Goal: Task Accomplishment & Management: Manage account settings

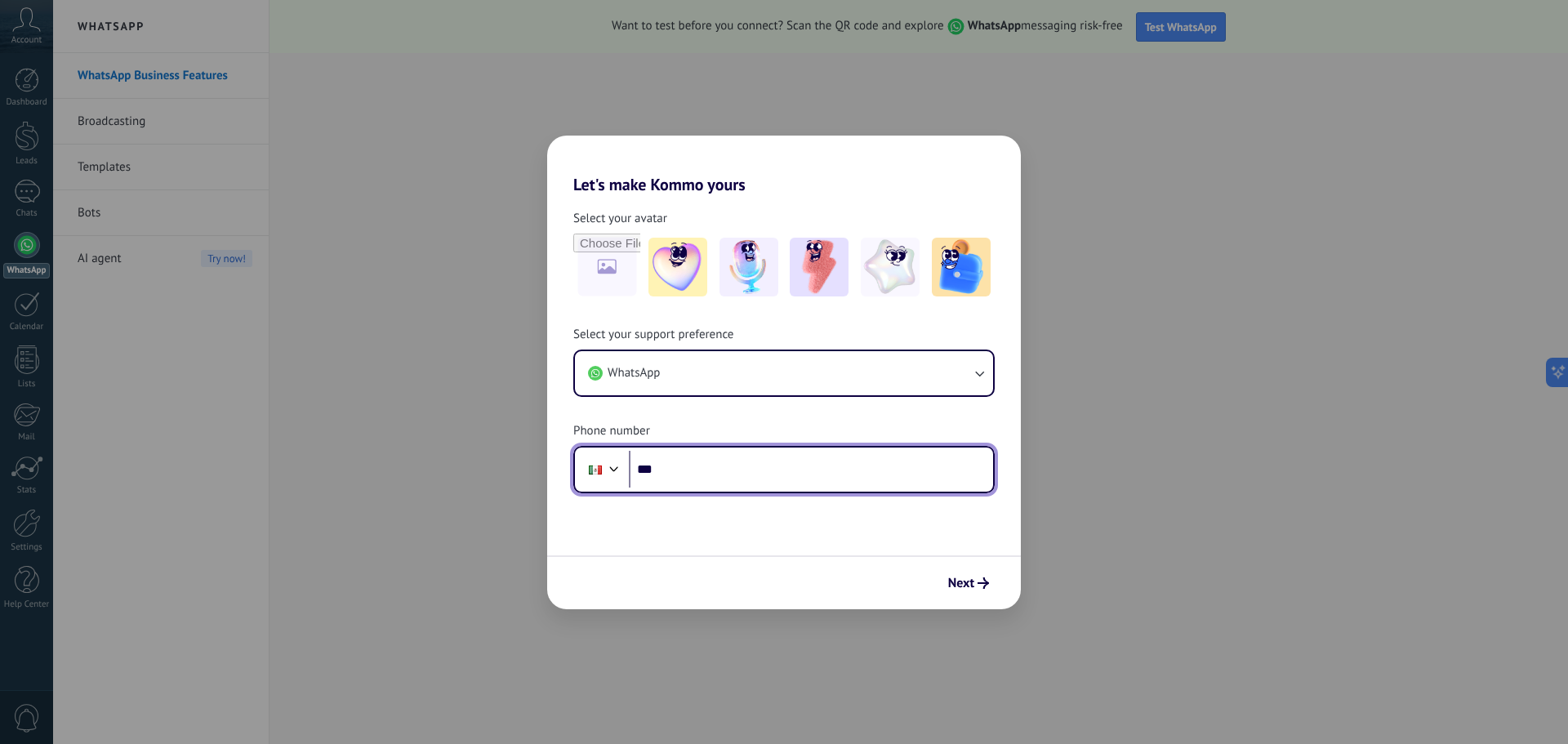
click at [748, 484] on input "***" at bounding box center [811, 469] width 364 height 37
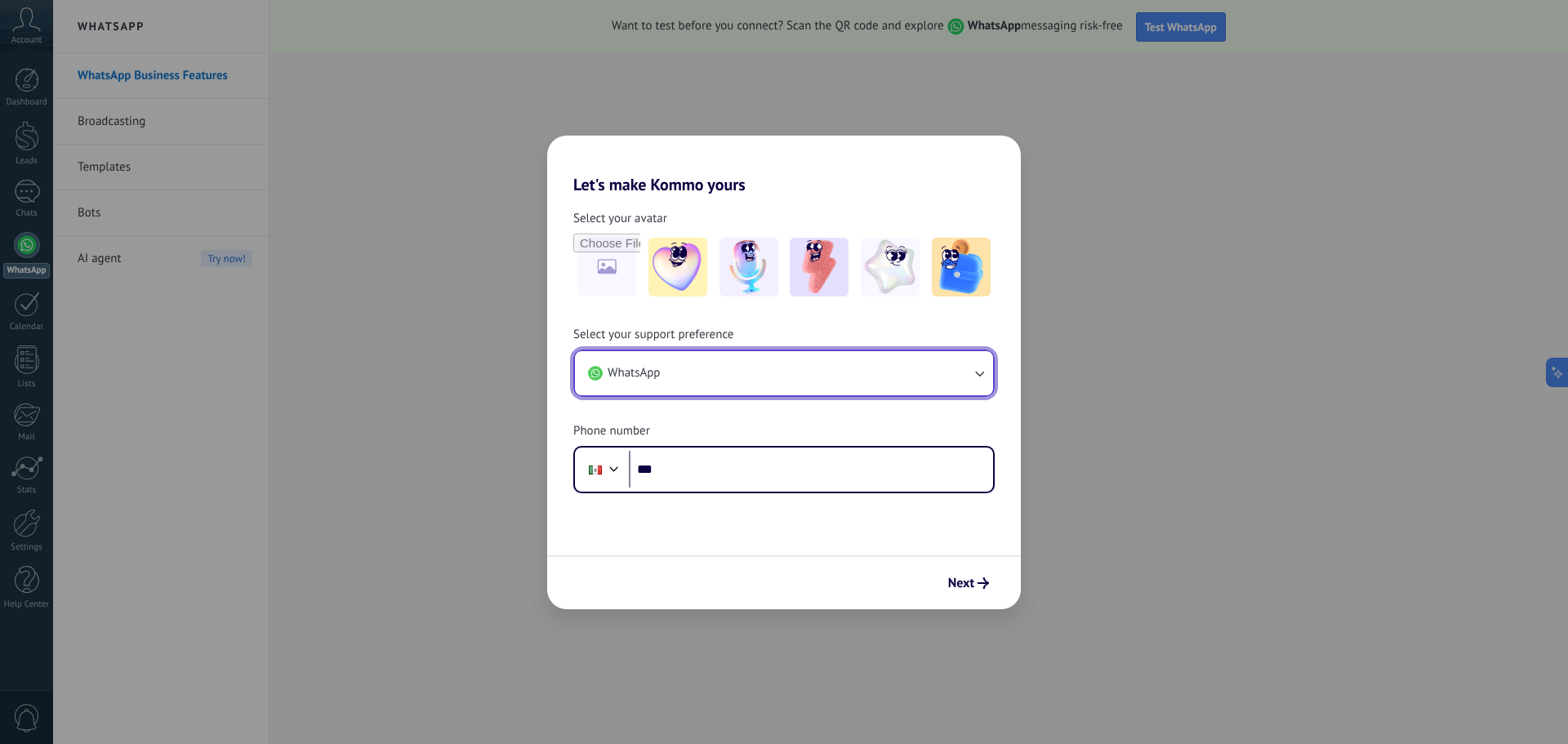
click at [757, 380] on button "WhatsApp" at bounding box center [784, 373] width 418 height 44
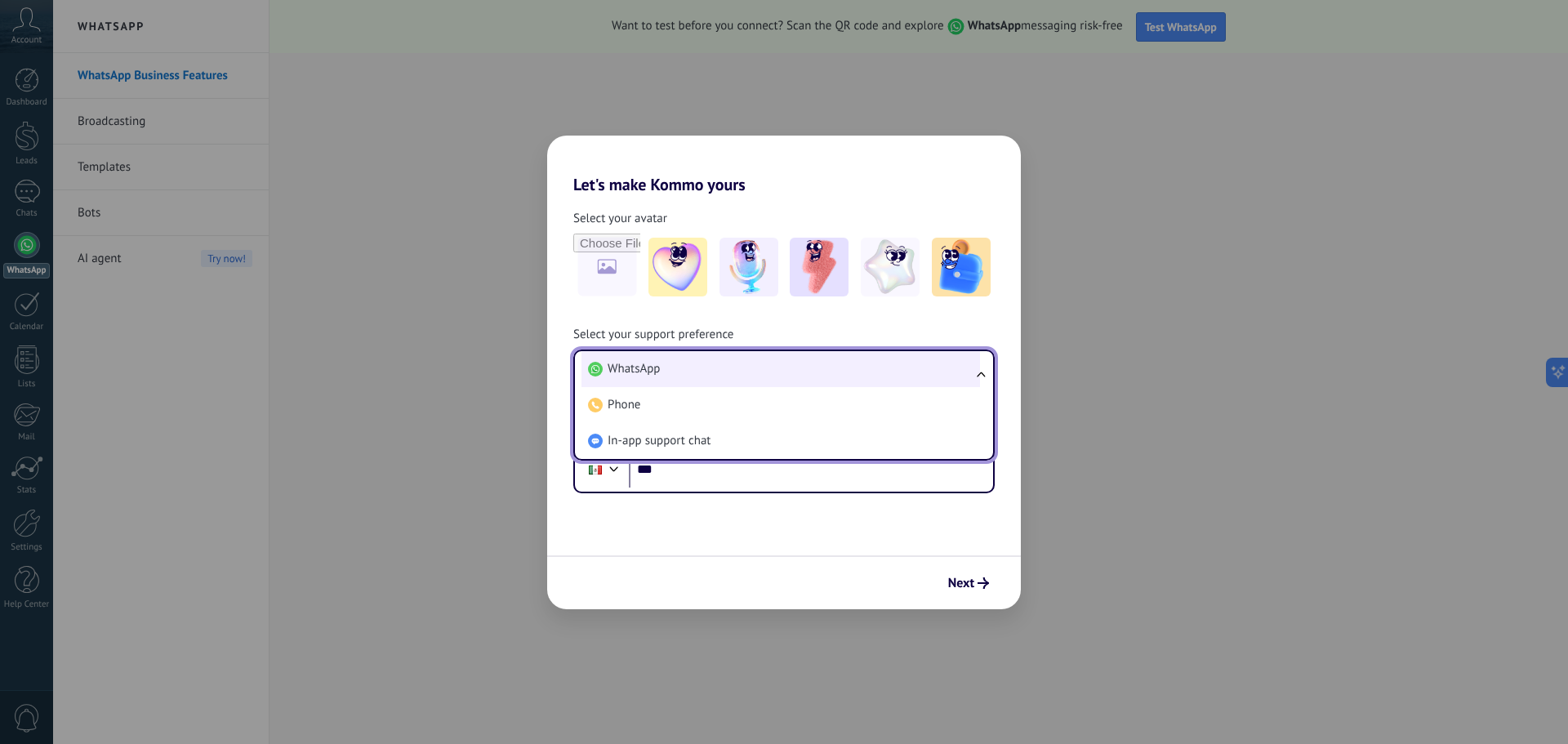
click at [753, 379] on li "WhatsApp" at bounding box center [781, 369] width 399 height 36
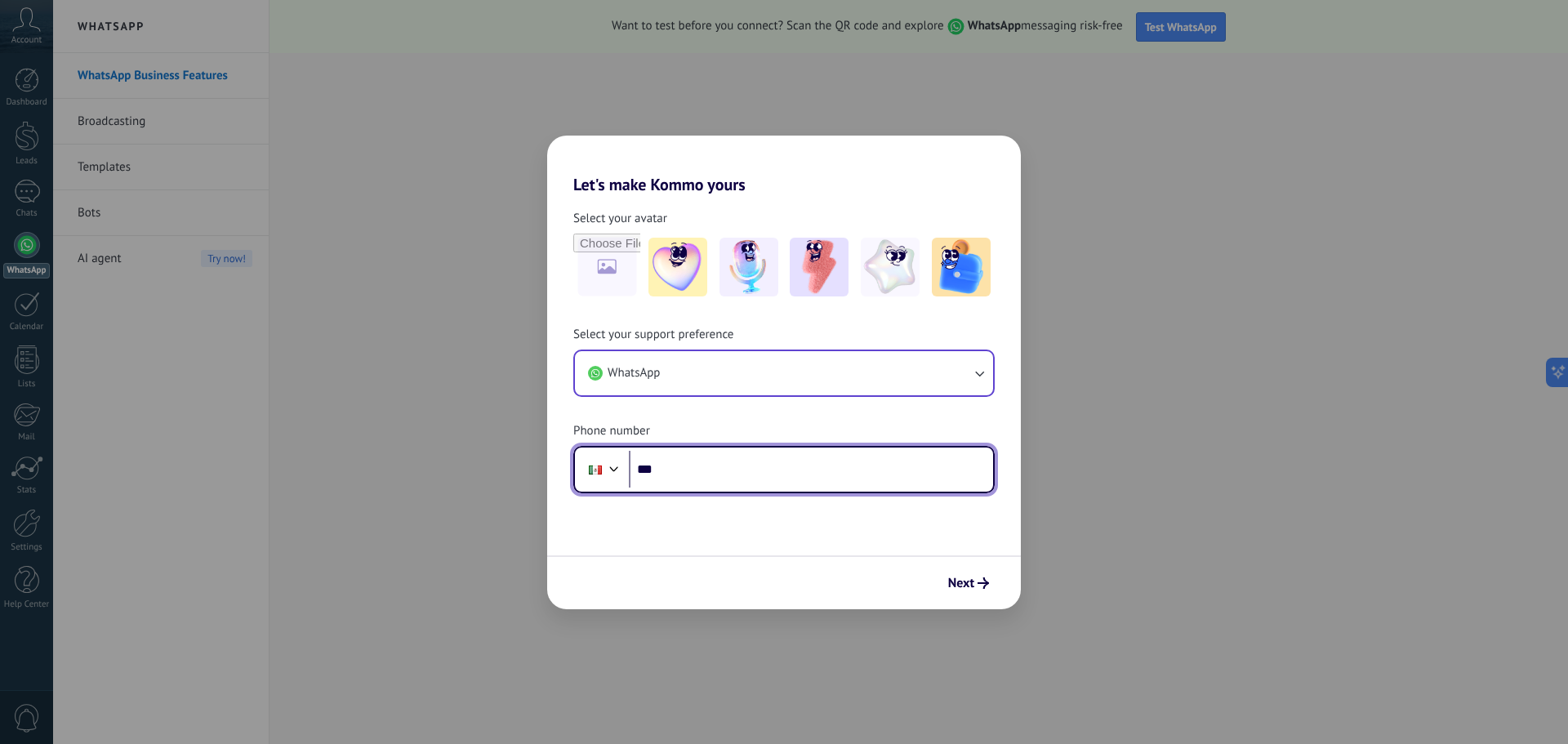
click at [730, 478] on input "***" at bounding box center [811, 469] width 364 height 37
type input "**********"
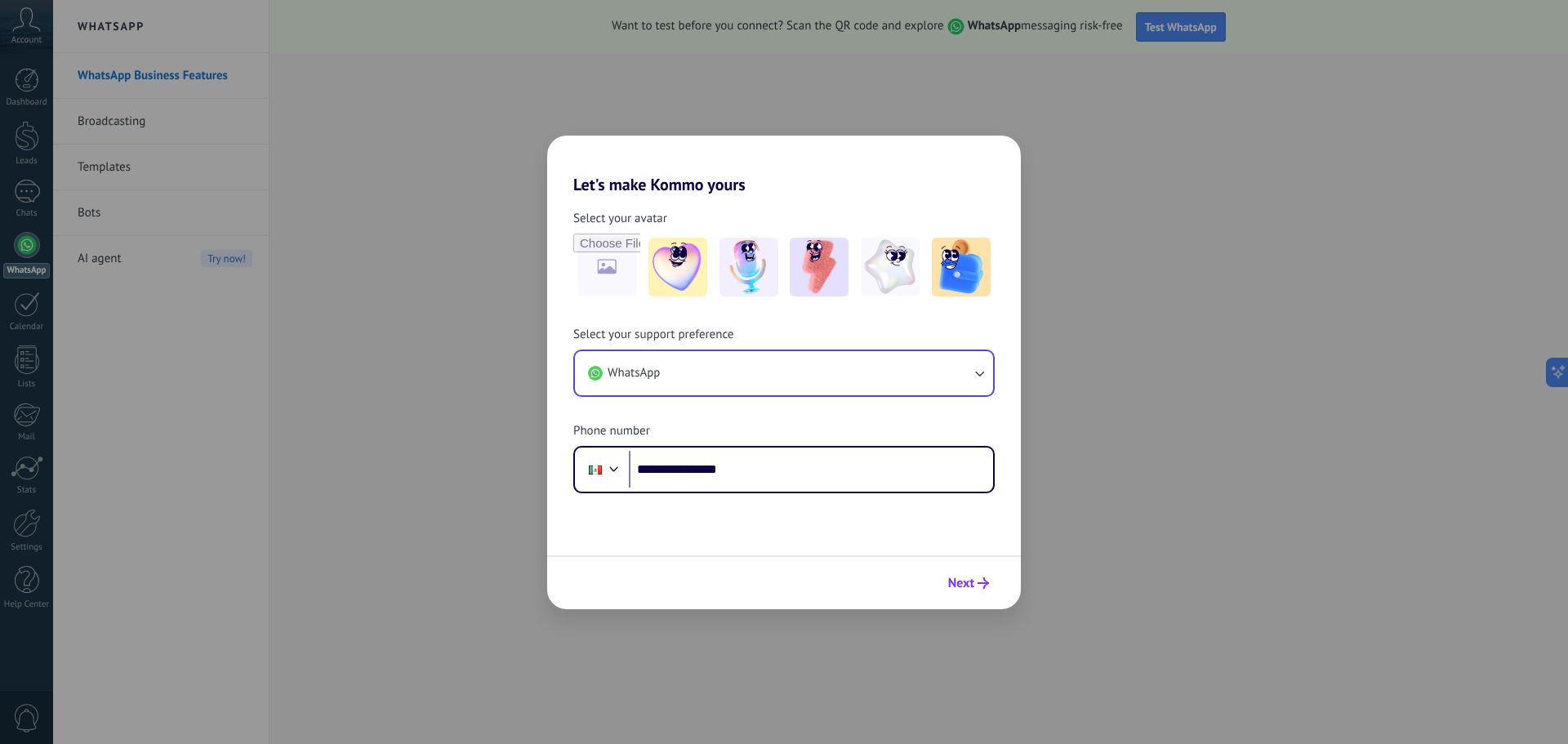
click at [991, 582] on button "Next" at bounding box center [969, 583] width 56 height 28
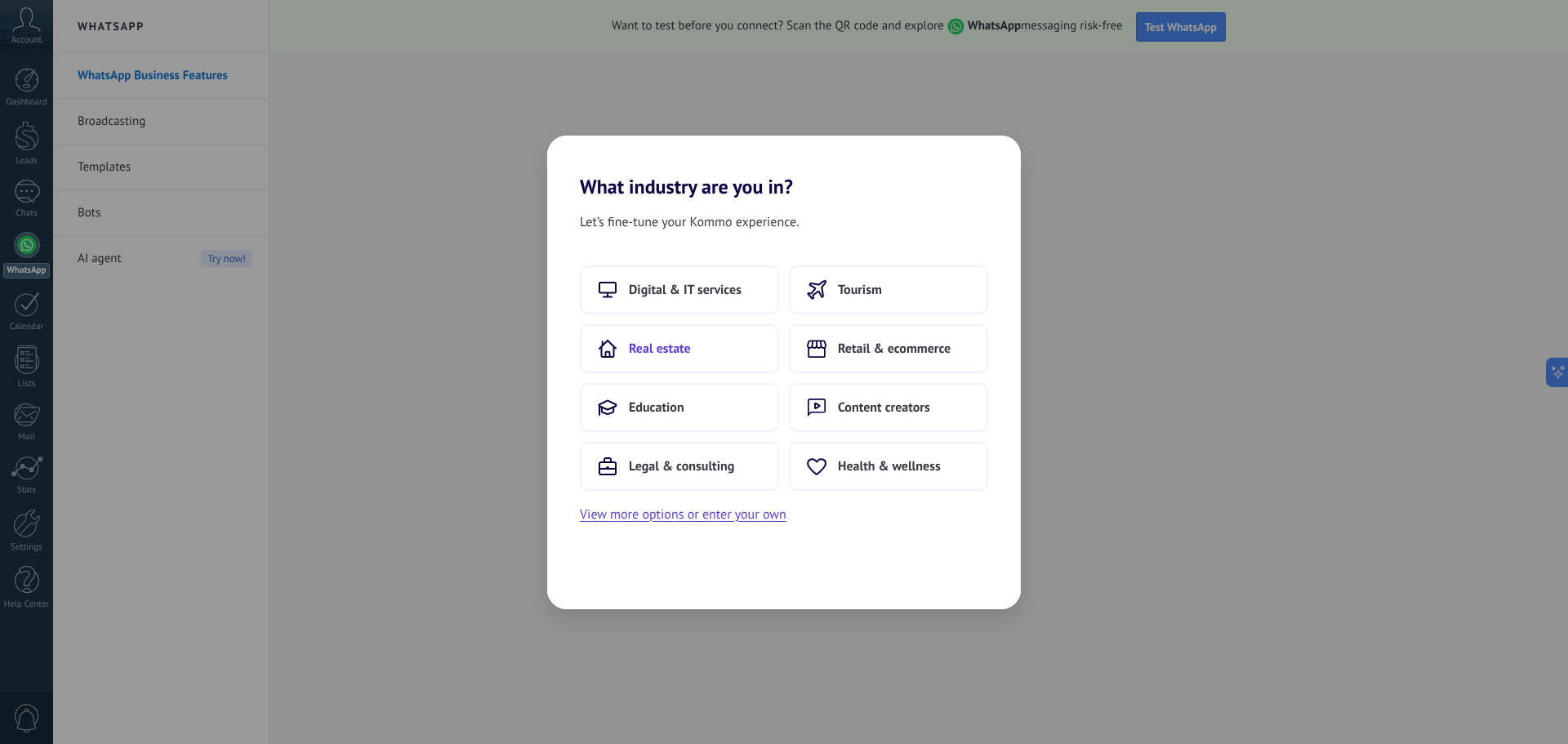
click at [666, 357] on button "Real estate" at bounding box center [680, 348] width 199 height 49
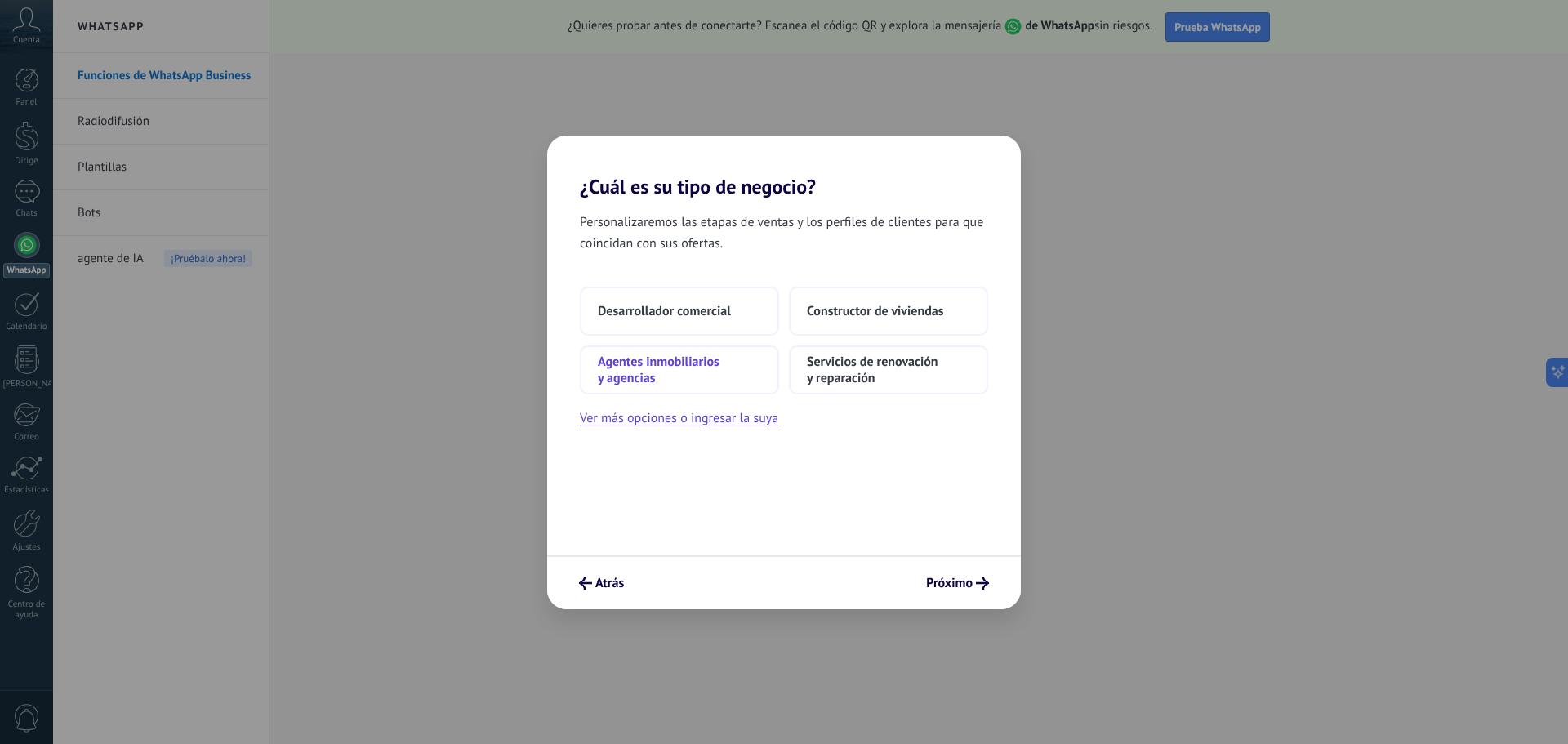
click at [689, 379] on span "Agentes inmobiliarios y agencias" at bounding box center [680, 370] width 163 height 33
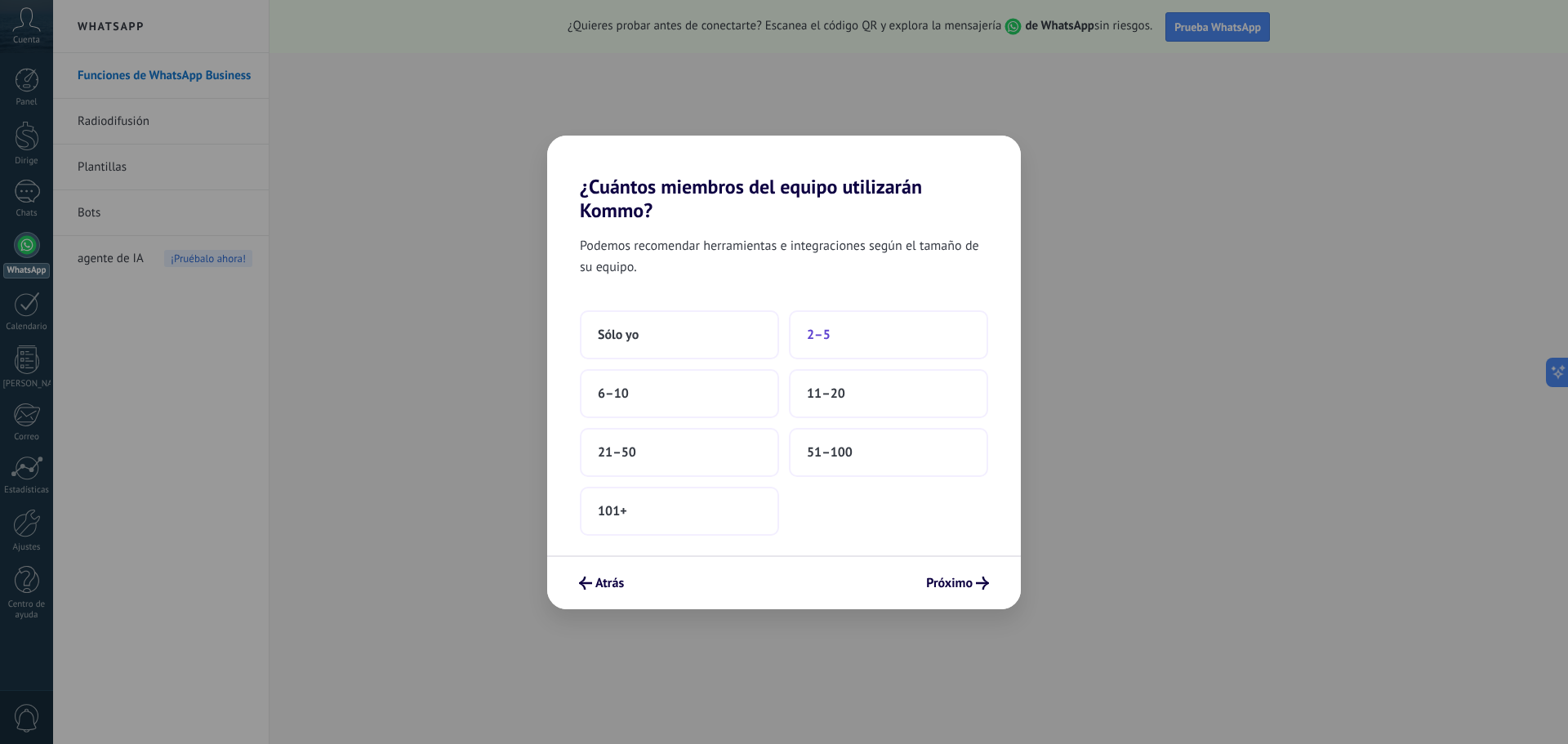
click at [863, 329] on button "2–5" at bounding box center [888, 335] width 199 height 49
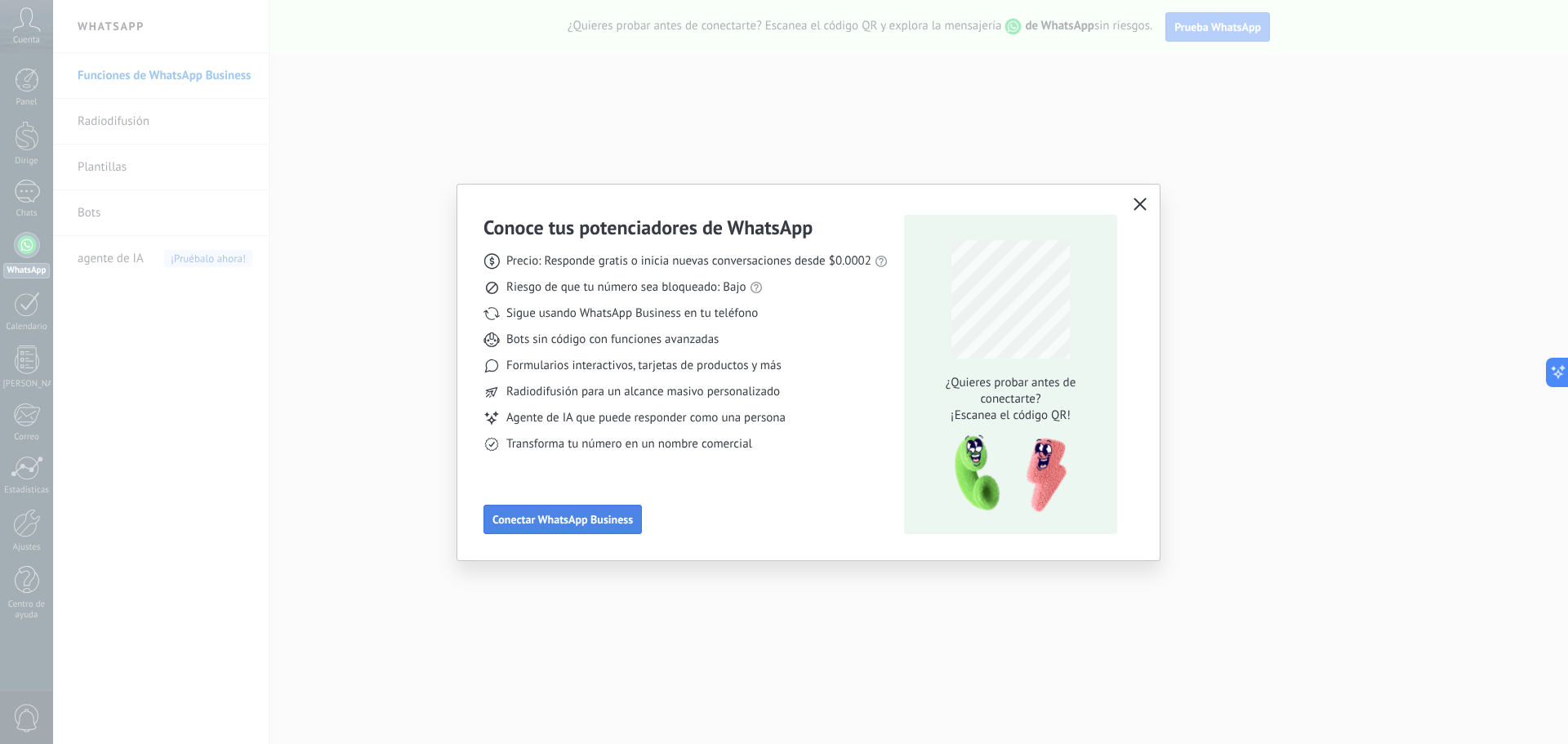
click at [521, 523] on font "Conectar WhatsApp Business" at bounding box center [563, 519] width 141 height 14
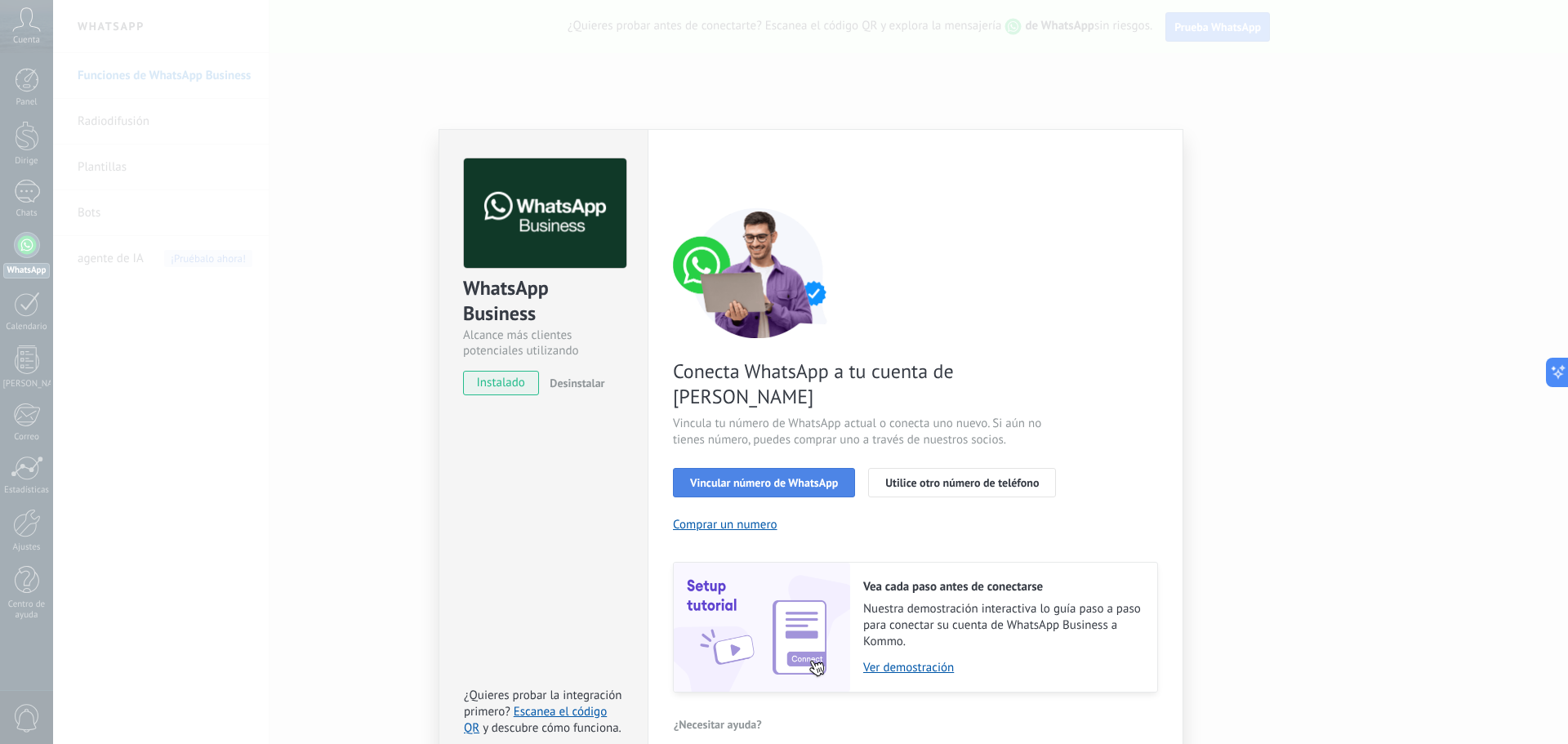
click at [789, 476] on font "Vincular número de WhatsApp" at bounding box center [764, 482] width 148 height 14
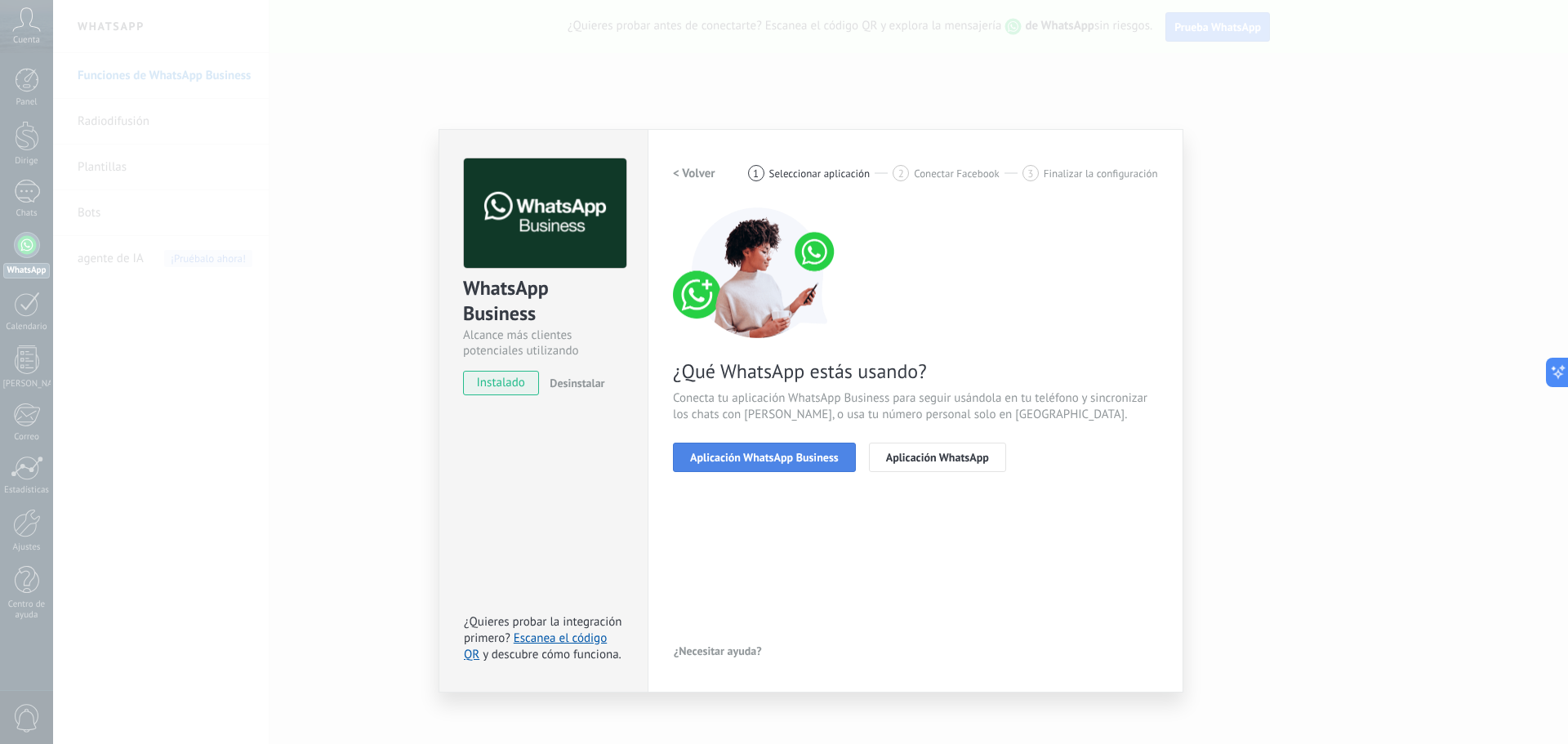
click at [757, 457] on font "Aplicación WhatsApp Business" at bounding box center [764, 457] width 149 height 14
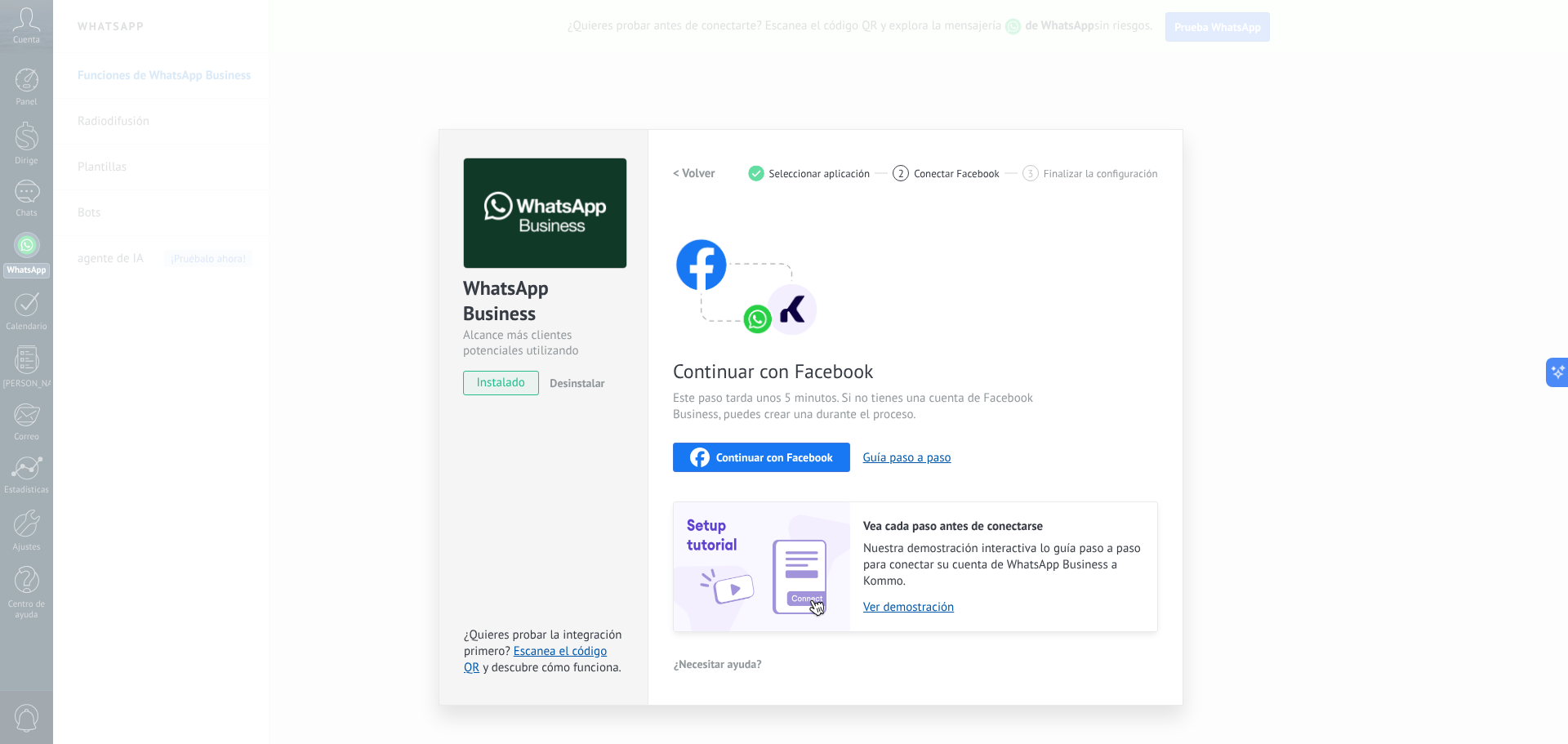
click at [772, 454] on font "Continuar con Facebook" at bounding box center [774, 457] width 117 height 14
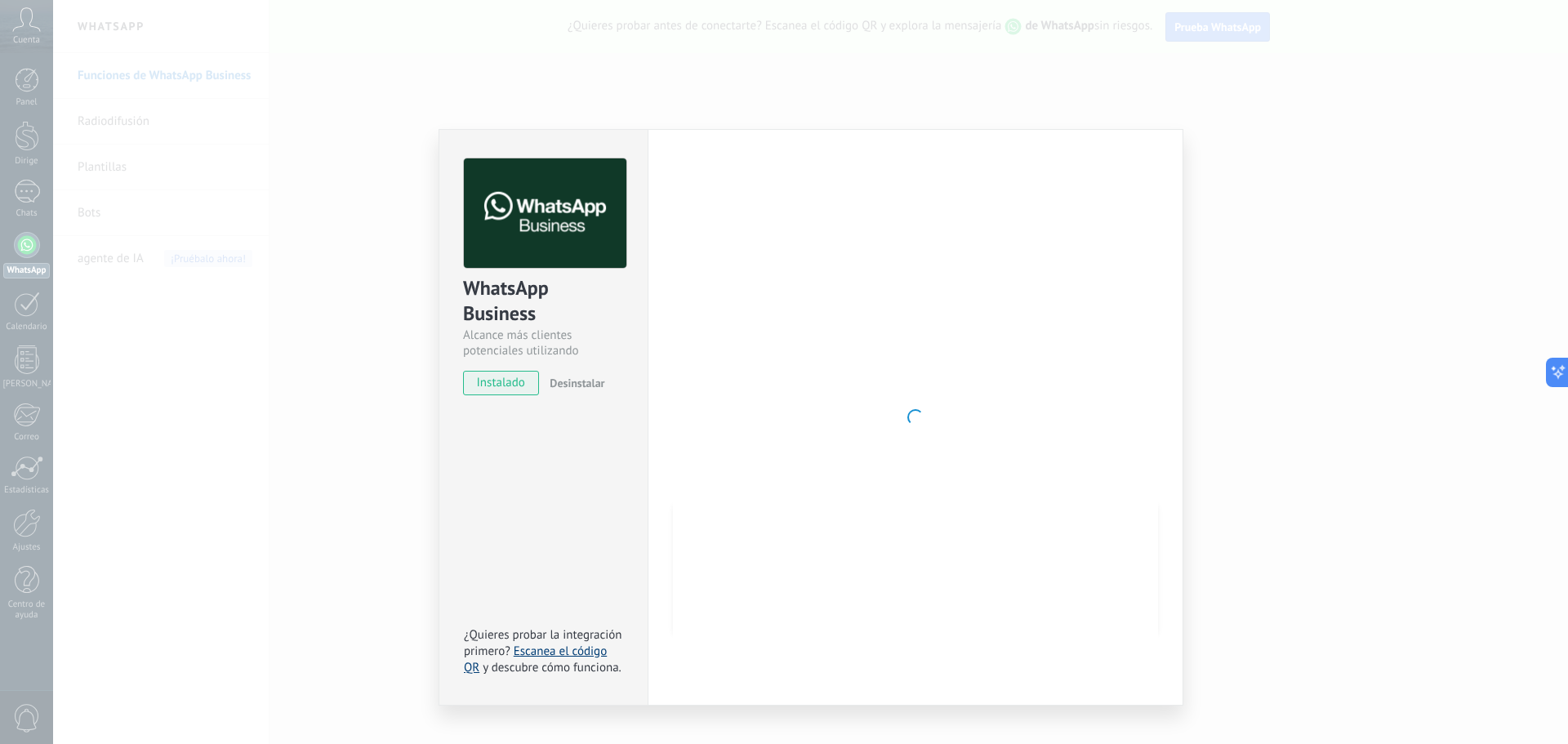
click at [565, 651] on font "Escanea el código QR" at bounding box center [535, 660] width 143 height 32
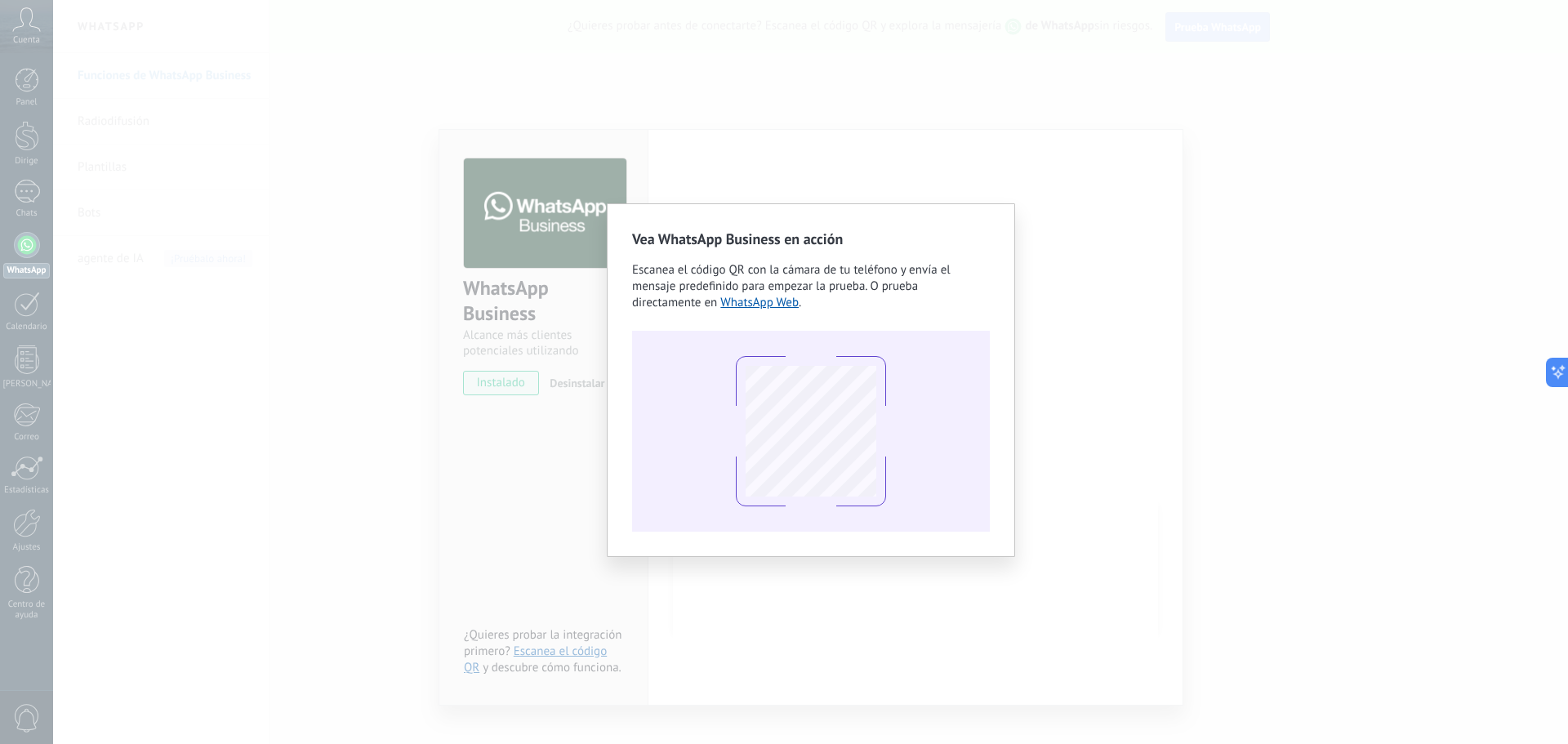
click at [1133, 152] on div "Vea WhatsApp Business en acción Escanea el código QR con la cámara de tu teléfo…" at bounding box center [810, 372] width 1515 height 744
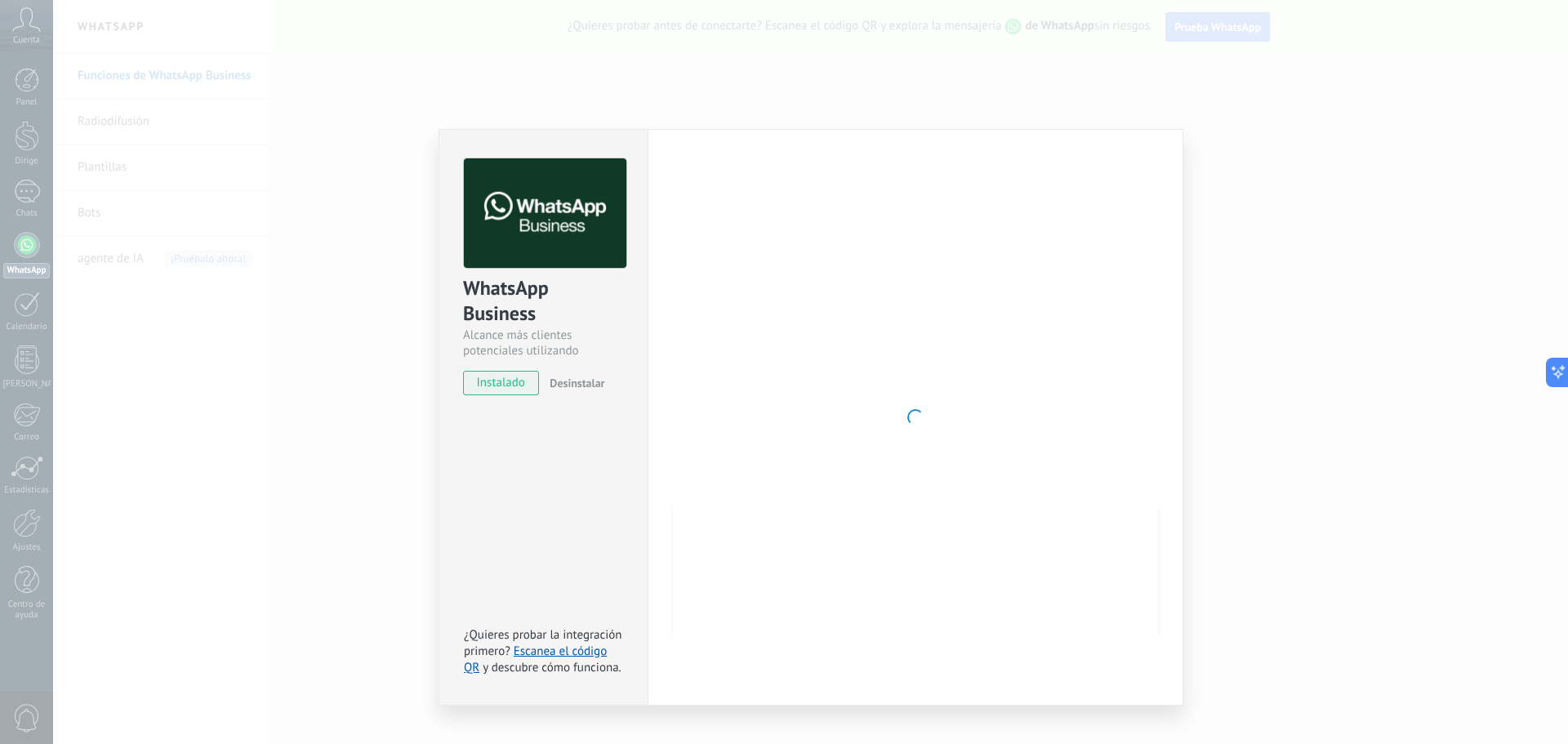
click at [1038, 165] on div at bounding box center [915, 417] width 485 height 518
click at [192, 445] on div "WhatsApp Business Alcance más clientes potenciales utilizando potentes herramie…" at bounding box center [810, 372] width 1515 height 744
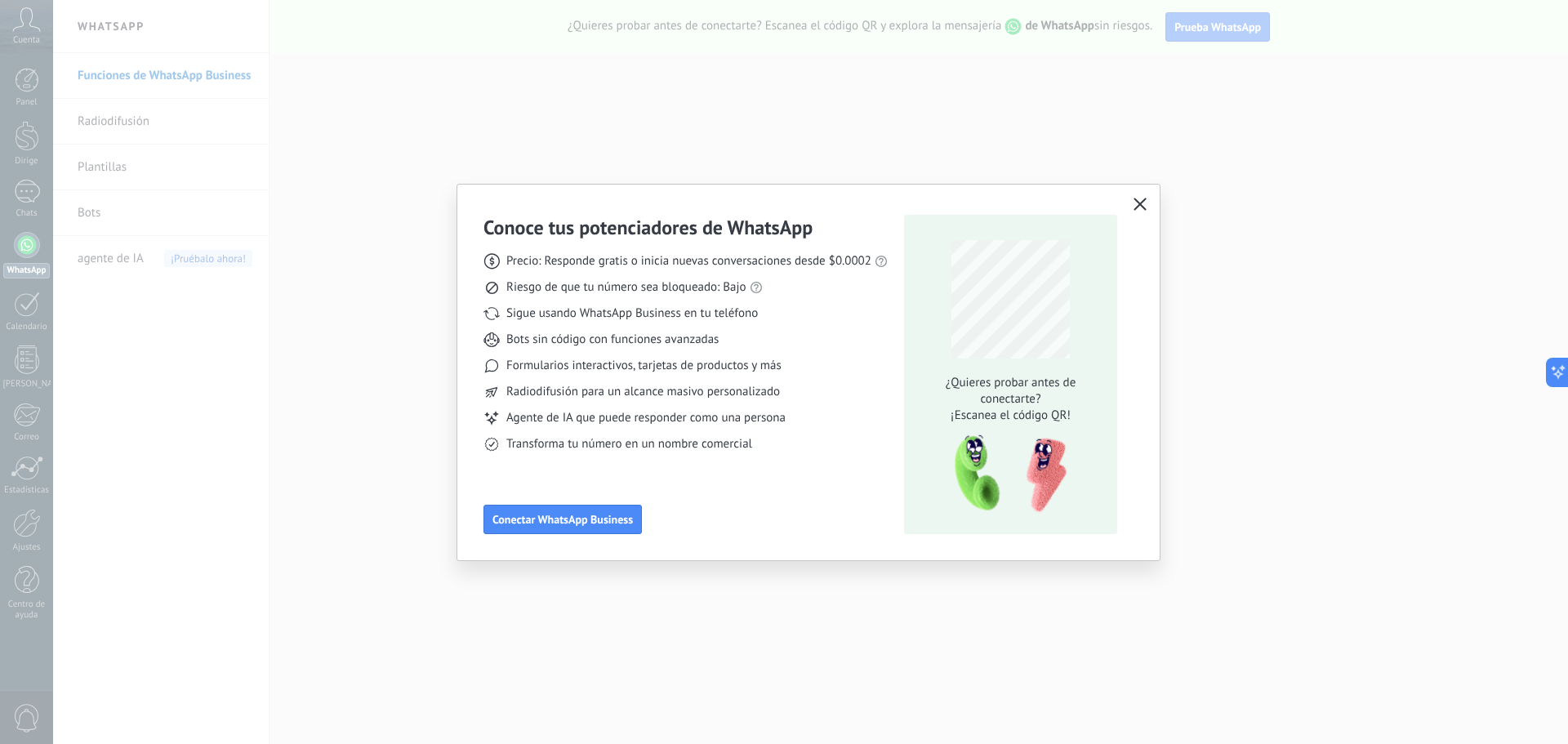
click at [1138, 202] on use "button" at bounding box center [1140, 203] width 12 height 12
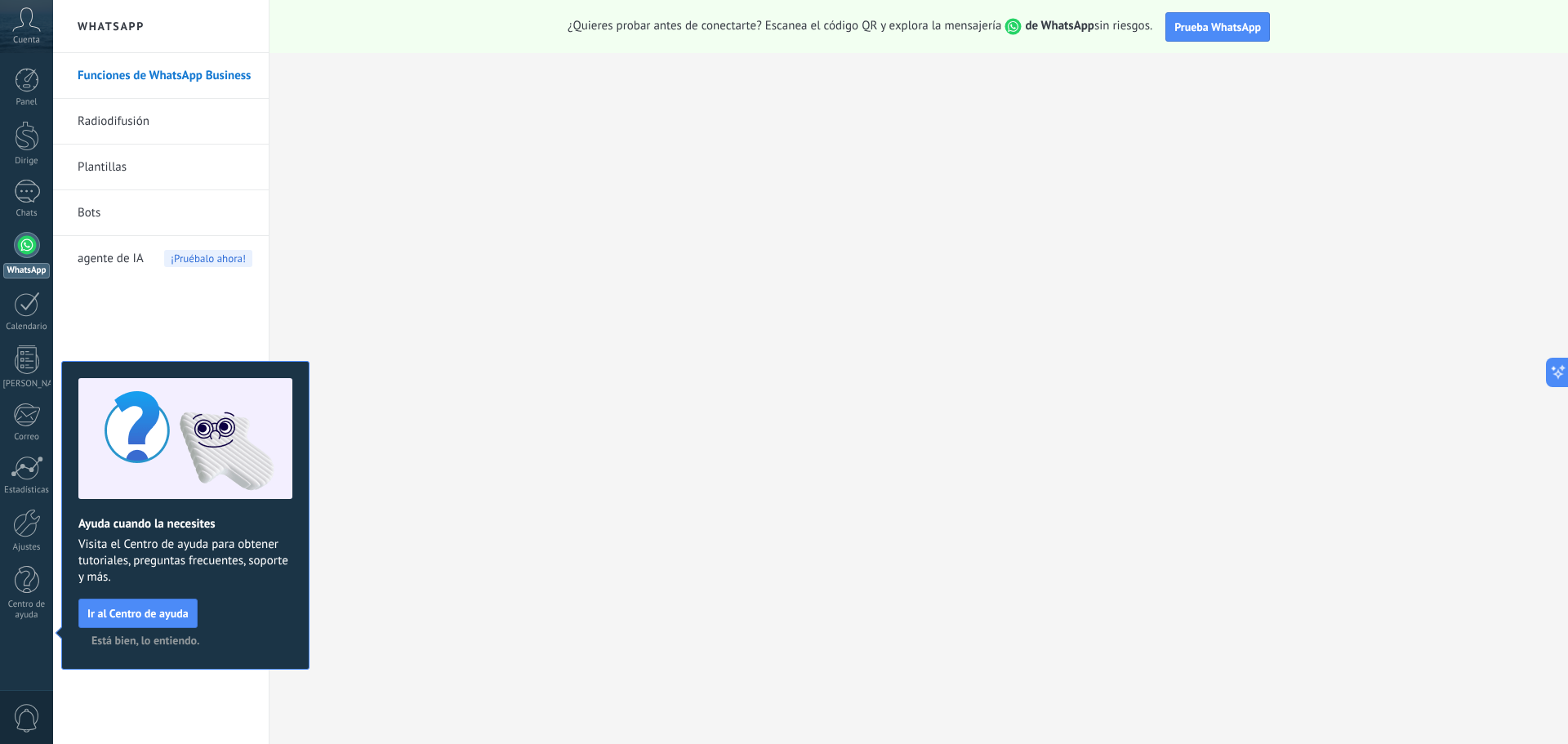
click at [25, 36] on font "Cuenta" at bounding box center [27, 40] width 27 height 12
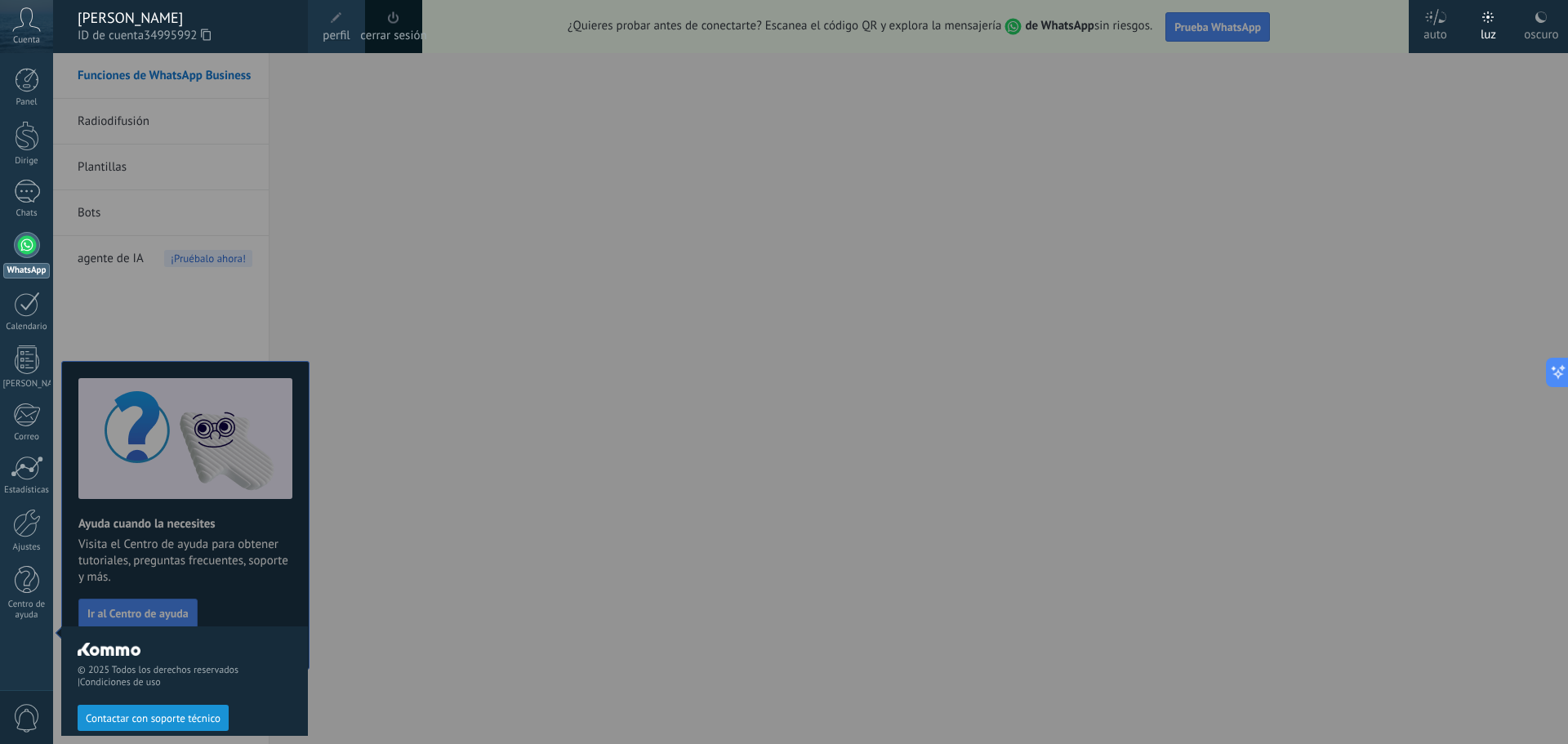
click at [341, 24] on span at bounding box center [336, 17] width 18 height 18
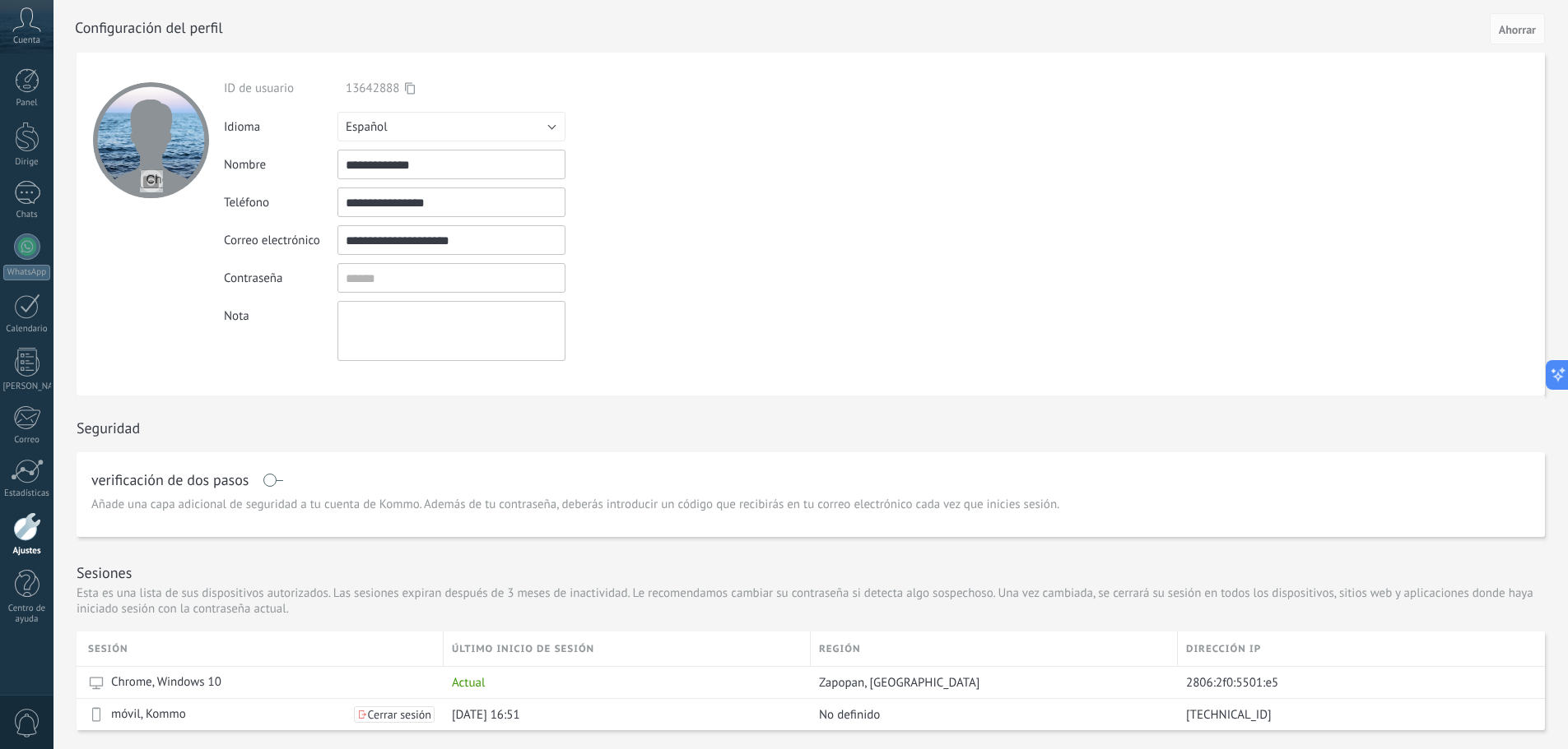
click at [457, 202] on input "**********" at bounding box center [451, 202] width 228 height 30
click at [30, 23] on icon at bounding box center [27, 20] width 29 height 25
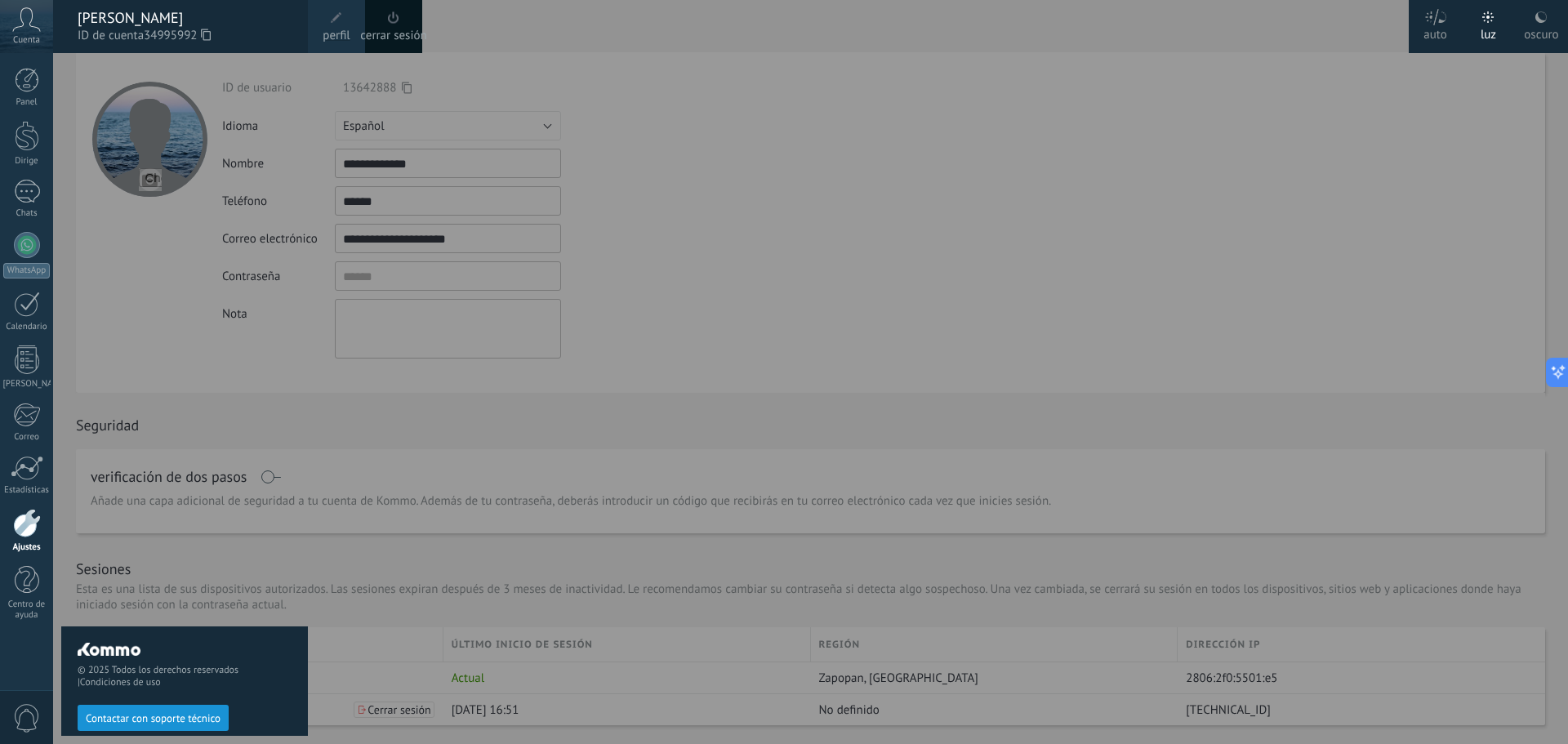
click at [100, 306] on div "© 2025 Todos los derechos reservados | Condiciones de uso Contactar con soporte…" at bounding box center [184, 398] width 246 height 691
click at [30, 105] on font "Panel" at bounding box center [26, 103] width 21 height 12
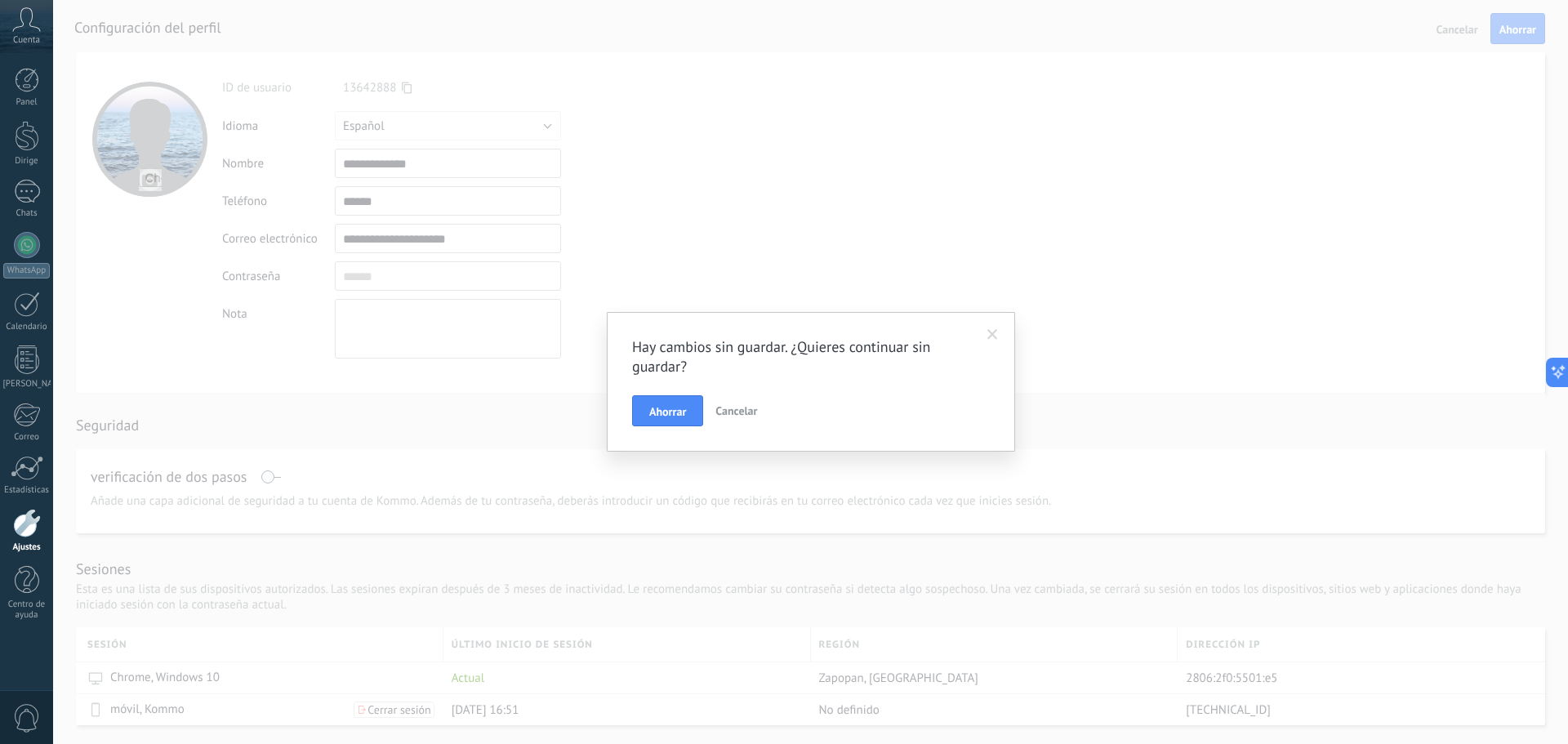
click at [993, 332] on span at bounding box center [992, 335] width 11 height 12
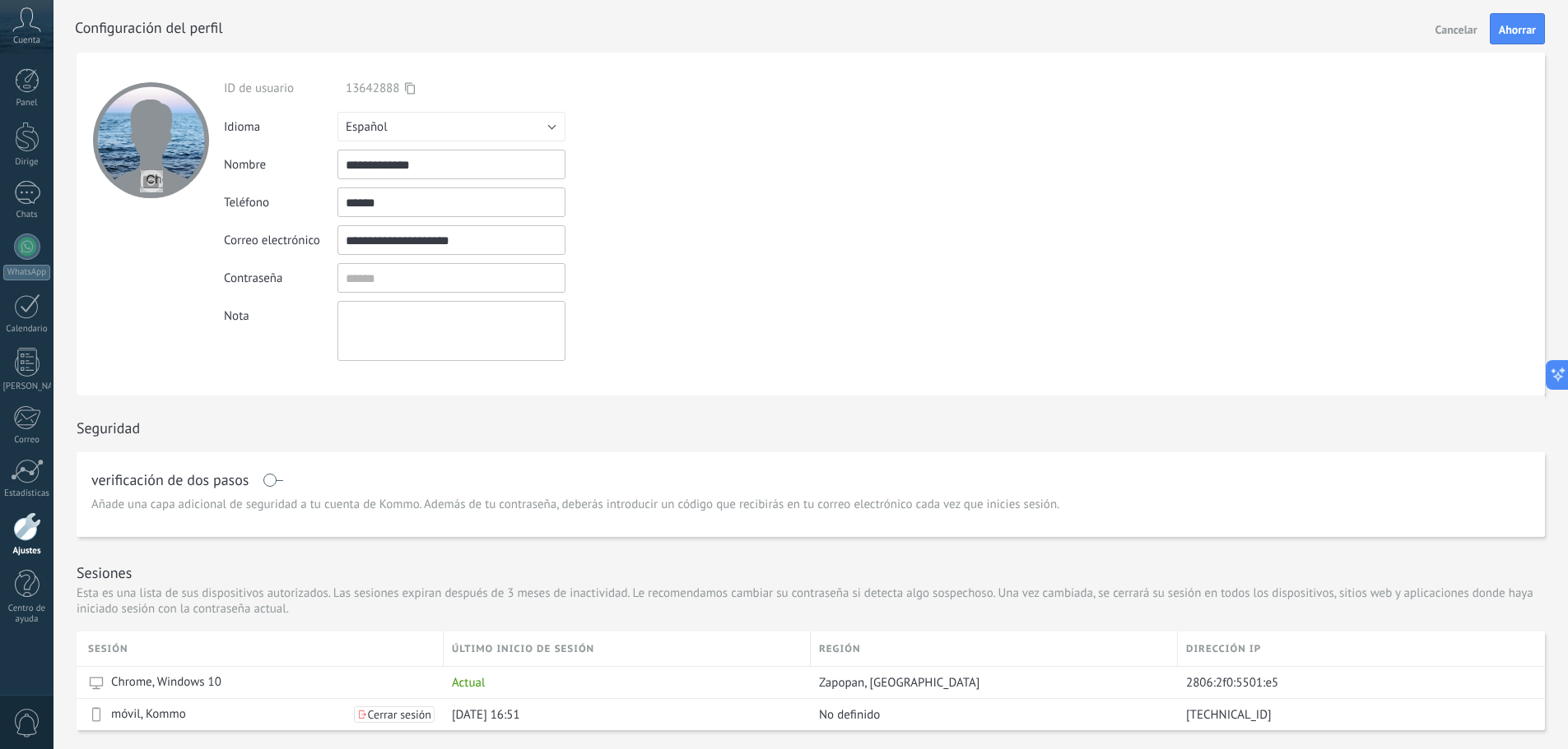
click at [11, 23] on div "Cuenta" at bounding box center [26, 26] width 53 height 53
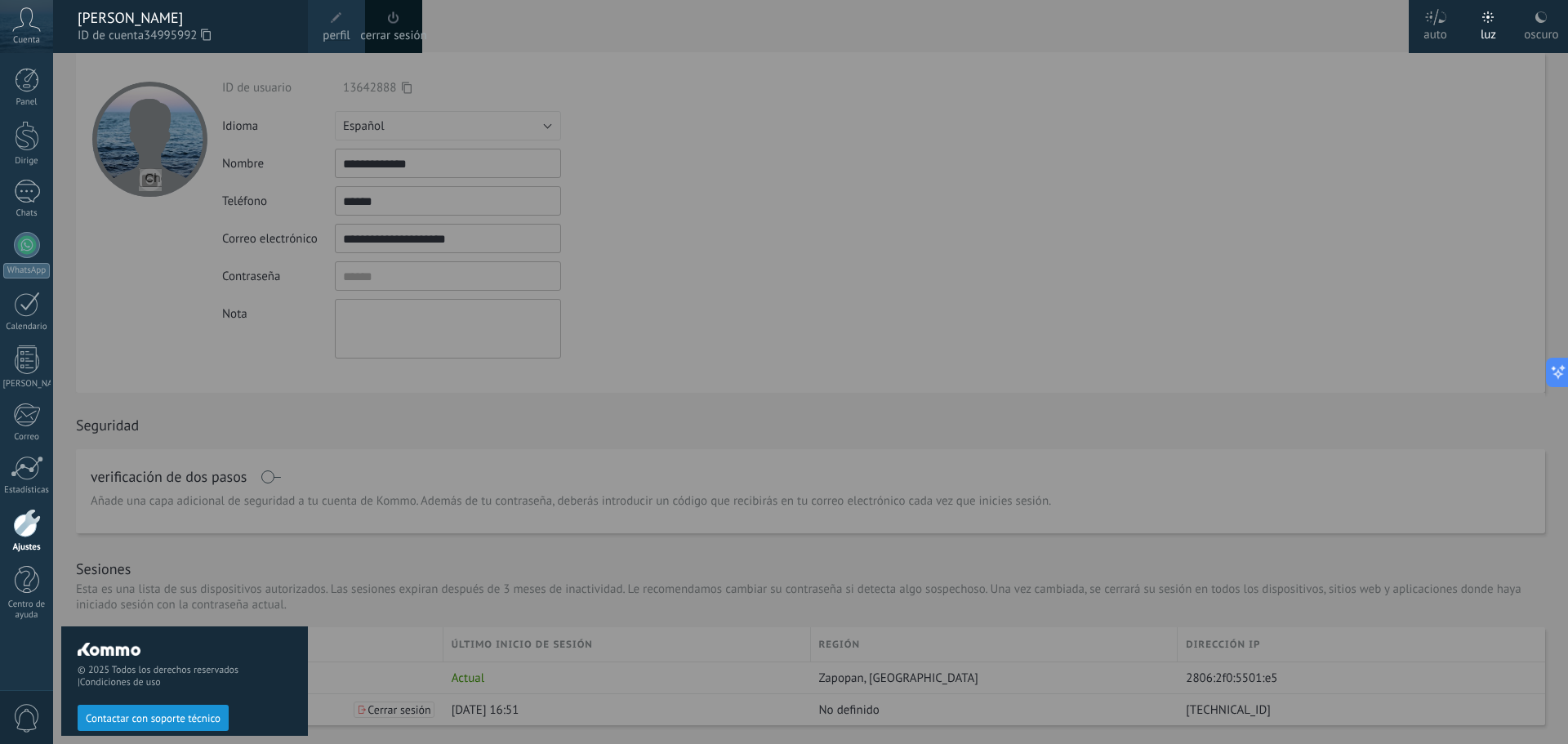
click at [157, 251] on div "© 2025 Todos los derechos reservados | Condiciones de uso Contactar con soporte…" at bounding box center [184, 398] width 246 height 691
click at [88, 114] on div "© 2025 Todos los derechos reservados | Condiciones de uso Contactar con soporte…" at bounding box center [184, 398] width 246 height 691
drag, startPoint x: 562, startPoint y: 67, endPoint x: 441, endPoint y: 60, distance: 121.2
click at [562, 68] on div at bounding box center [837, 372] width 1568 height 744
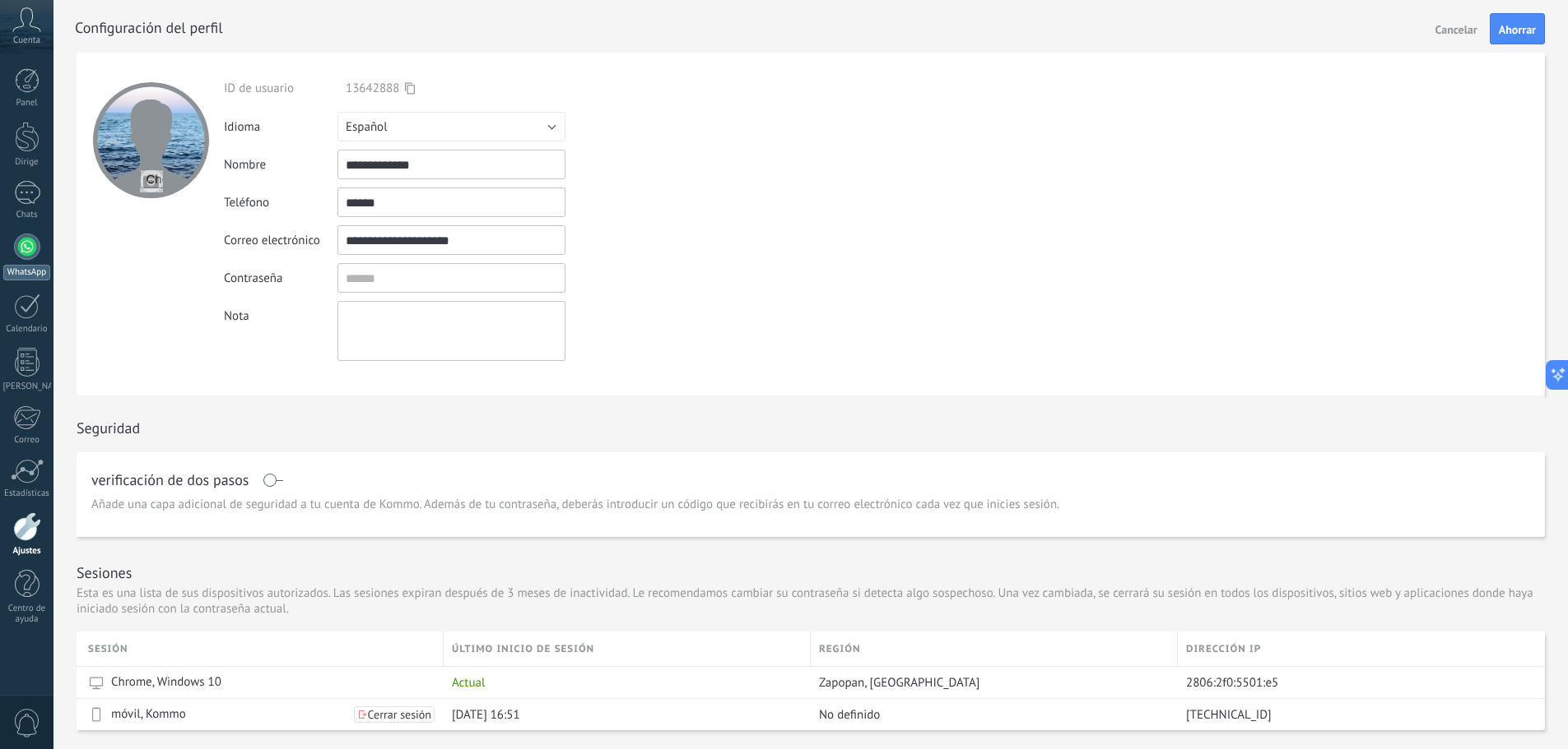
click at [30, 254] on div at bounding box center [26, 246] width 26 height 26
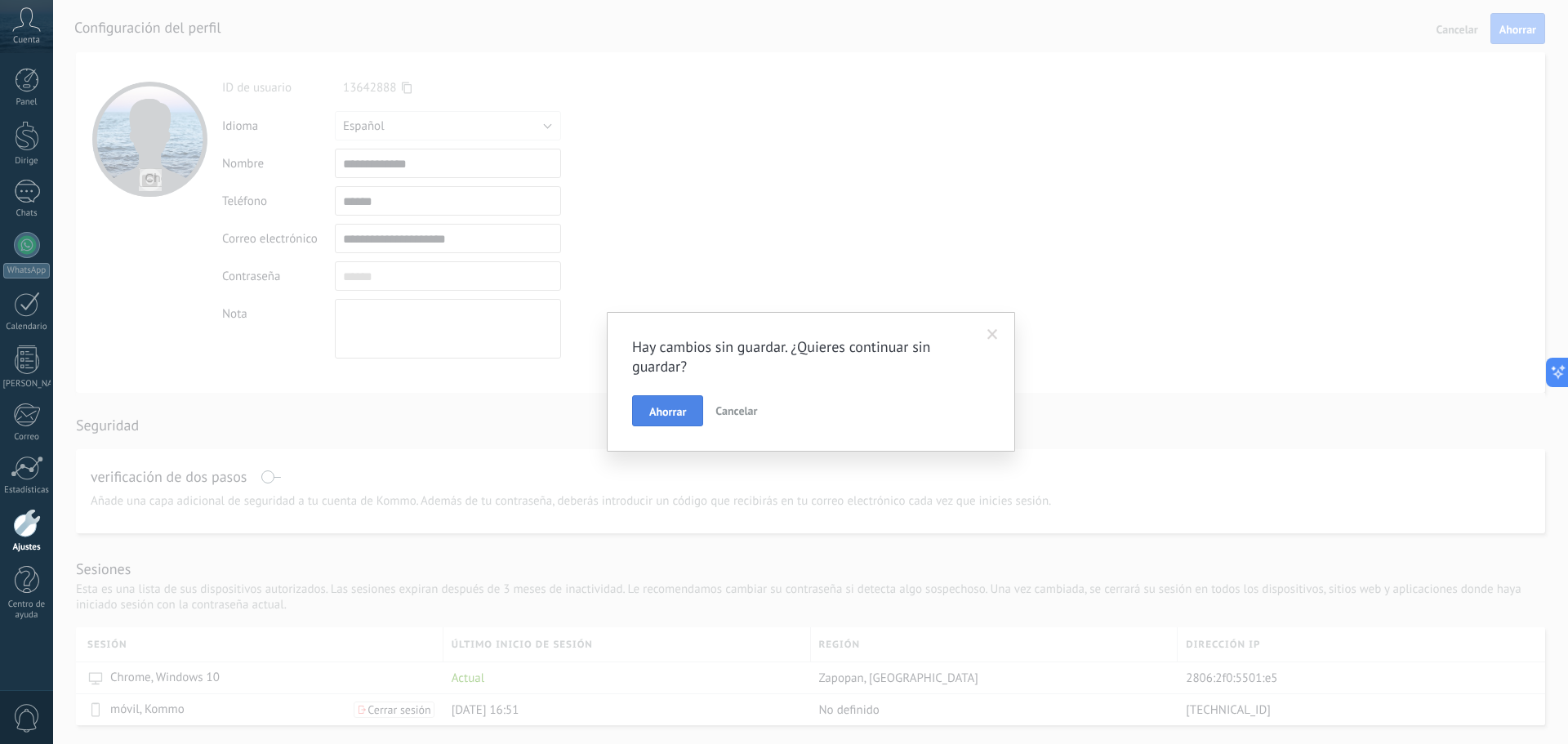
click at [667, 414] on body ".abccls-1,.abccls-2{fill-rule:evenodd}.abccls-2{fill:#fff} .abfcls-1{fill:none}…" at bounding box center [784, 372] width 1568 height 744
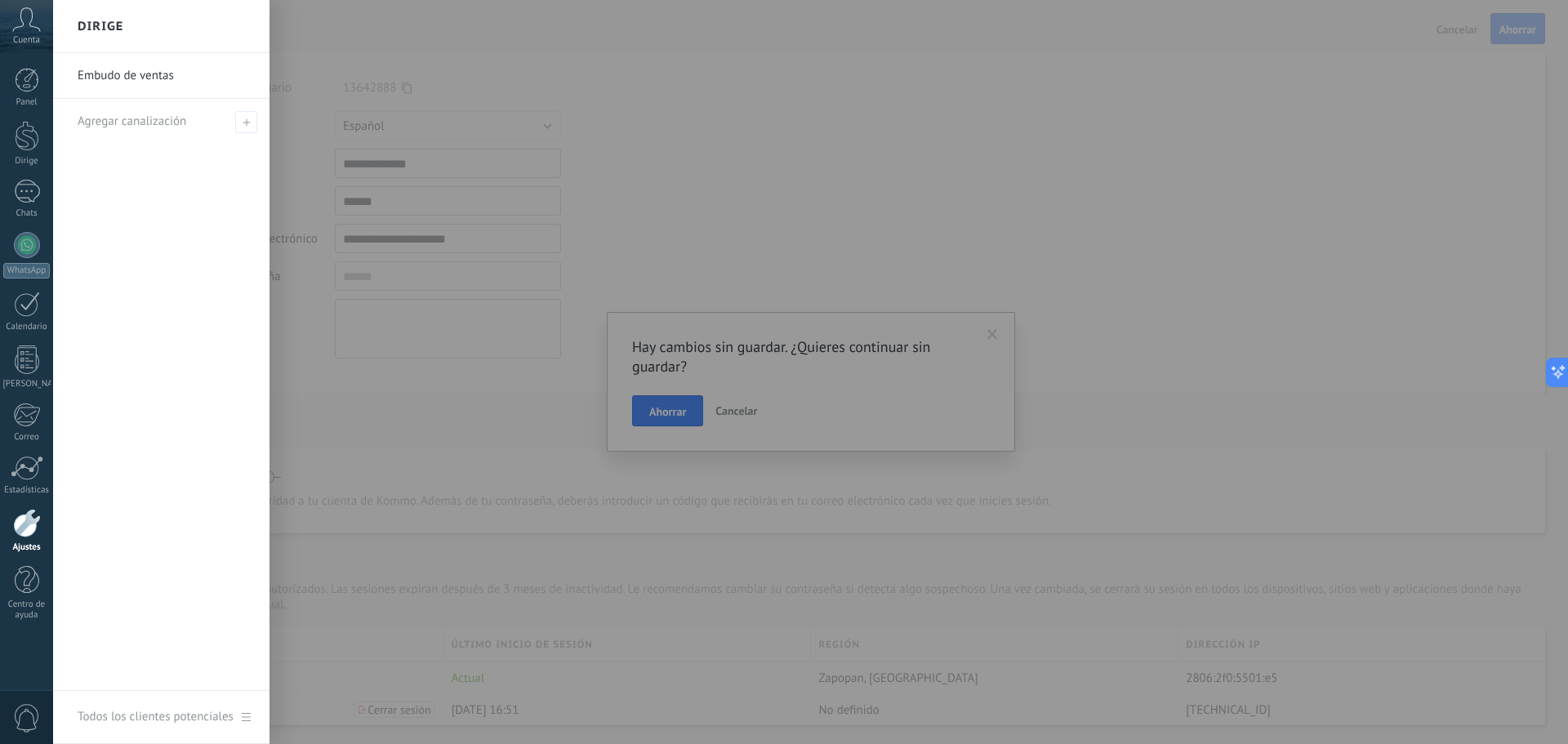
click at [988, 337] on div at bounding box center [837, 372] width 1568 height 744
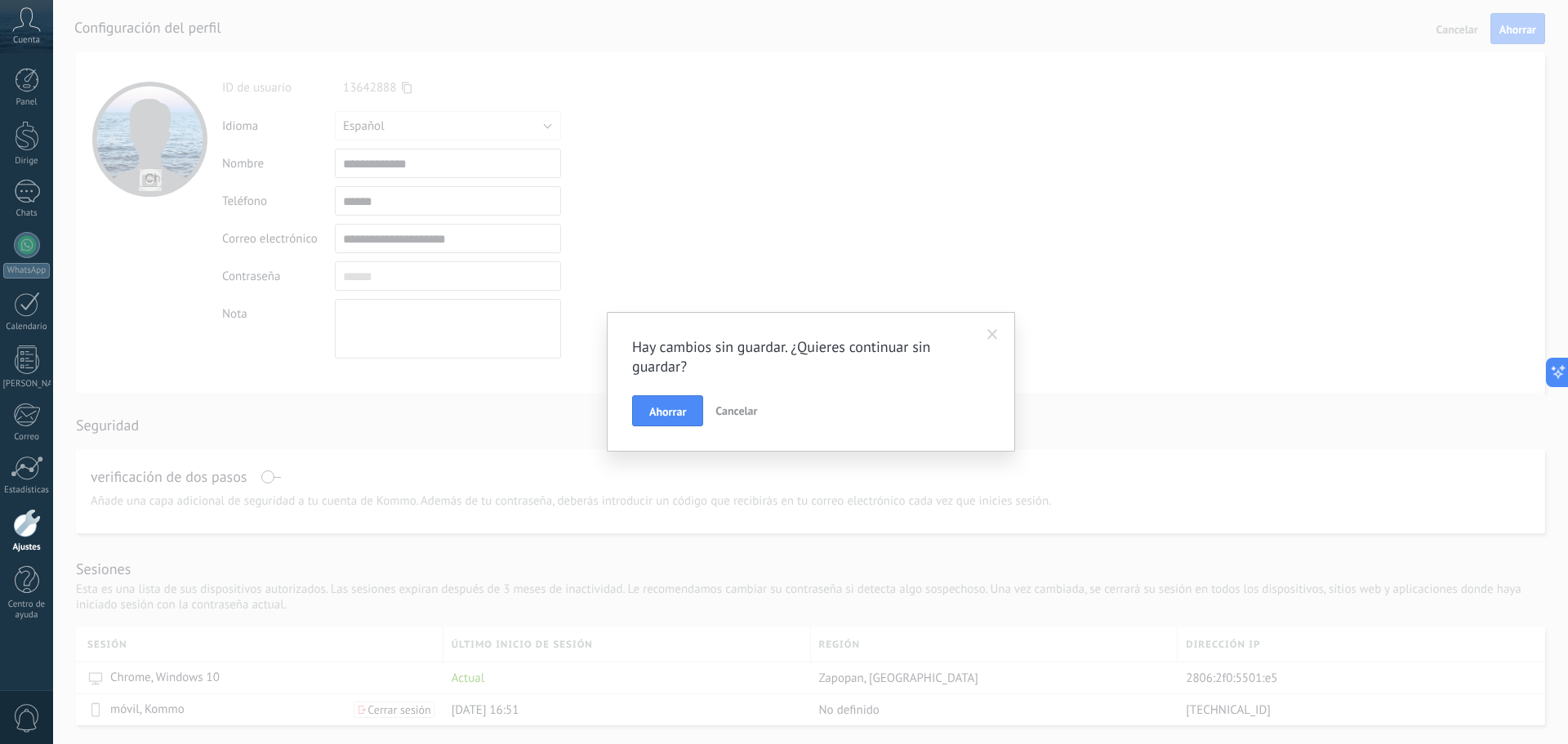
click at [984, 337] on span at bounding box center [993, 335] width 27 height 28
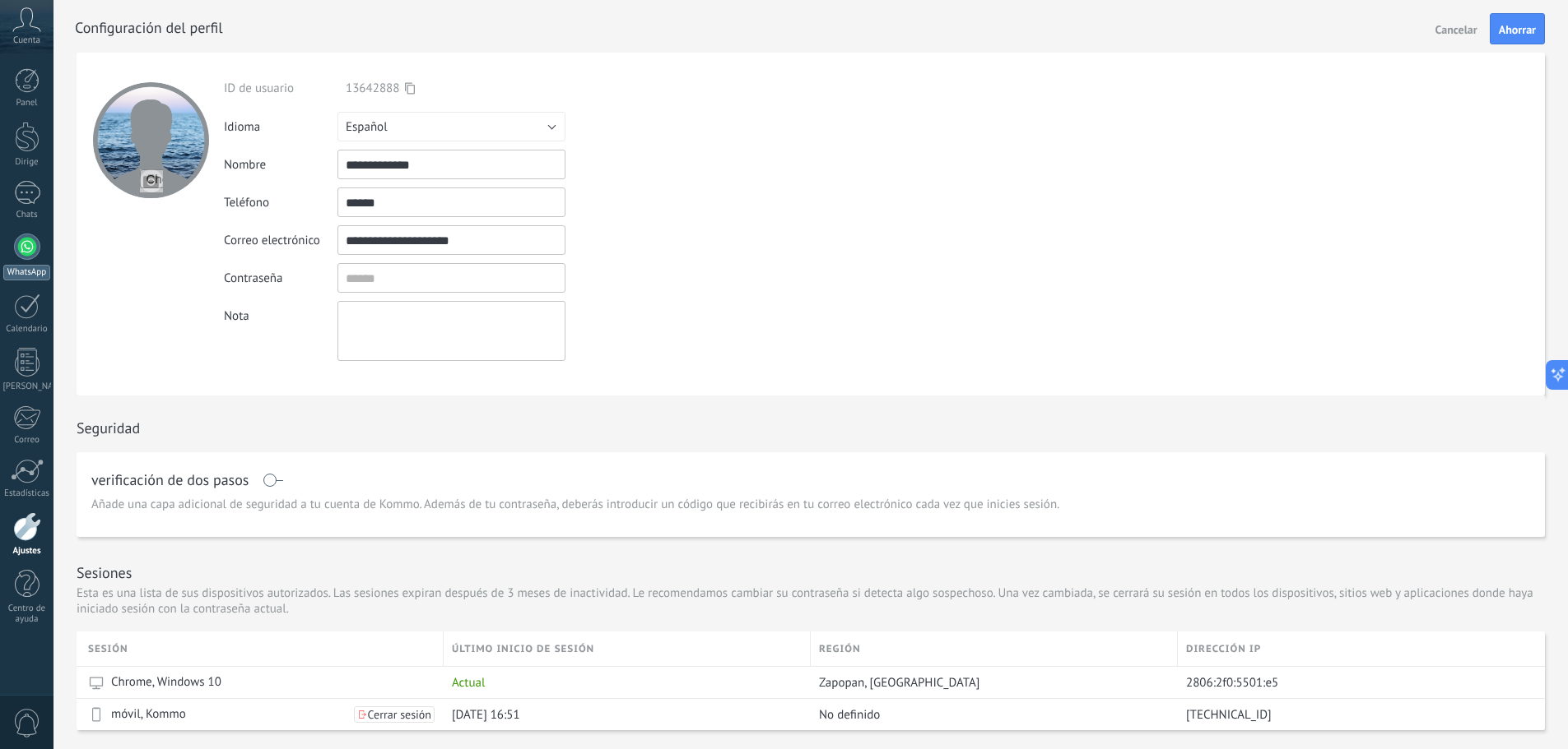
click at [33, 260] on link "WhatsApp" at bounding box center [26, 257] width 53 height 47
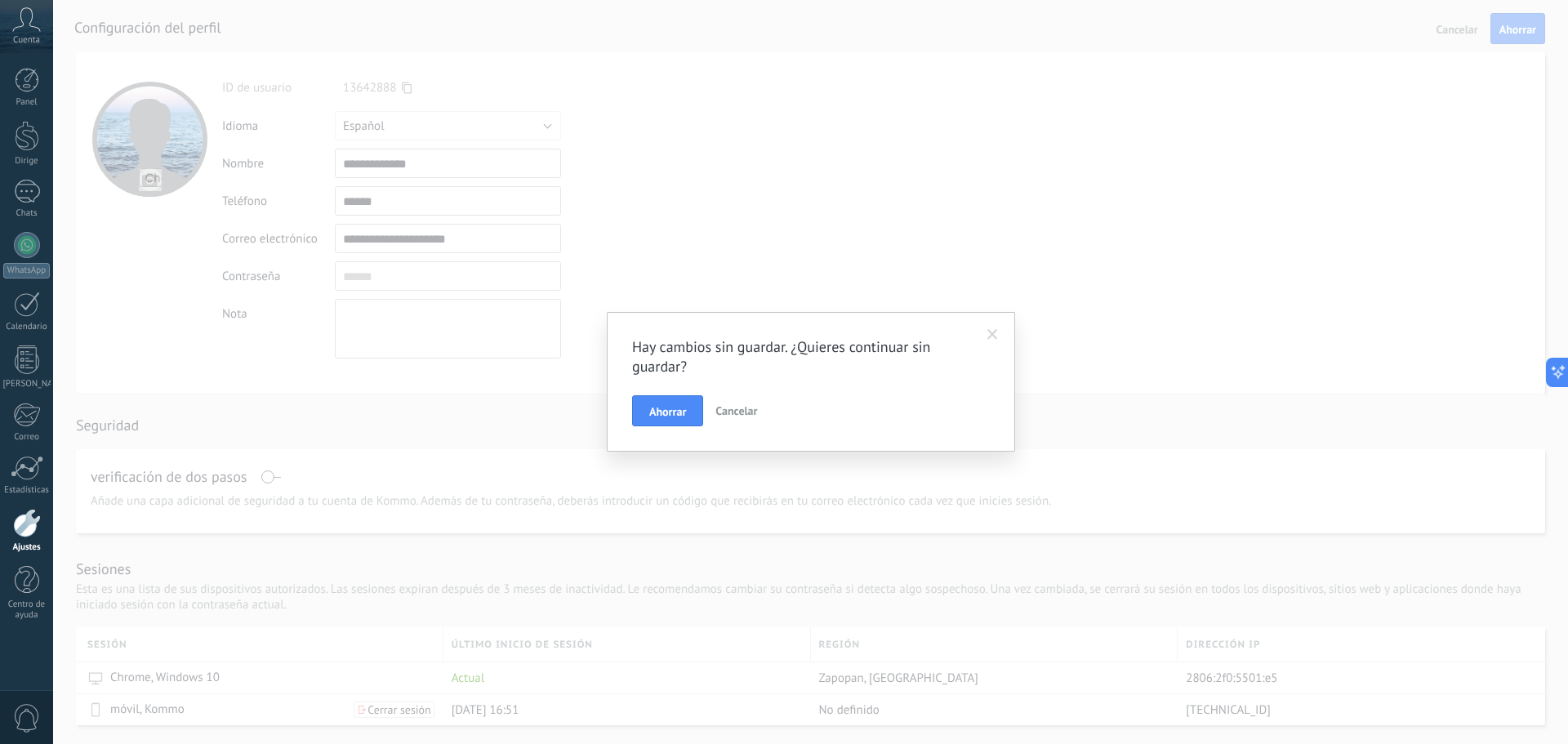
click at [738, 409] on font "Cancelar" at bounding box center [736, 410] width 41 height 14
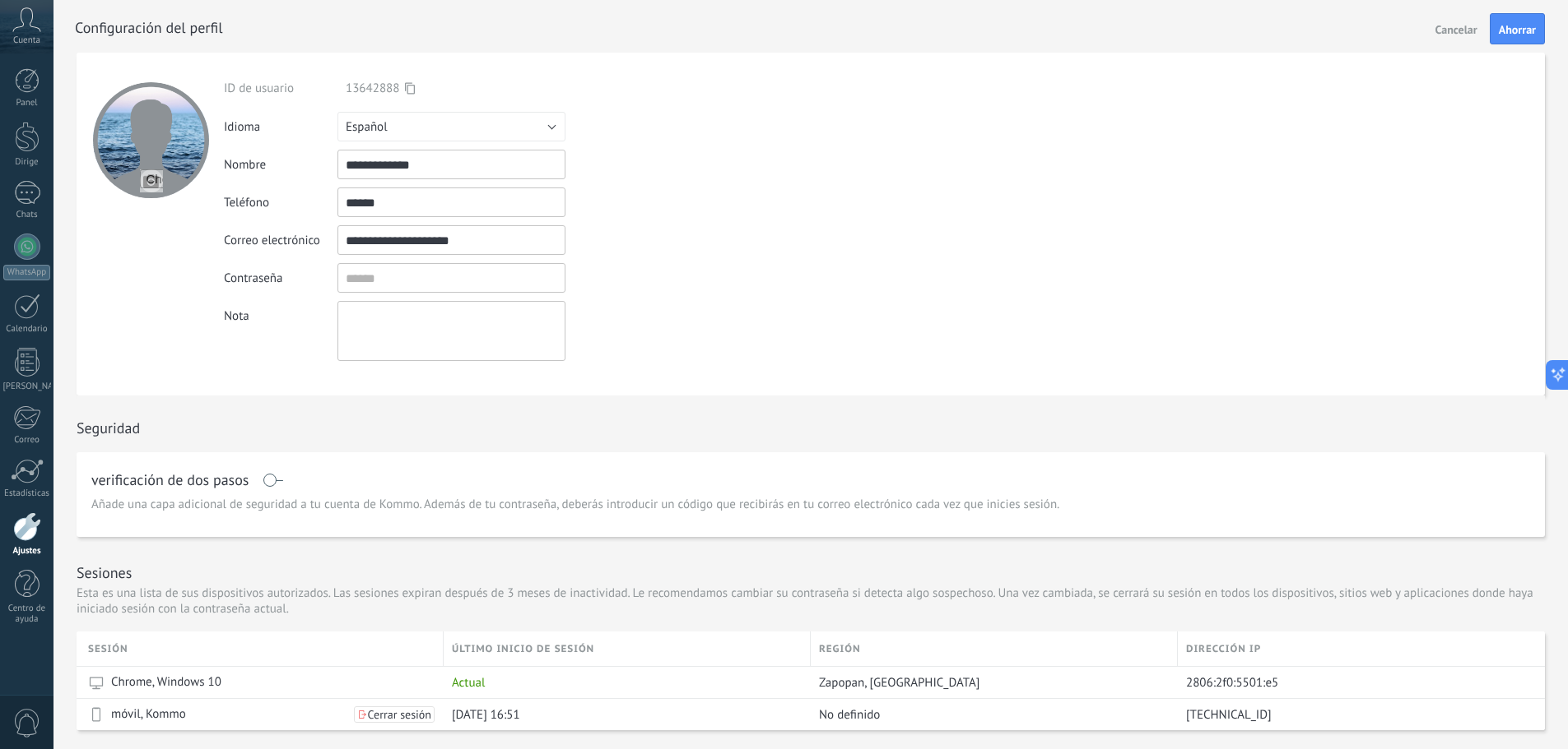
click at [423, 204] on input "******" at bounding box center [451, 202] width 228 height 30
type input "**********"
click at [1512, 37] on font "Ahorrar" at bounding box center [1517, 29] width 37 height 14
click at [1519, 23] on font "Ahorrar" at bounding box center [1517, 29] width 37 height 14
click at [1519, 28] on font "Ahorrar" at bounding box center [1517, 29] width 37 height 14
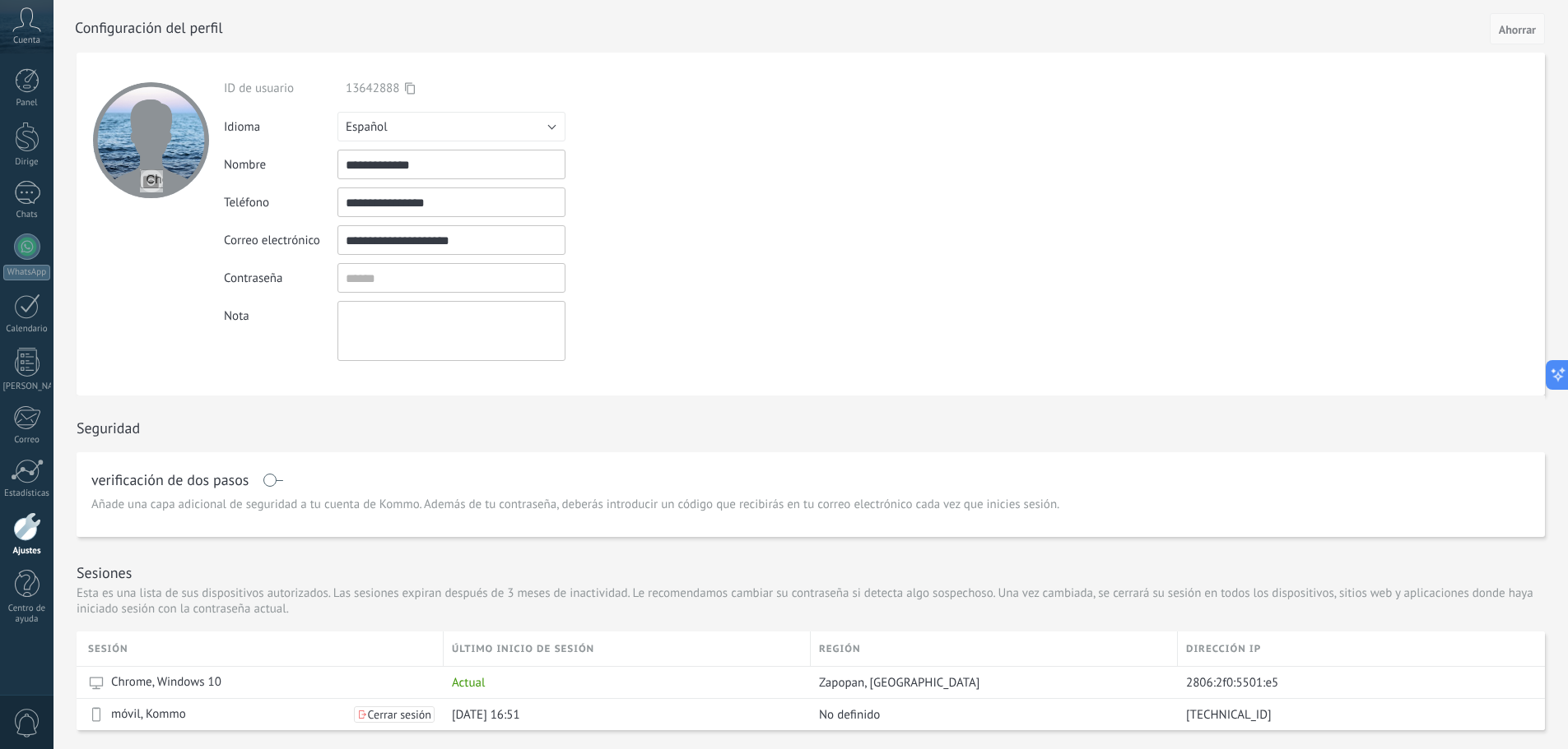
click at [1519, 28] on font "Ahorrar" at bounding box center [1517, 29] width 37 height 14
click at [832, 275] on form "**********" at bounding box center [810, 224] width 1468 height 343
click at [21, 268] on font "WhatsApp" at bounding box center [27, 272] width 39 height 12
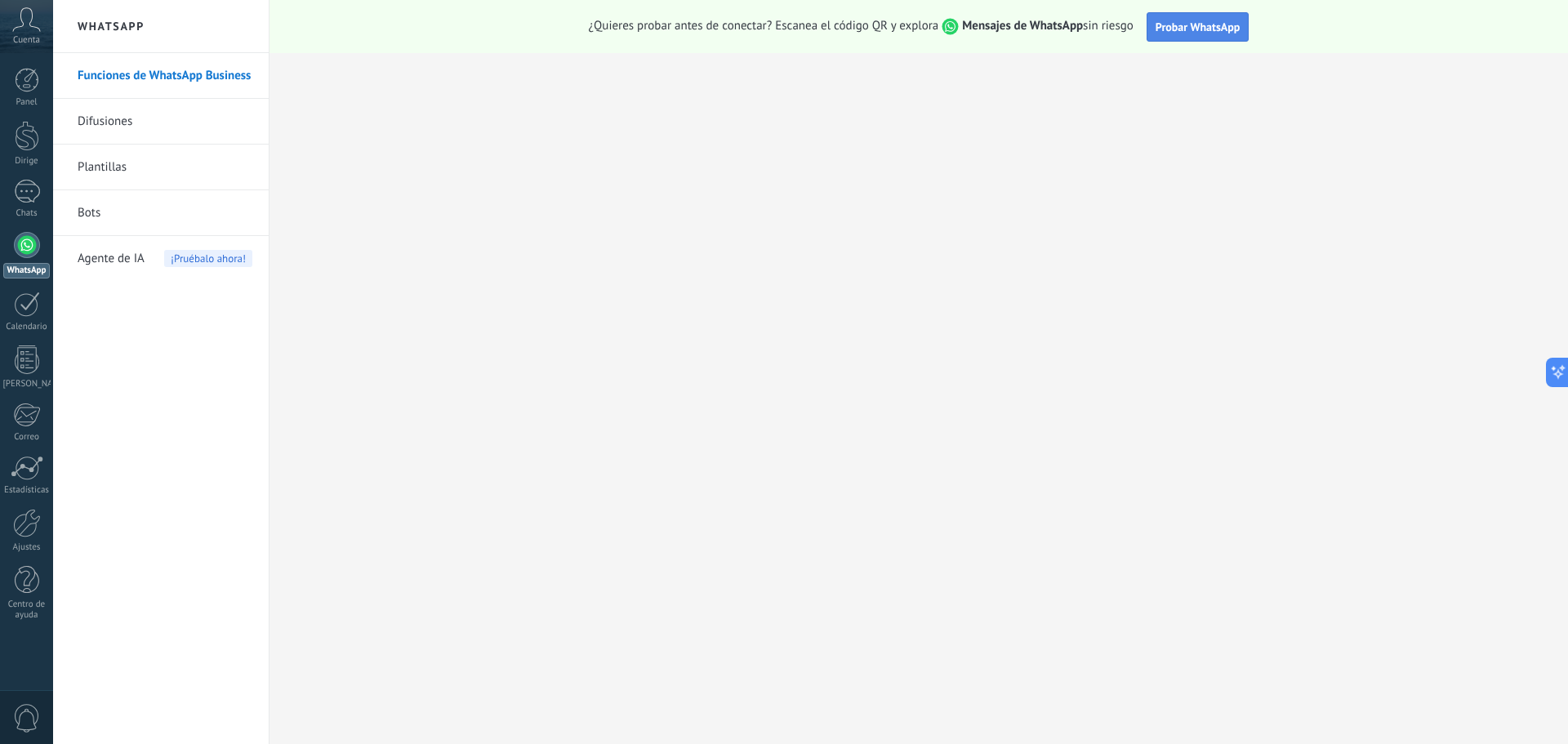
click at [1189, 29] on font "Probar WhatsApp" at bounding box center [1198, 26] width 85 height 14
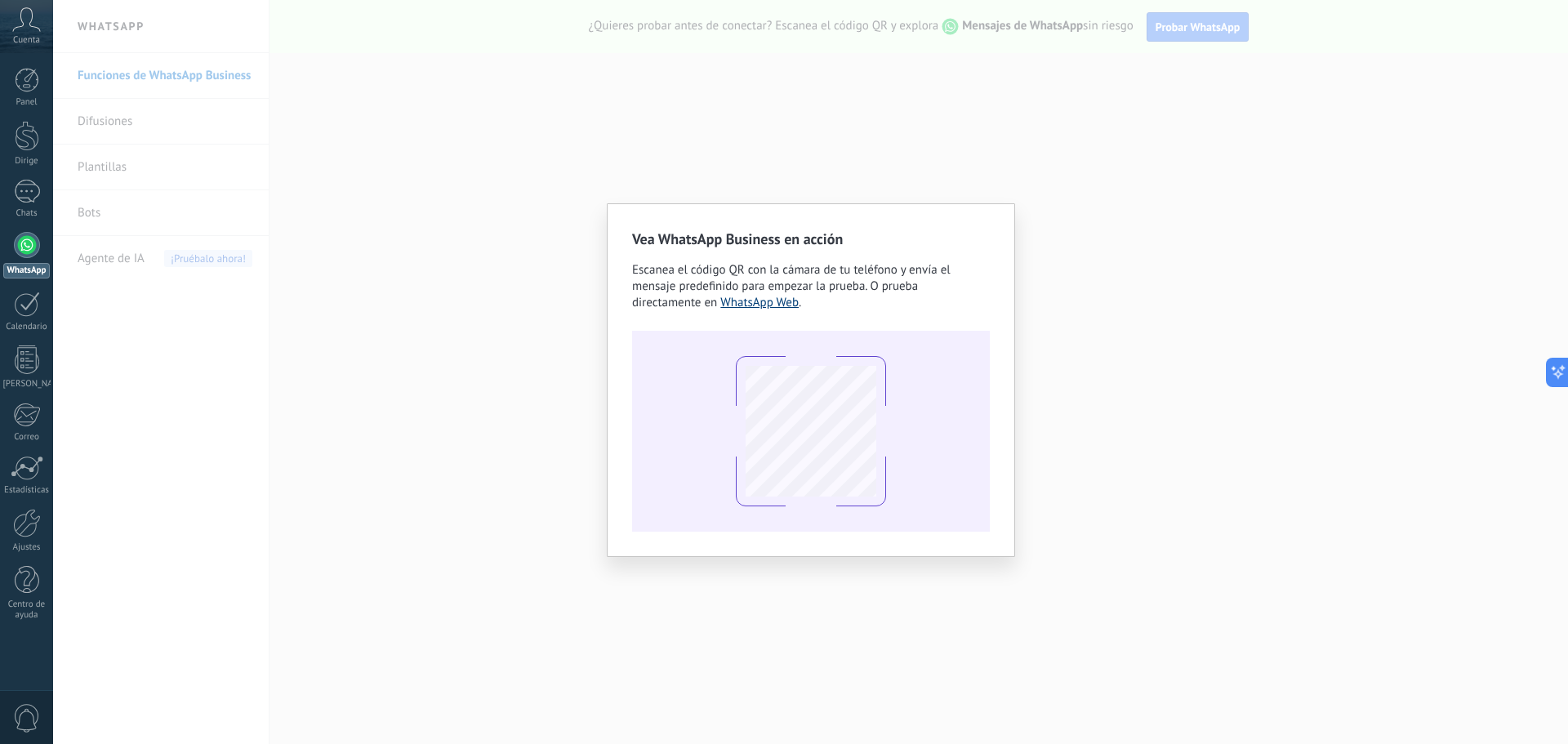
click at [761, 307] on font "WhatsApp Web" at bounding box center [760, 303] width 79 height 15
click at [34, 252] on div at bounding box center [26, 244] width 26 height 26
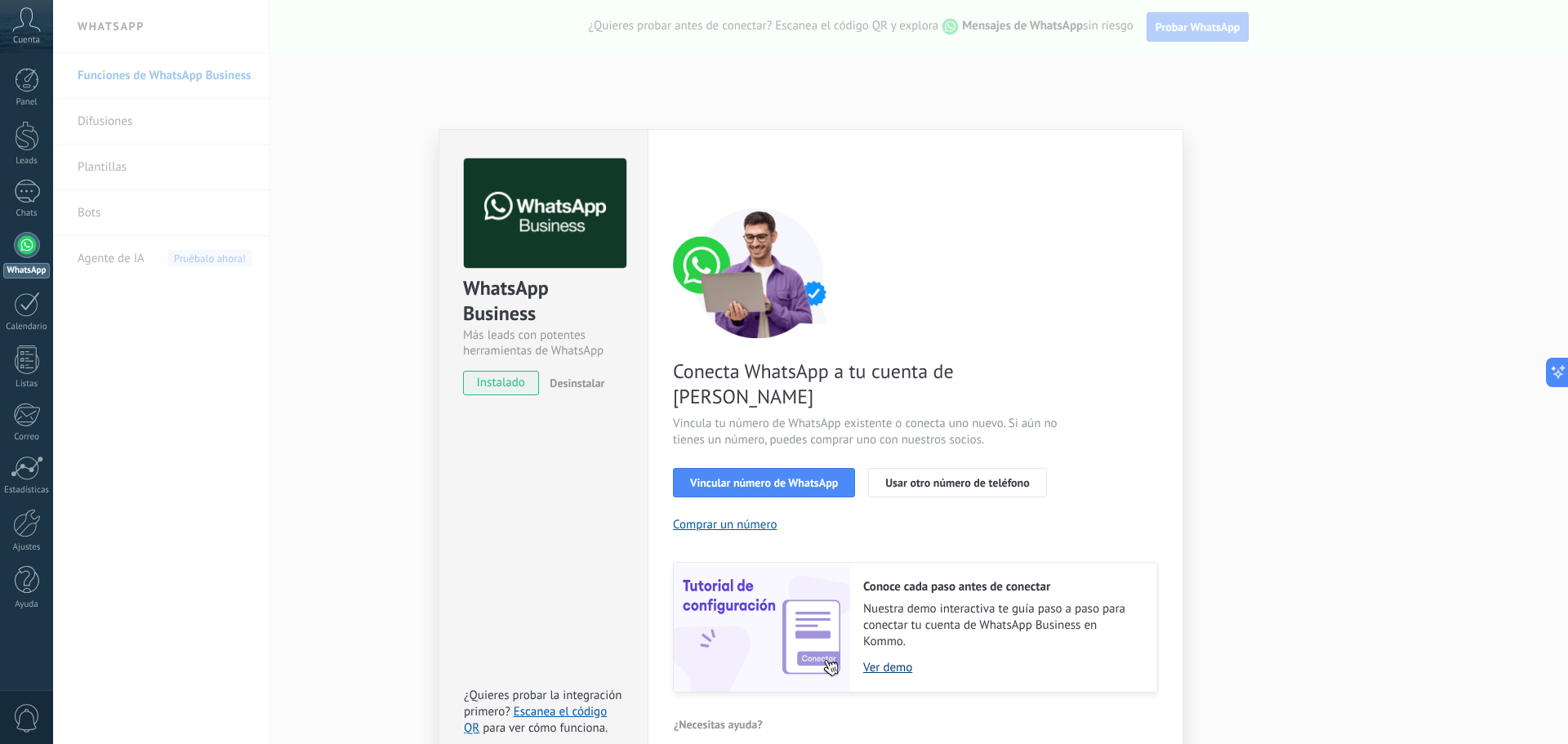
click at [880, 661] on link "Ver demo" at bounding box center [1003, 668] width 278 height 15
click at [767, 477] on span "Vincular número de WhatsApp" at bounding box center [764, 483] width 148 height 12
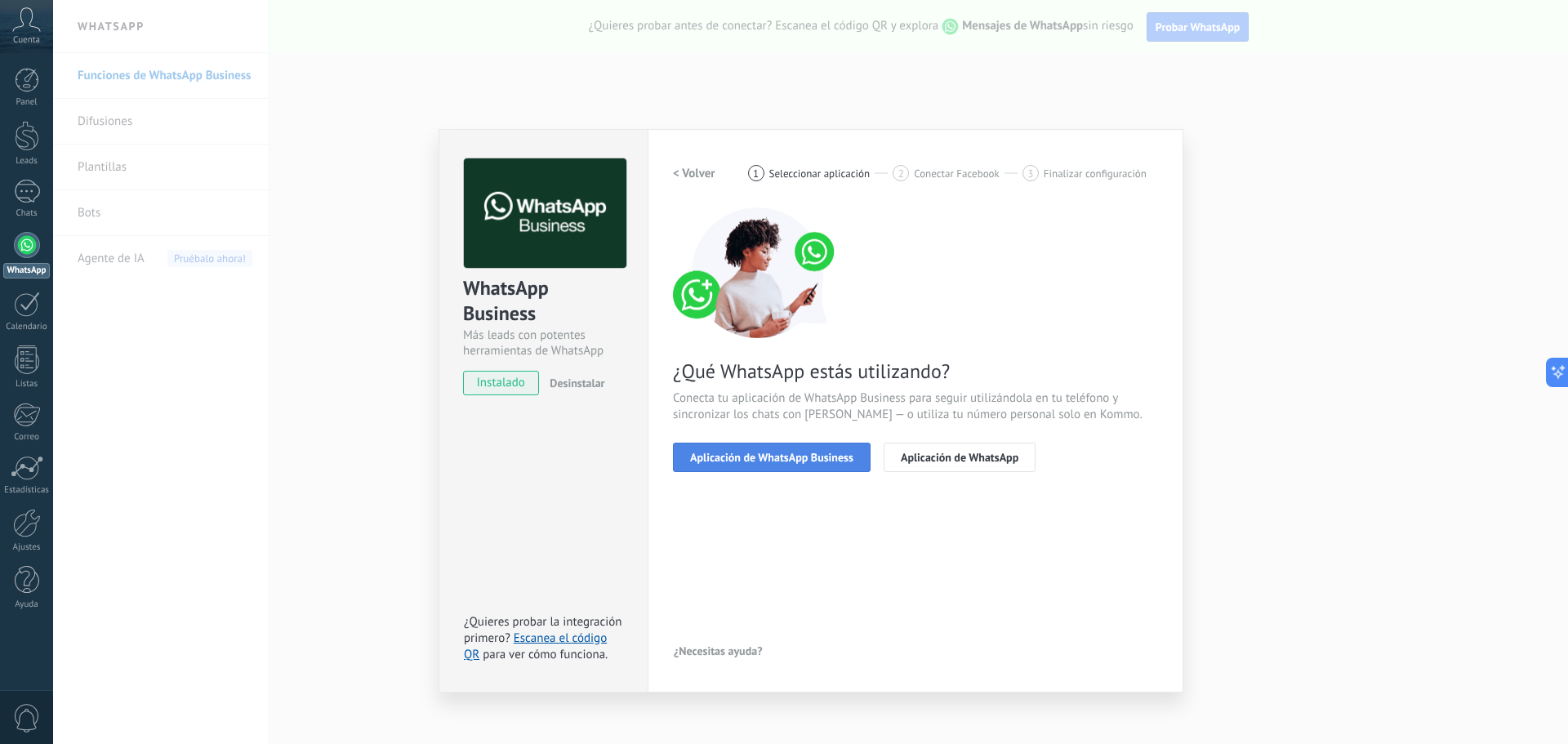
click at [759, 464] on button "Aplicación de WhatsApp Business" at bounding box center [772, 457] width 197 height 30
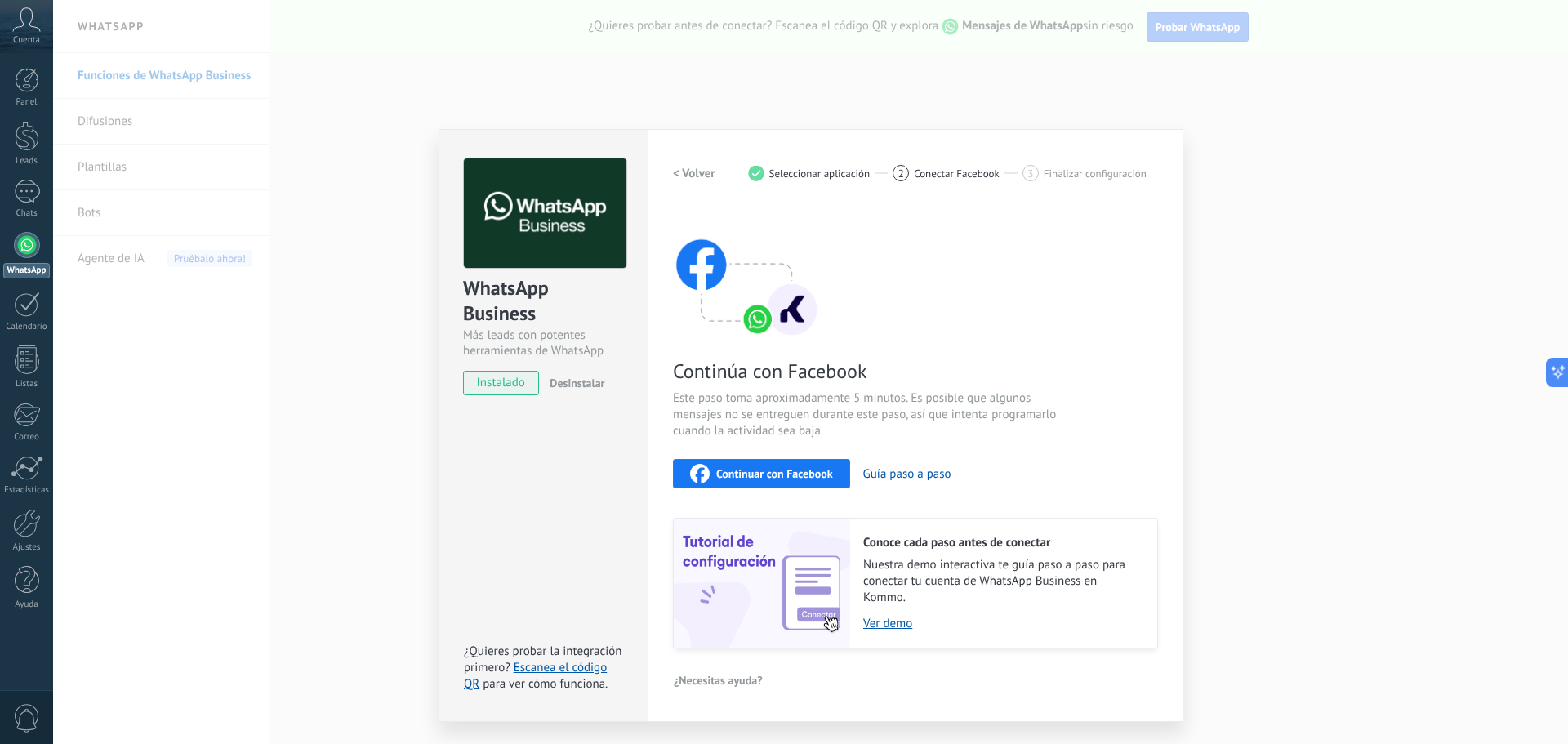
click at [752, 478] on span "Continuar con Facebook" at bounding box center [774, 474] width 117 height 12
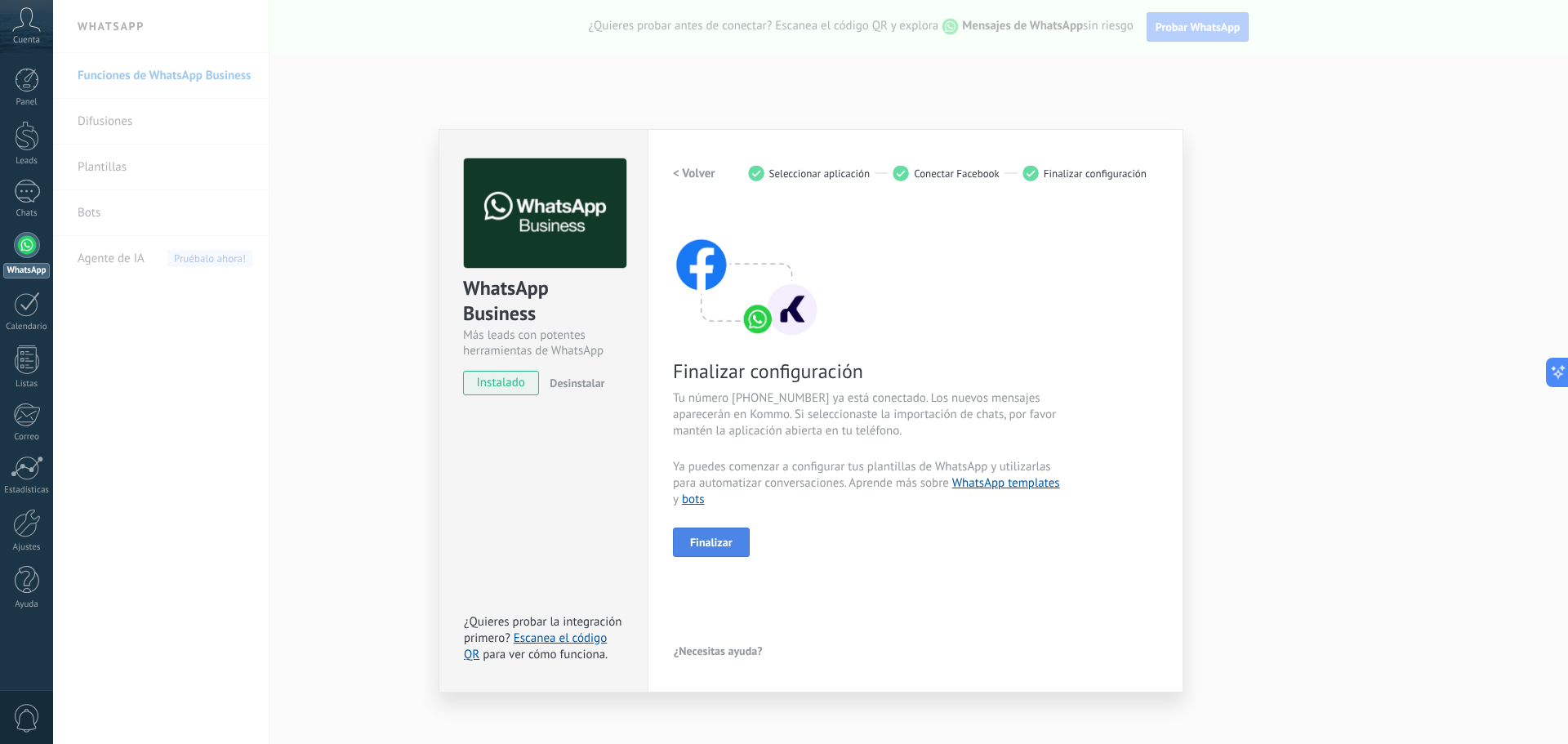
click at [727, 540] on span "Finalizar" at bounding box center [711, 543] width 42 height 12
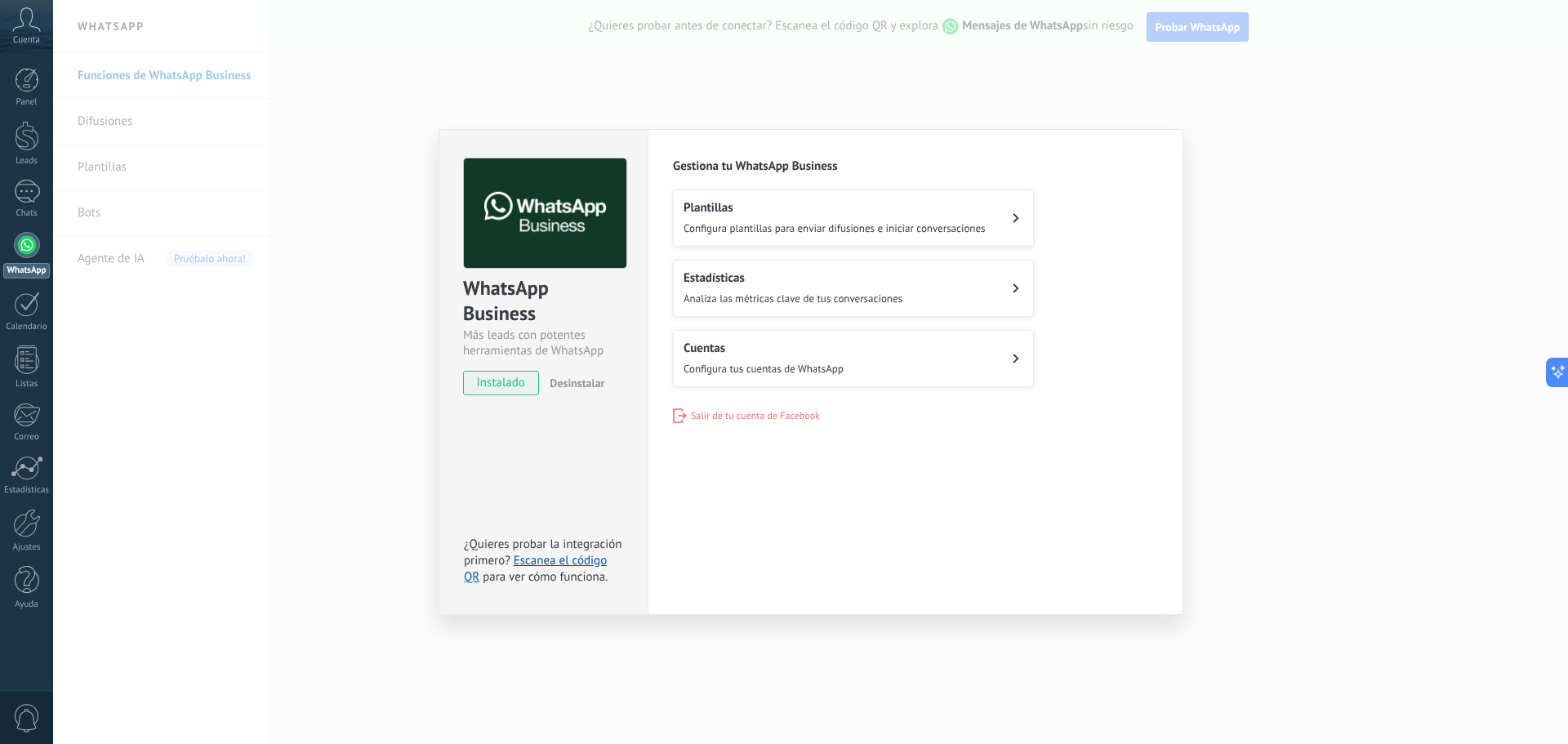
click at [876, 215] on h2 "Plantillas" at bounding box center [834, 208] width 302 height 15
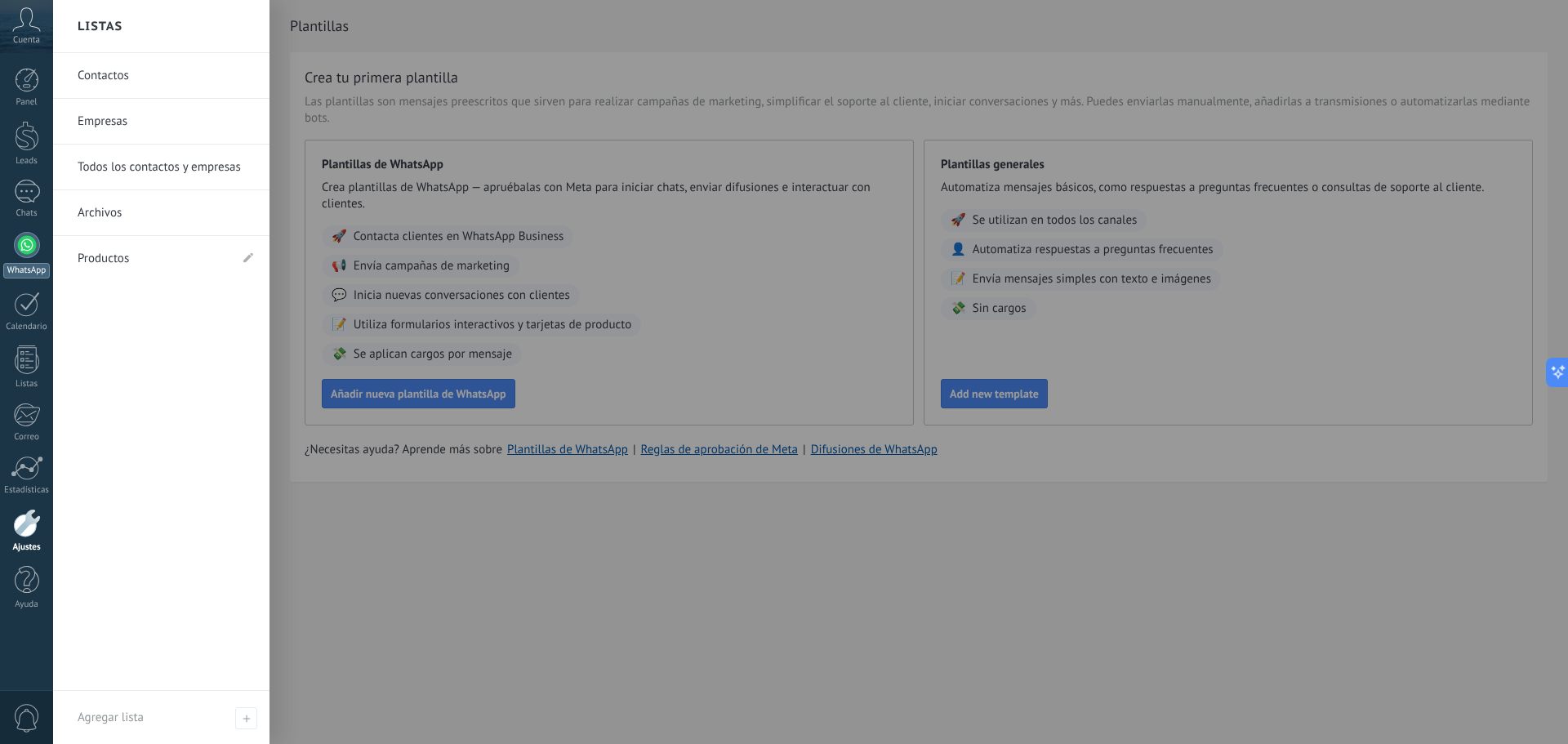
click at [24, 254] on div at bounding box center [26, 244] width 26 height 26
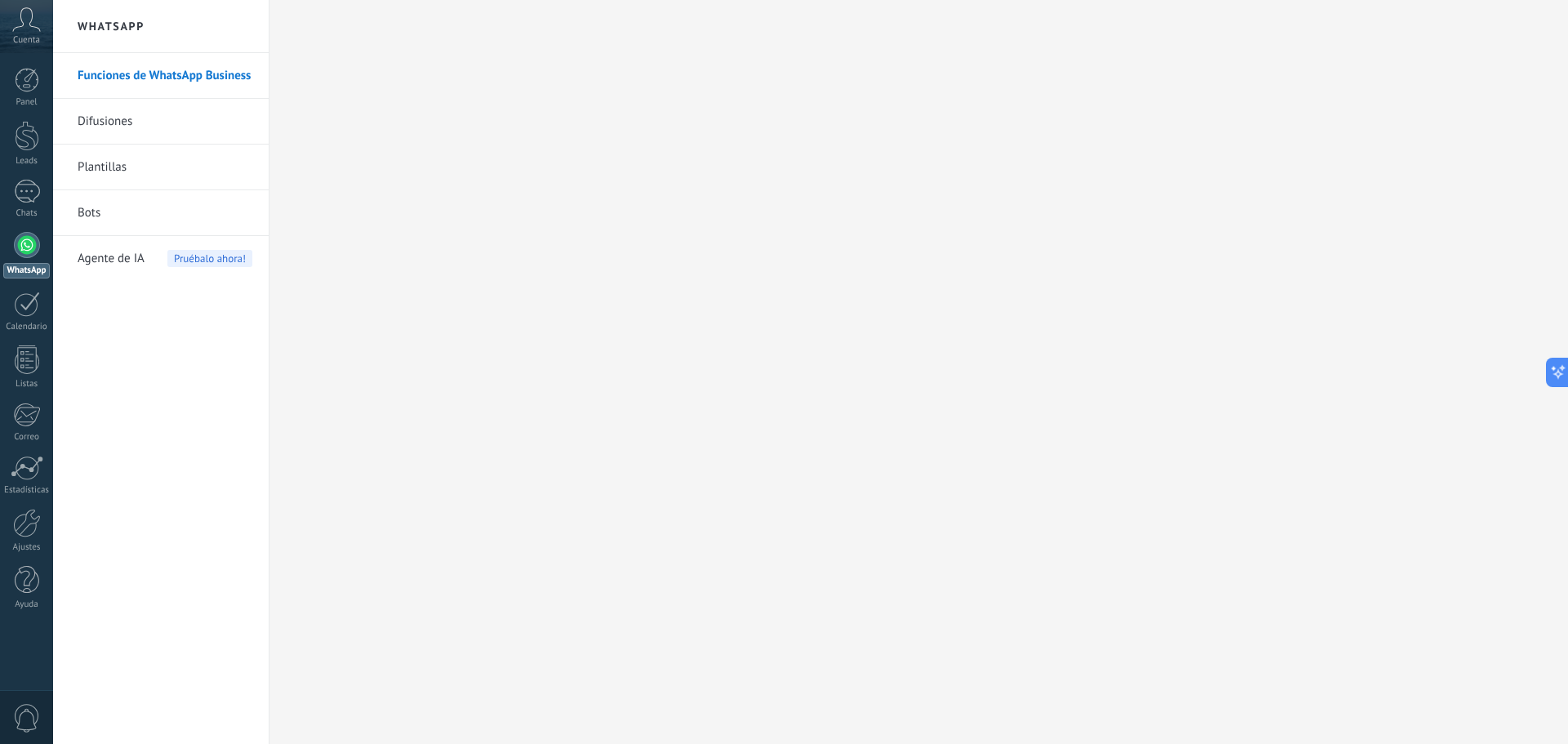
click at [150, 123] on link "Difusiones" at bounding box center [165, 122] width 174 height 46
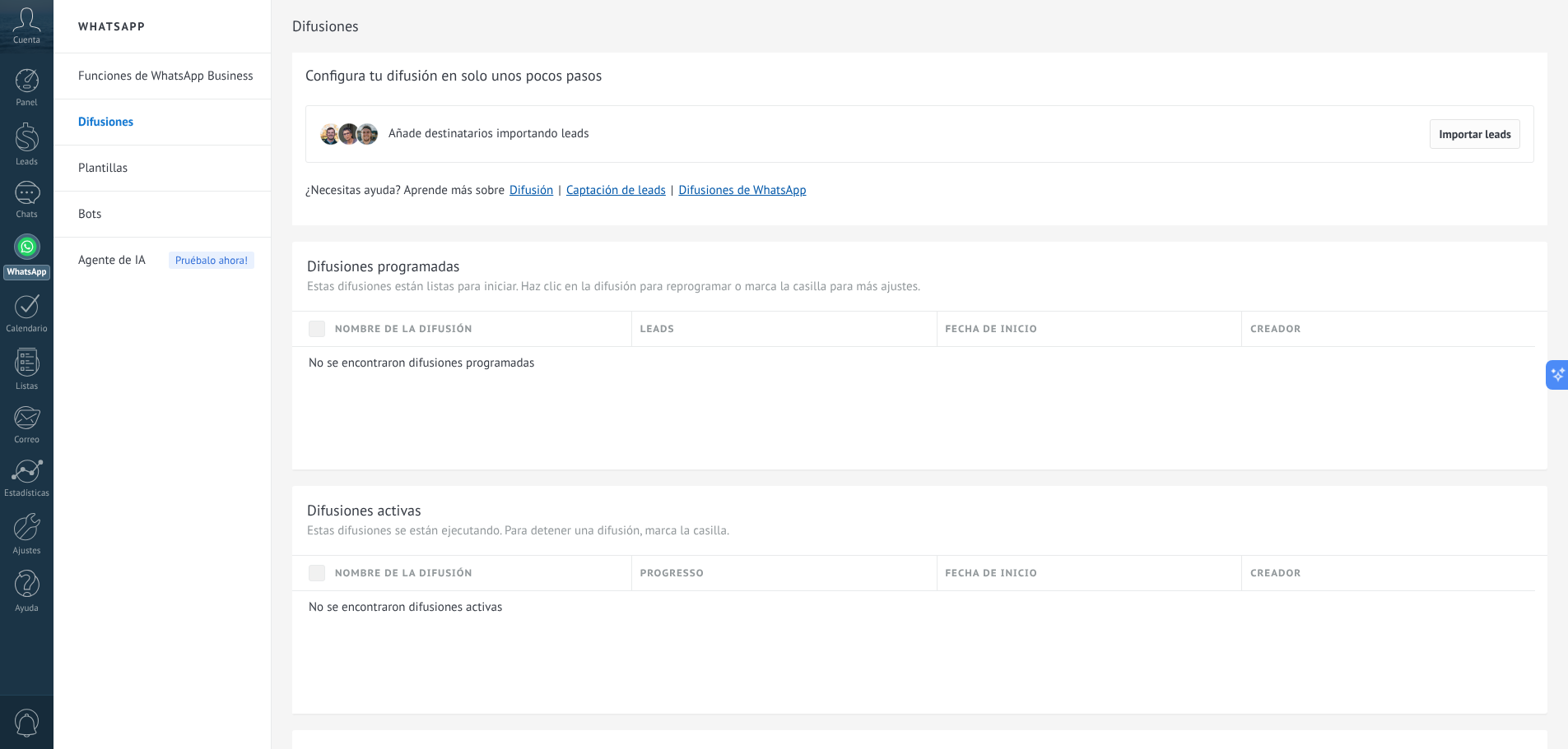
click at [1496, 138] on span "Importar leads" at bounding box center [1474, 134] width 72 height 12
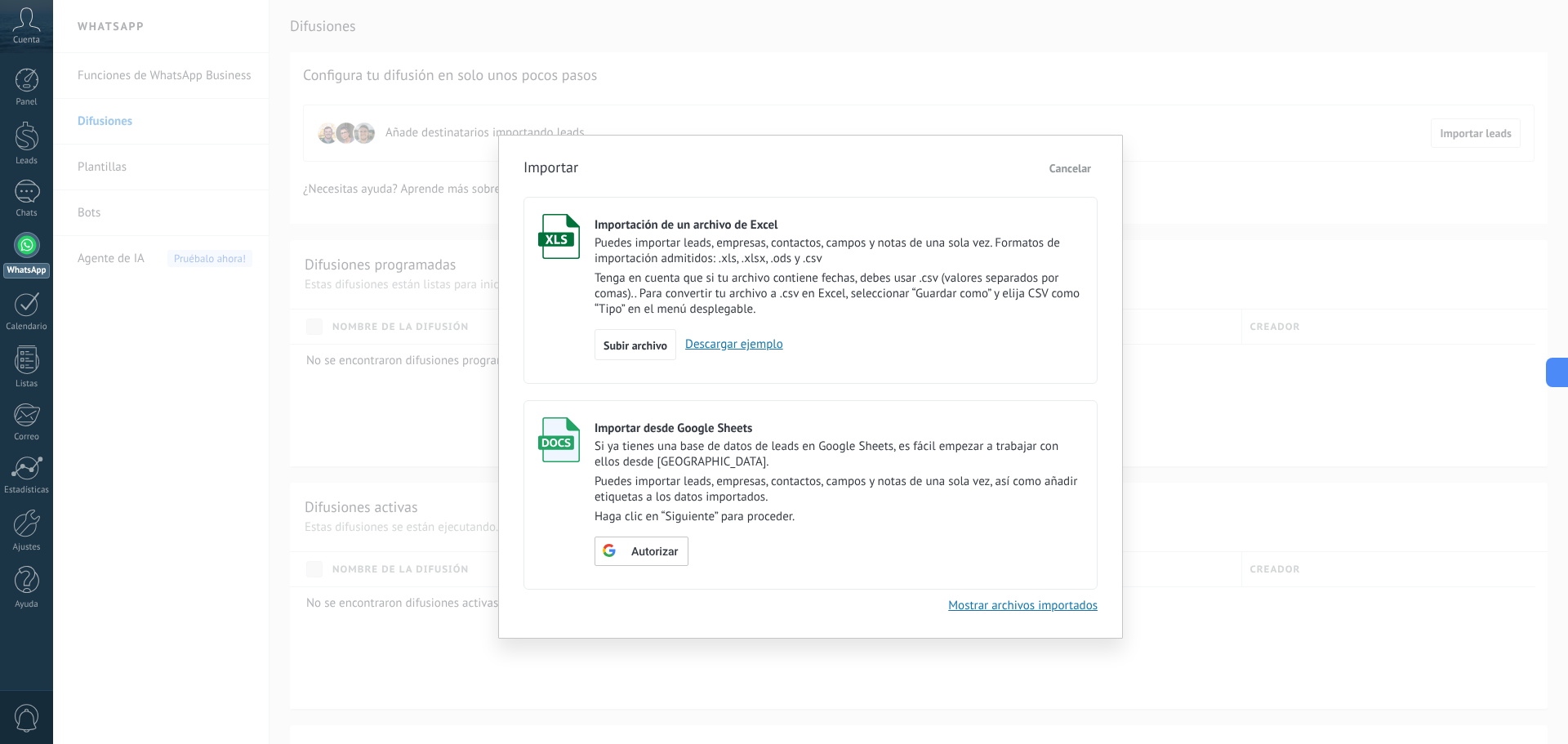
click at [1082, 168] on span "Cancelar" at bounding box center [1070, 168] width 41 height 14
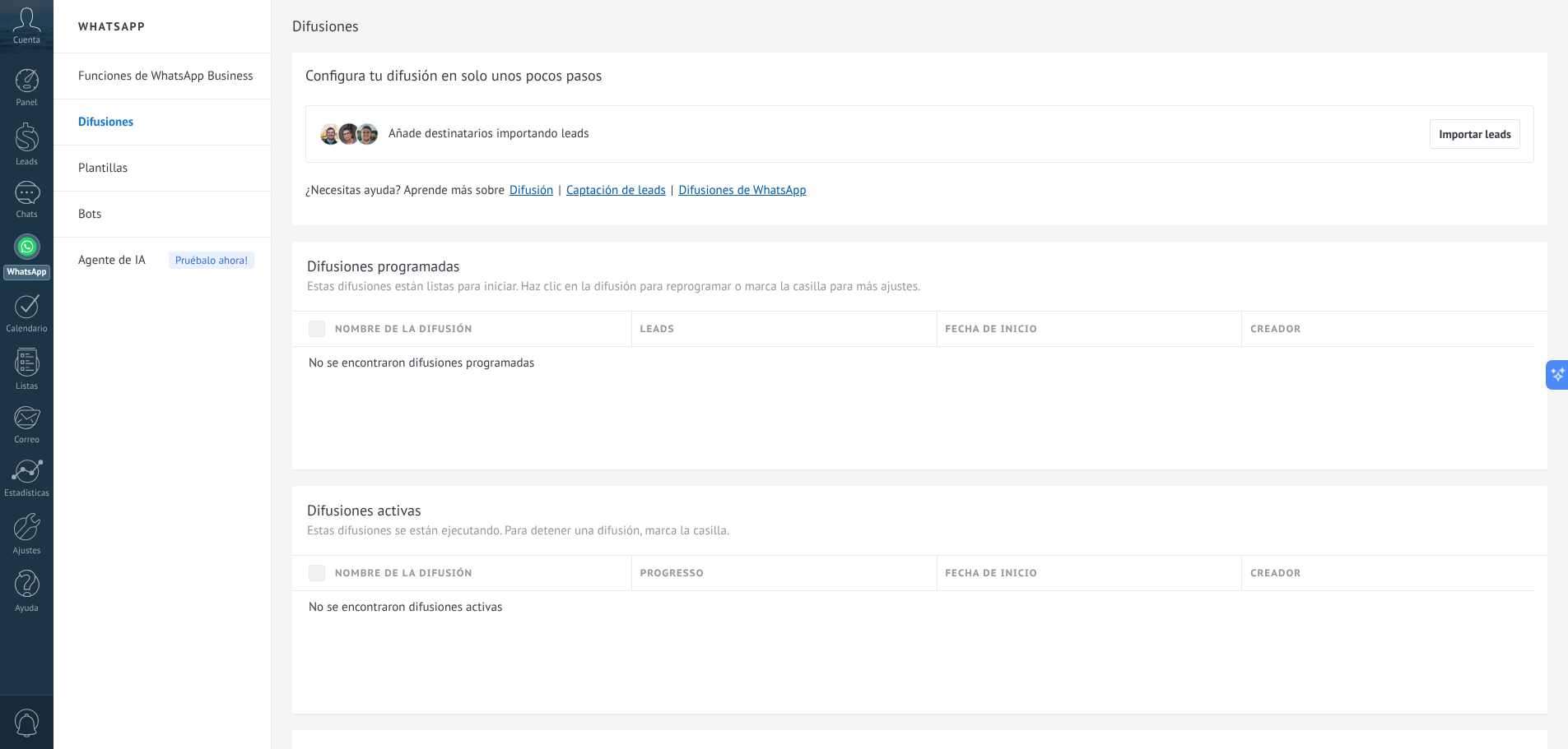
click at [105, 215] on link "Bots" at bounding box center [166, 215] width 176 height 46
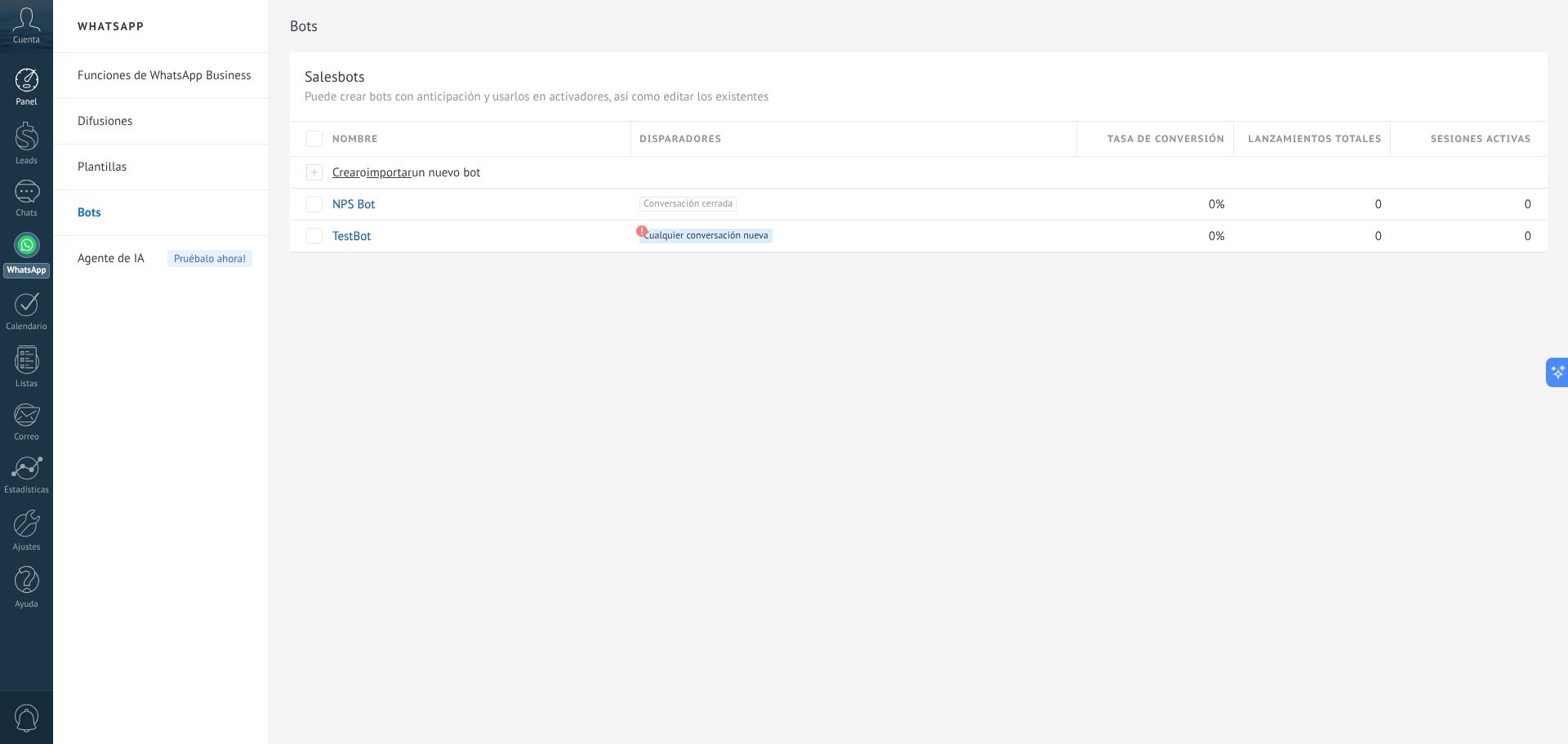
click at [37, 74] on div at bounding box center [27, 81] width 25 height 25
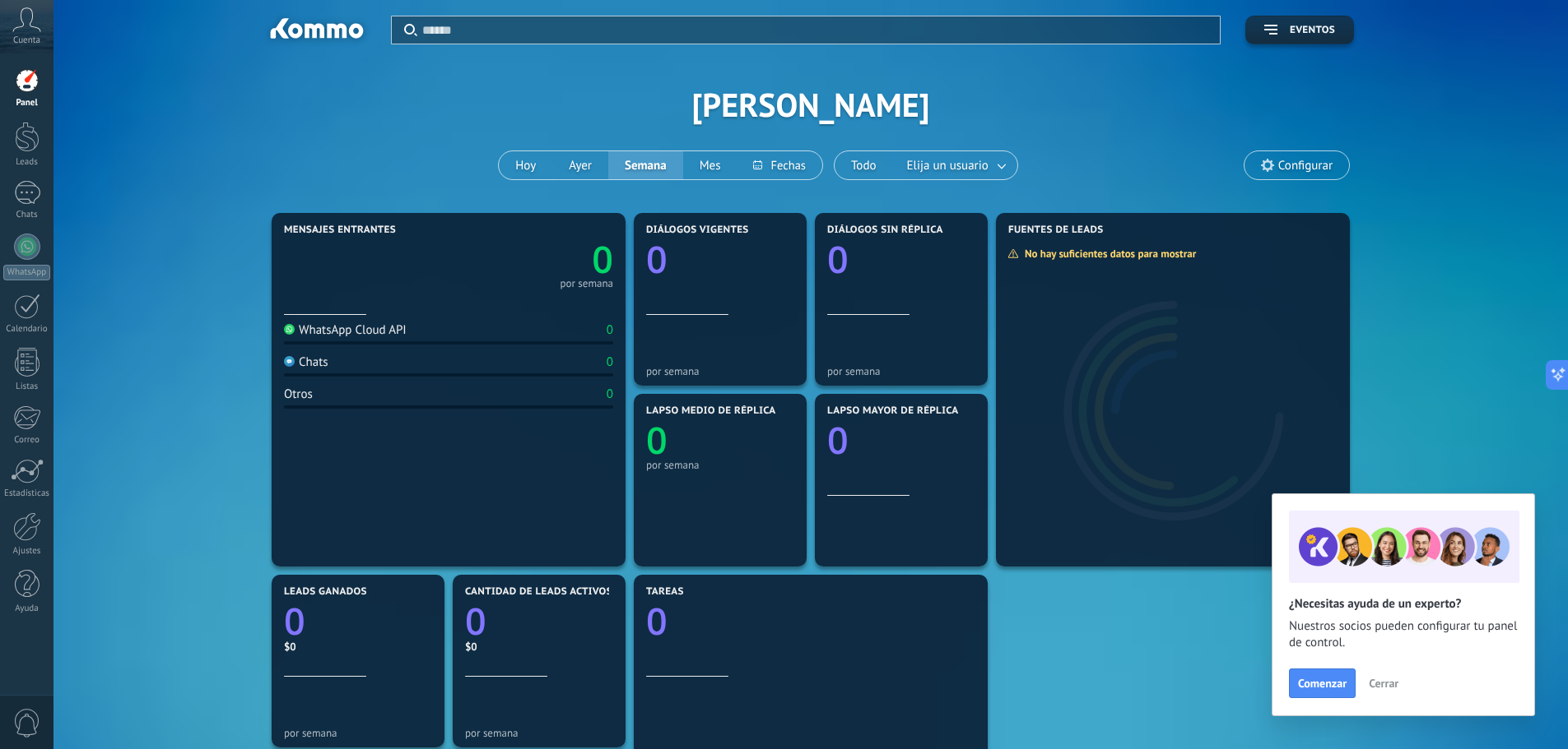
click at [1273, 158] on icon at bounding box center [1268, 165] width 14 height 14
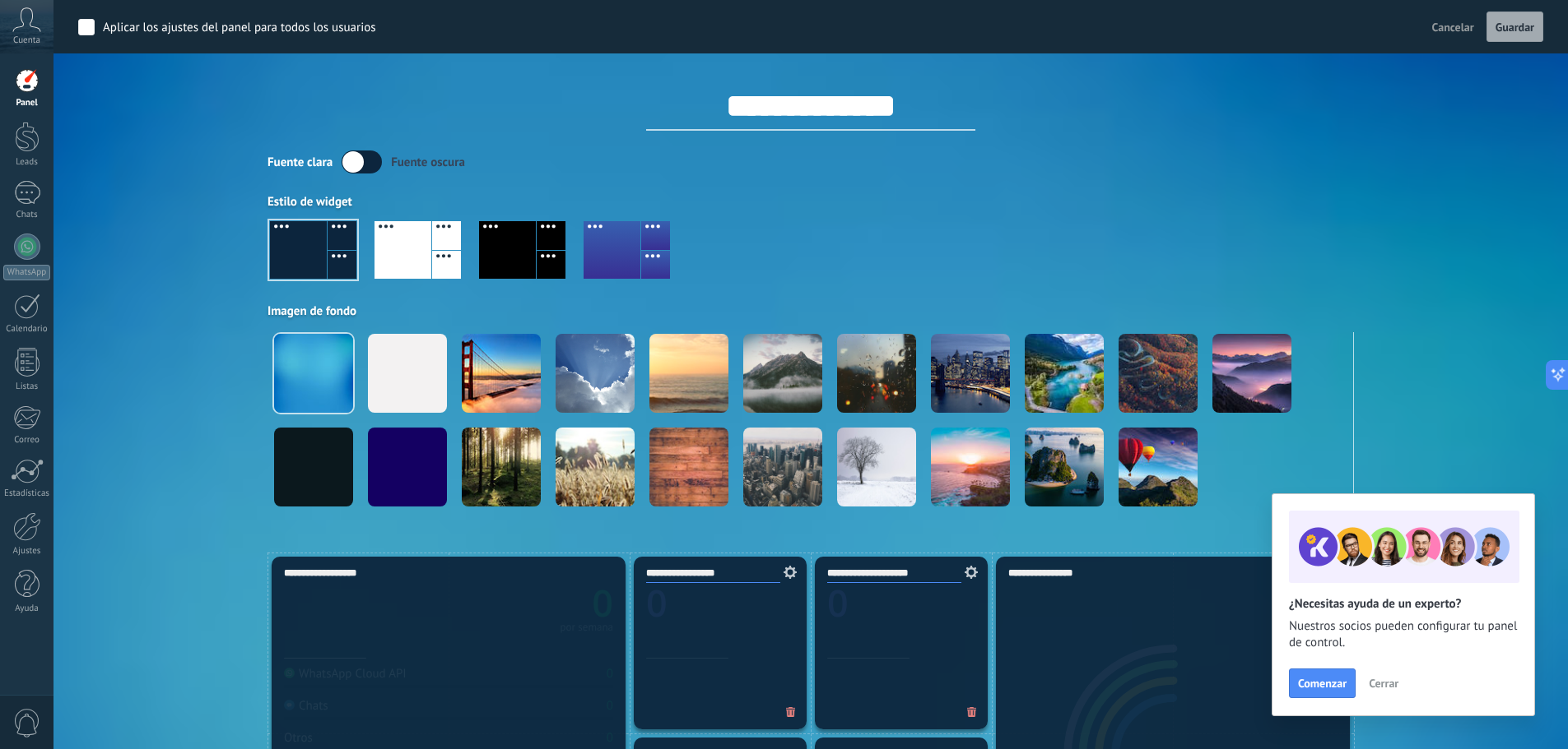
click at [409, 253] on div at bounding box center [403, 250] width 57 height 58
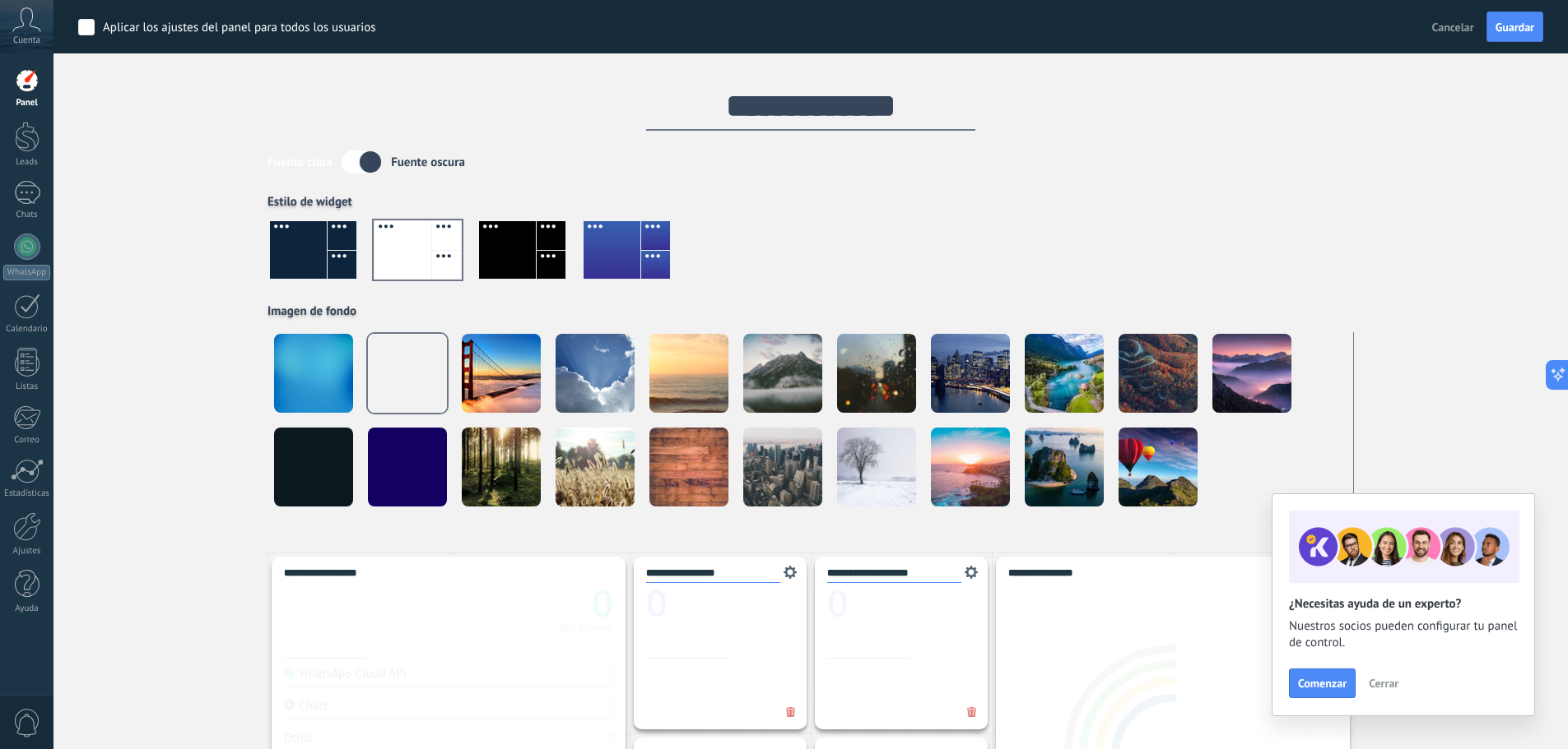
click at [135, 326] on div "Aplicar Eventos [PERSON_NAME][DATE] [DATE] Semana Mes Todo Elija un usuario Con…" at bounding box center [810, 276] width 1465 height 553
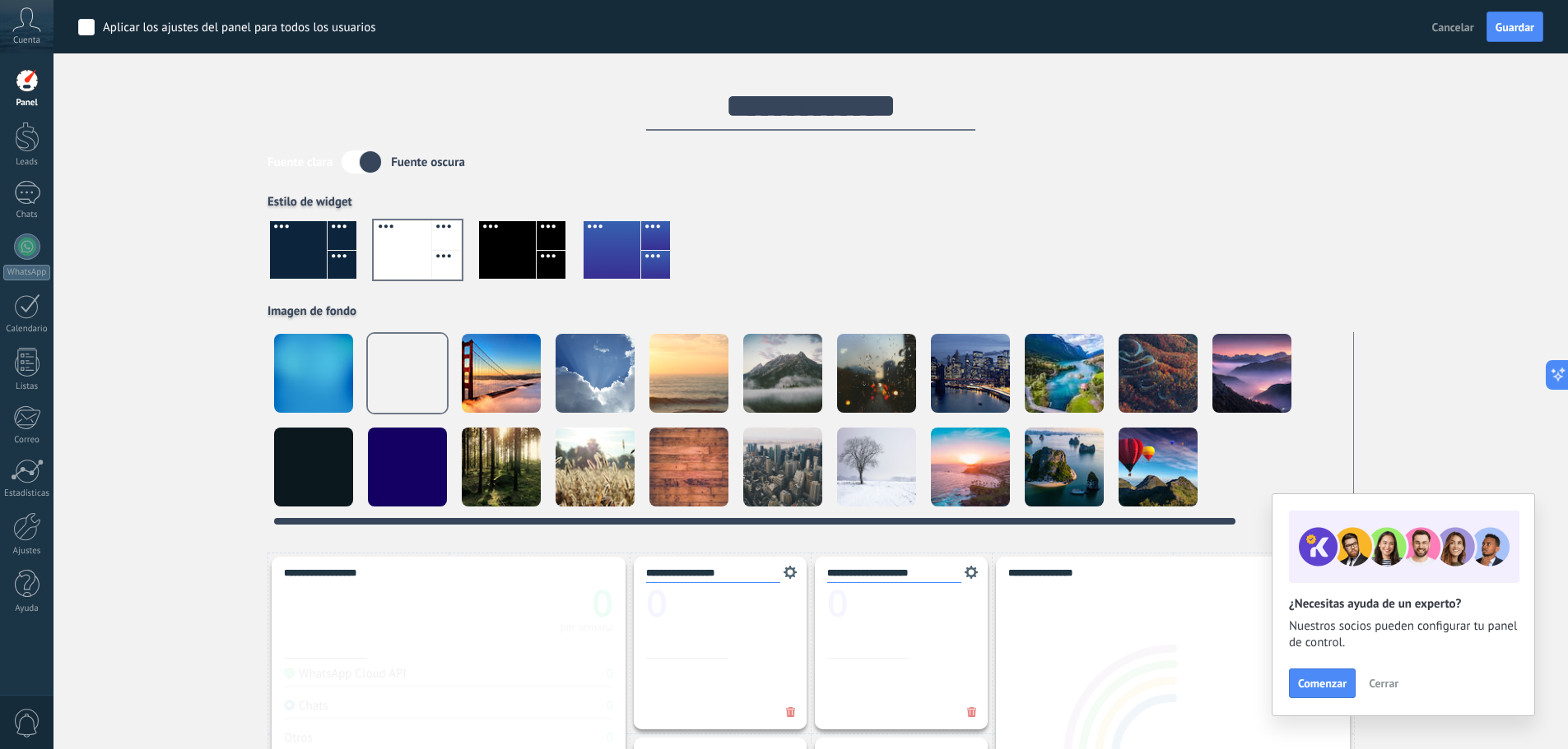
click at [600, 368] on div at bounding box center [595, 374] width 79 height 79
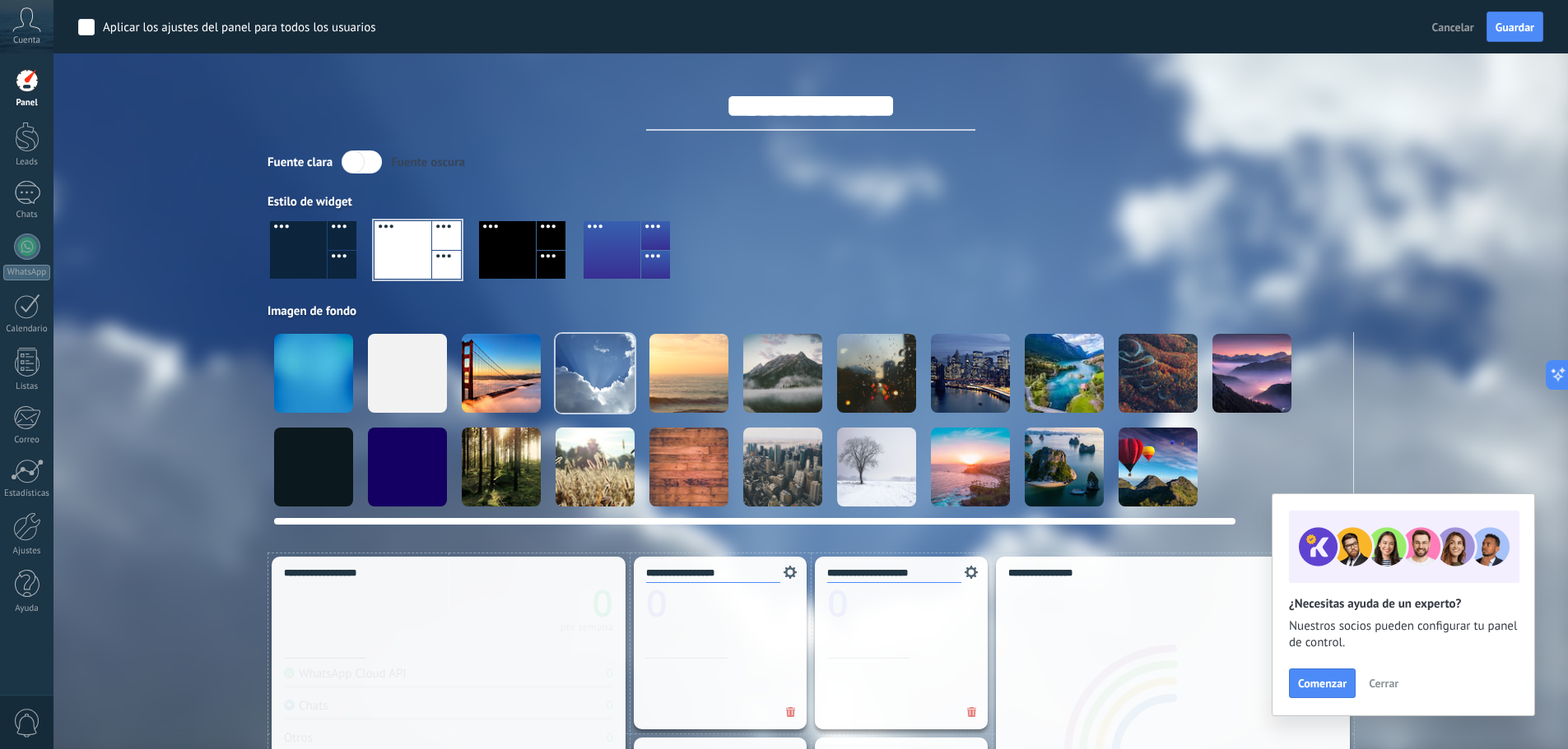
click at [512, 377] on div at bounding box center [501, 374] width 79 height 79
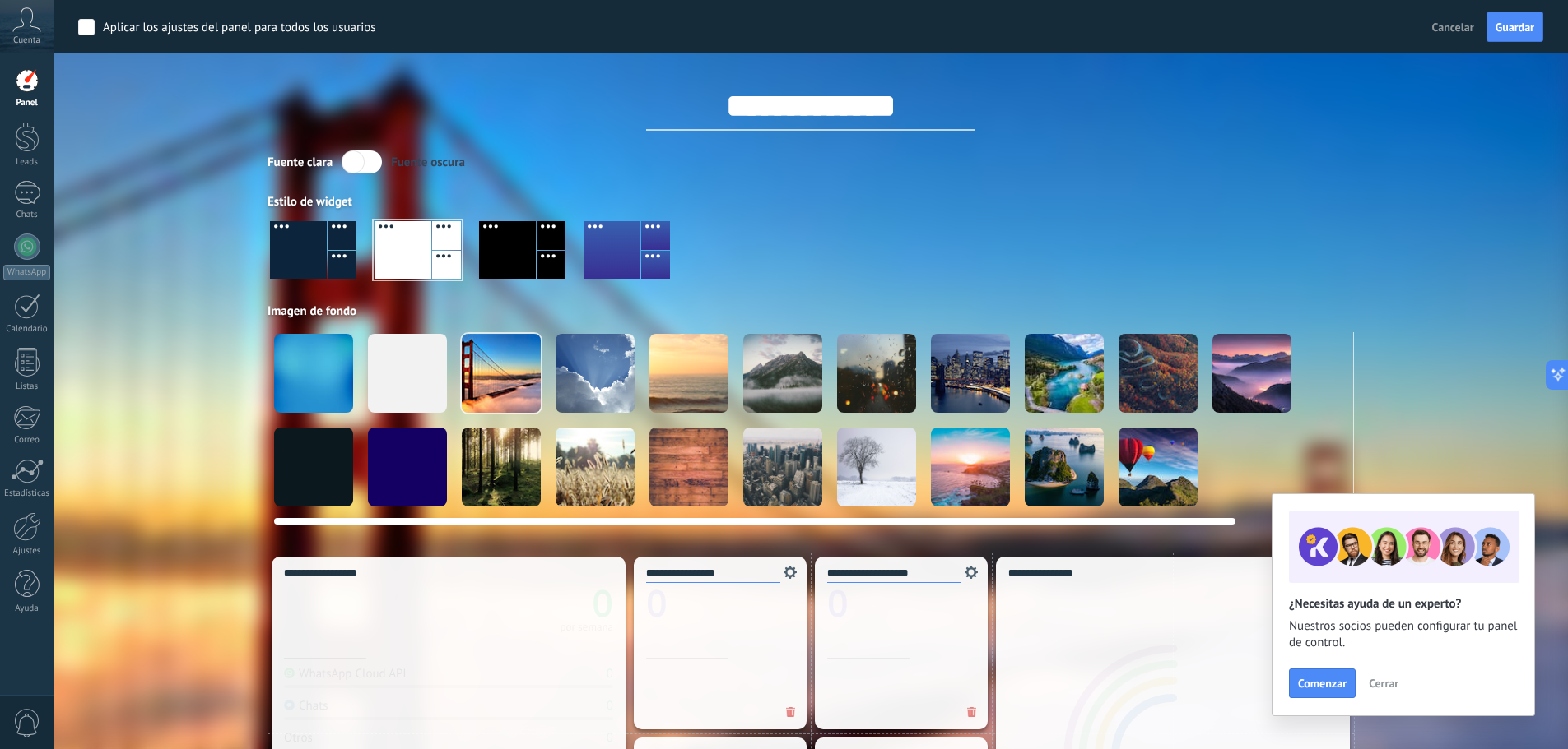
click at [598, 375] on div at bounding box center [595, 374] width 79 height 79
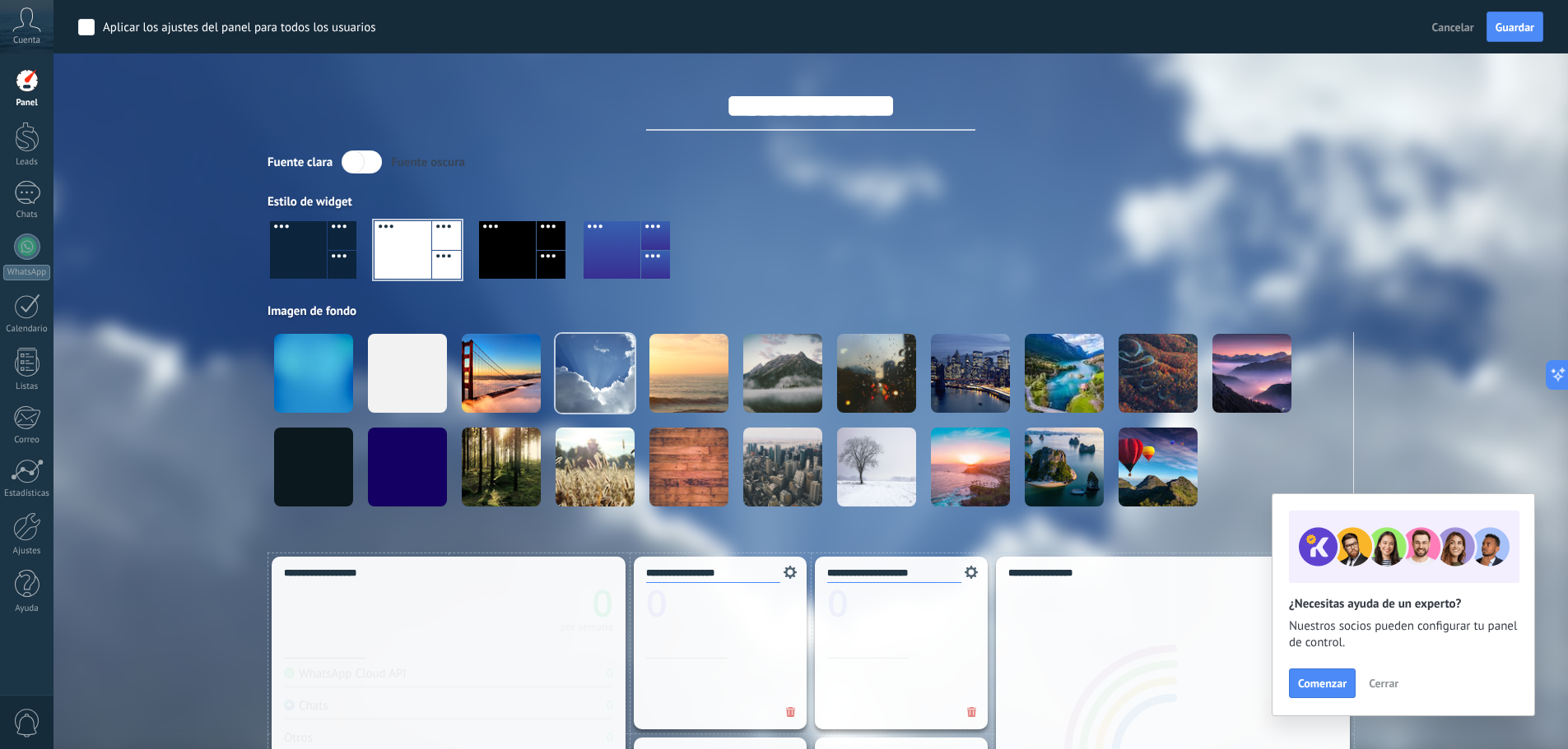
click at [416, 255] on div at bounding box center [417, 250] width 86 height 58
click at [415, 257] on div at bounding box center [417, 250] width 86 height 58
click at [1397, 689] on span "Cerrar" at bounding box center [1383, 683] width 30 height 12
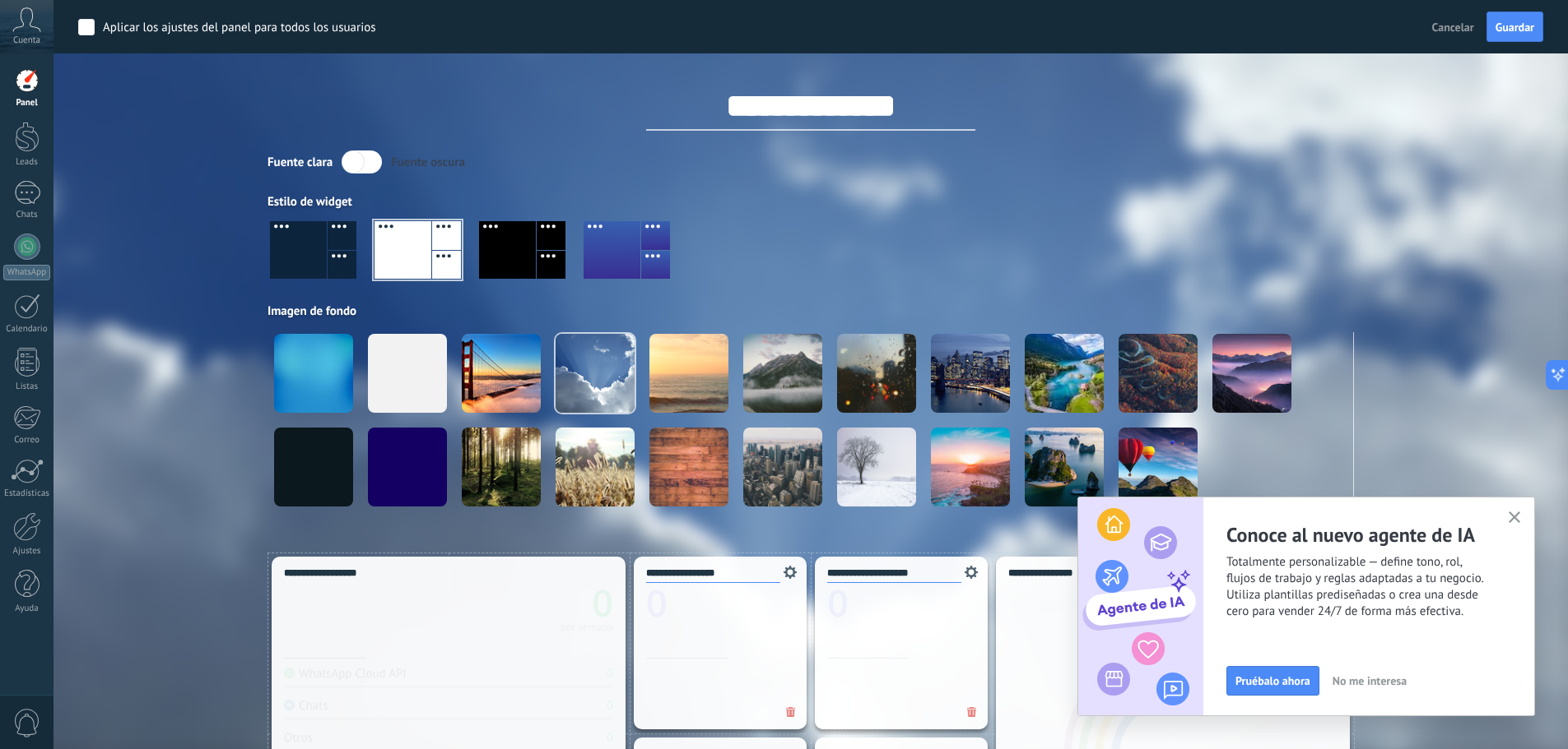
click at [344, 168] on label at bounding box center [362, 162] width 41 height 23
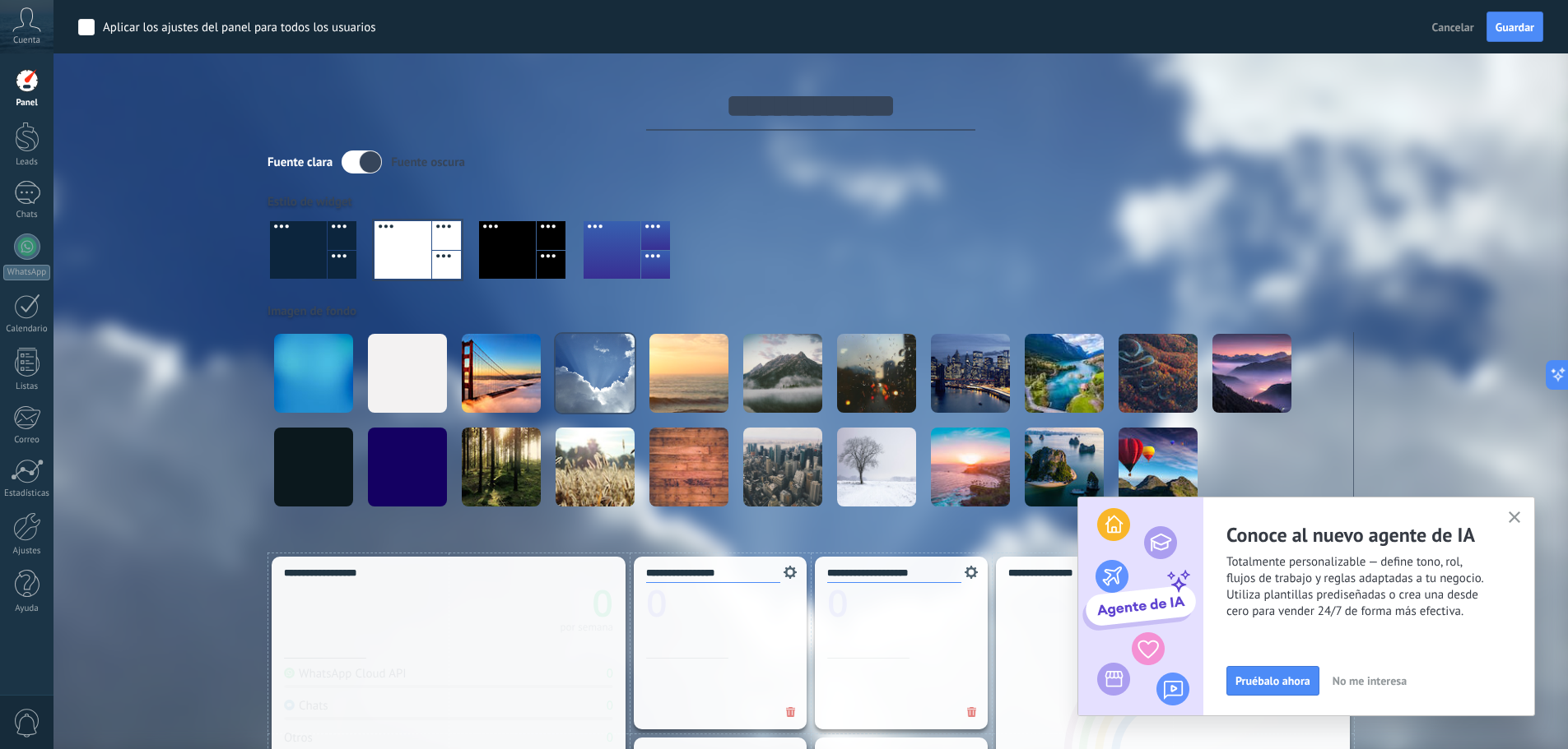
click at [362, 158] on label at bounding box center [362, 162] width 41 height 23
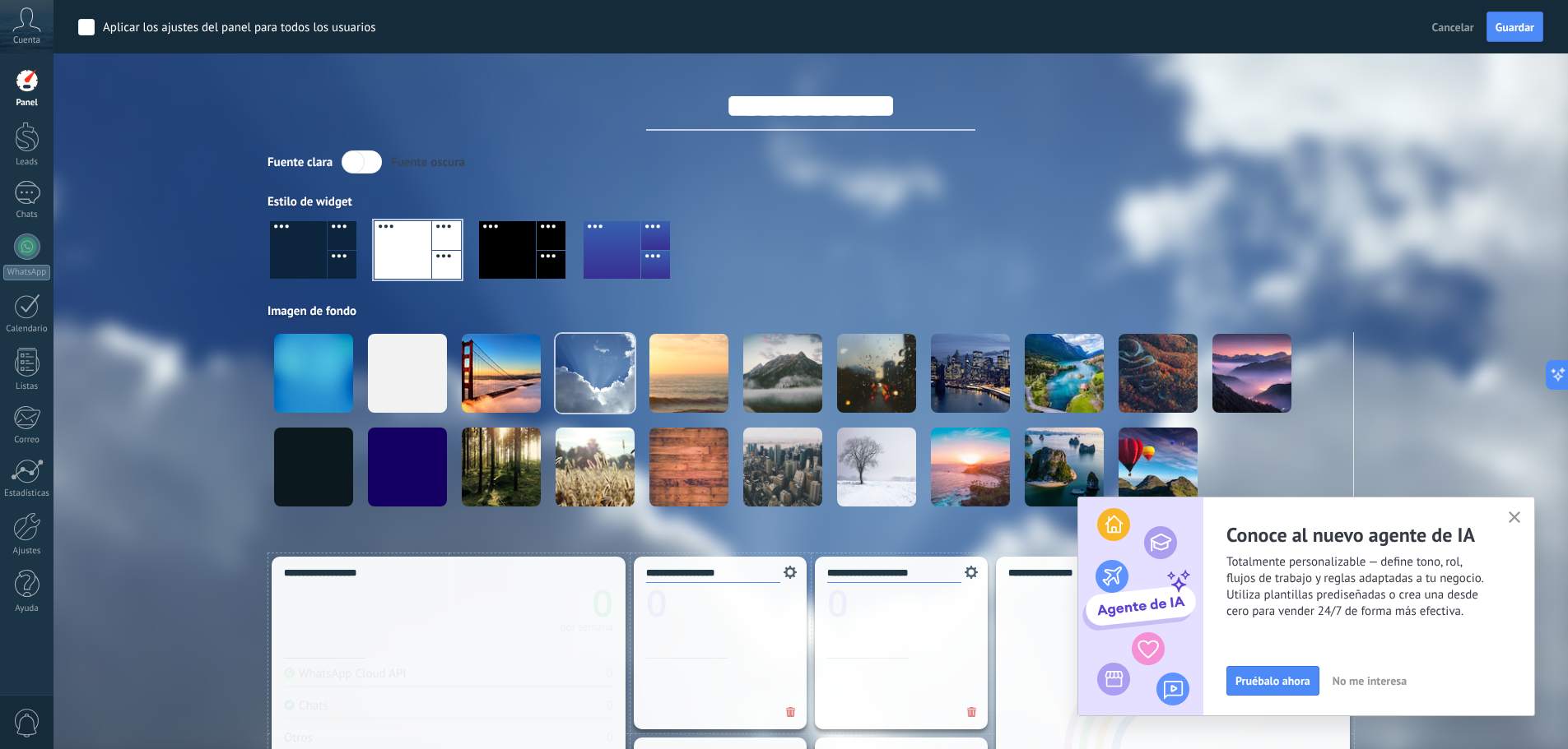
click at [397, 158] on div "Fuente oscura" at bounding box center [428, 162] width 74 height 15
click at [315, 248] on div at bounding box center [298, 250] width 57 height 58
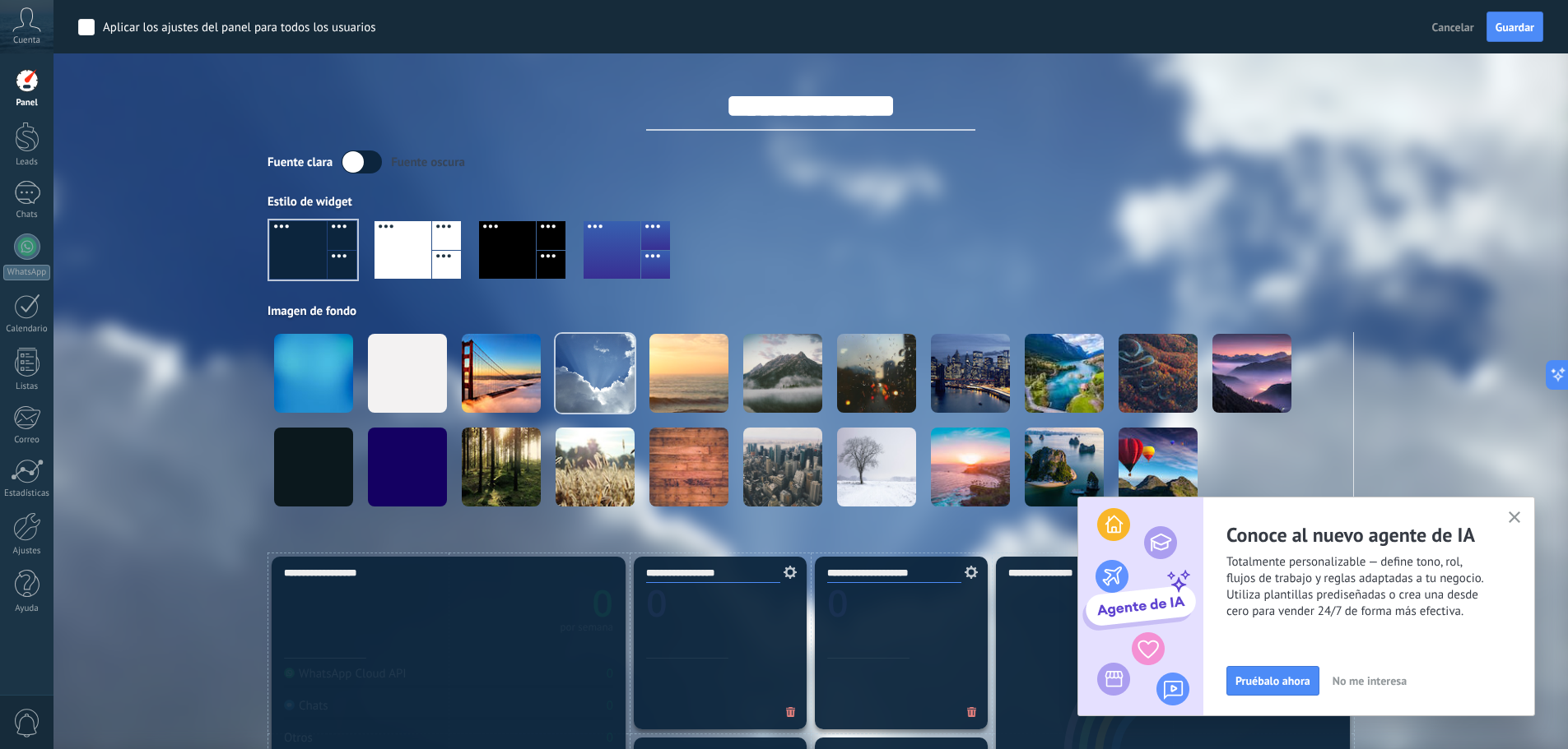
click at [315, 248] on div at bounding box center [313, 250] width 86 height 58
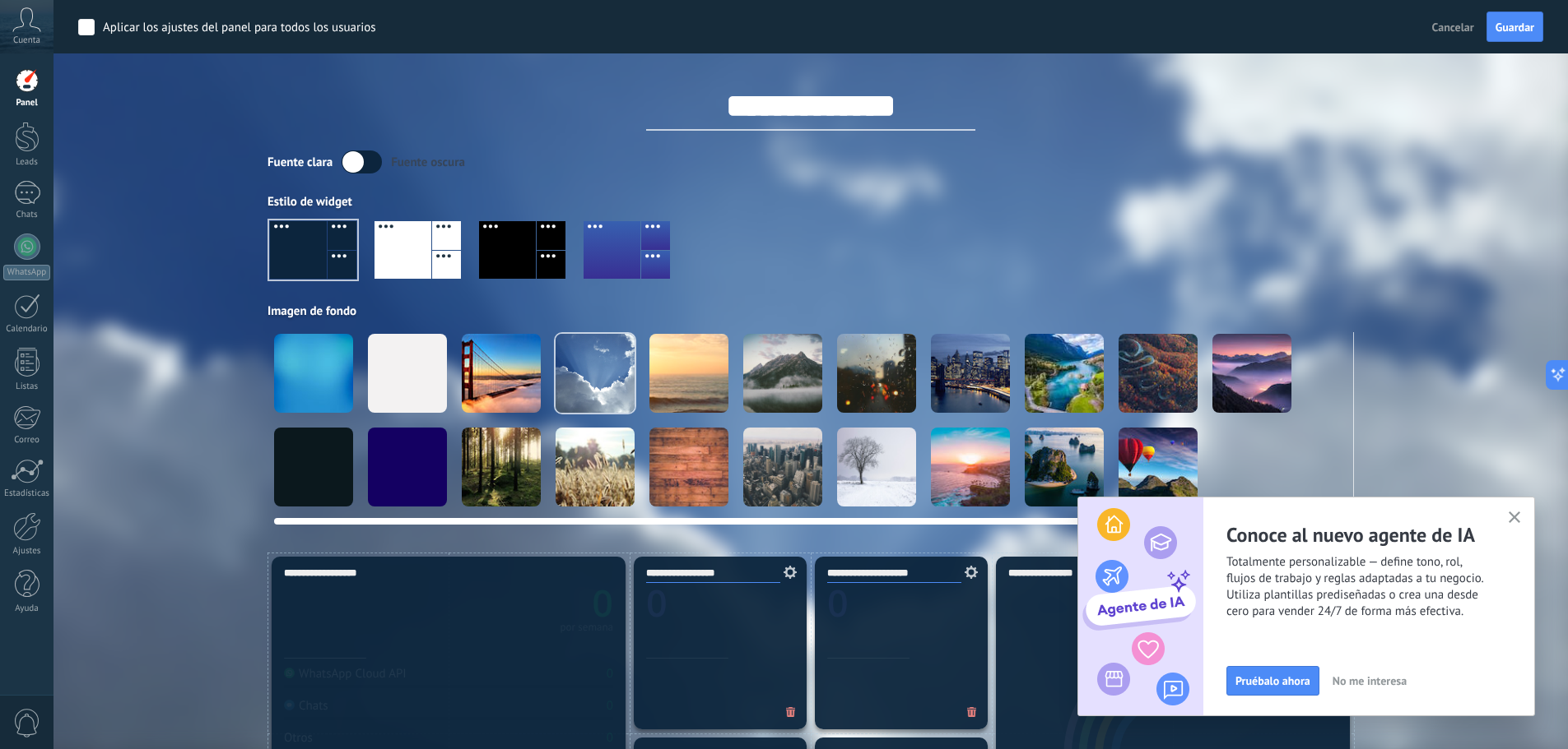
click at [405, 365] on div at bounding box center [407, 374] width 79 height 79
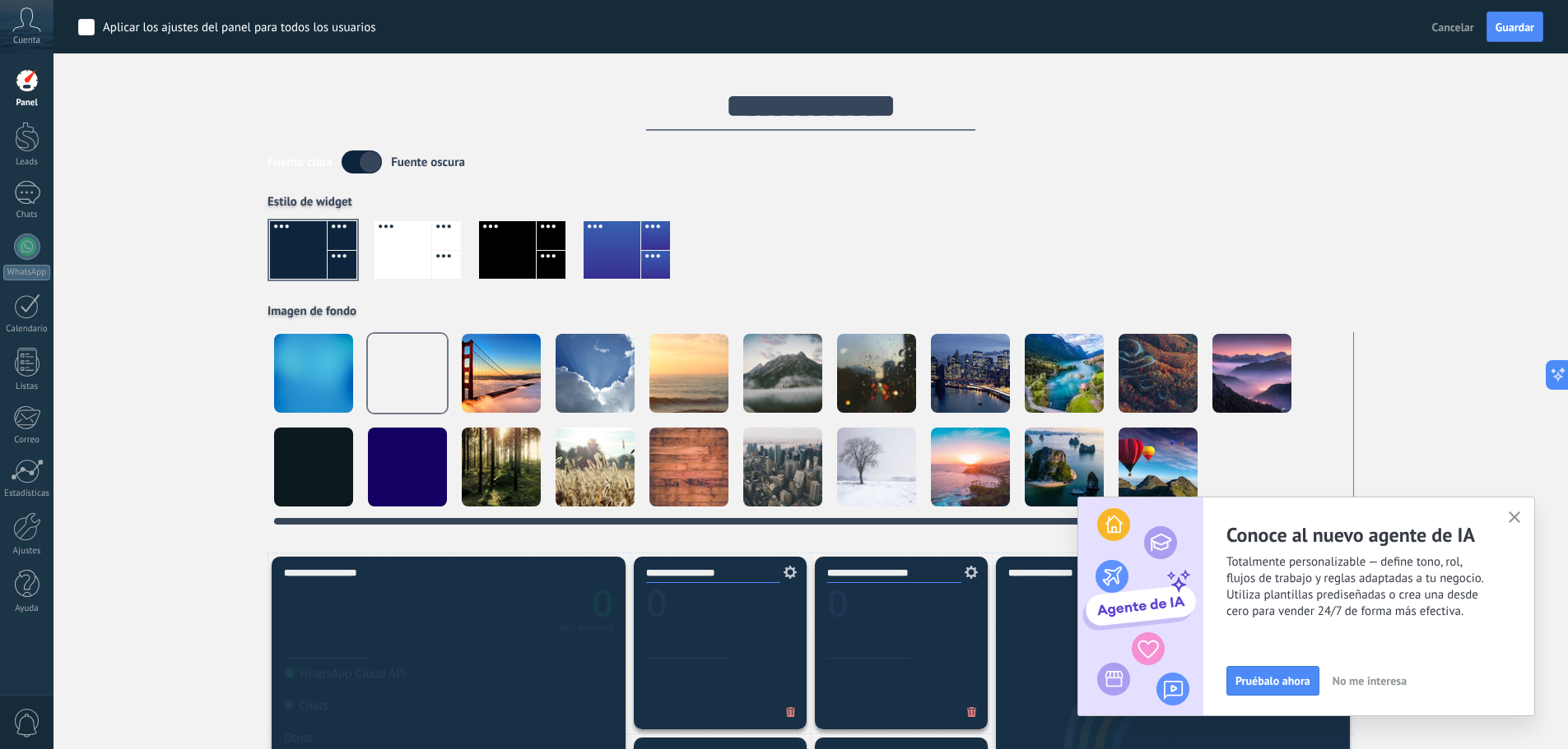
click at [588, 368] on div at bounding box center [595, 374] width 79 height 79
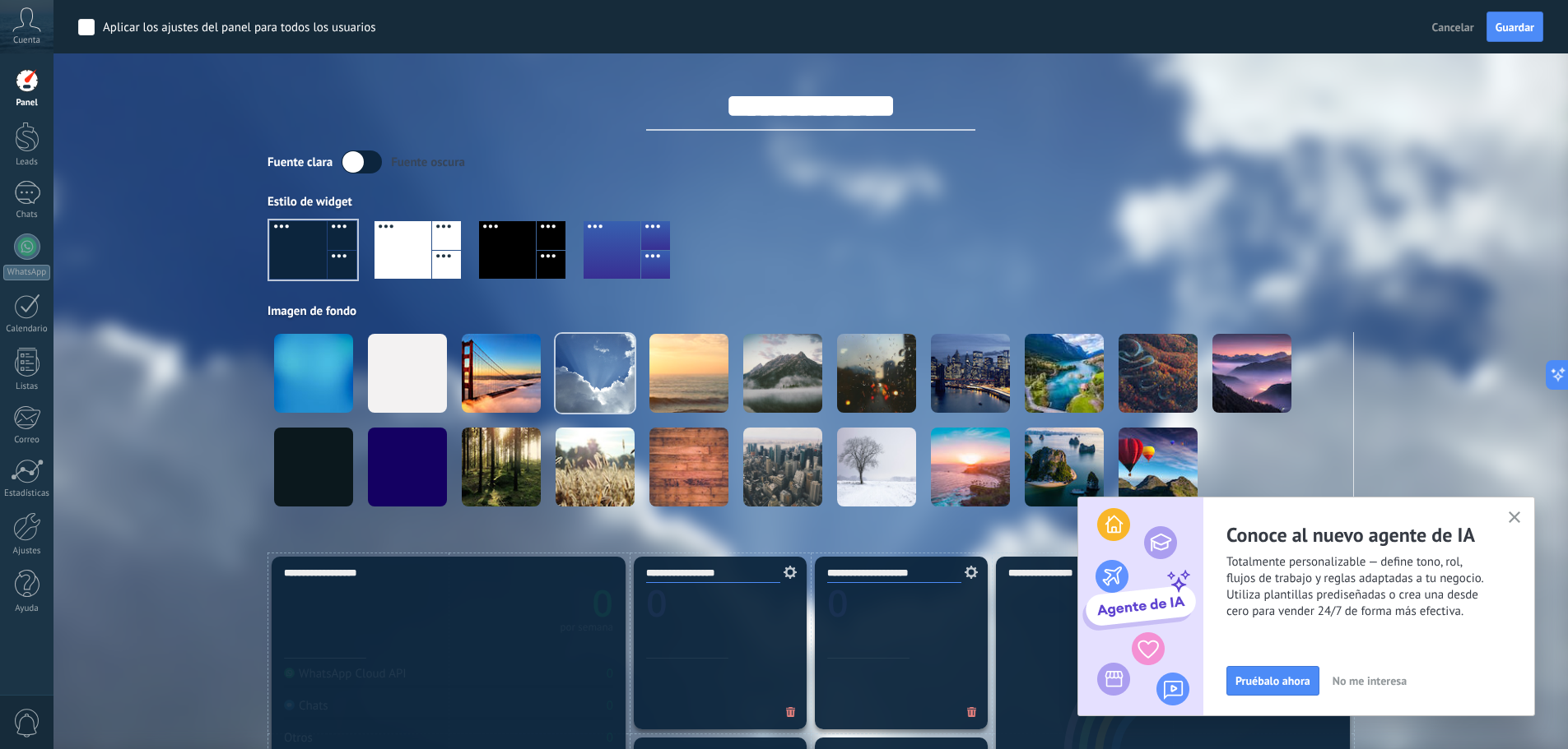
click at [399, 257] on div at bounding box center [403, 250] width 57 height 58
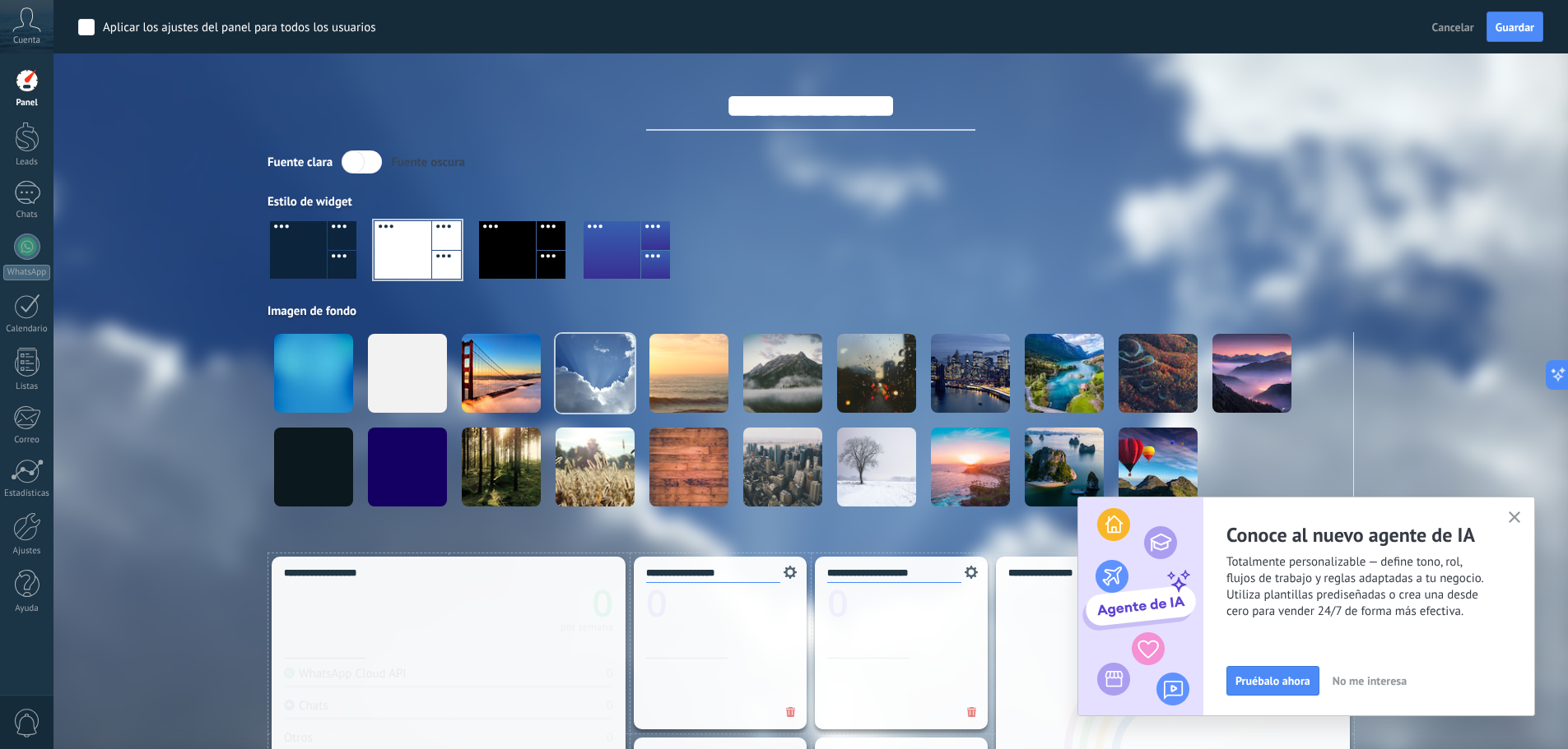
click at [1510, 514] on use "button" at bounding box center [1514, 517] width 13 height 13
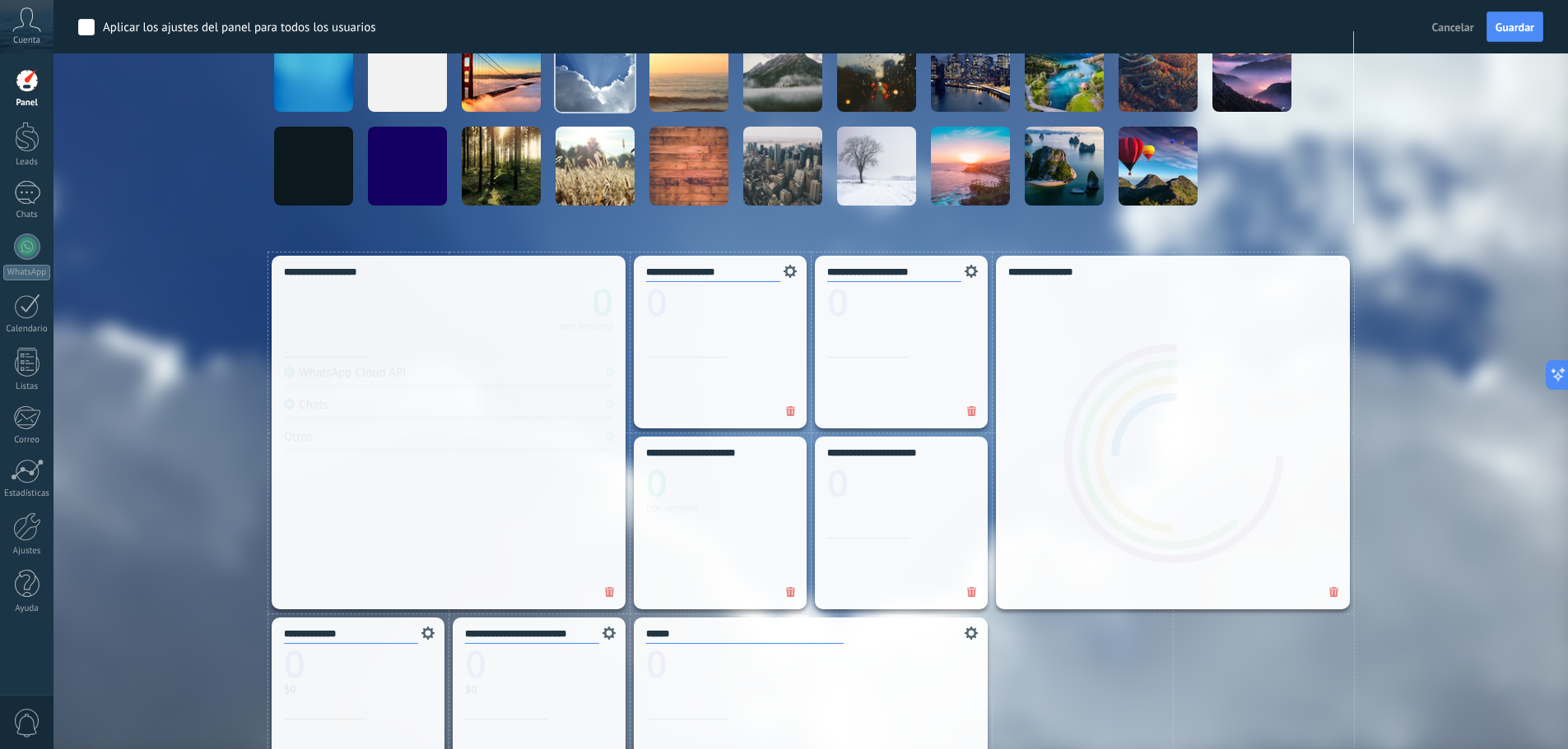
scroll to position [247, 0]
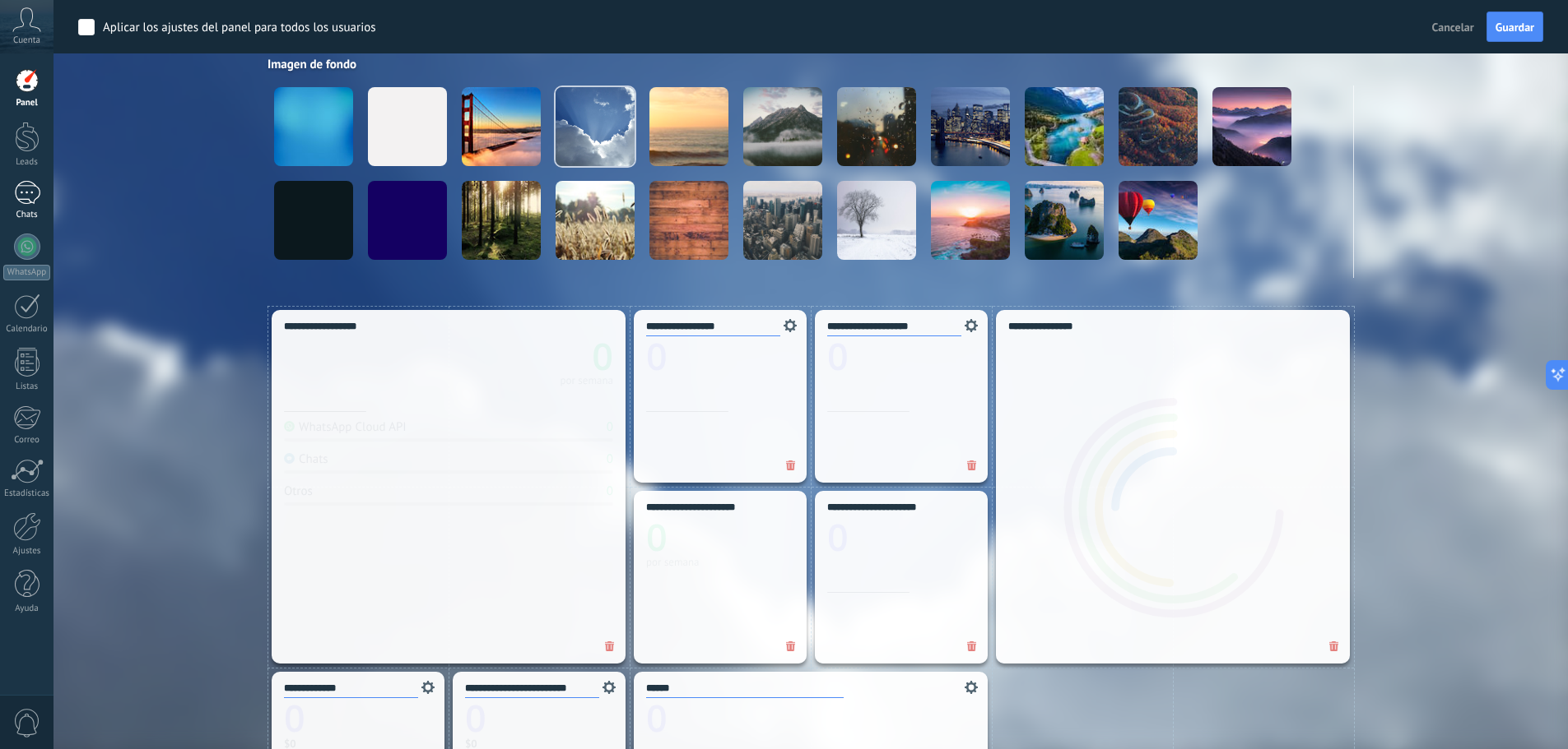
click at [31, 193] on div at bounding box center [26, 193] width 26 height 24
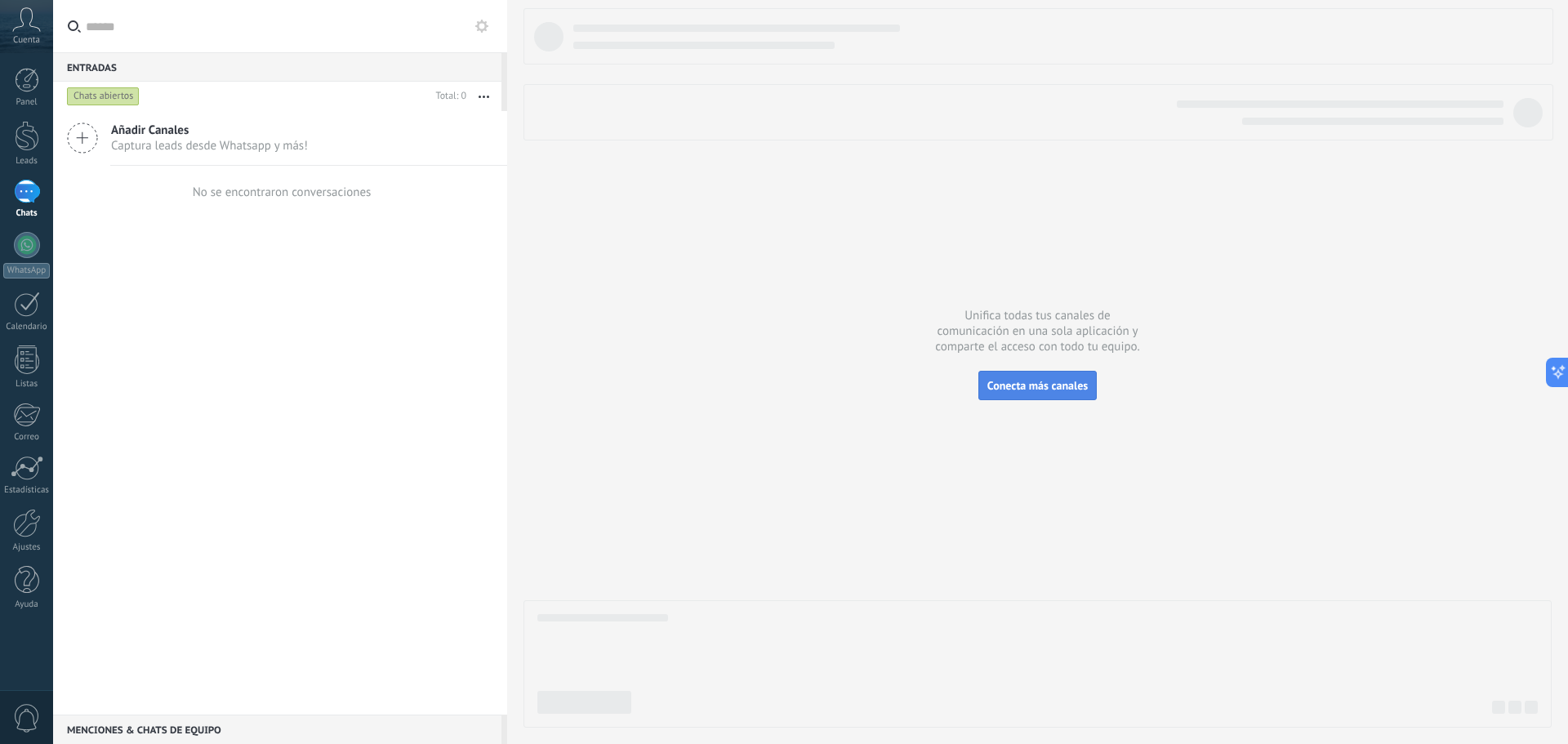
click at [1014, 391] on button "Conecta más canales" at bounding box center [1038, 385] width 119 height 30
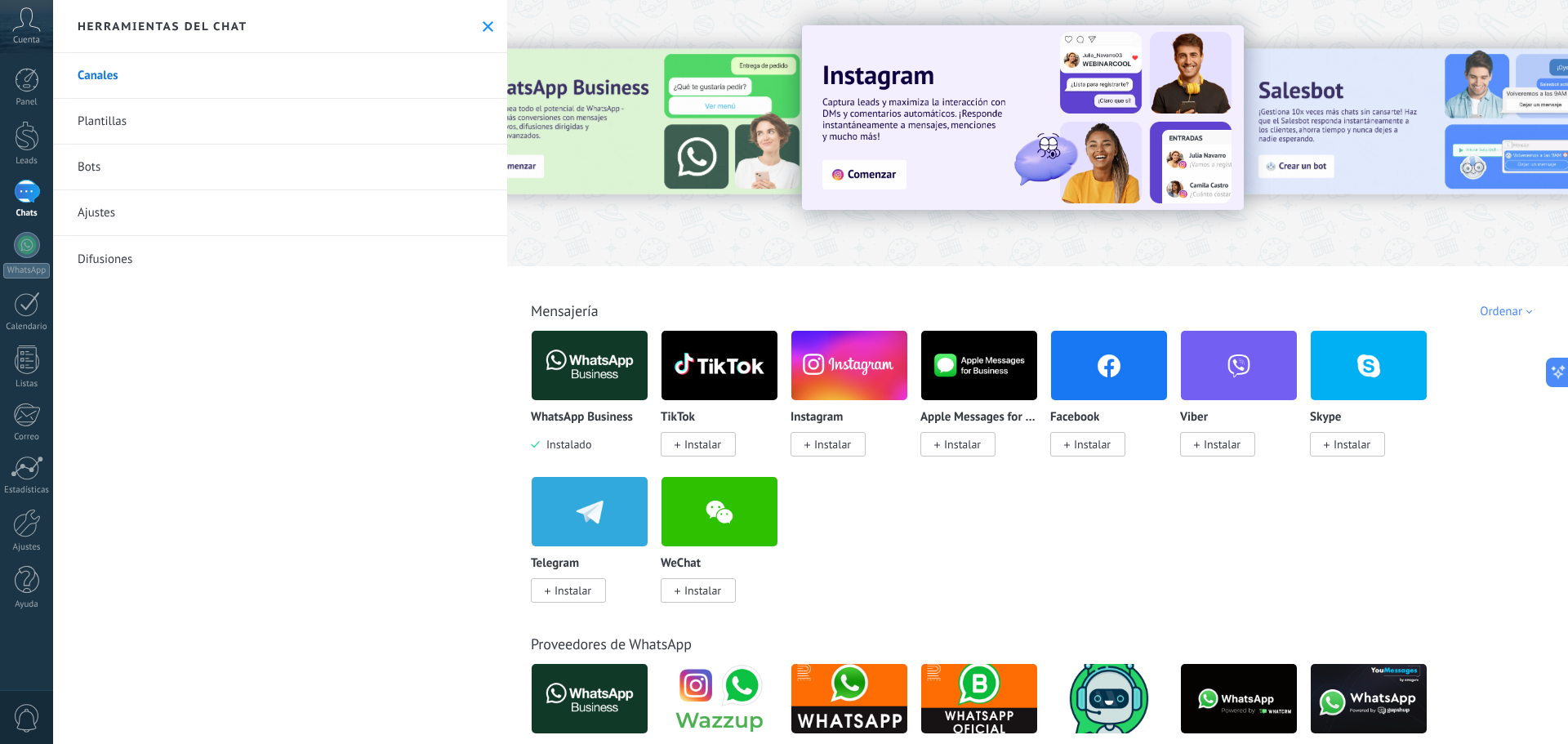
click at [863, 174] on img at bounding box center [1023, 117] width 442 height 185
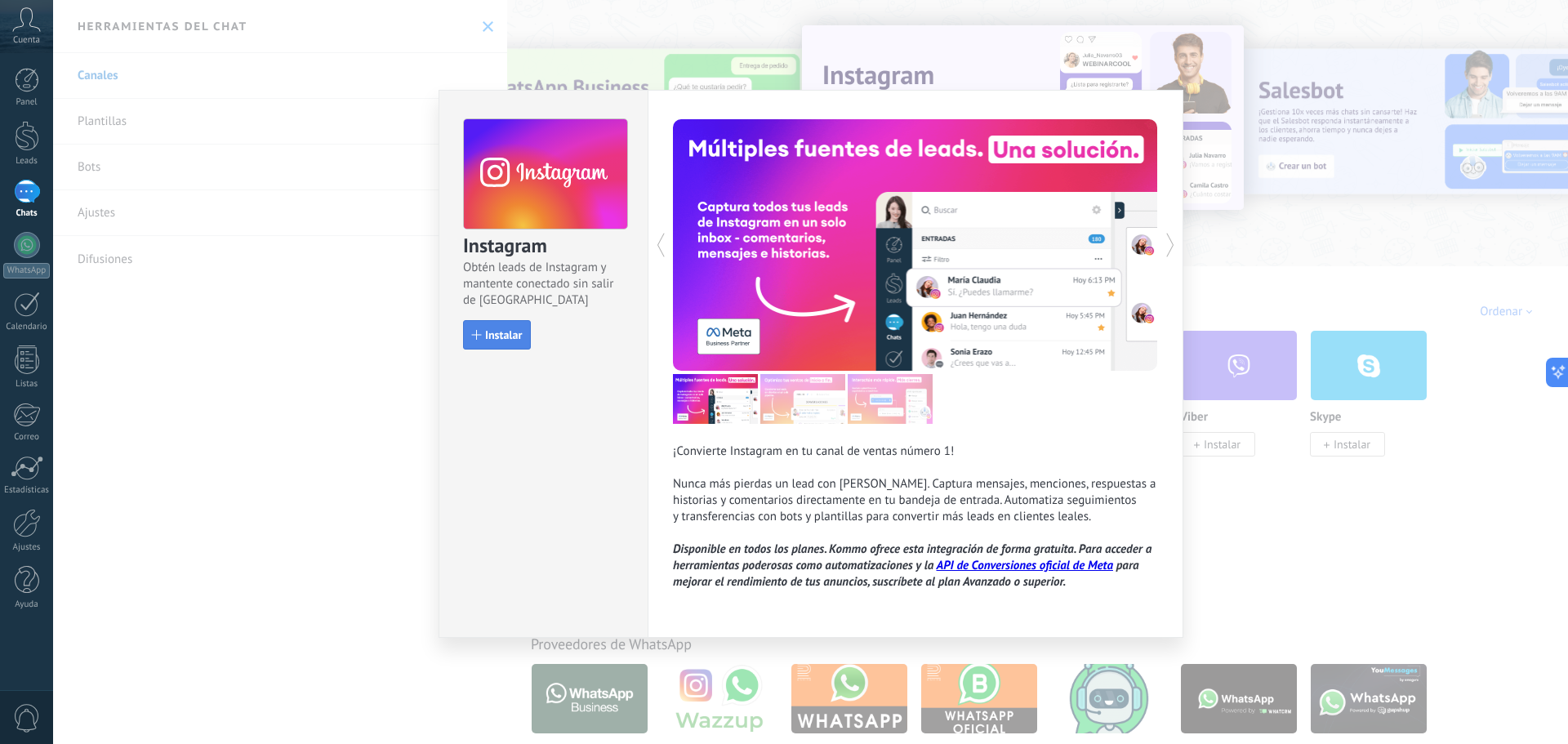
click at [507, 336] on span "Instalar" at bounding box center [503, 335] width 36 height 12
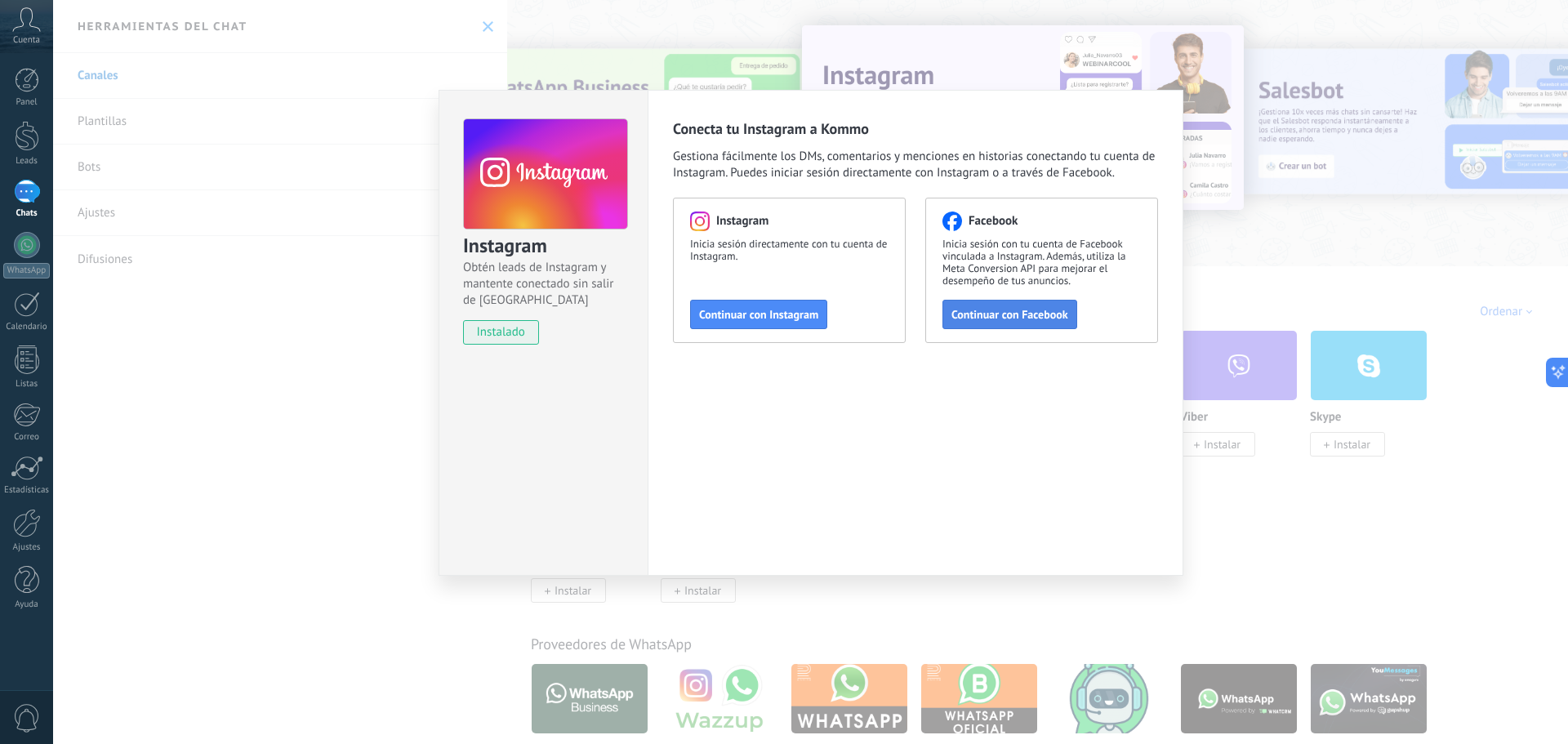
click at [998, 315] on span "Continuar con Facebook" at bounding box center [1010, 314] width 117 height 12
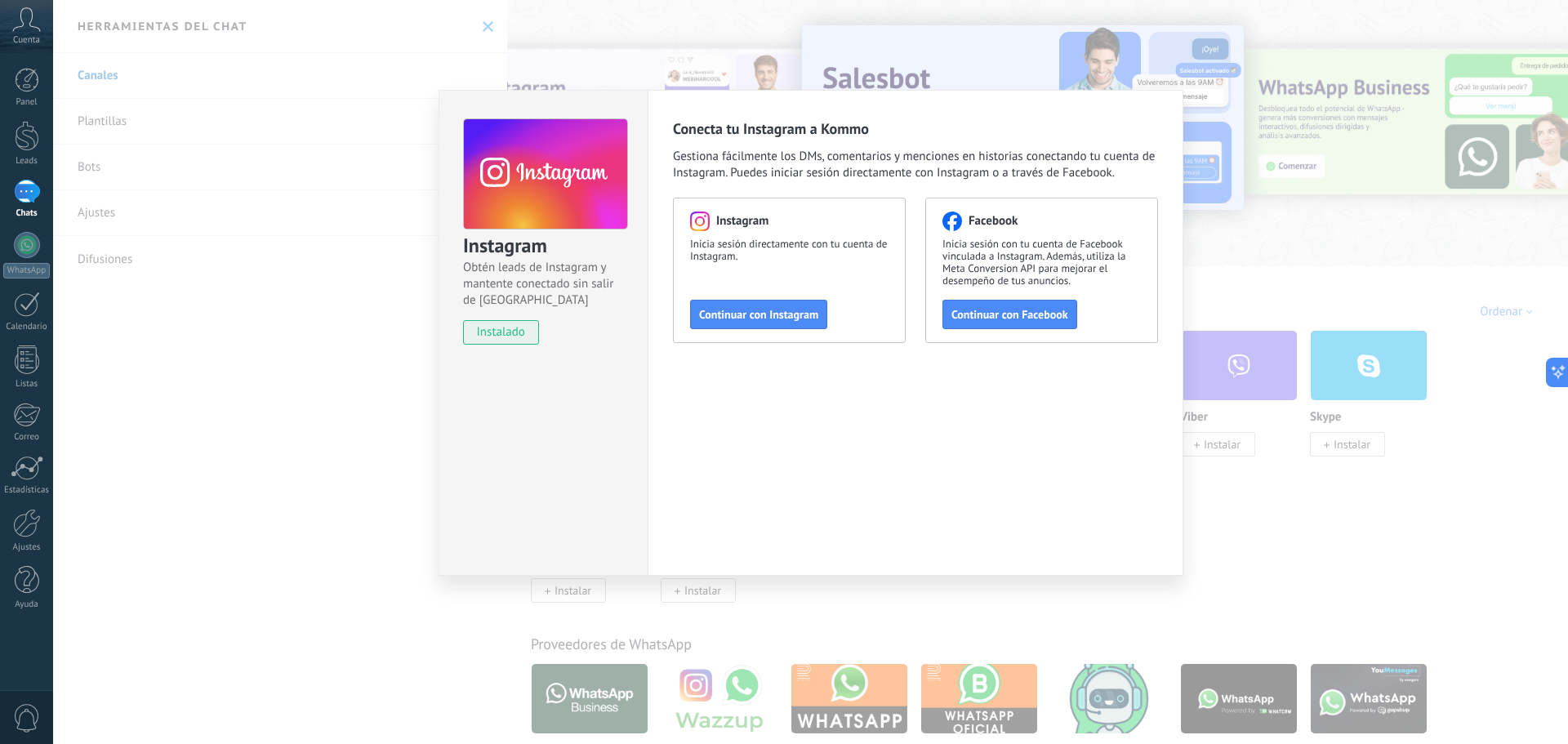
click at [625, 66] on div "Instagram Obtén leads de Instagram y mantente conectado sin salir de Kommo inst…" at bounding box center [810, 372] width 1515 height 744
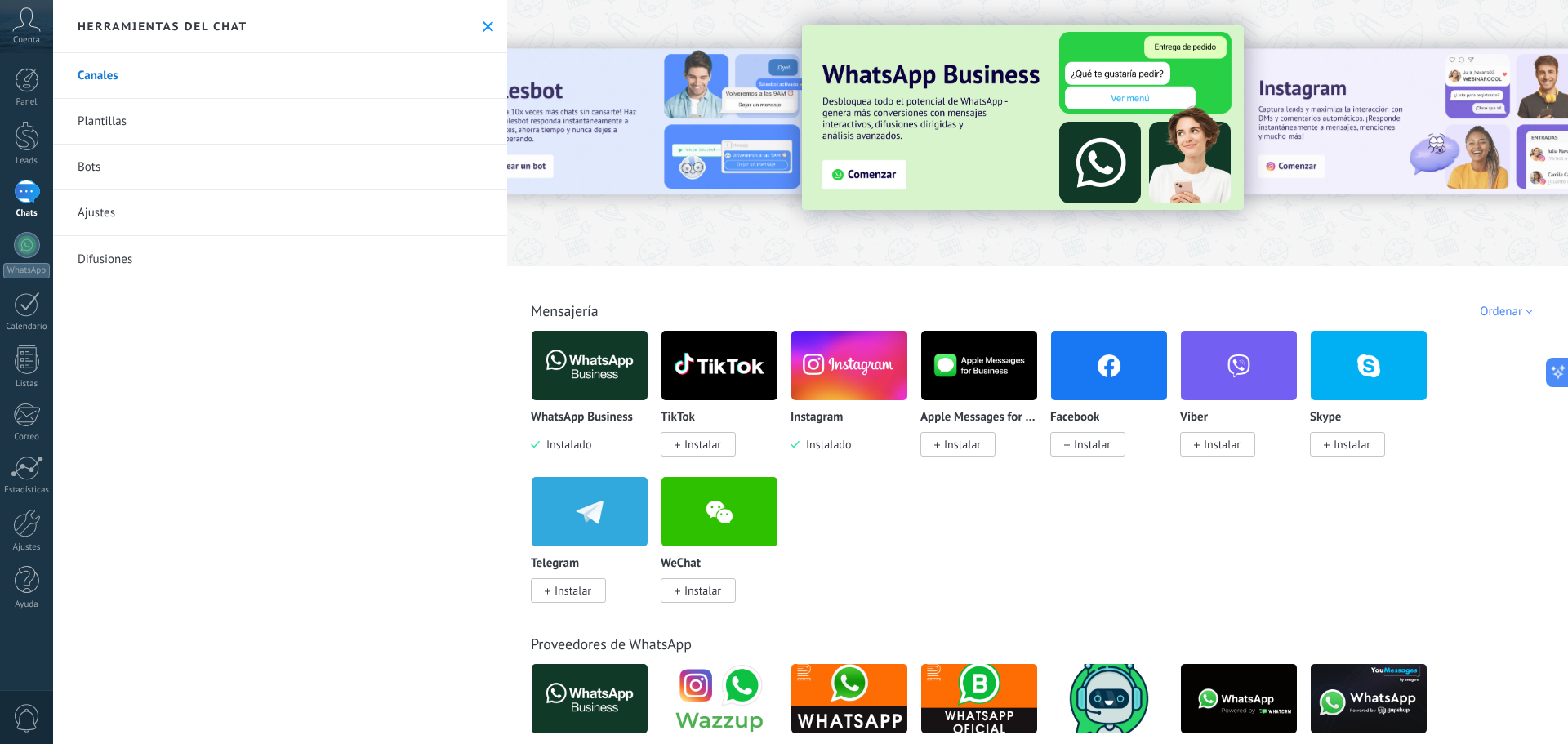
click at [1081, 451] on span "Instalar" at bounding box center [1093, 444] width 36 height 14
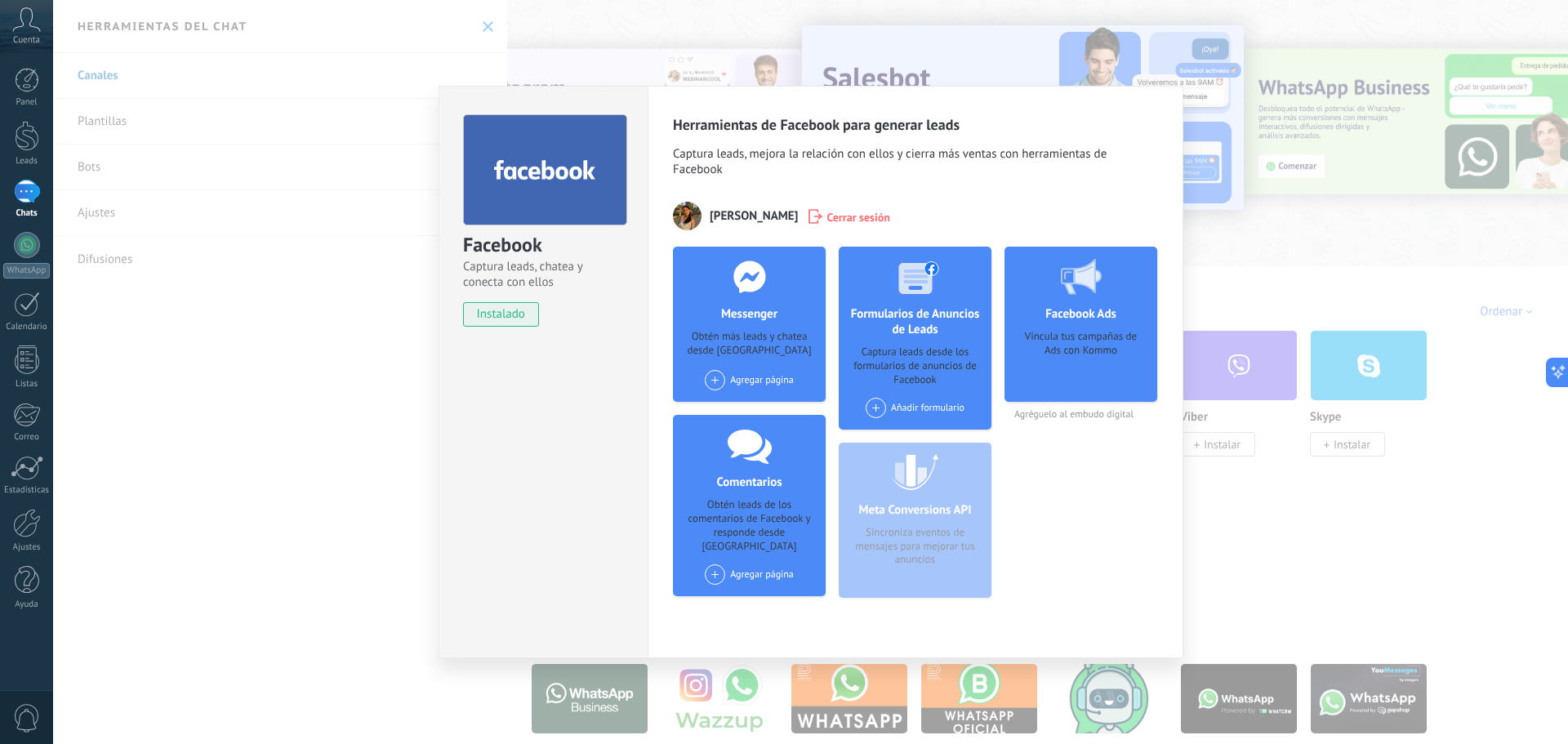
click at [1353, 495] on div "Facebook Captura leads, chatea y conecta con ellos instalado Desinstalar Herram…" at bounding box center [810, 372] width 1515 height 744
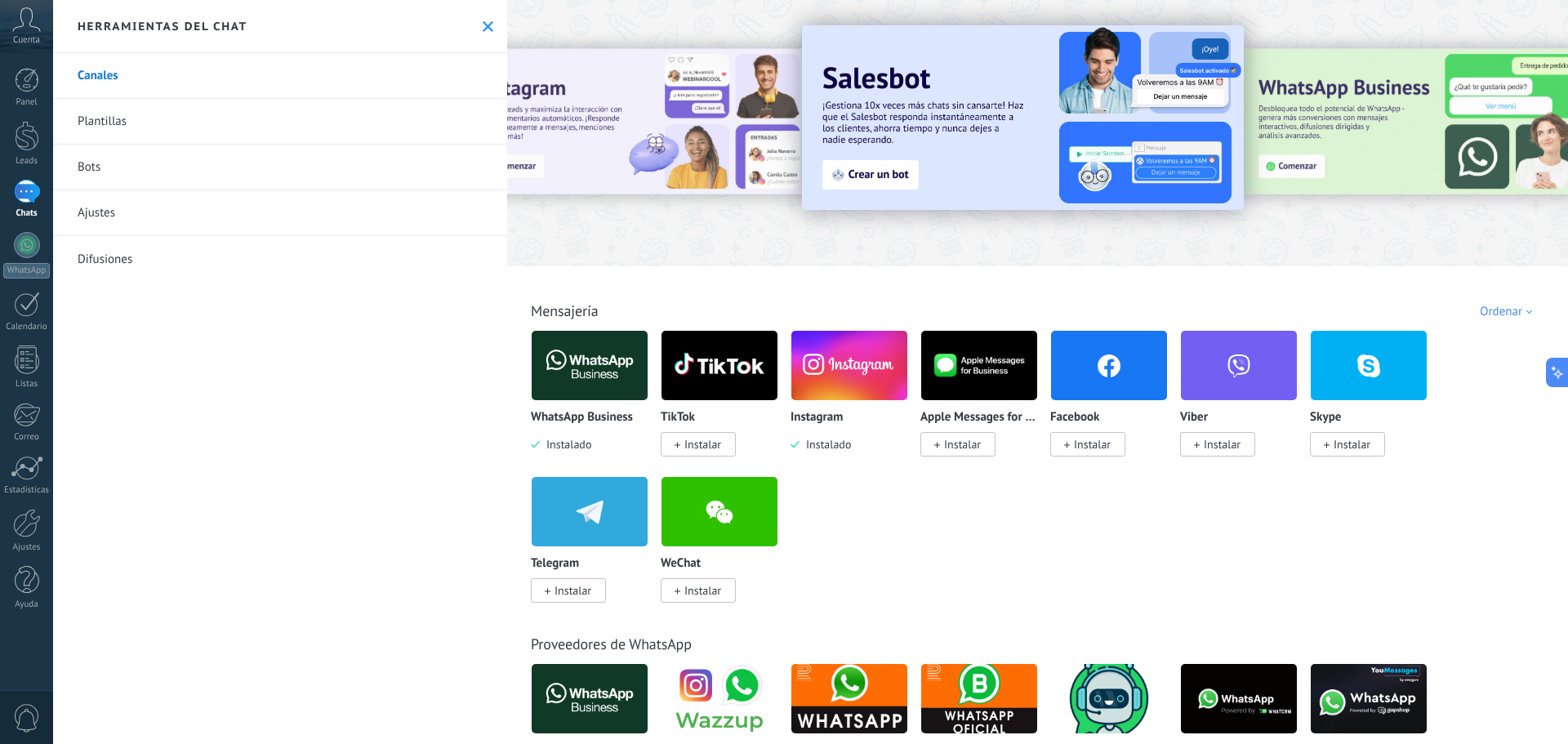
click at [1080, 445] on span "Instalar" at bounding box center [1093, 444] width 36 height 14
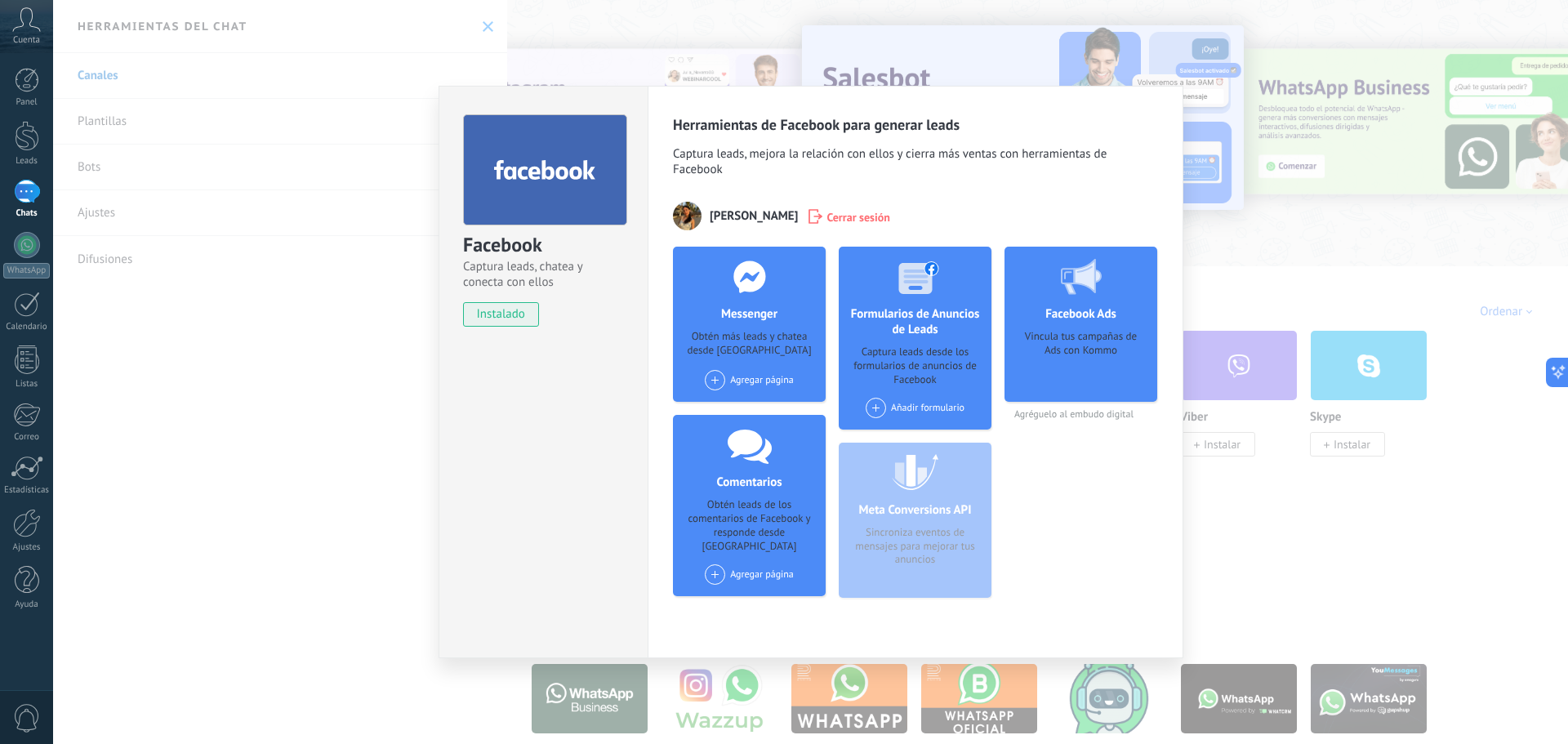
click at [713, 383] on span at bounding box center [715, 380] width 20 height 20
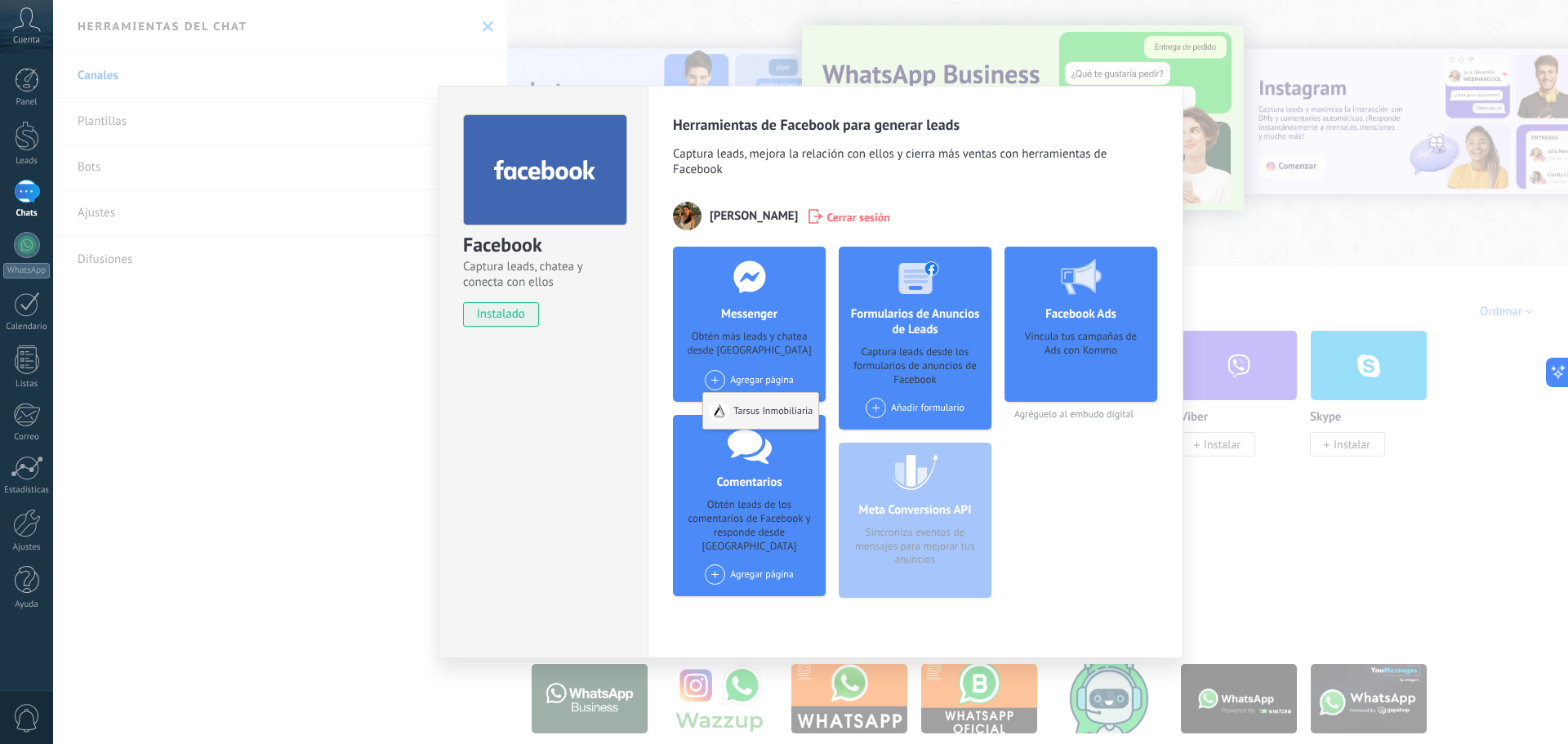
click at [772, 418] on div "Tarsus Inmobiliaria" at bounding box center [761, 411] width 115 height 36
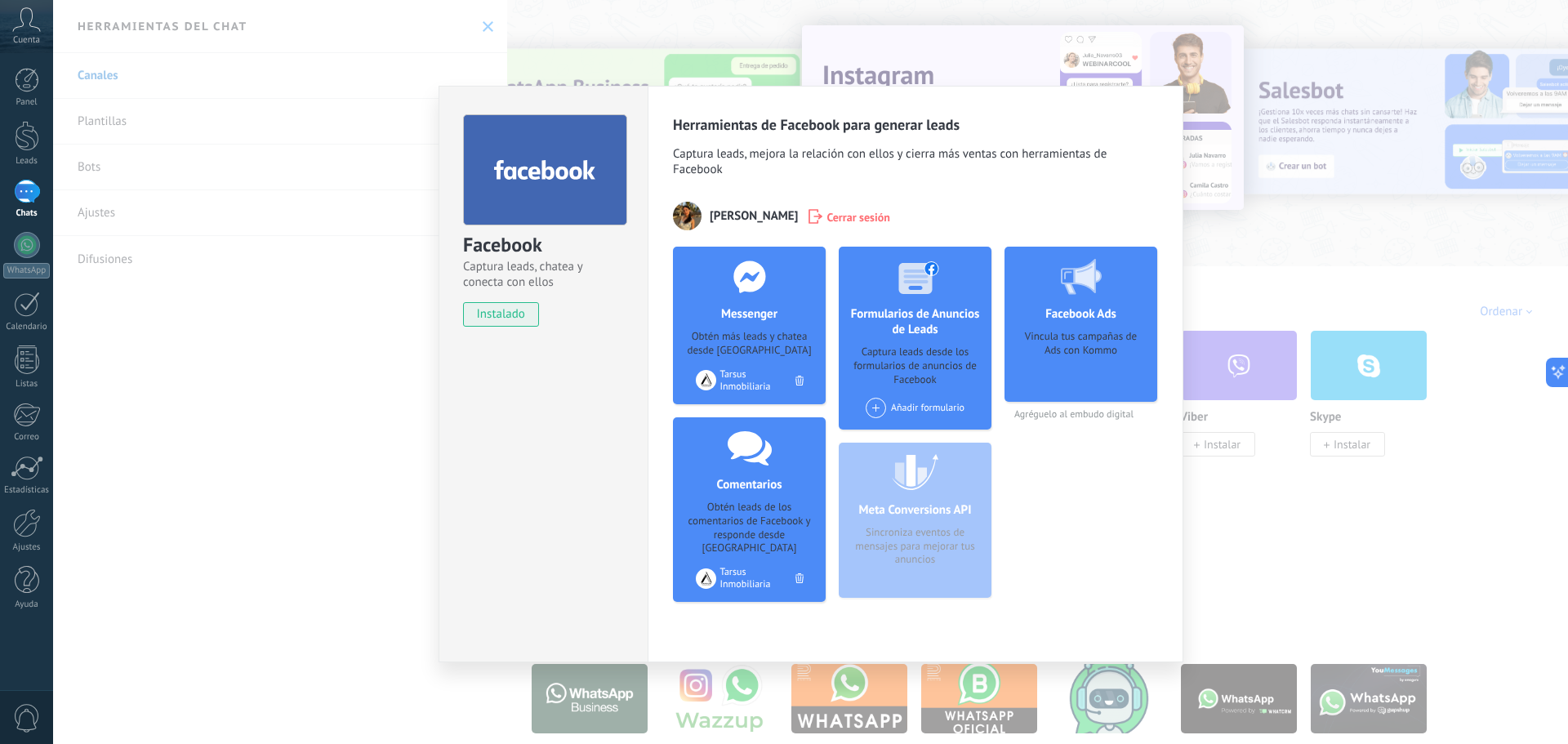
click at [413, 79] on div "Facebook Captura leads, chatea y conecta con ellos instalado Desinstalar Herram…" at bounding box center [810, 372] width 1515 height 744
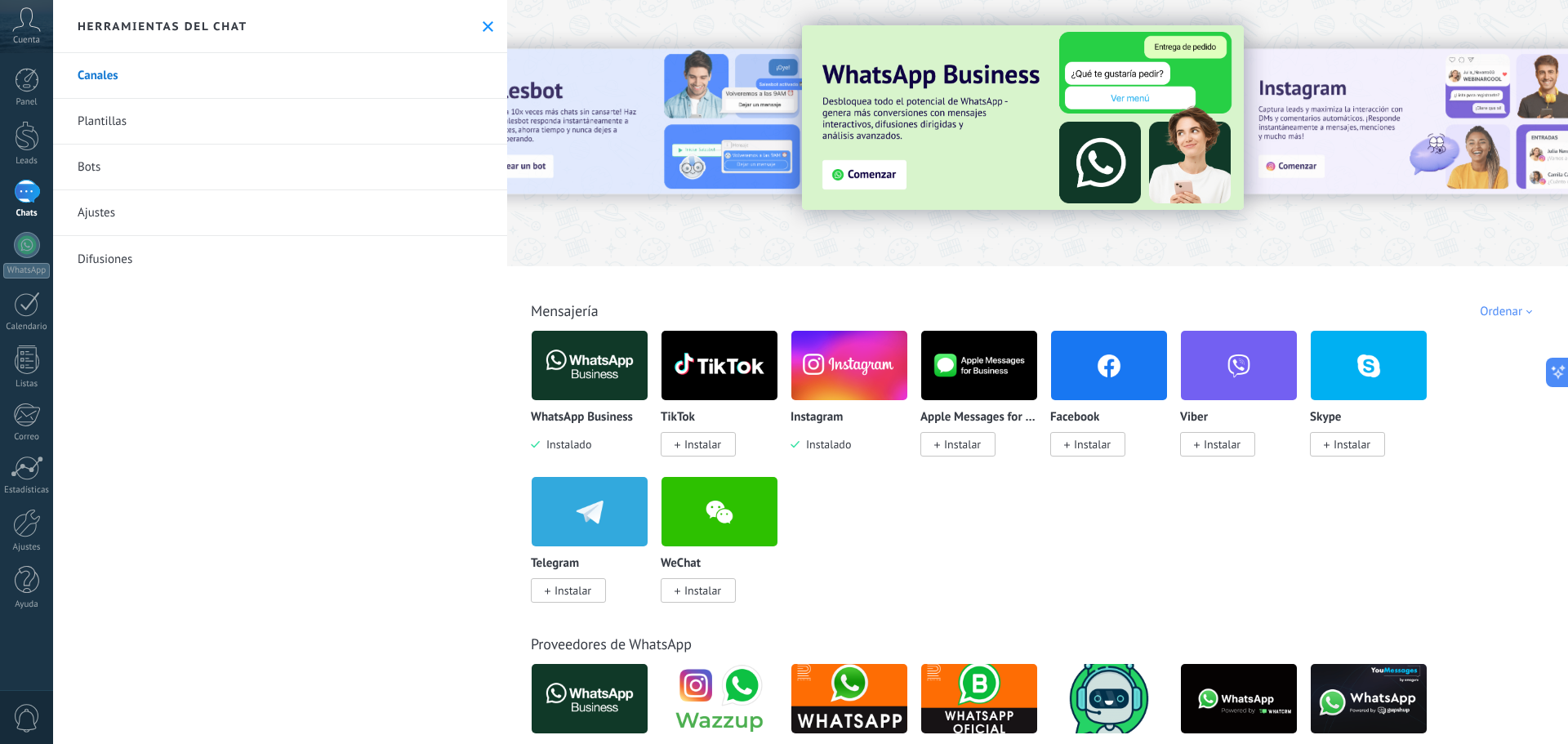
click at [27, 196] on div at bounding box center [26, 192] width 26 height 24
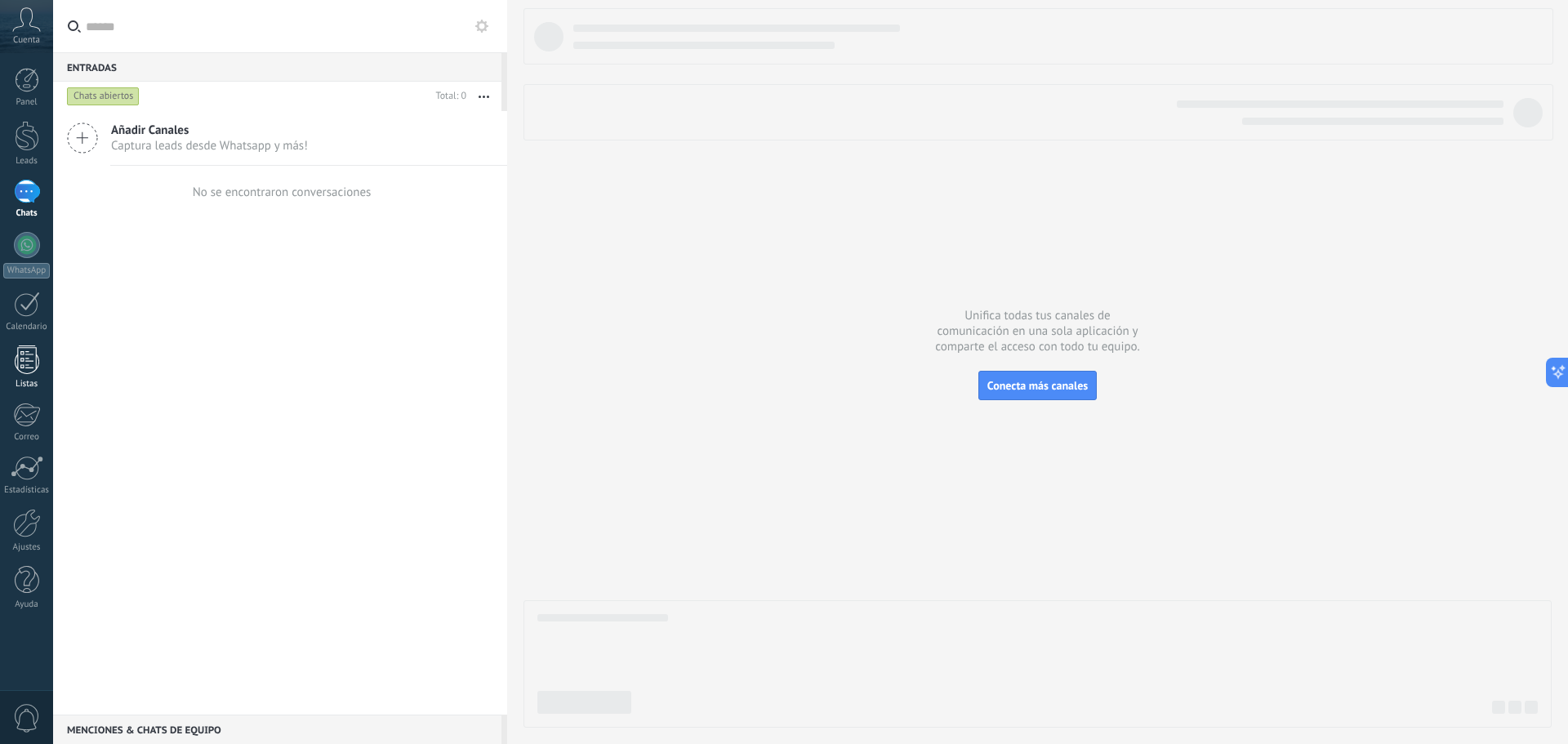
click at [25, 365] on div at bounding box center [27, 360] width 25 height 29
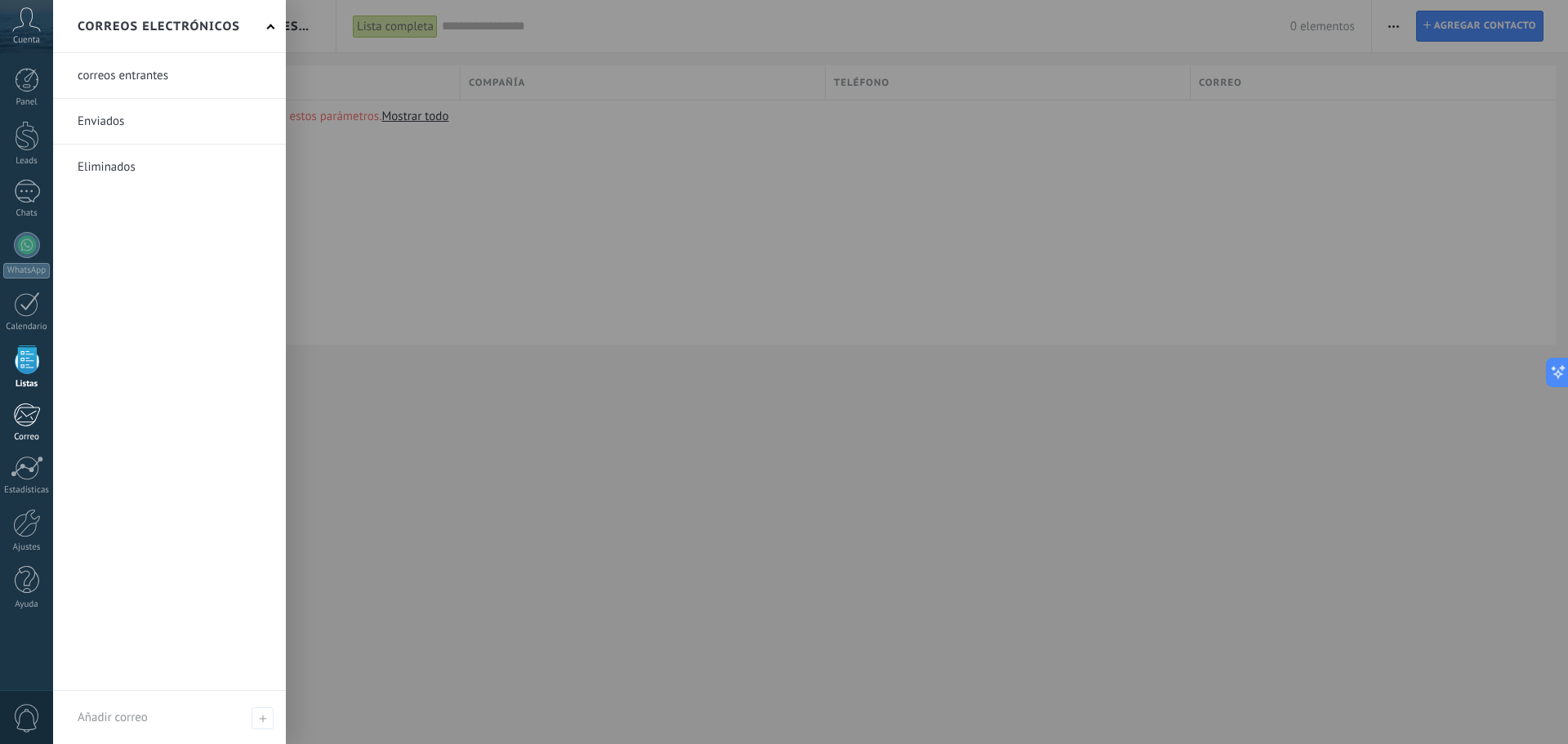
click at [19, 406] on div at bounding box center [27, 415] width 27 height 25
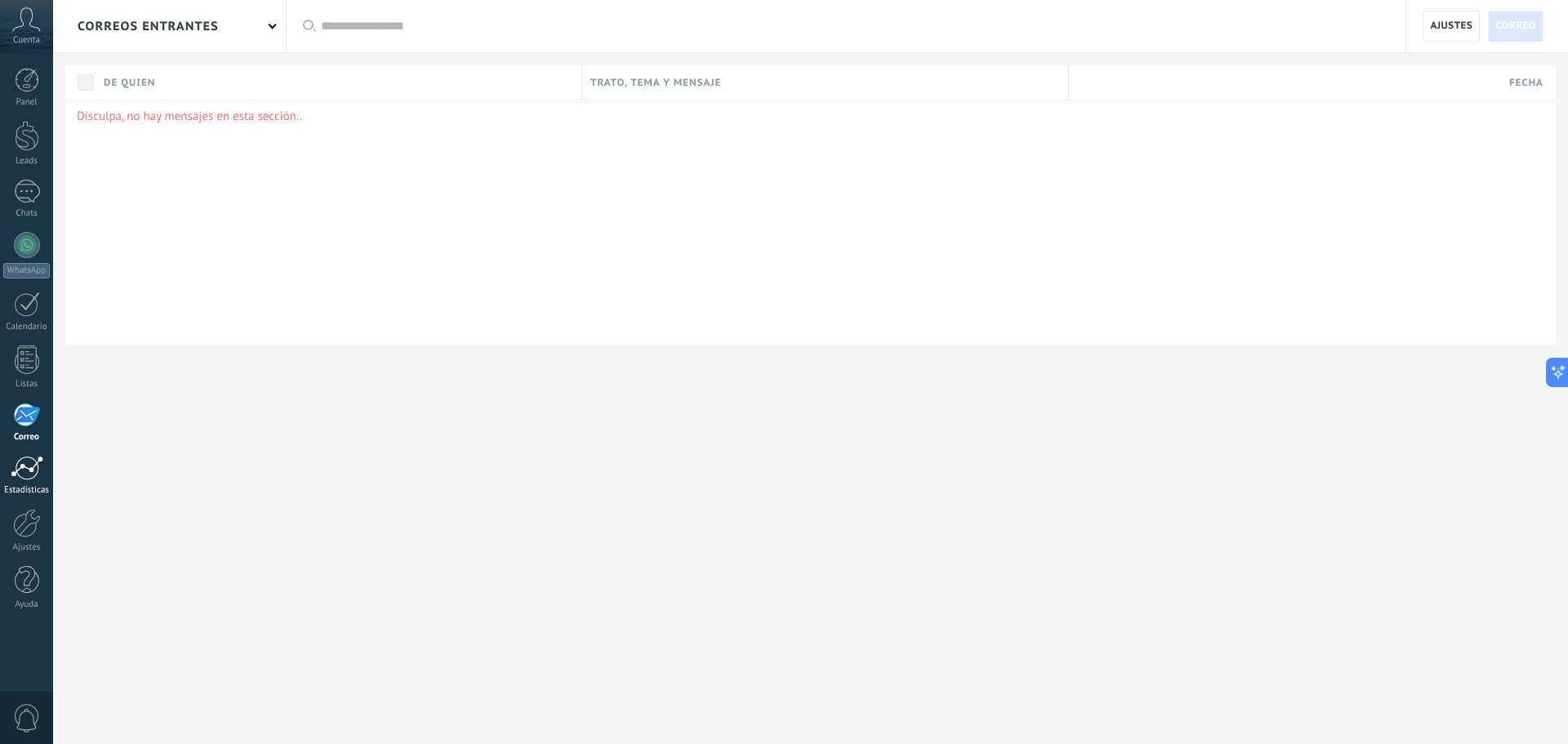
click at [35, 463] on div at bounding box center [27, 469] width 33 height 25
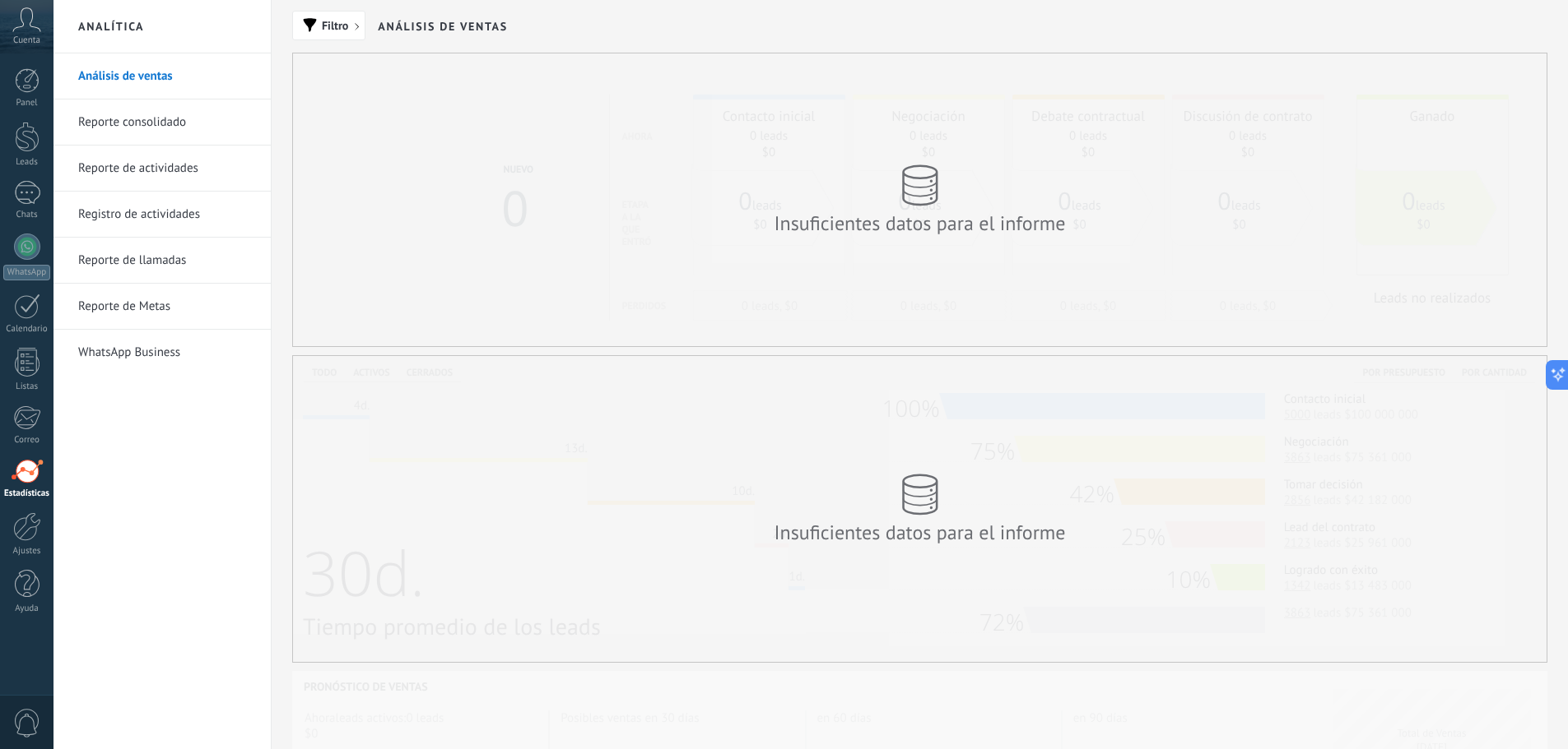
click at [136, 348] on link "WhatsApp Business" at bounding box center [166, 353] width 176 height 46
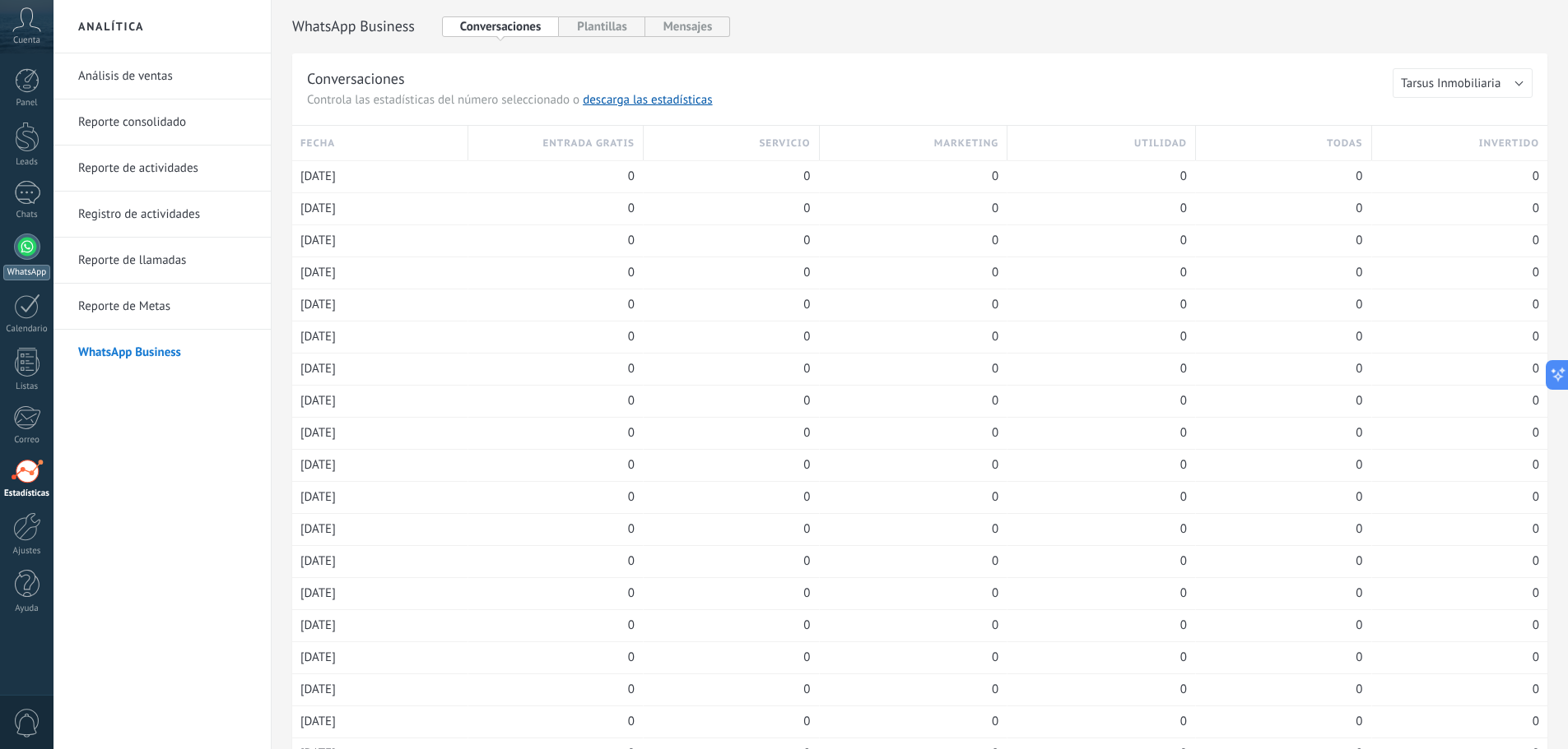
click at [25, 249] on div at bounding box center [26, 246] width 26 height 26
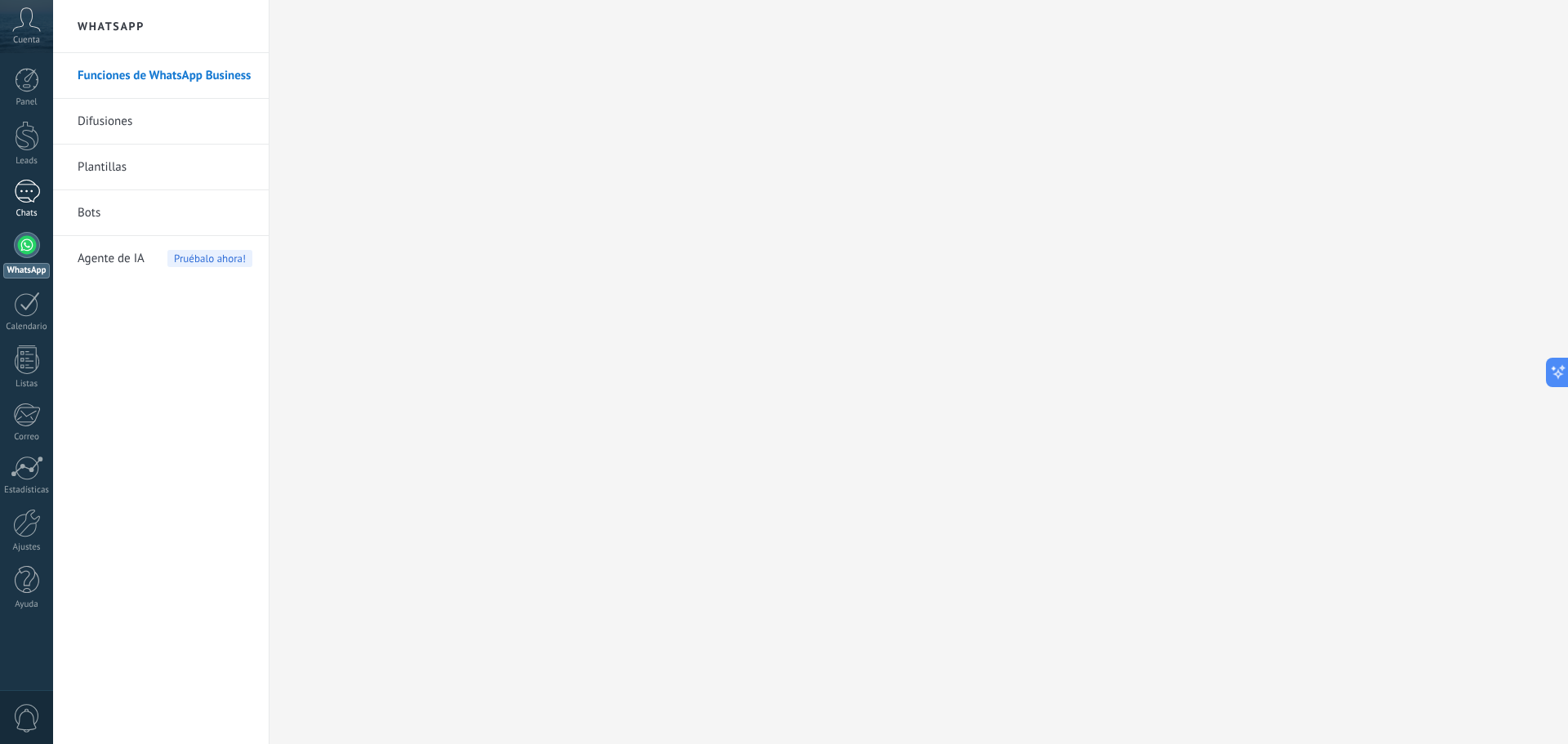
click at [23, 197] on div at bounding box center [26, 192] width 26 height 24
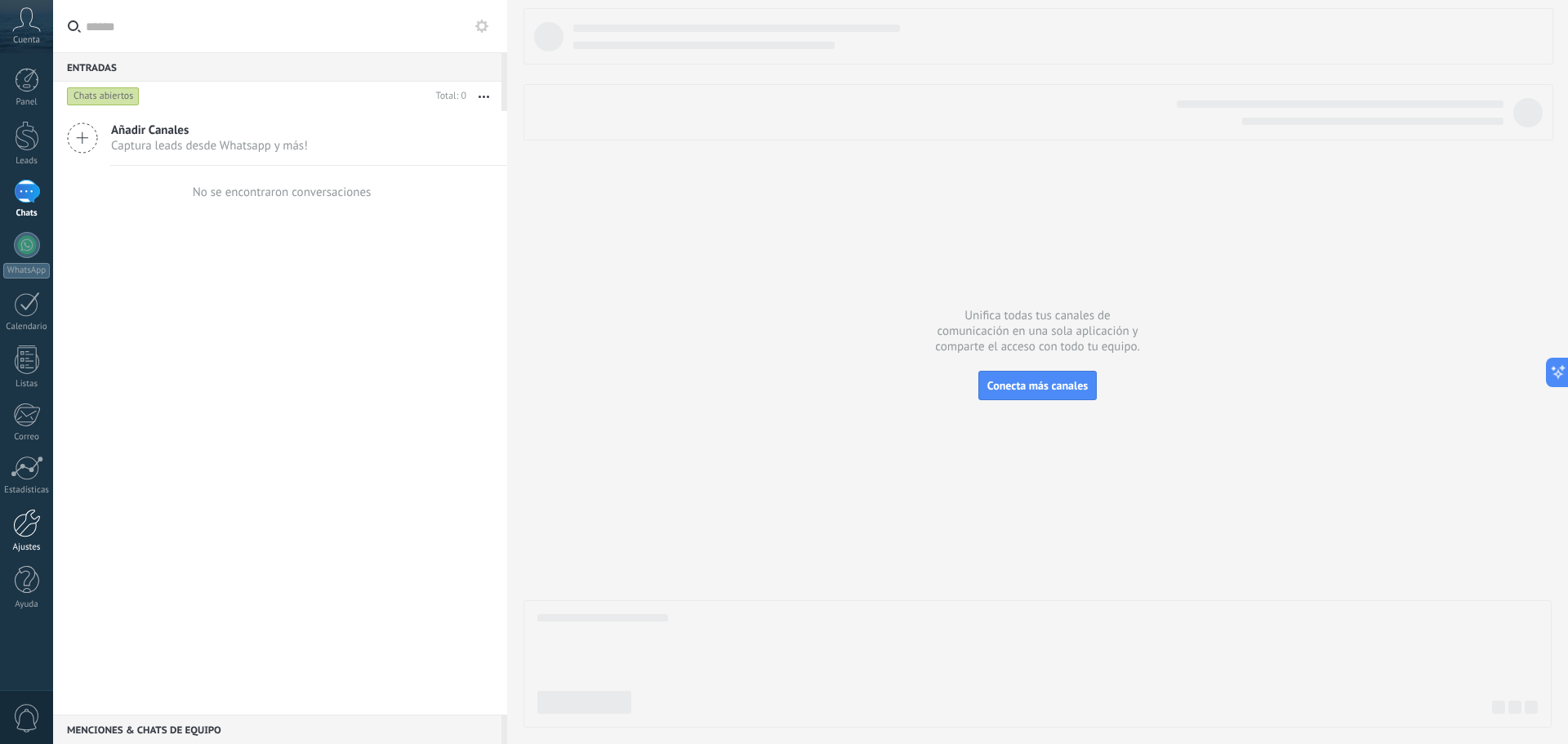
click at [29, 537] on div at bounding box center [27, 523] width 28 height 29
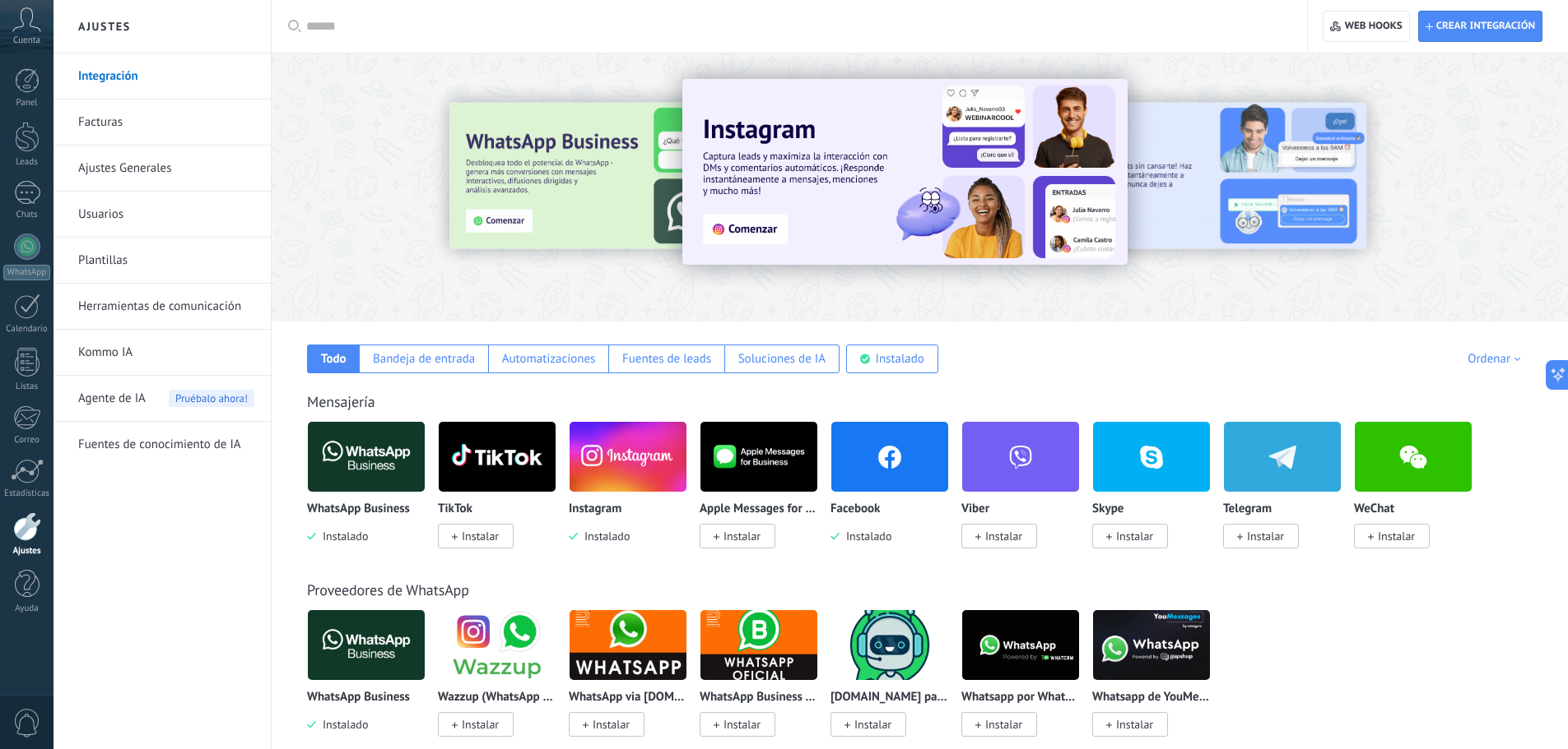
click at [109, 209] on link "Usuarios" at bounding box center [166, 215] width 176 height 46
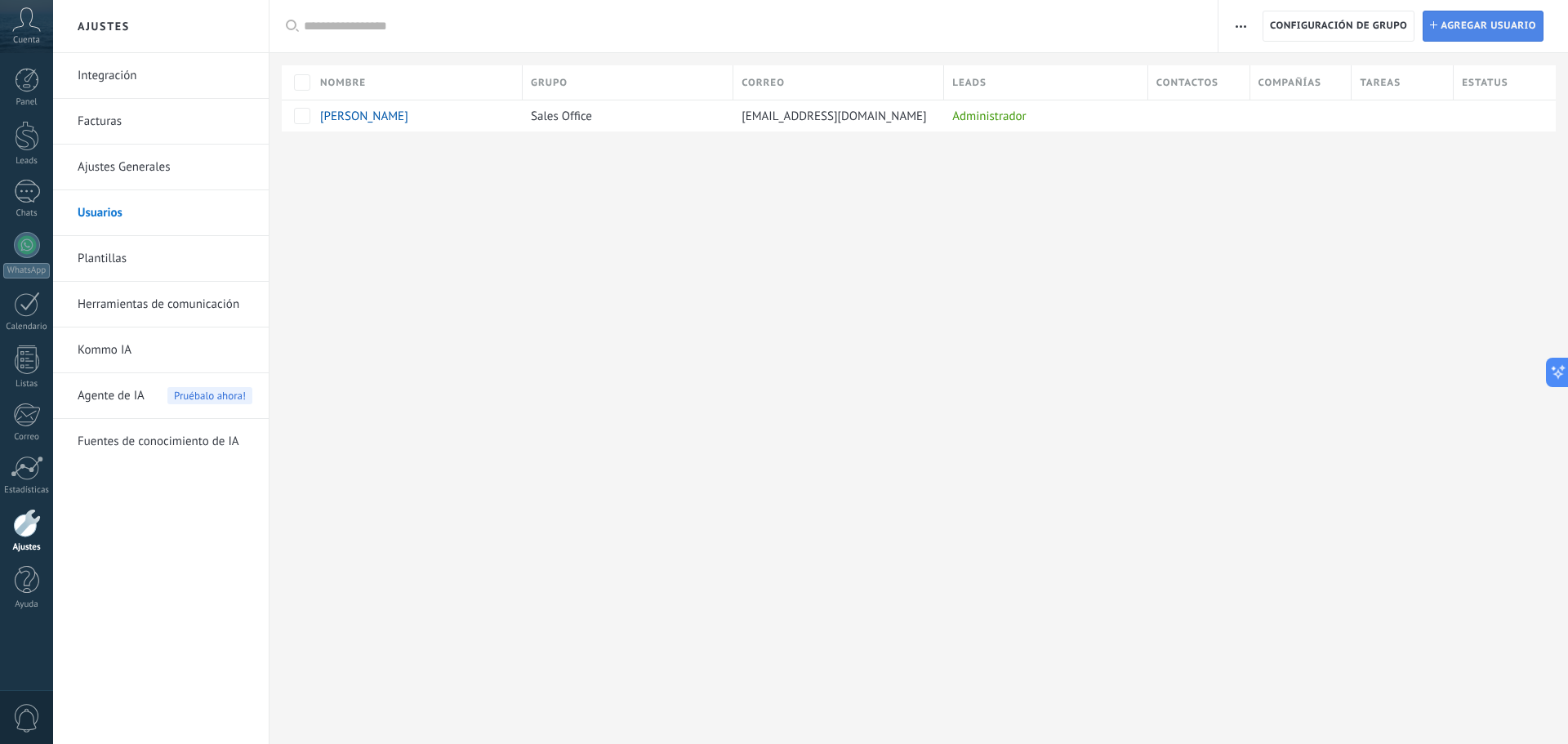
click at [1494, 13] on span "Agregar usuario" at bounding box center [1488, 26] width 96 height 30
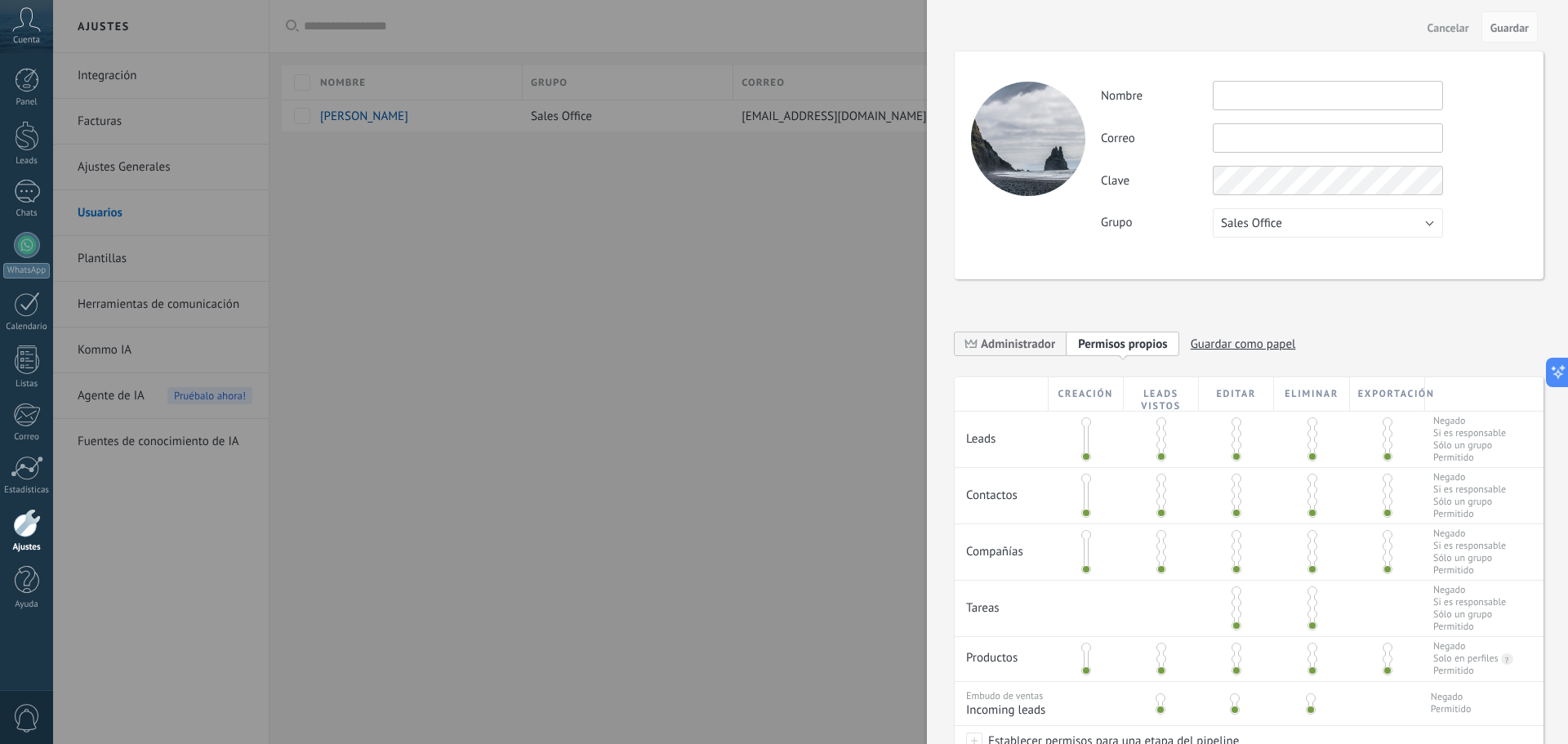
click at [1288, 95] on input "text" at bounding box center [1328, 95] width 230 height 30
type input "**********"
click at [1280, 151] on input "text" at bounding box center [1328, 138] width 230 height 30
type input "**********"
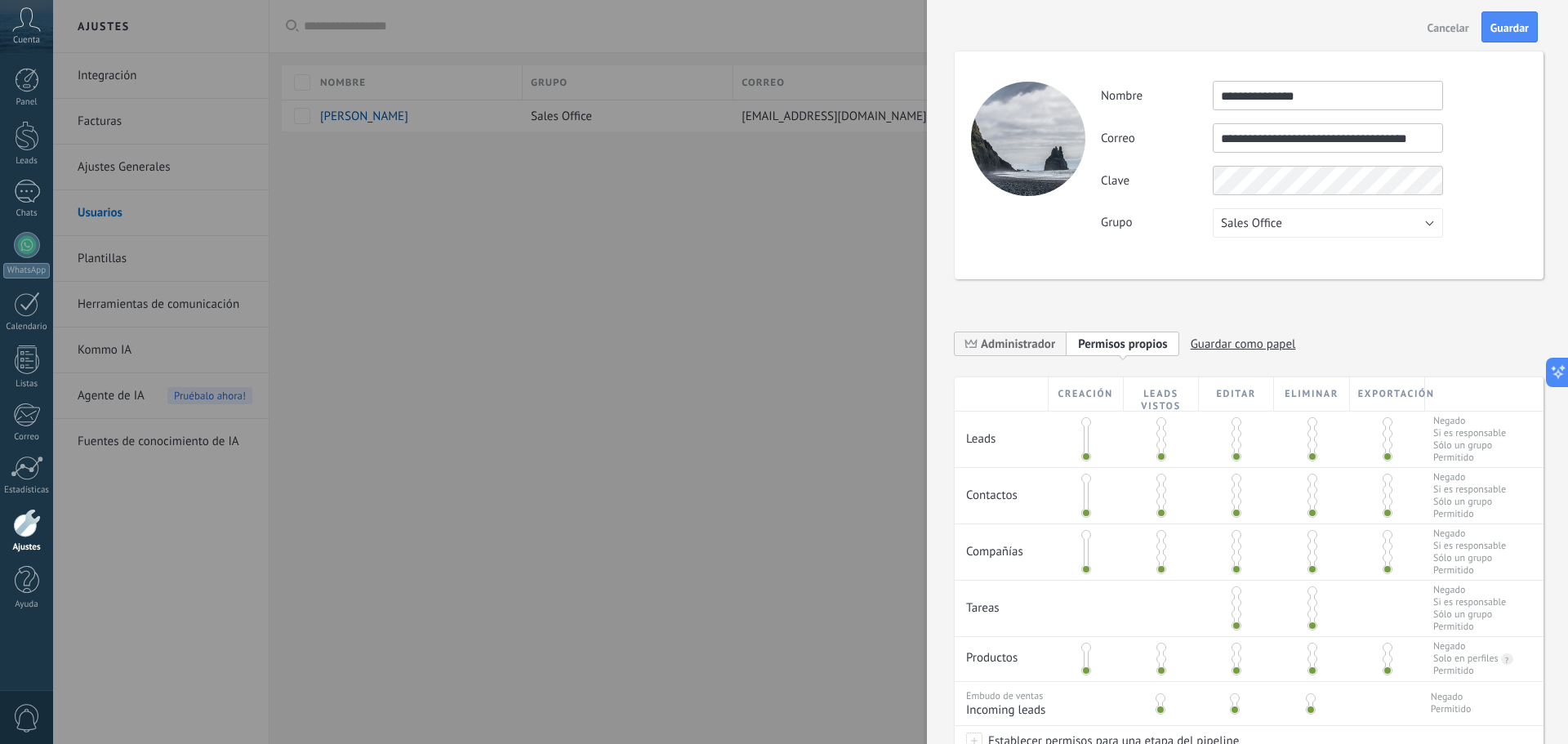
scroll to position [0, 0]
click at [1296, 220] on button "Sales Office" at bounding box center [1328, 222] width 230 height 30
click at [1298, 259] on li "Usuarios libres" at bounding box center [1323, 250] width 240 height 28
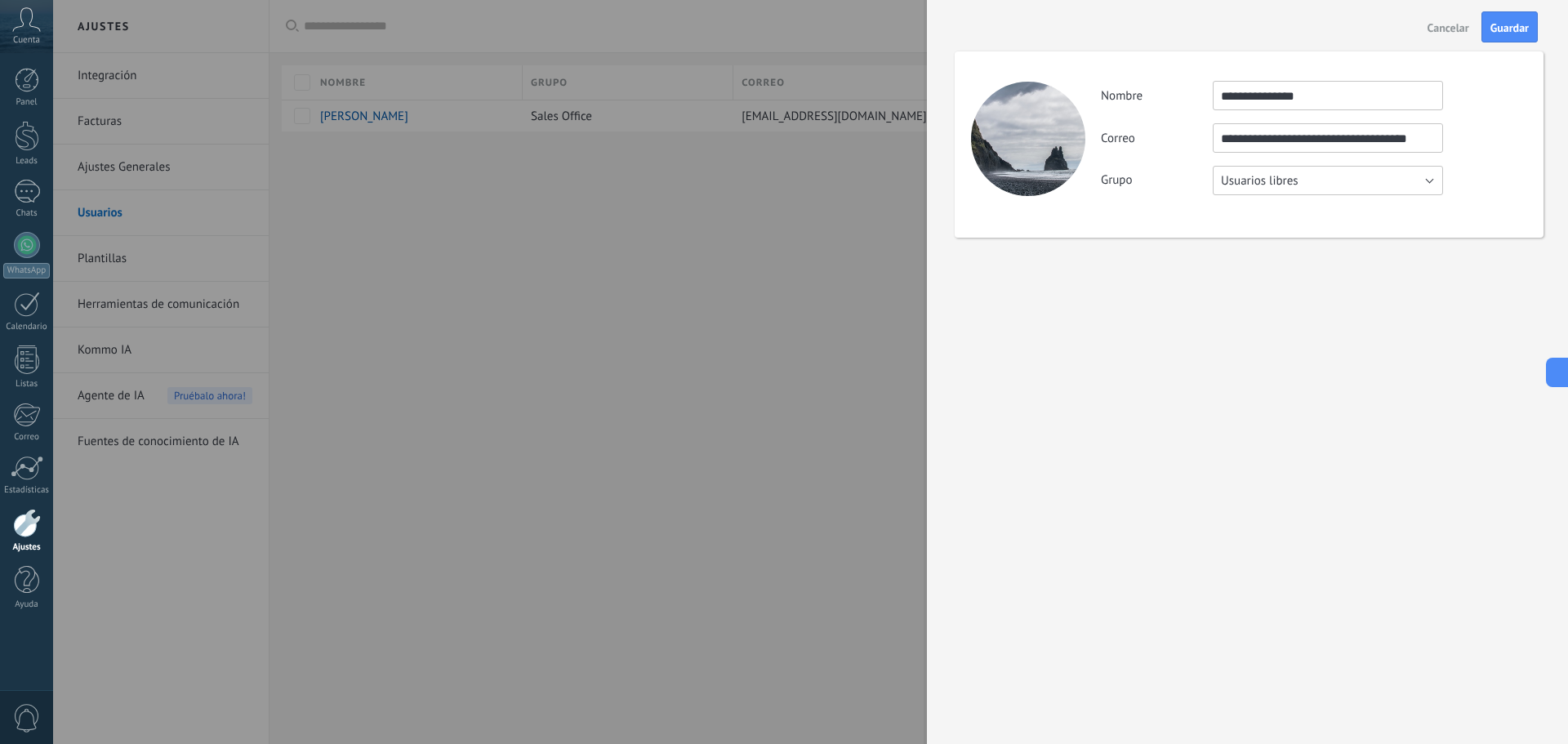
click at [1287, 174] on span "Usuarios libres" at bounding box center [1259, 181] width 78 height 15
click at [1260, 190] on li "Sales Office" at bounding box center [1323, 180] width 240 height 28
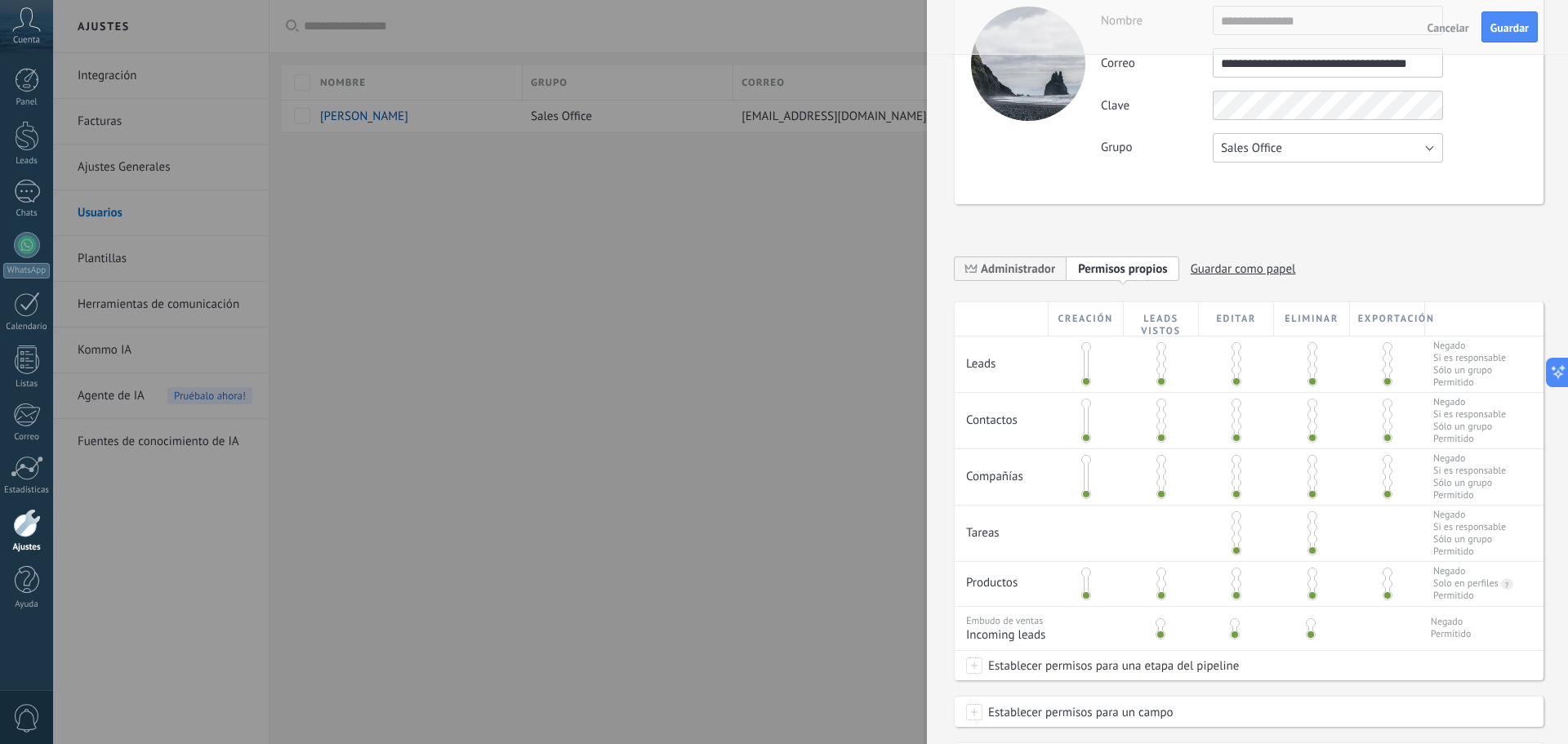
scroll to position [81, 0]
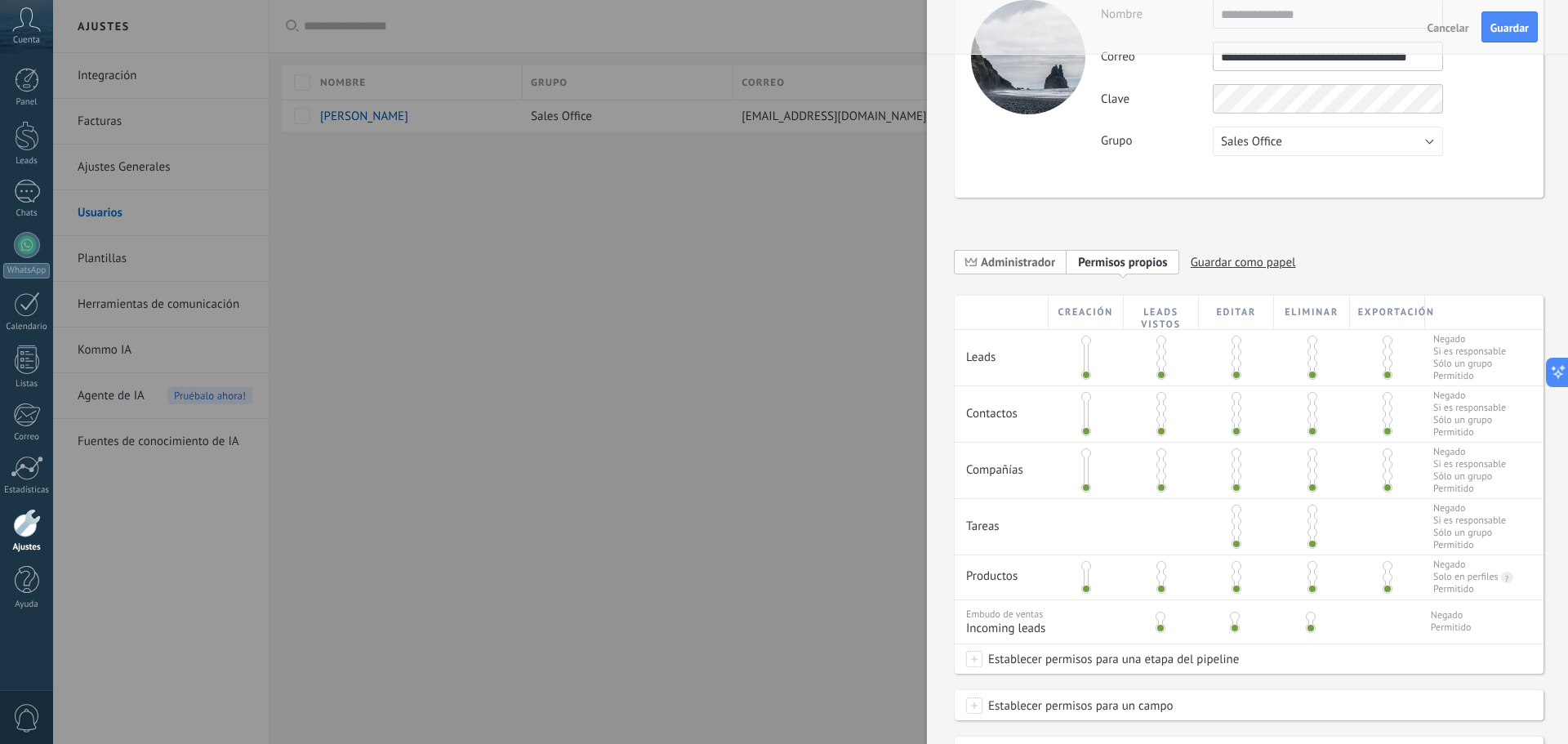
click at [1023, 257] on span "Administrador" at bounding box center [1019, 263] width 75 height 15
click at [1108, 267] on span "Personalizar permisos" at bounding box center [1136, 263] width 115 height 15
drag, startPoint x: 1084, startPoint y: 374, endPoint x: 1087, endPoint y: 343, distance: 31.1
click at [1087, 343] on div at bounding box center [1086, 358] width 5 height 41
click at [1086, 339] on span at bounding box center [1086, 340] width 10 height 10
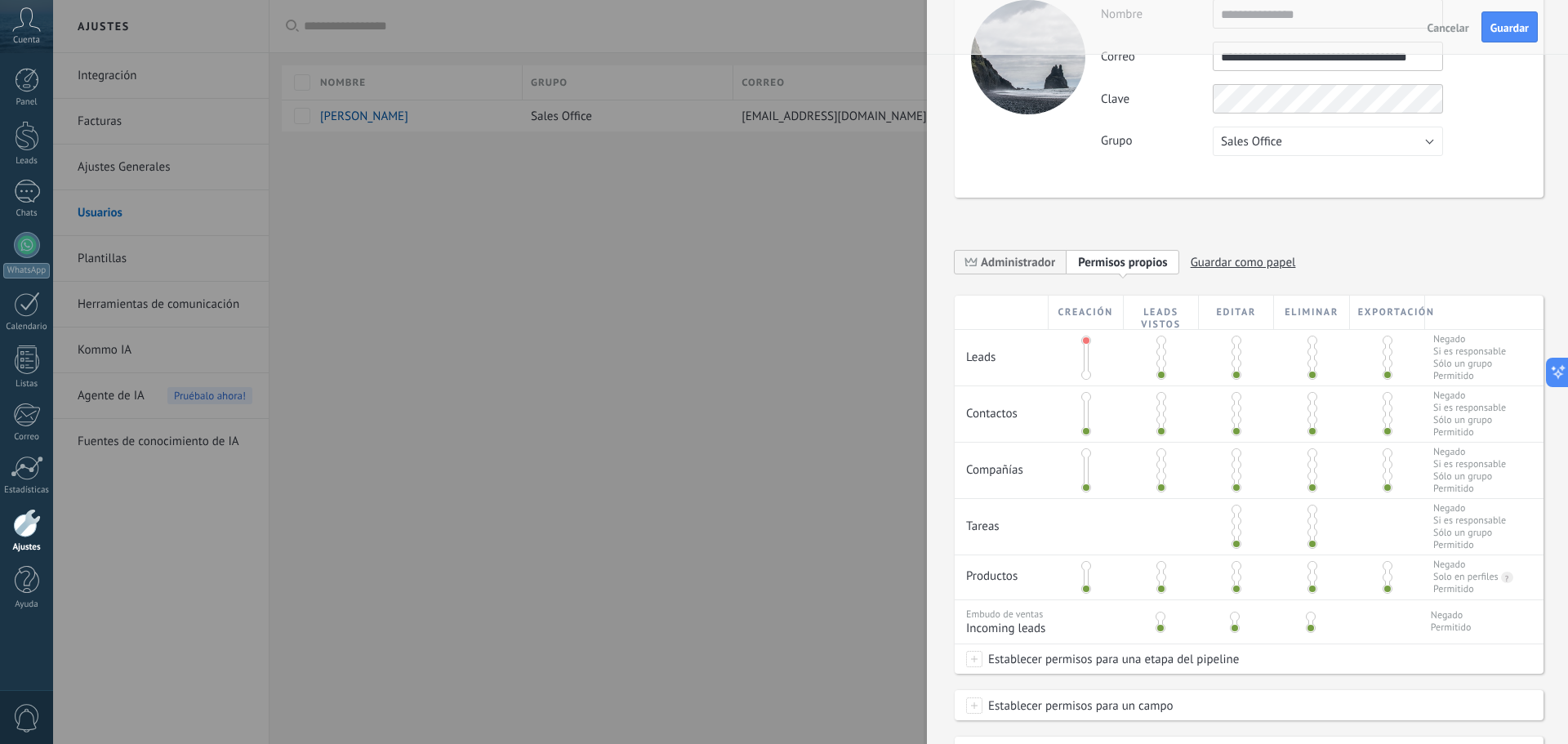
click at [1085, 373] on span at bounding box center [1086, 375] width 10 height 10
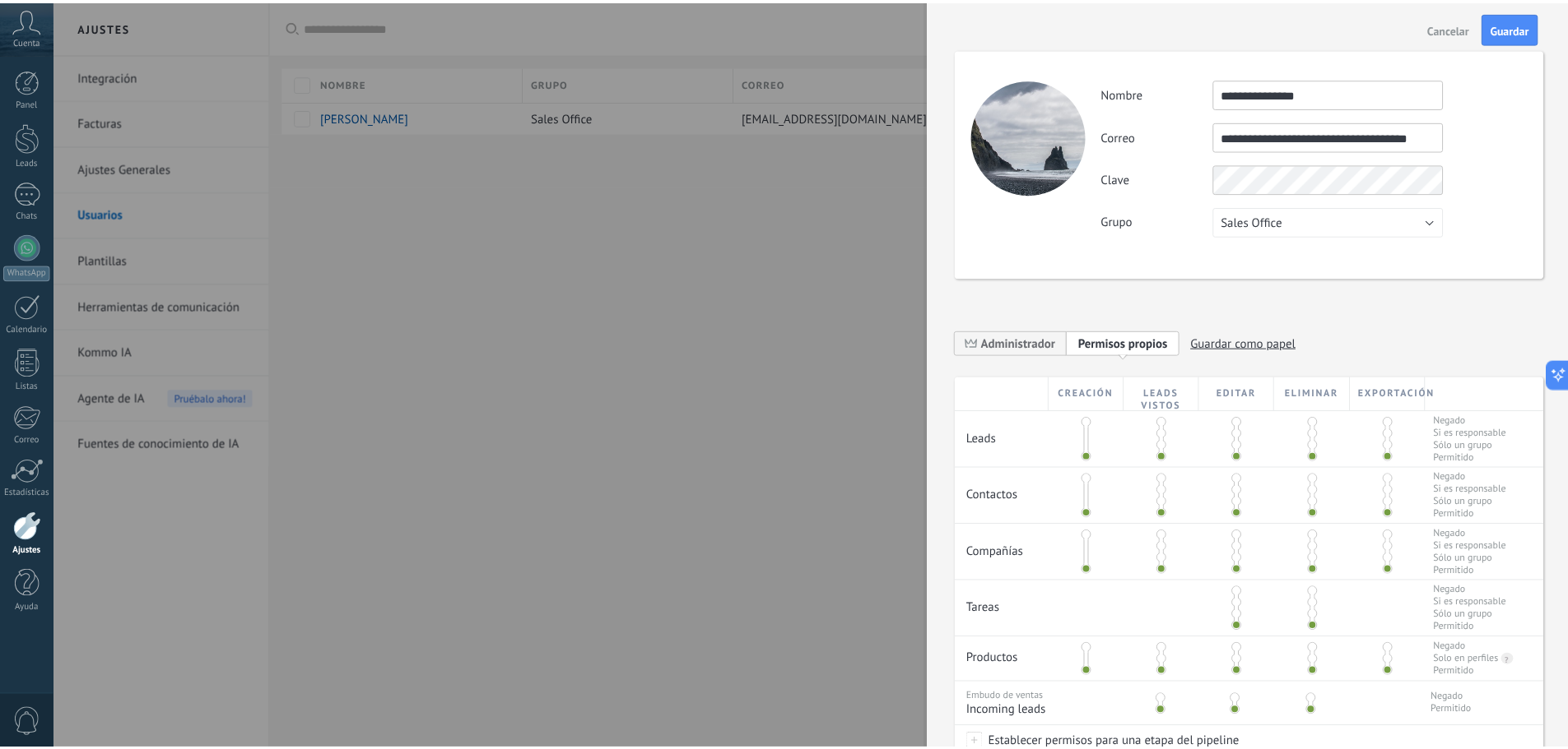
scroll to position [0, 0]
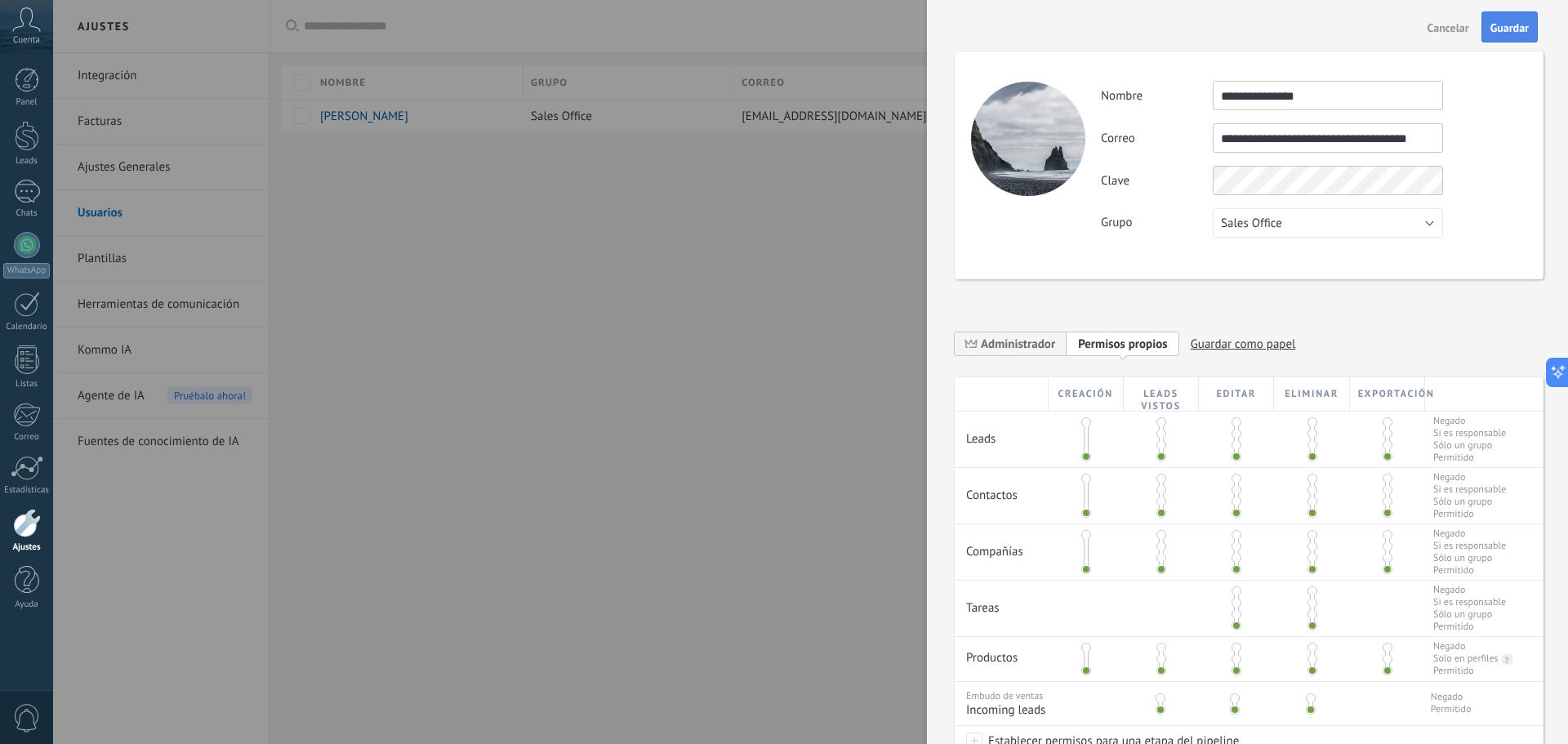
click at [1507, 29] on span "Guardar" at bounding box center [1510, 28] width 38 height 12
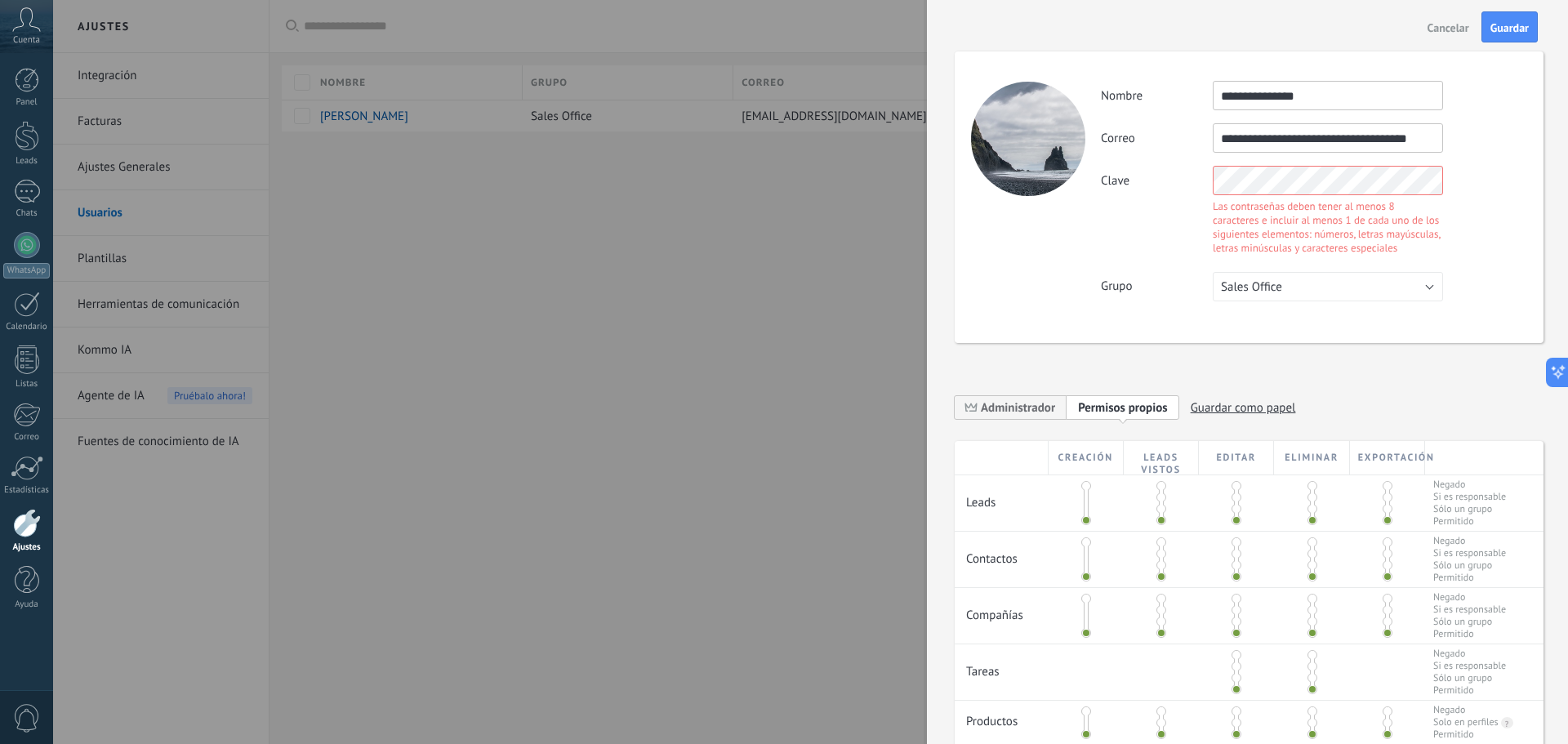
click at [1139, 189] on div "Clave Las contraseñas deben tener al menos 8 caracteres e incluir al menos 1 de…" at bounding box center [1314, 212] width 426 height 93
click at [1519, 37] on button "Guardar" at bounding box center [1510, 27] width 57 height 31
click at [1451, 210] on div "Clave Las contraseñas deben tener al menos 8 caracteres e incluir al menos 1 de…" at bounding box center [1314, 212] width 426 height 93
click at [1191, 180] on div "Clave Las contraseñas deben tener al menos 8 caracteres e incluir al menos 1 de…" at bounding box center [1314, 212] width 426 height 93
click at [1439, 220] on div "**********" at bounding box center [1314, 191] width 426 height 221
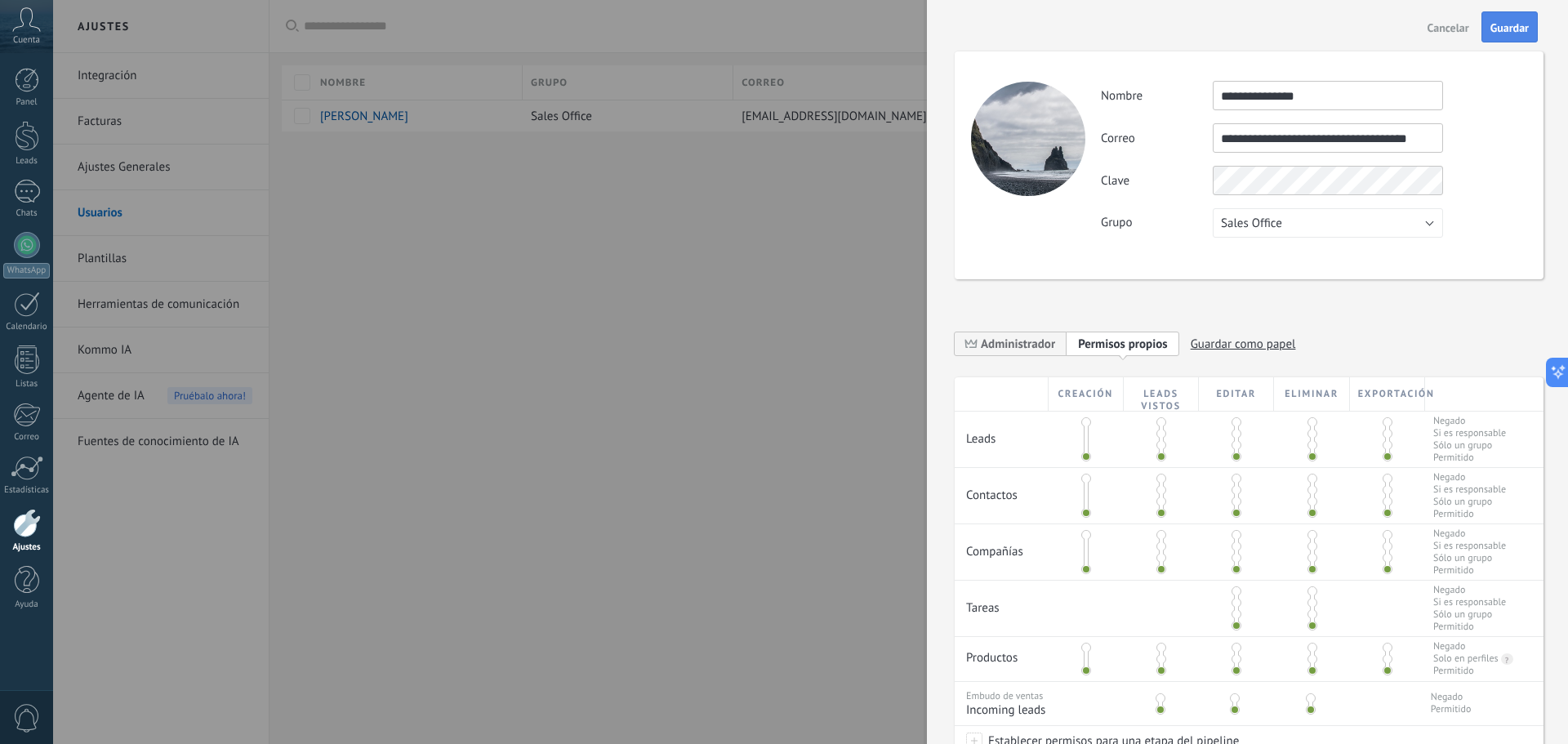
click at [1506, 25] on span "Guardar" at bounding box center [1510, 28] width 38 height 12
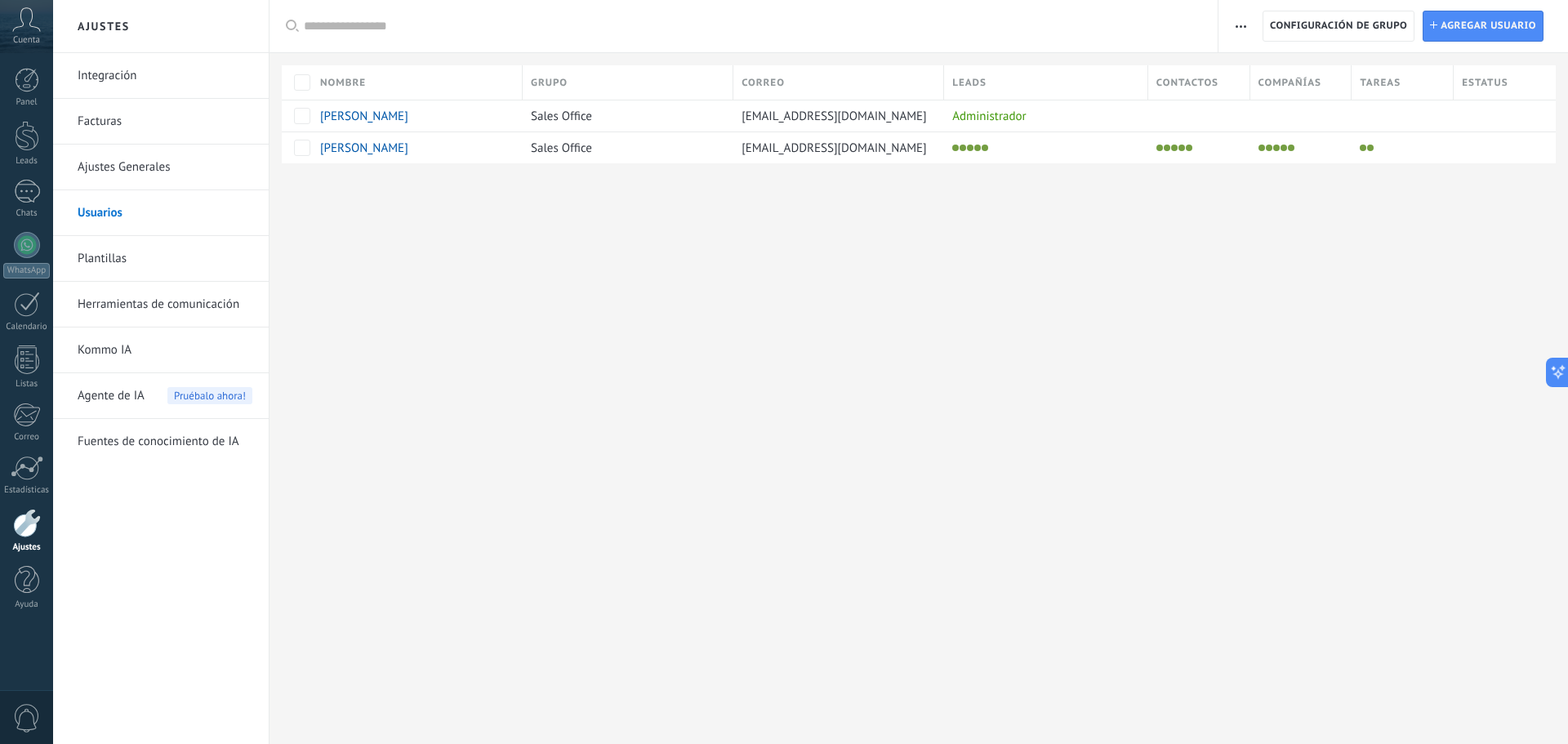
click at [1204, 423] on div "Ajustes Integración Facturas Ajustes Generales Usuarios Plantillas Herramientas…" at bounding box center [810, 372] width 1515 height 744
click at [133, 300] on link "Herramientas de comunicación" at bounding box center [165, 305] width 174 height 46
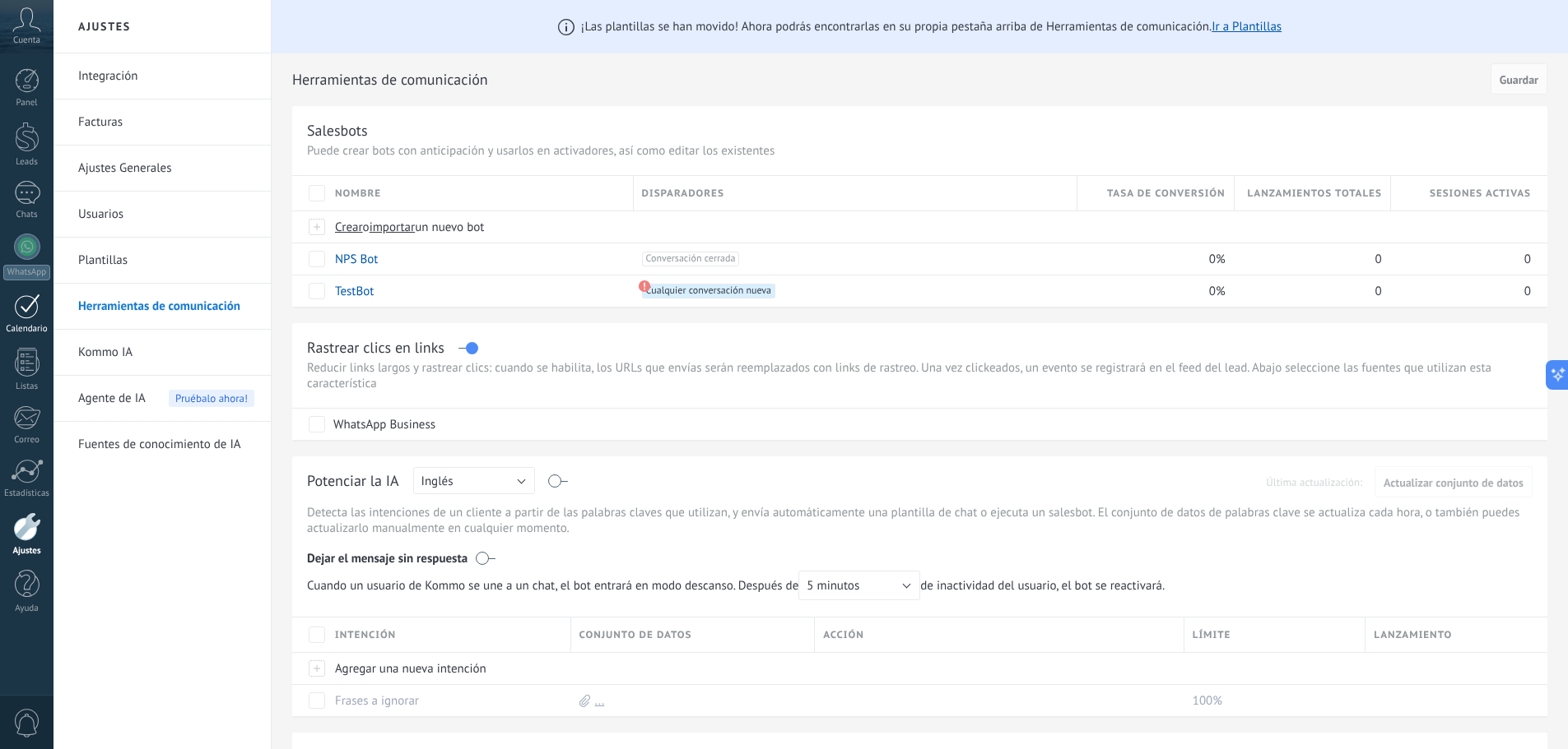
click at [22, 317] on div at bounding box center [26, 306] width 26 height 25
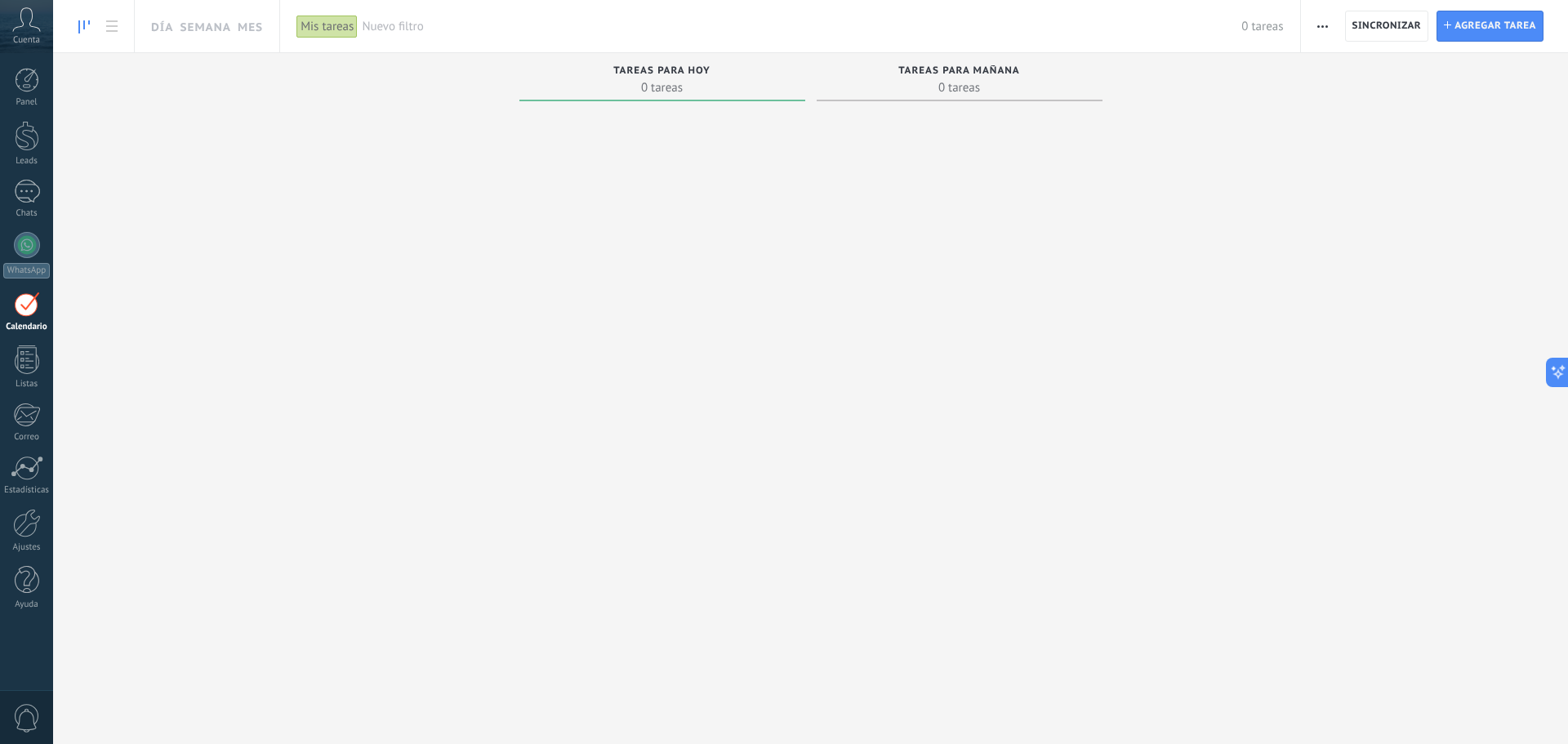
click at [25, 31] on icon at bounding box center [27, 20] width 29 height 25
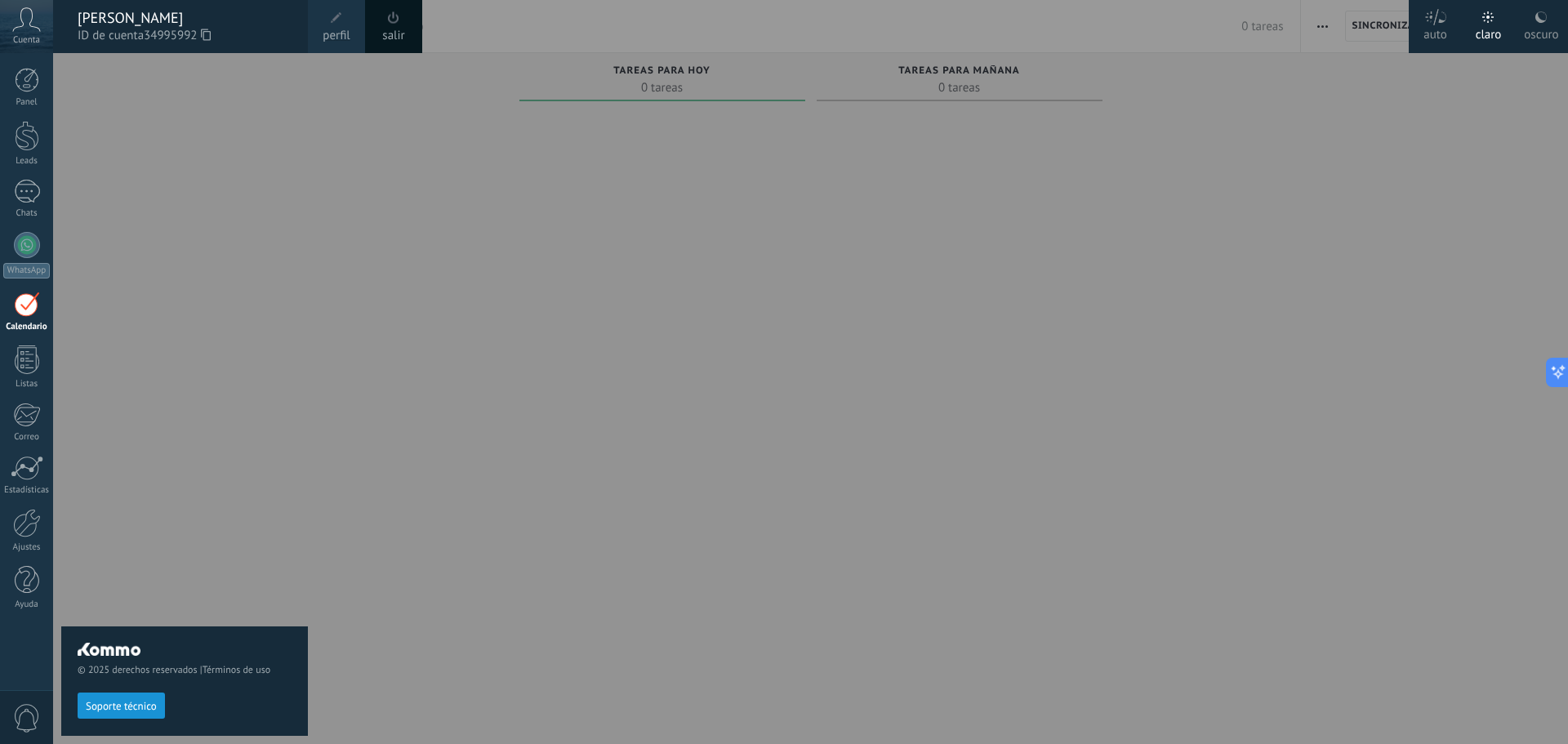
drag, startPoint x: 646, startPoint y: 426, endPoint x: 631, endPoint y: 411, distance: 21.2
click at [646, 424] on div at bounding box center [837, 372] width 1568 height 744
click at [37, 125] on div at bounding box center [27, 136] width 25 height 31
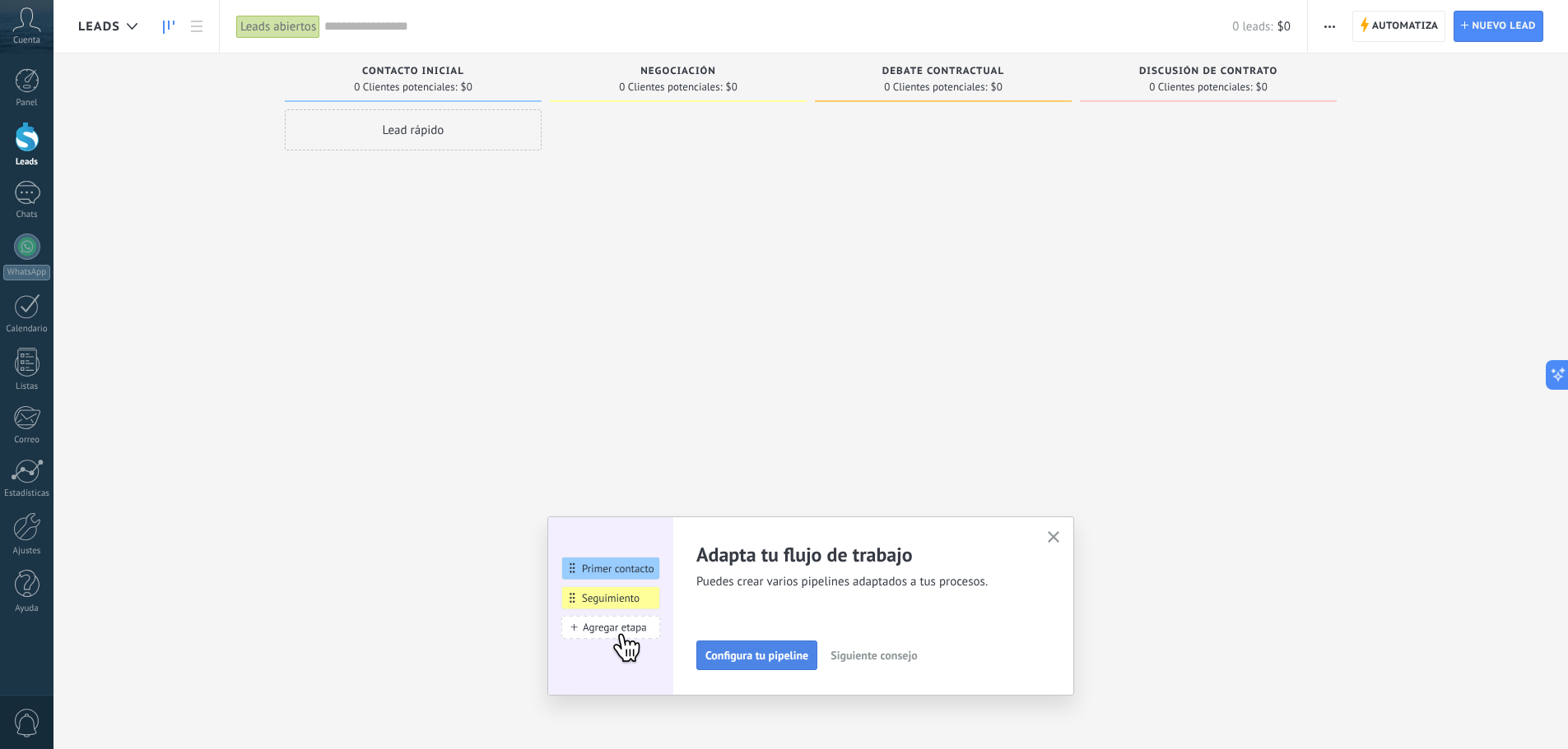
click at [742, 657] on span "Configura tu pipeline" at bounding box center [756, 655] width 103 height 12
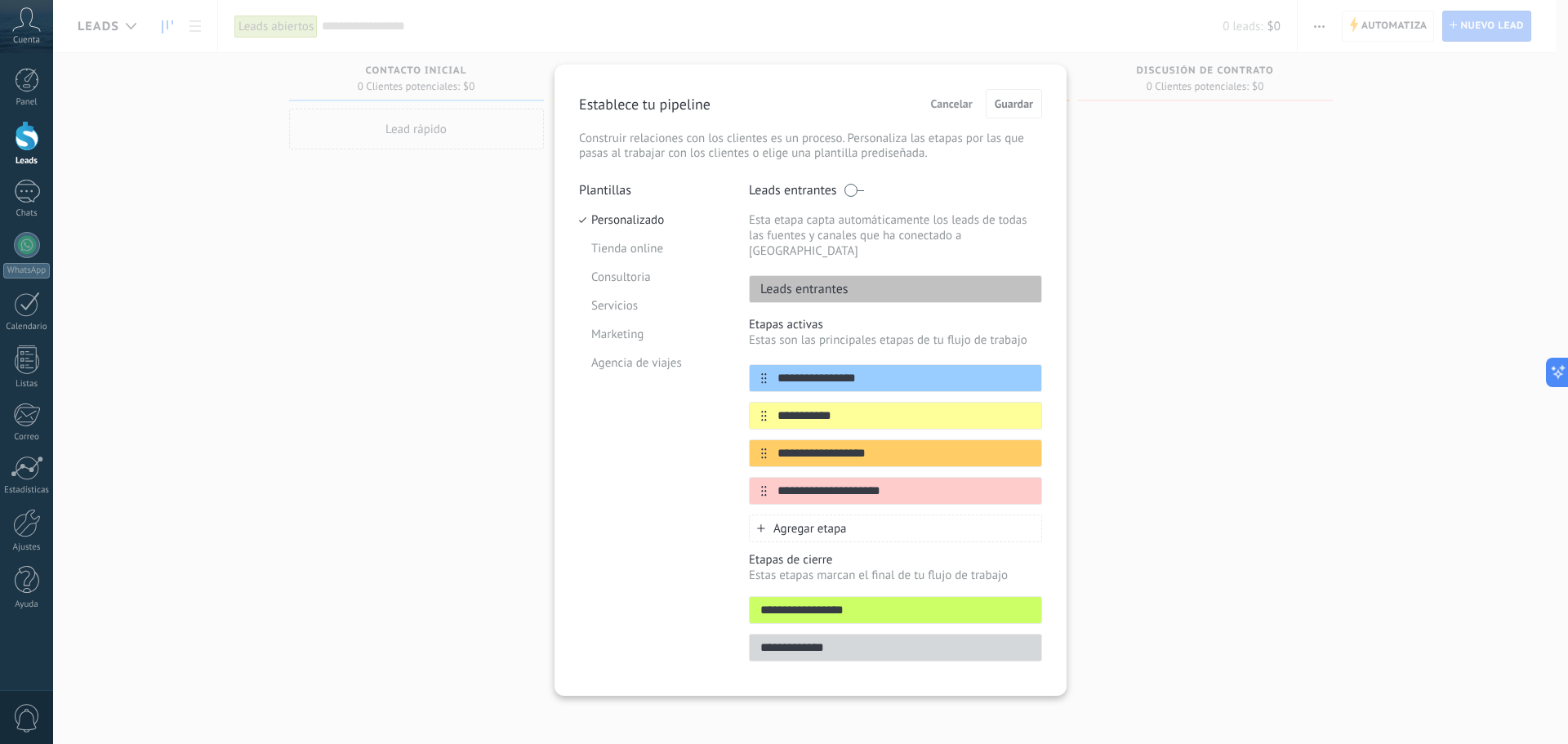
click at [957, 106] on span "Cancelar" at bounding box center [952, 104] width 41 height 12
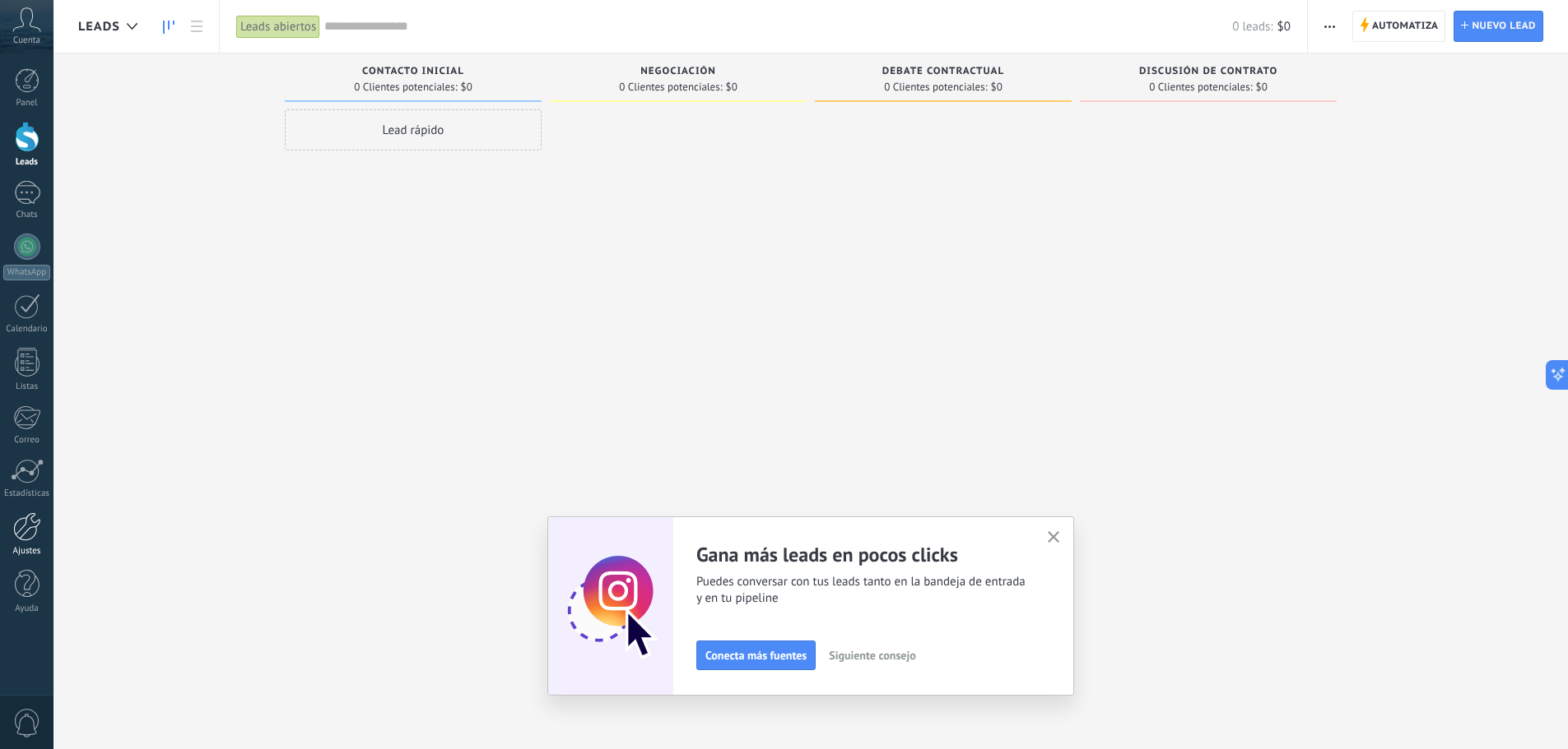
click at [21, 538] on div at bounding box center [27, 527] width 28 height 29
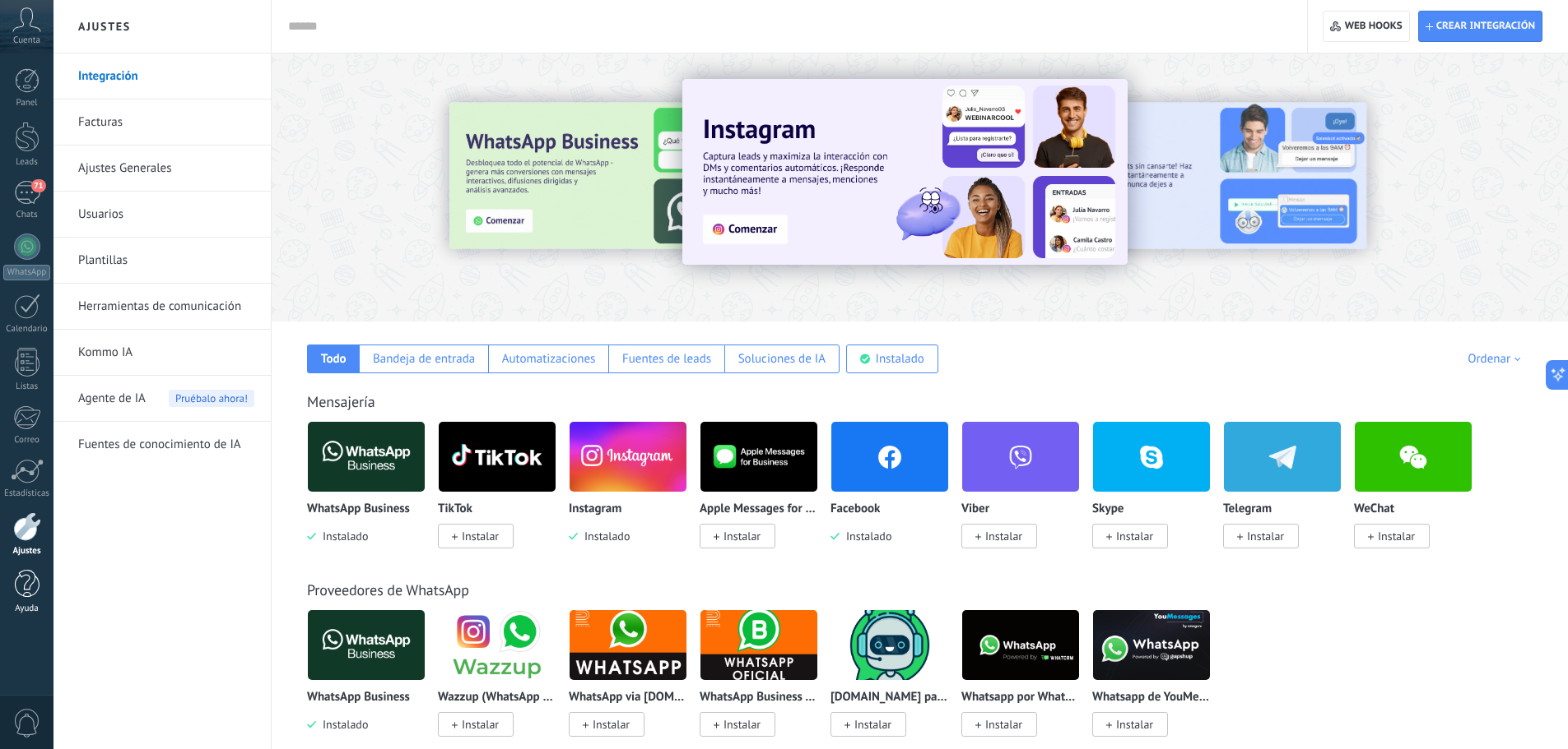
click at [31, 588] on div at bounding box center [27, 585] width 25 height 29
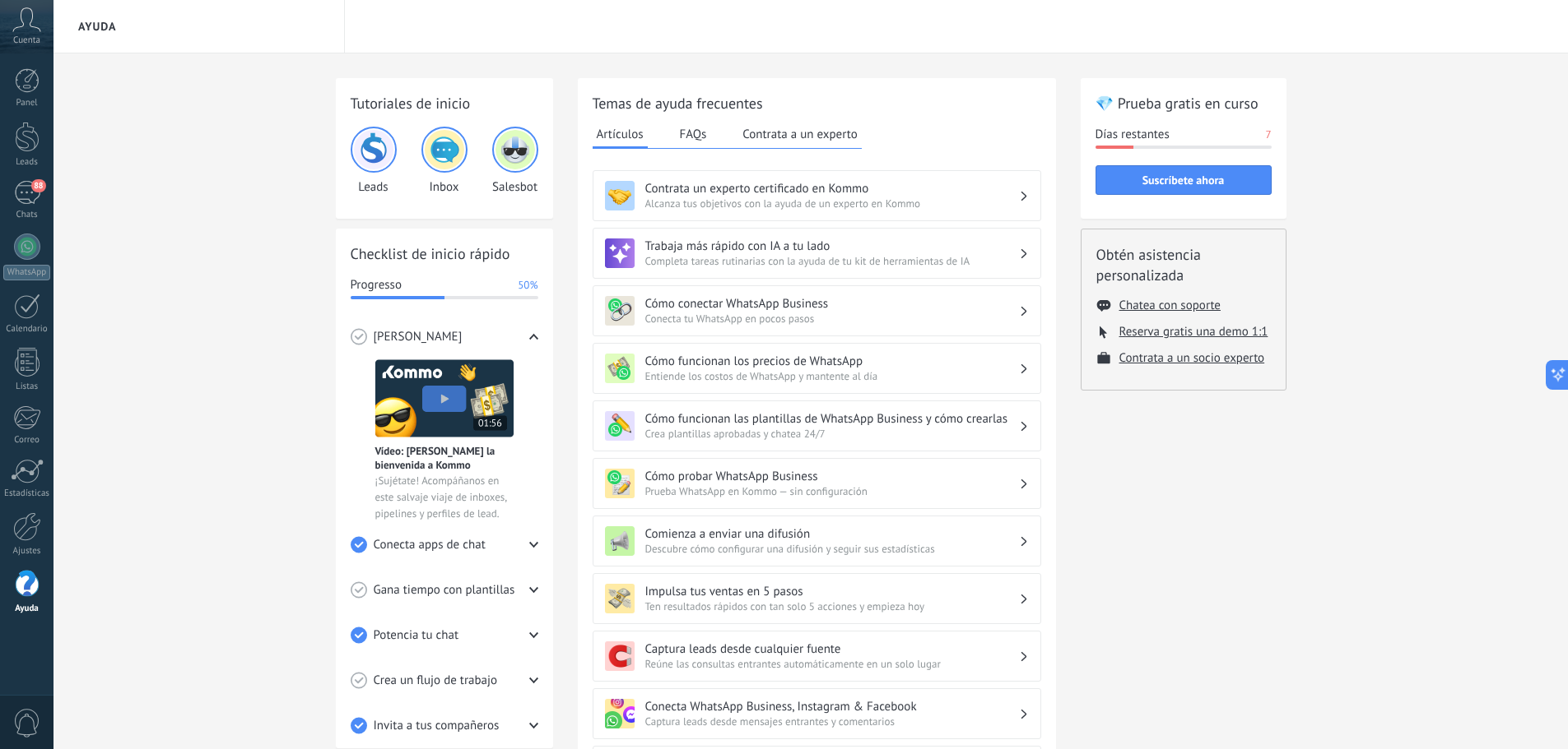
click at [781, 137] on button "Contrata a un experto" at bounding box center [798, 134] width 123 height 25
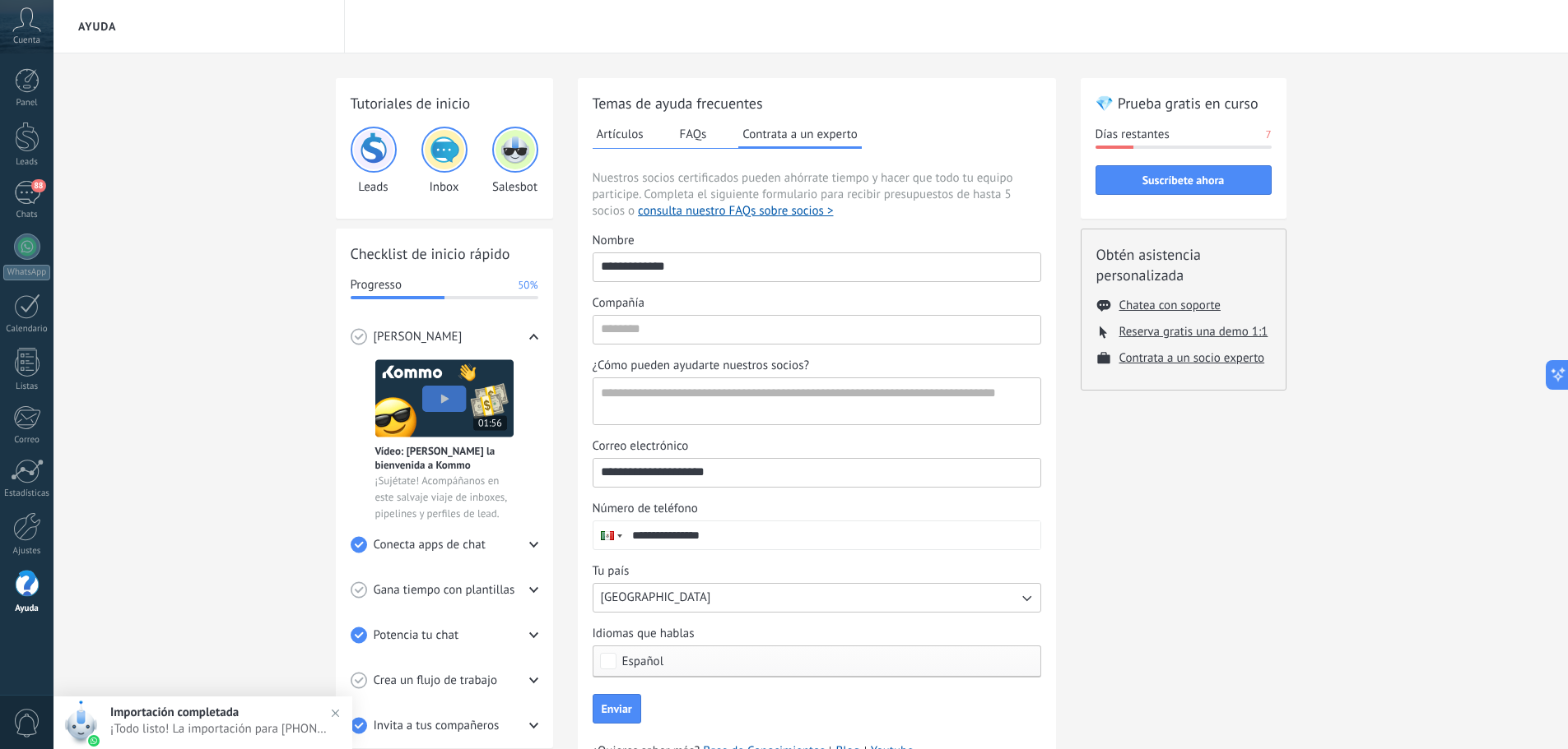
click at [700, 134] on button "FAQs" at bounding box center [693, 134] width 36 height 25
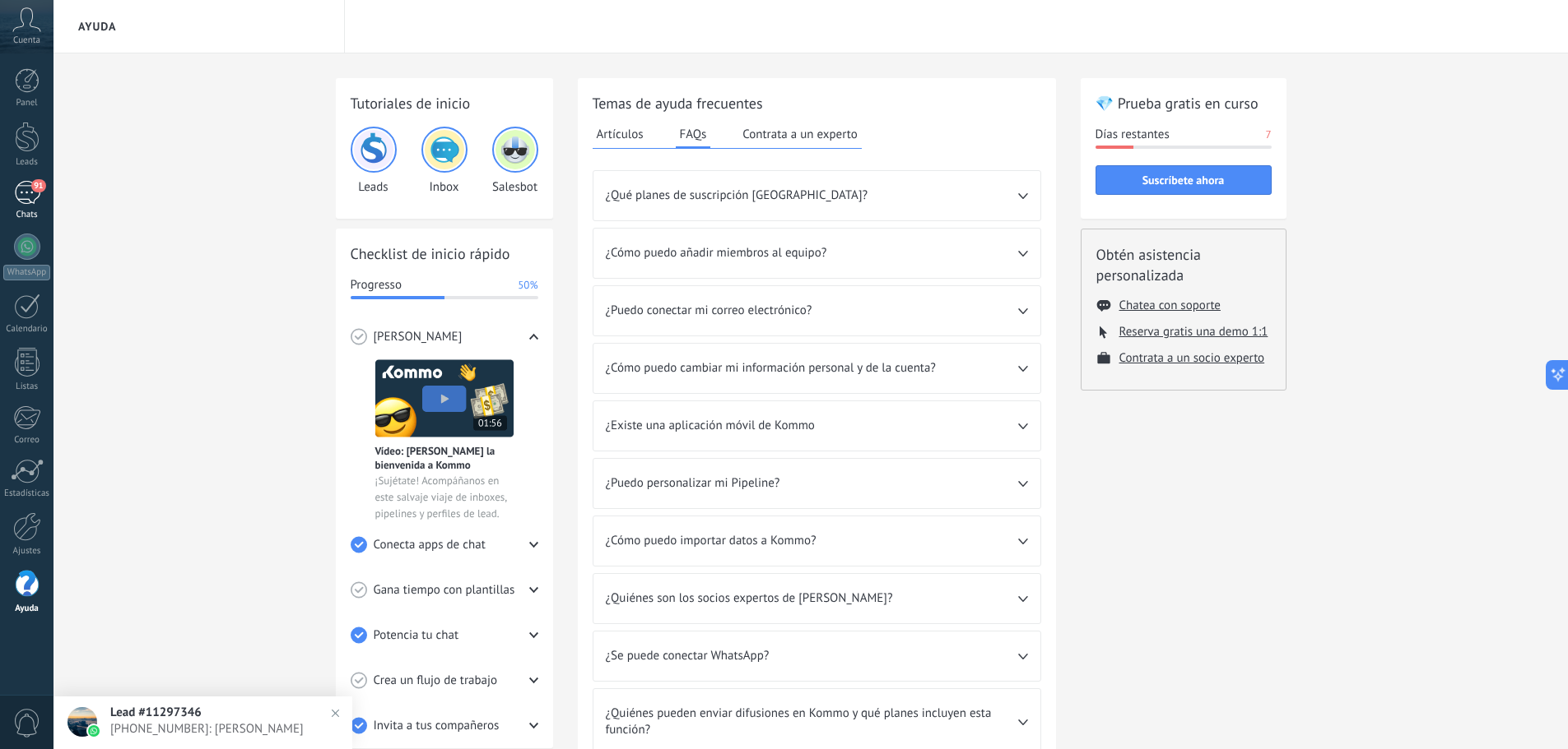
click at [28, 202] on div "91" at bounding box center [26, 193] width 26 height 24
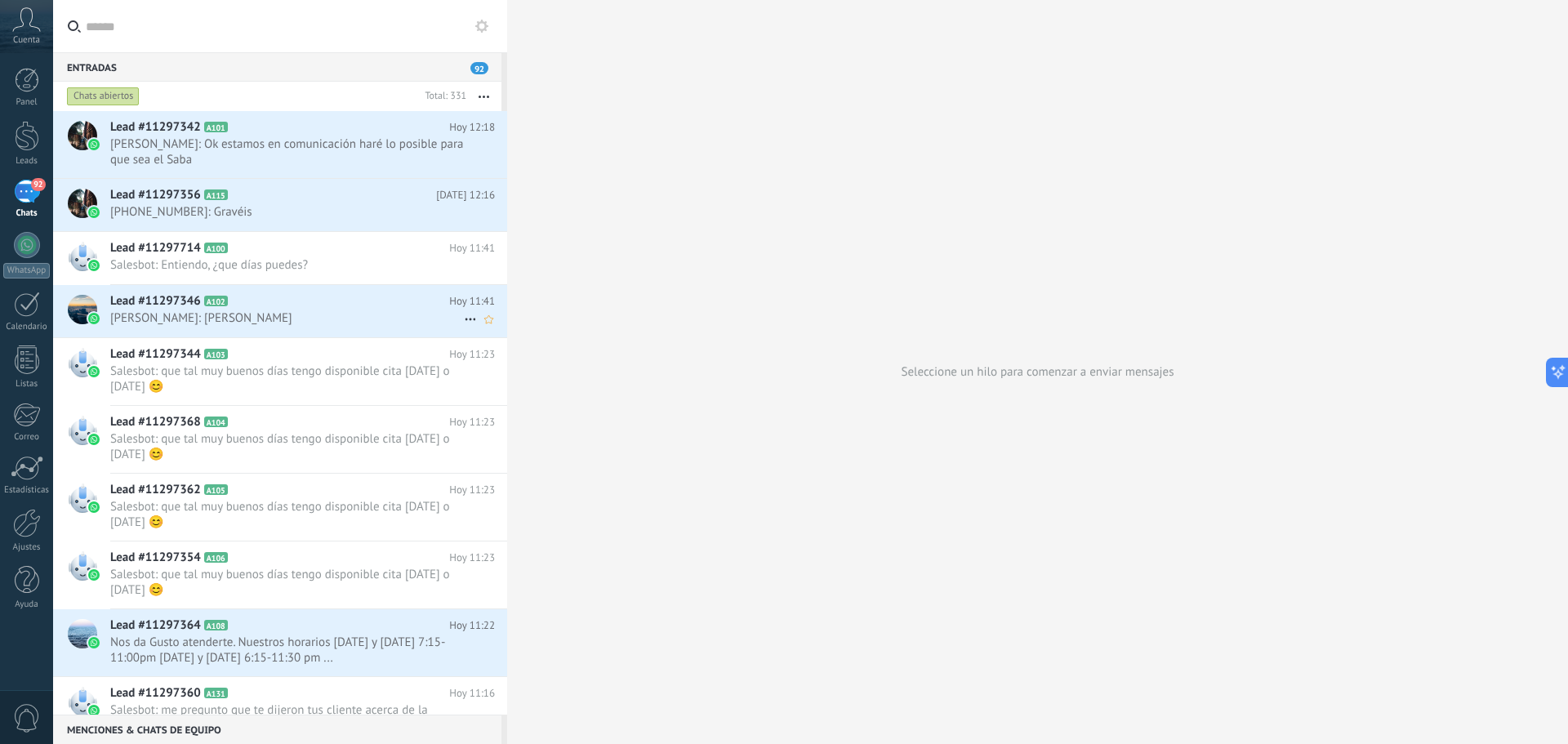
click at [287, 308] on h2 "Lead #11297346 A102" at bounding box center [280, 301] width 339 height 16
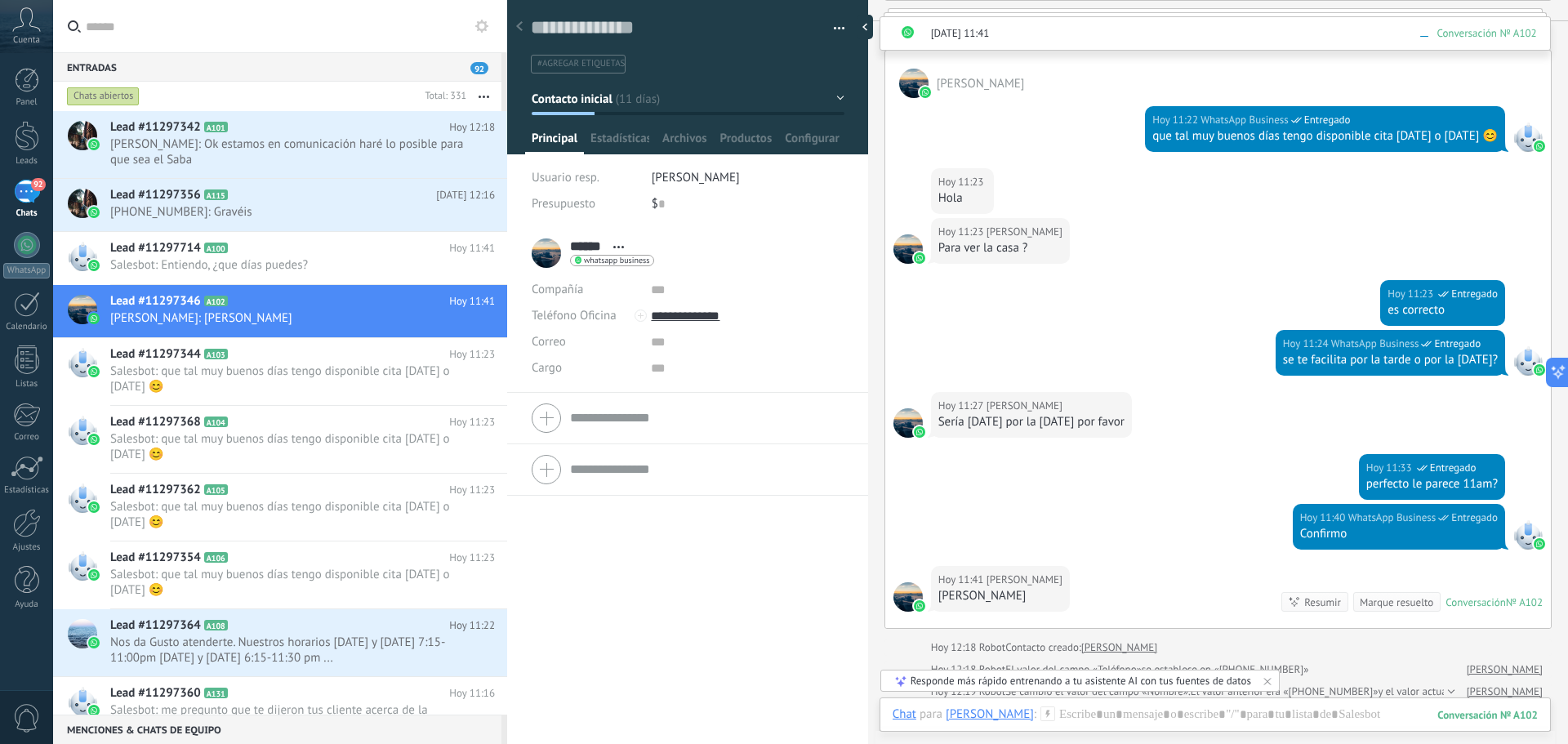
scroll to position [1573, 0]
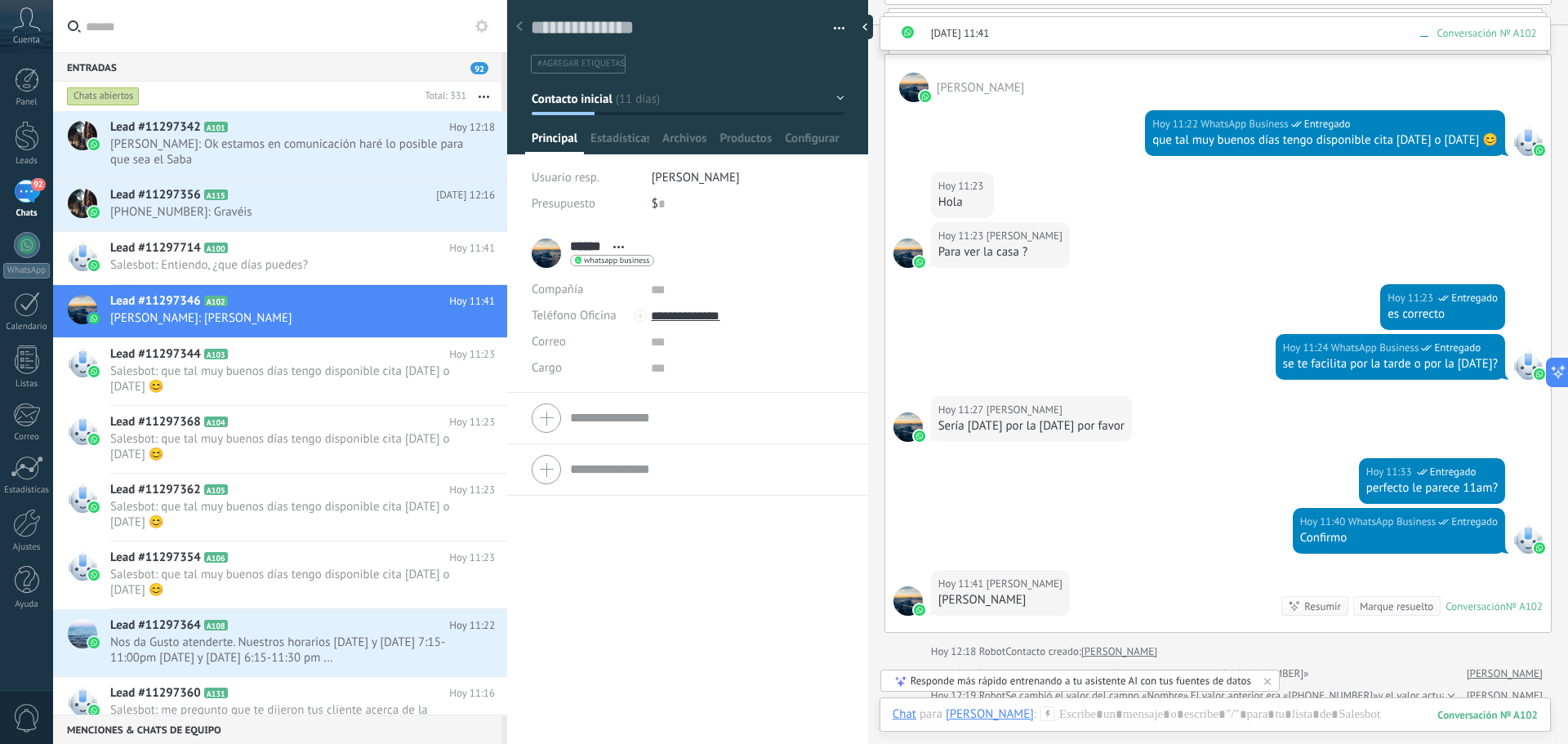
click at [594, 63] on span "#agregar etiquetas" at bounding box center [581, 64] width 87 height 12
type input "****"
click at [787, 202] on div "$ 0" at bounding box center [748, 203] width 193 height 26
click at [835, 26] on button "button" at bounding box center [833, 29] width 24 height 25
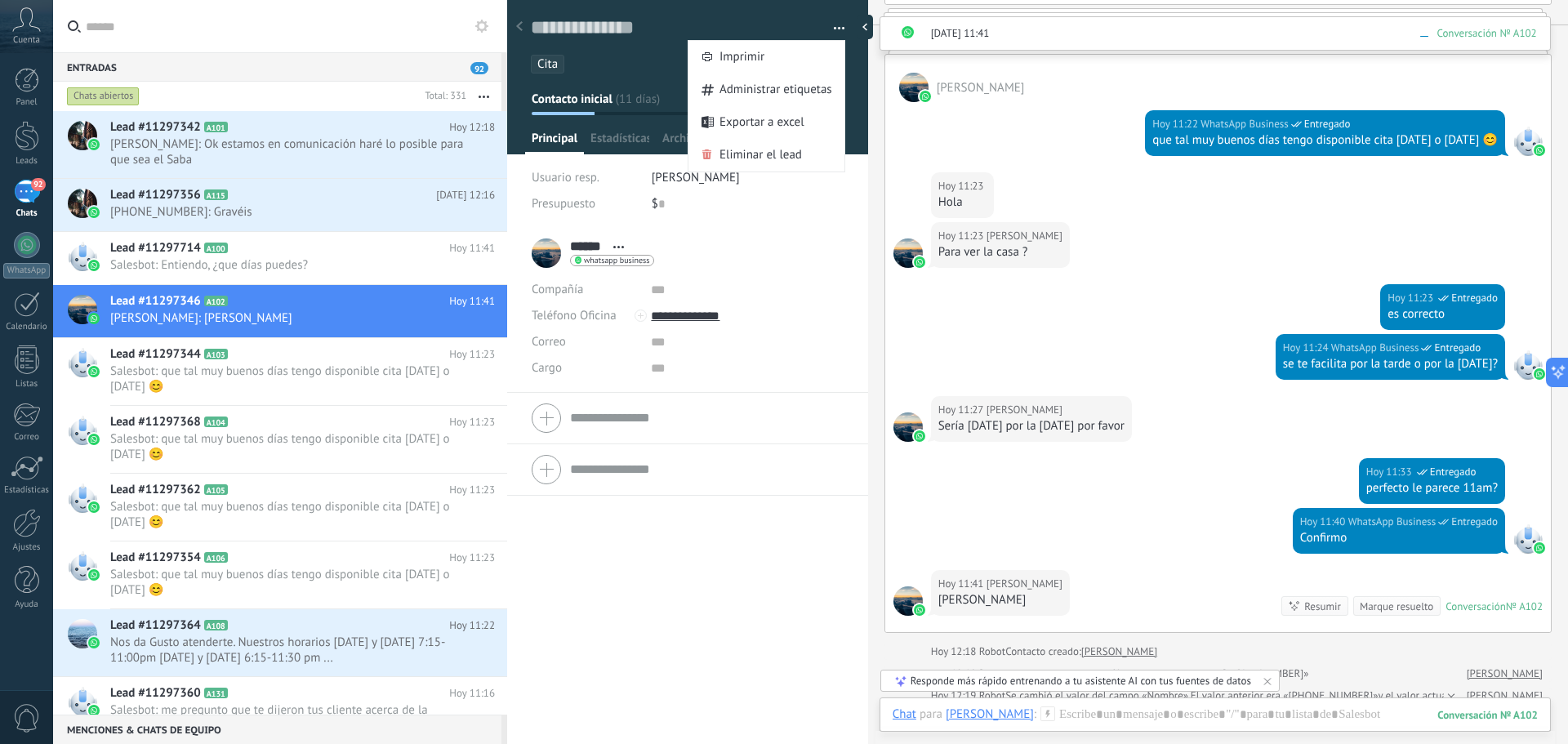
click at [810, 269] on div "****** [PERSON_NAME] ****** [PERSON_NAME] Abrir detalle Copie el nombre Desatar" at bounding box center [688, 253] width 312 height 41
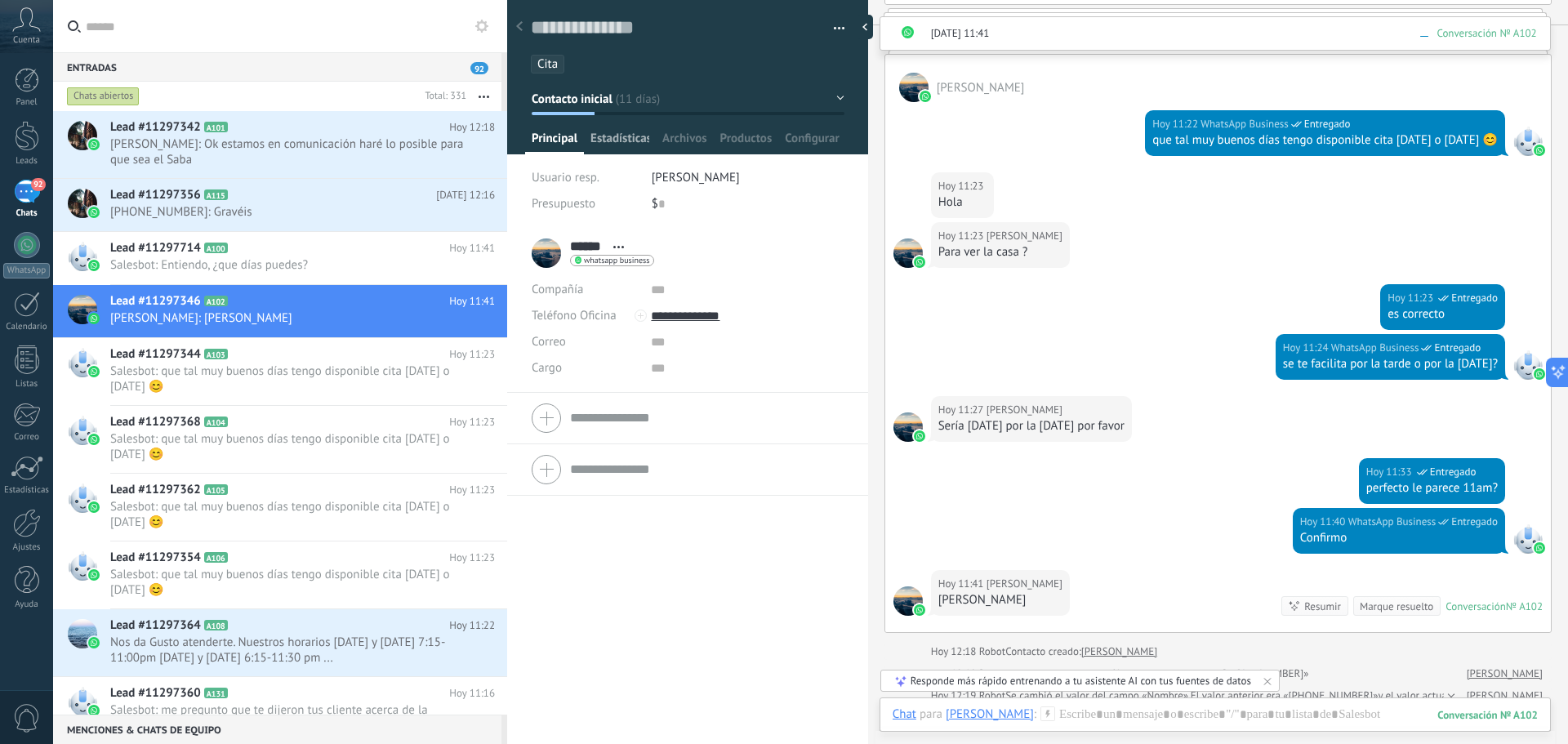
click at [611, 141] on span "Estadísticas" at bounding box center [619, 142] width 58 height 24
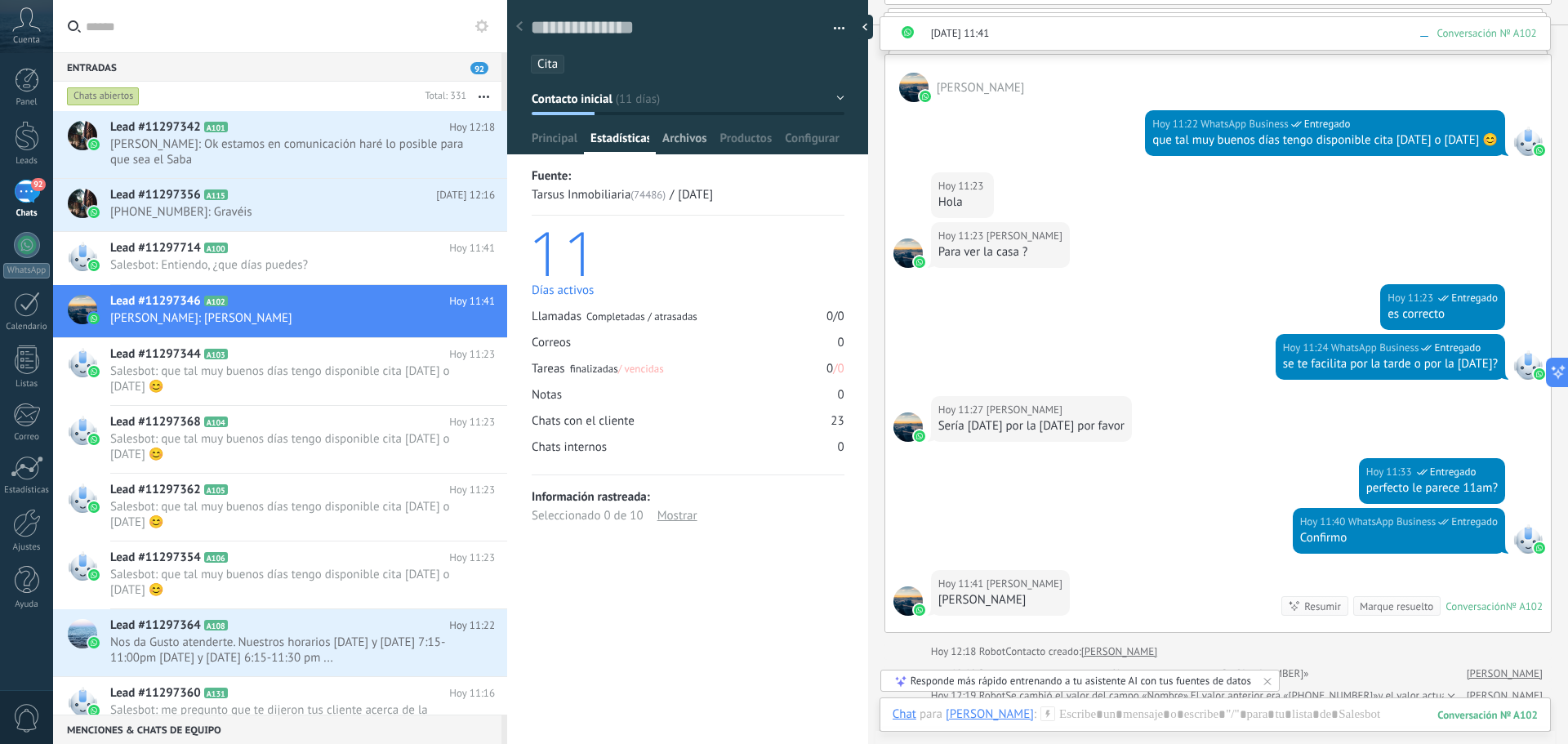
click at [680, 138] on span "Archivos" at bounding box center [684, 142] width 44 height 24
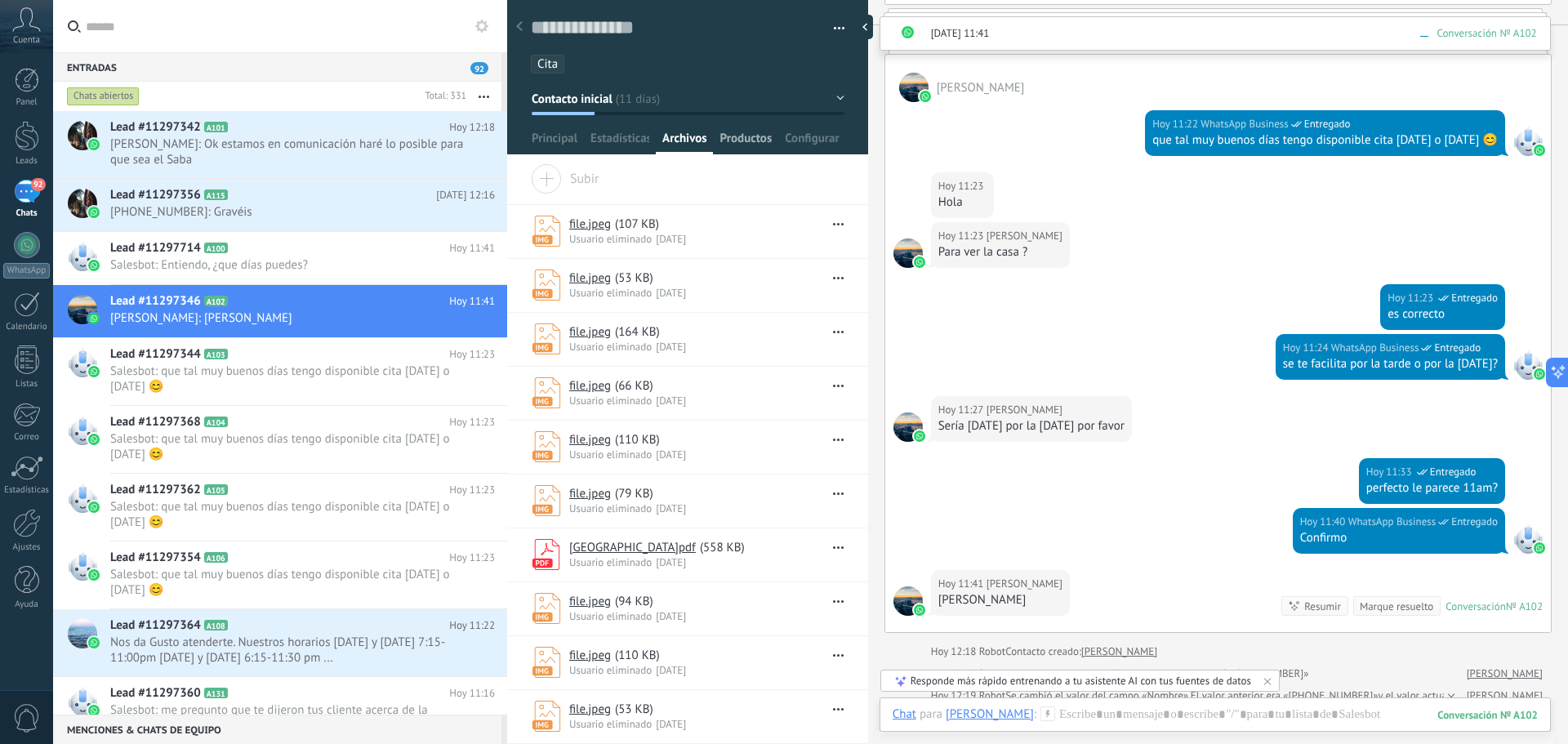
click at [729, 138] on span "Productos" at bounding box center [747, 142] width 53 height 24
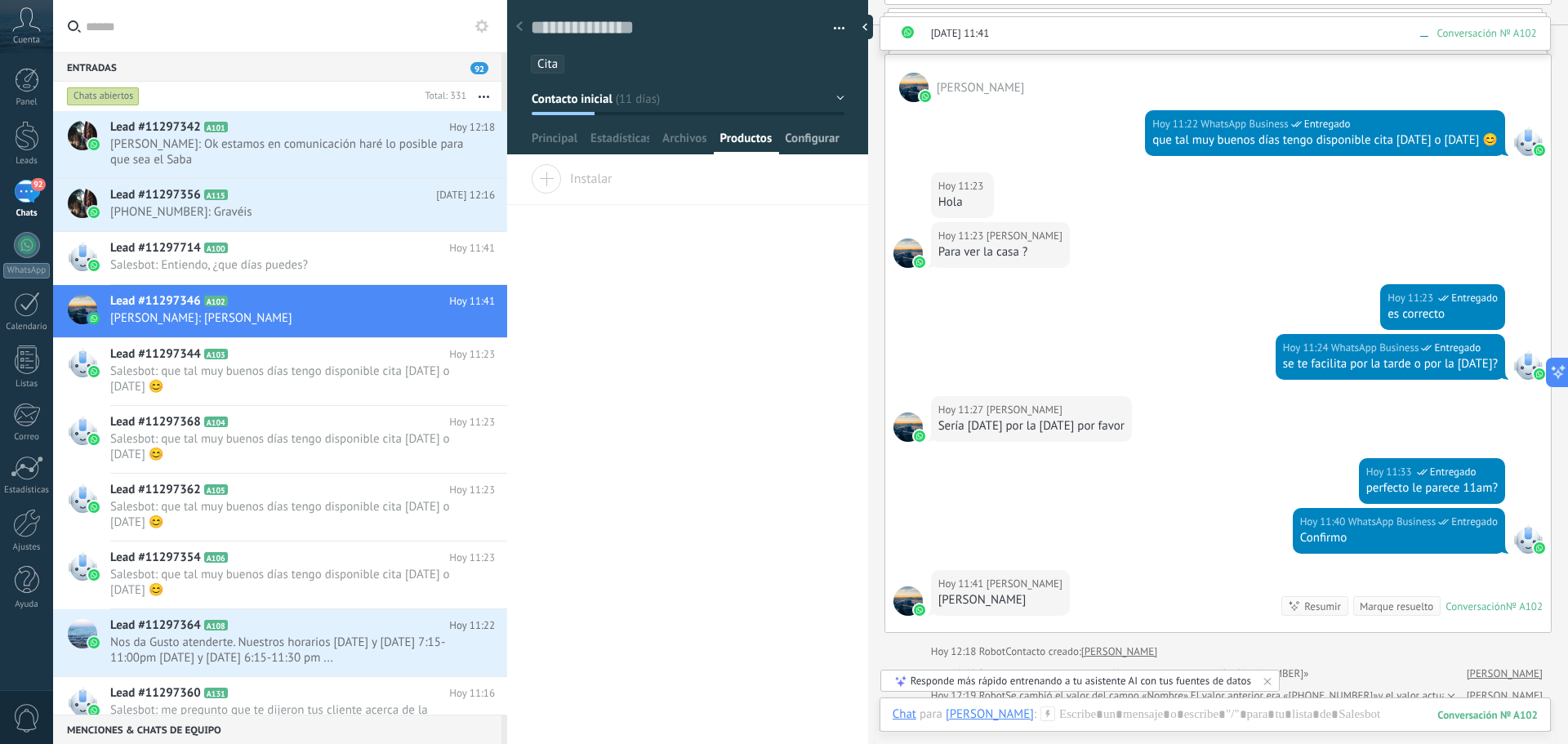
click at [812, 141] on span "Configurar" at bounding box center [812, 142] width 54 height 24
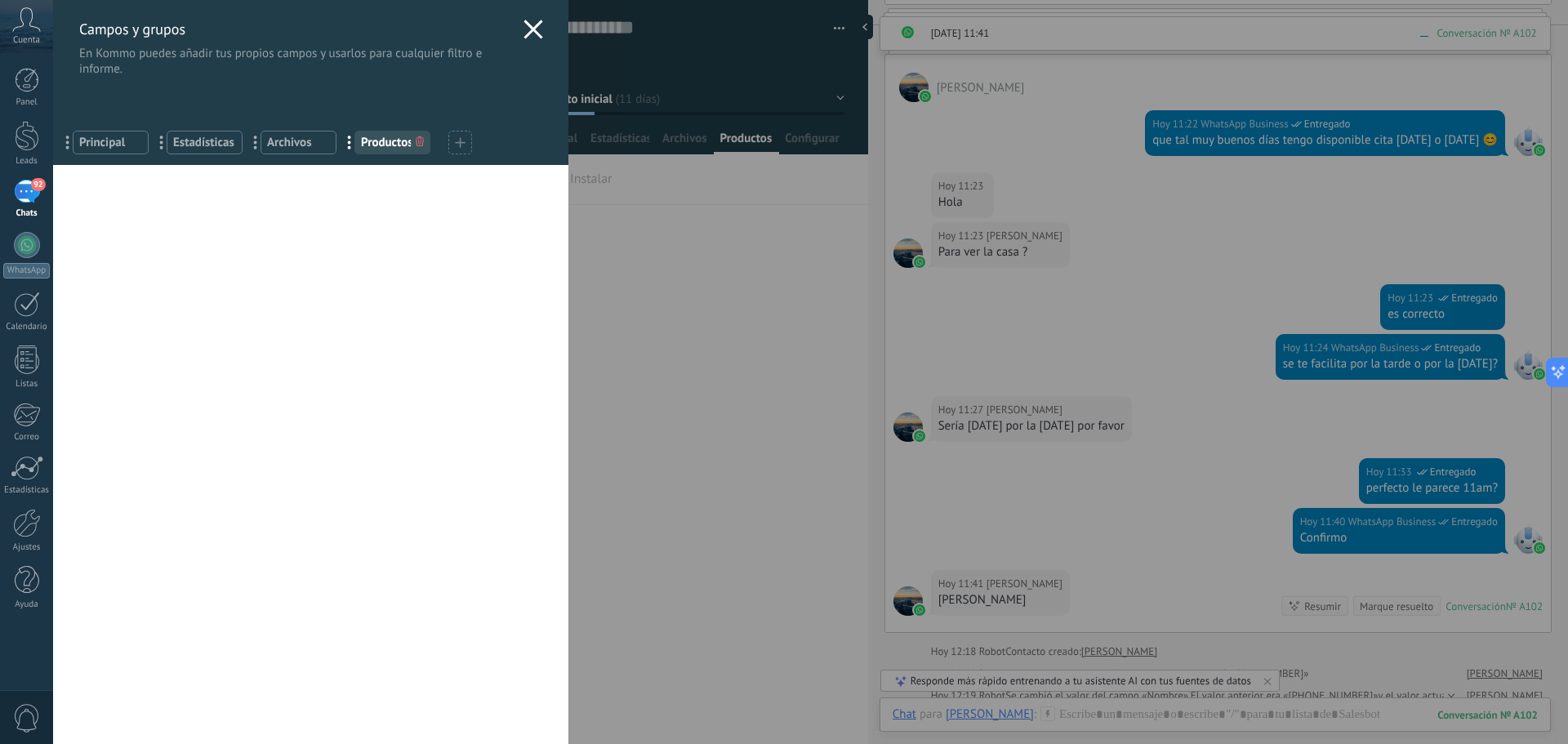
click at [525, 31] on use at bounding box center [533, 29] width 19 height 19
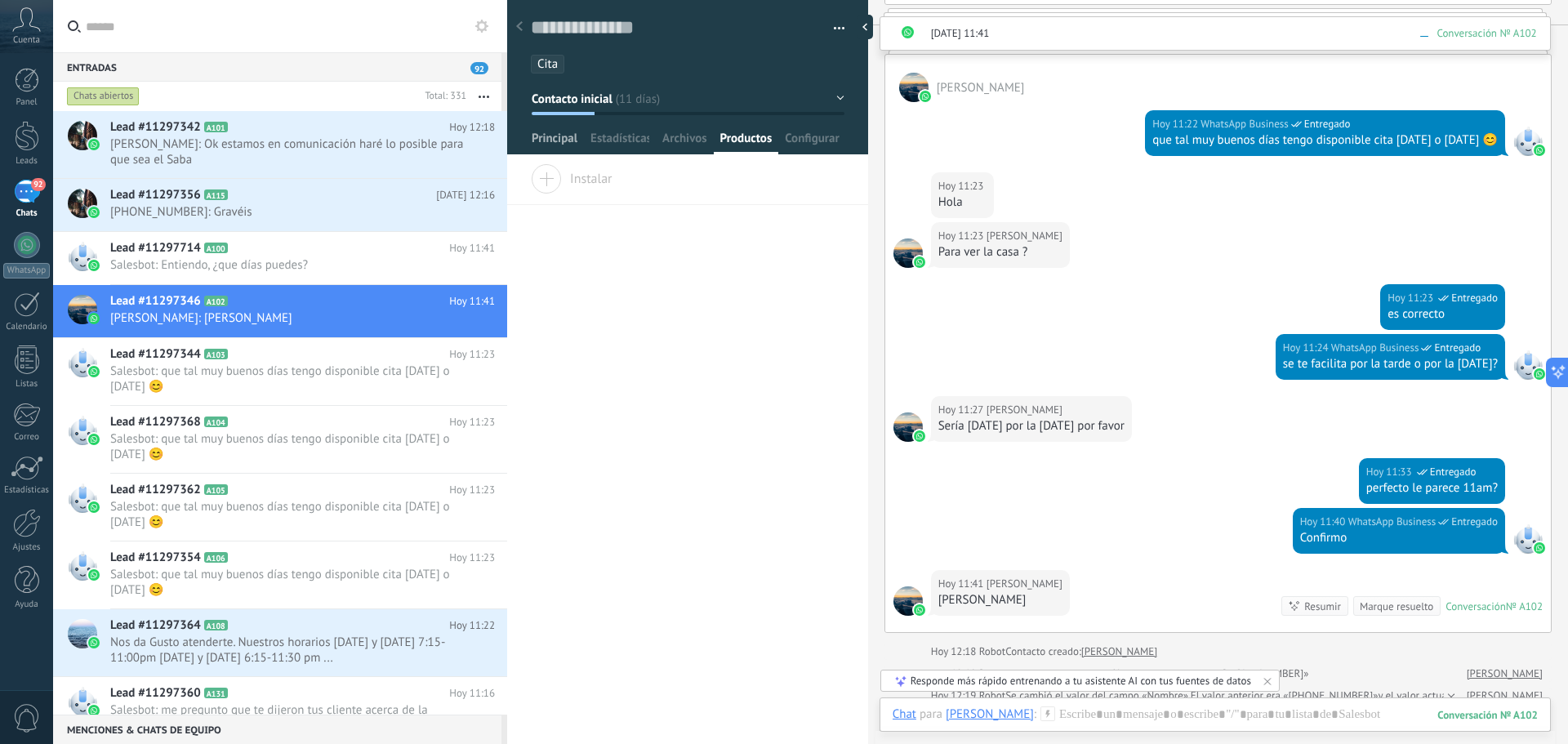
click at [529, 143] on div "Principal" at bounding box center [554, 142] width 58 height 24
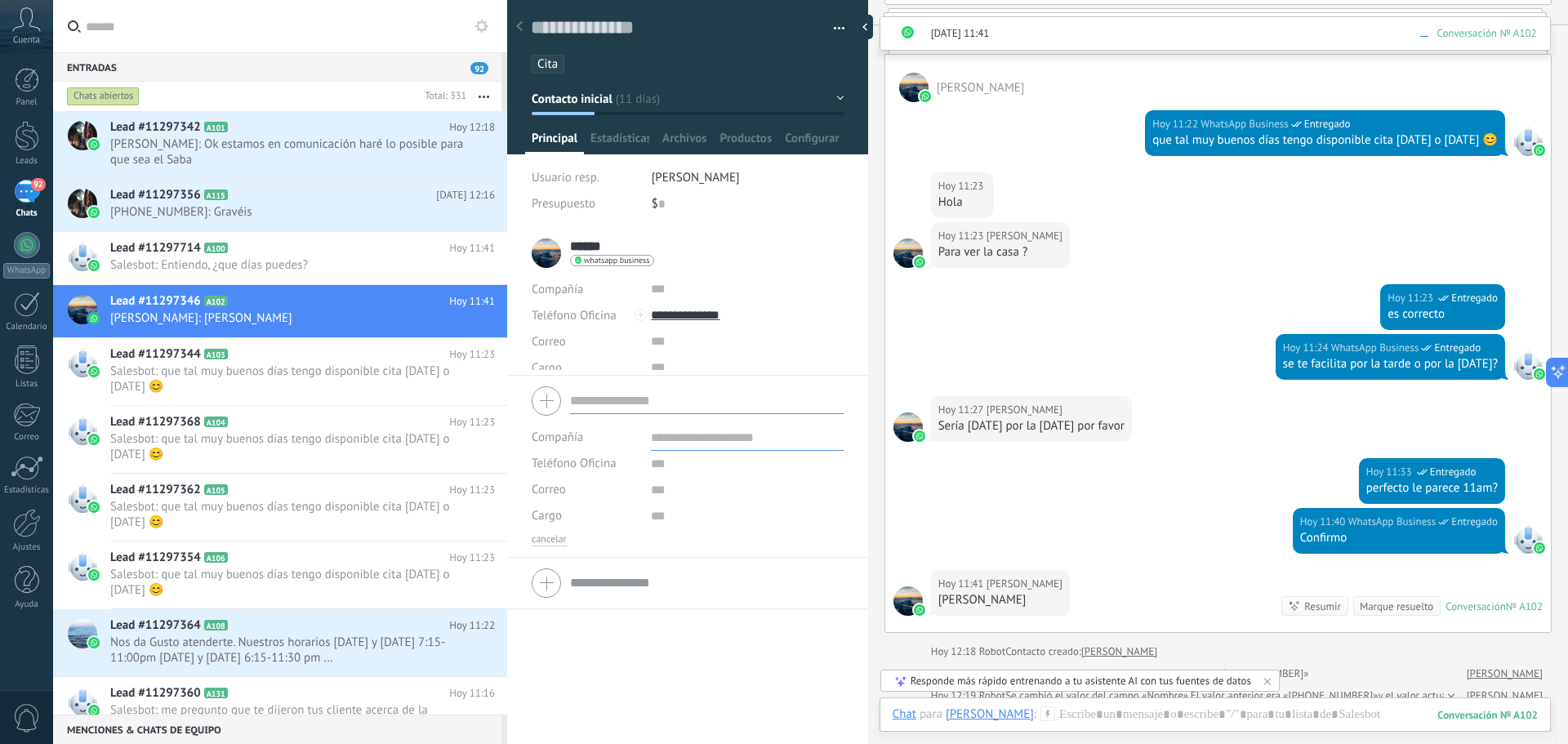
click at [622, 423] on form "Compañía Teléfono Oficina Ofic. directo Celular Fax Casa Otro Teléfono Oficina …" at bounding box center [688, 463] width 312 height 166
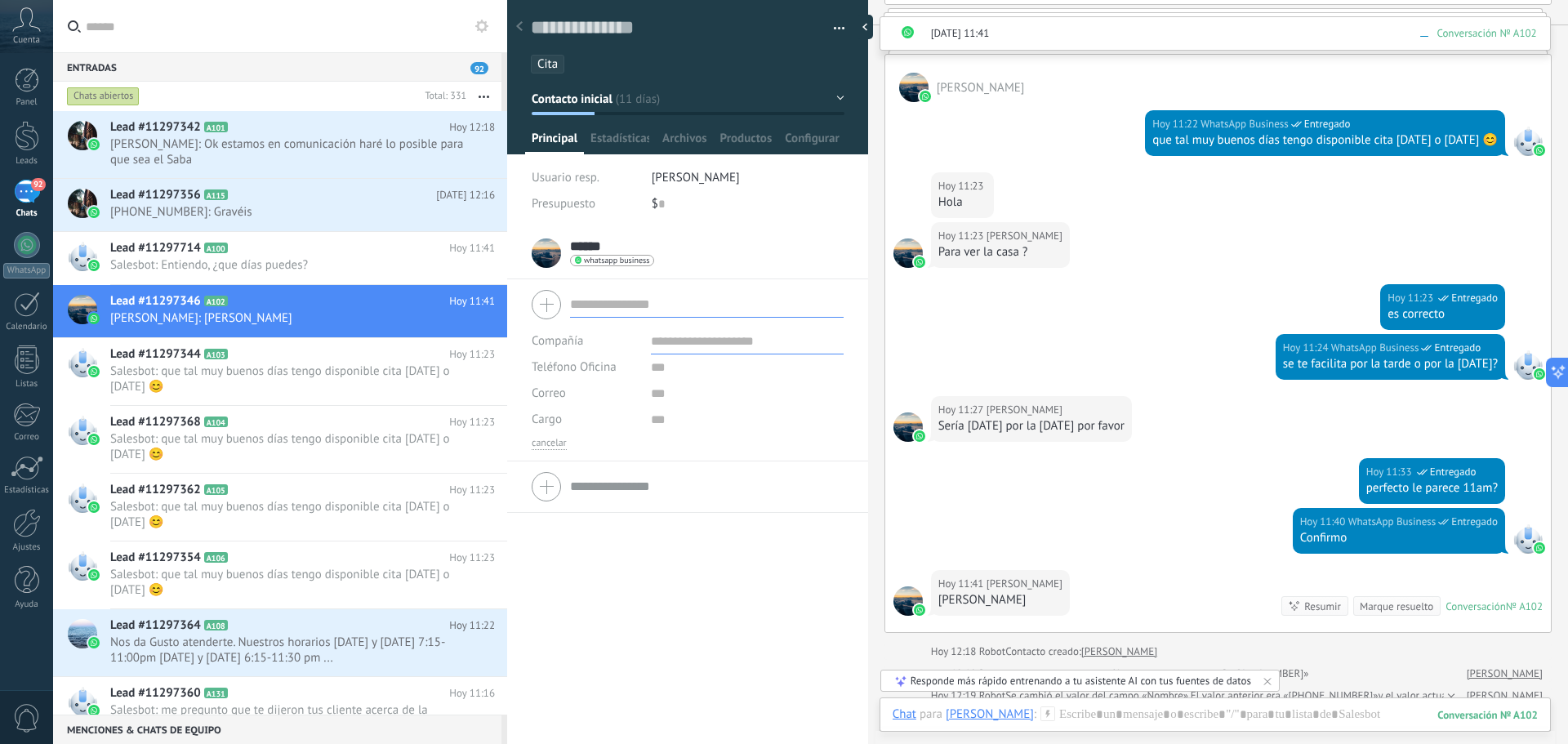
click at [555, 490] on div at bounding box center [688, 487] width 312 height 41
click at [694, 666] on div "****** [PERSON_NAME] ****** [PERSON_NAME] Abrir detalle Copie el nombre" at bounding box center [687, 486] width 361 height 517
click at [871, 26] on div at bounding box center [869, 27] width 25 height 25
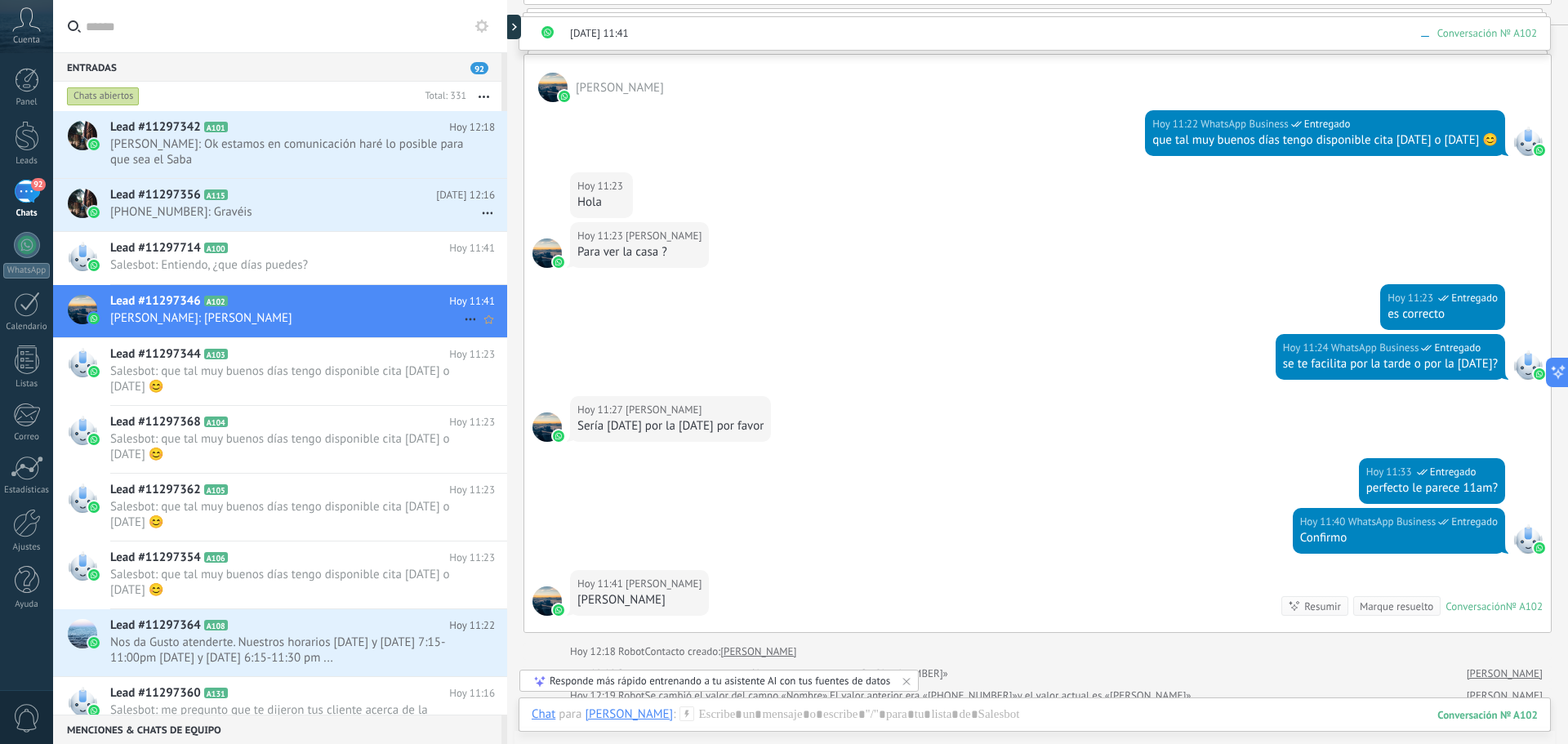
click at [467, 324] on icon at bounding box center [471, 319] width 19 height 19
click at [401, 268] on div at bounding box center [784, 372] width 1568 height 744
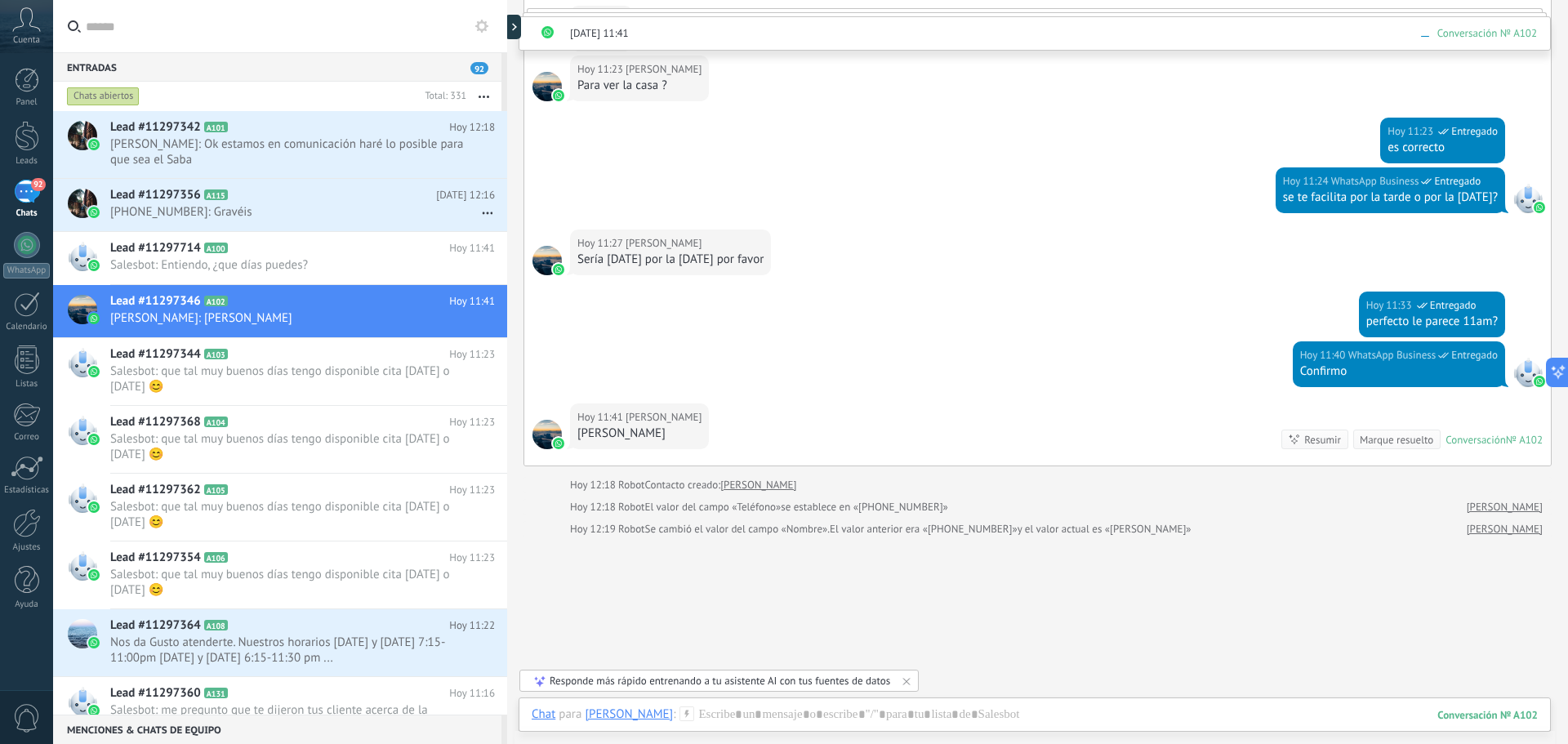
scroll to position [1818, 0]
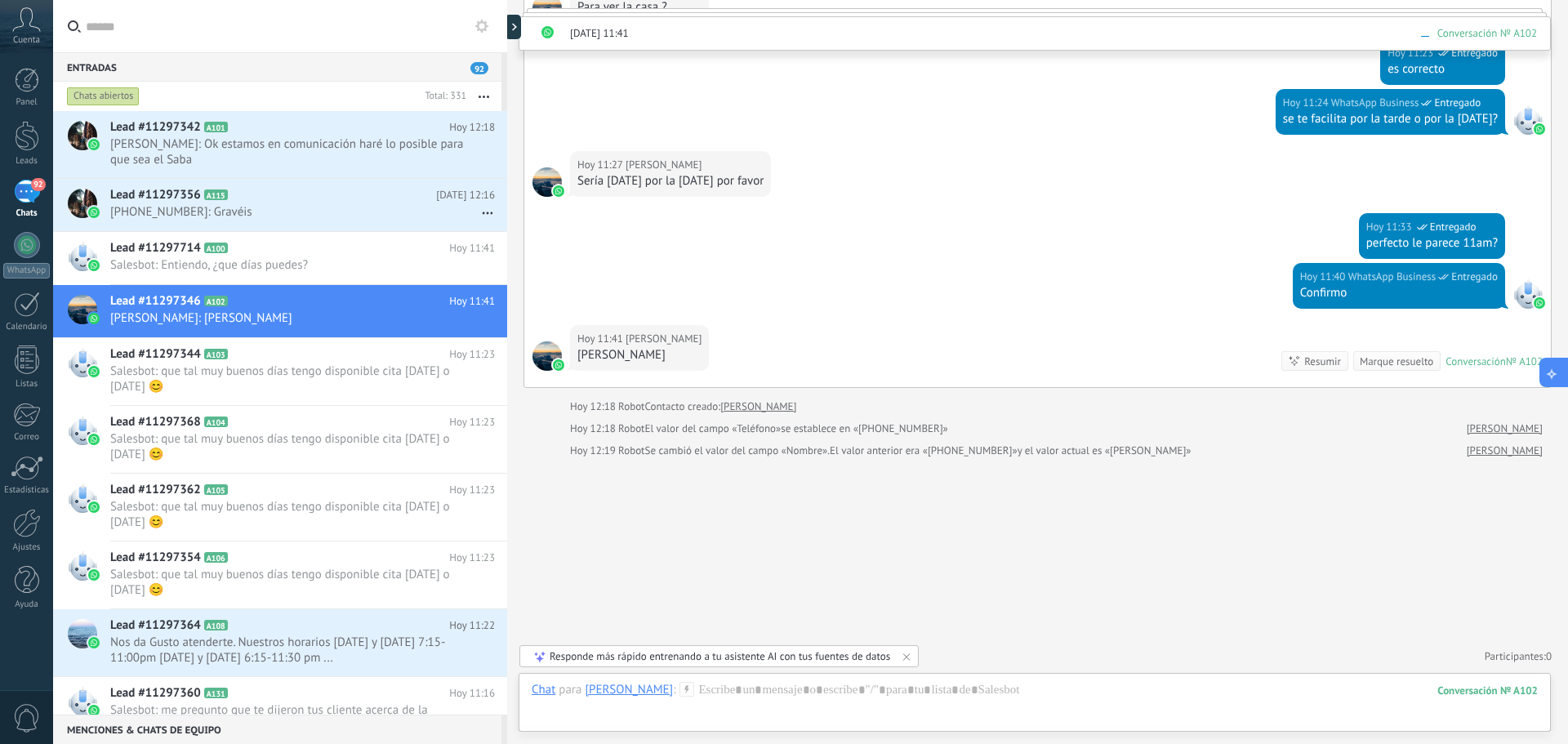
click at [1556, 373] on icon at bounding box center [1553, 372] width 17 height 17
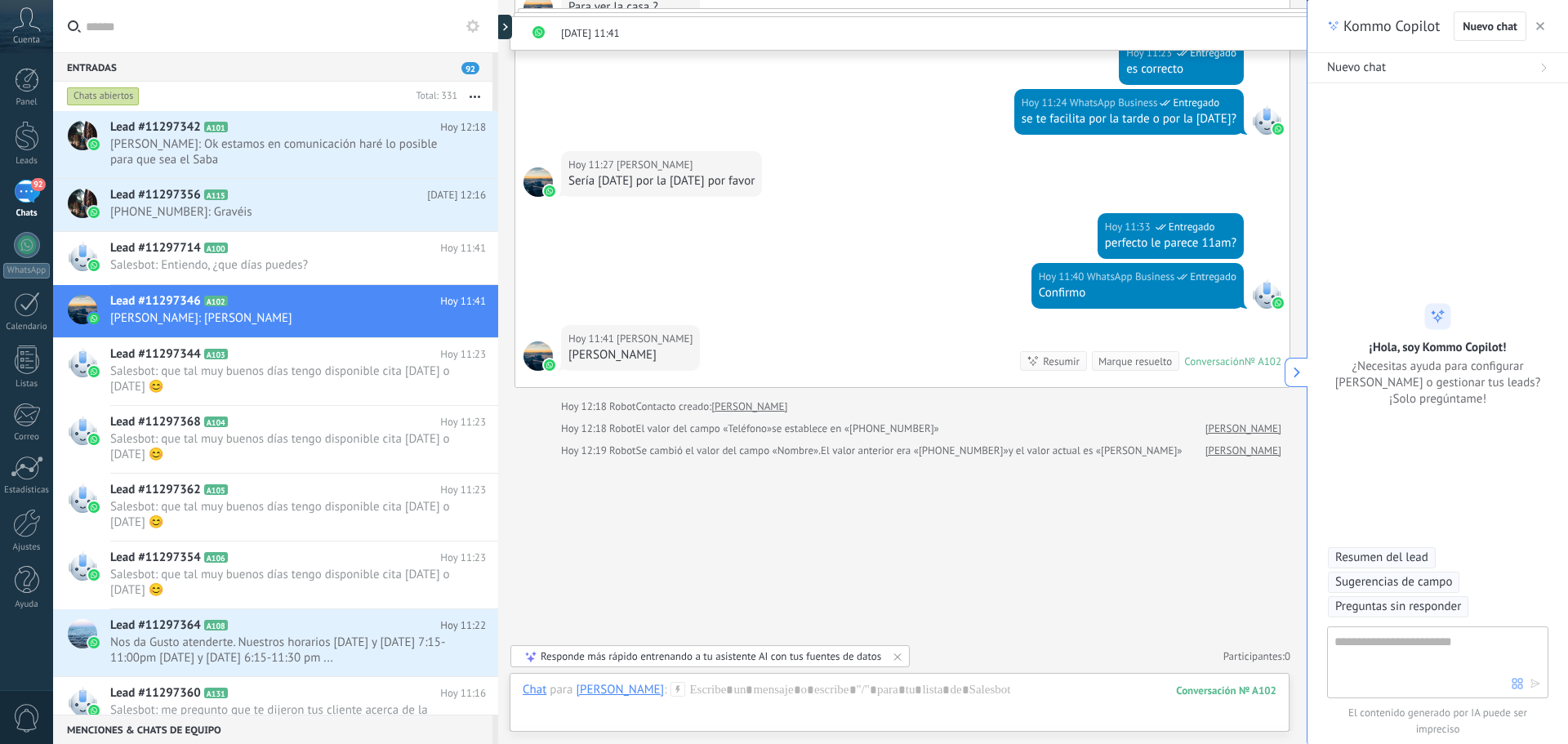
scroll to position [74, 0]
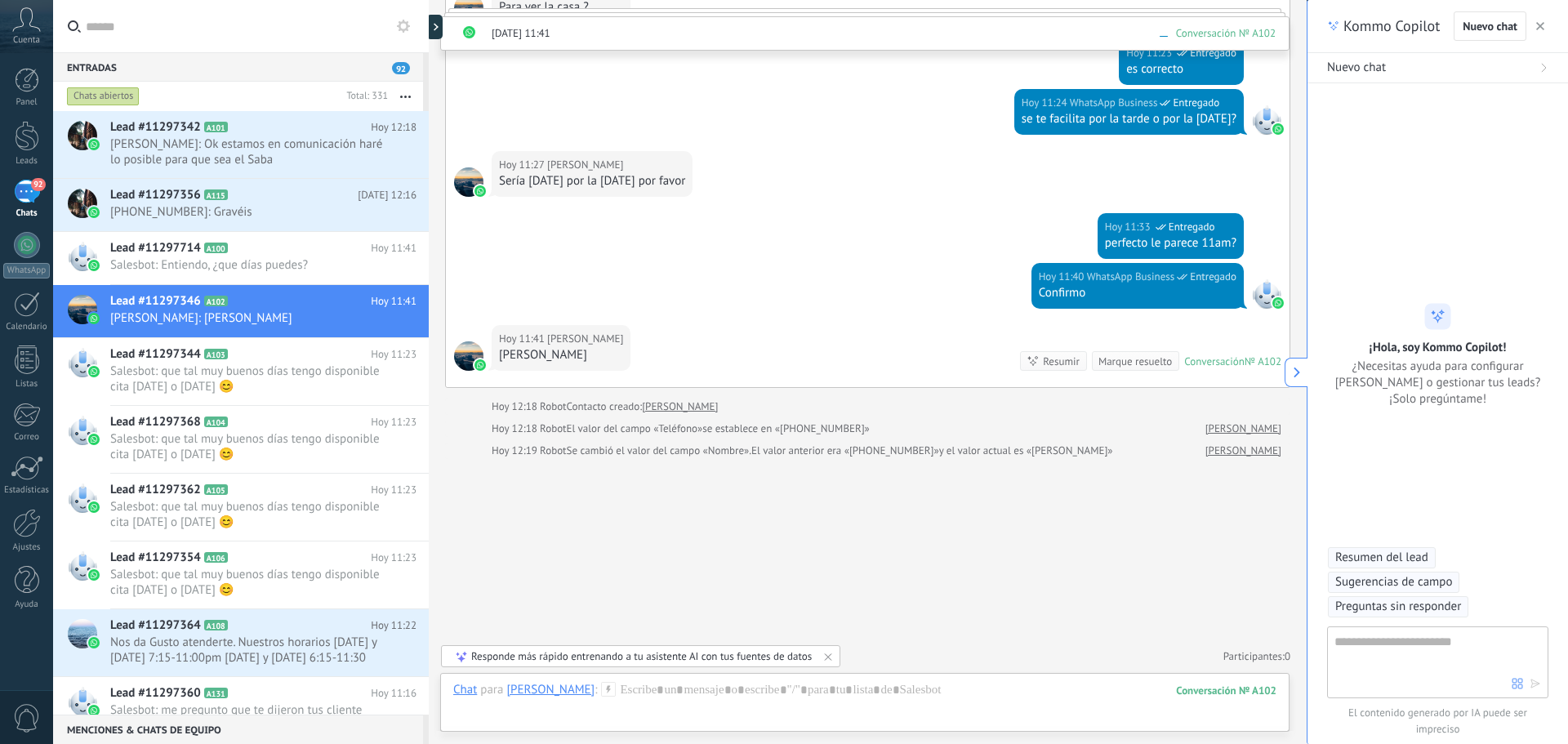
click at [1546, 28] on button "button" at bounding box center [1540, 26] width 16 height 19
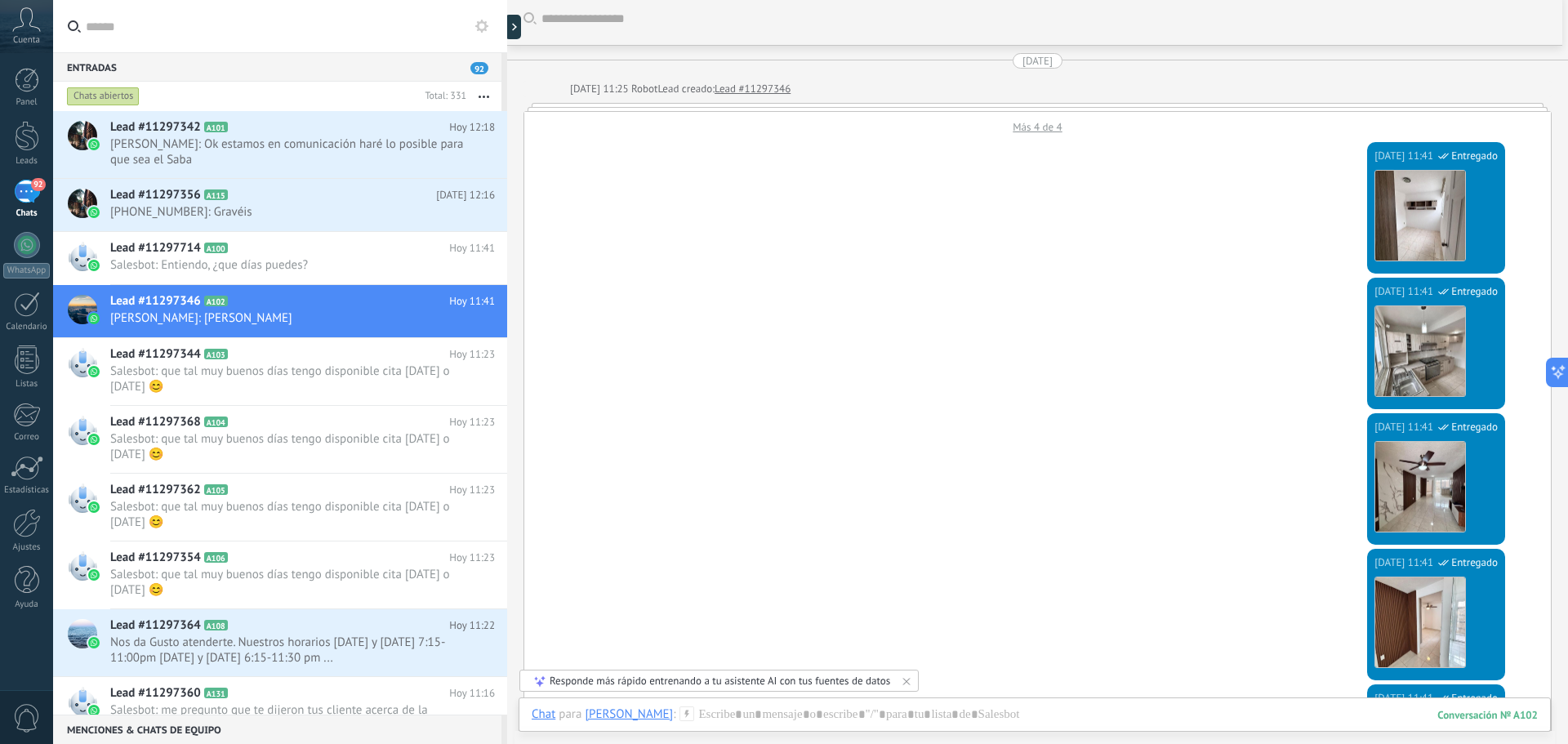
scroll to position [0, 0]
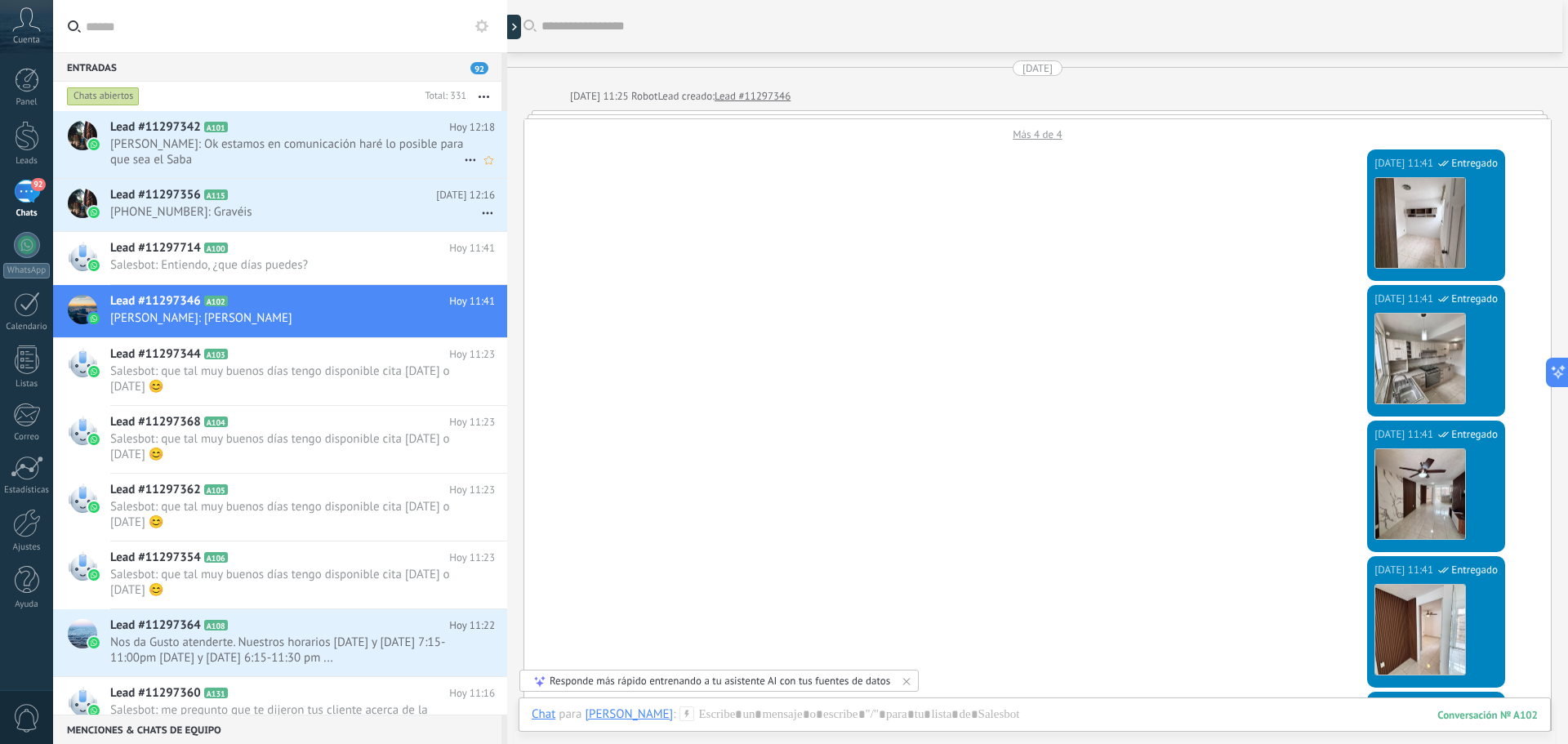
click at [263, 139] on span "[PERSON_NAME]: Ok estamos en comunicación haré lo posible para que sea el Saba" at bounding box center [287, 151] width 354 height 31
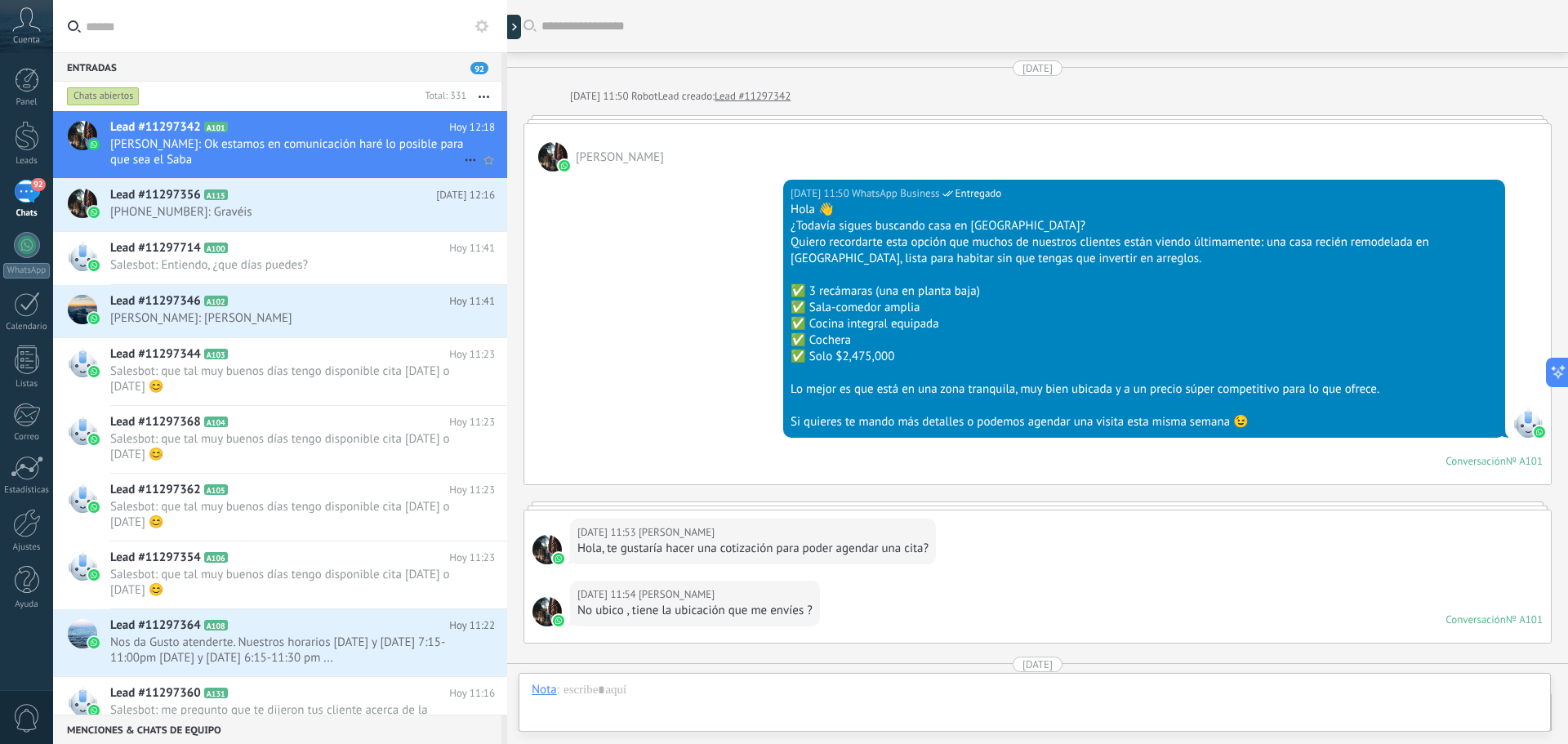
scroll to position [1160, 0]
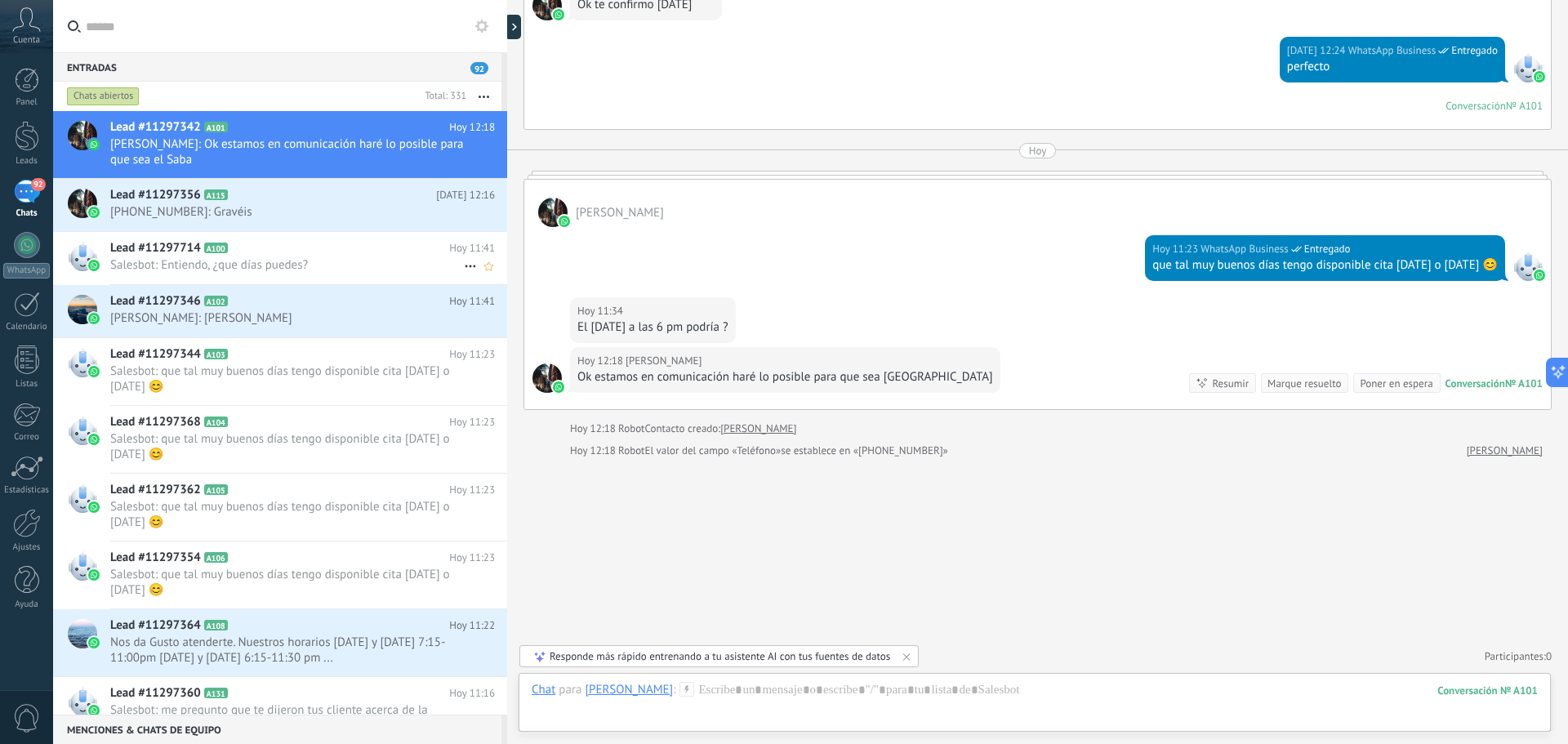
click at [228, 266] on span "Salesbot: Entiendo, ¿que días puedes?" at bounding box center [287, 265] width 354 height 15
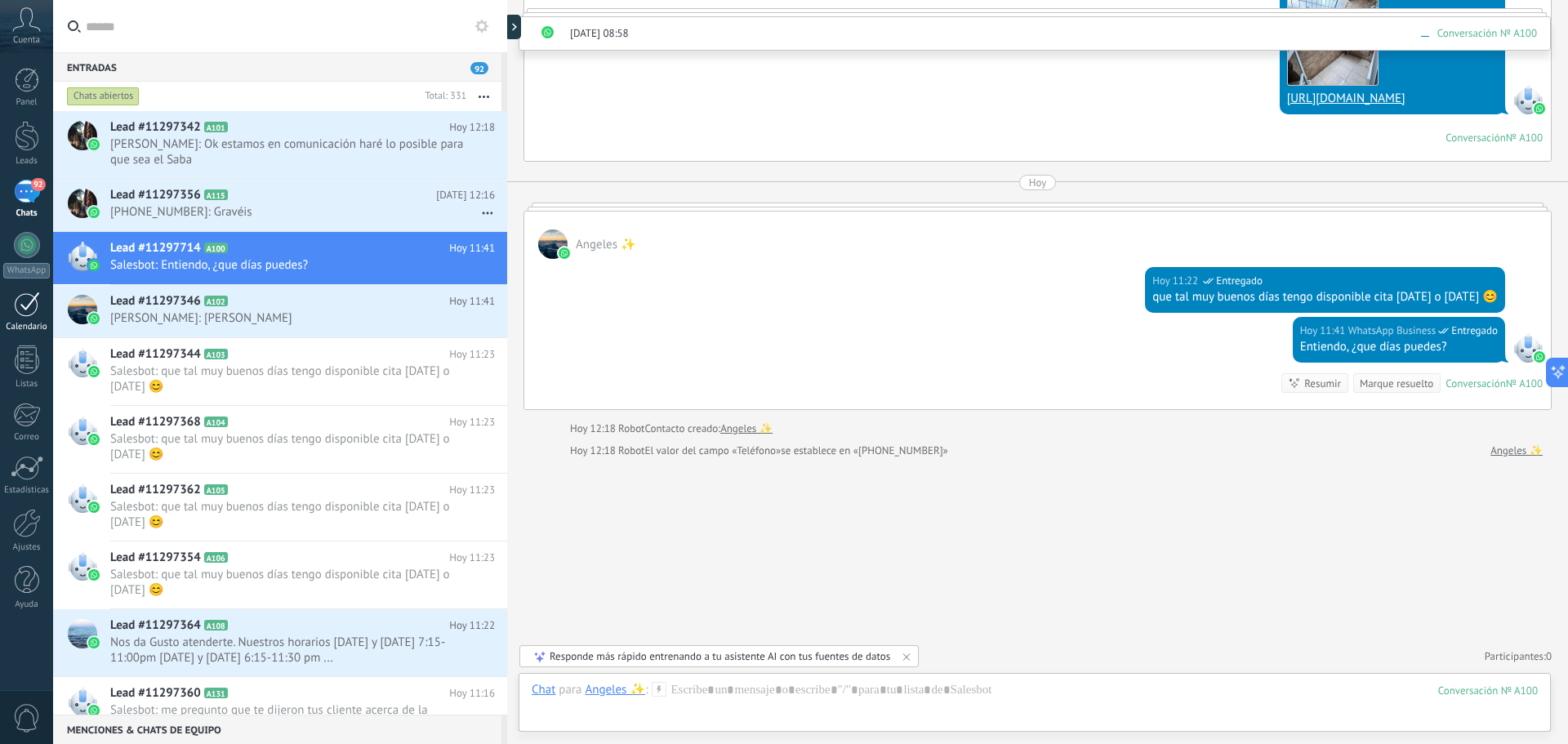
click at [19, 319] on link "Calendario" at bounding box center [26, 312] width 53 height 41
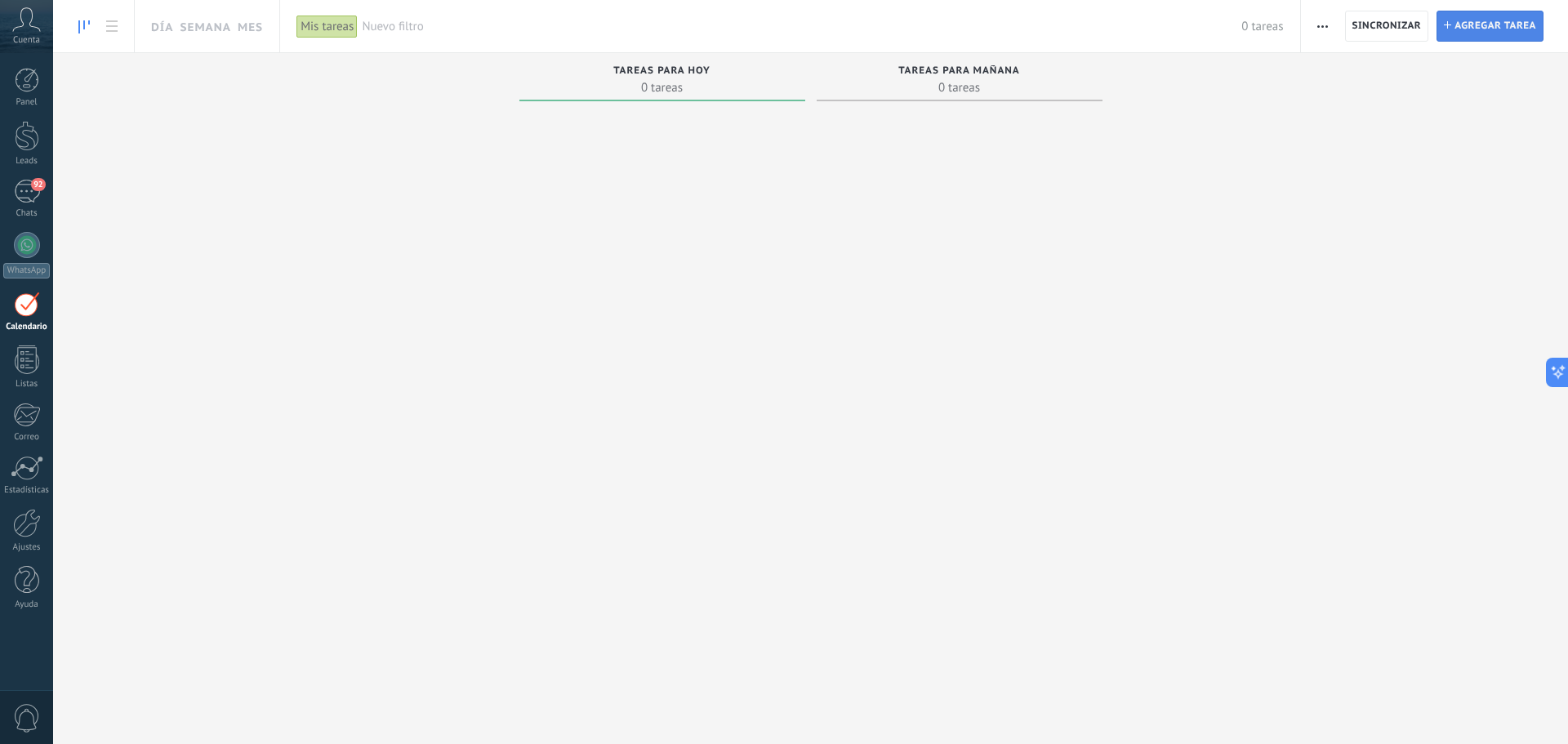
click at [1473, 24] on span "Agregar tarea" at bounding box center [1495, 26] width 81 height 30
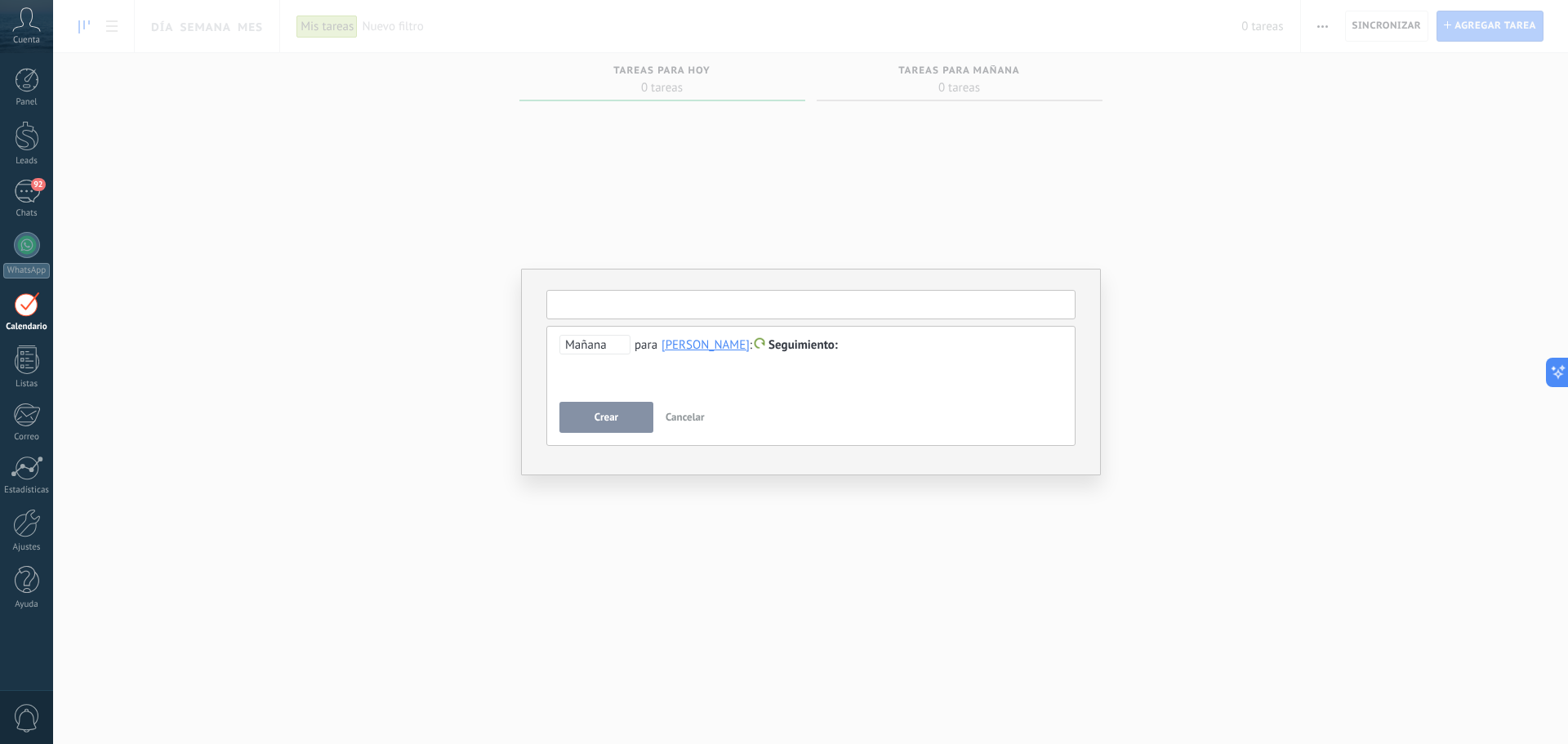
click at [618, 305] on input "text" at bounding box center [811, 305] width 529 height 30
click at [347, 403] on div "**********" at bounding box center [810, 372] width 1515 height 744
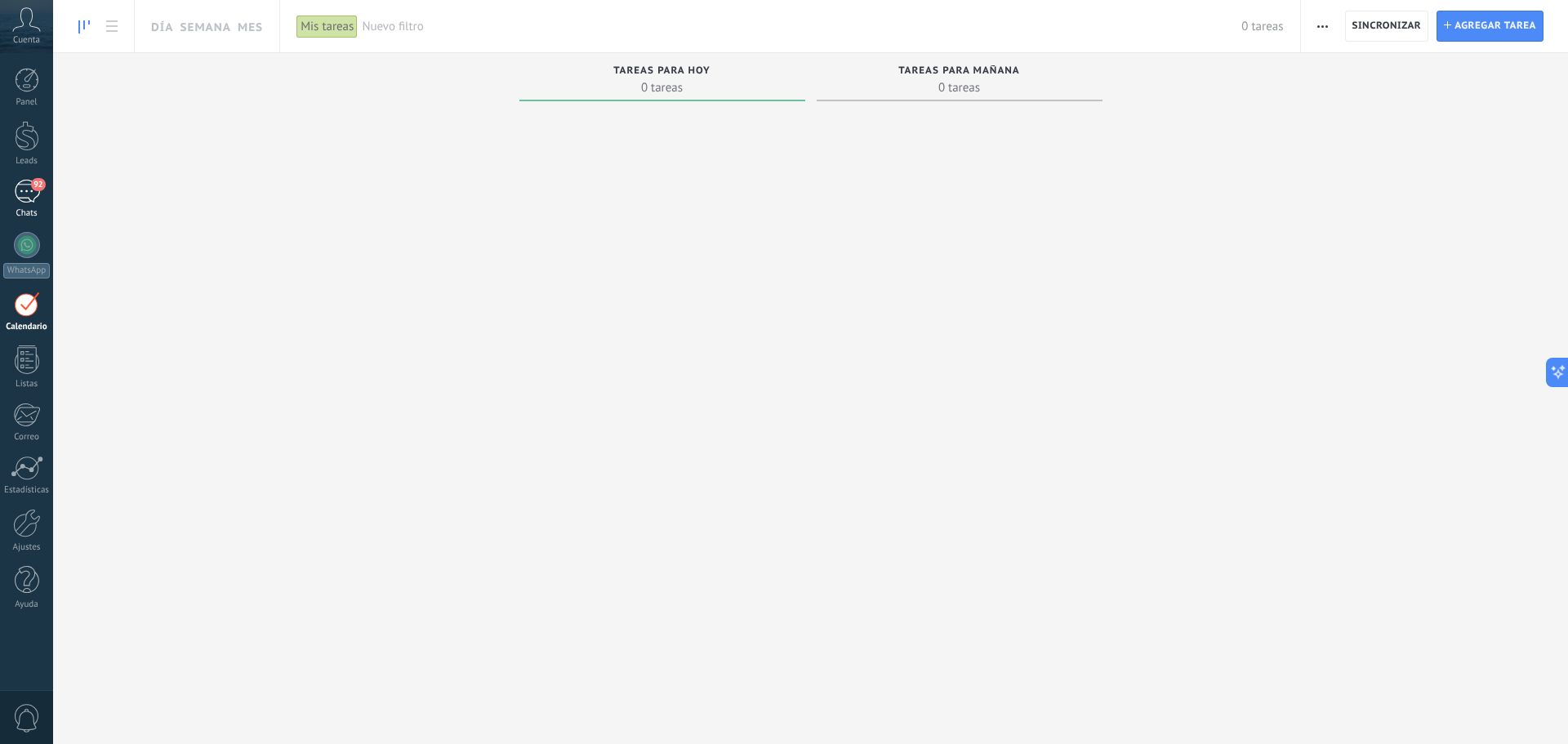
click at [25, 183] on div "92" at bounding box center [26, 192] width 26 height 24
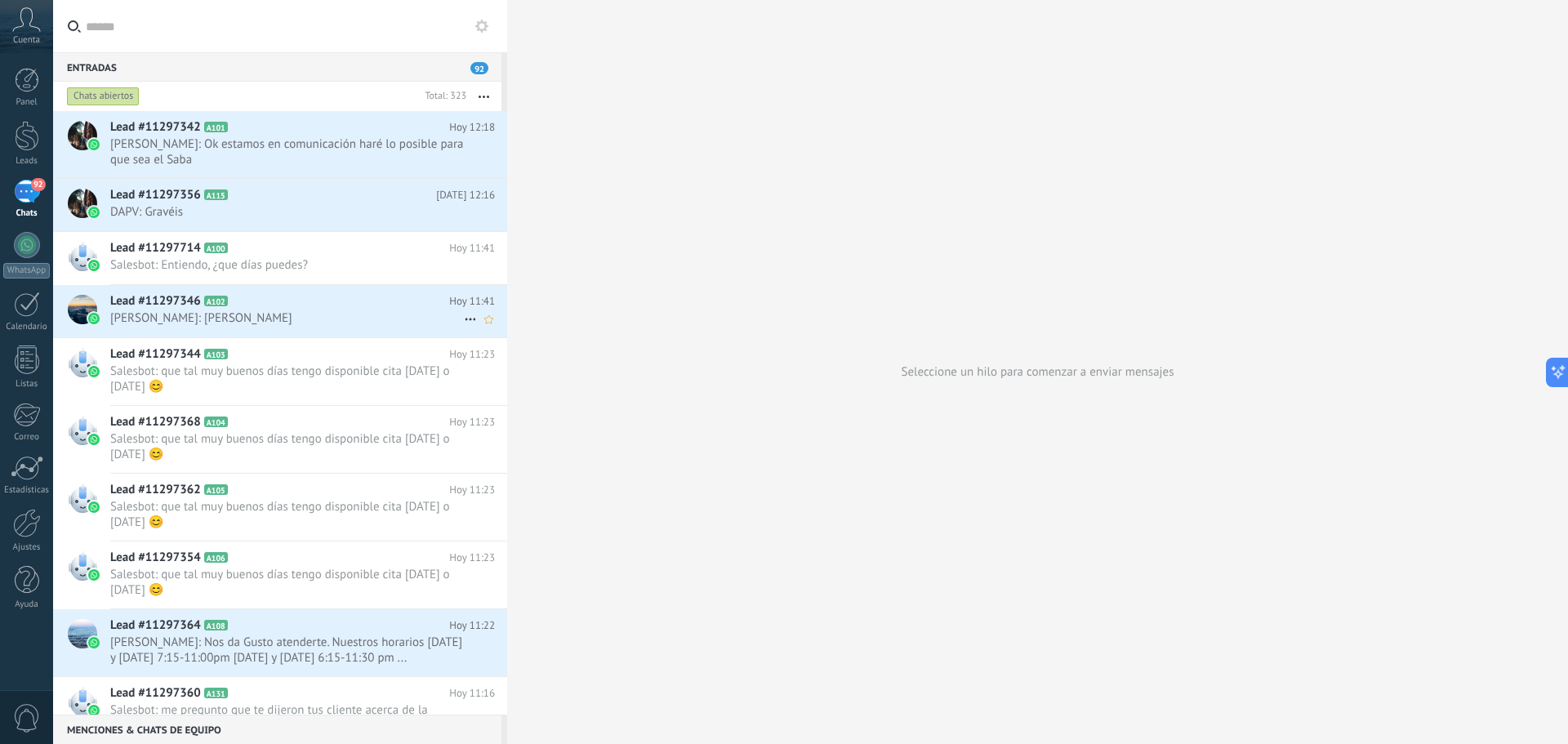
click at [218, 302] on span "A102" at bounding box center [216, 301] width 24 height 11
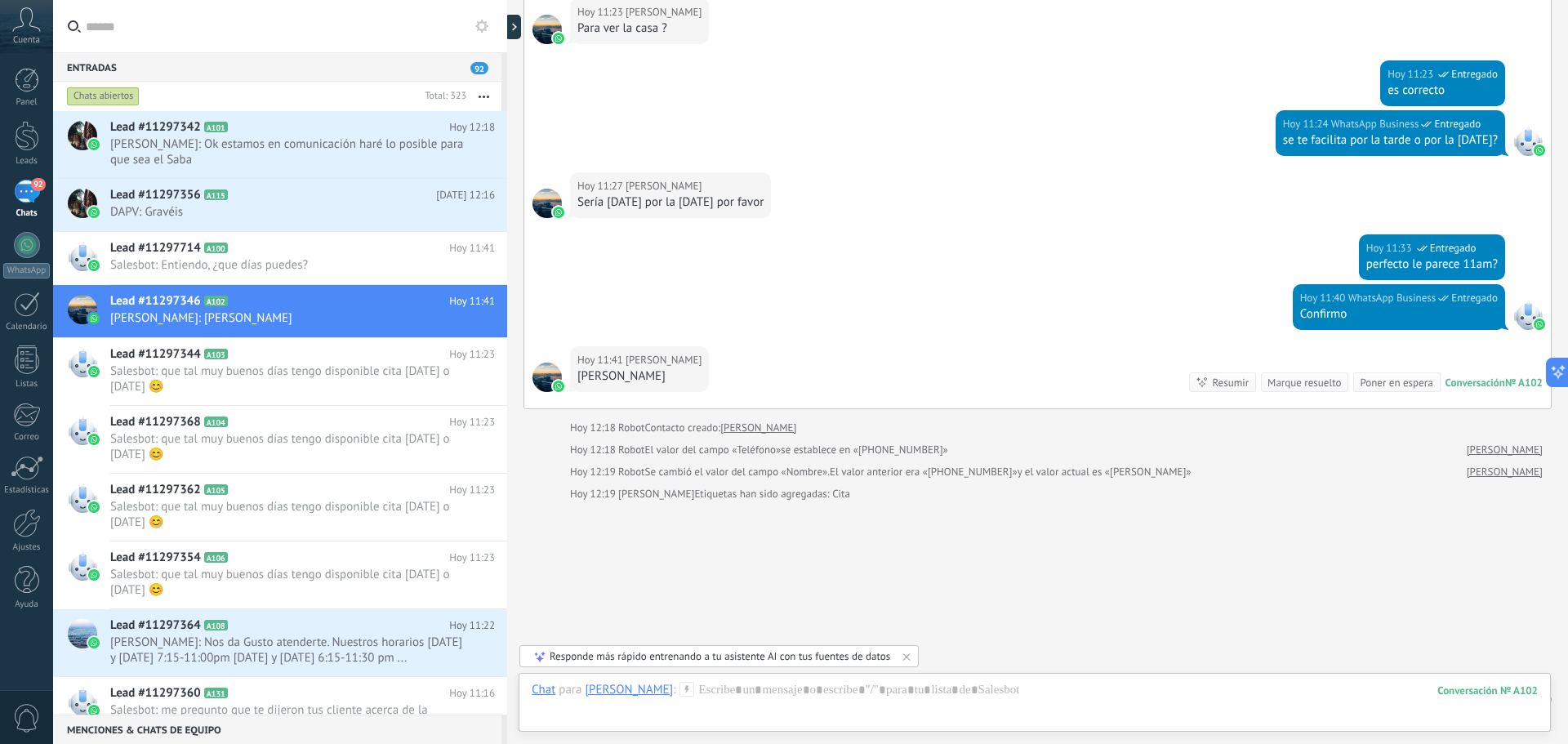
scroll to position [1845, 0]
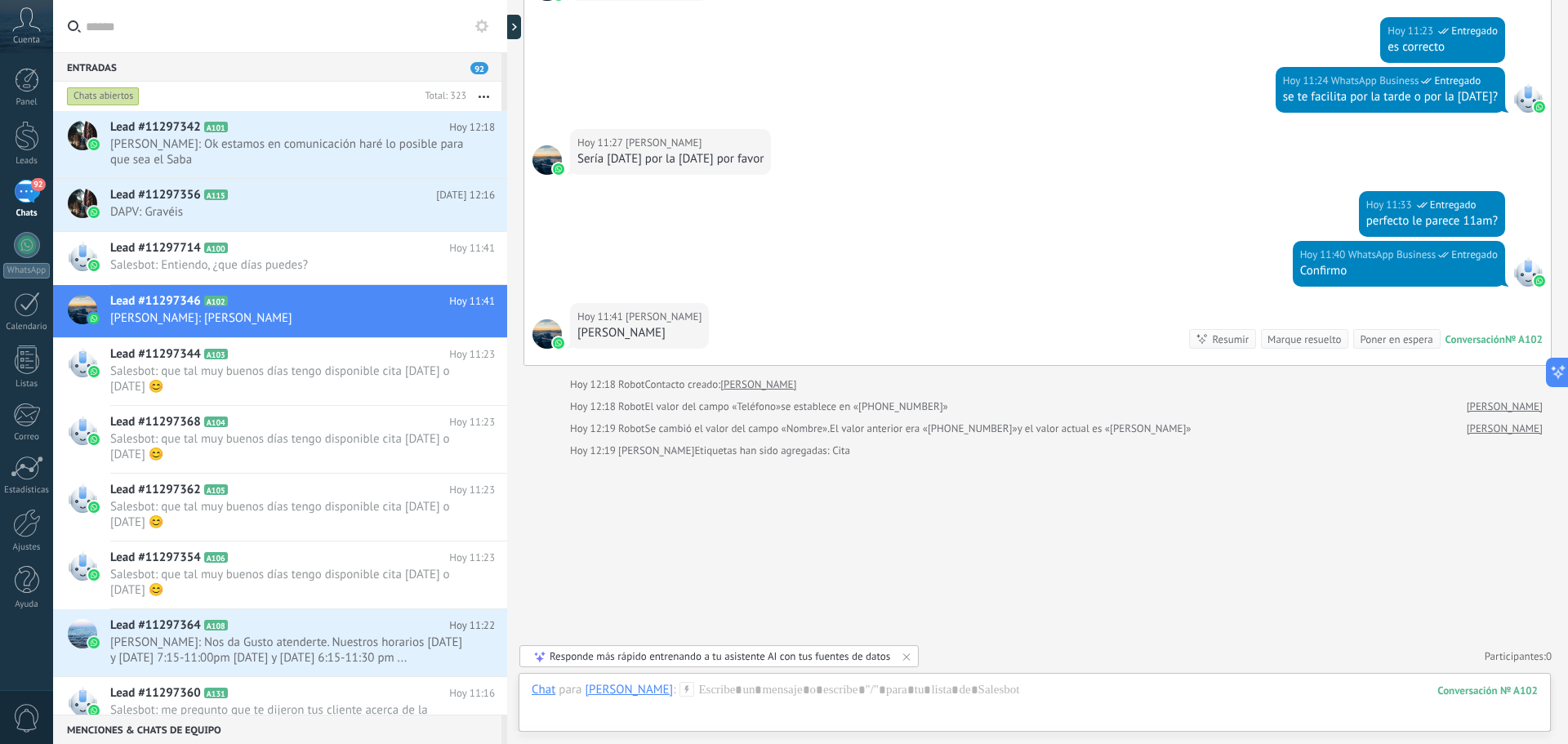
click at [599, 689] on div "[PERSON_NAME]" at bounding box center [629, 689] width 88 height 14
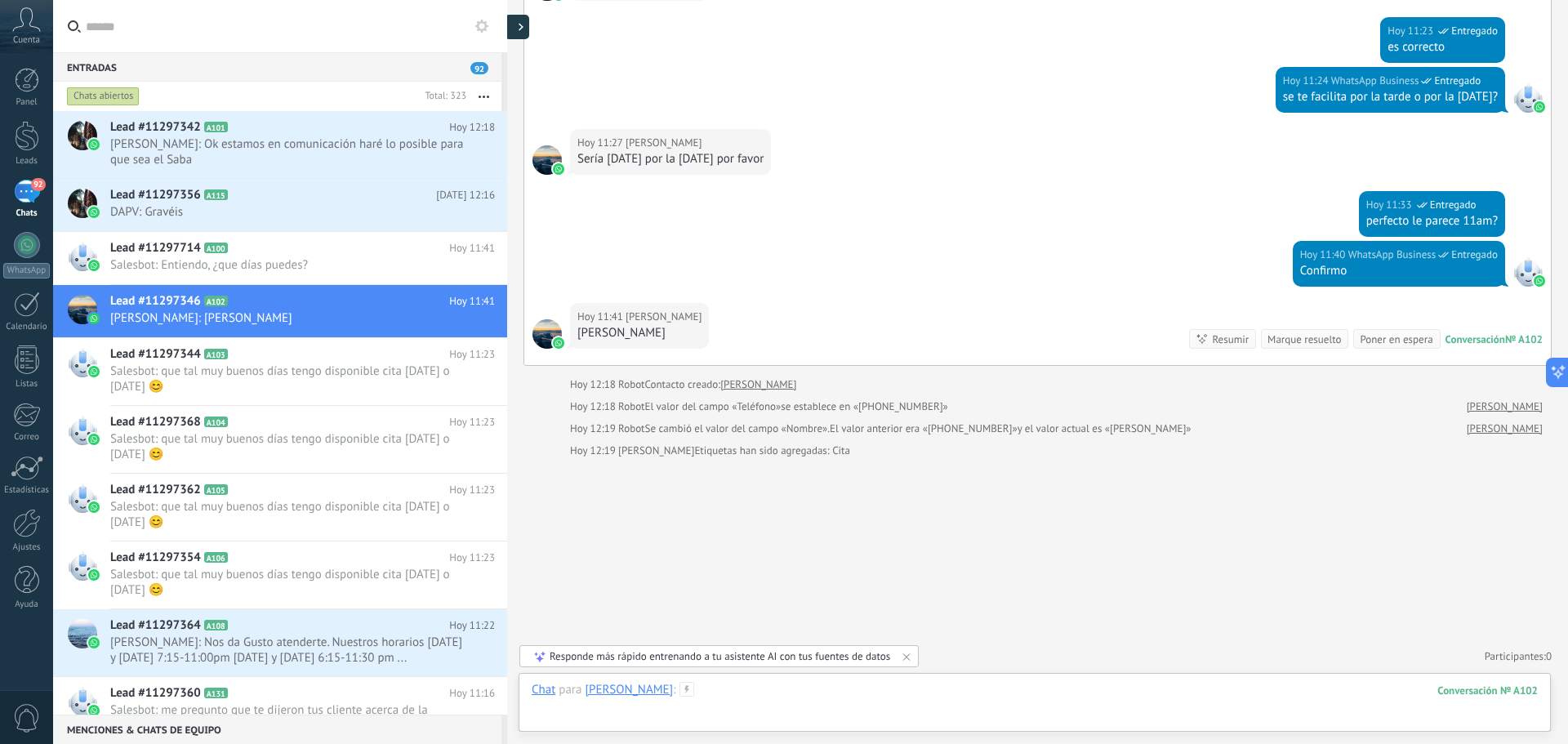
click at [521, 33] on div at bounding box center [518, 27] width 25 height 25
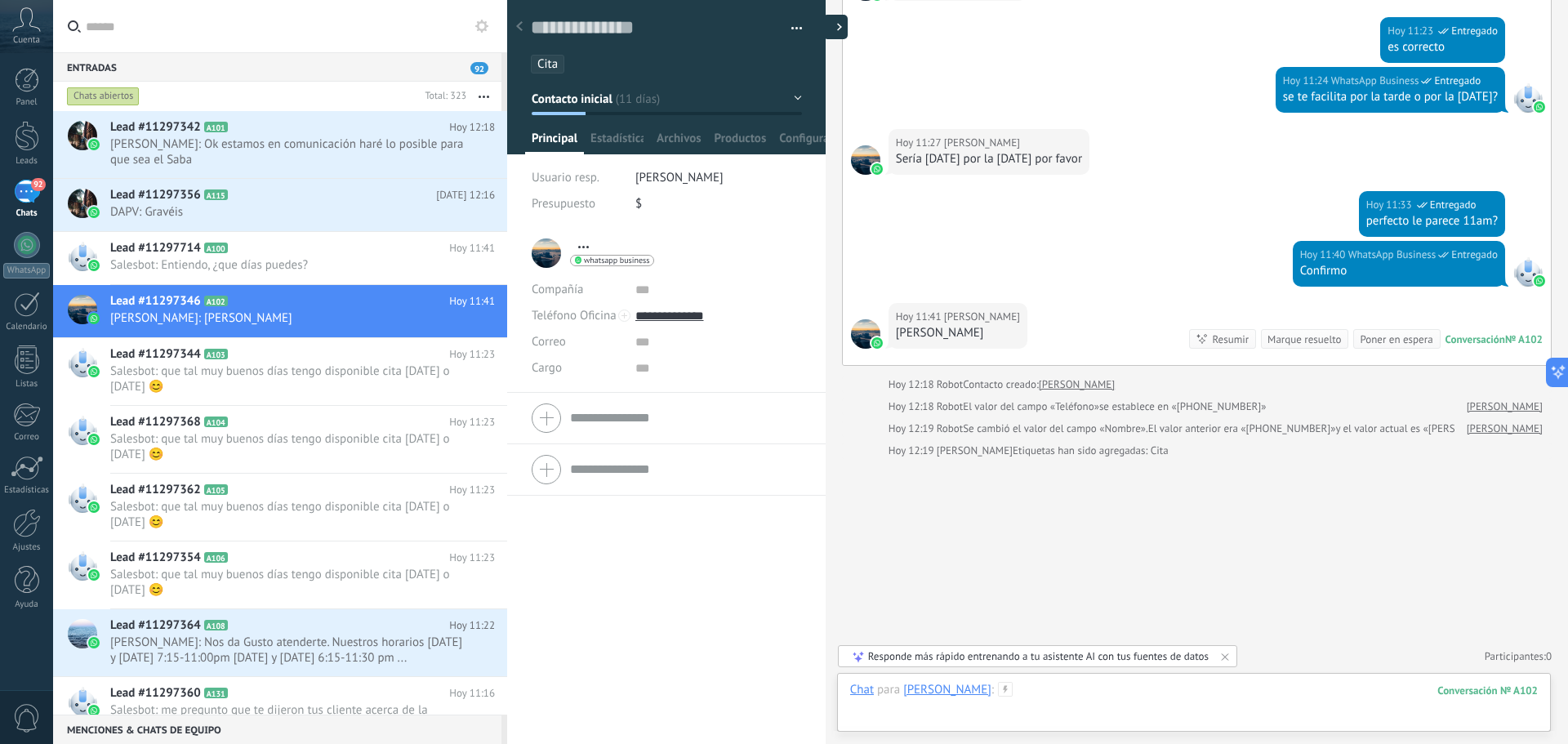
type textarea "**********"
click at [544, 61] on span "Cita" at bounding box center [547, 64] width 20 height 15
click at [784, 19] on button "button" at bounding box center [791, 29] width 24 height 25
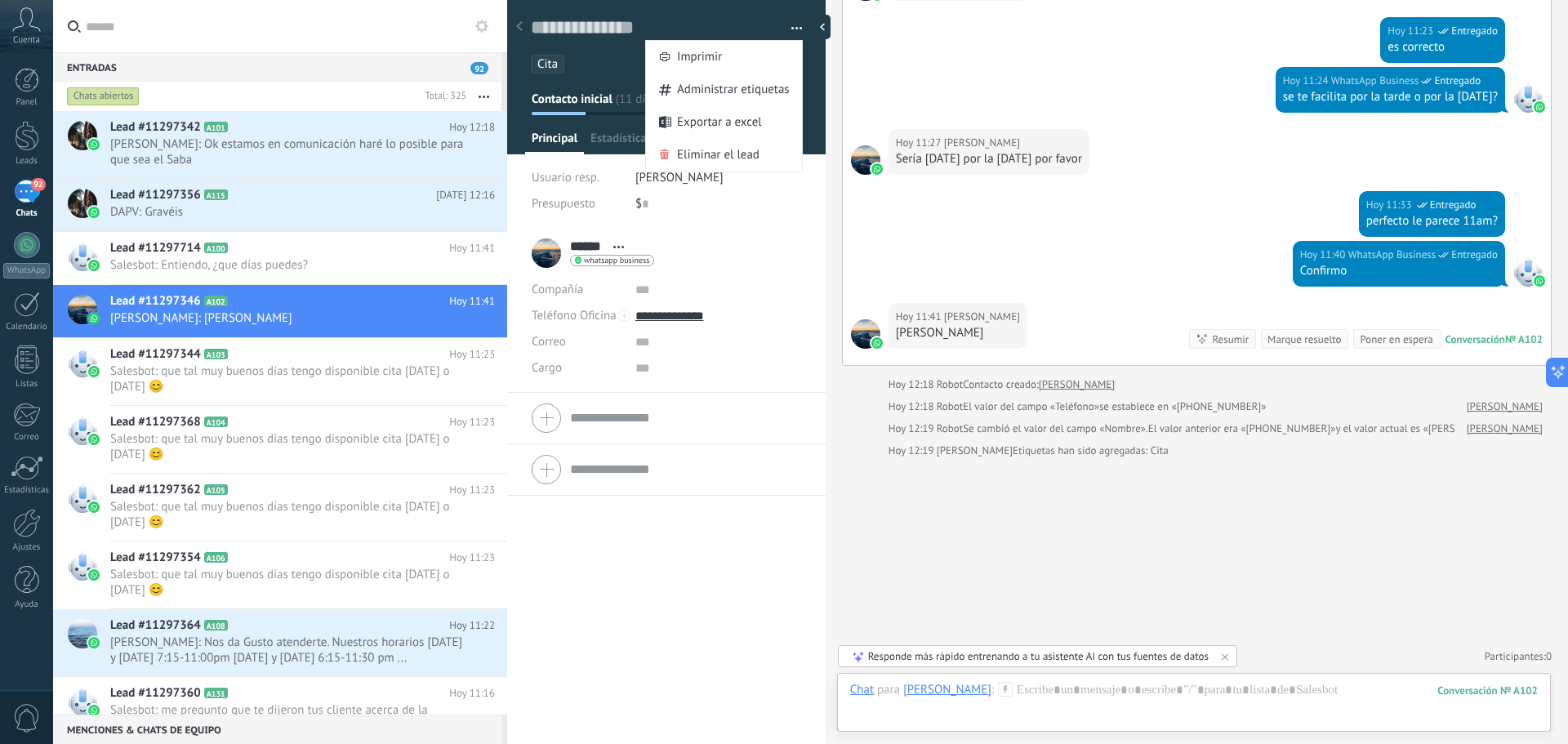
click at [716, 667] on div "****** [PERSON_NAME] ****** [PERSON_NAME] Abrir detalle Copie el nombre" at bounding box center [666, 486] width 318 height 517
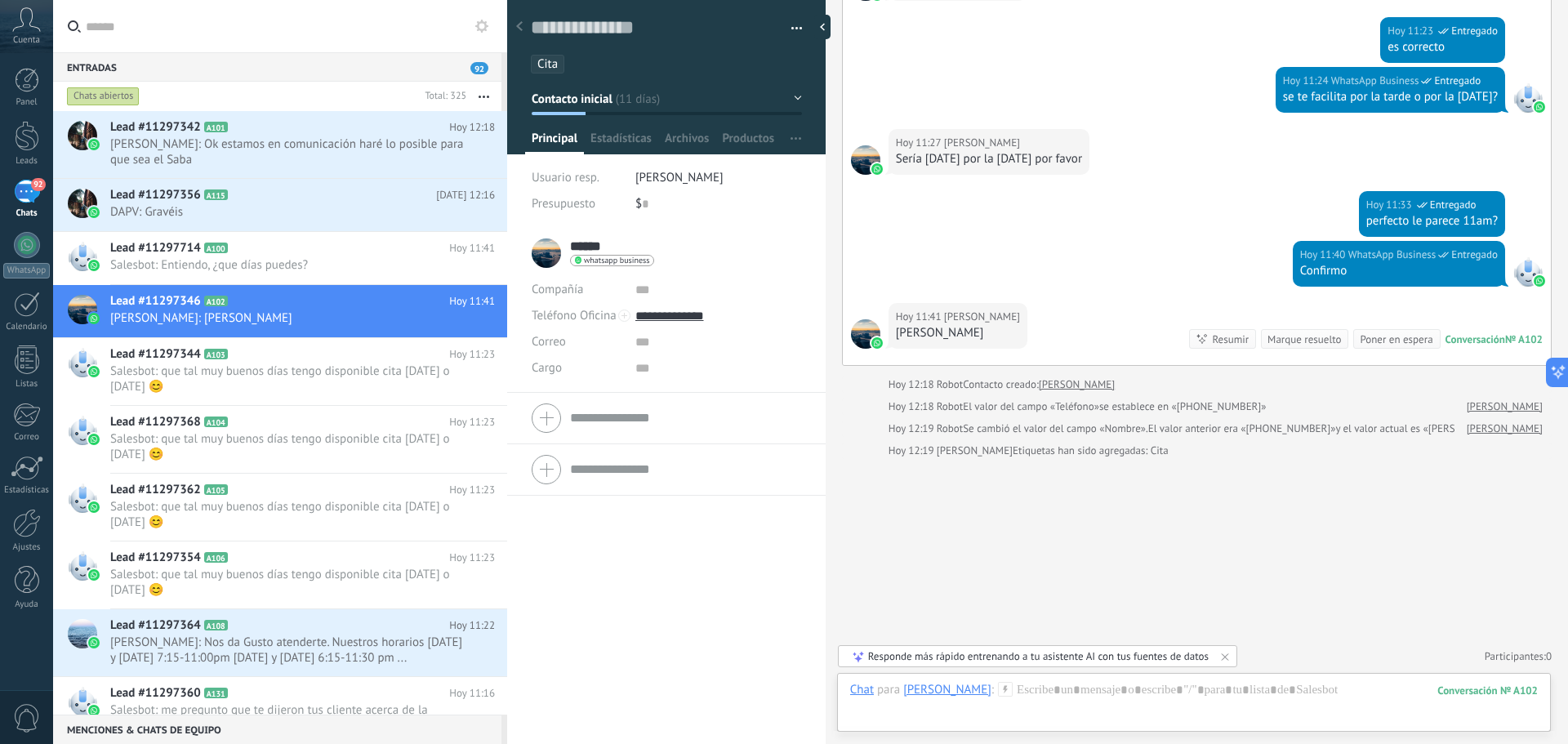
click at [584, 245] on input "******" at bounding box center [588, 246] width 35 height 16
click at [611, 251] on input "******" at bounding box center [685, 244] width 231 height 16
drag, startPoint x: 609, startPoint y: 246, endPoint x: 557, endPoint y: 246, distance: 52.0
click at [557, 246] on div "****** [PERSON_NAME] ****** [PERSON_NAME] Abrir detalle Copie el nombre Desatar…" at bounding box center [666, 253] width 269 height 41
click at [586, 244] on input "******" at bounding box center [588, 246] width 35 height 16
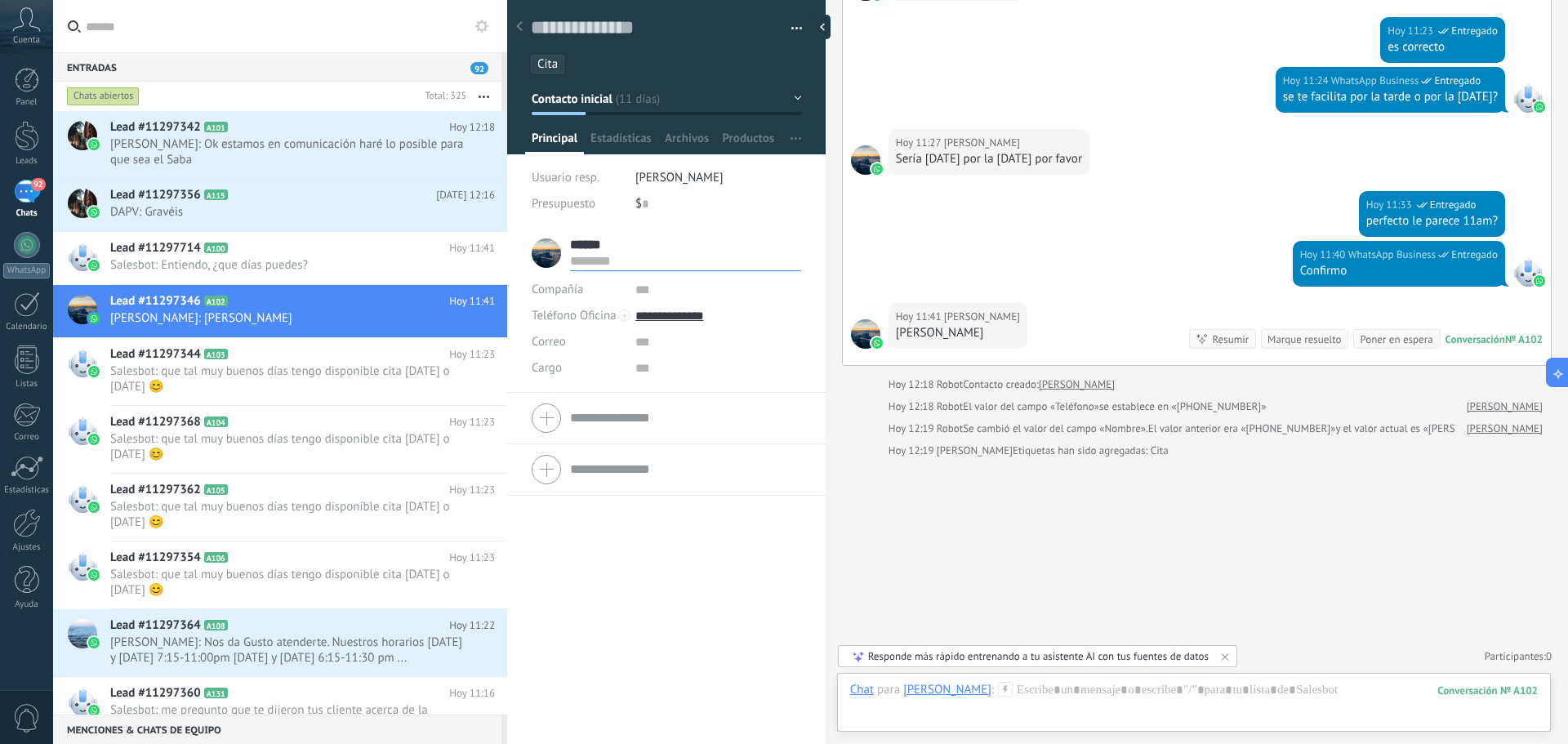
click at [619, 261] on input "text" at bounding box center [685, 261] width 231 height 16
type input "********"
click at [608, 248] on input "******" at bounding box center [685, 244] width 231 height 16
type input "*"
type input "*********"
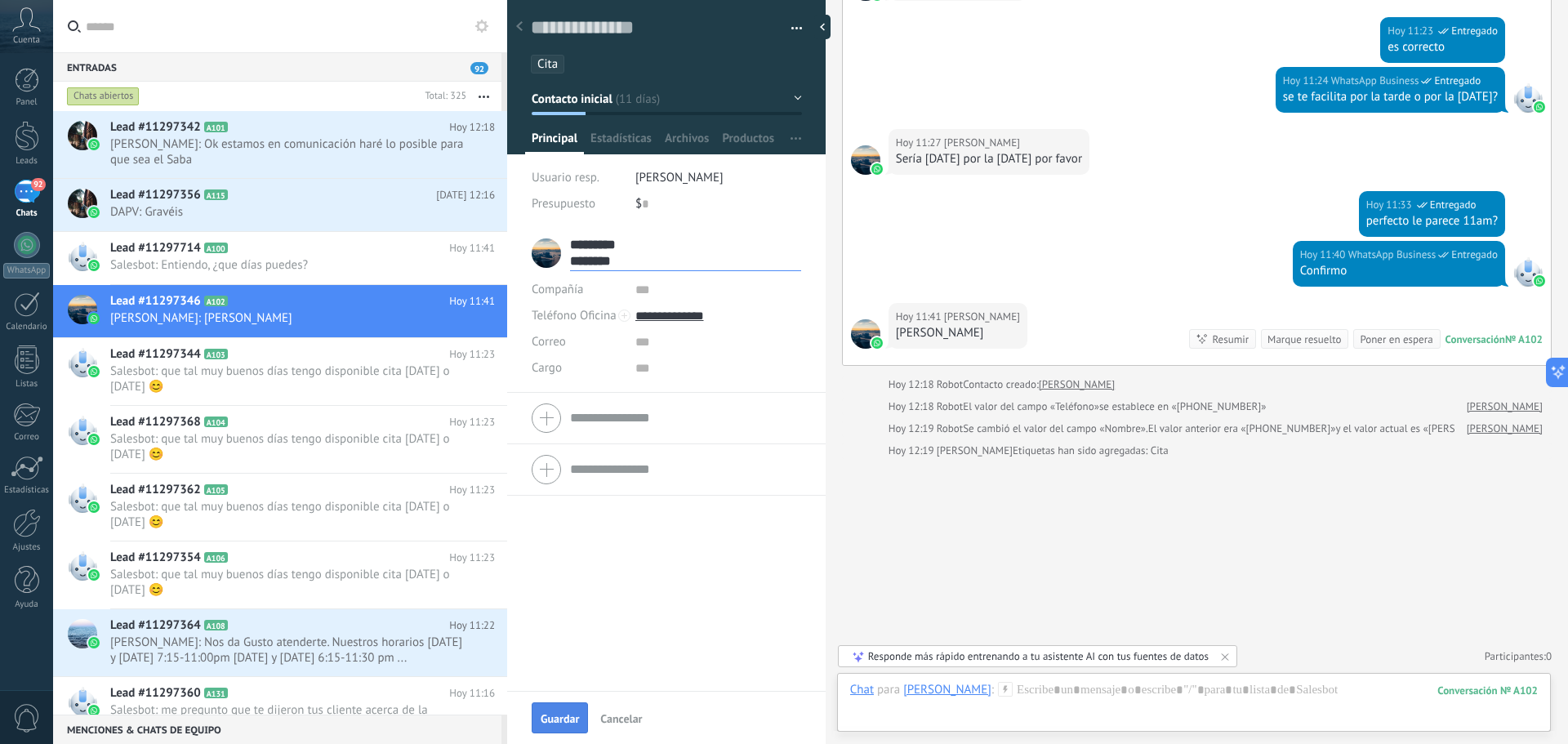
click at [560, 720] on span "Guardar" at bounding box center [560, 719] width 38 height 12
type input "**********"
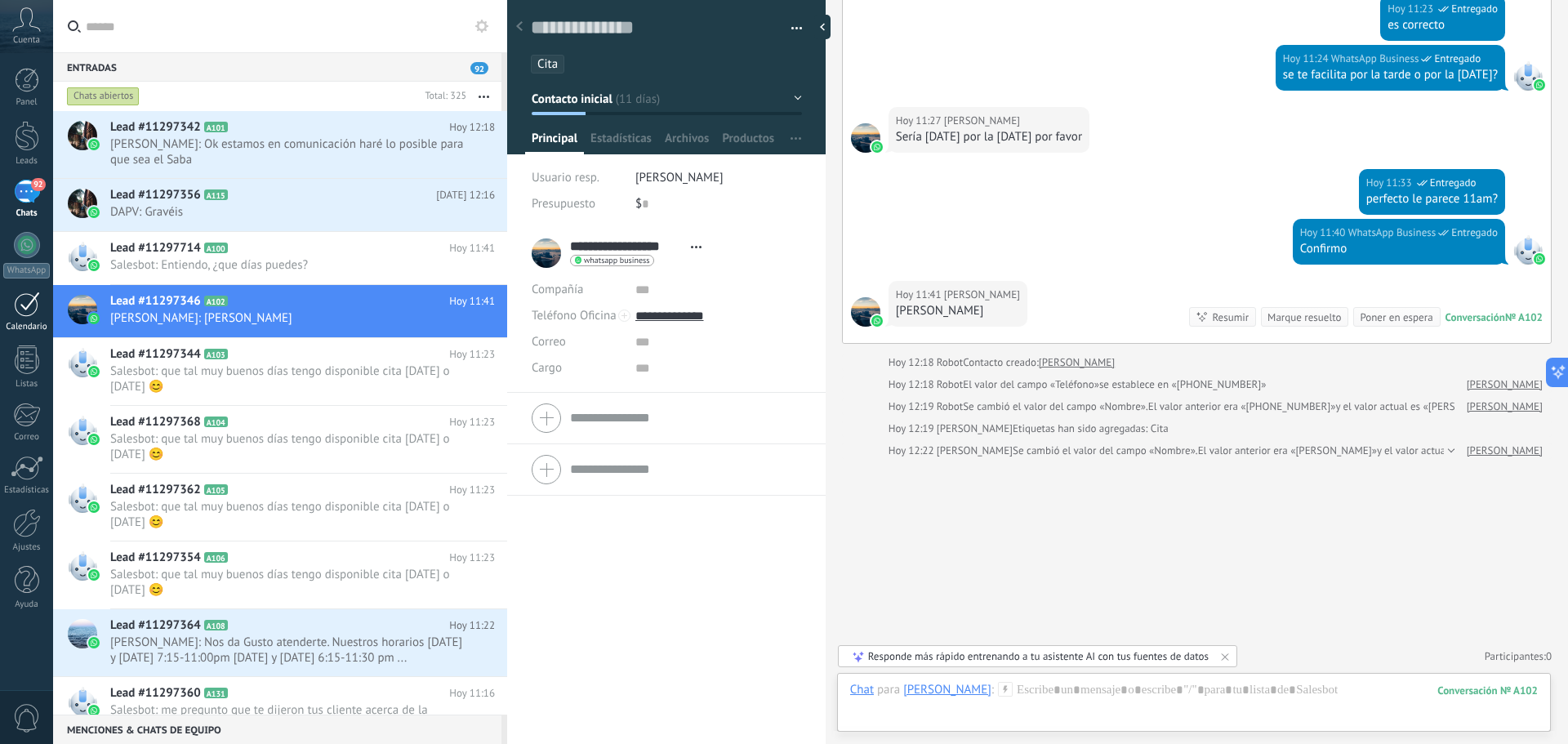
click at [19, 309] on div at bounding box center [26, 304] width 26 height 25
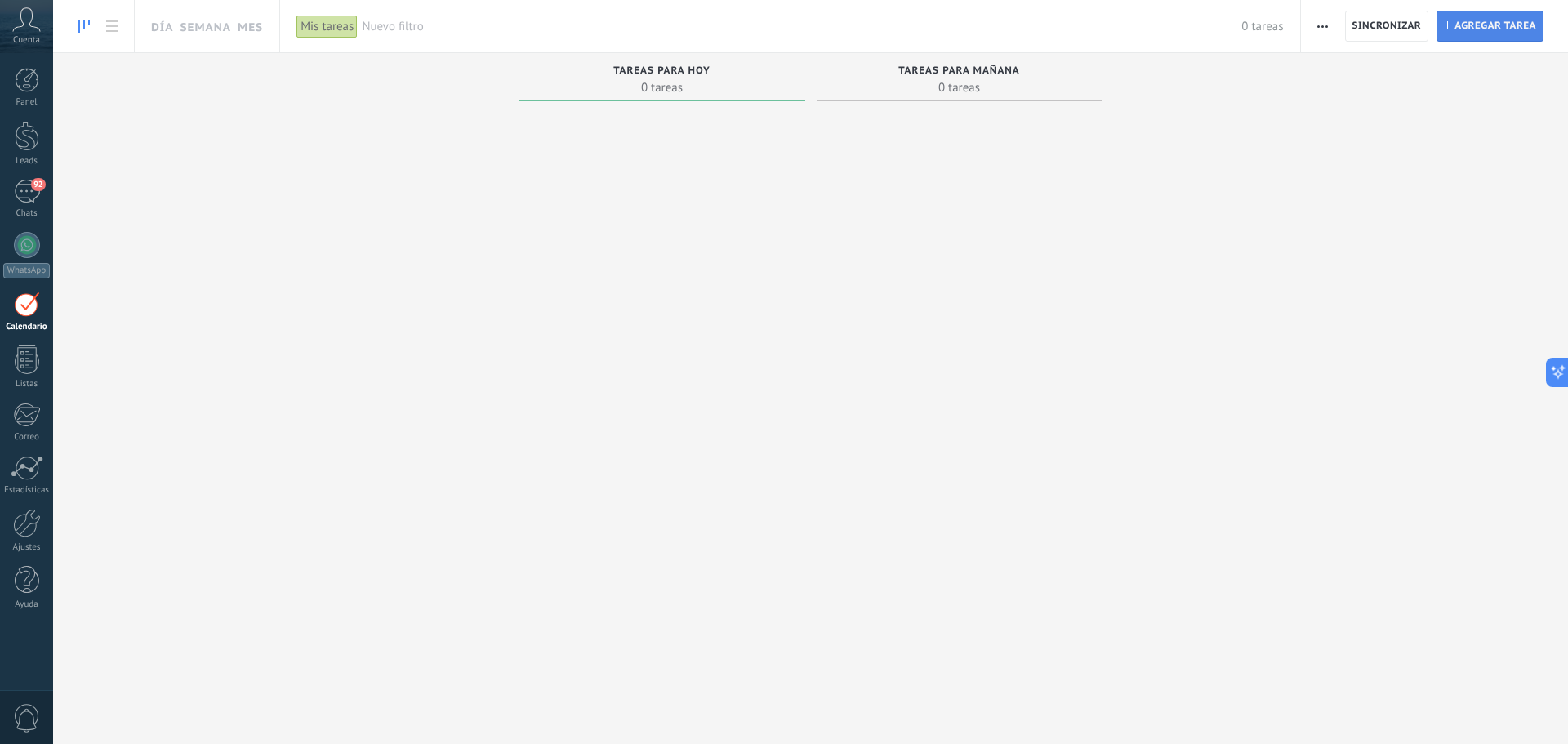
click at [1502, 26] on span "Agregar tarea" at bounding box center [1495, 26] width 81 height 30
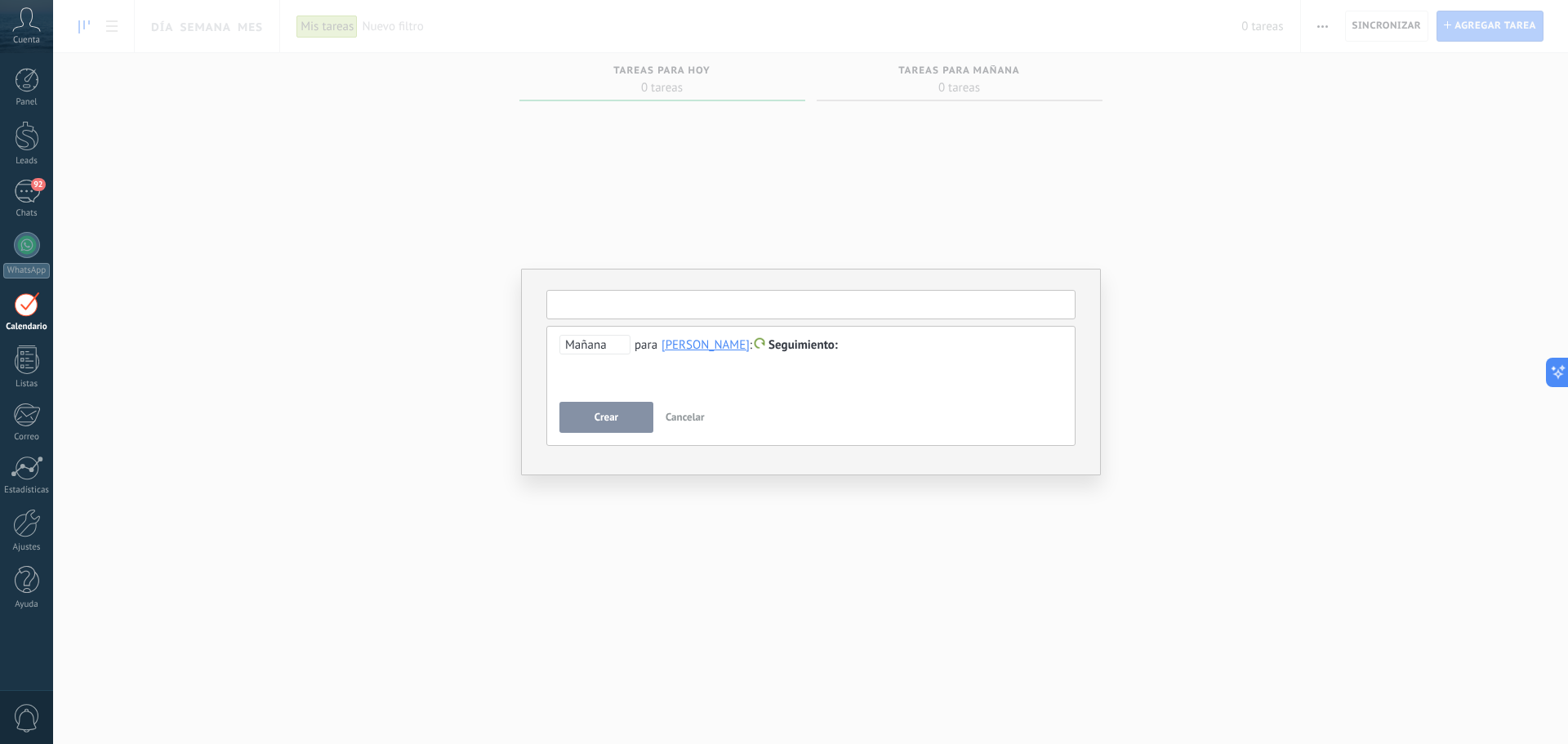
click at [682, 306] on input "text" at bounding box center [811, 305] width 529 height 30
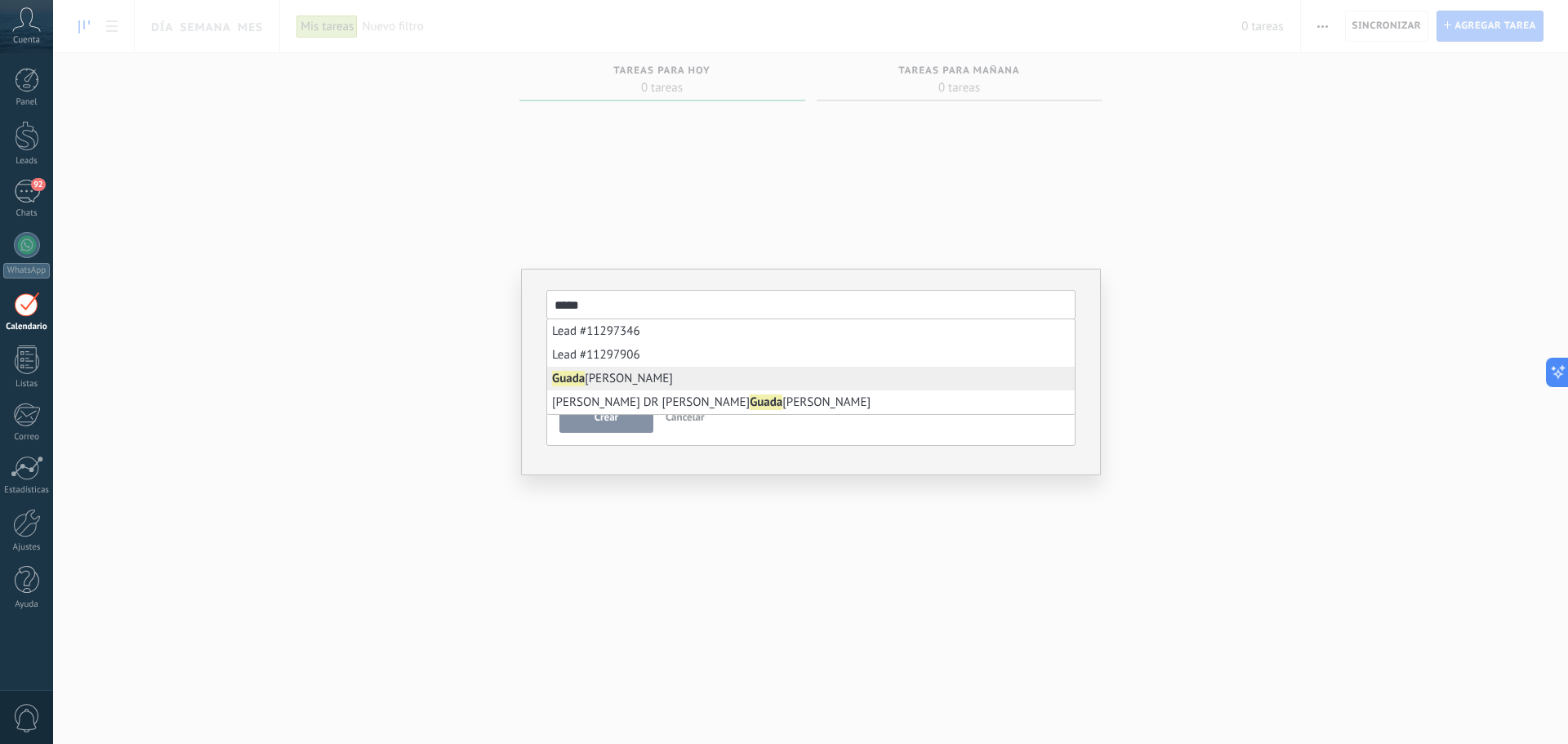
click at [670, 379] on li "[PERSON_NAME]" at bounding box center [811, 379] width 528 height 24
type input "**********"
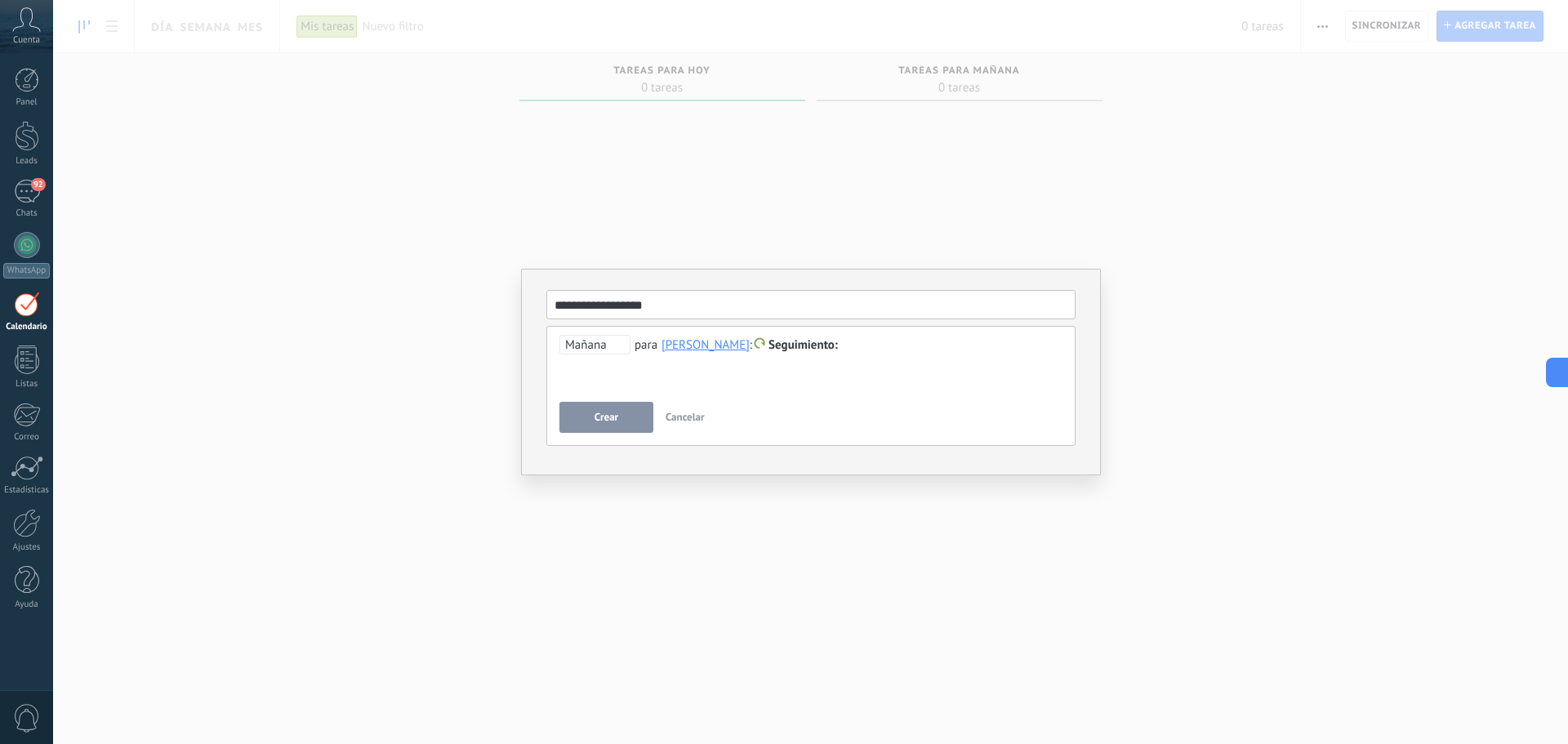
click at [607, 344] on span "Mañana" at bounding box center [595, 344] width 71 height 19
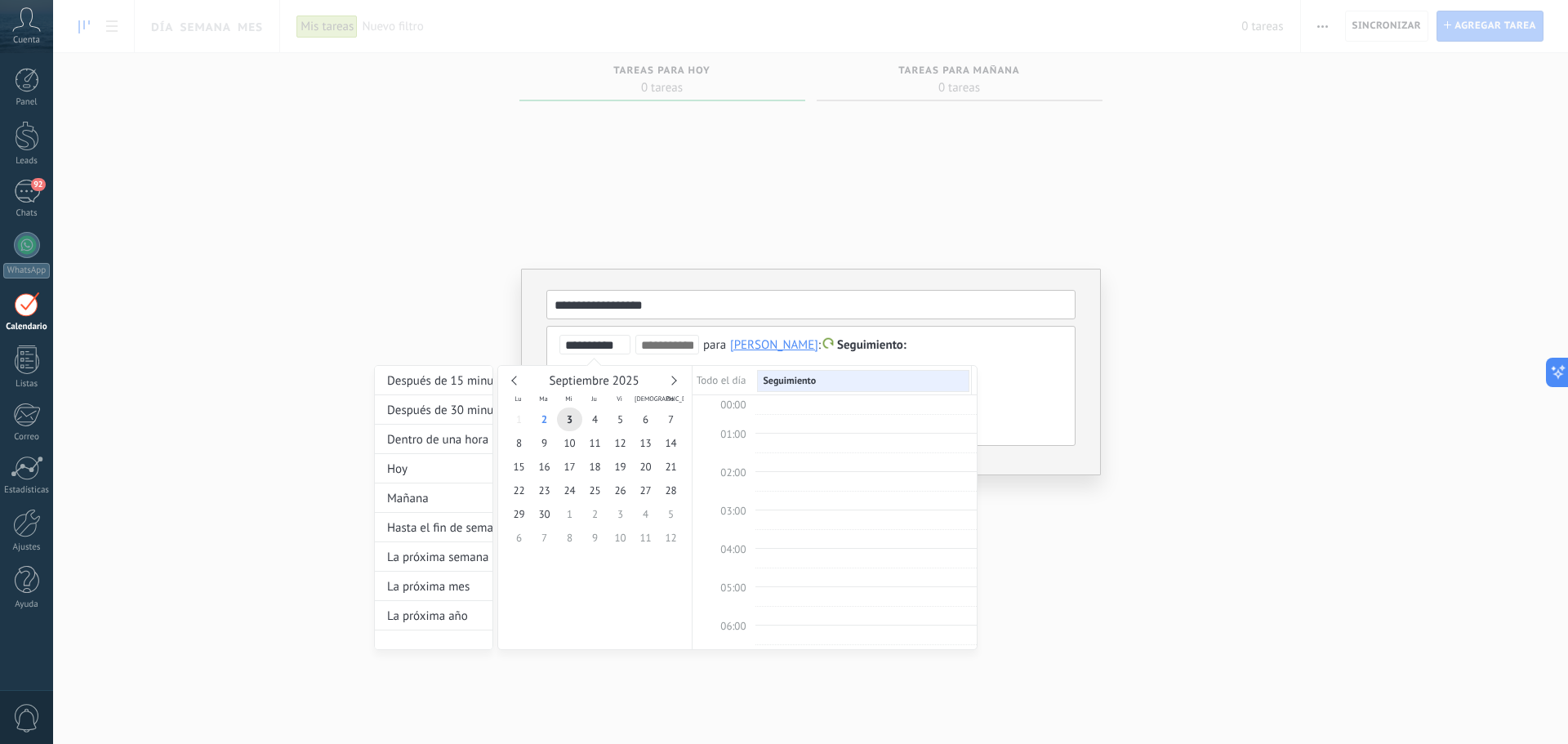
scroll to position [308, 0]
type input "**********"
click at [647, 416] on span "6" at bounding box center [646, 419] width 25 height 24
type input "**********"
click at [1083, 438] on div at bounding box center [784, 372] width 1568 height 744
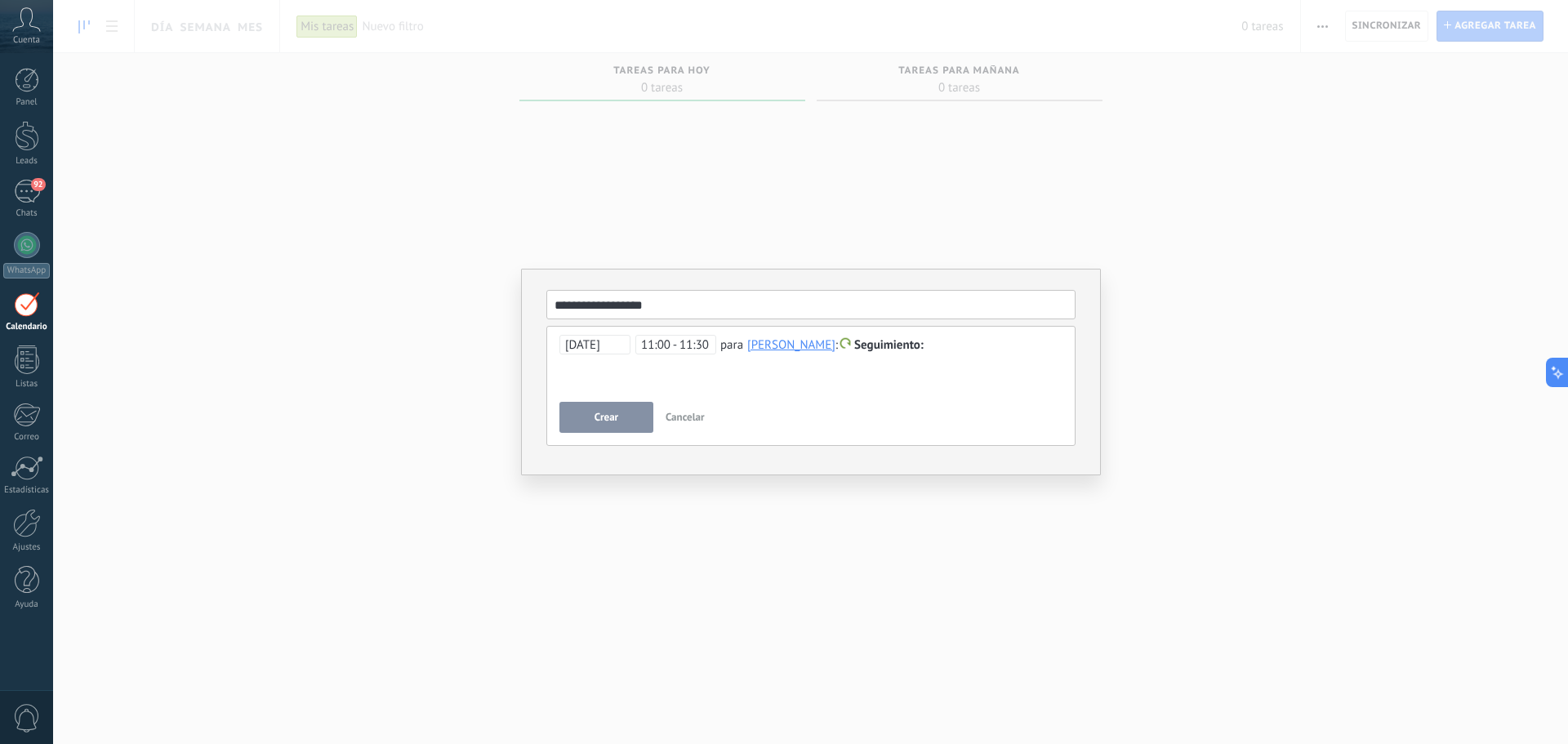
click at [605, 426] on button "Crear" at bounding box center [607, 417] width 94 height 31
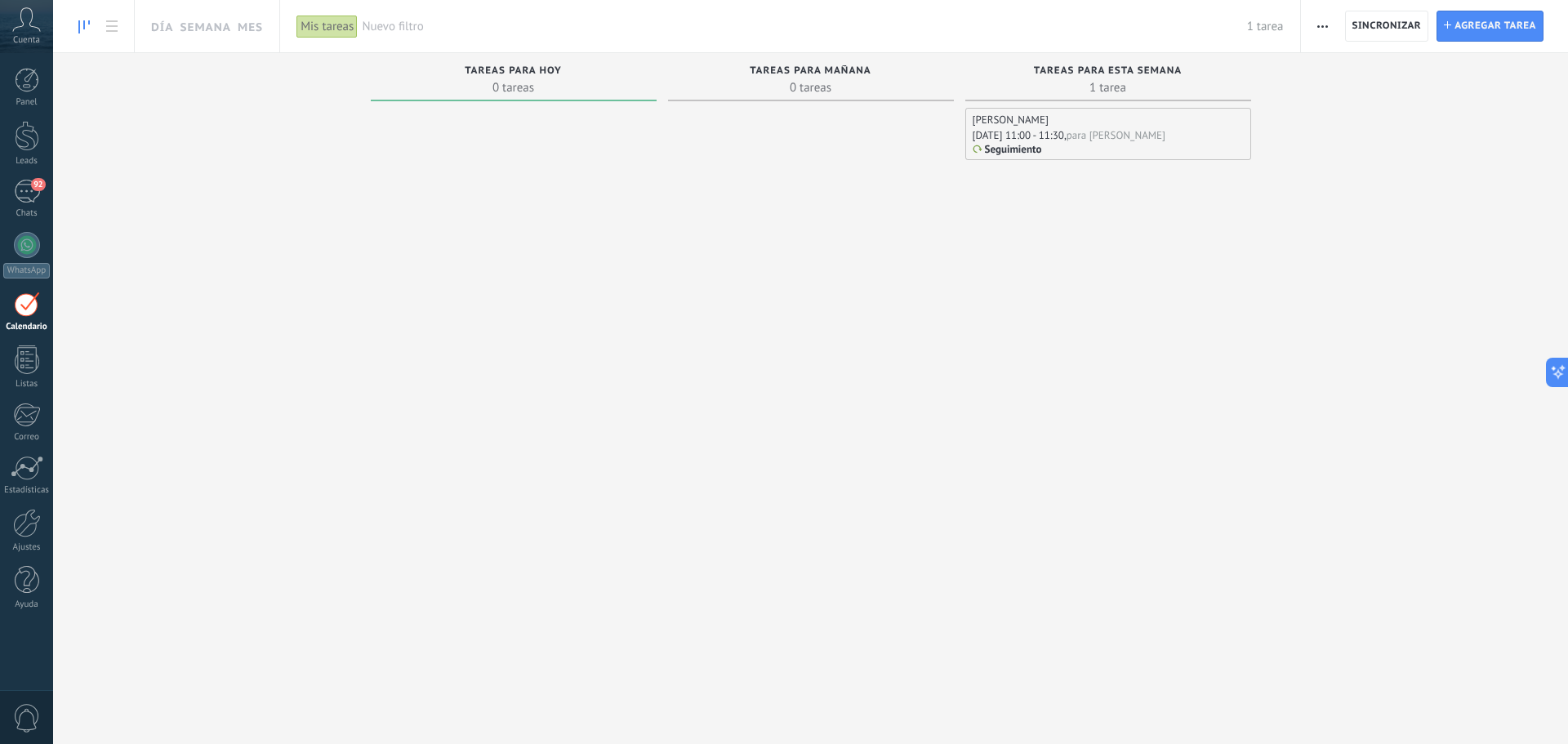
click at [1067, 134] on div "[DATE] 11:00 - 11:30," at bounding box center [1020, 135] width 94 height 13
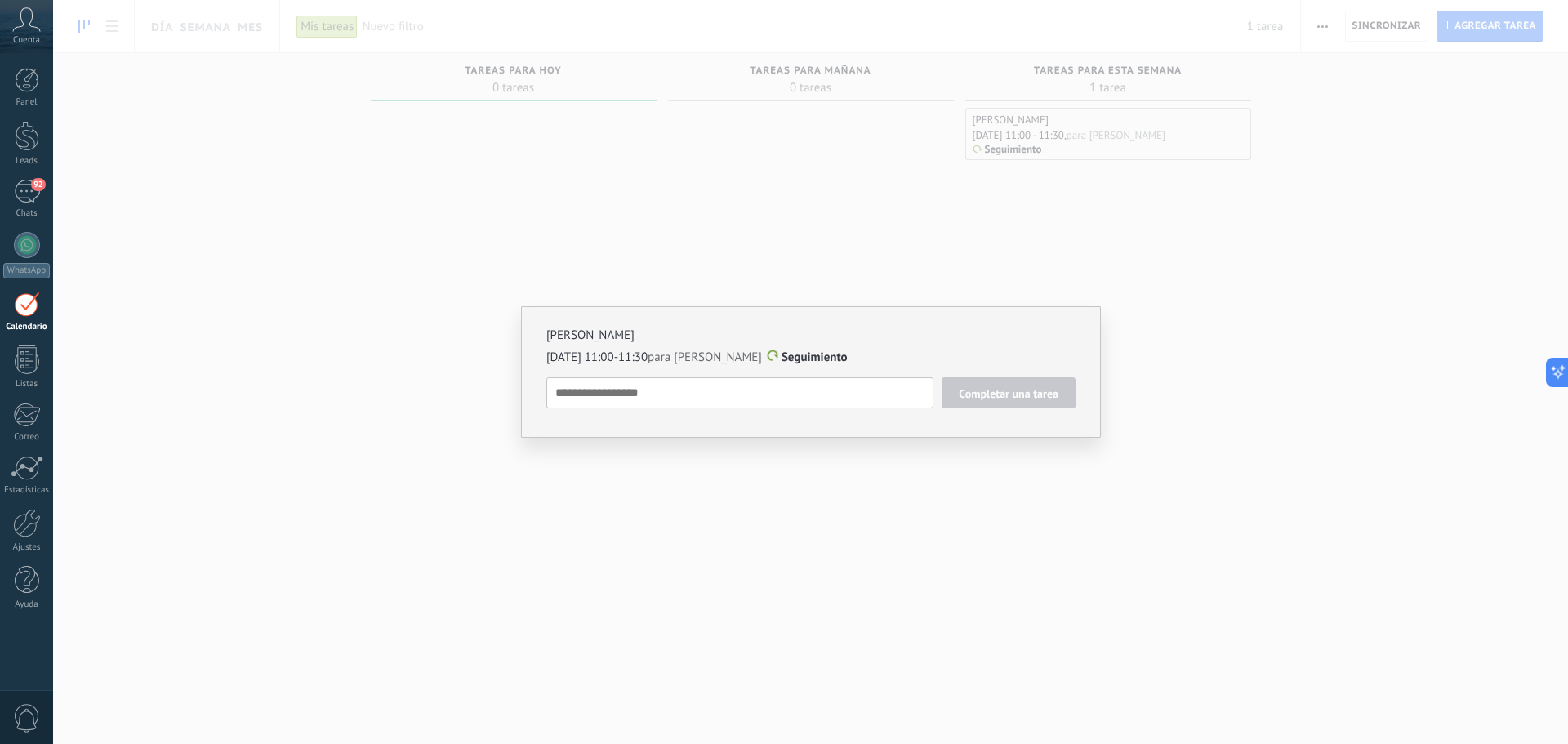
click at [820, 362] on span "Seguimiento" at bounding box center [815, 358] width 66 height 15
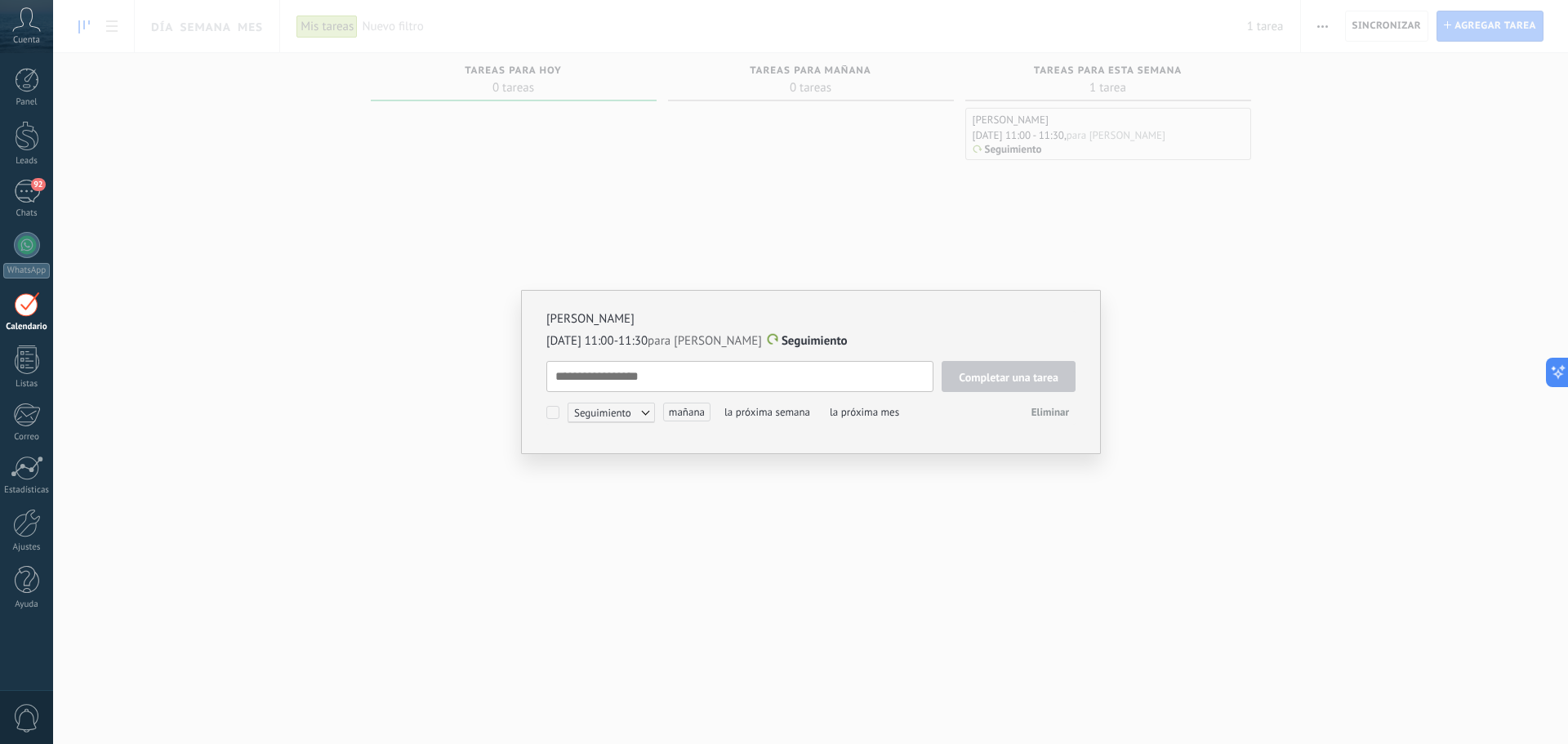
click at [777, 337] on span at bounding box center [772, 340] width 11 height 12
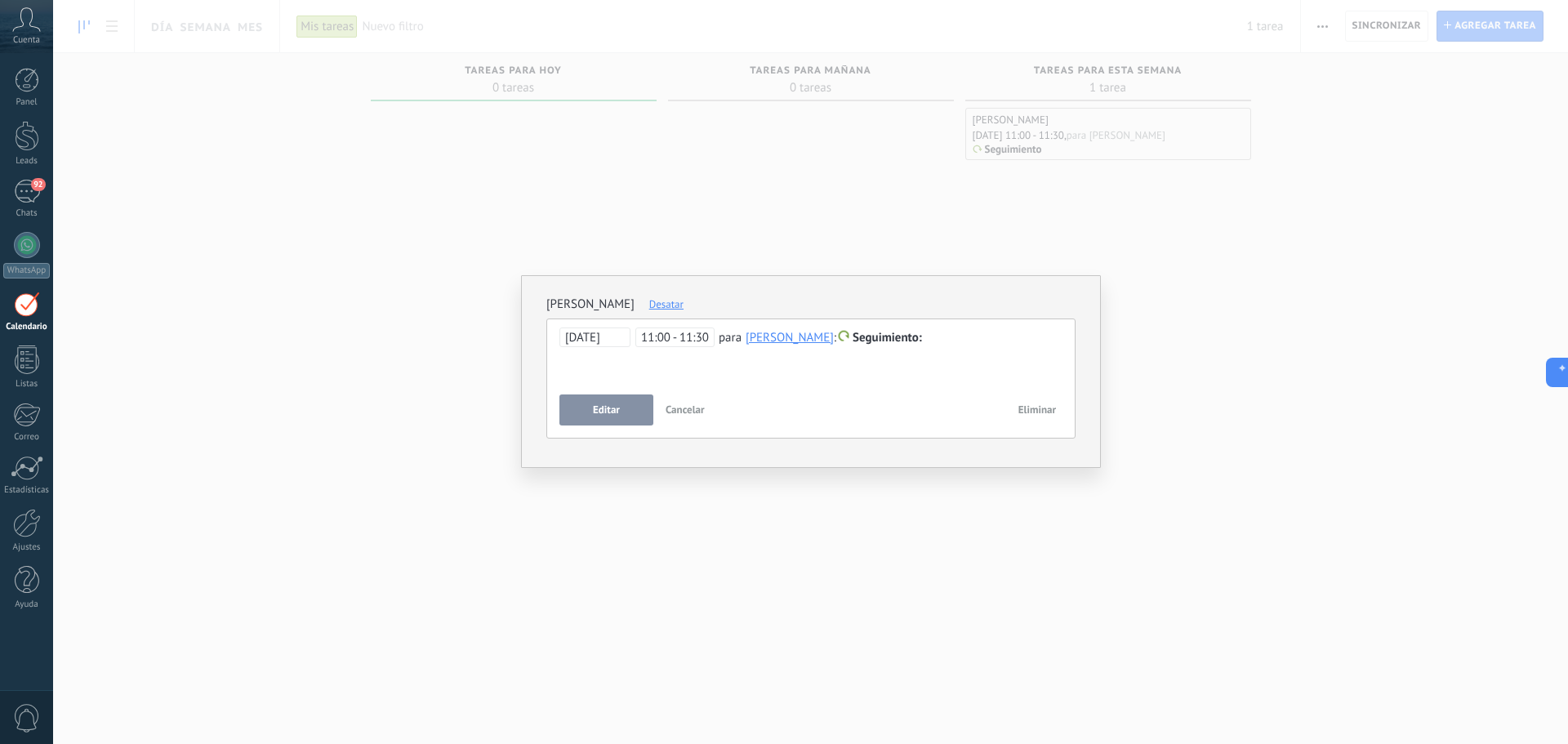
click at [911, 341] on div at bounding box center [811, 338] width 503 height 19
click at [853, 339] on span "Seguimiento" at bounding box center [888, 337] width 69 height 15
click at [863, 373] on label "Reunión" at bounding box center [872, 371] width 147 height 32
click at [619, 412] on span "Editar" at bounding box center [607, 410] width 27 height 12
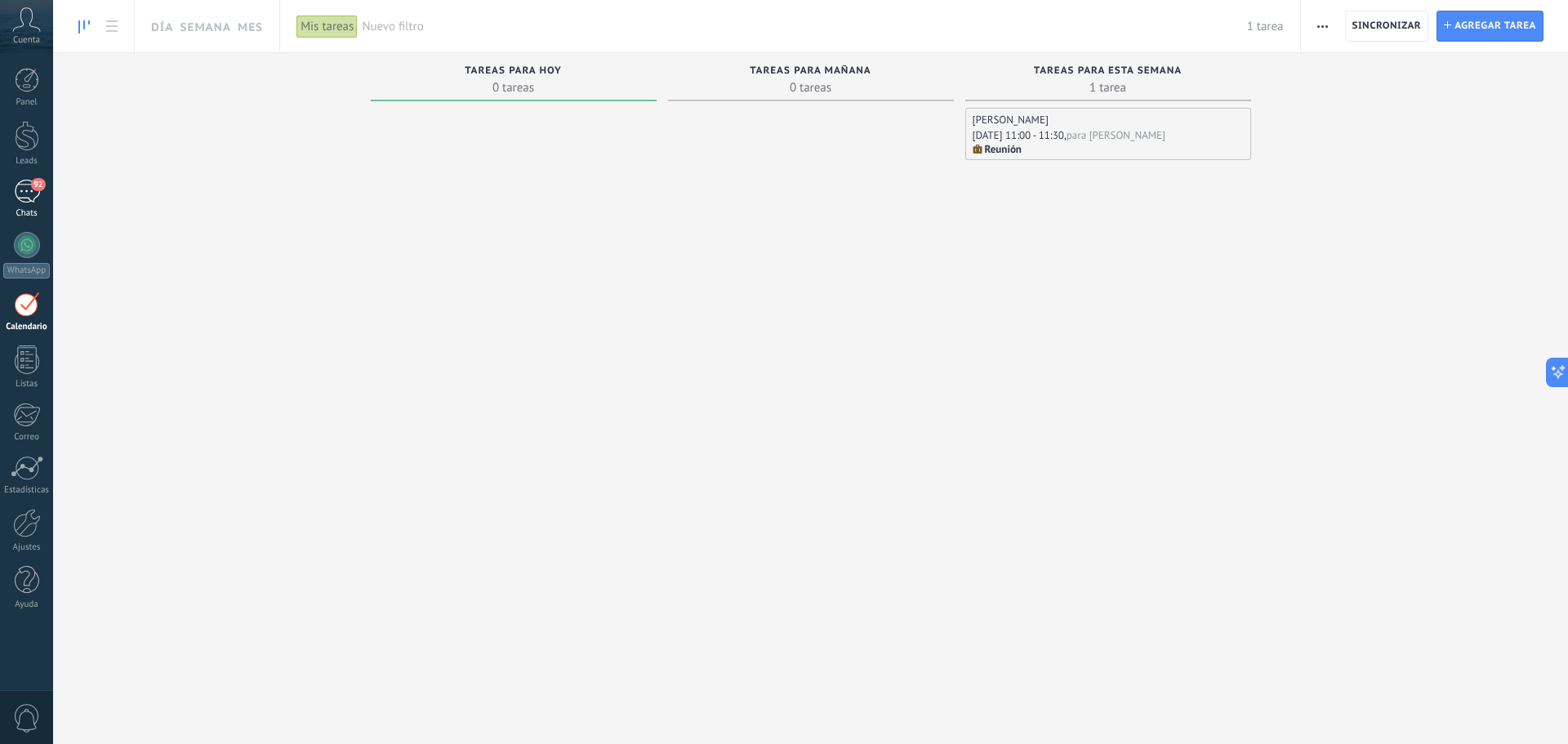
click at [6, 186] on link "92 Chats" at bounding box center [26, 199] width 53 height 39
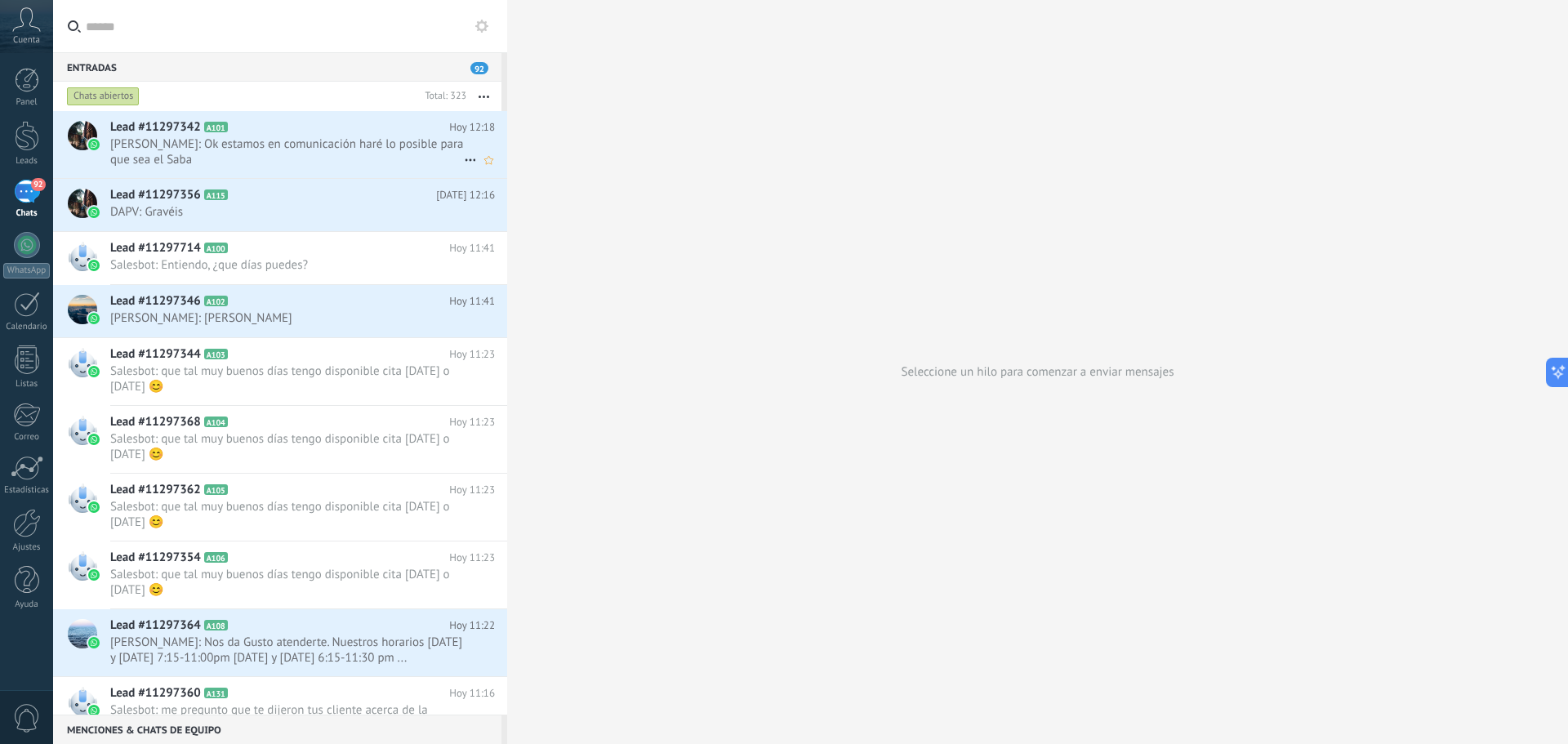
click at [277, 145] on span "[PERSON_NAME]: Ok estamos en comunicación haré lo posible para que sea el Saba" at bounding box center [287, 151] width 354 height 31
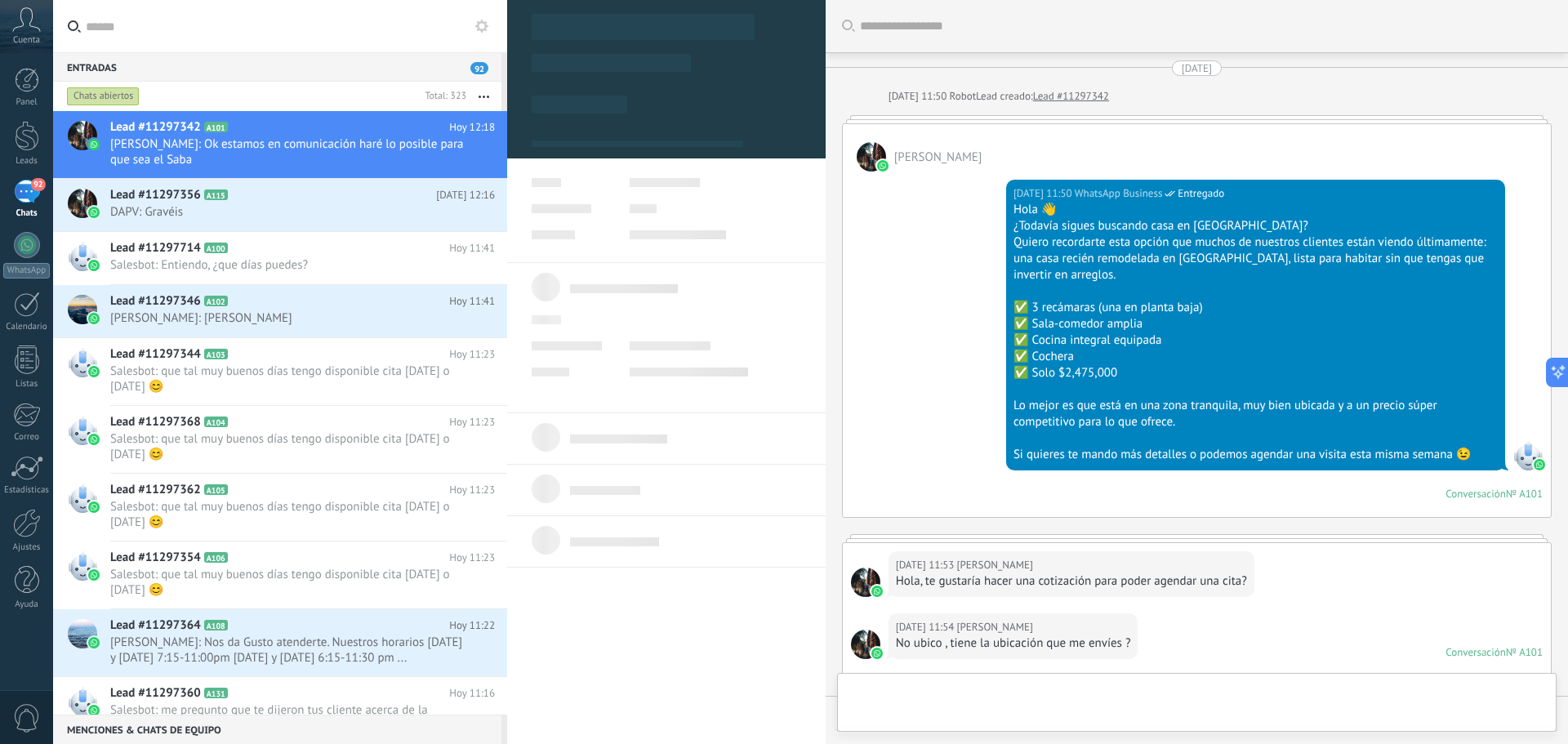
type textarea "**********"
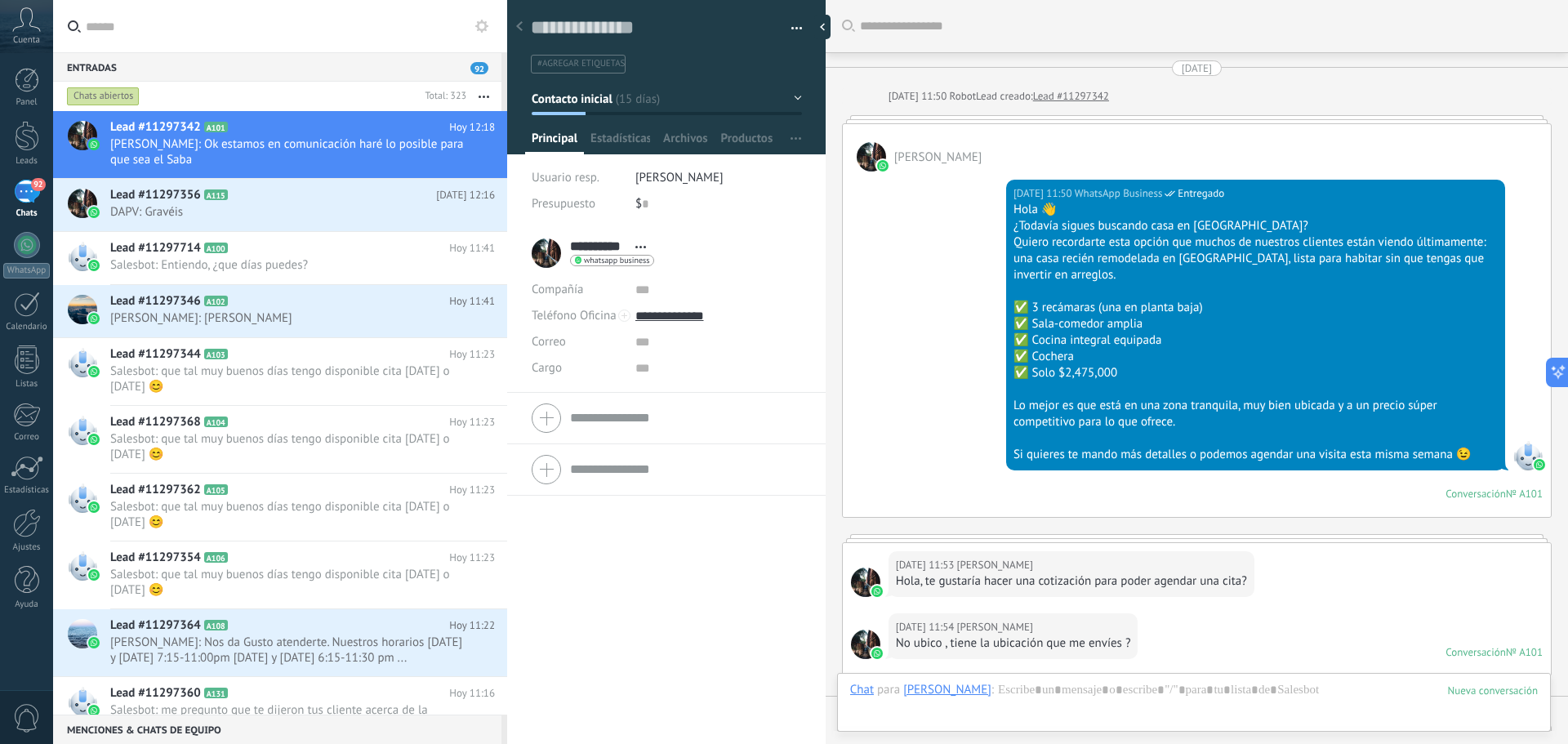
scroll to position [1229, 0]
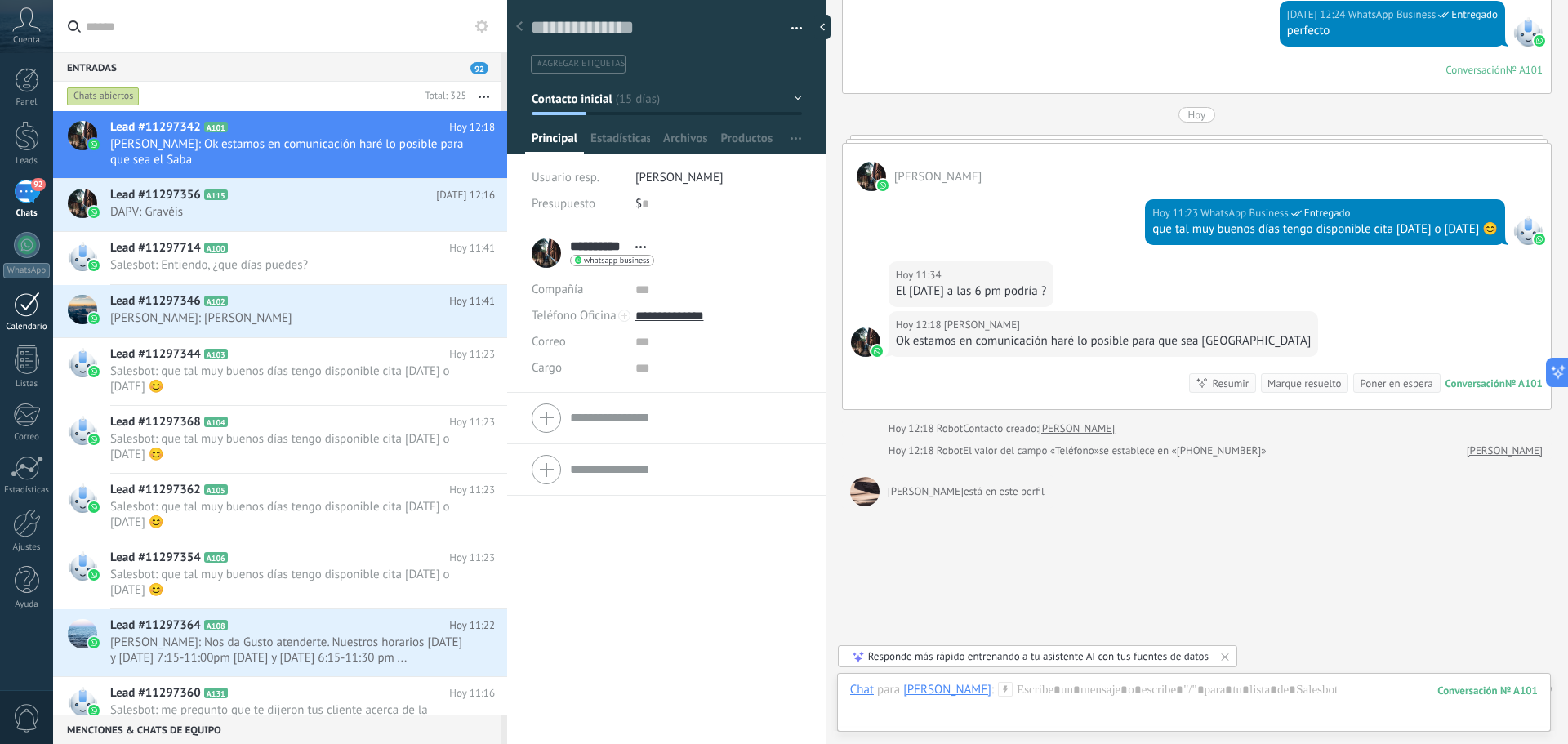
click at [26, 318] on link "Calendario" at bounding box center [26, 312] width 53 height 41
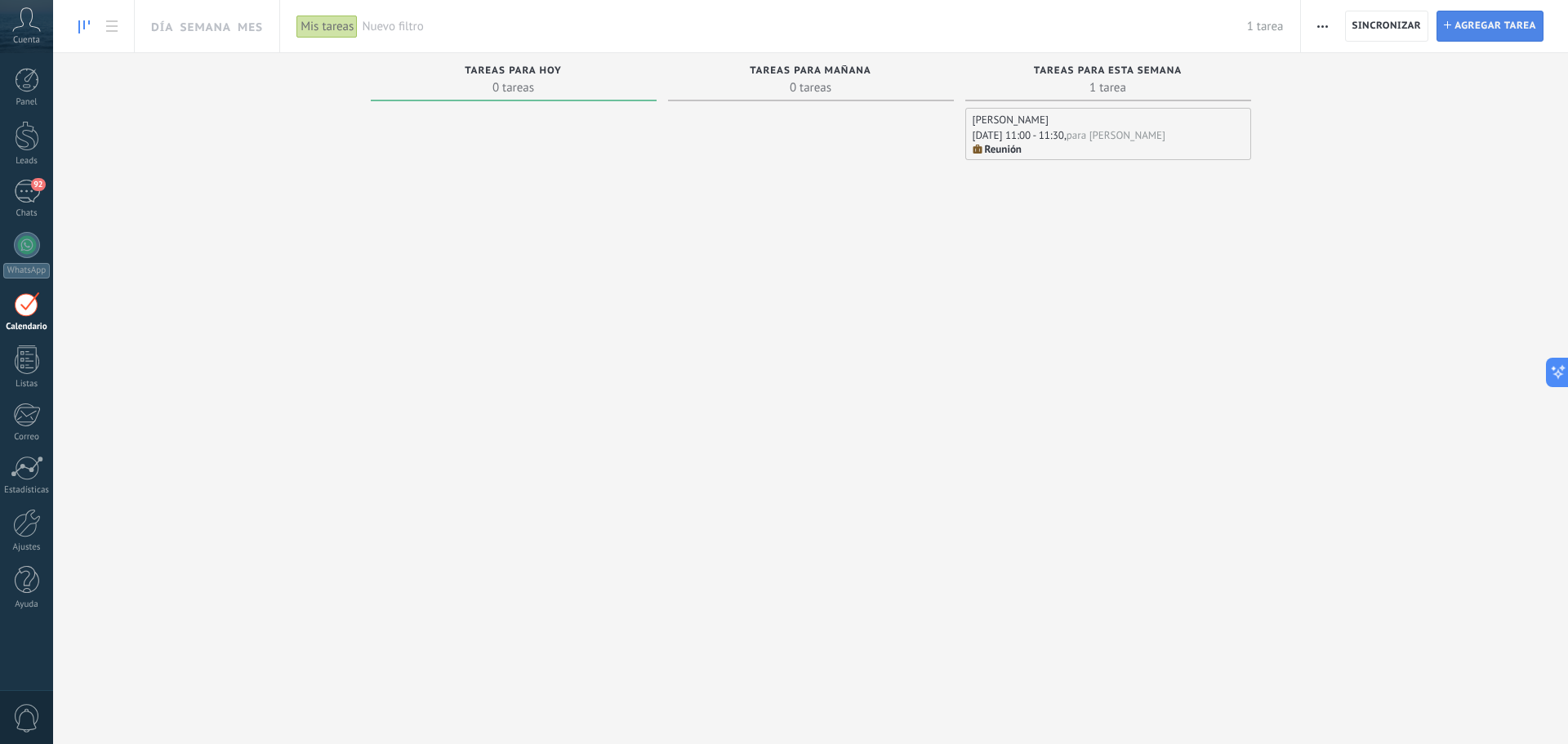
click at [1505, 27] on span "Agregar tarea" at bounding box center [1495, 26] width 81 height 30
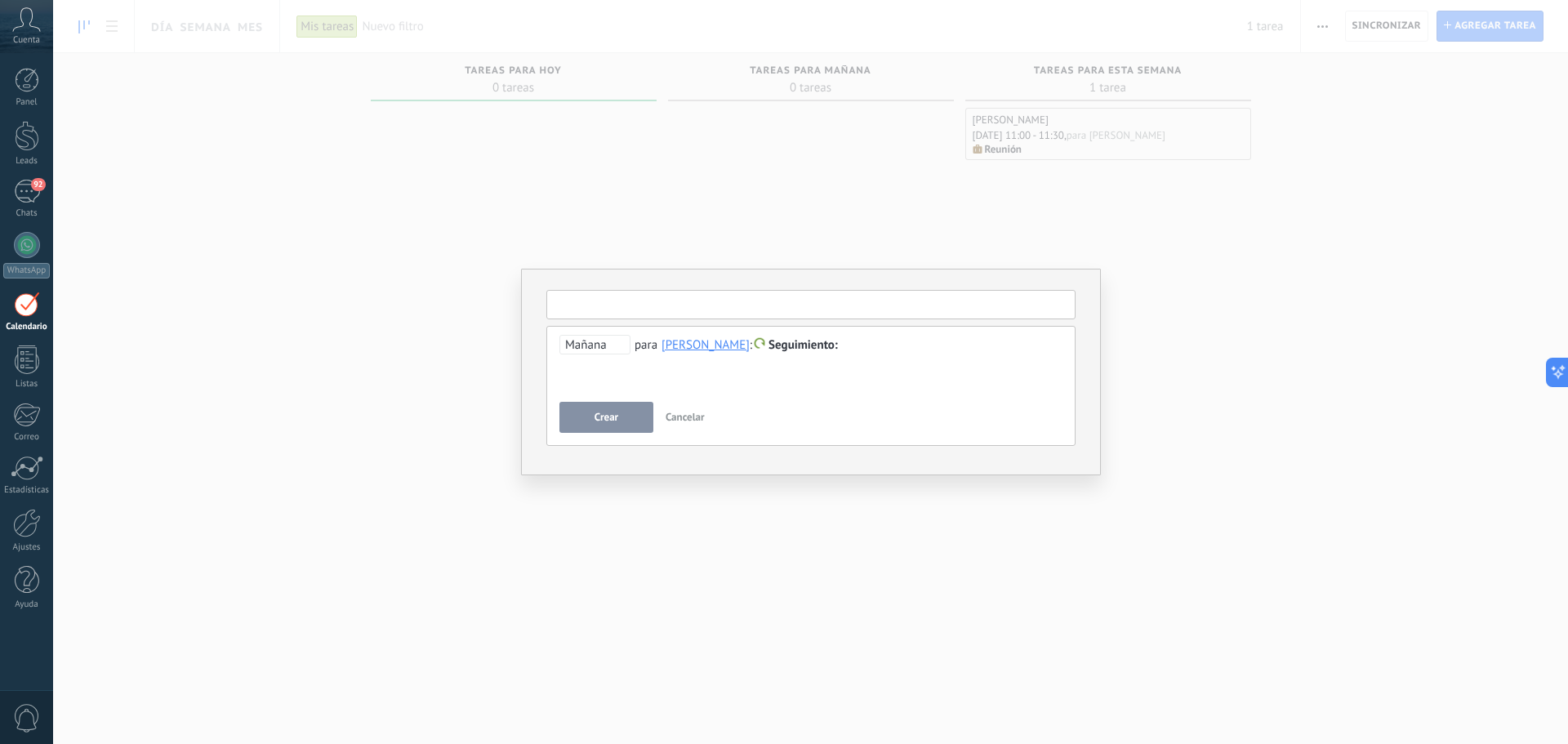
click at [631, 306] on input "text" at bounding box center [811, 305] width 529 height 30
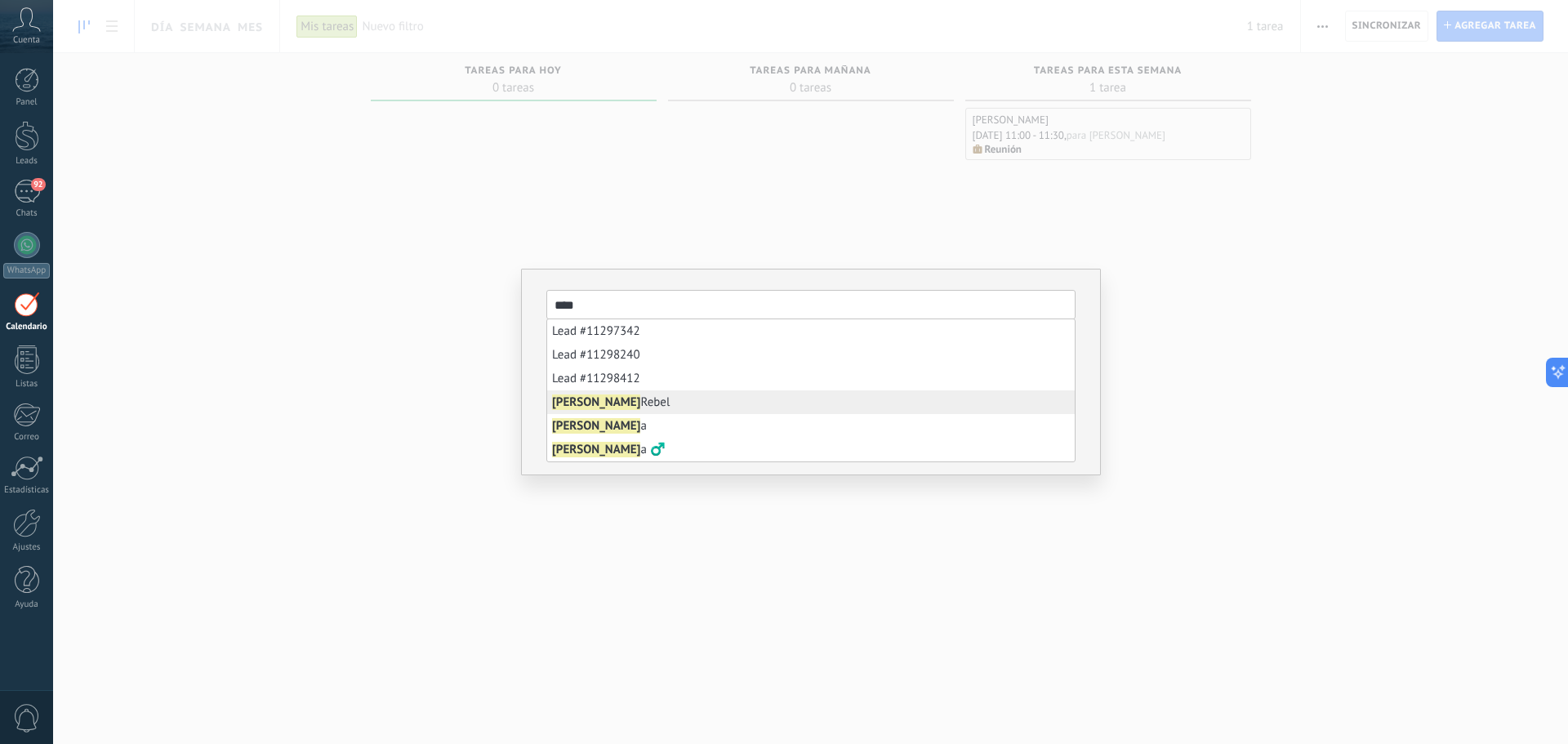
click at [598, 393] on li "[PERSON_NAME]" at bounding box center [811, 402] width 528 height 24
type input "**********"
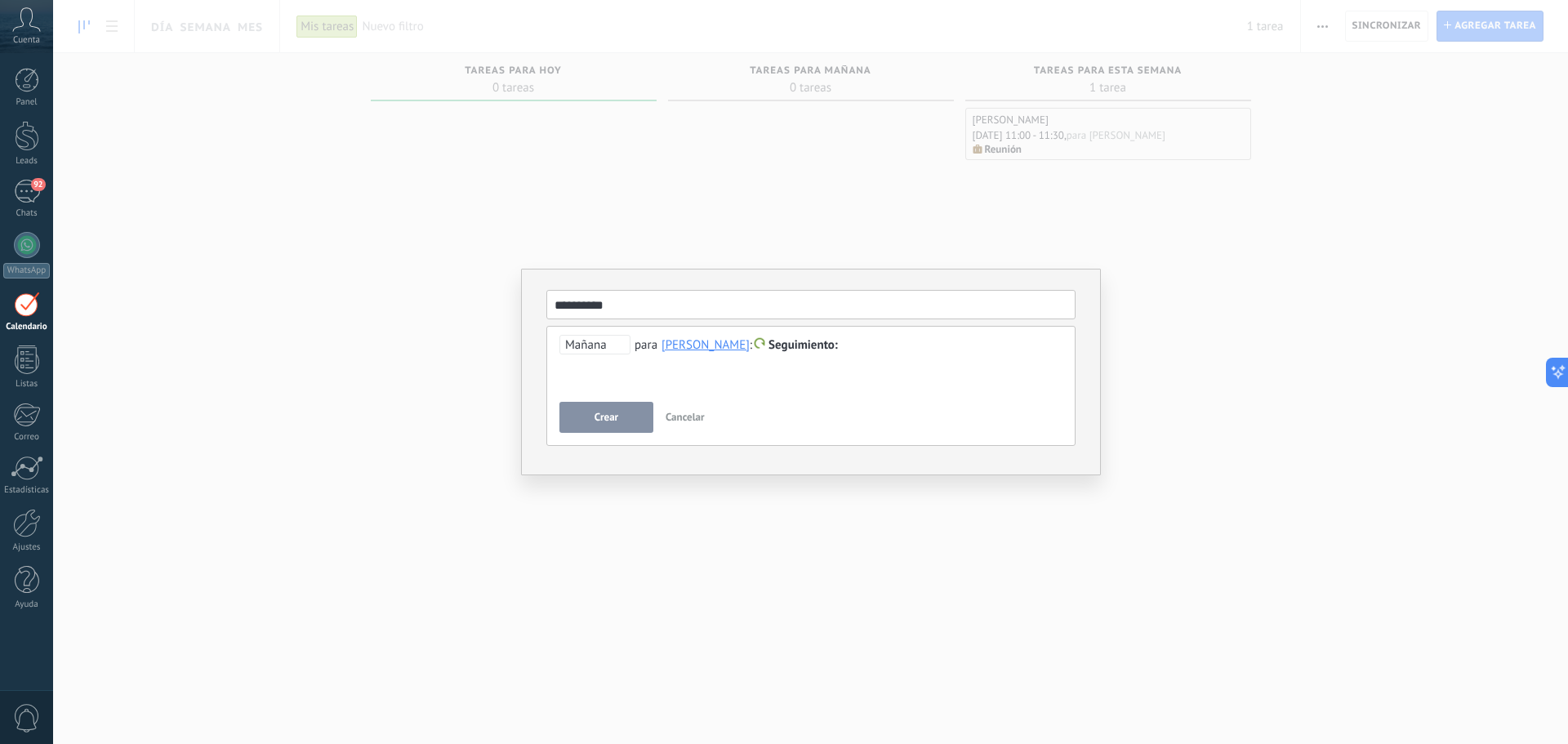
click at [594, 348] on span "Mañana" at bounding box center [595, 344] width 71 height 19
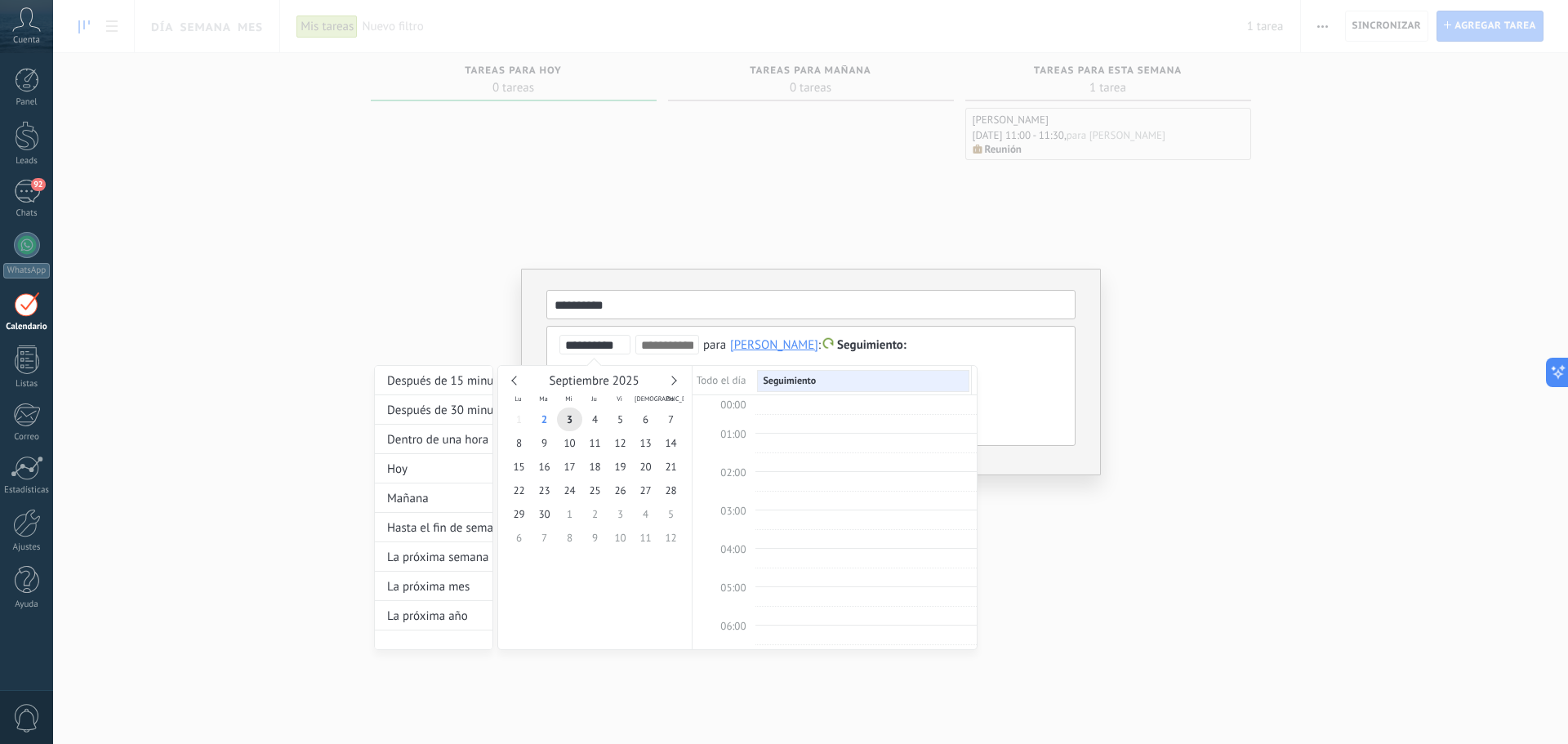
scroll to position [308, 0]
type input "**********"
click at [627, 420] on span "5" at bounding box center [620, 419] width 25 height 24
type input "**********"
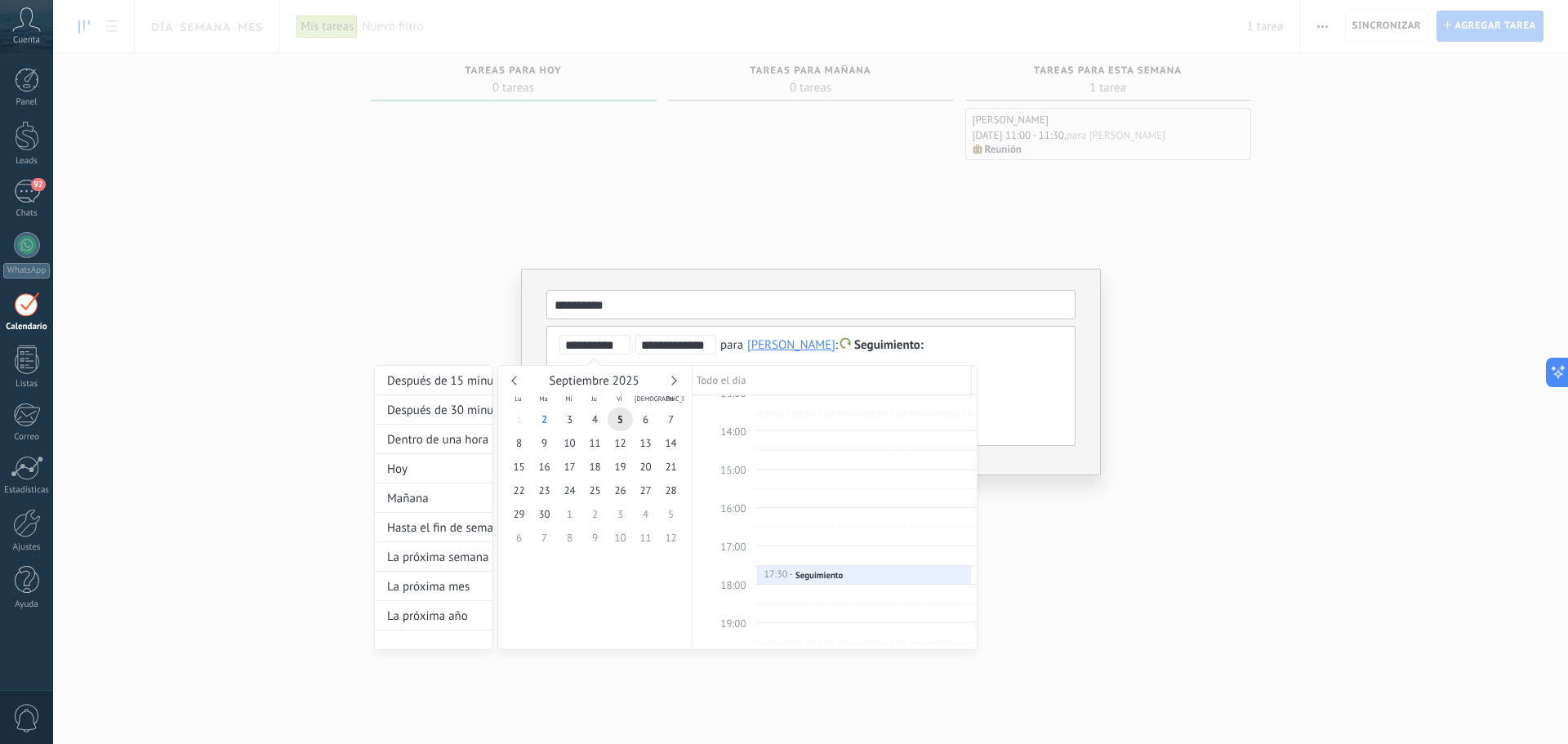
click at [878, 342] on div "**********" at bounding box center [676, 492] width 604 height 315
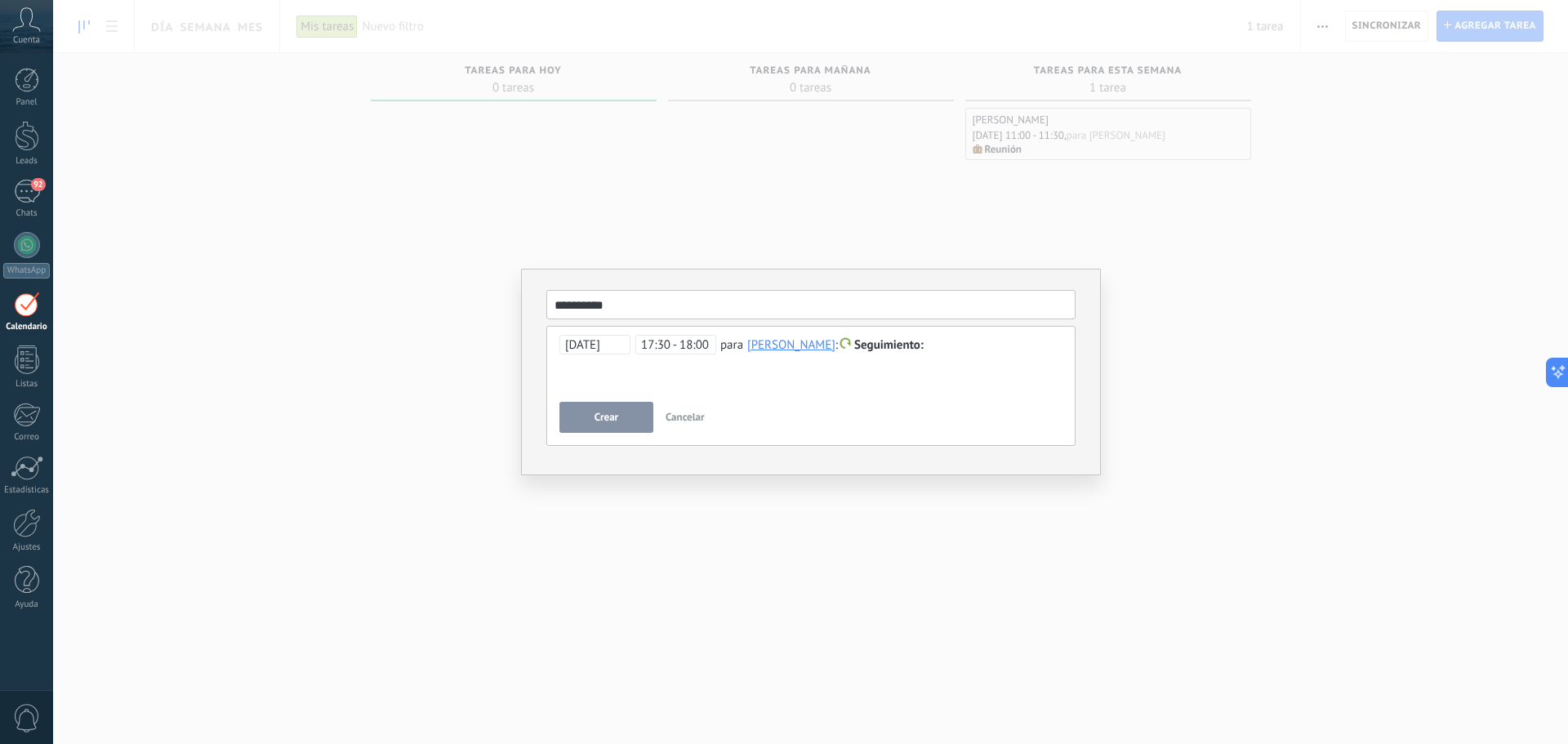
click at [878, 343] on span "Seguimiento" at bounding box center [888, 345] width 69 height 15
click at [866, 381] on label "Reunión" at bounding box center [873, 378] width 147 height 32
click at [624, 418] on button "Crear" at bounding box center [607, 417] width 94 height 31
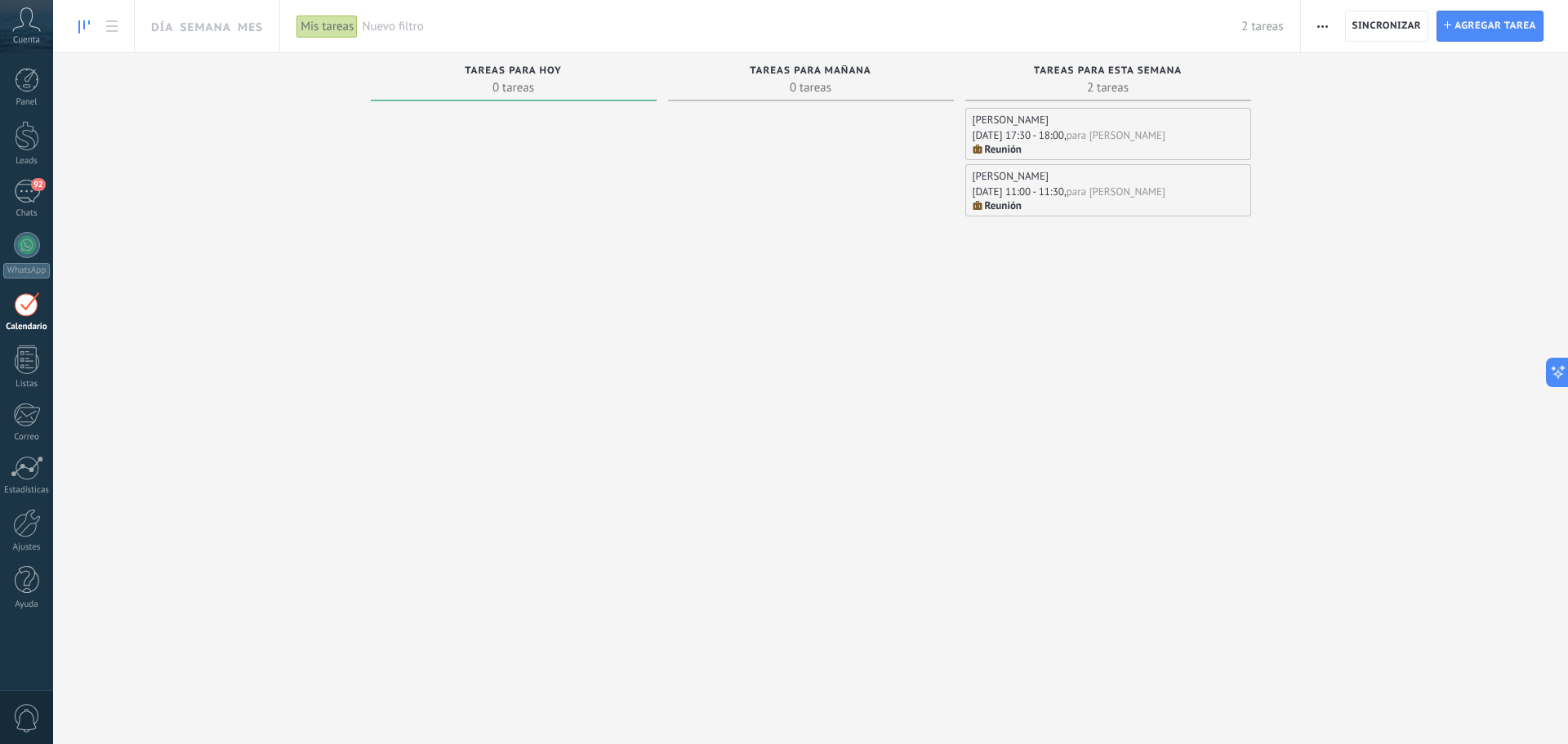
click at [1067, 129] on div "[DATE] 17:30 - 18:00," at bounding box center [1020, 135] width 94 height 13
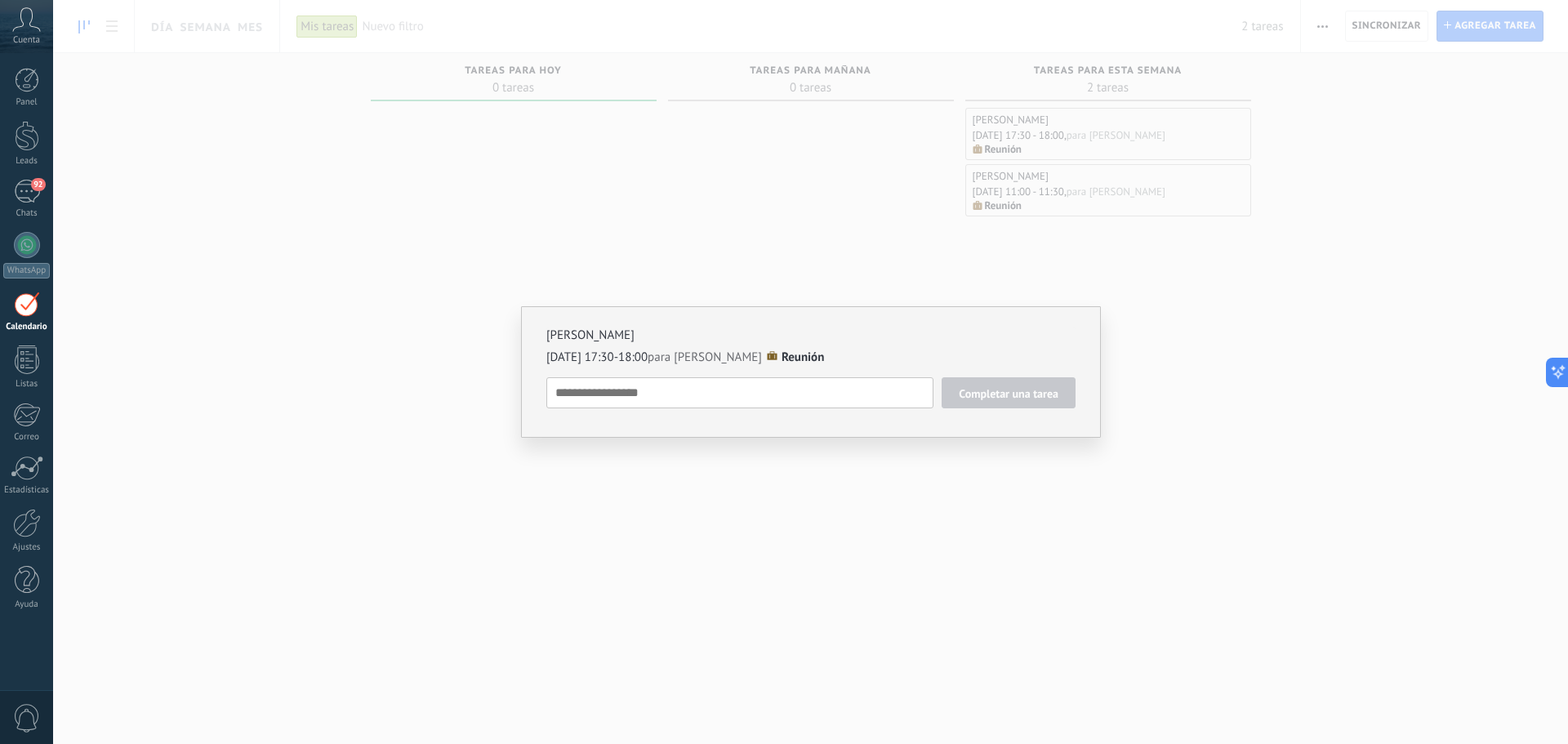
click at [809, 353] on span "Reunión" at bounding box center [803, 358] width 42 height 15
type textarea "**********"
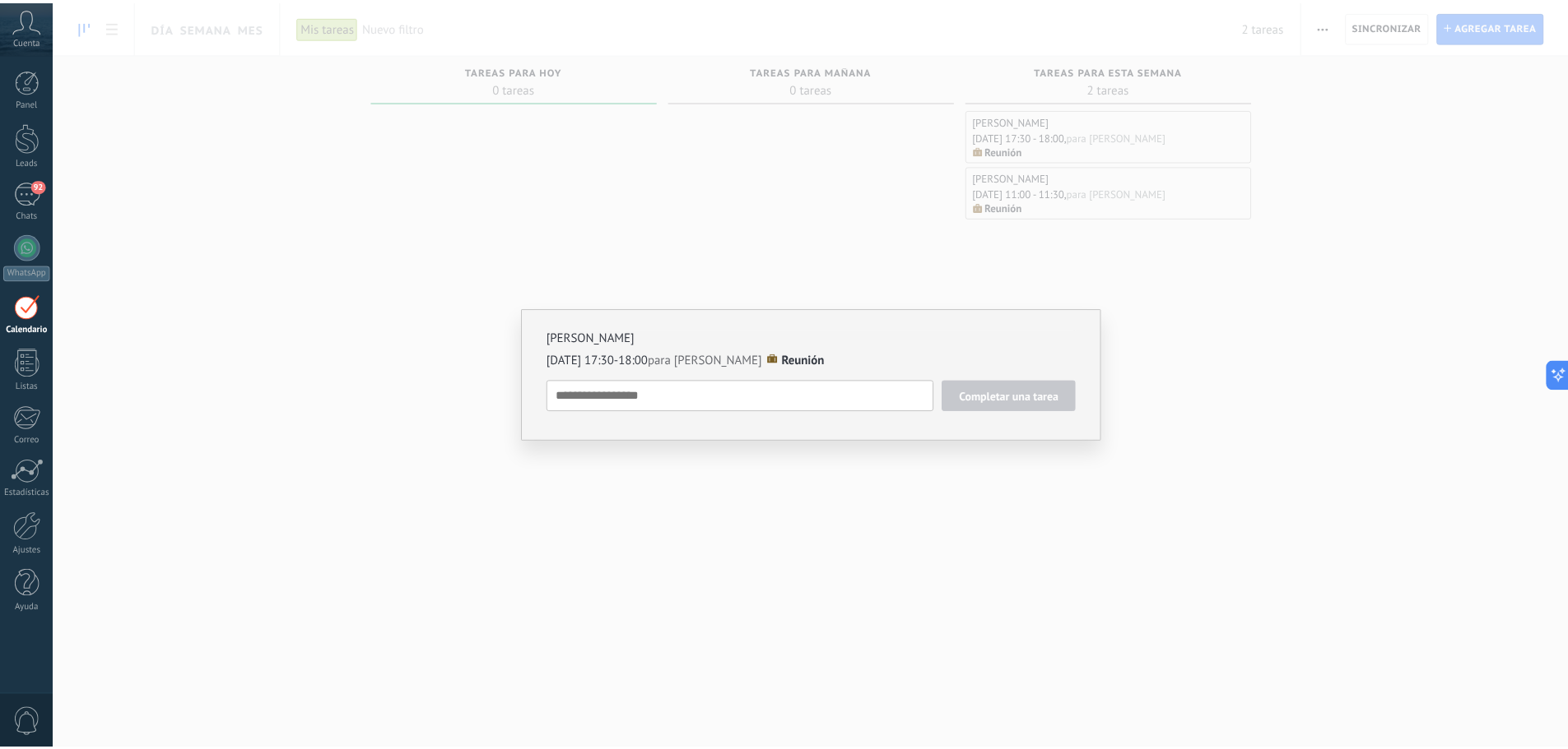
scroll to position [16, 0]
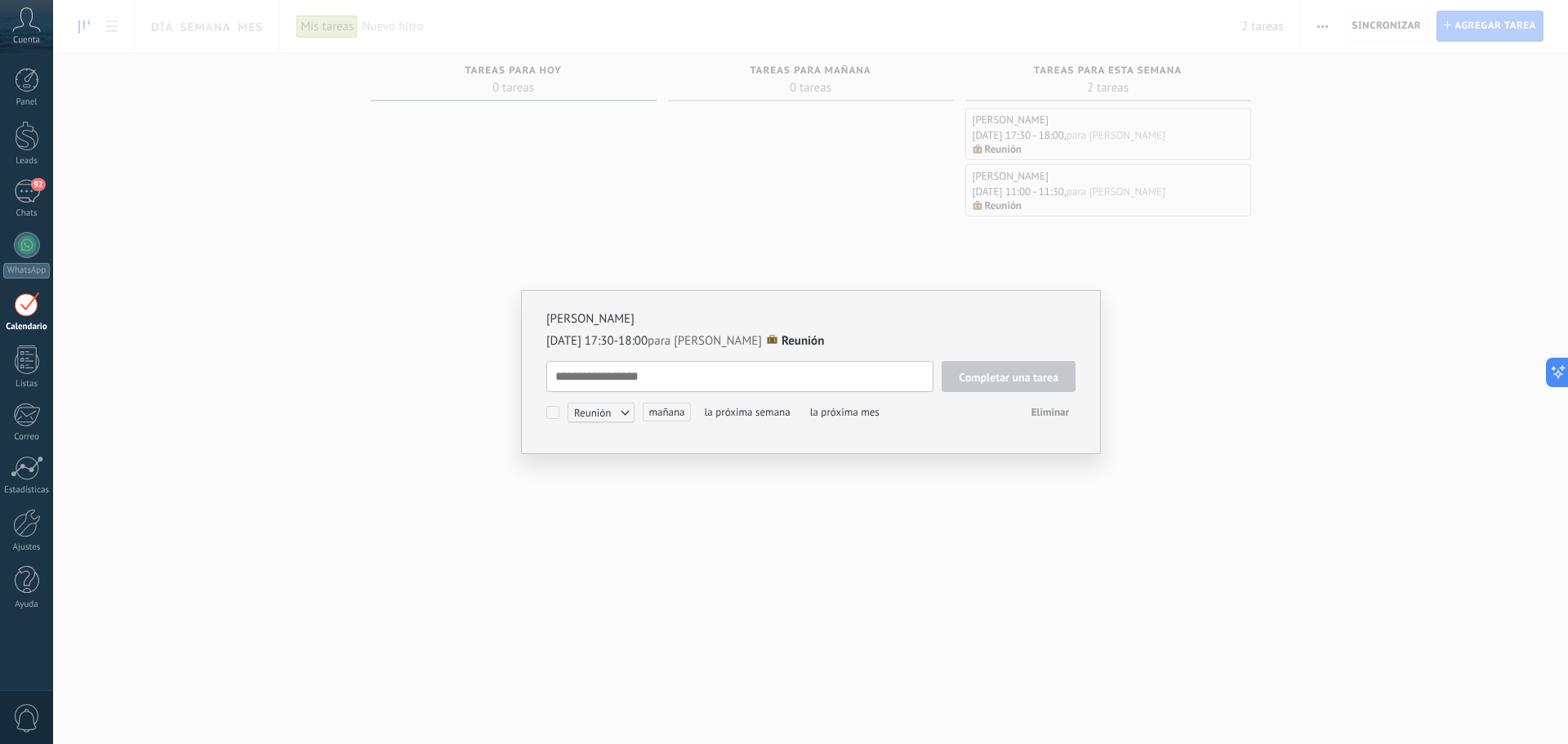
click at [1049, 412] on span "Eliminar" at bounding box center [1049, 412] width 37 height 13
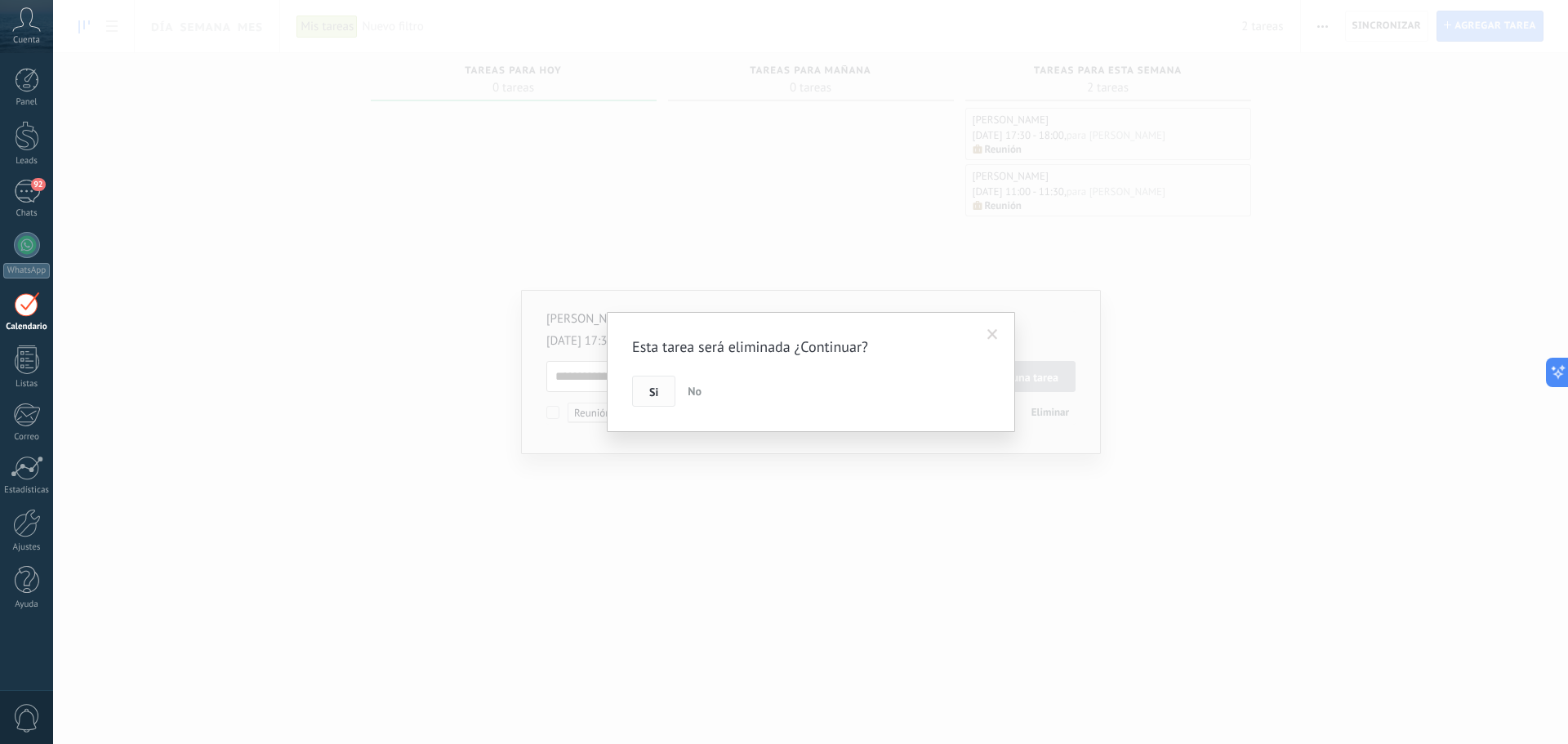
click at [663, 389] on button "Si" at bounding box center [654, 391] width 43 height 31
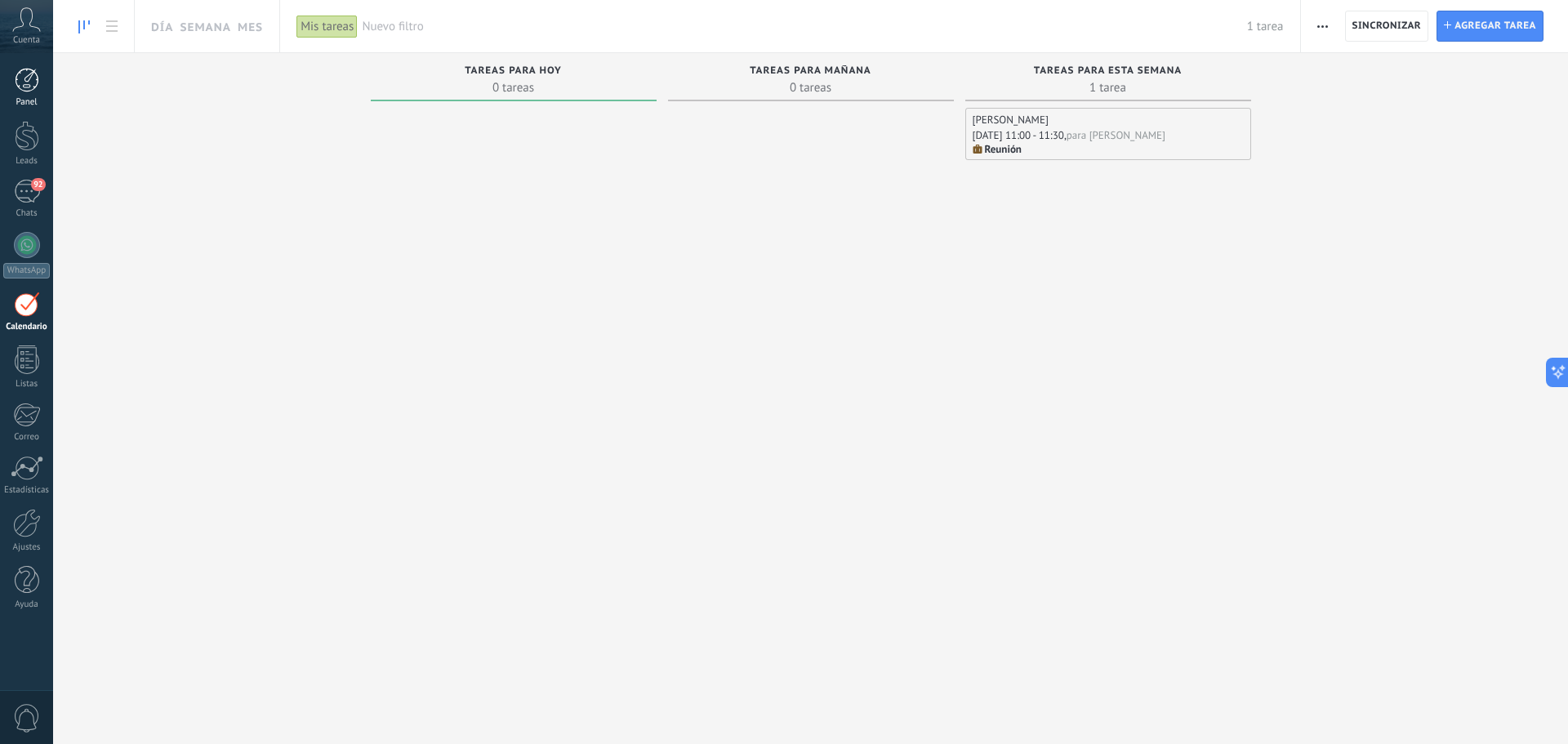
click at [27, 88] on div at bounding box center [27, 81] width 25 height 25
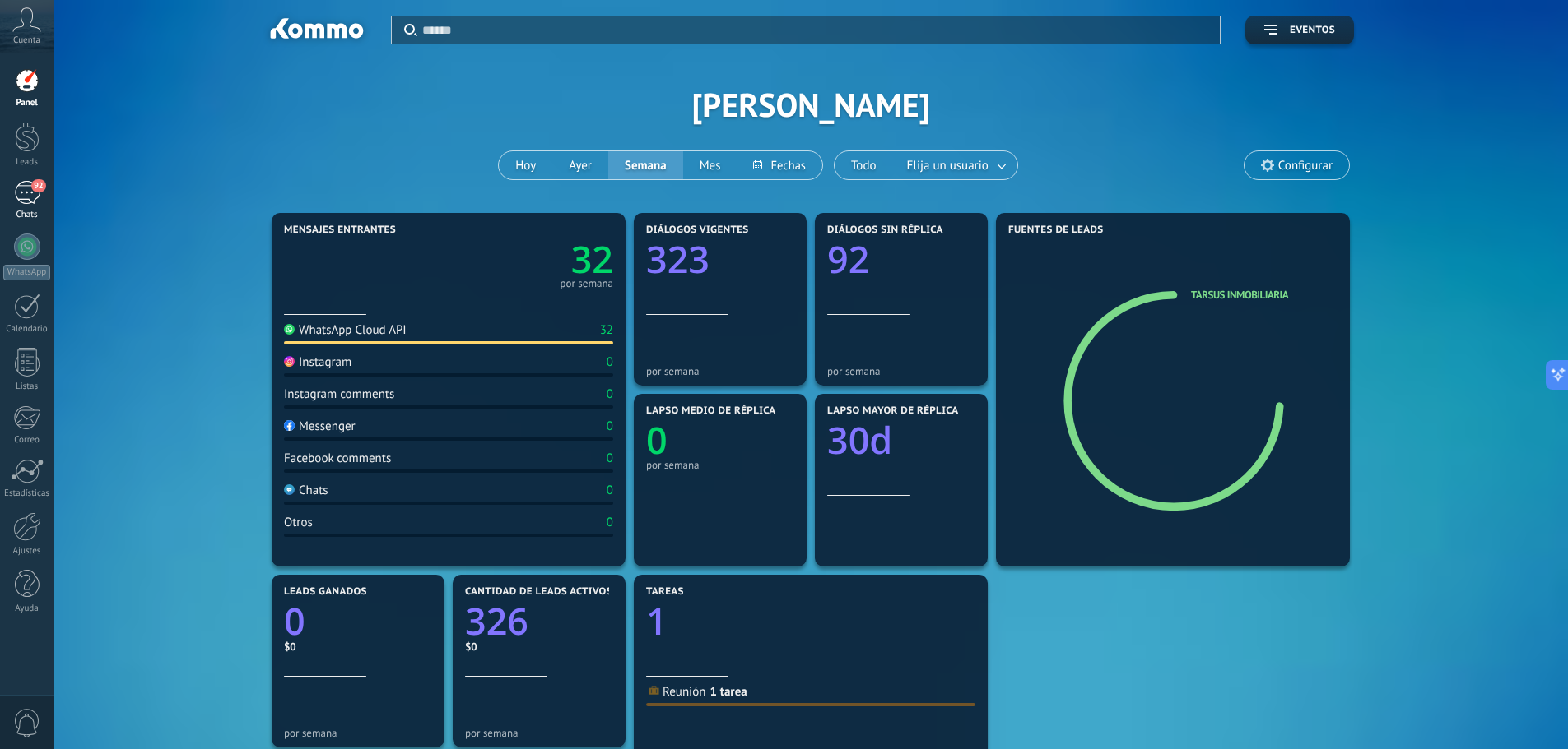
click at [22, 189] on div "92" at bounding box center [26, 193] width 26 height 24
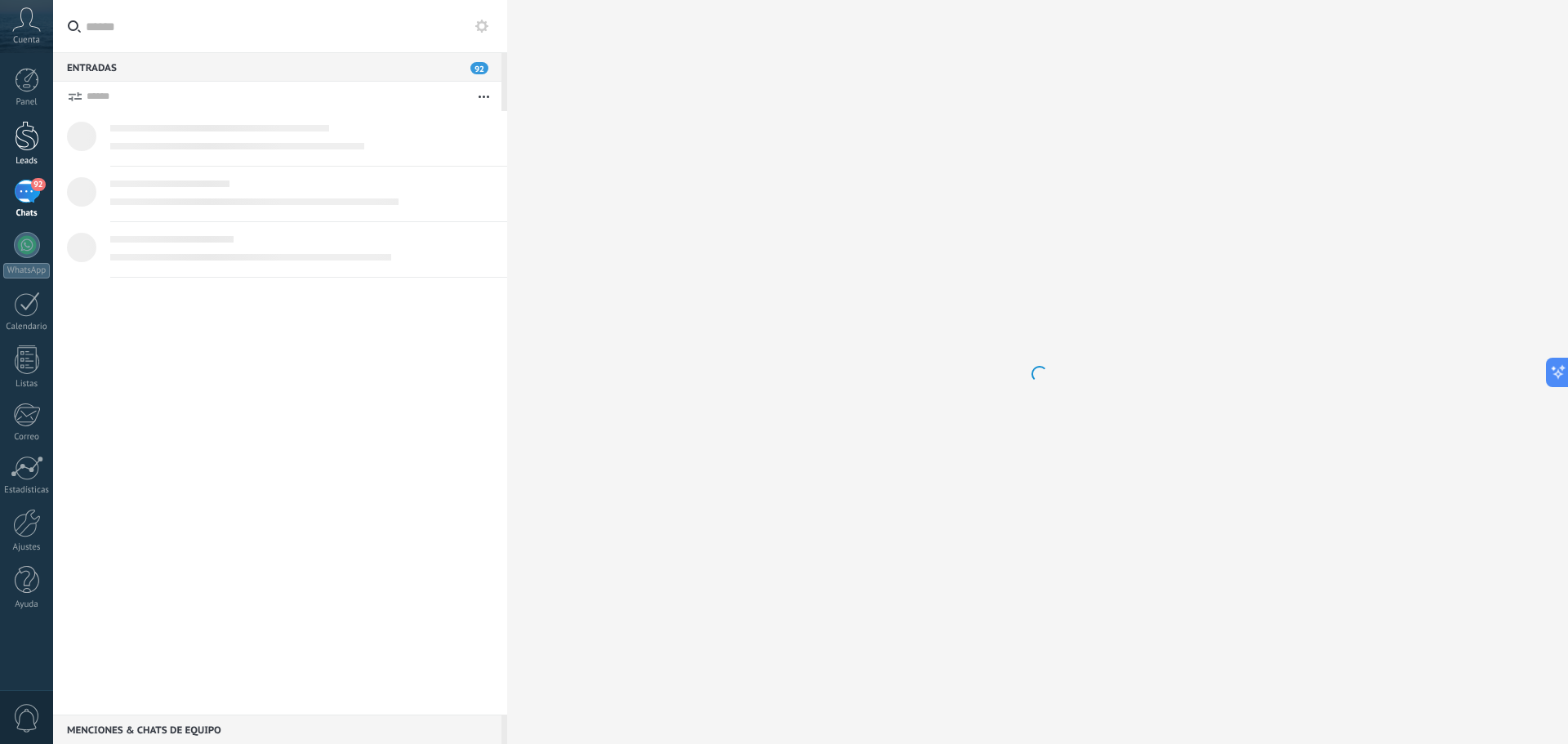
click at [21, 151] on link "Leads" at bounding box center [26, 144] width 53 height 46
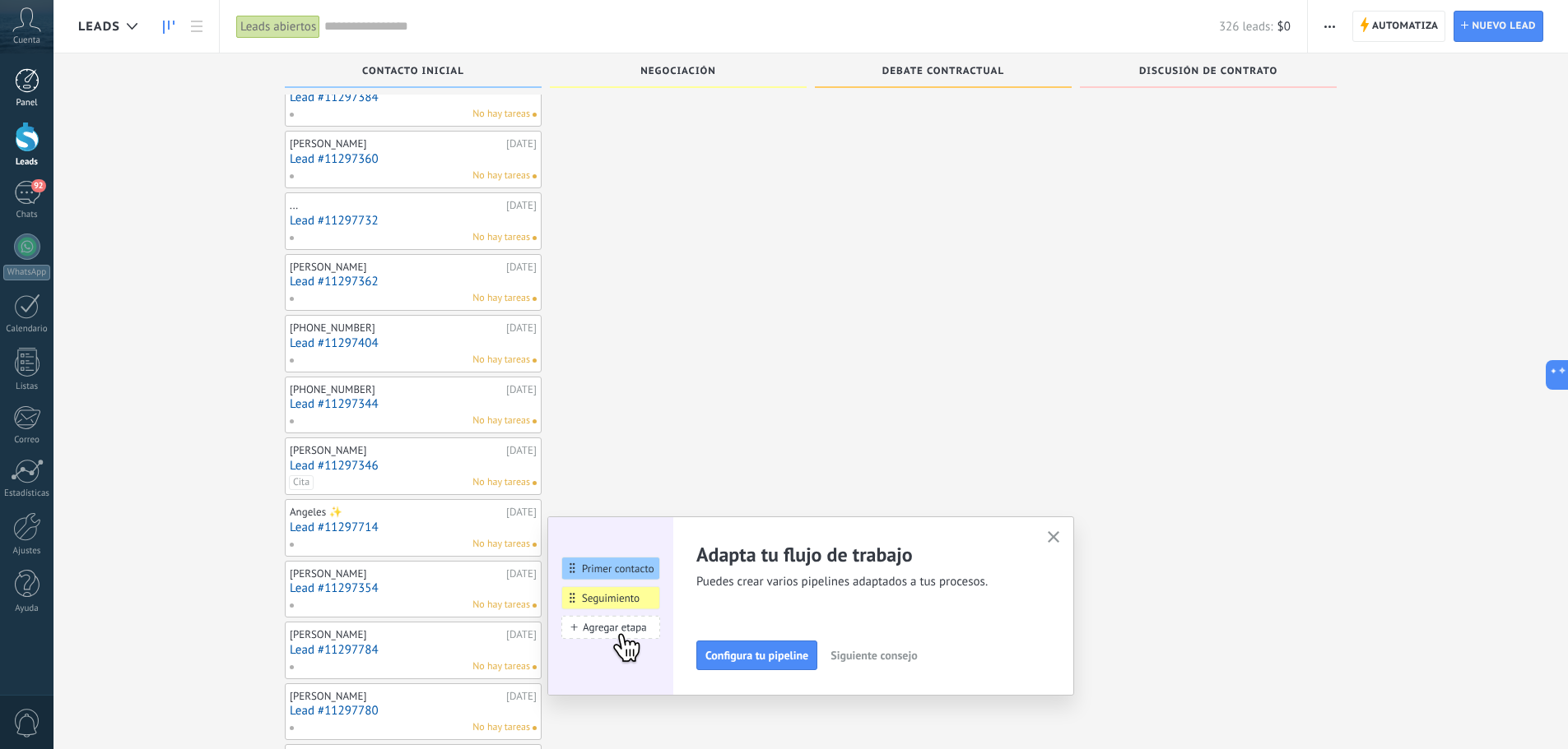
scroll to position [82, 0]
click at [34, 83] on div at bounding box center [27, 81] width 25 height 25
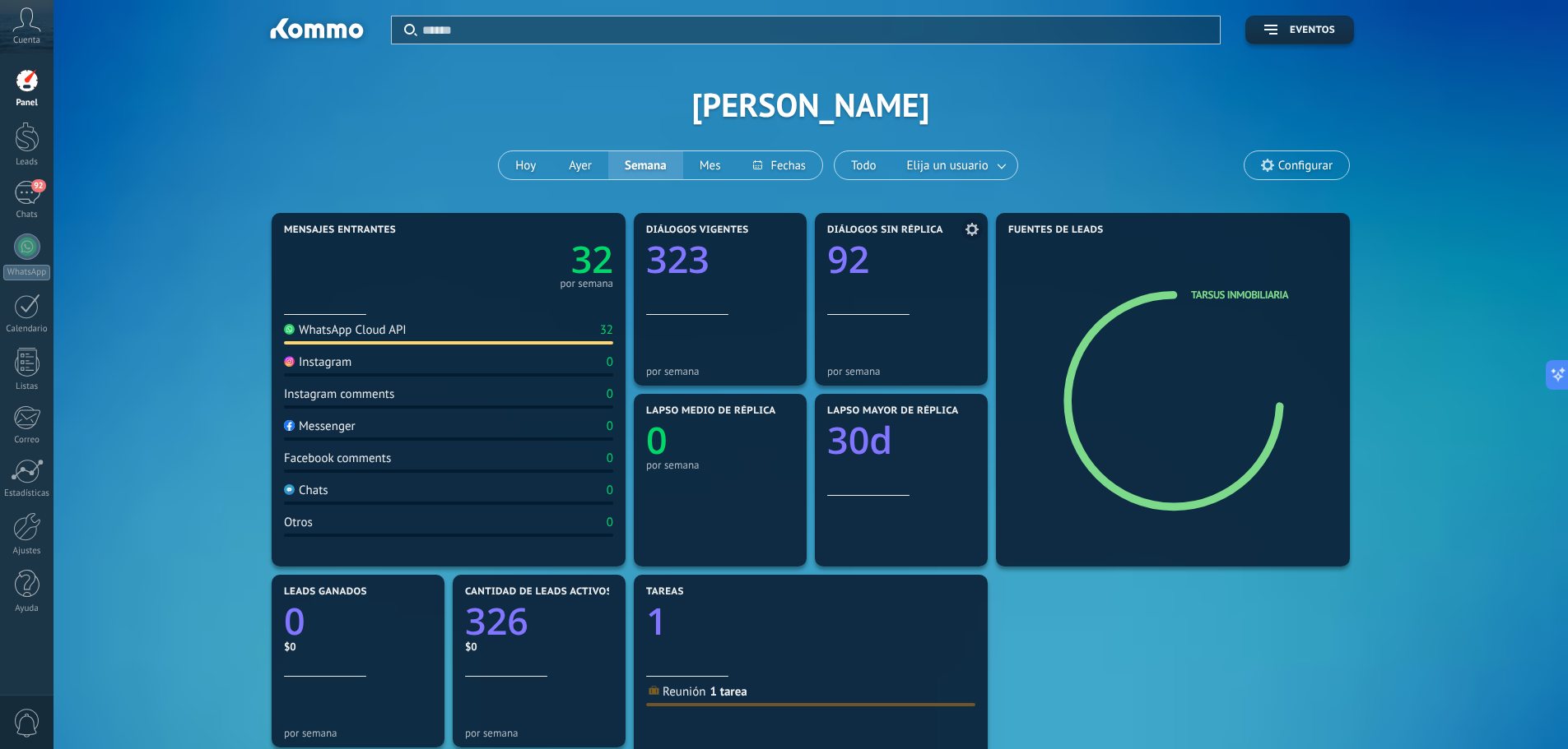
click at [858, 251] on text "92" at bounding box center [848, 260] width 42 height 50
click at [927, 229] on span "Diálogos sin réplica" at bounding box center [885, 231] width 116 height 12
click at [862, 377] on section "Diálogos sin réplica 92 por semana" at bounding box center [901, 299] width 173 height 173
click at [850, 291] on div at bounding box center [901, 285] width 148 height 14
click at [854, 259] on text "92" at bounding box center [848, 260] width 42 height 50
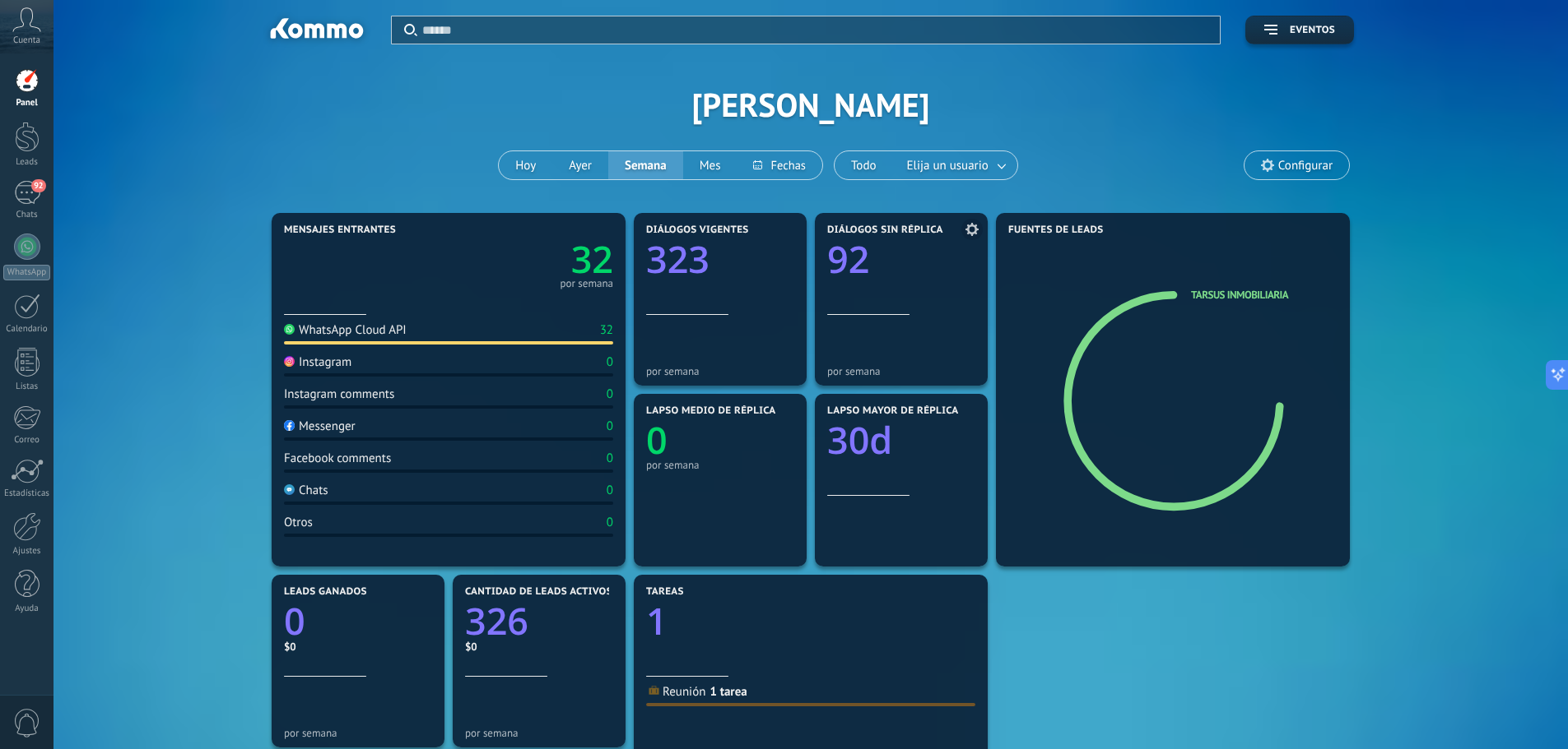
click at [975, 231] on use at bounding box center [972, 230] width 14 height 14
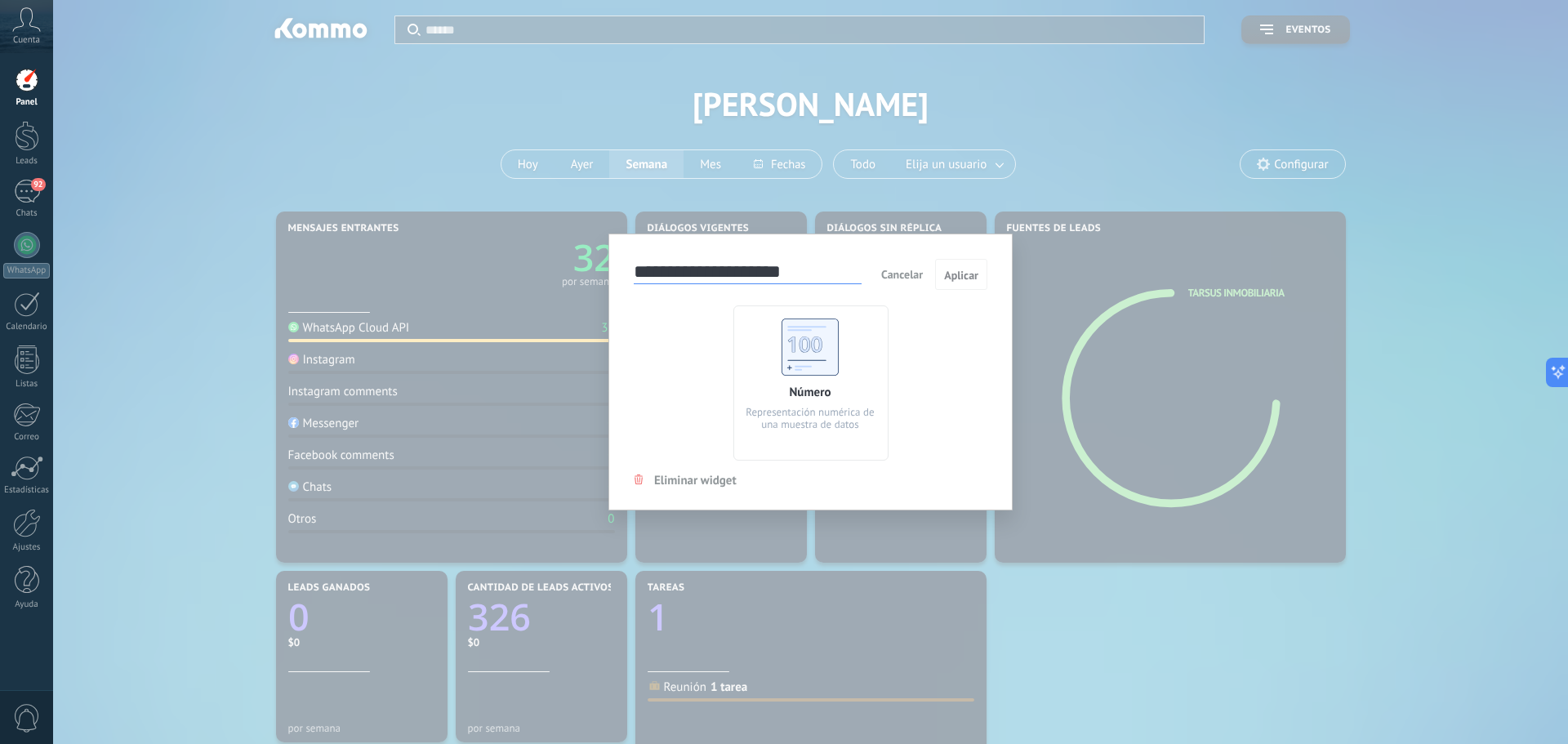
click at [1520, 267] on div "**********" at bounding box center [810, 372] width 1515 height 744
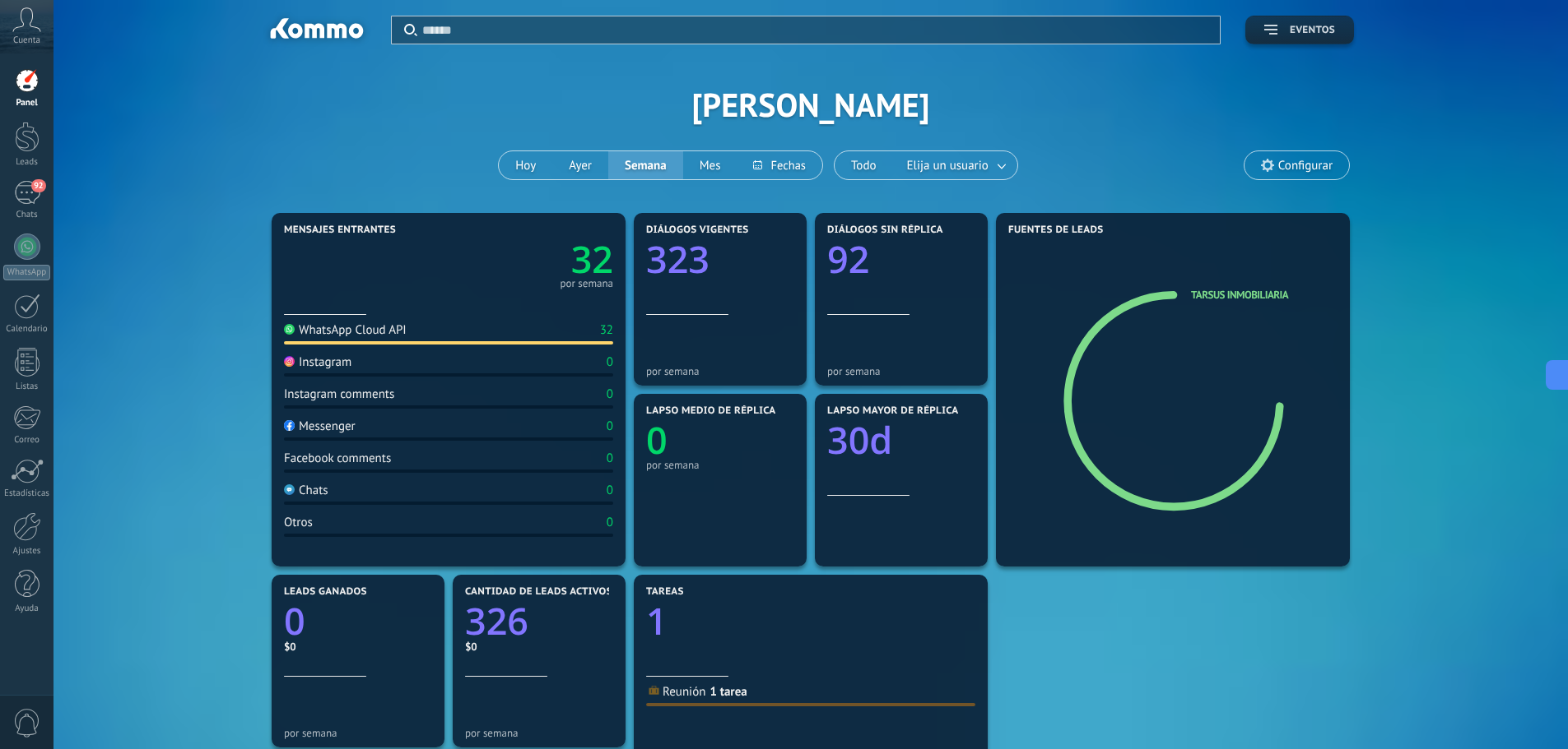
click at [1276, 25] on icon "button" at bounding box center [1271, 30] width 14 height 10
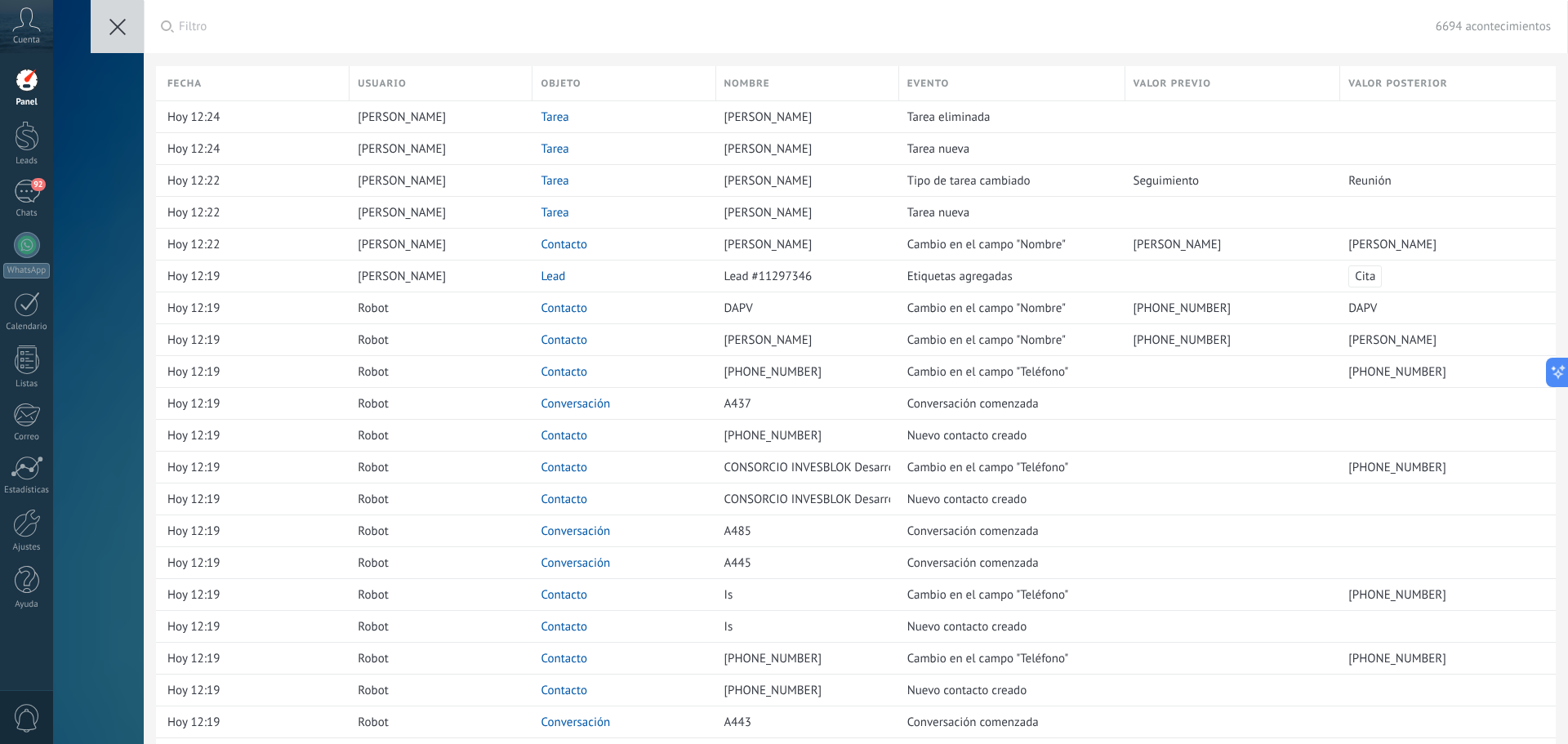
click at [121, 19] on icon at bounding box center [117, 27] width 16 height 16
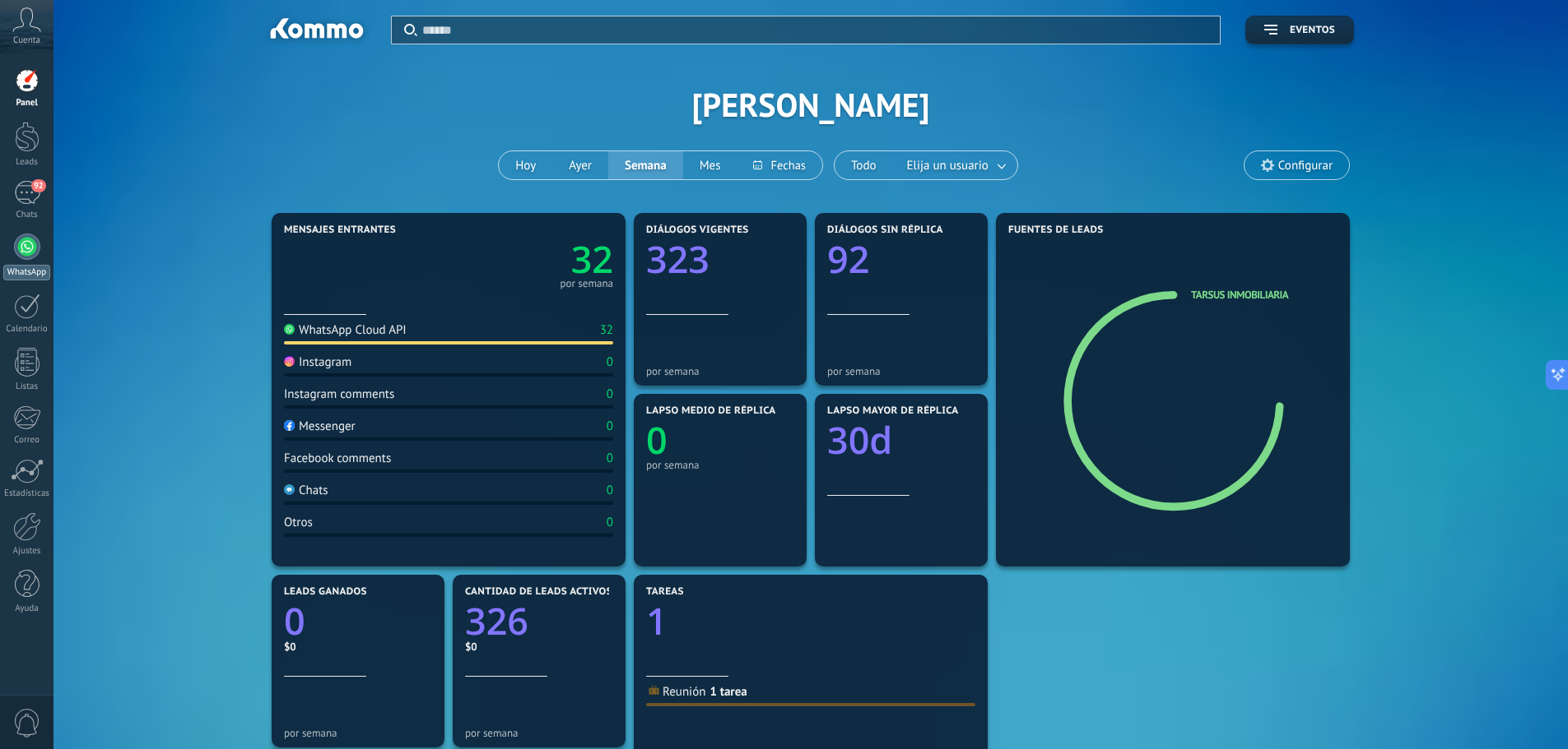
click at [24, 251] on div at bounding box center [26, 246] width 26 height 26
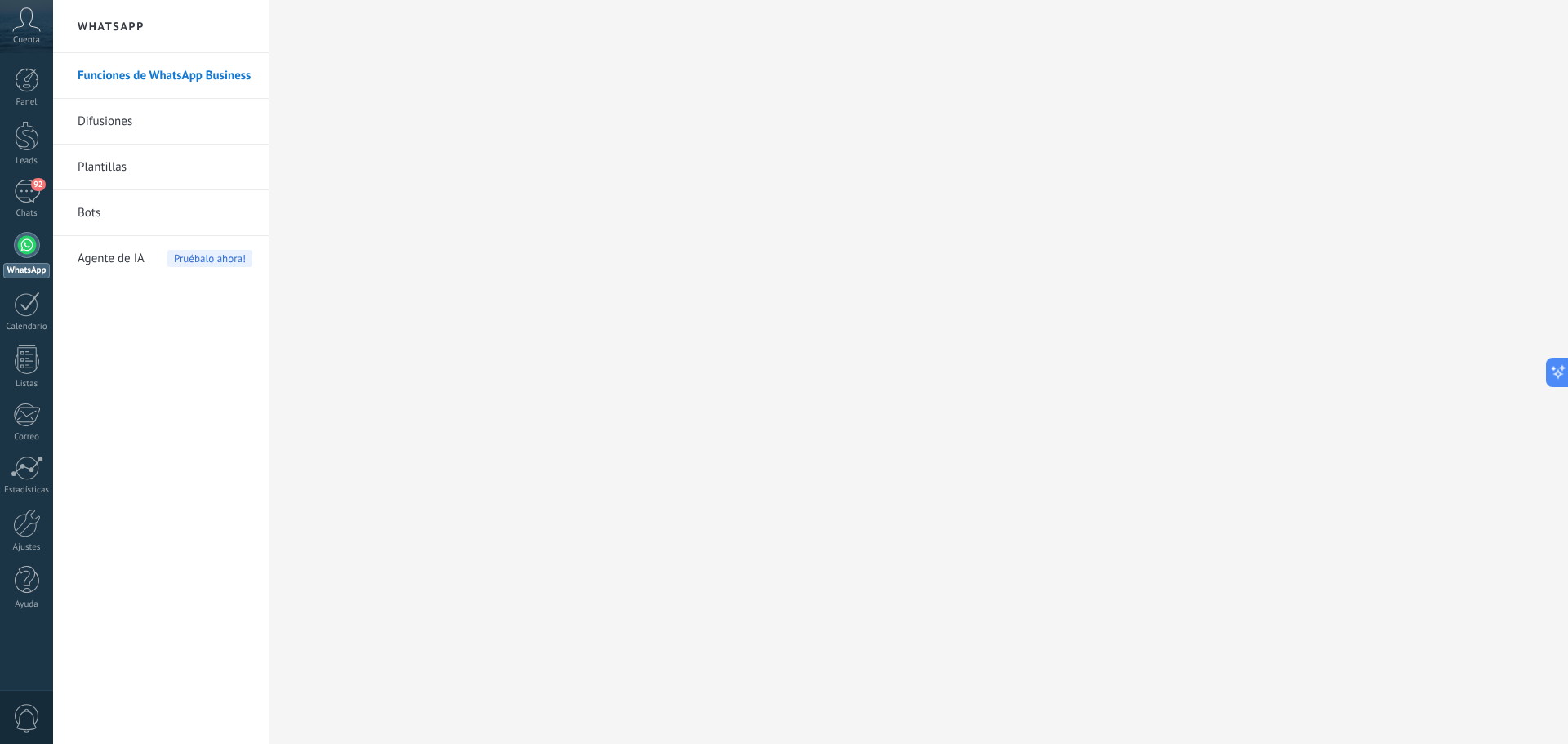
click at [91, 212] on link "Bots" at bounding box center [165, 214] width 174 height 46
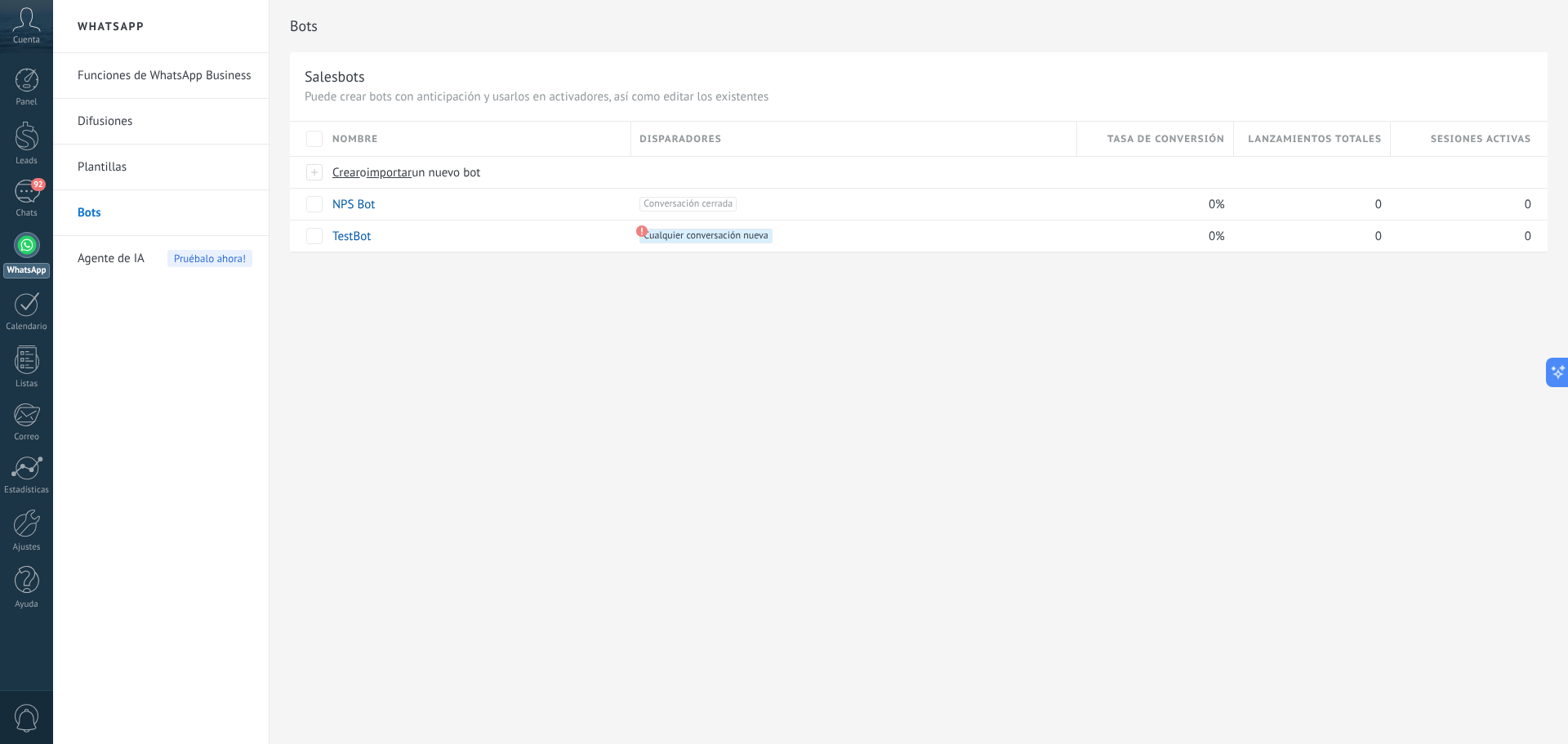
click at [108, 129] on link "Difusiones" at bounding box center [165, 122] width 174 height 46
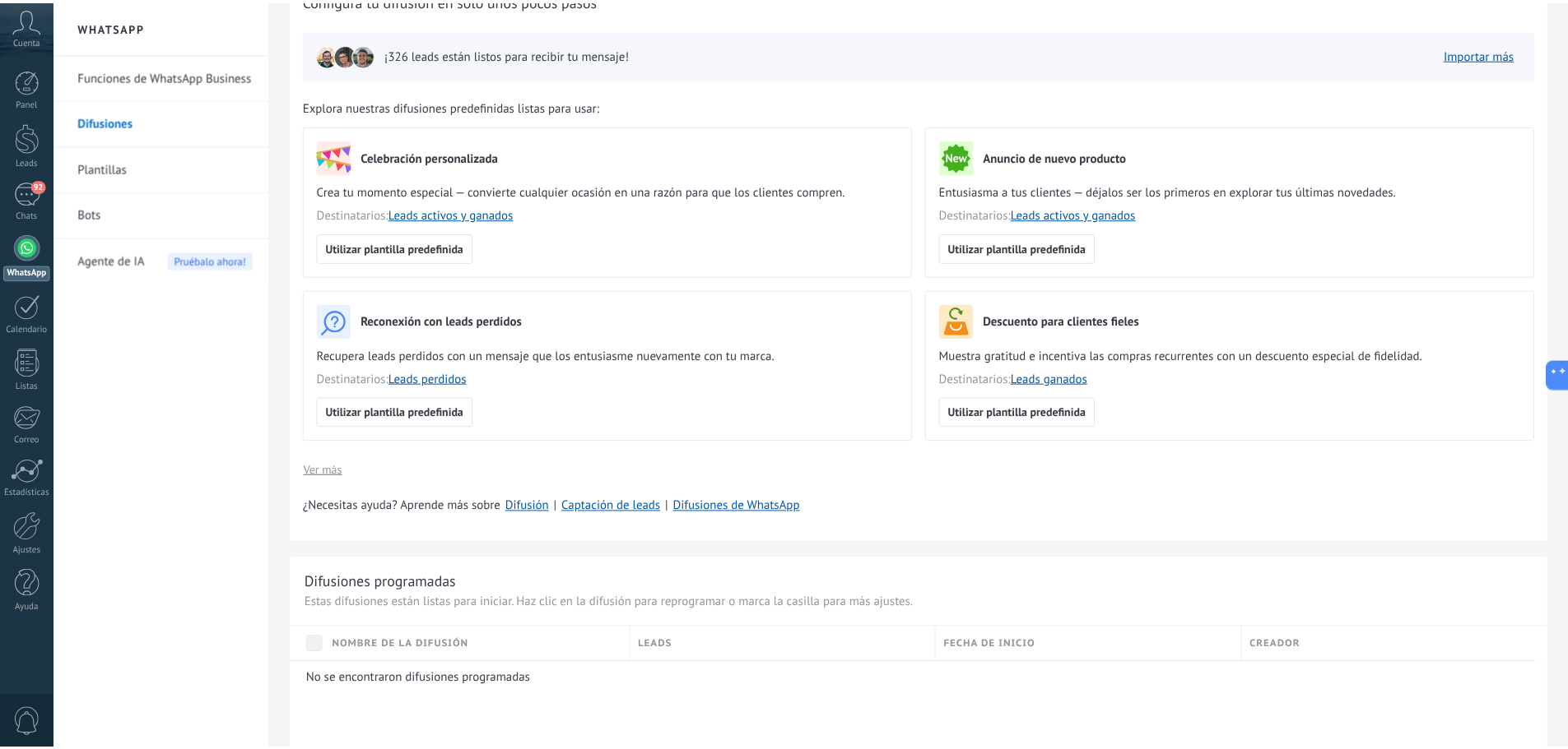
scroll to position [82, 0]
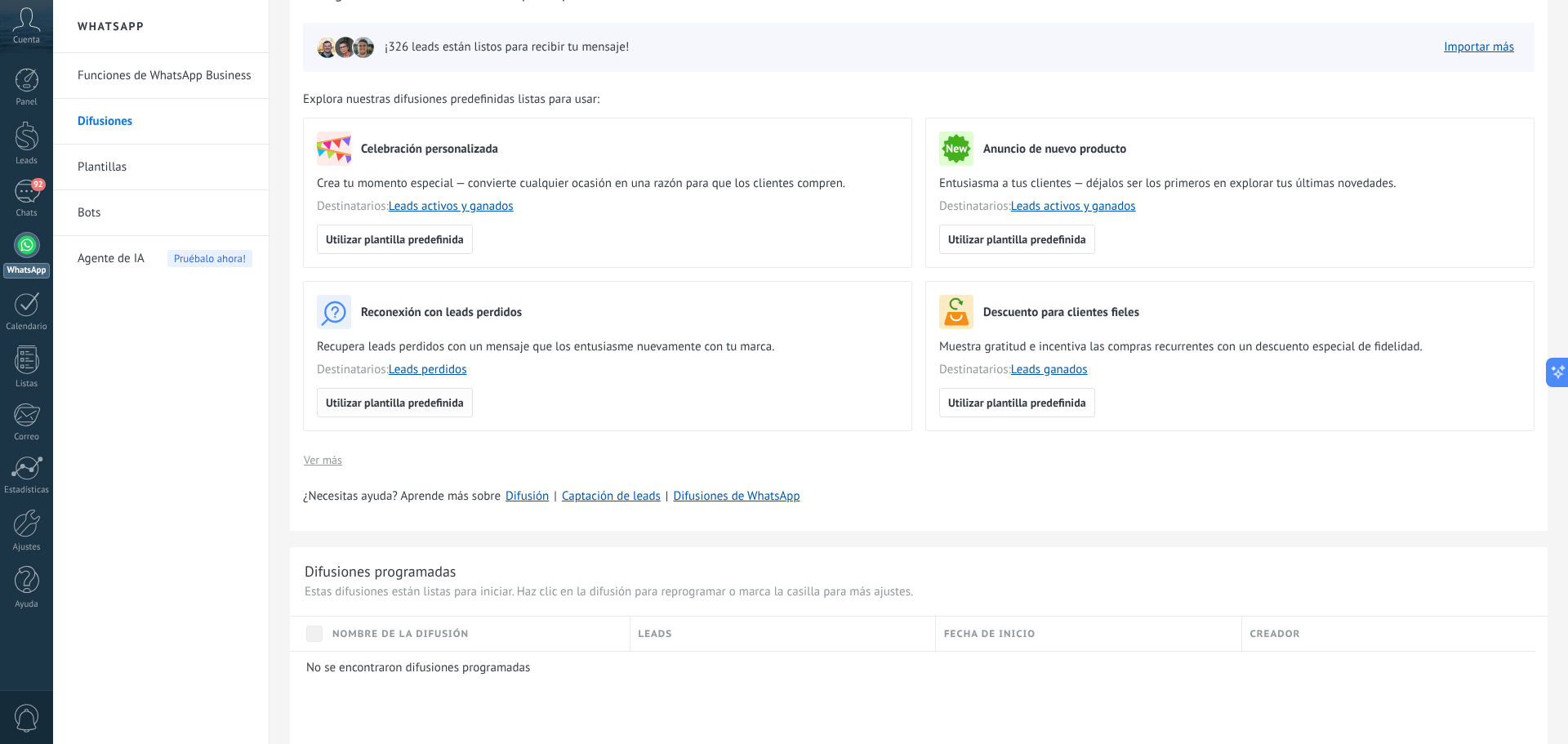
click at [388, 407] on span "Utilizar plantilla predefinida" at bounding box center [395, 403] width 138 height 12
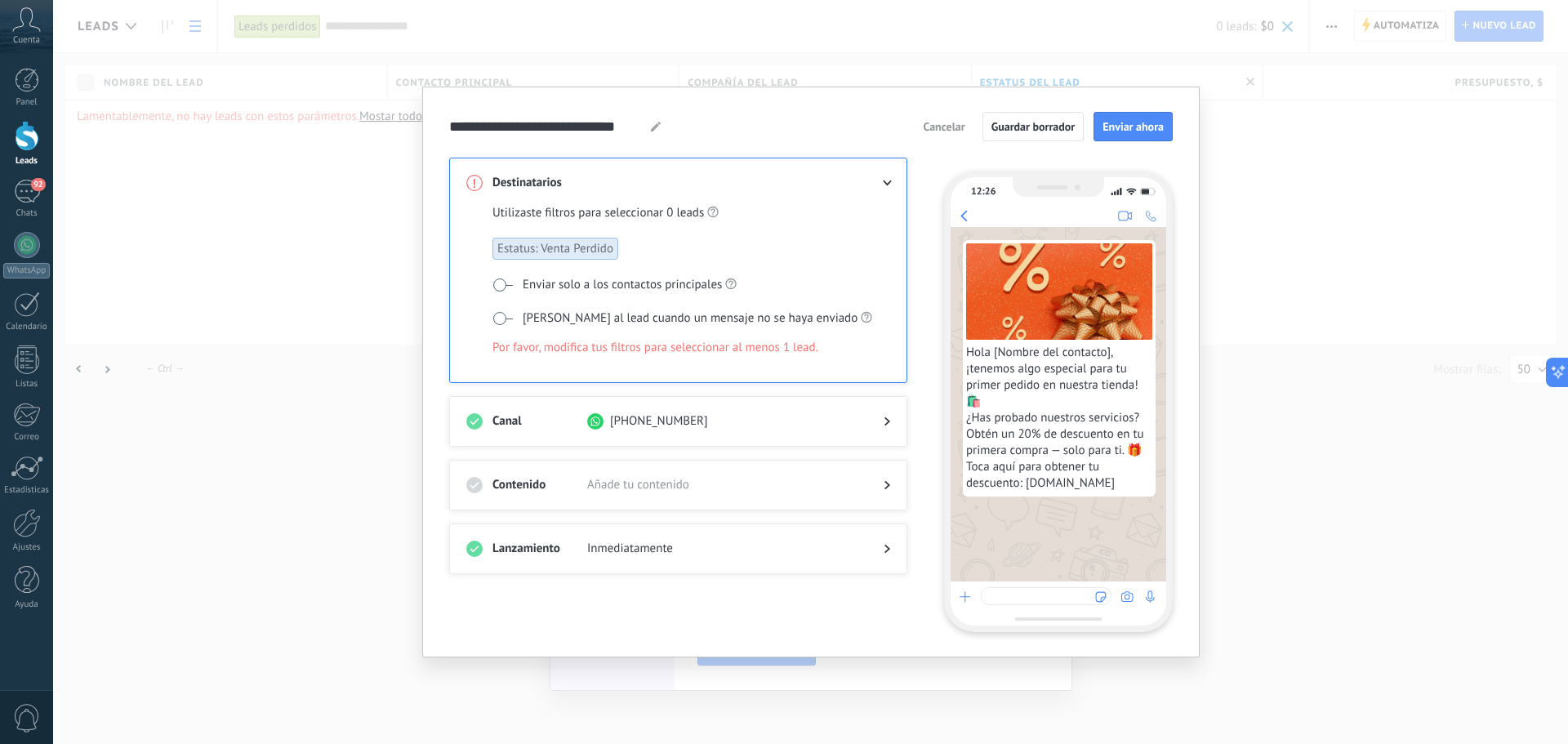
click at [499, 285] on span at bounding box center [502, 286] width 20 height 13
click at [506, 284] on span at bounding box center [502, 286] width 20 height 13
click at [1212, 145] on div "**********" at bounding box center [810, 372] width 1515 height 744
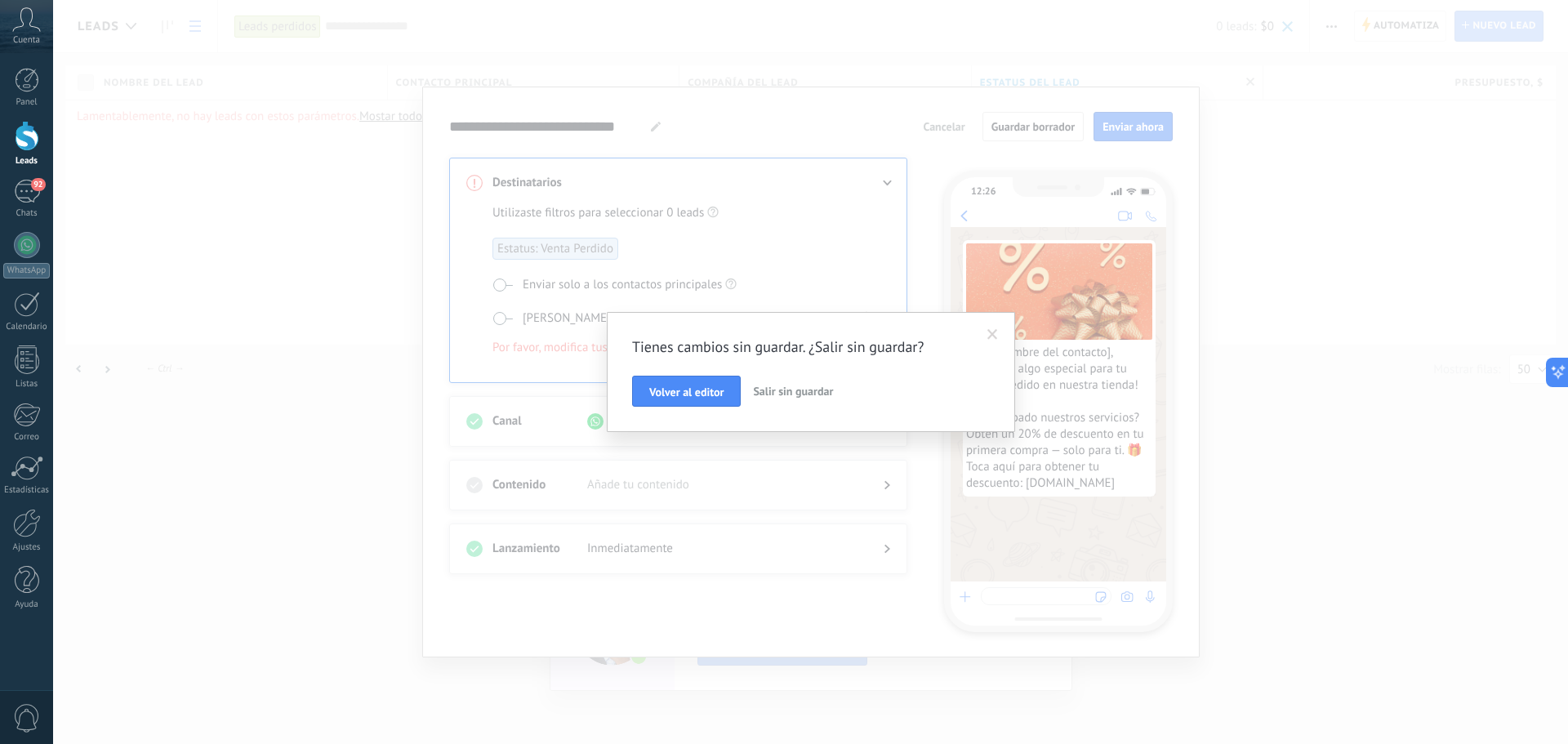
click at [789, 388] on span "Salir sin guardar" at bounding box center [794, 391] width 81 height 14
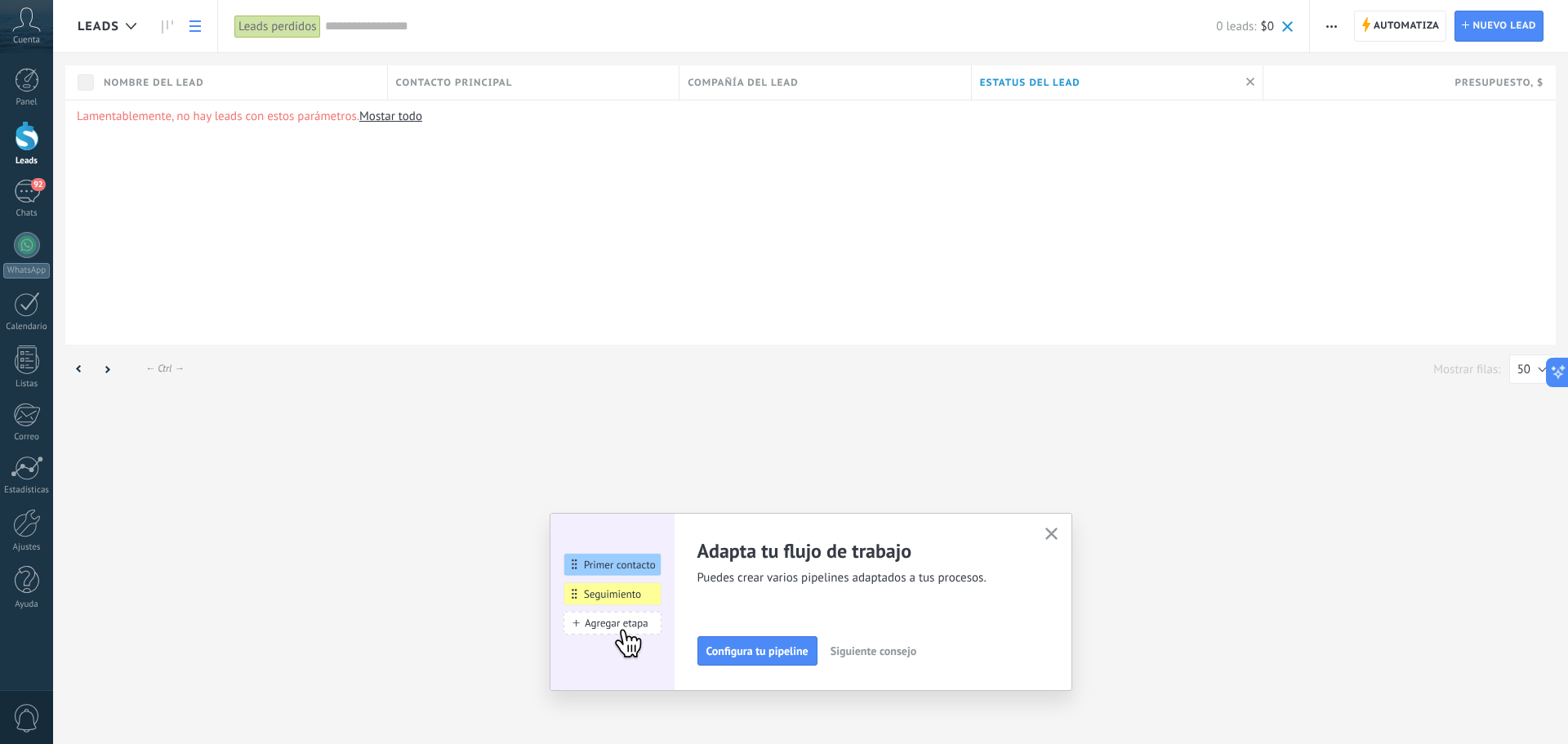
click at [1049, 533] on use "button" at bounding box center [1051, 534] width 12 height 12
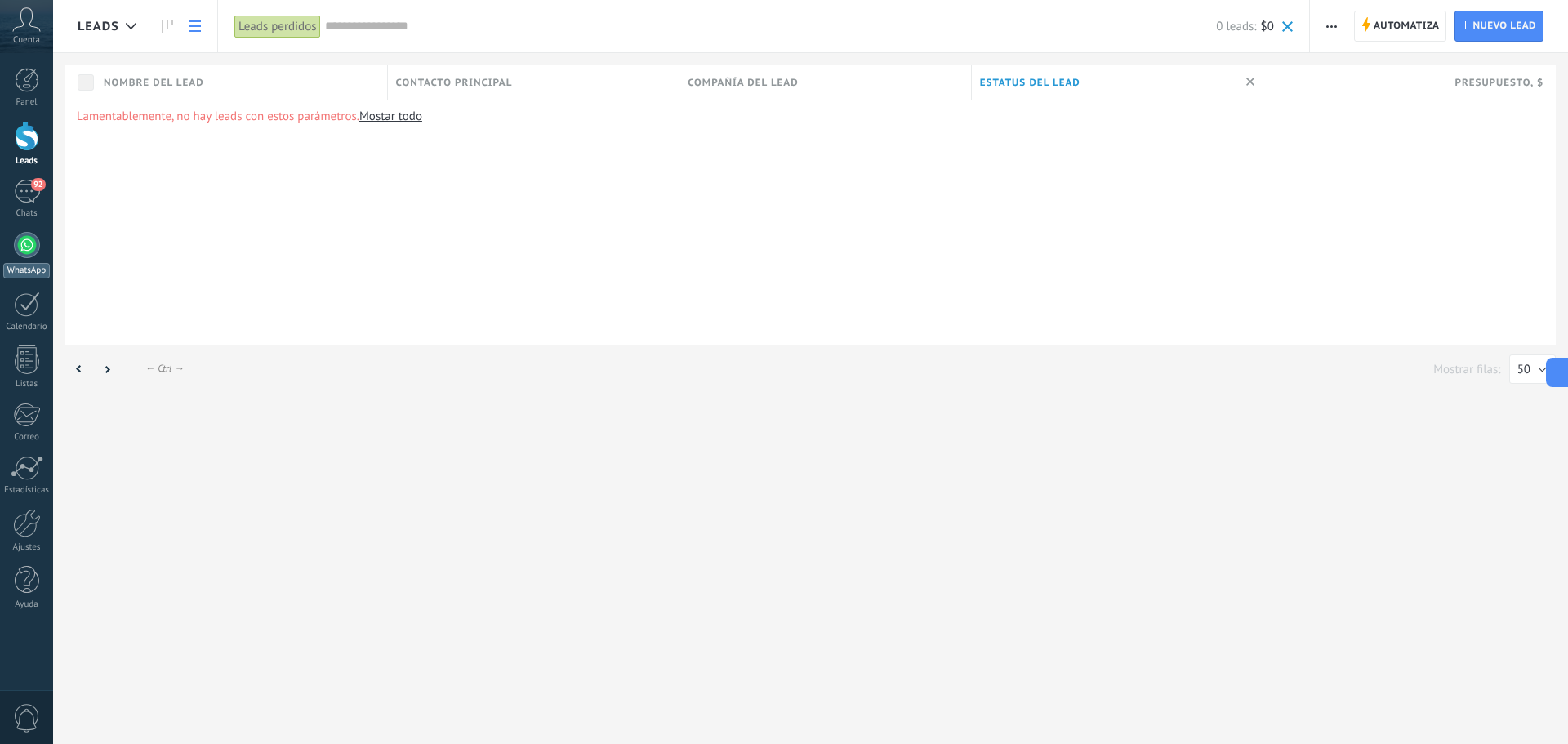
click at [17, 245] on div at bounding box center [26, 244] width 26 height 26
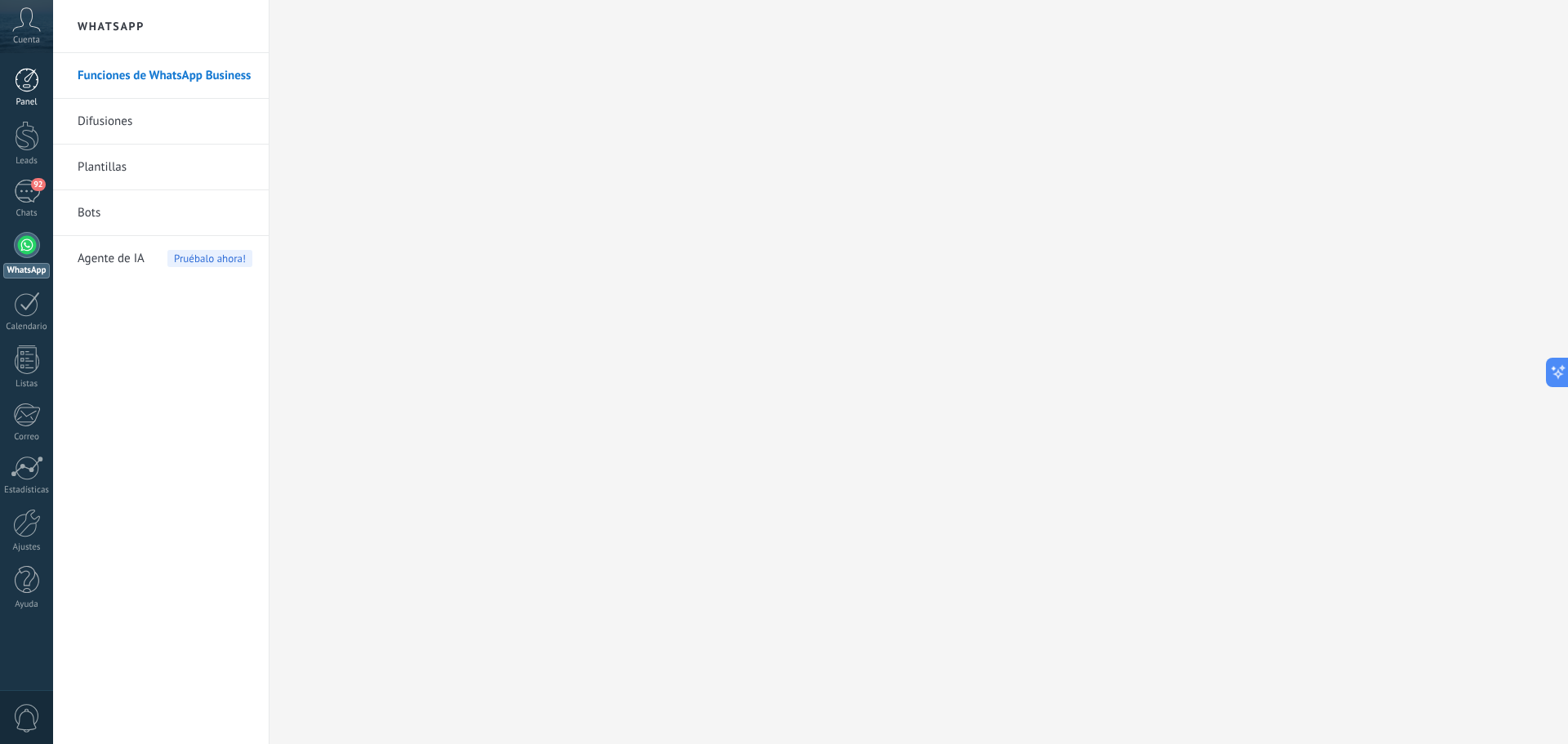
click at [21, 87] on div at bounding box center [27, 81] width 25 height 25
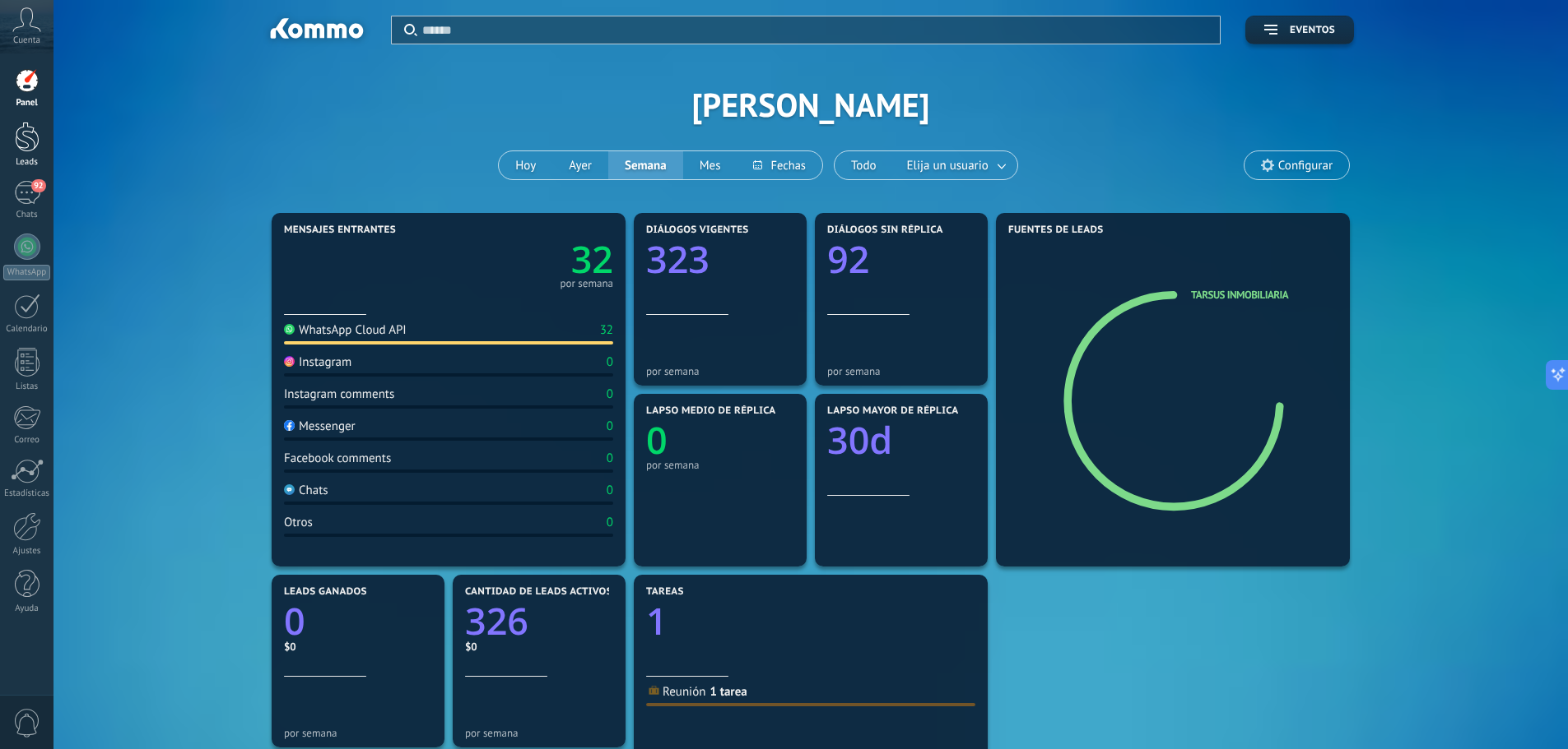
click at [33, 158] on div "Leads" at bounding box center [26, 162] width 47 height 11
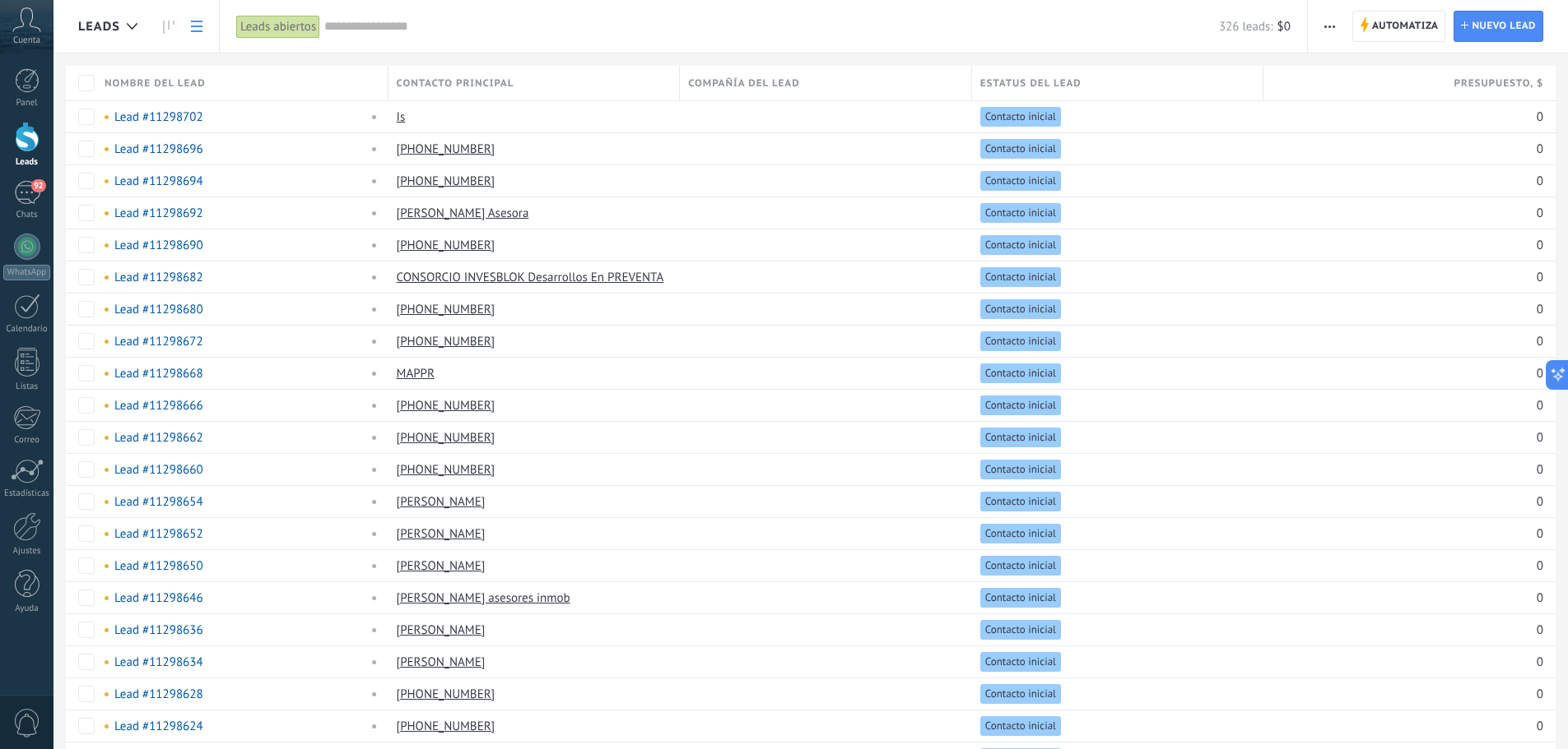
click at [488, 85] on span "Contacto principal" at bounding box center [456, 83] width 118 height 15
click at [762, 81] on span "Compañía del lead" at bounding box center [744, 83] width 112 height 15
click at [765, 84] on span "Compañía del lead" at bounding box center [744, 83] width 112 height 15
click at [164, 30] on icon at bounding box center [169, 27] width 12 height 14
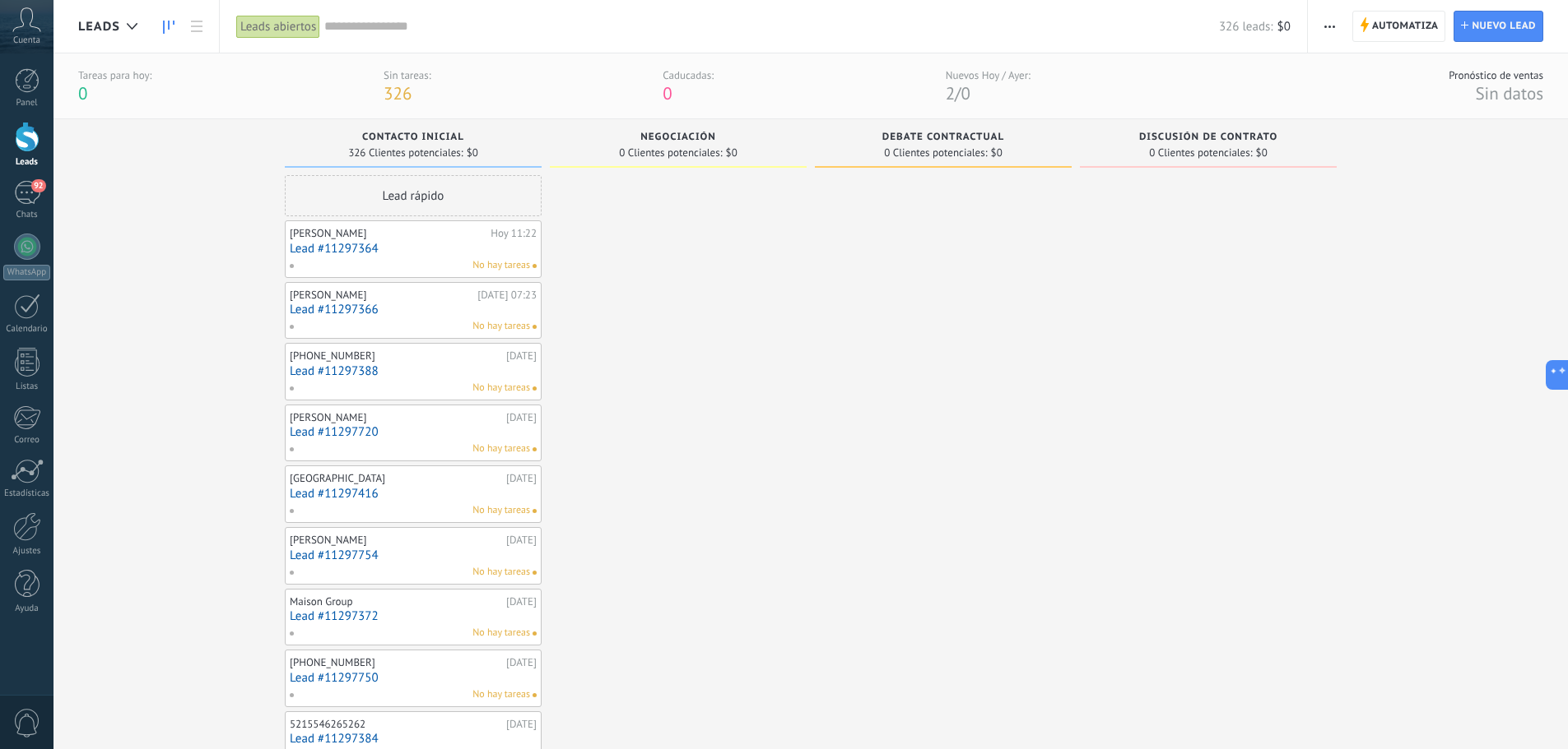
click at [428, 203] on div "Lead rápido" at bounding box center [413, 196] width 257 height 42
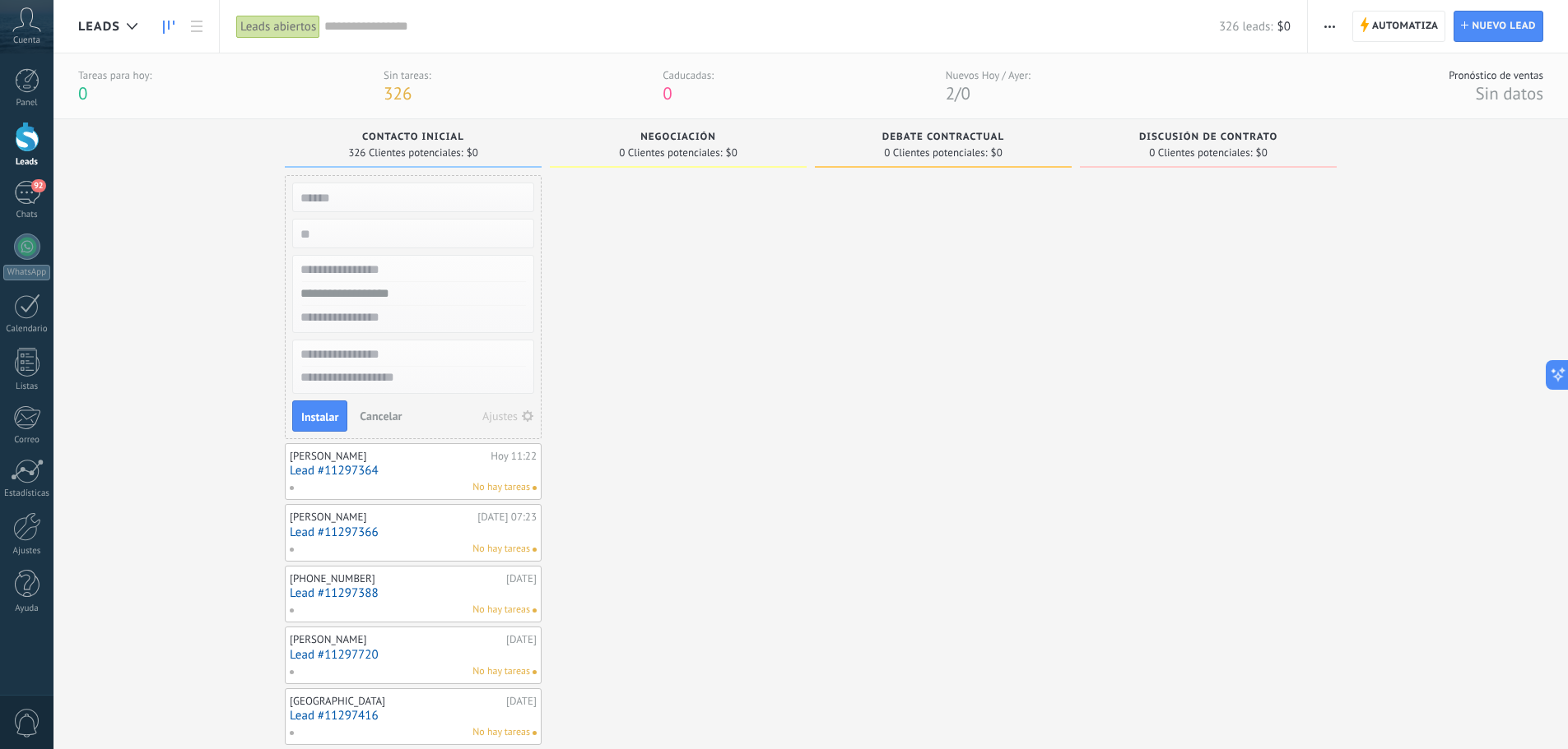
click at [383, 417] on span "Cancelar" at bounding box center [379, 416] width 42 height 14
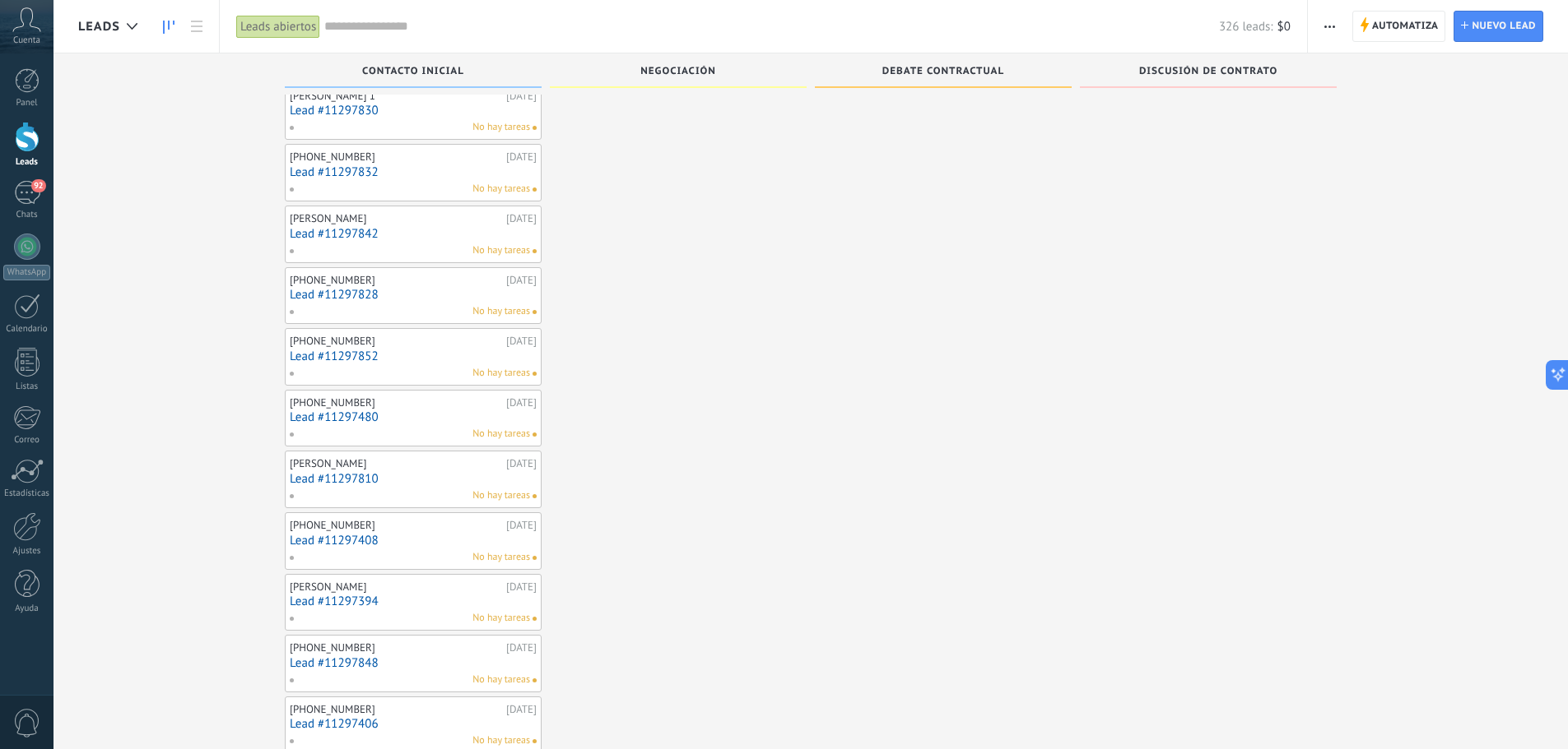
scroll to position [1308, 0]
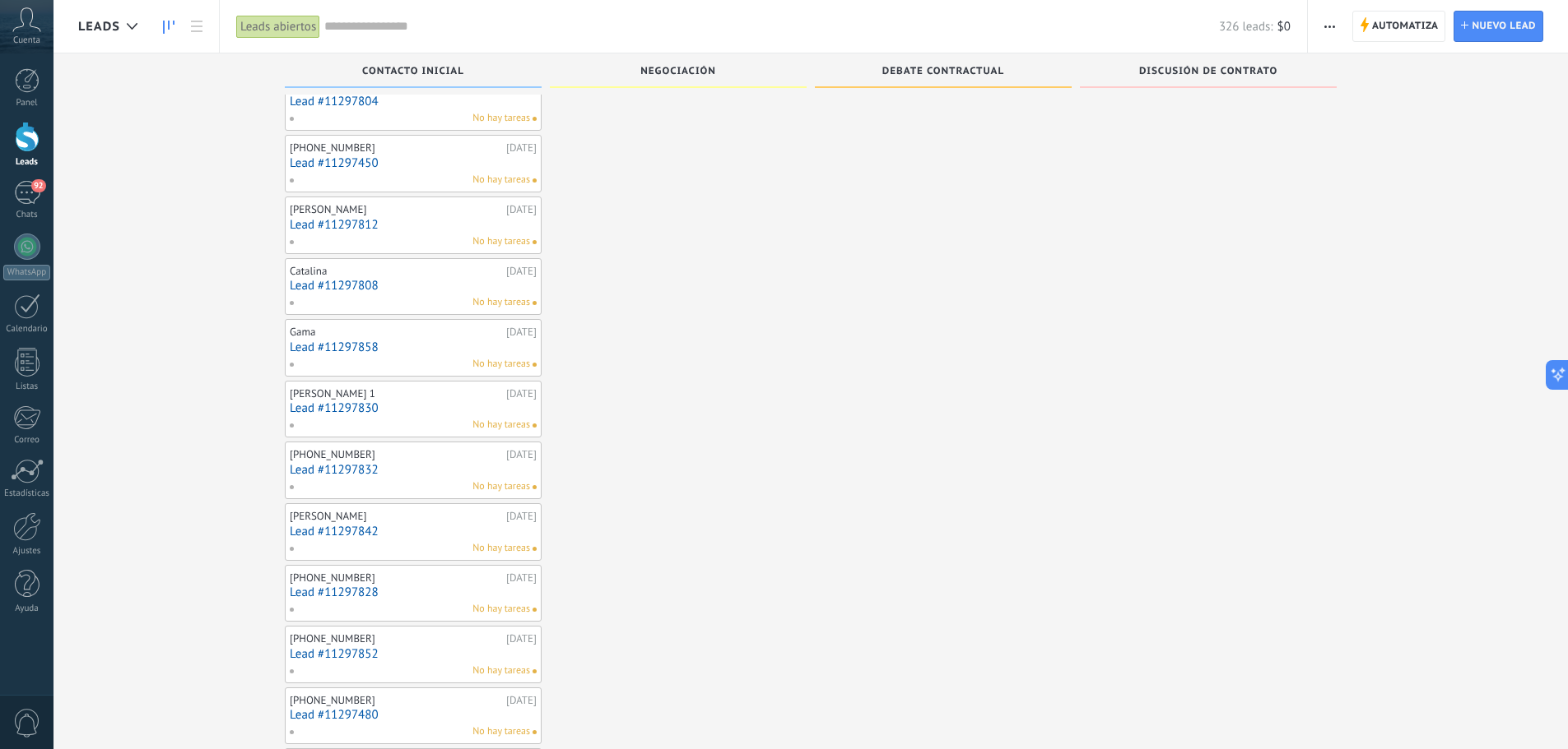
click at [387, 33] on input "text" at bounding box center [771, 27] width 894 height 17
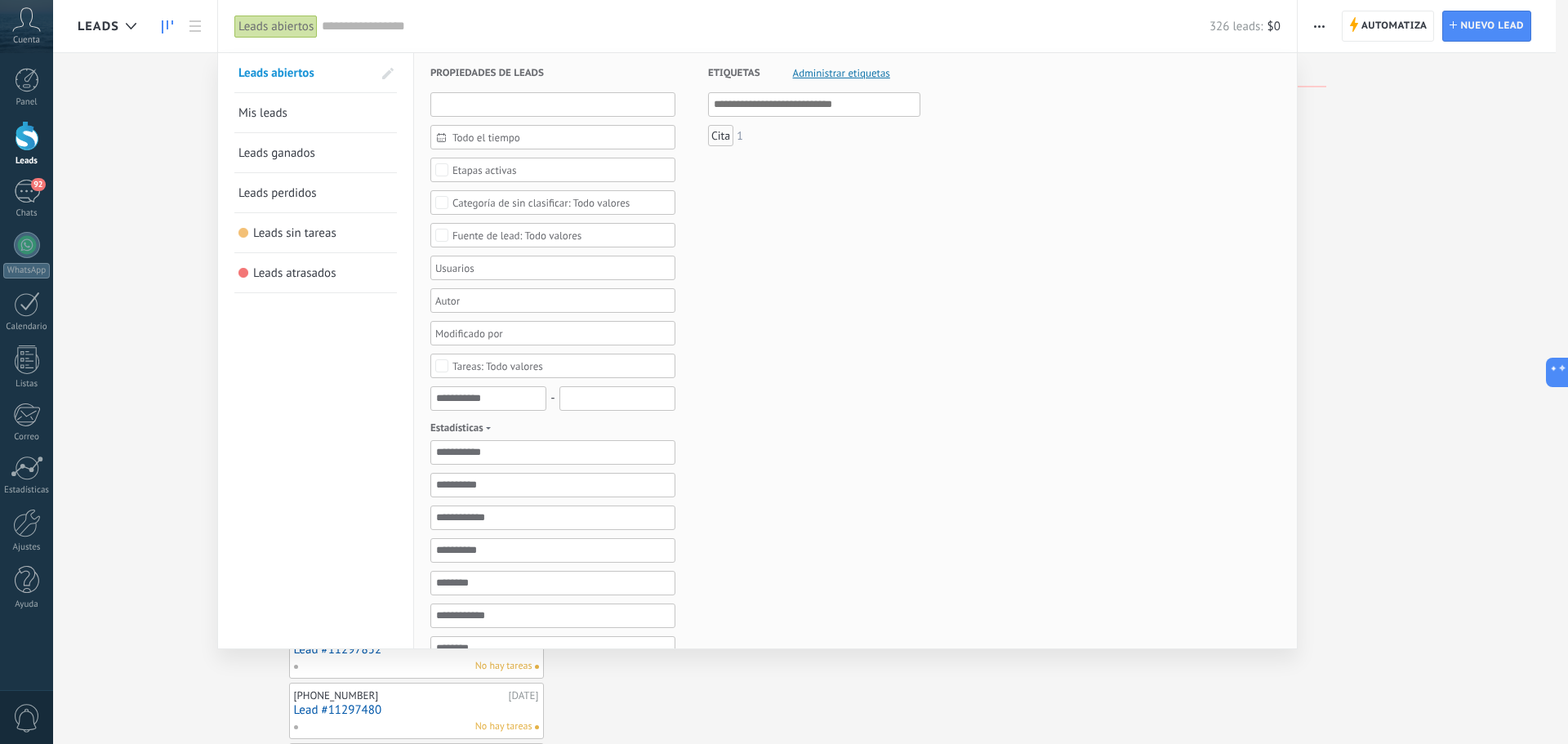
click at [487, 105] on input "text" at bounding box center [553, 105] width 245 height 25
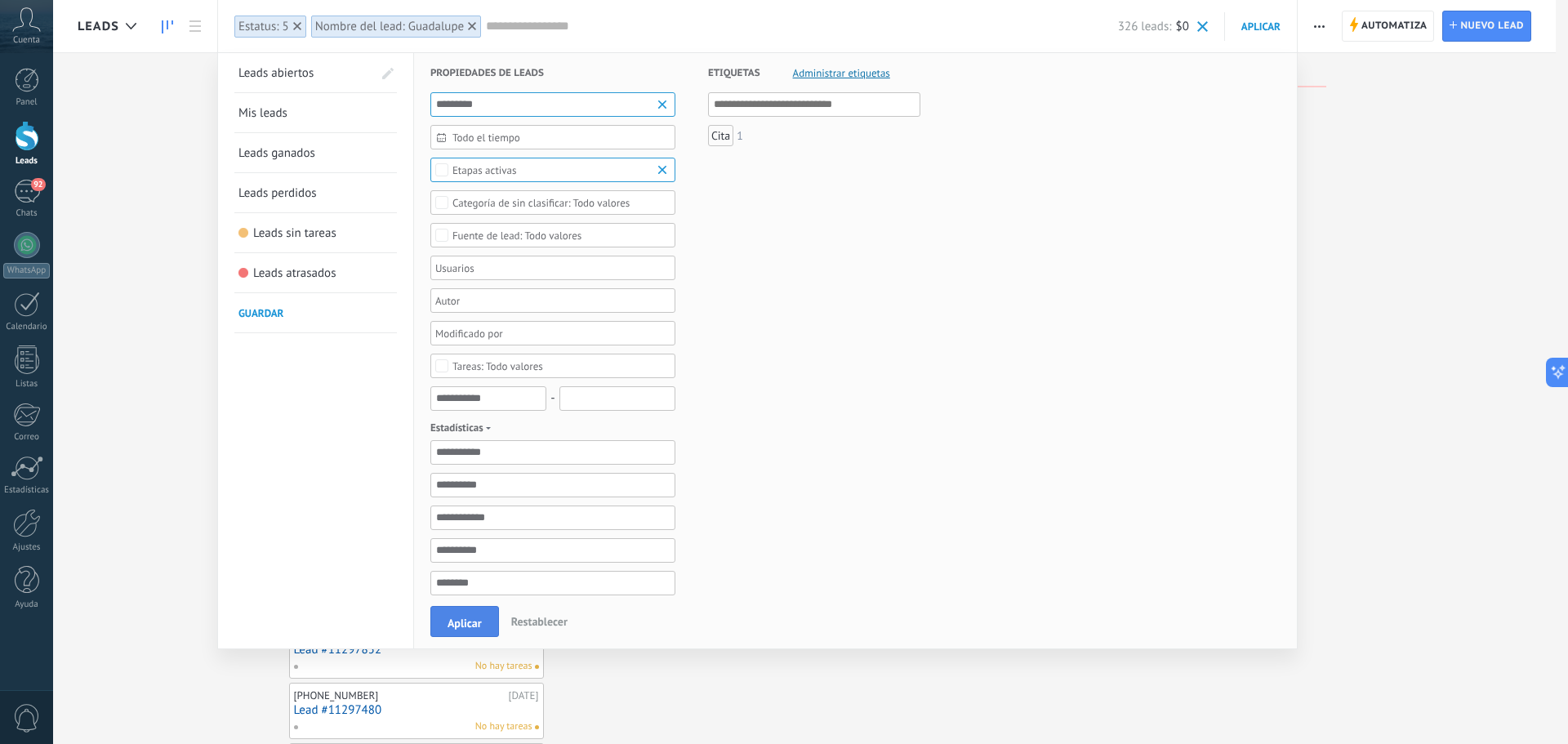
type input "*********"
click at [478, 612] on button "Aplicar" at bounding box center [465, 621] width 69 height 31
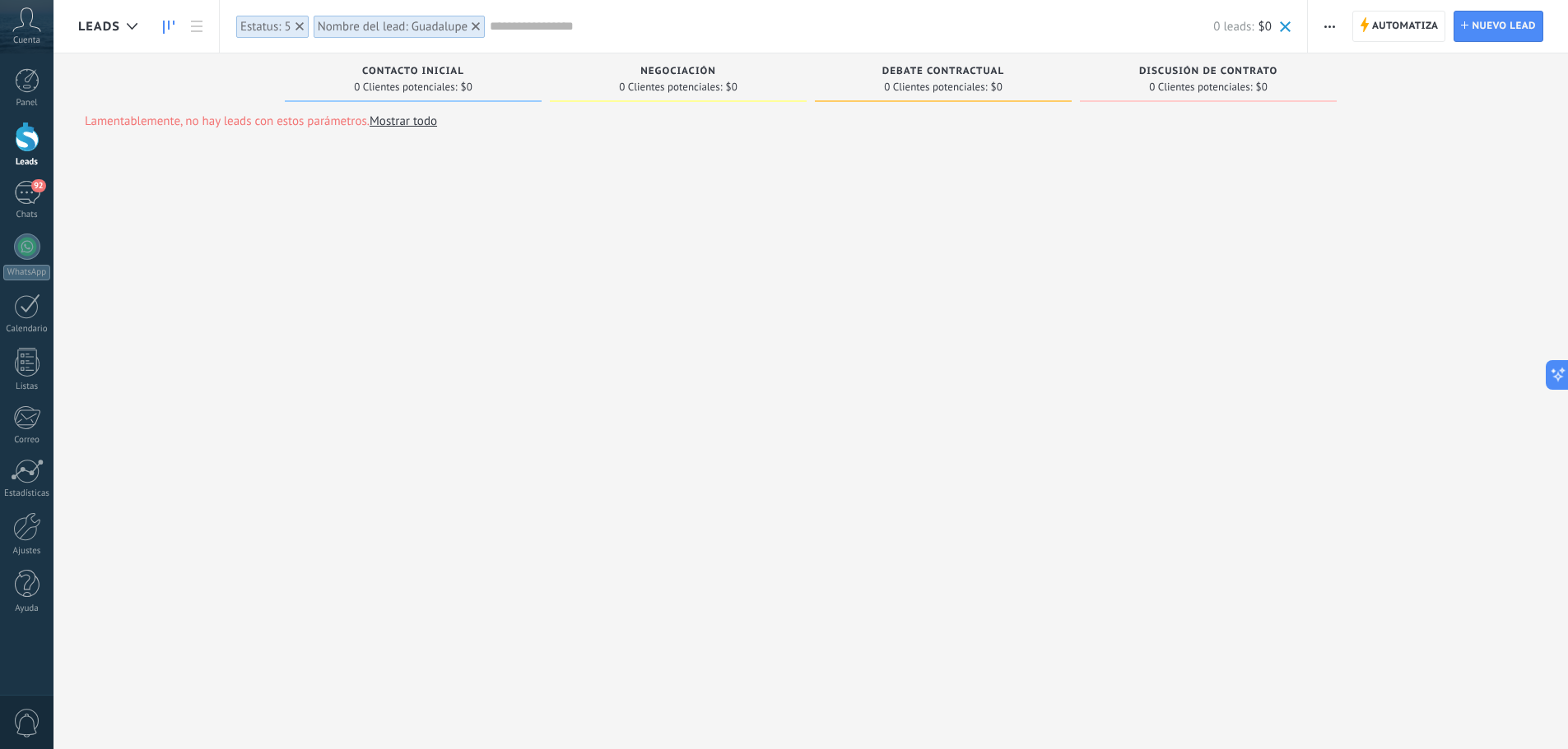
click at [477, 24] on icon at bounding box center [475, 26] width 9 height 9
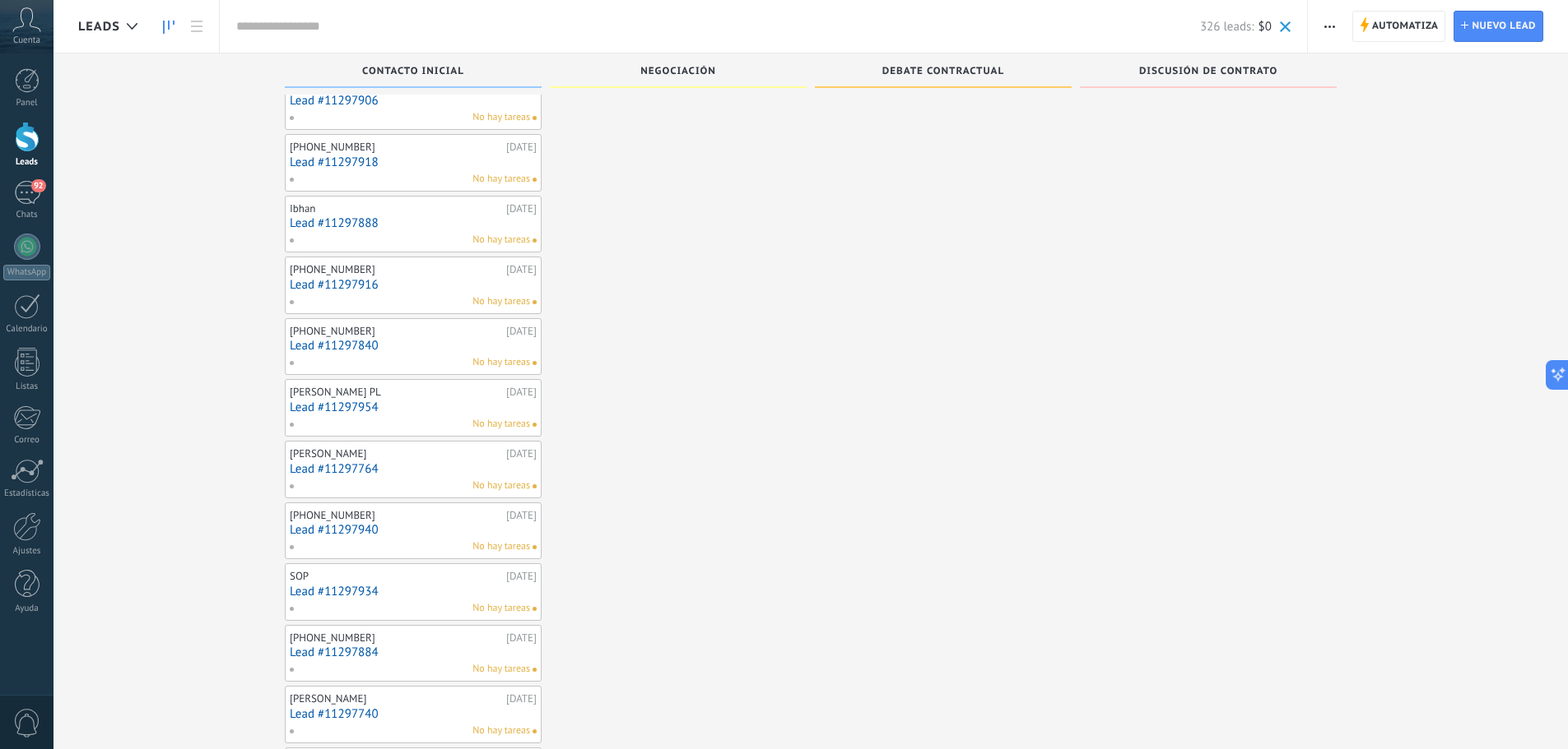
scroll to position [2547, 0]
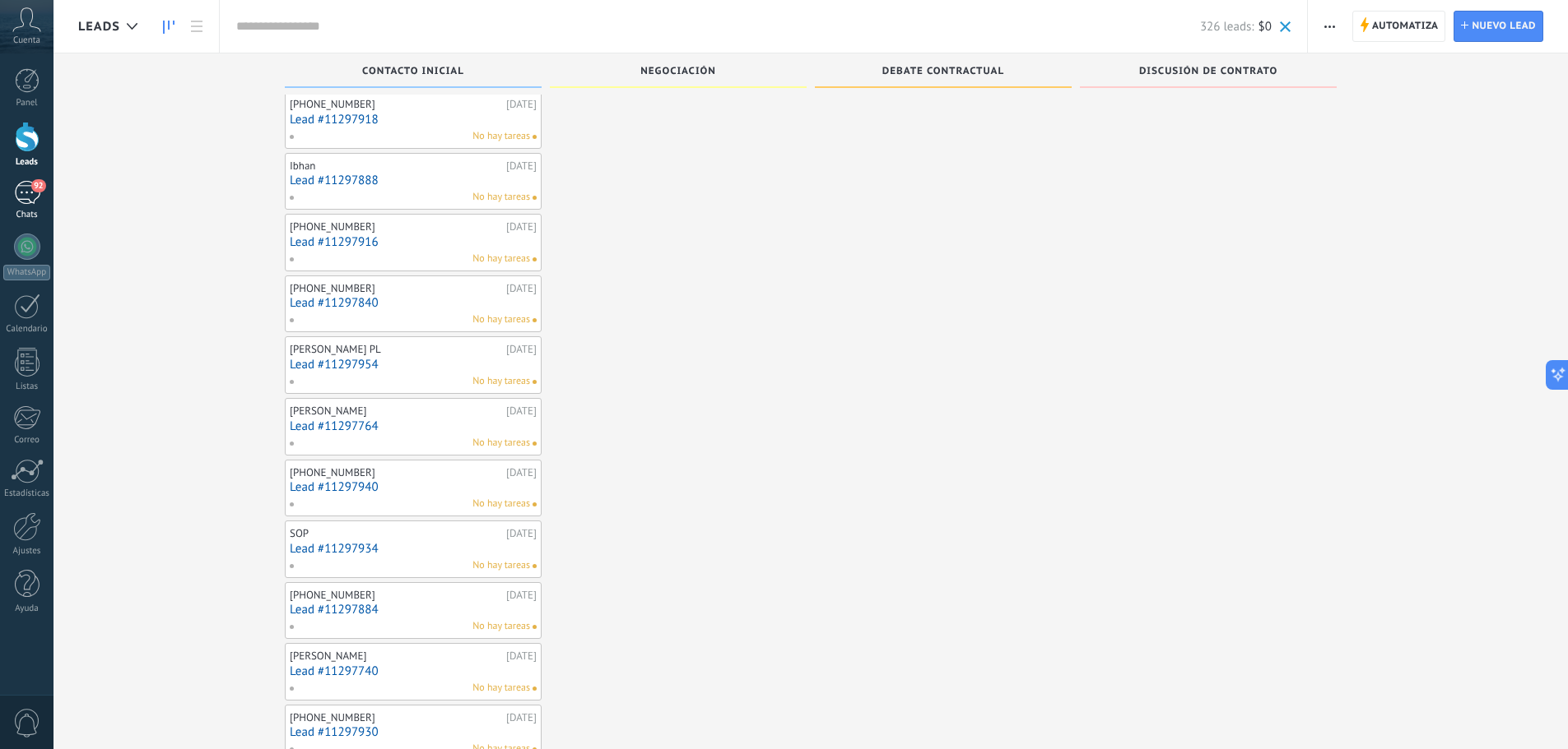
click at [37, 193] on div "92" at bounding box center [26, 193] width 26 height 24
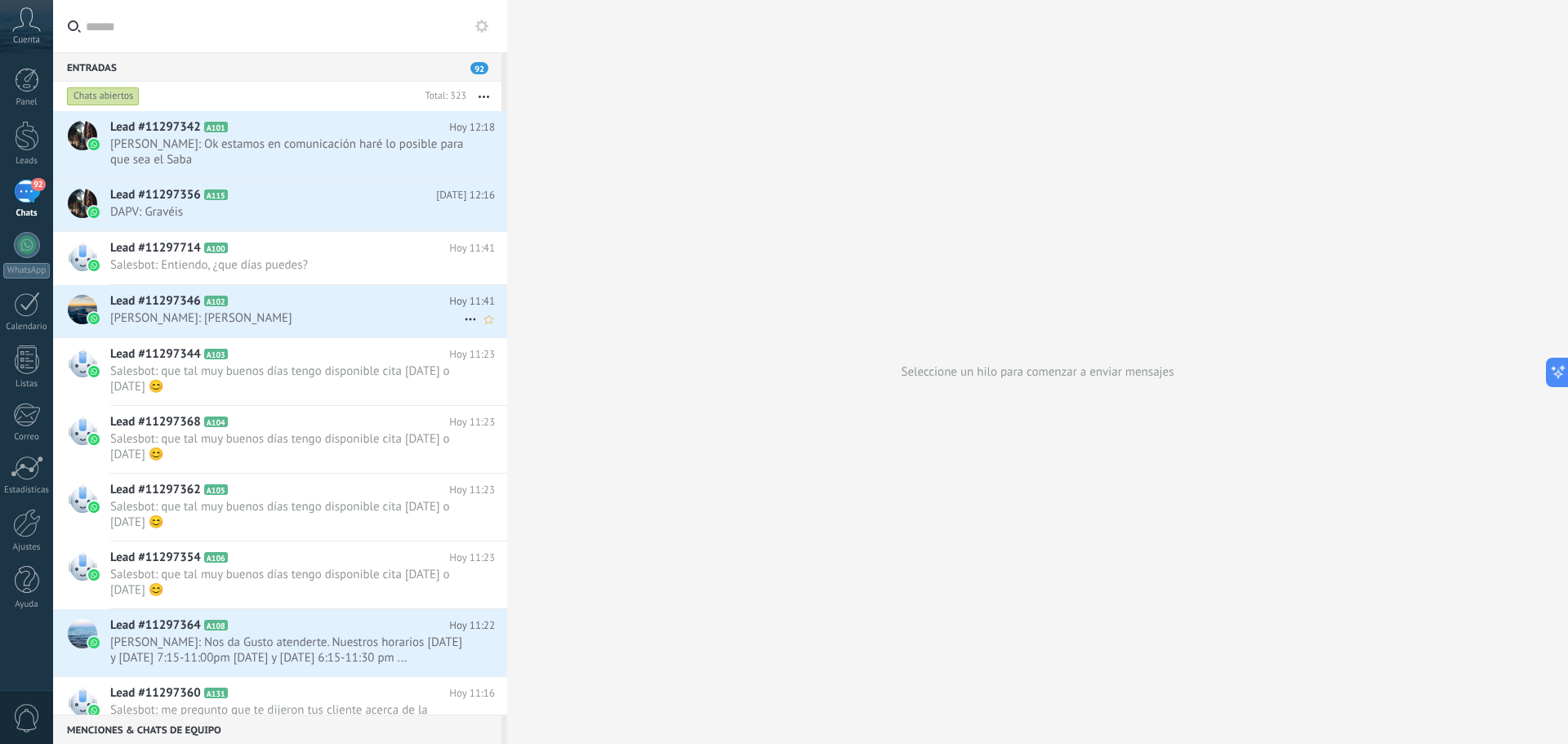
click at [318, 309] on h2 "Lead #11297346 A102" at bounding box center [280, 301] width 339 height 16
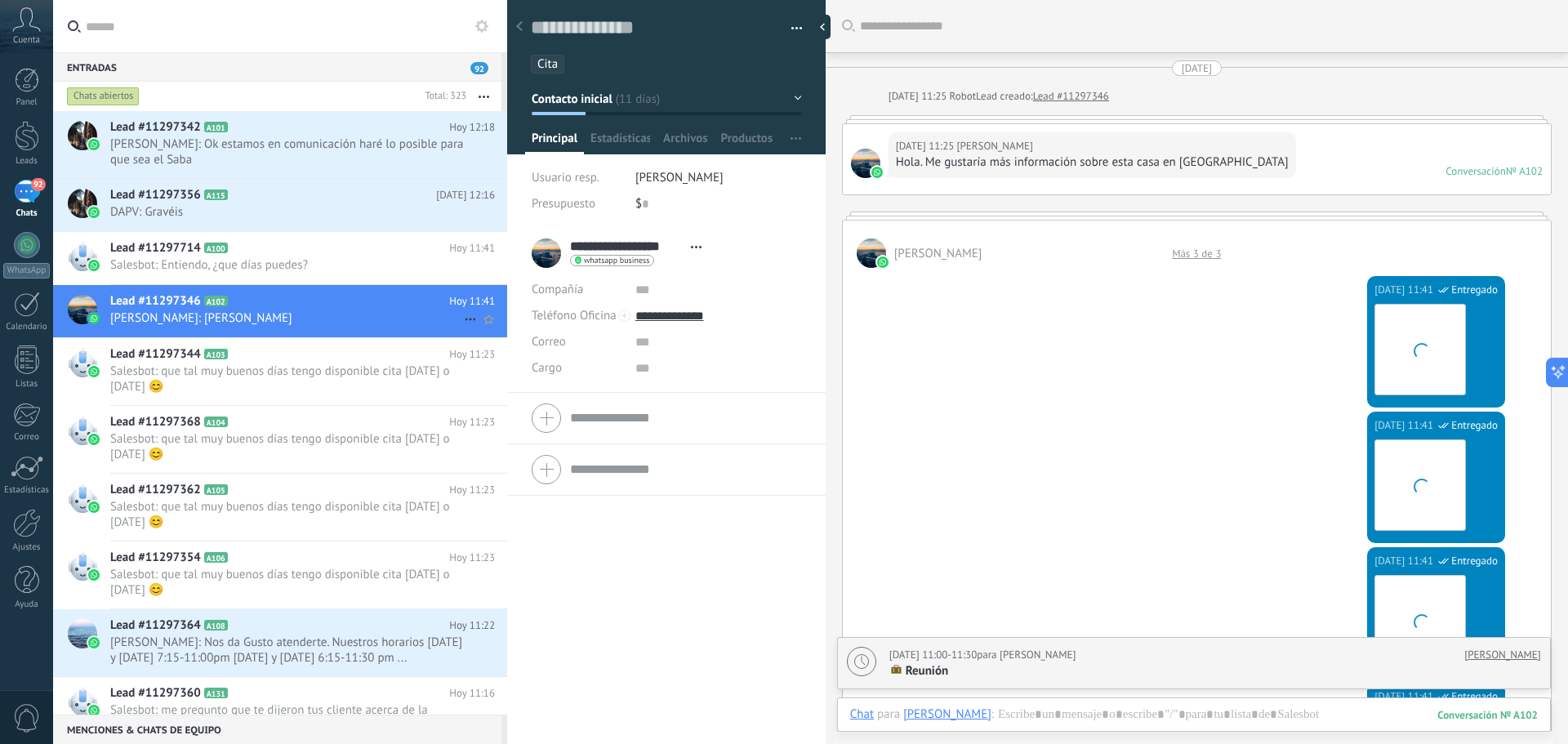
scroll to position [1929, 0]
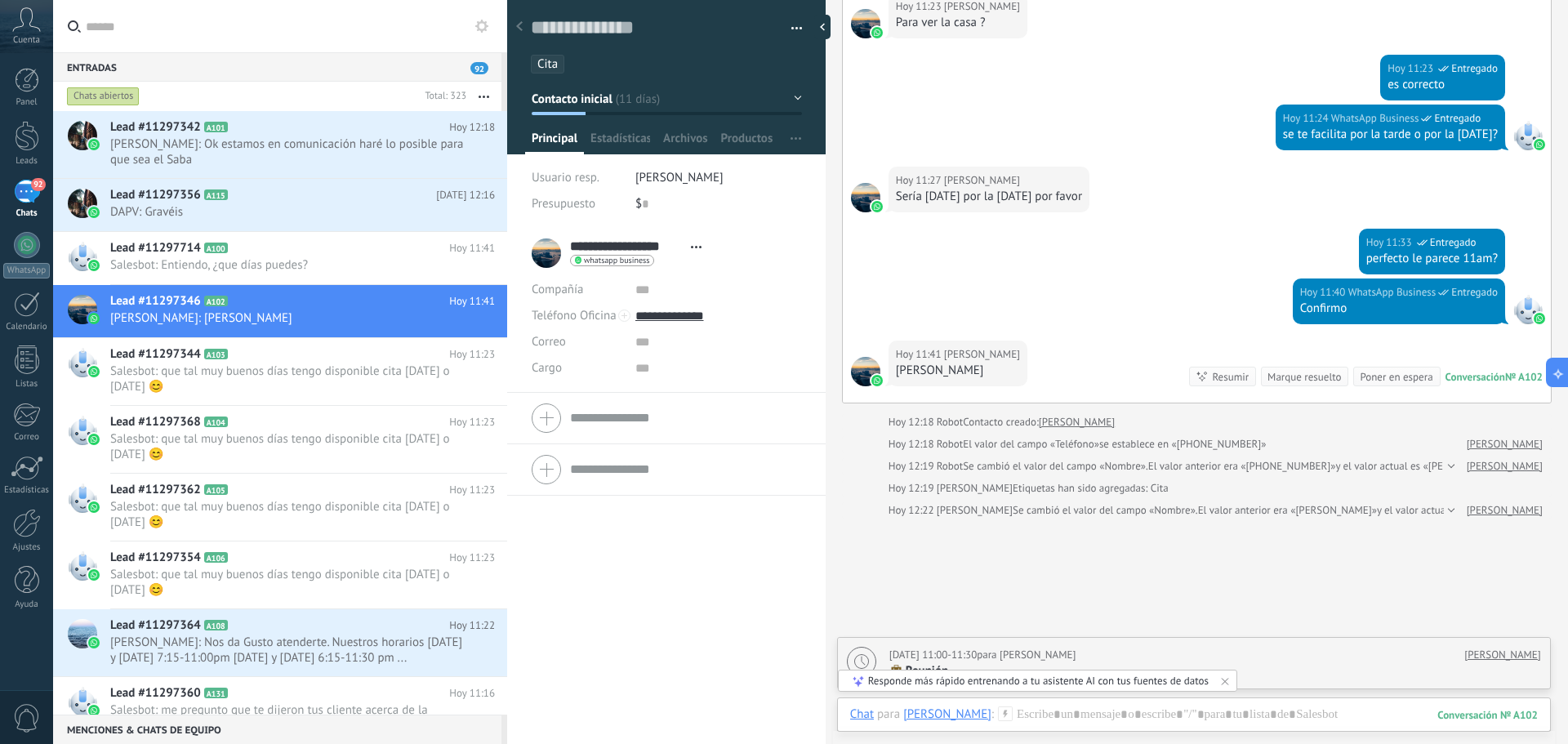
drag, startPoint x: 318, startPoint y: 309, endPoint x: 584, endPoint y: 40, distance: 378.3
click at [584, 41] on div "Guardar y crear Imprimir Administrar etiquetas Exportar a excel" at bounding box center [667, 44] width 272 height 58
click at [588, 24] on textarea at bounding box center [655, 28] width 248 height 25
type textarea "*"
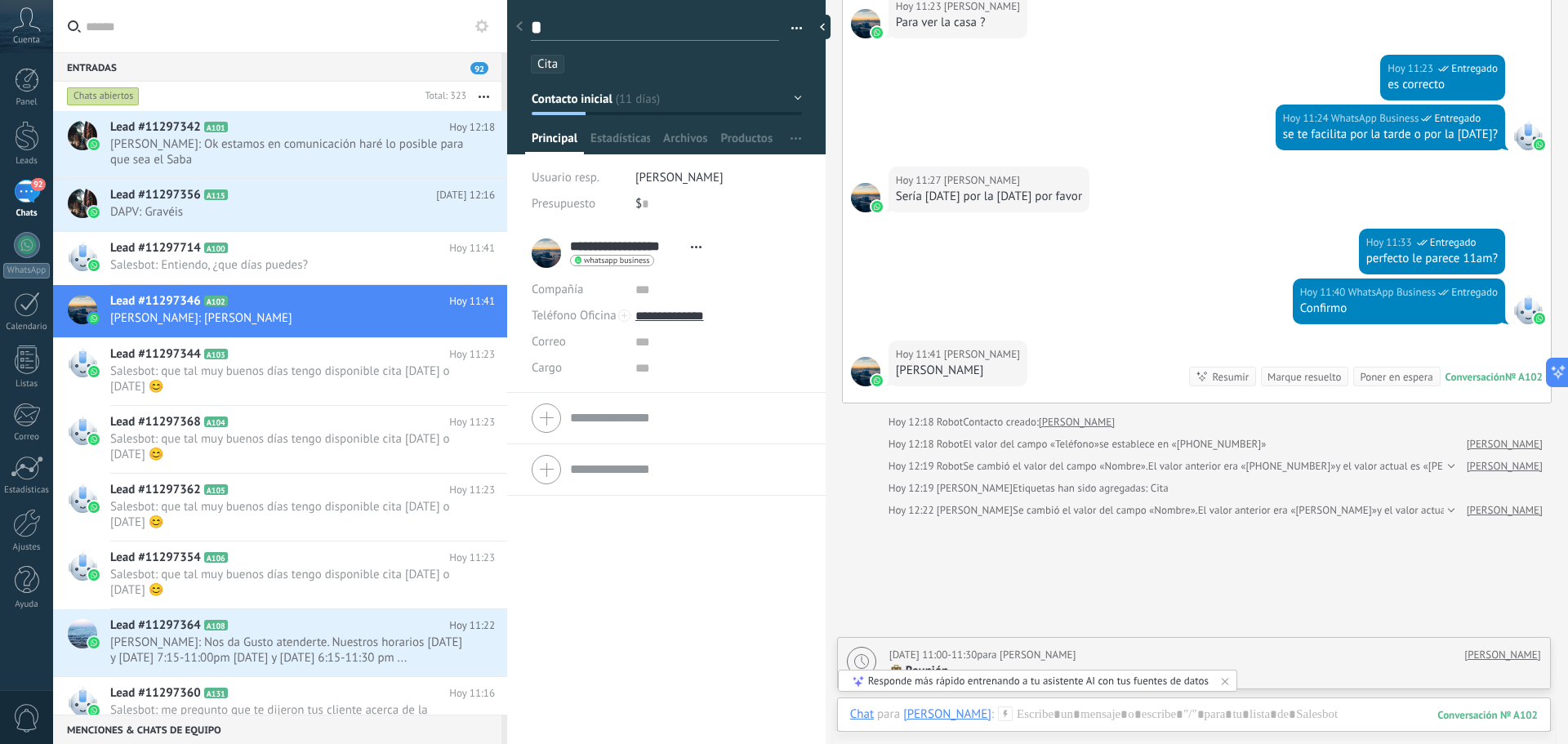
type textarea "**"
type textarea "***"
type textarea "****"
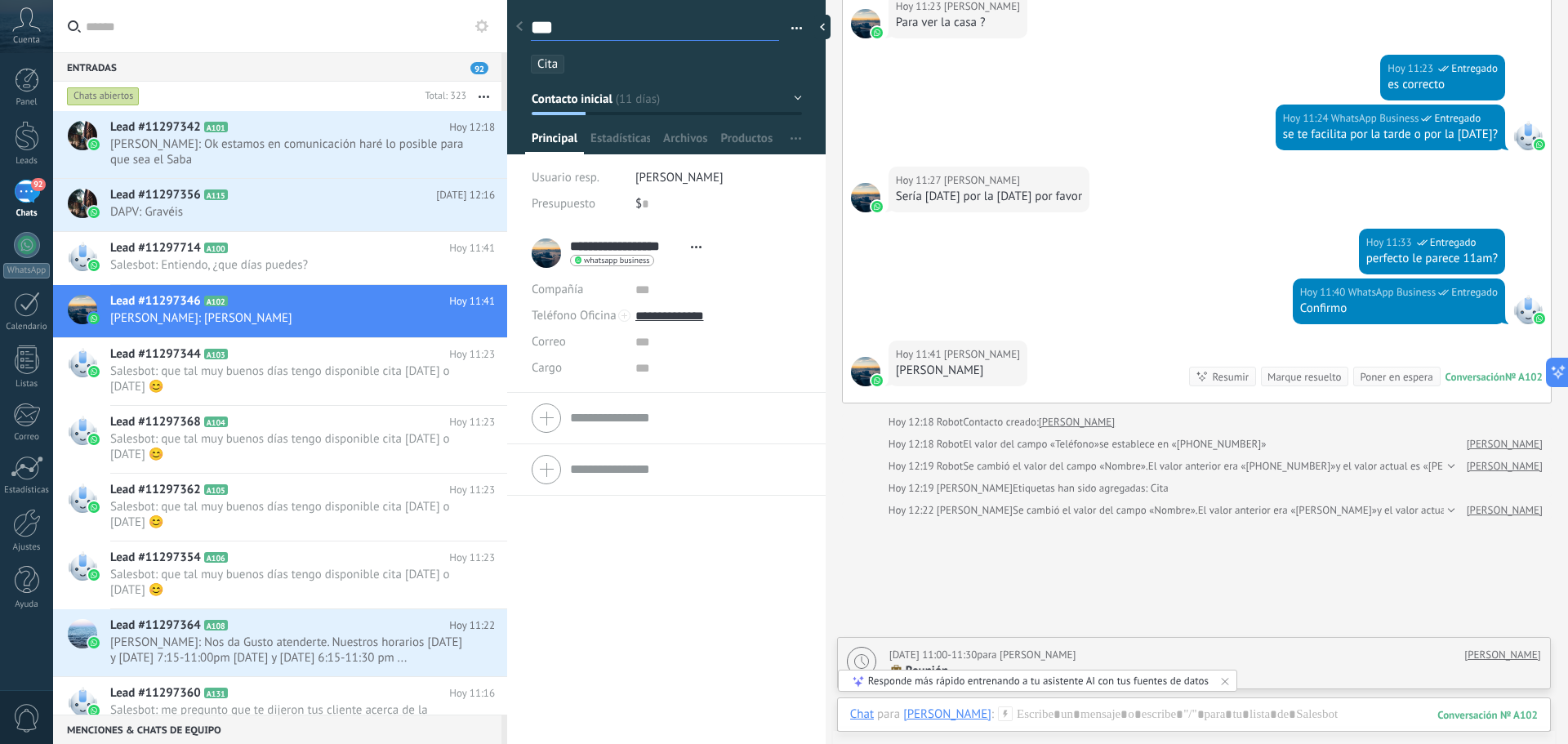
type textarea "****"
type textarea "*****"
type textarea "******"
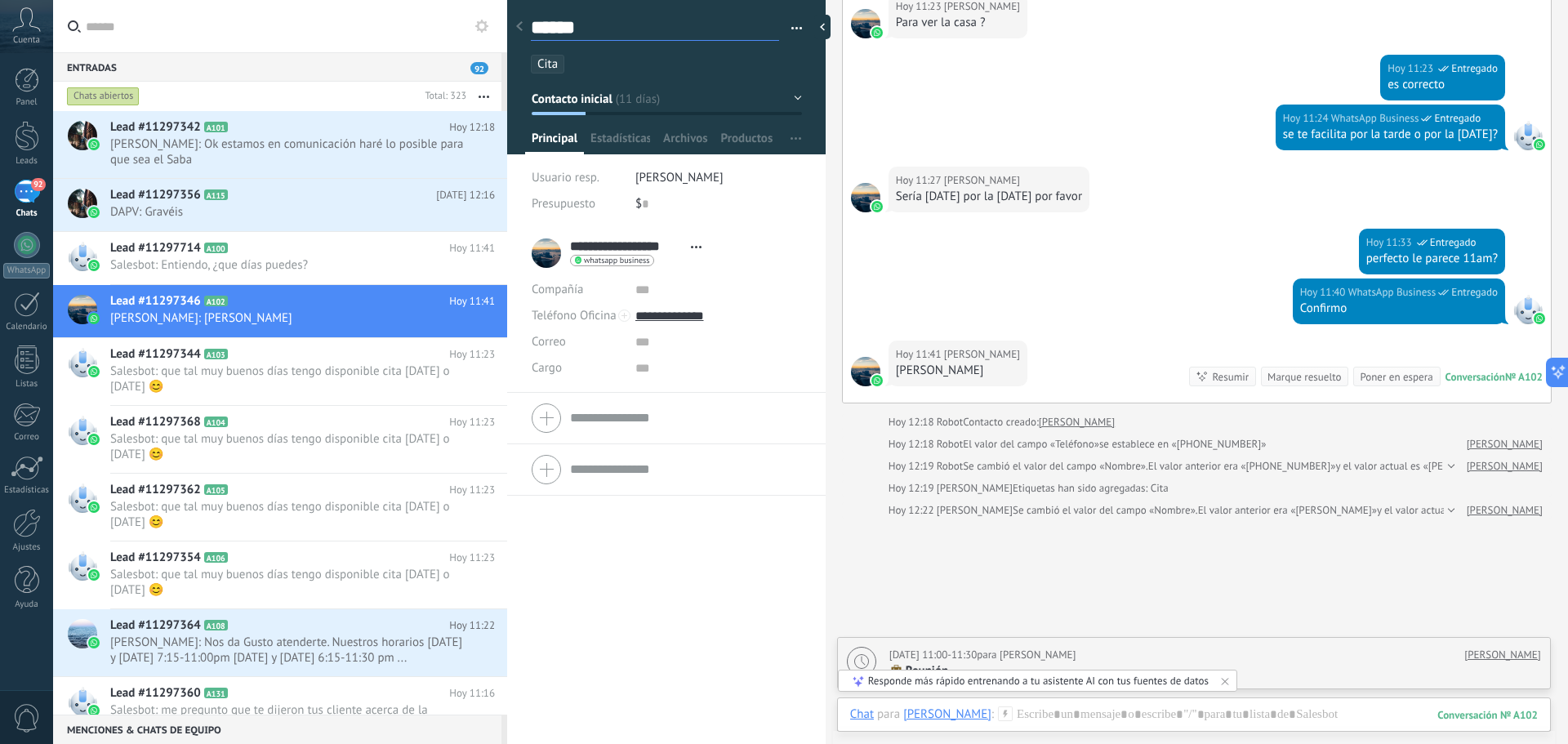
type textarea "******"
click at [723, 562] on div "**********" at bounding box center [666, 460] width 318 height 464
type textarea "******"
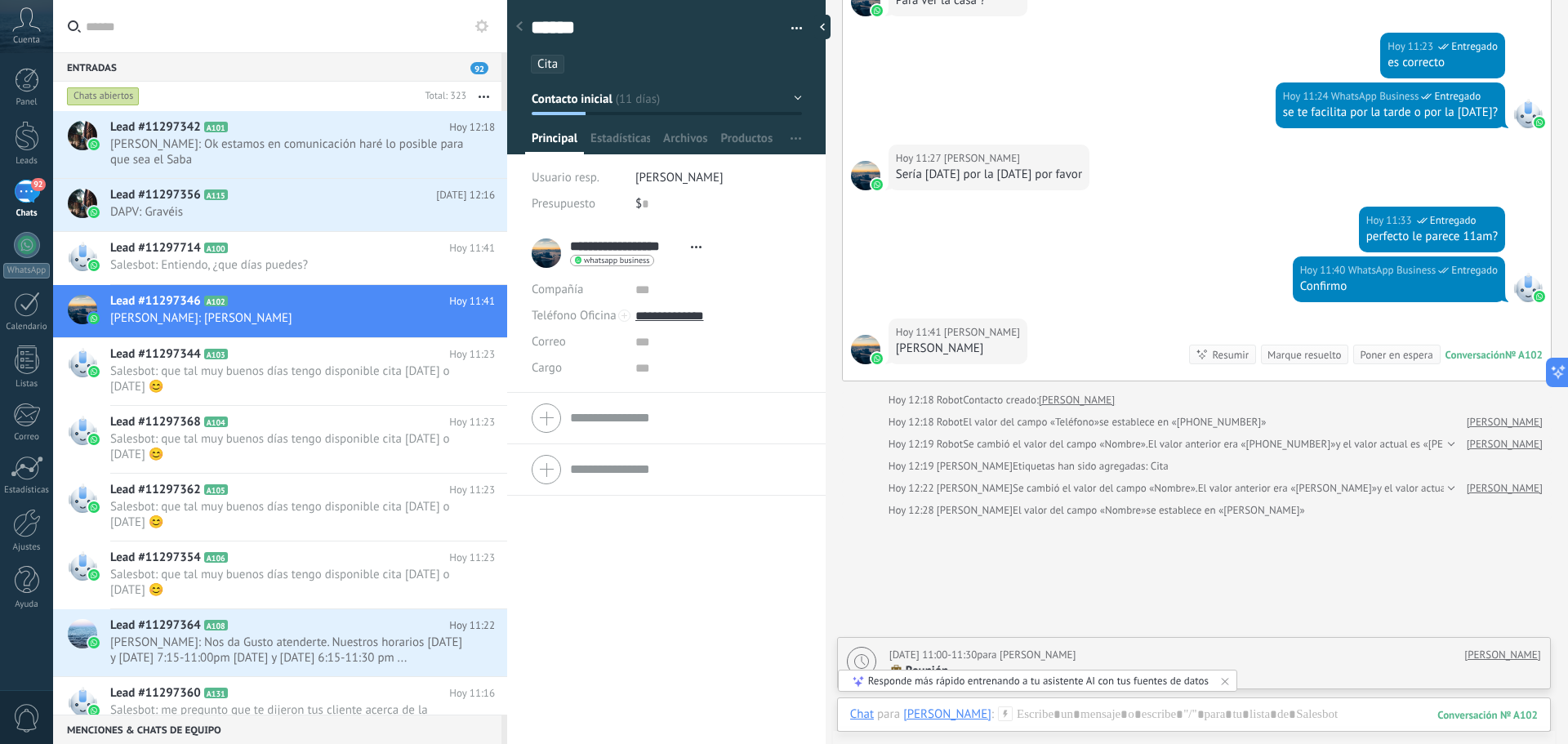
click at [598, 648] on div "**********" at bounding box center [666, 486] width 318 height 517
click at [26, 133] on div at bounding box center [27, 136] width 25 height 31
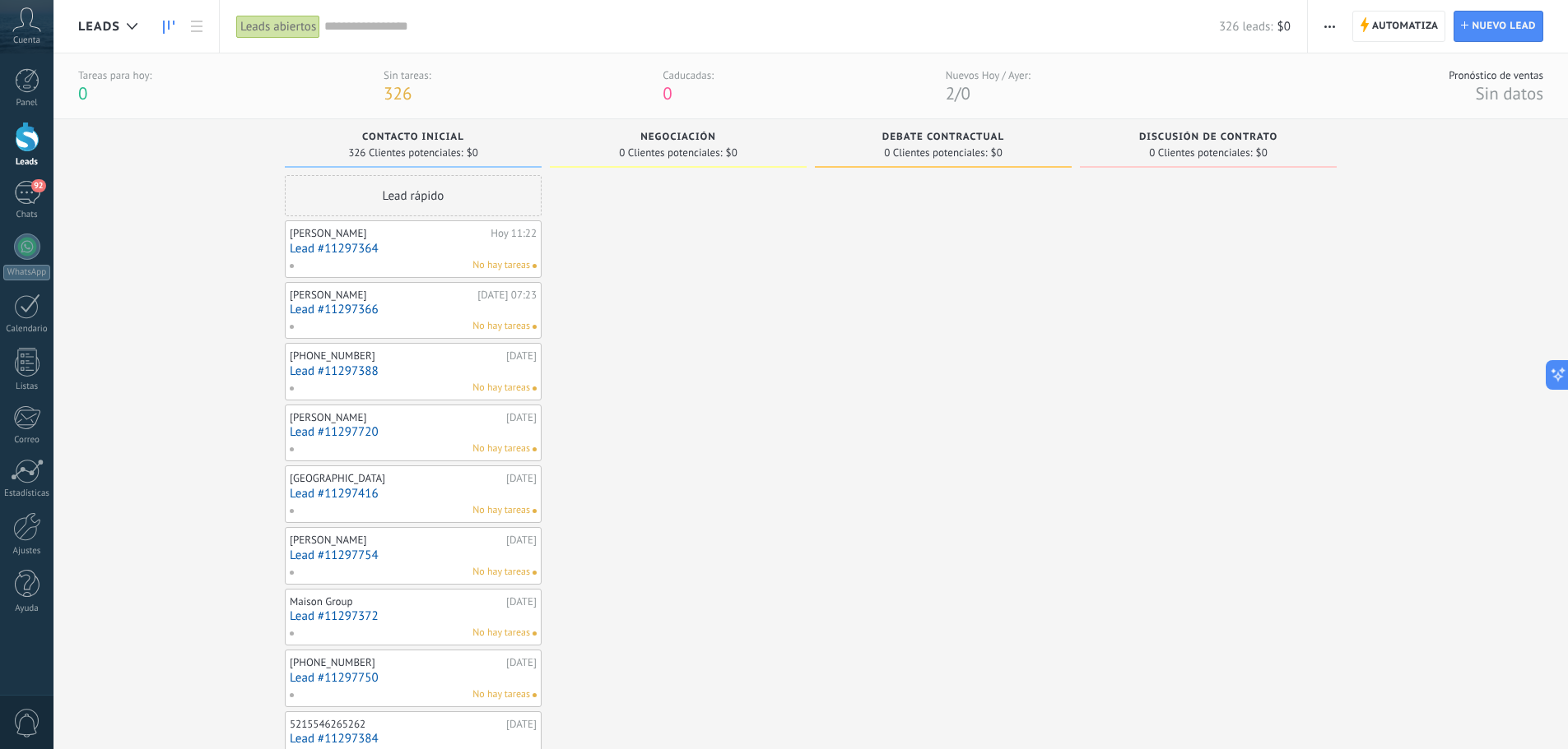
click at [365, 31] on input "text" at bounding box center [771, 27] width 894 height 17
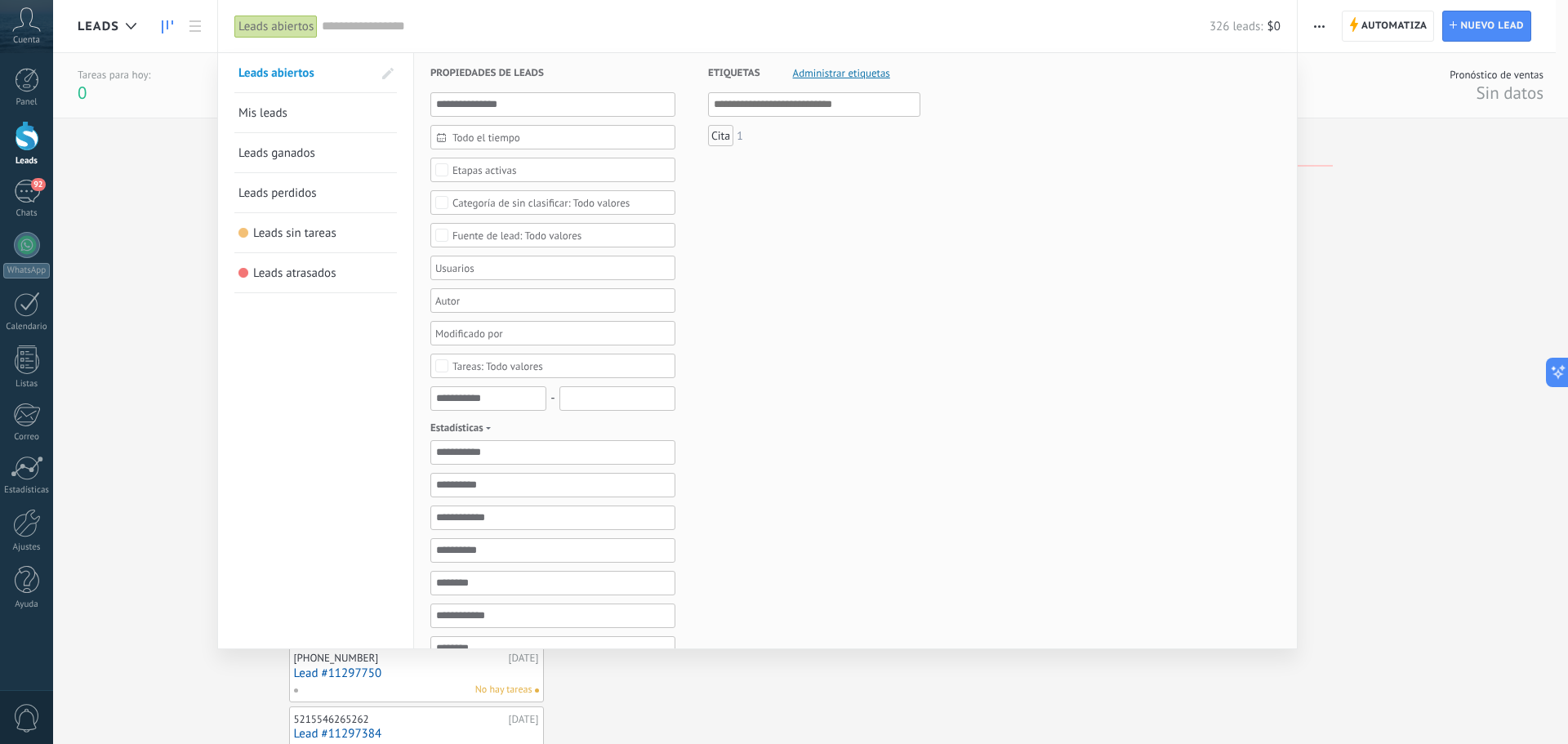
click at [272, 119] on span "Mis leads" at bounding box center [263, 113] width 49 height 15
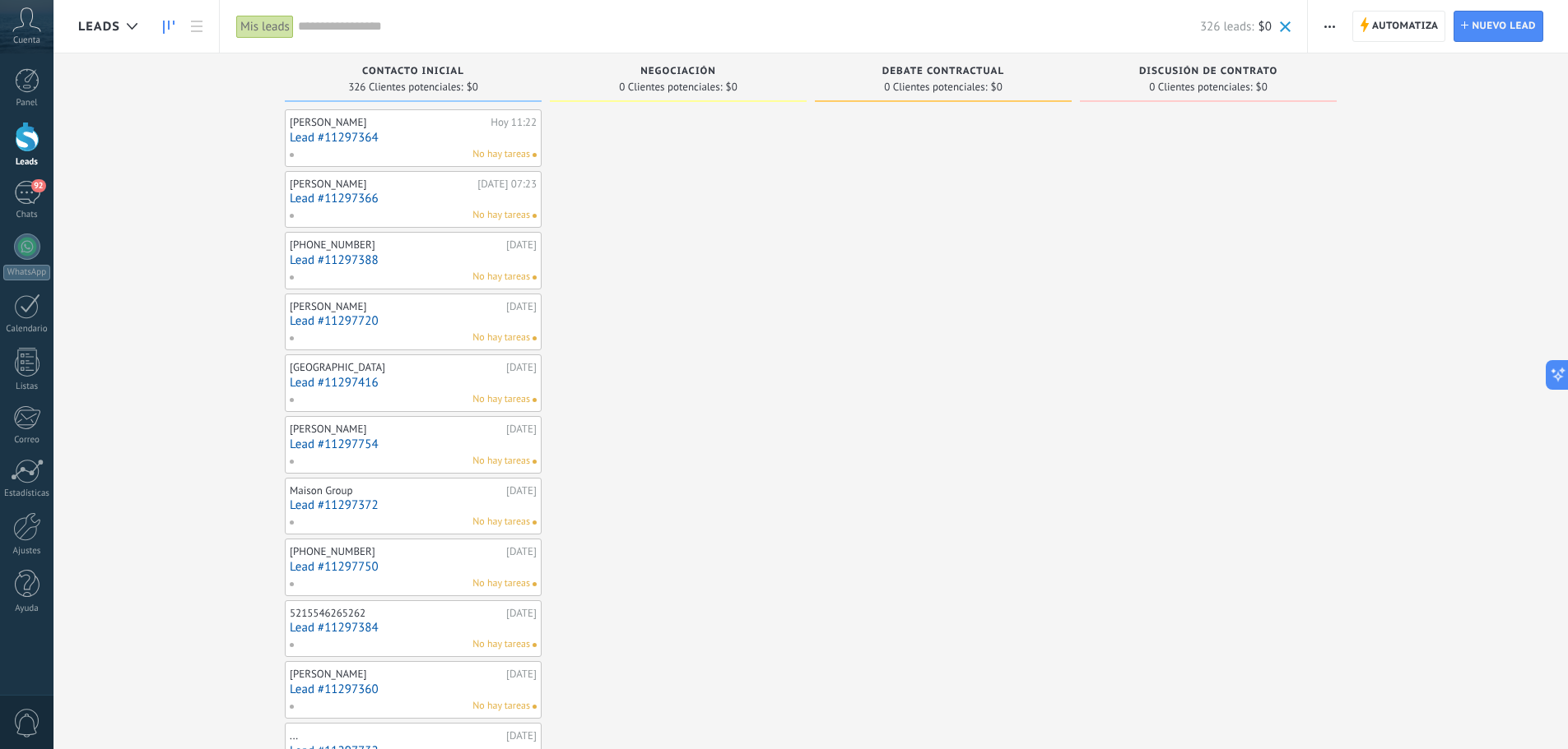
click at [338, 27] on input "text" at bounding box center [749, 27] width 902 height 17
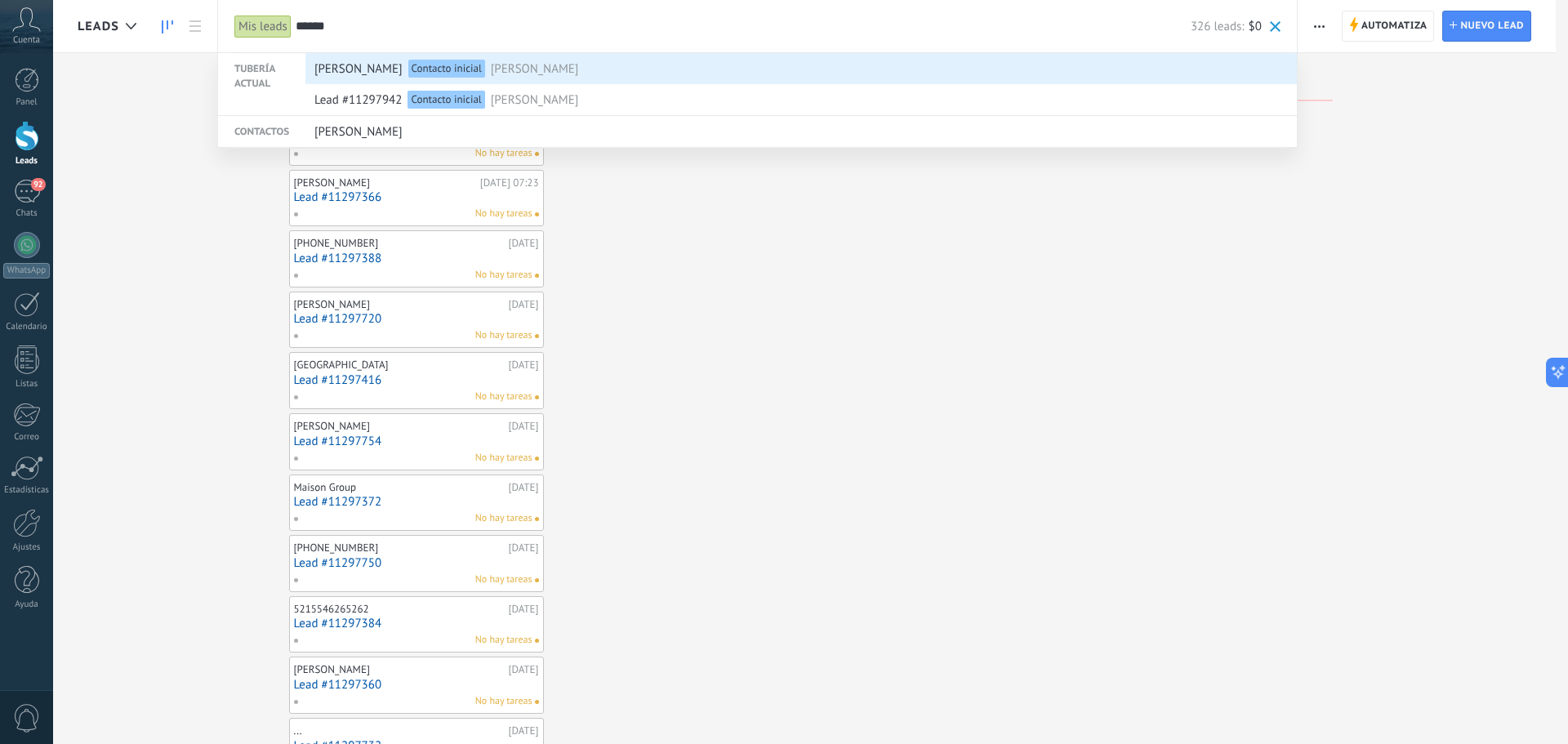
type input "******"
click at [433, 65] on div "[PERSON_NAME] Contacto inicial [PERSON_NAME]" at bounding box center [797, 69] width 966 height 31
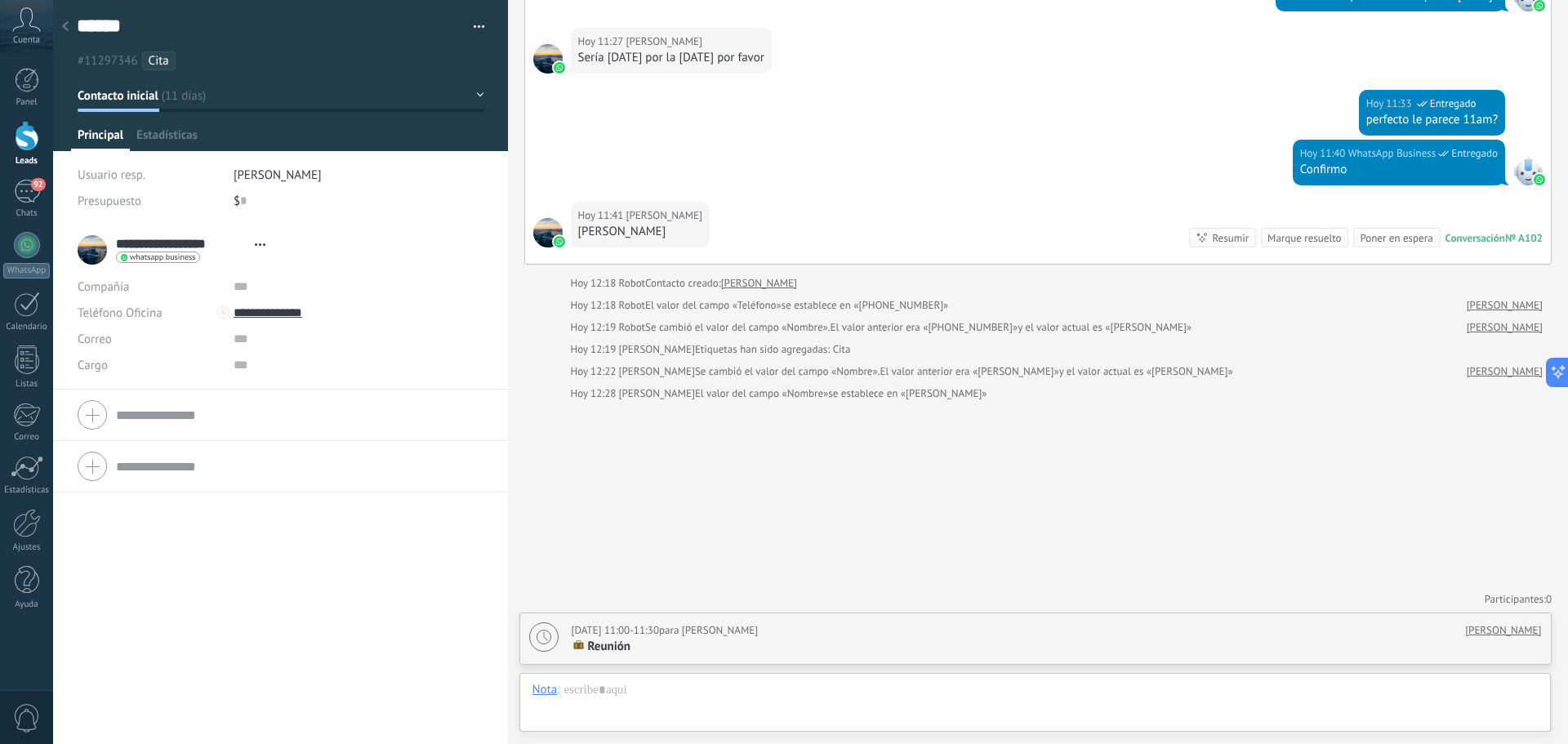
scroll to position [25, 0]
click at [64, 28] on use at bounding box center [65, 26] width 7 height 10
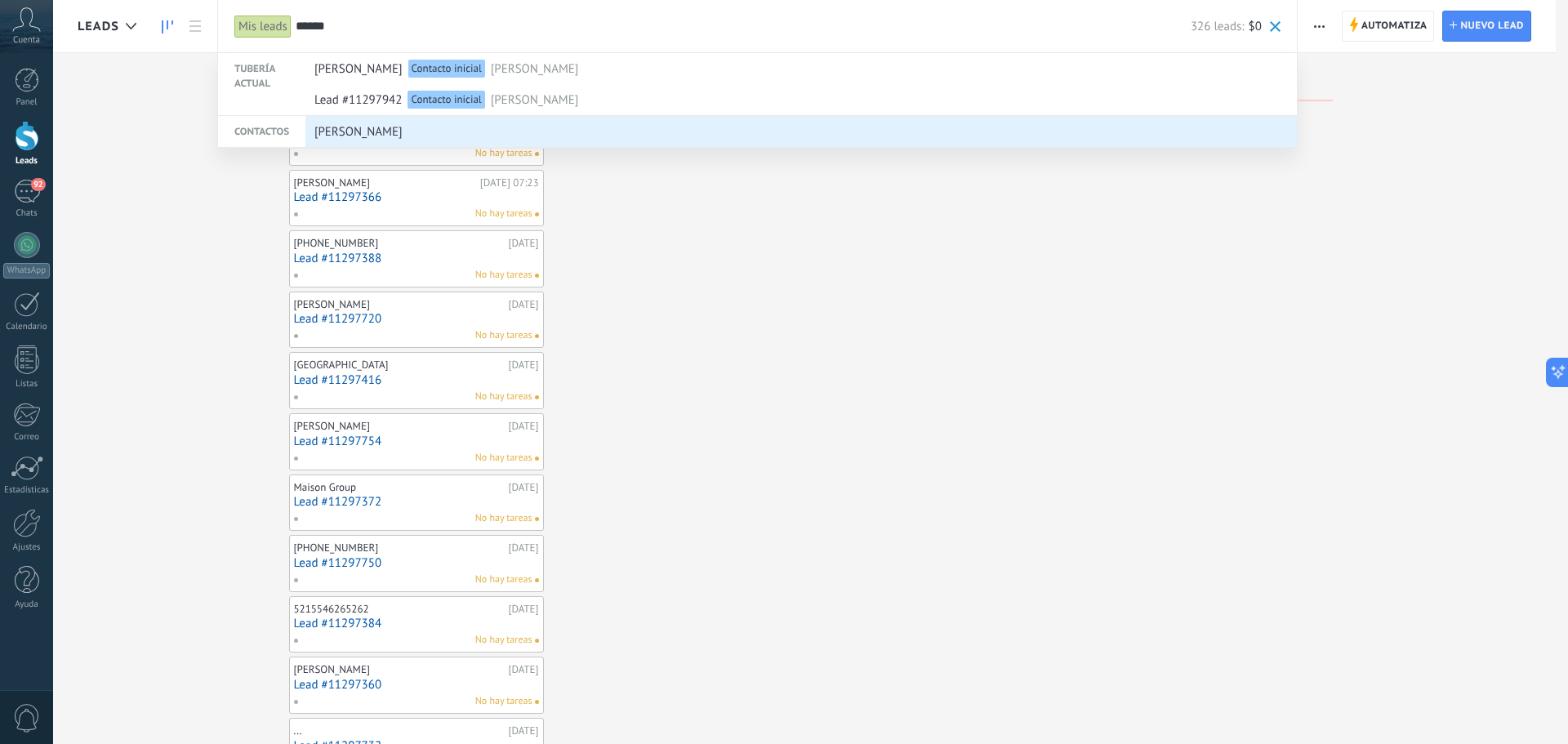
click at [342, 132] on span "[PERSON_NAME]" at bounding box center [358, 132] width 88 height 31
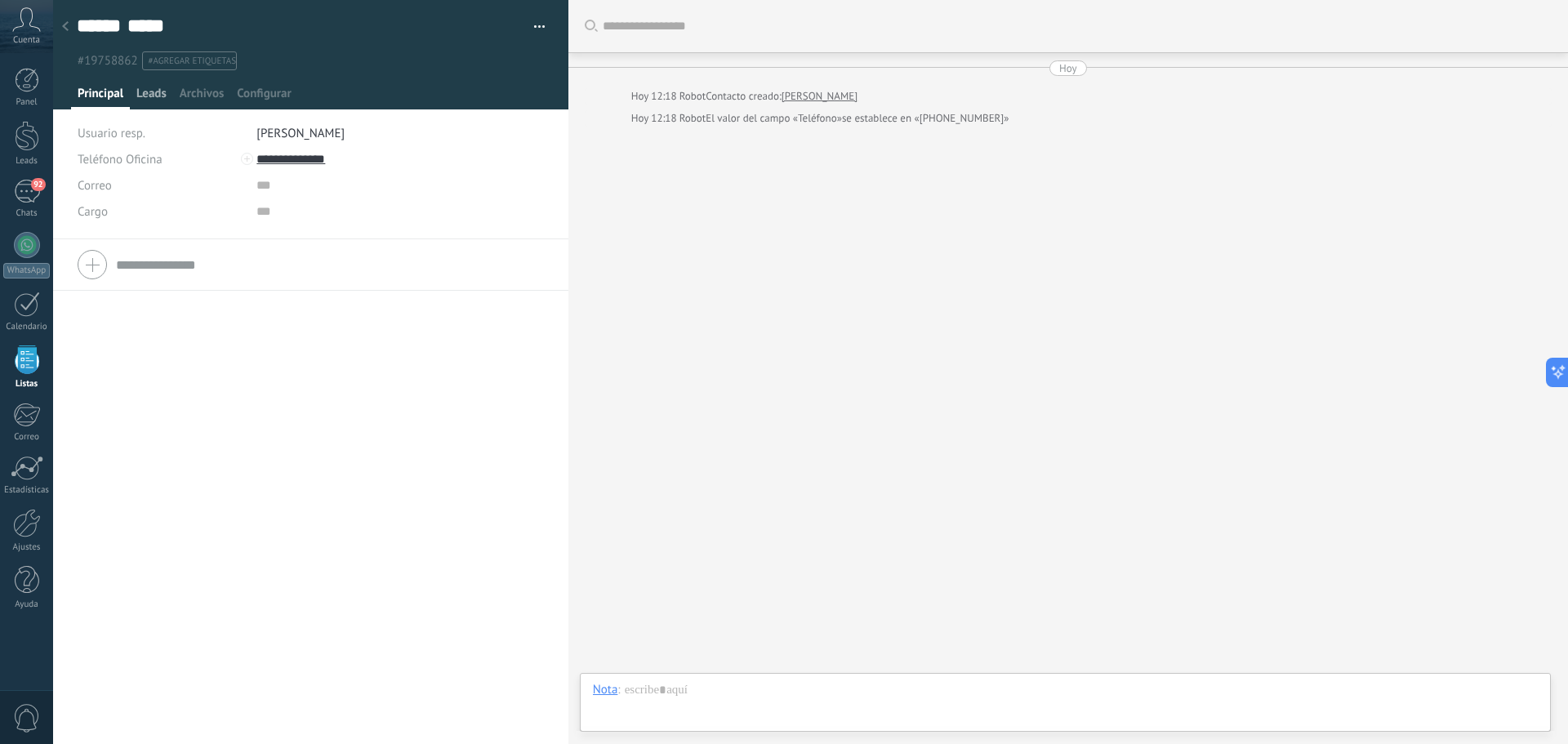
click at [150, 104] on span "Leads" at bounding box center [151, 97] width 31 height 24
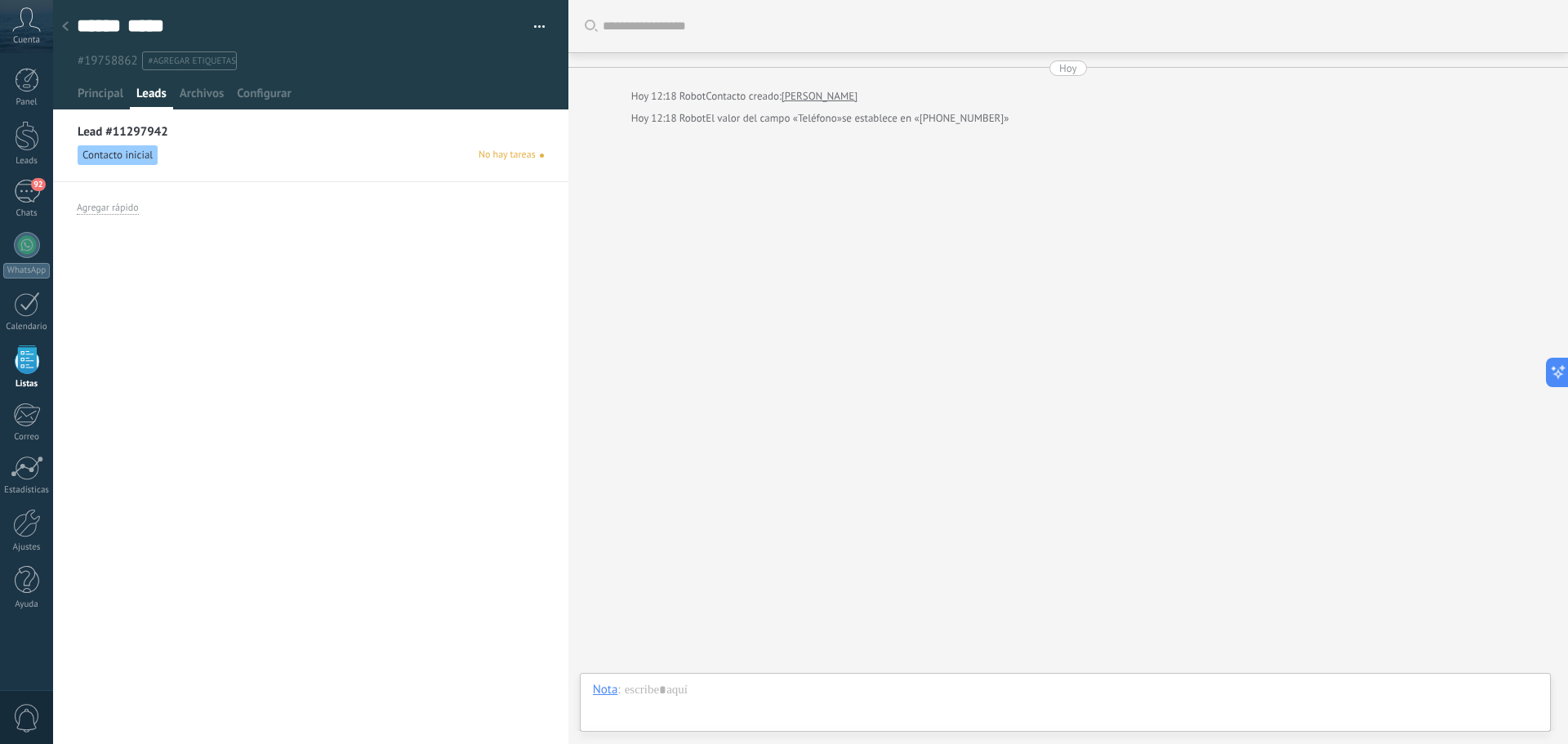
click at [113, 148] on span "Contacto inicial" at bounding box center [118, 155] width 81 height 19
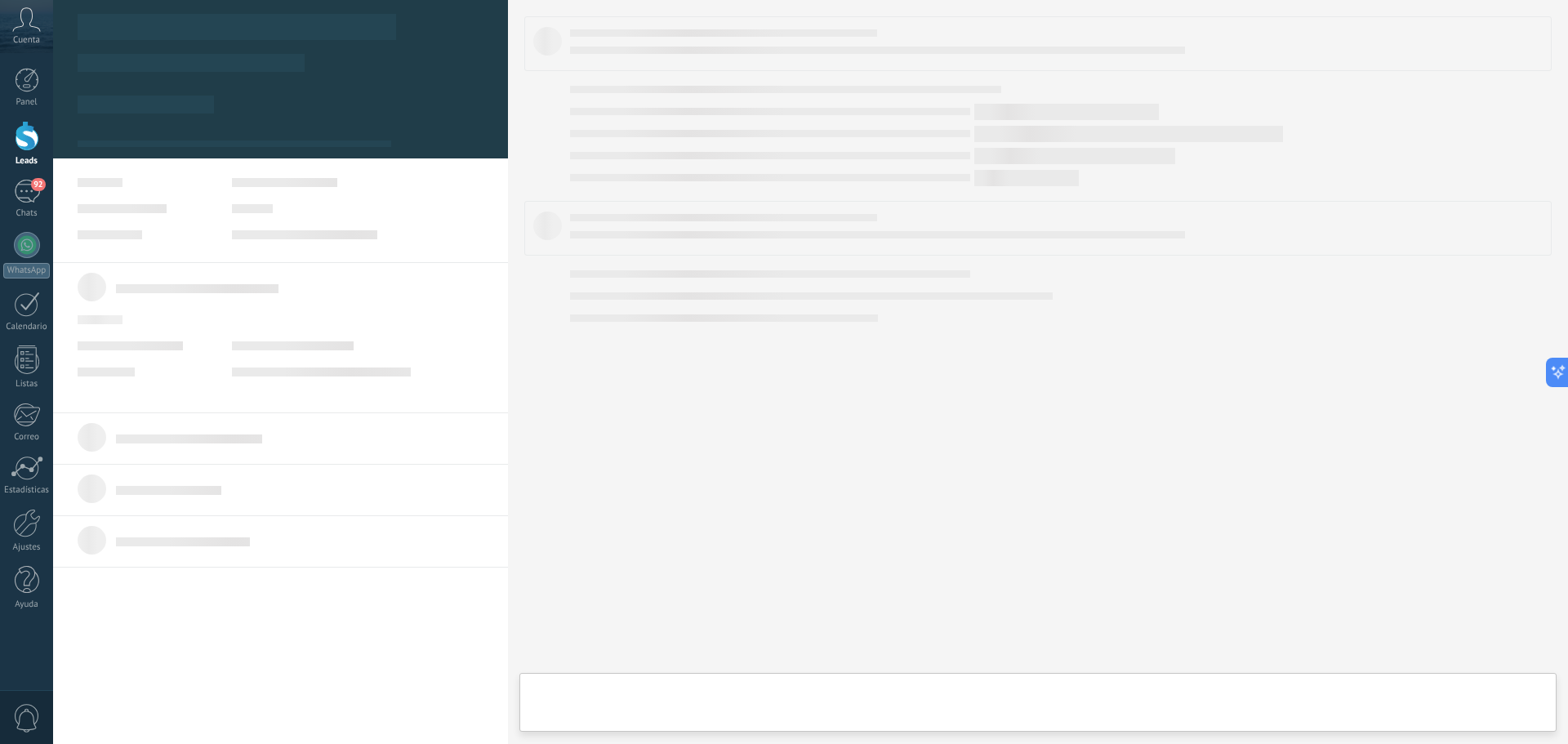
type textarea "**********"
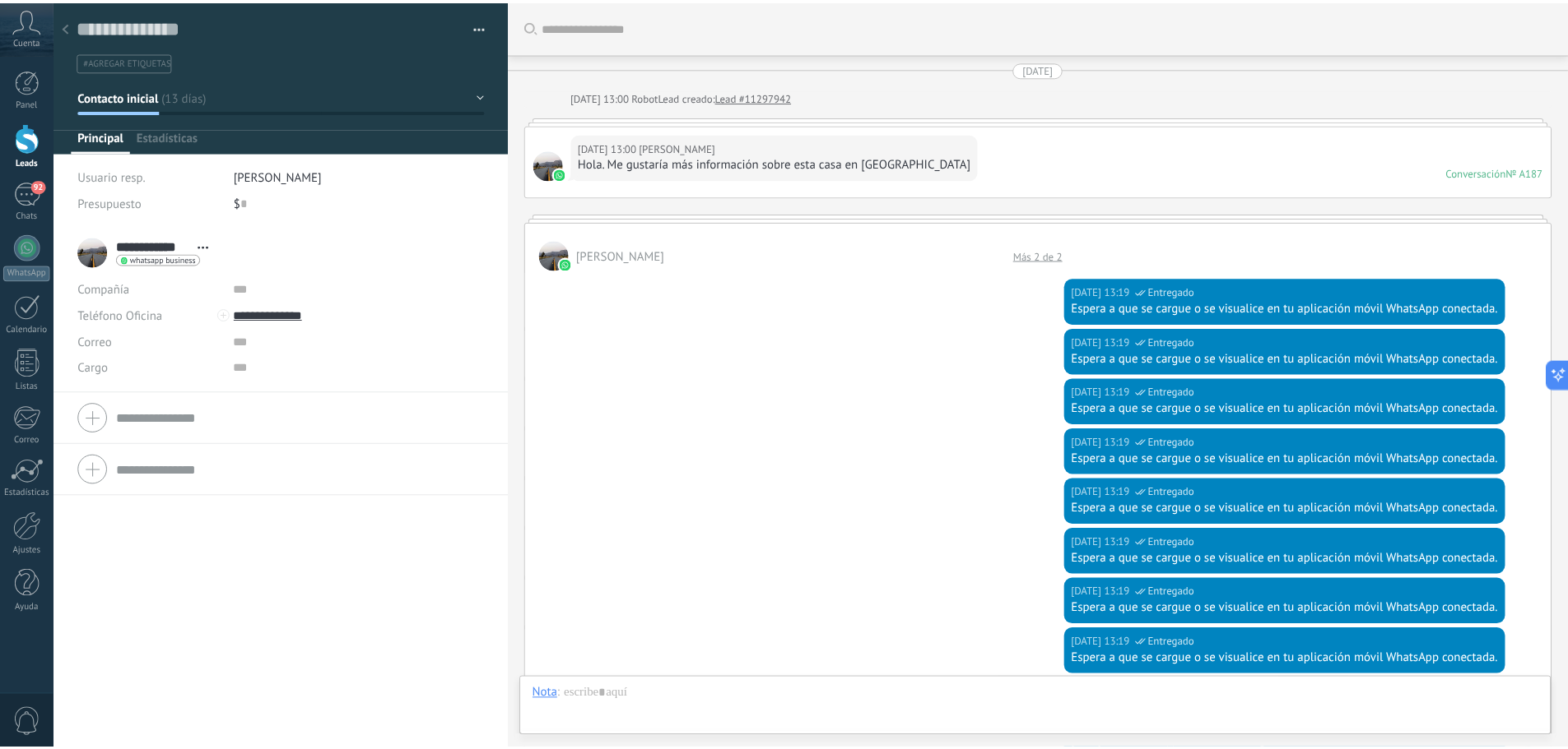
scroll to position [441, 0]
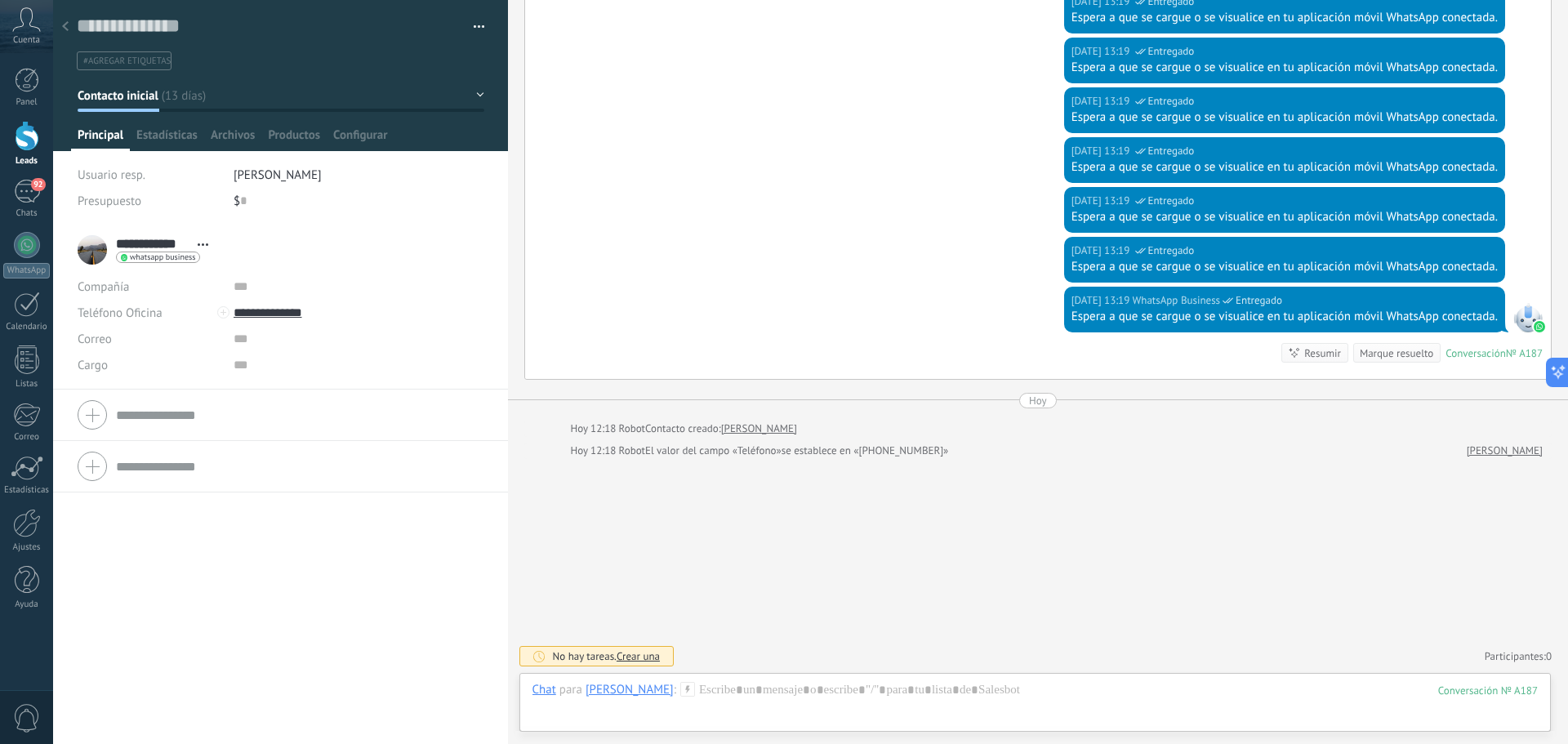
click at [468, 97] on button "Contacto inicial" at bounding box center [281, 95] width 406 height 30
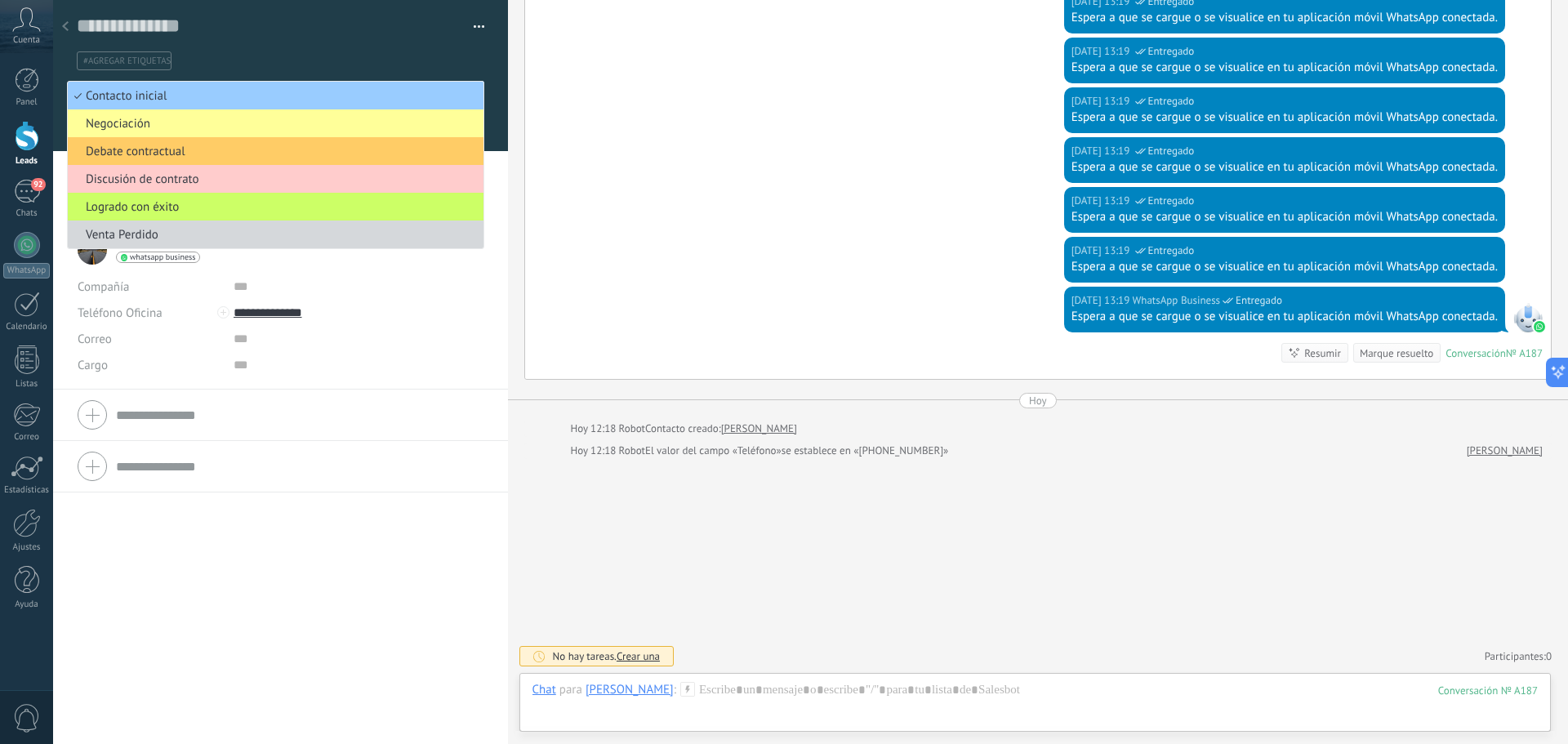
click at [69, 25] on div at bounding box center [65, 27] width 23 height 32
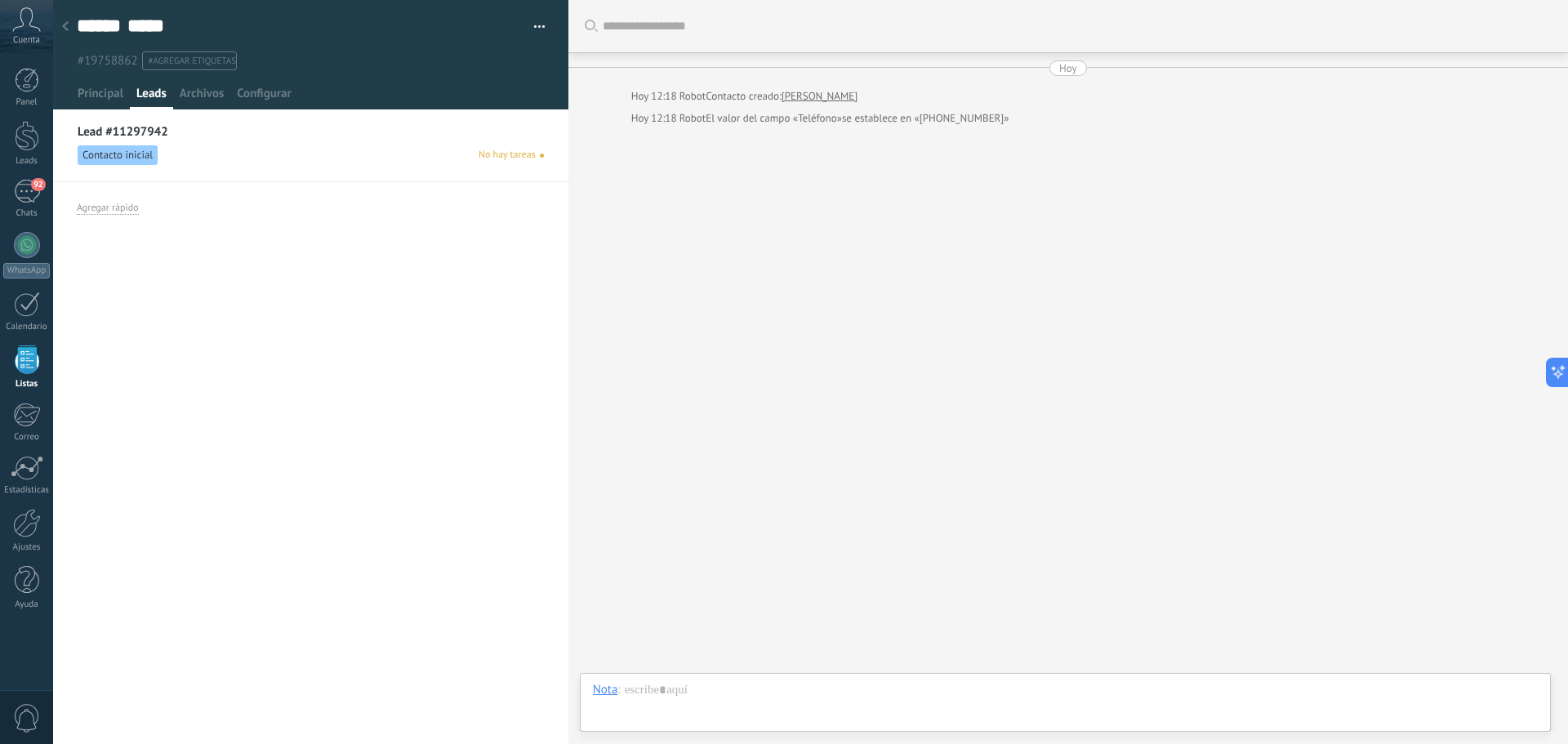
click at [69, 25] on div at bounding box center [65, 27] width 23 height 32
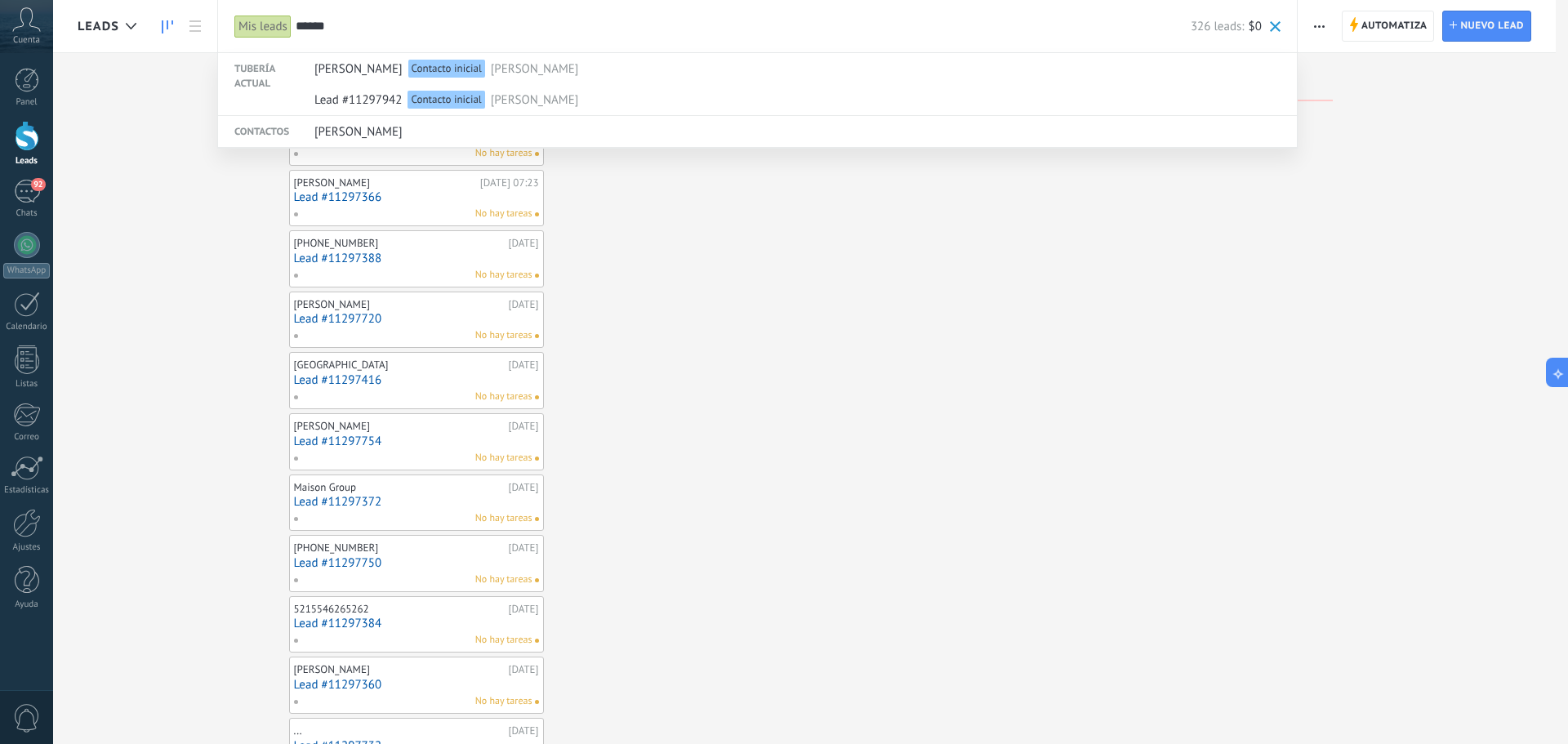
click at [1271, 24] on span at bounding box center [1275, 26] width 11 height 11
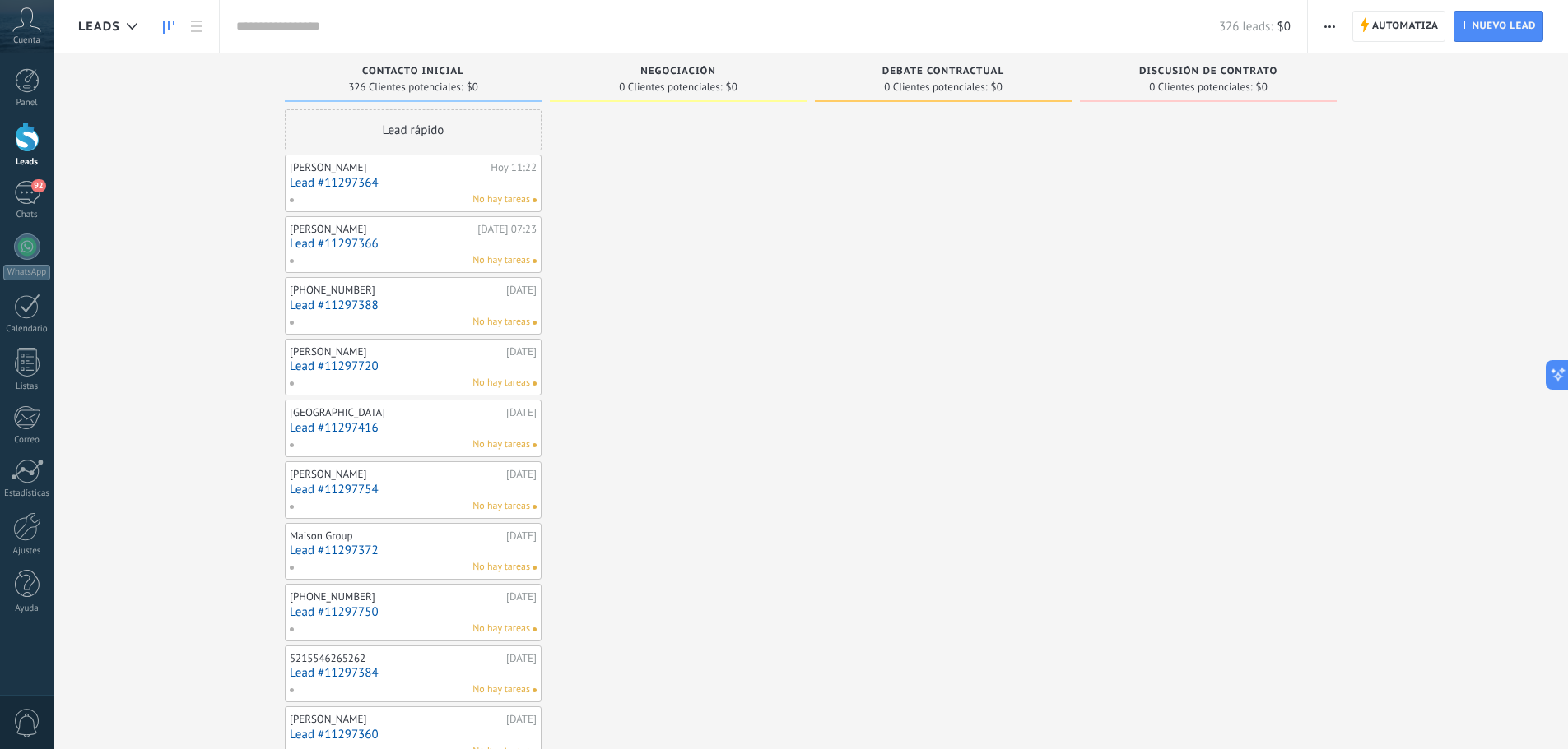
scroll to position [25, 0]
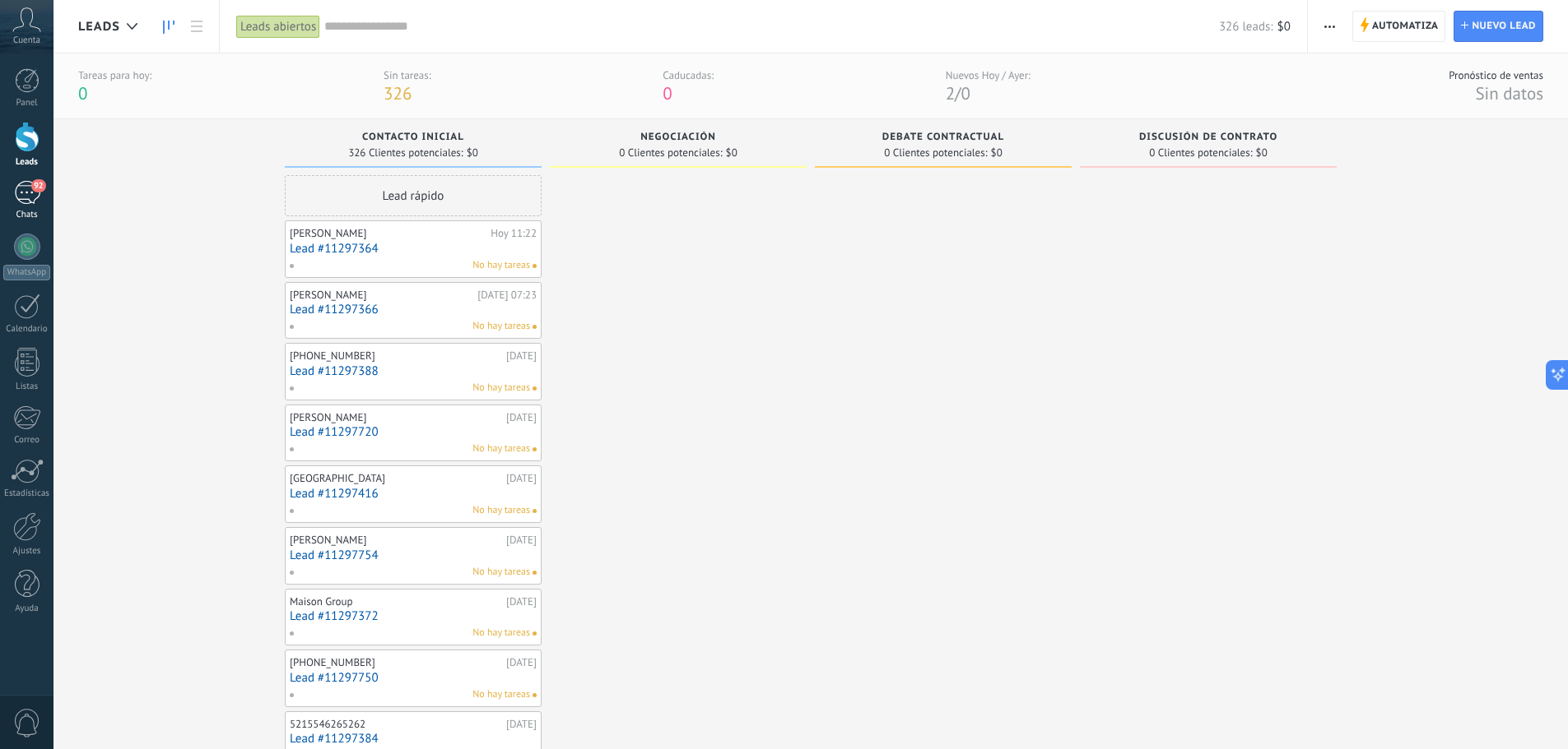
click at [34, 190] on span "92" at bounding box center [38, 186] width 14 height 14
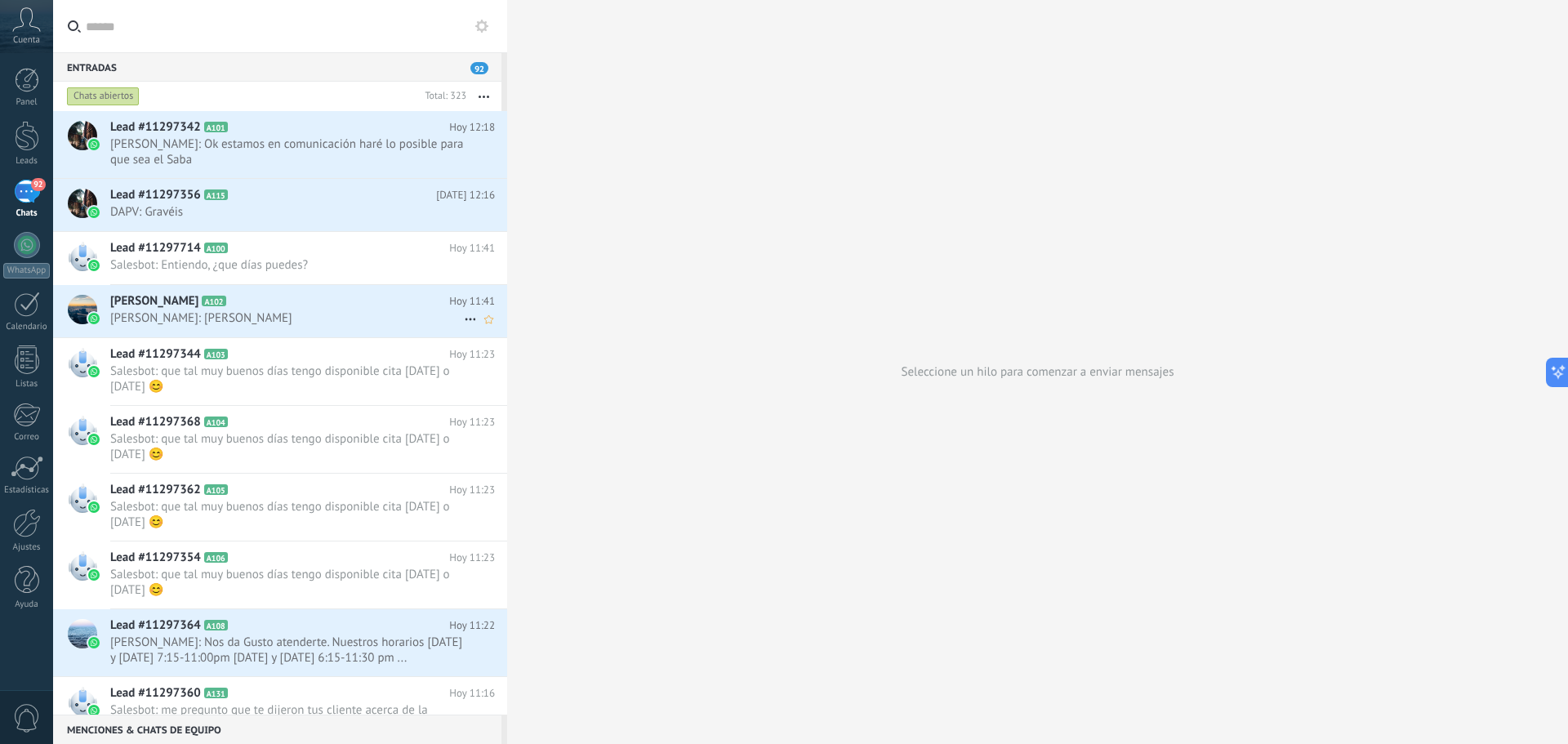
click at [196, 312] on span "[PERSON_NAME]: [PERSON_NAME]" at bounding box center [287, 318] width 354 height 15
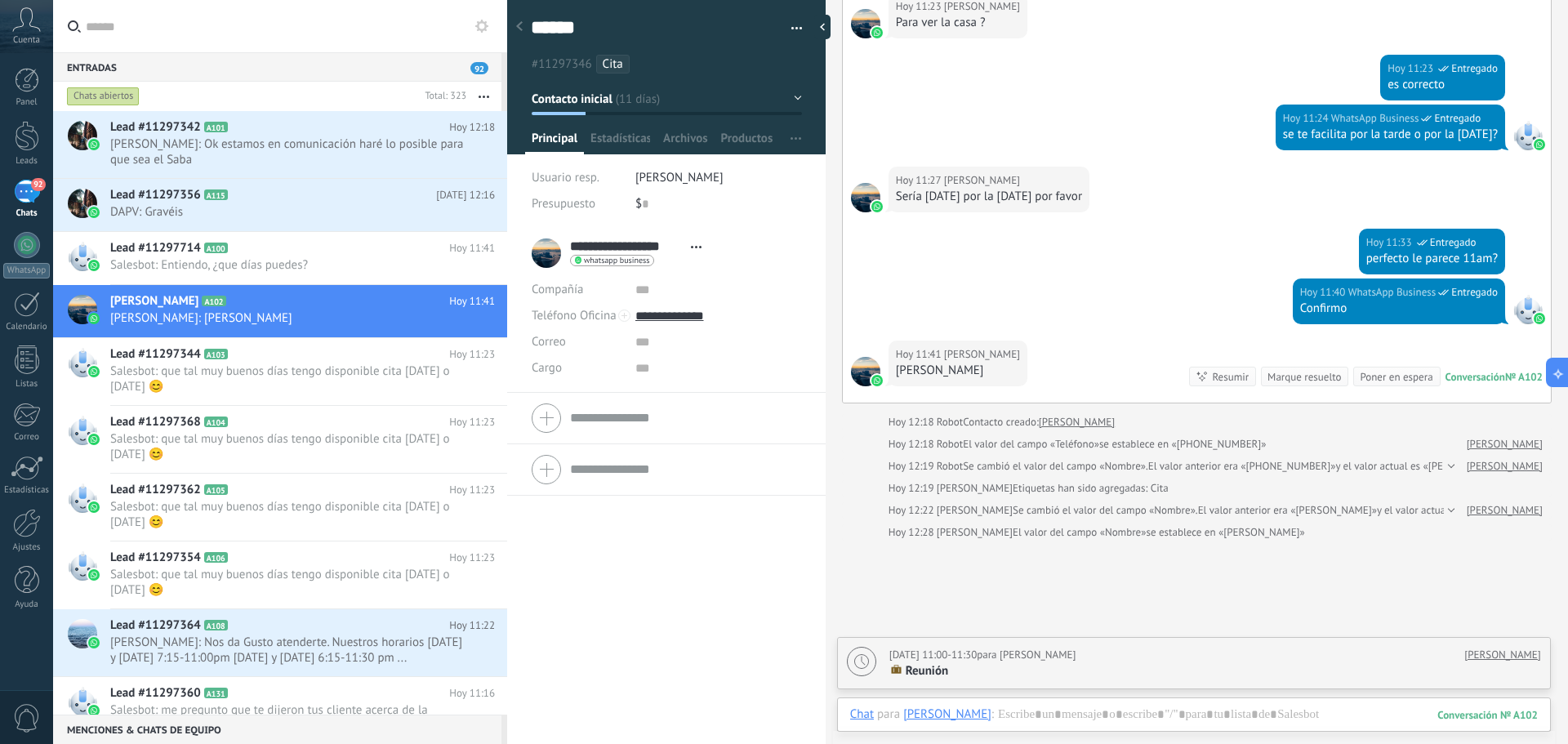
scroll to position [25, 0]
click at [576, 27] on textarea "******" at bounding box center [652, 28] width 242 height 25
drag, startPoint x: 582, startPoint y: 27, endPoint x: 506, endPoint y: 41, distance: 77.3
click at [506, 41] on div "Entradas 92 Chats abiertos Total: 323 Silenciar Acciones múltiples Ordenar Más …" at bounding box center [784, 372] width 1568 height 744
type textarea "**********"
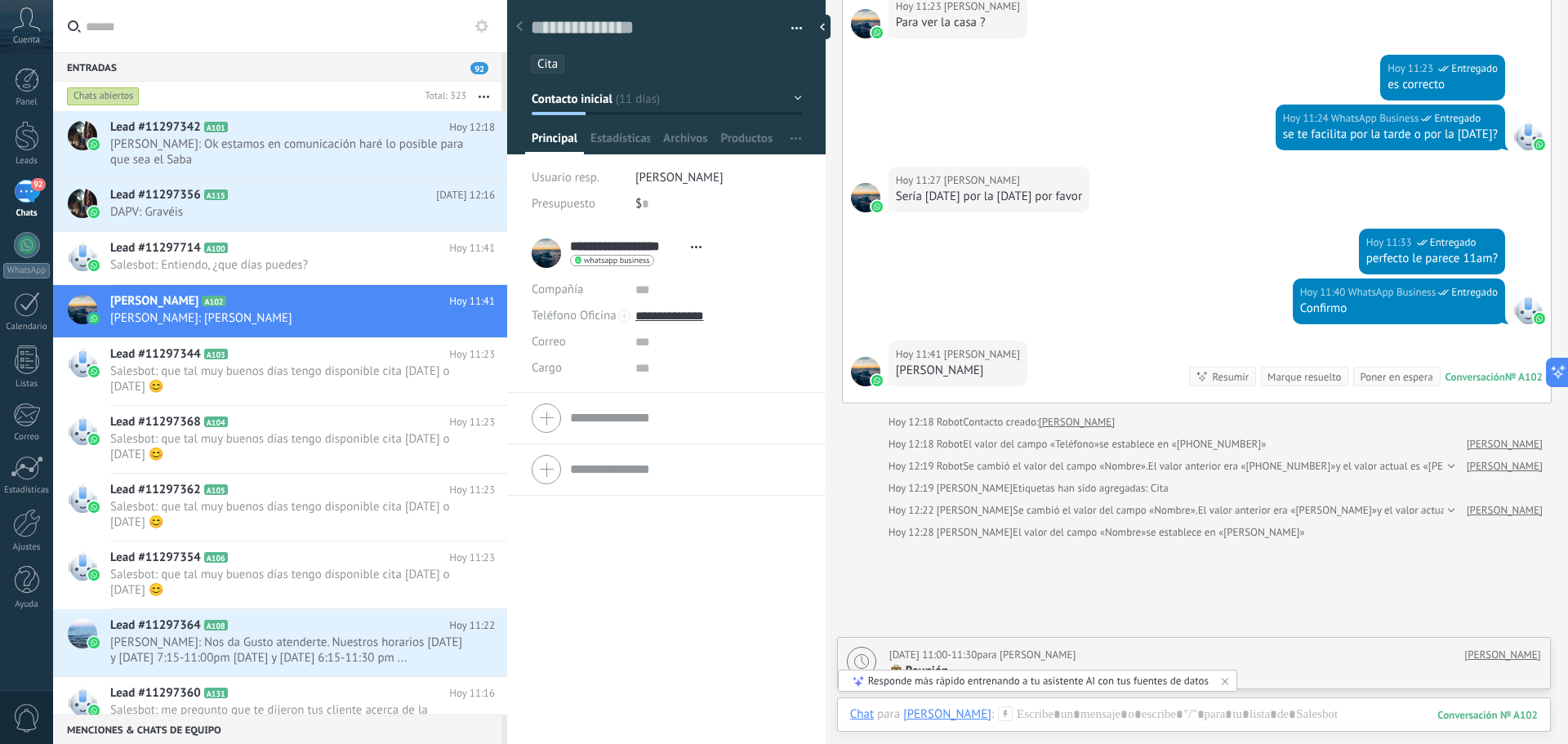
click at [567, 562] on div "**********" at bounding box center [666, 486] width 318 height 517
type textarea "**********"
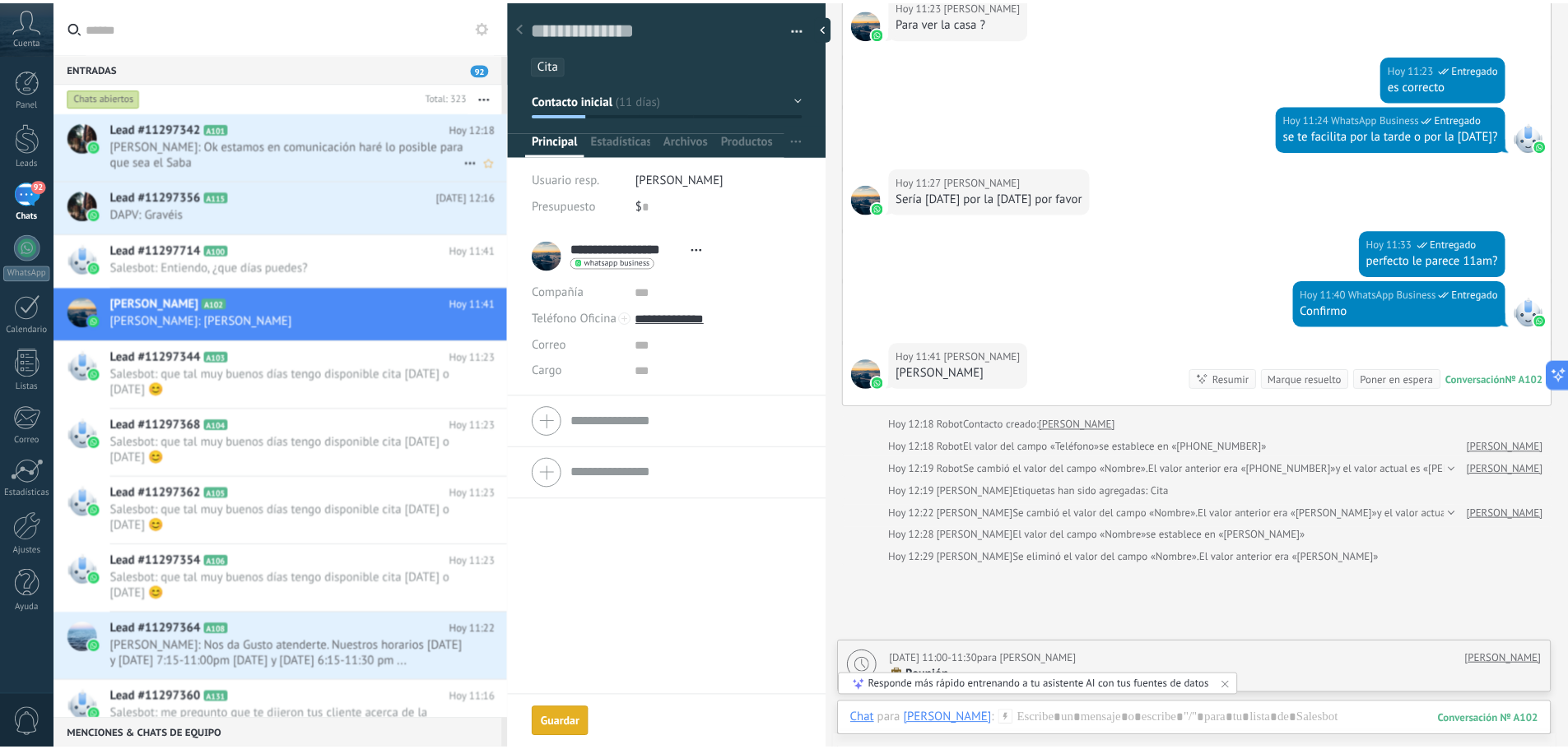
scroll to position [1964, 0]
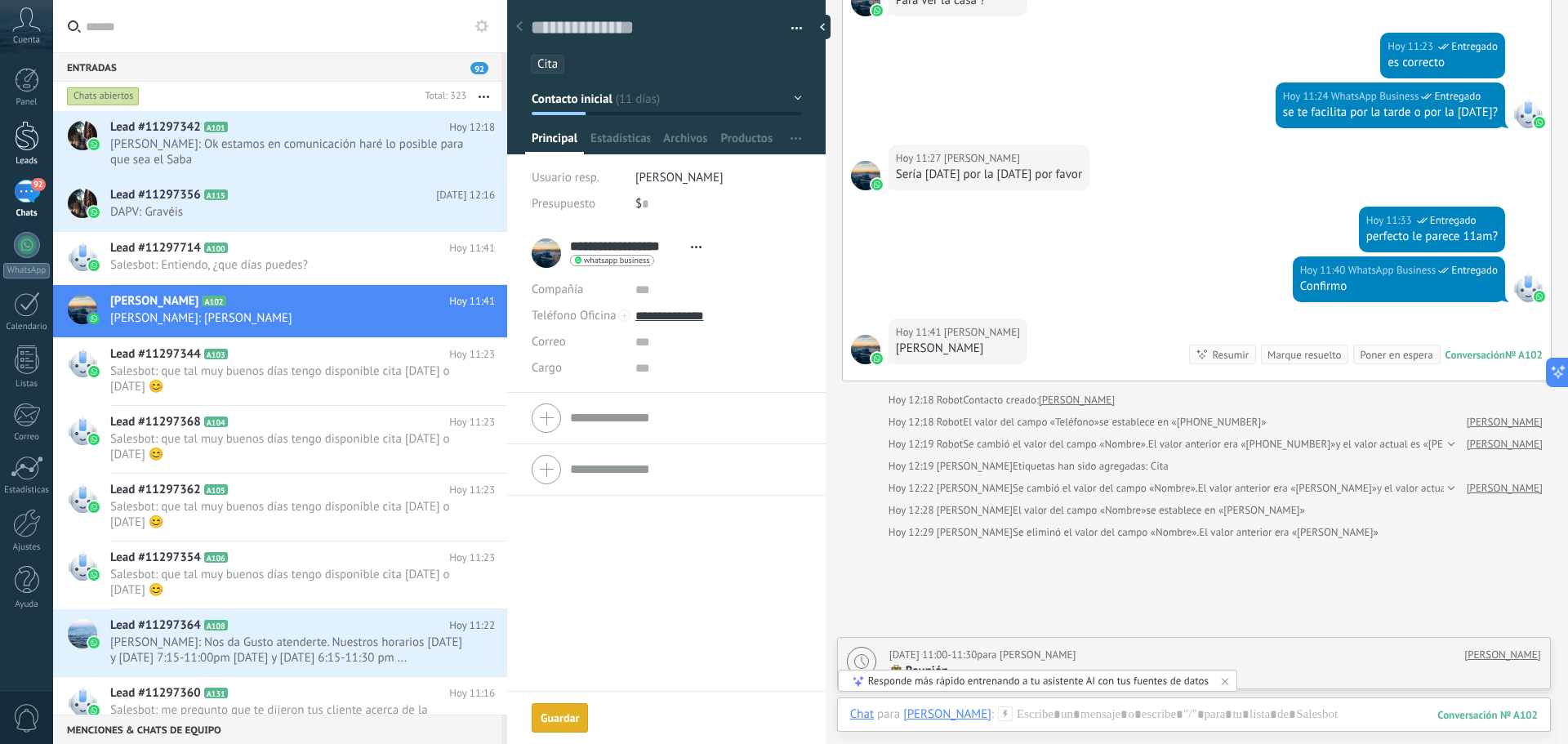
click at [30, 146] on div at bounding box center [27, 136] width 25 height 31
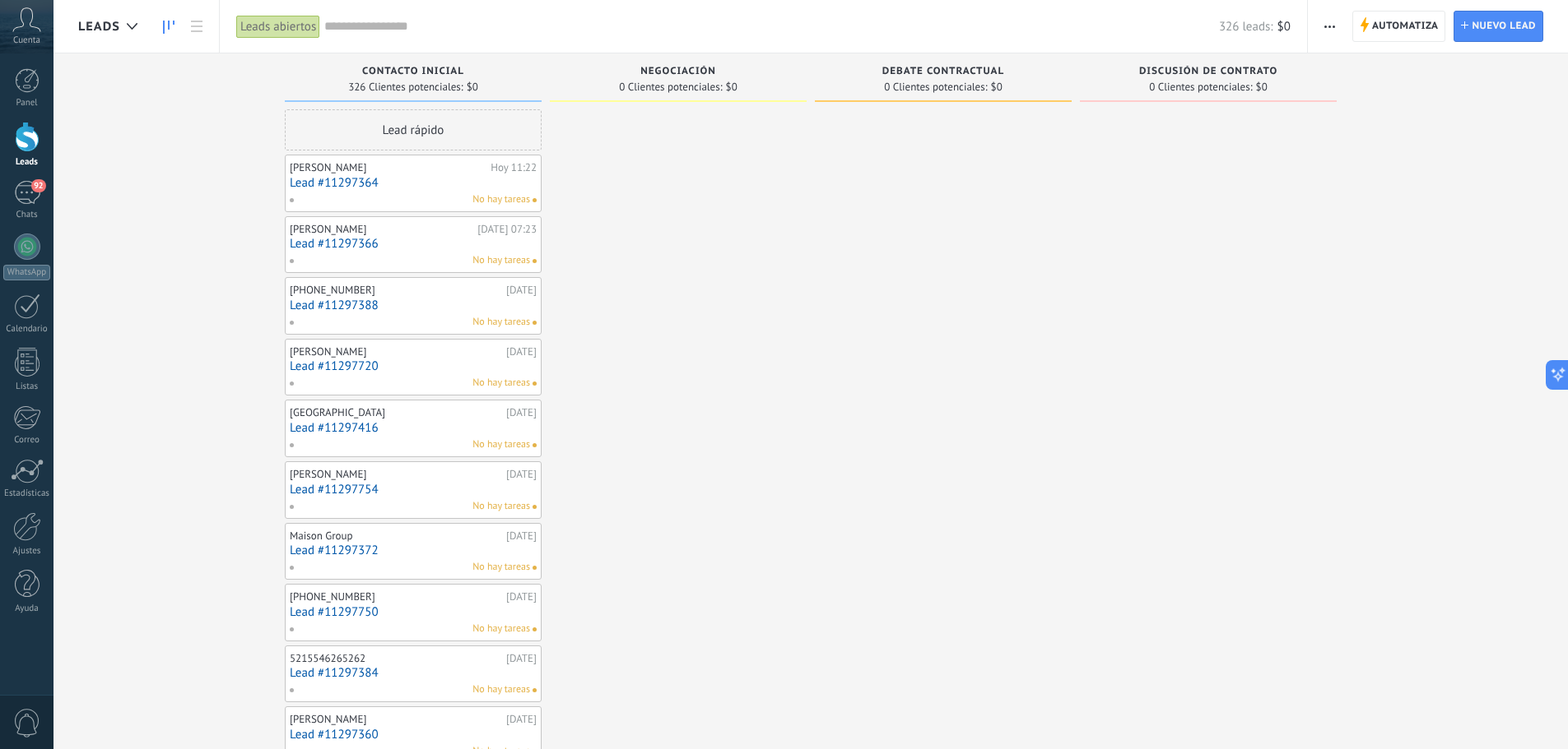
click at [1331, 25] on icon "button" at bounding box center [1329, 26] width 11 height 3
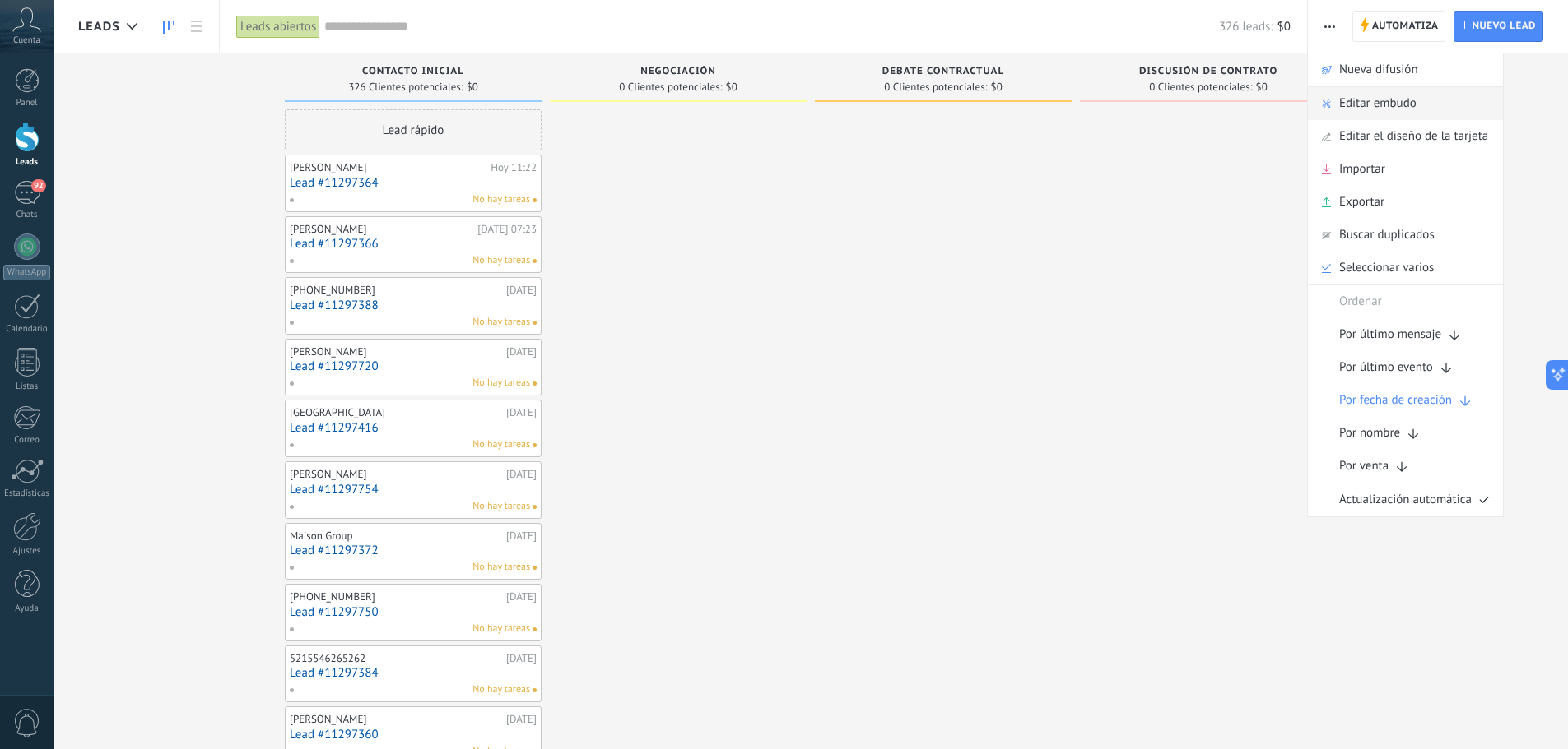
click at [1375, 110] on span "Editar embudo" at bounding box center [1378, 103] width 77 height 33
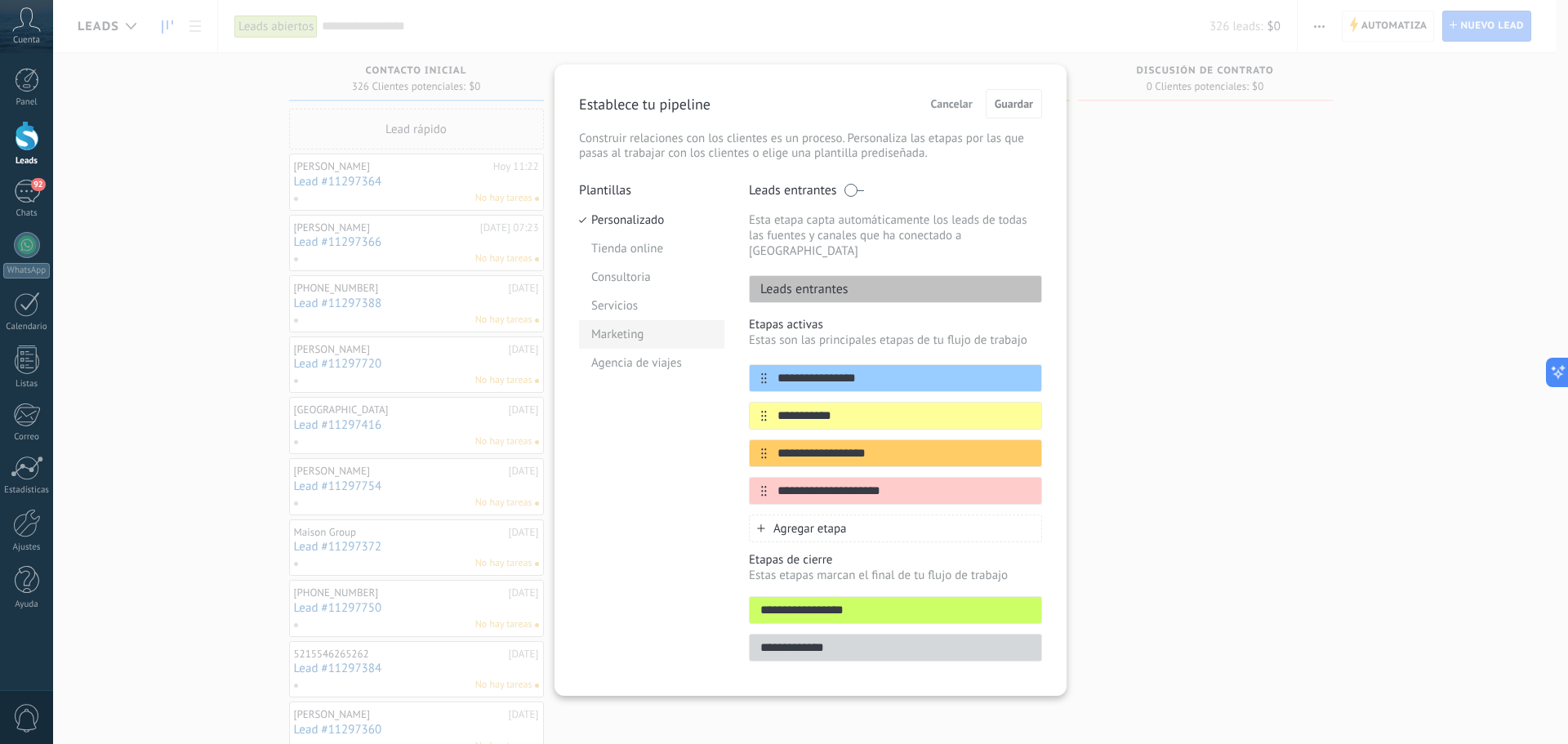
click at [616, 337] on li "Marketing" at bounding box center [652, 335] width 146 height 29
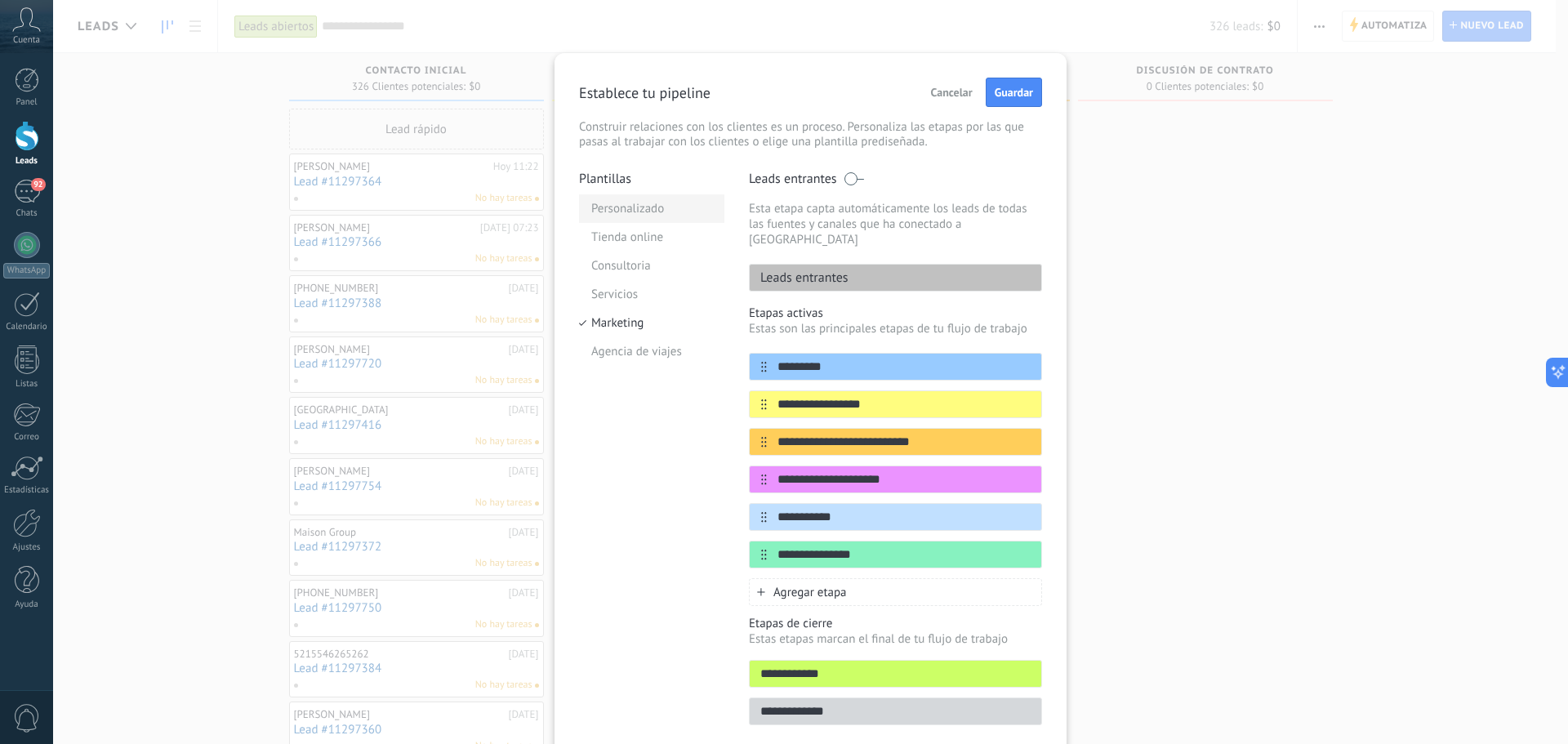
click at [620, 215] on li "Personalizado" at bounding box center [652, 209] width 146 height 29
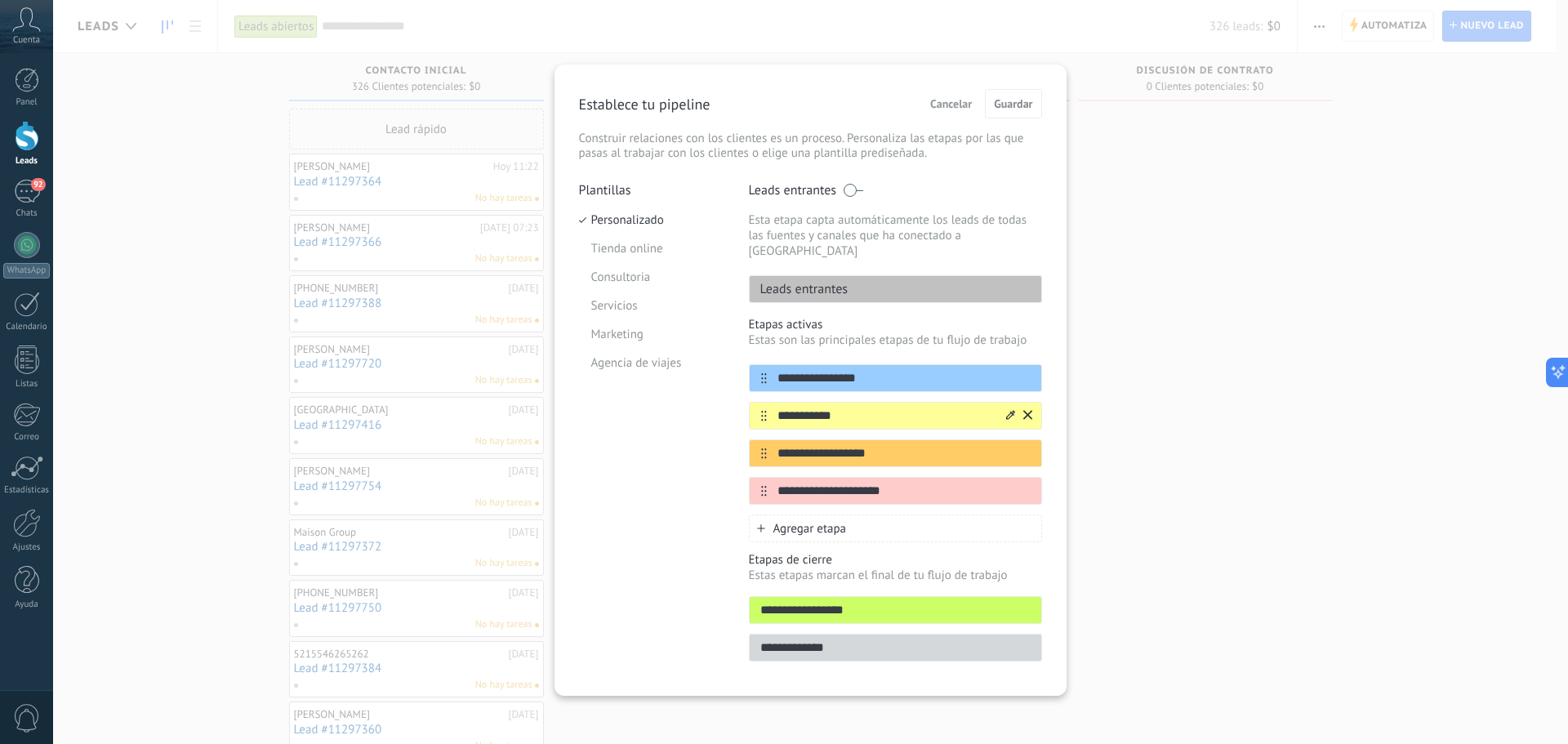
click at [1006, 410] on icon at bounding box center [1010, 415] width 9 height 10
click at [846, 407] on input "**********" at bounding box center [885, 416] width 237 height 17
type input "*"
type input "**********"
click at [891, 445] on input "**********" at bounding box center [885, 453] width 237 height 17
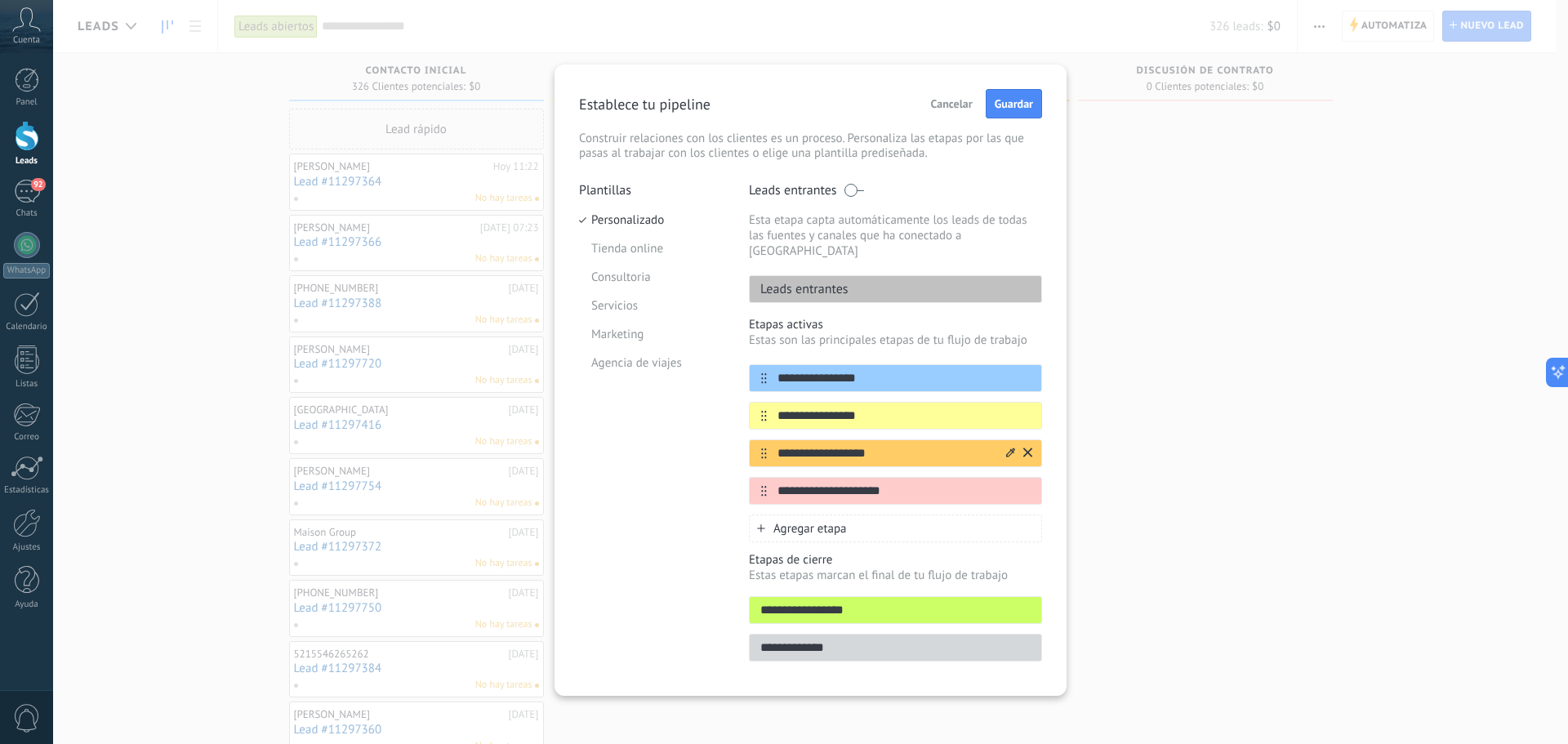
drag, startPoint x: 911, startPoint y: 440, endPoint x: 772, endPoint y: 447, distance: 139.2
click at [772, 447] on div "**********" at bounding box center [896, 453] width 293 height 28
type input "****"
drag, startPoint x: 921, startPoint y: 471, endPoint x: 748, endPoint y: 491, distance: 174.2
click at [748, 491] on div "**********" at bounding box center [810, 427] width 463 height 490
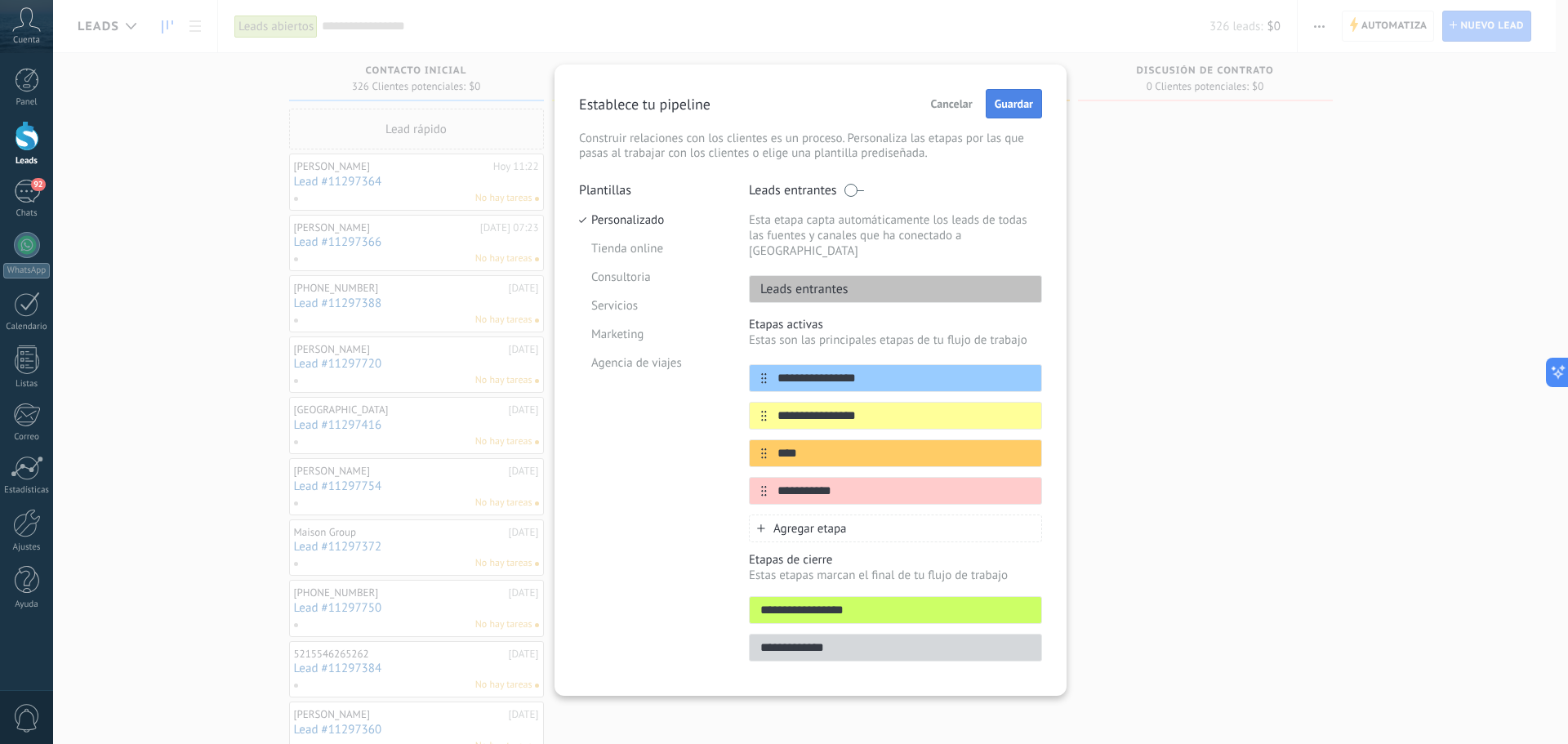
type input "**********"
click at [1030, 105] on span "Guardar" at bounding box center [1014, 104] width 38 height 12
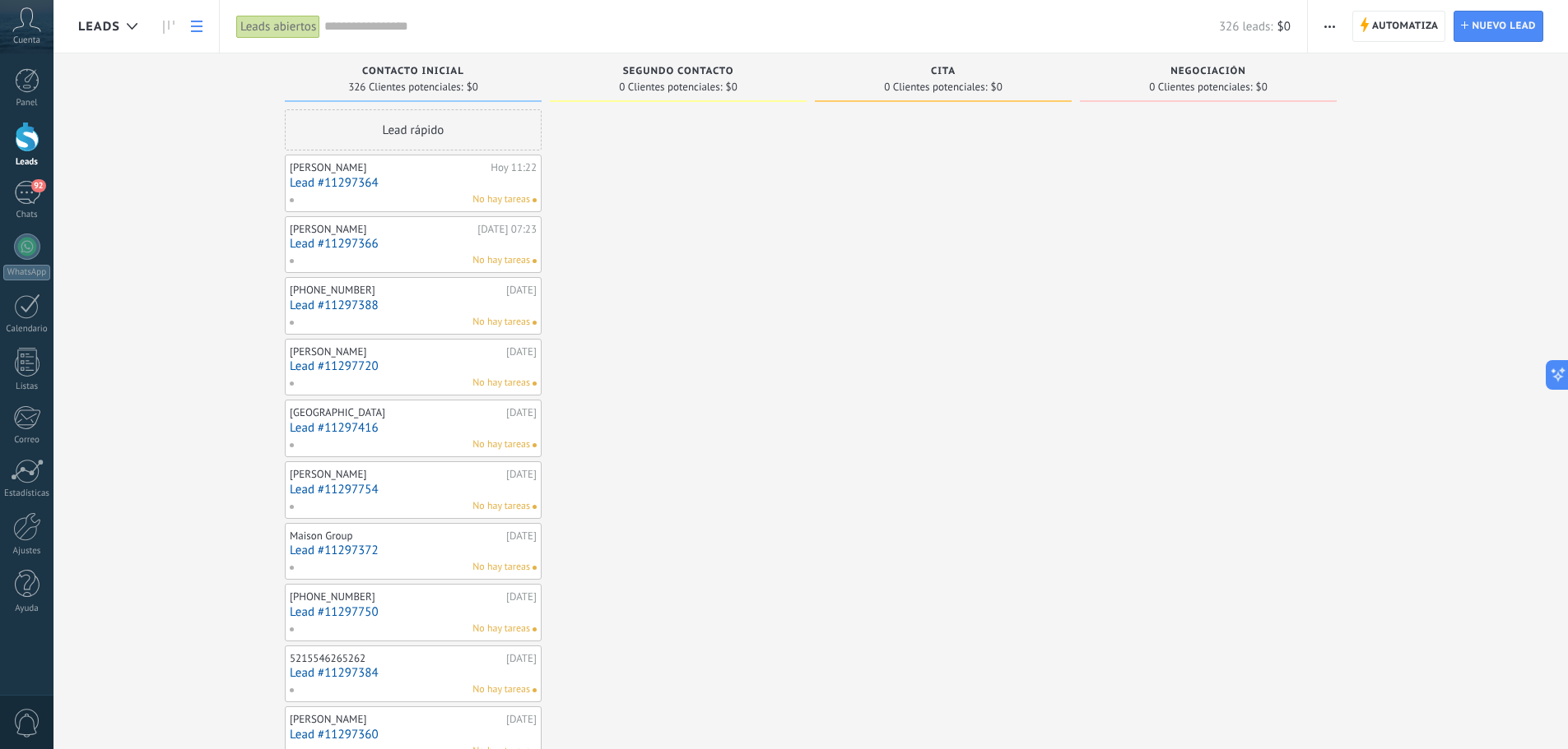
click at [192, 22] on use at bounding box center [197, 26] width 12 height 12
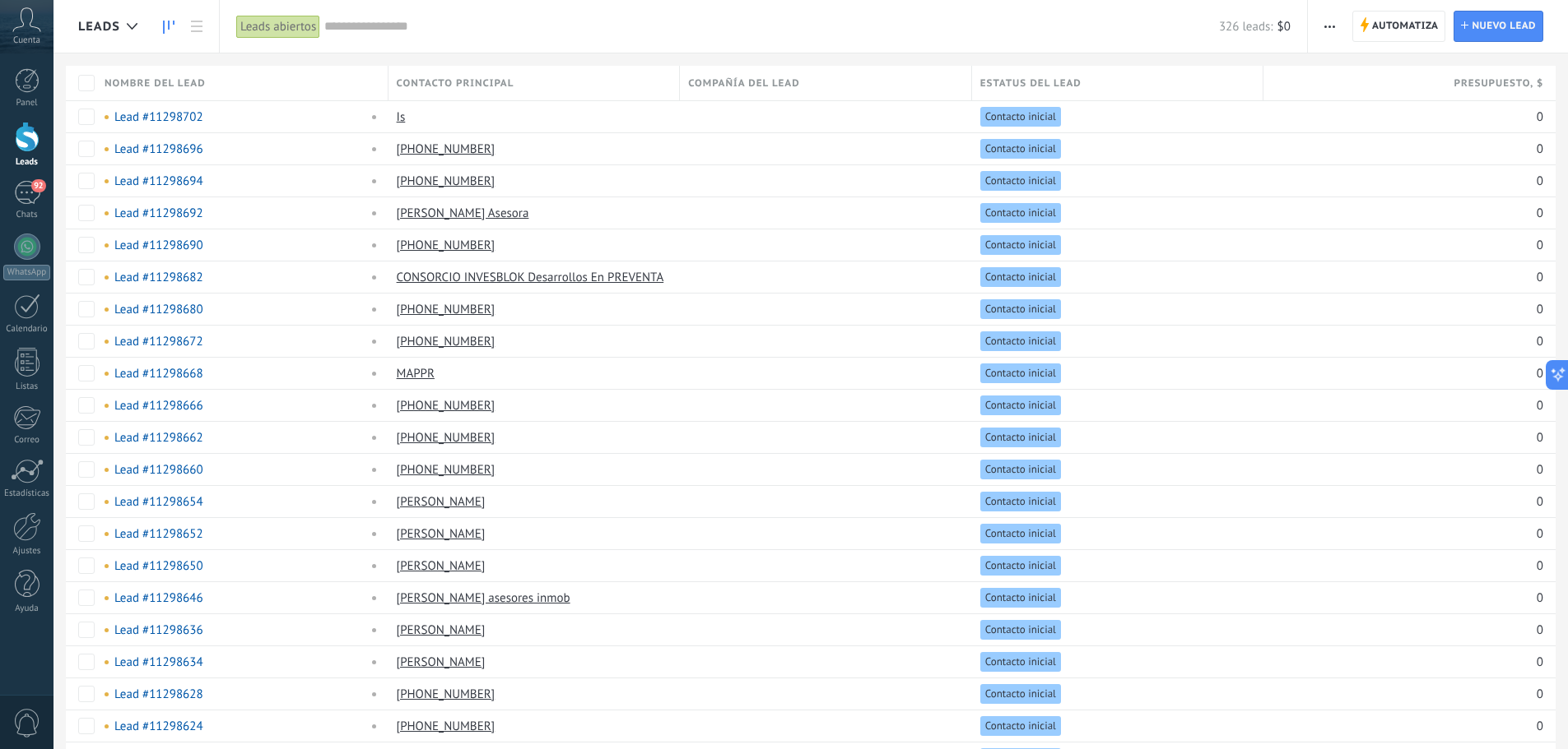
click at [173, 30] on icon at bounding box center [169, 27] width 12 height 14
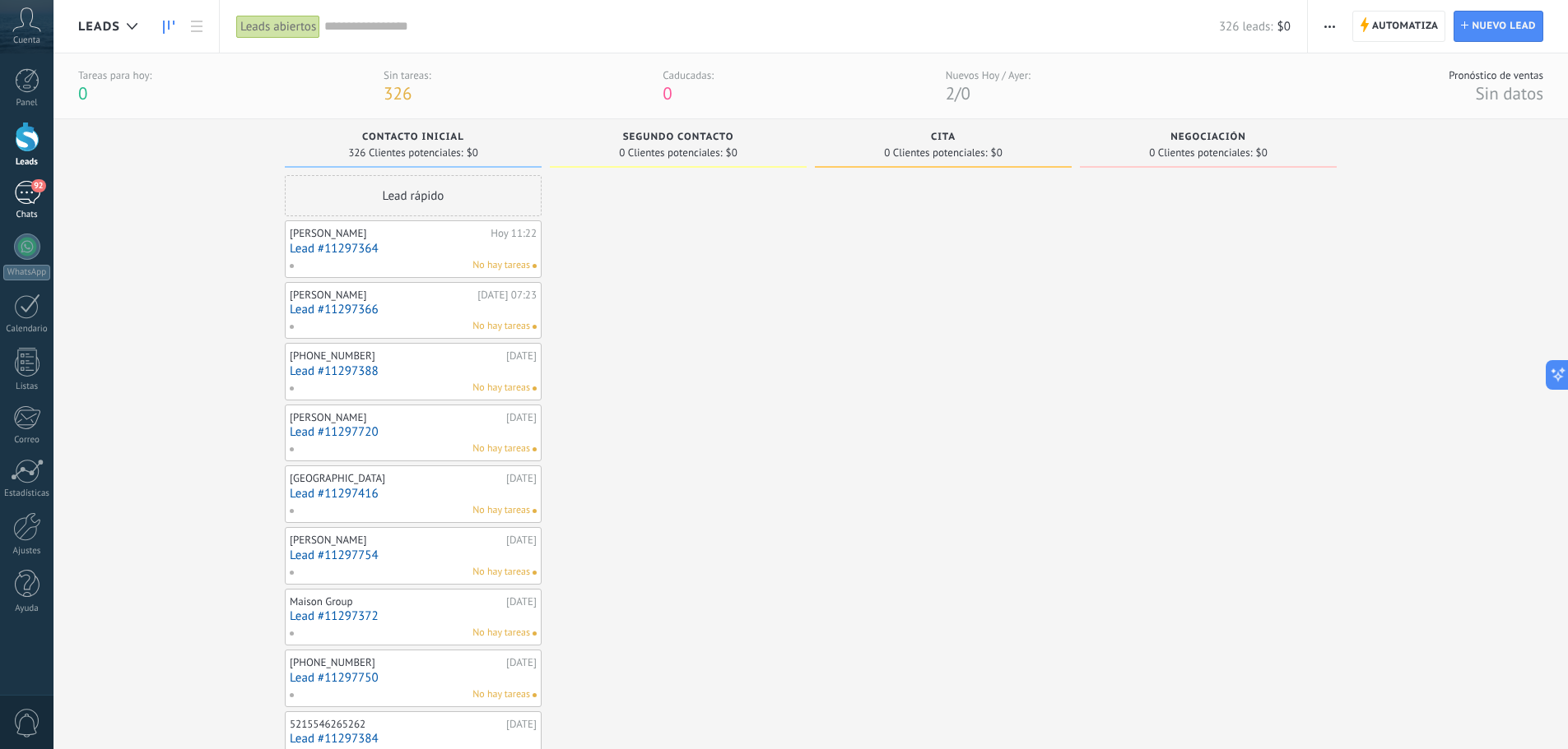
click at [37, 190] on span "92" at bounding box center [38, 186] width 14 height 14
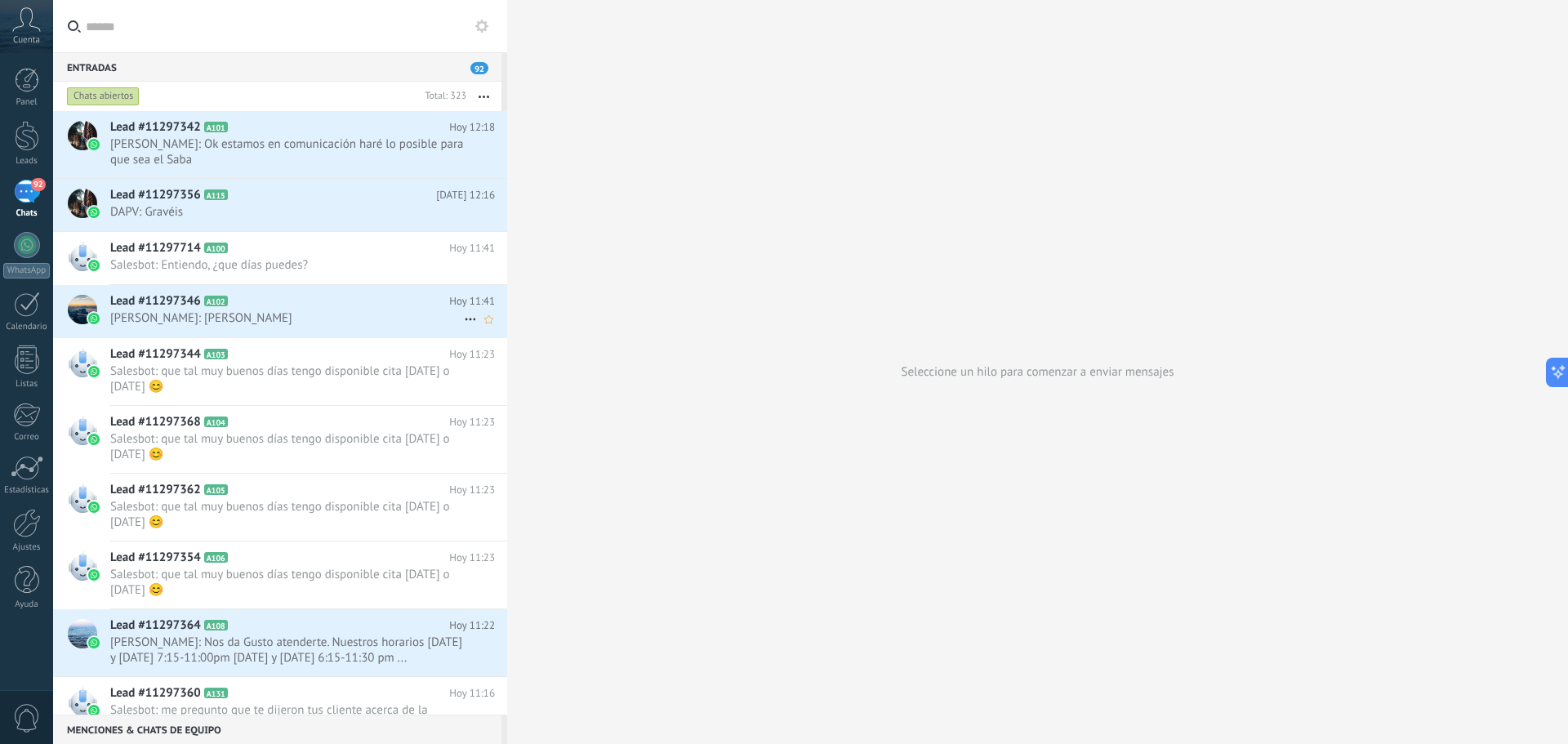
click at [275, 305] on h2 "Lead #11297346 A102" at bounding box center [280, 301] width 339 height 16
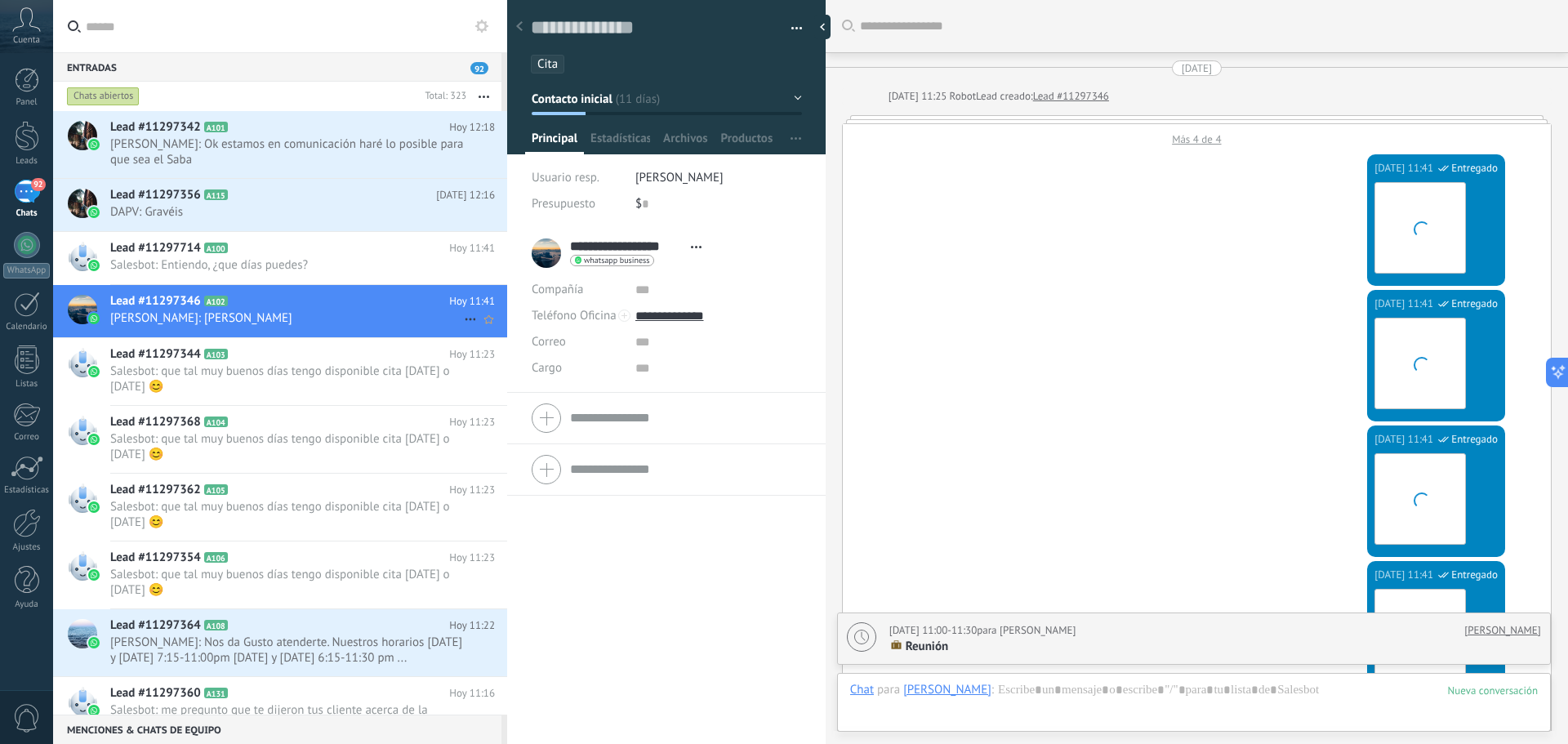
scroll to position [1968, 0]
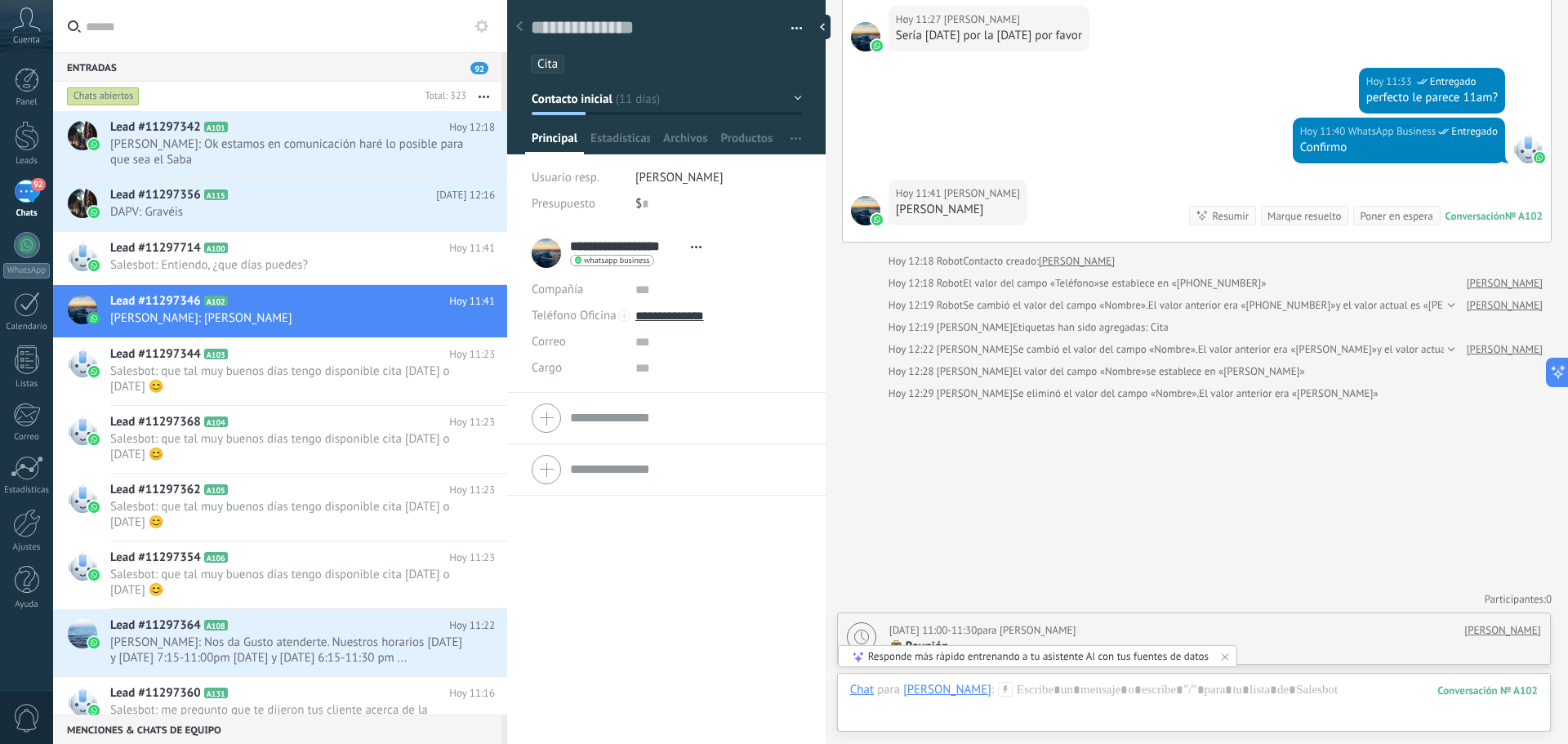
click at [785, 92] on button "Contacto inicial" at bounding box center [667, 99] width 270 height 30
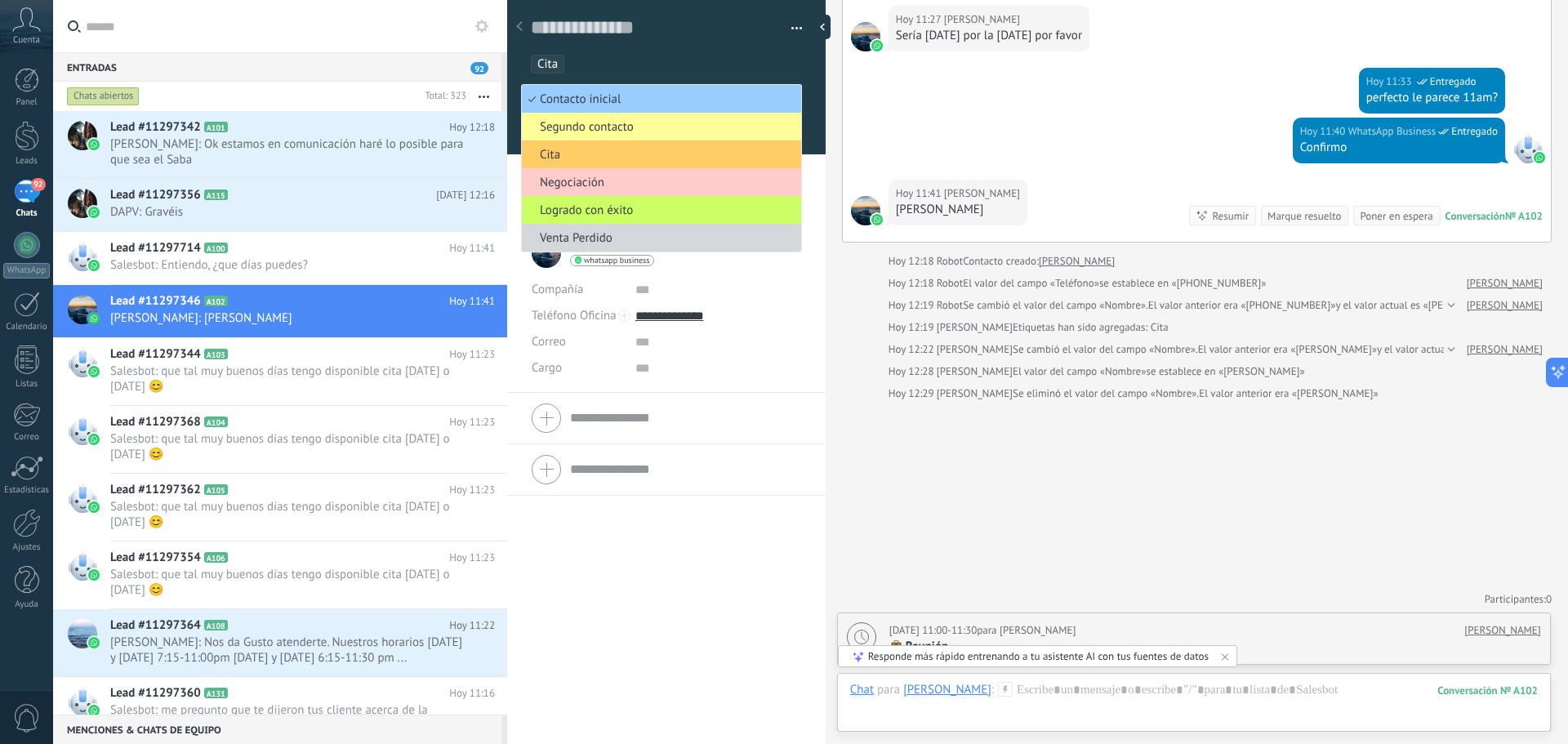
click at [744, 578] on div "**********" at bounding box center [666, 486] width 318 height 517
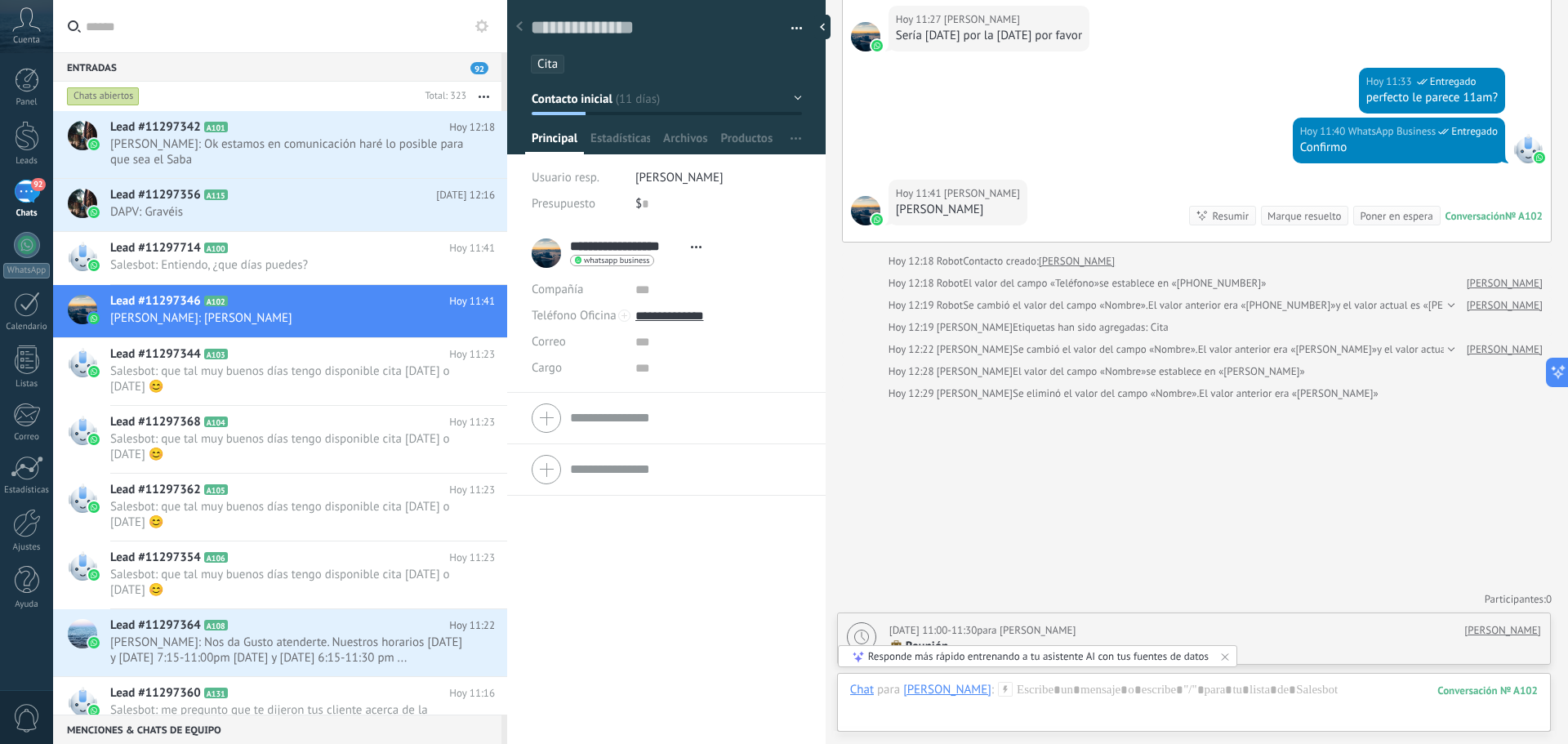
click at [795, 101] on button "Contacto inicial" at bounding box center [667, 99] width 270 height 30
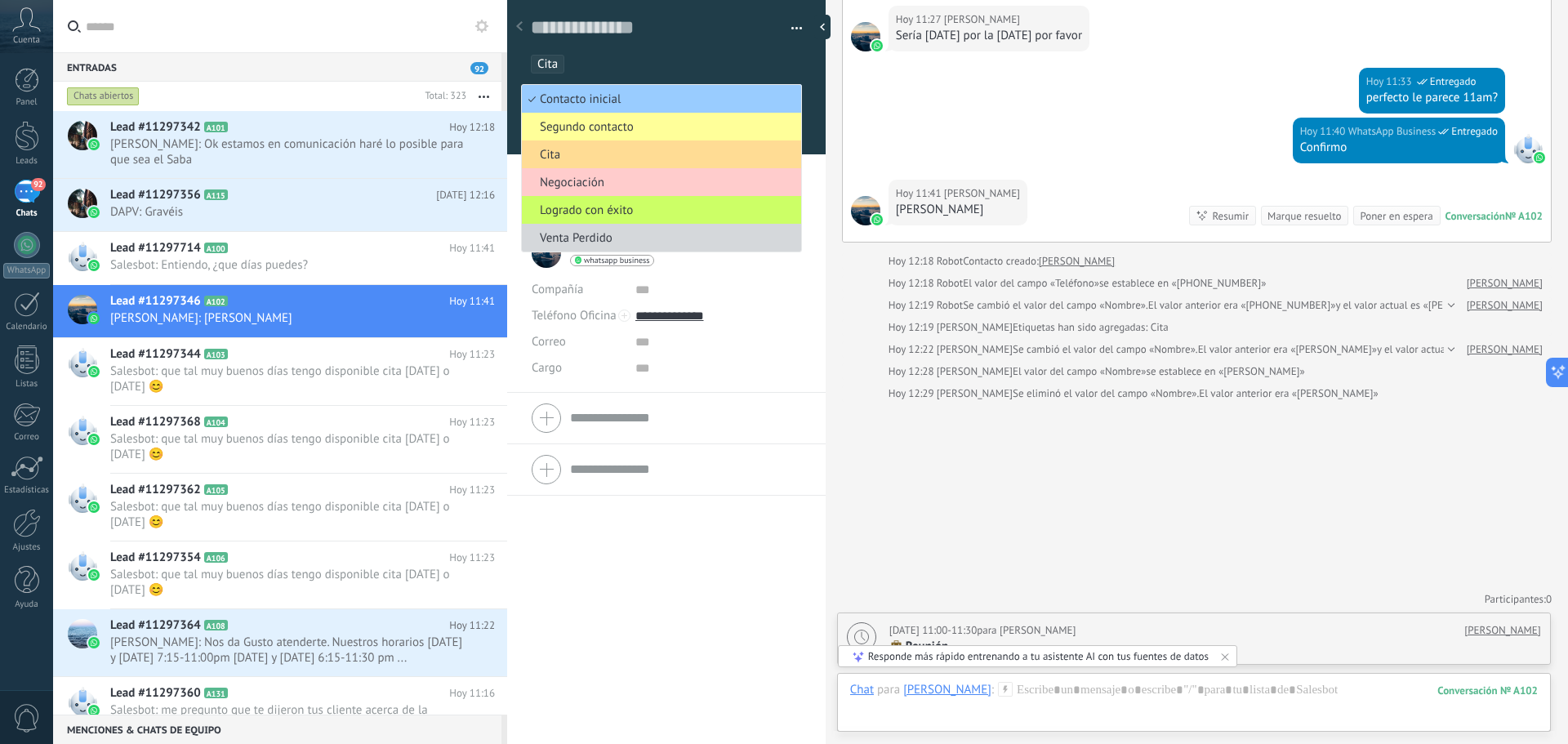
click at [593, 147] on span "Cita" at bounding box center [659, 154] width 274 height 15
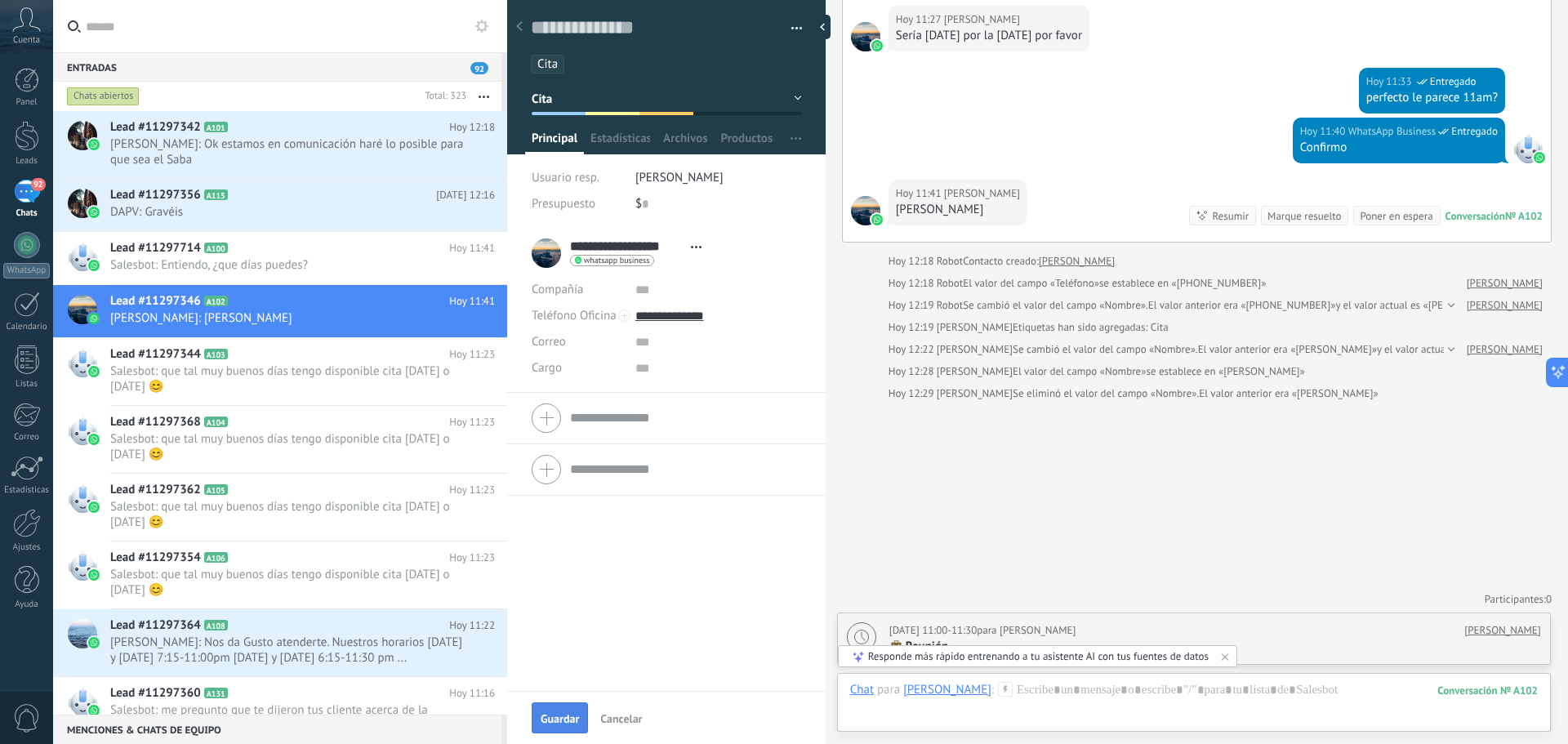
click at [578, 716] on span "Guardar" at bounding box center [560, 719] width 38 height 12
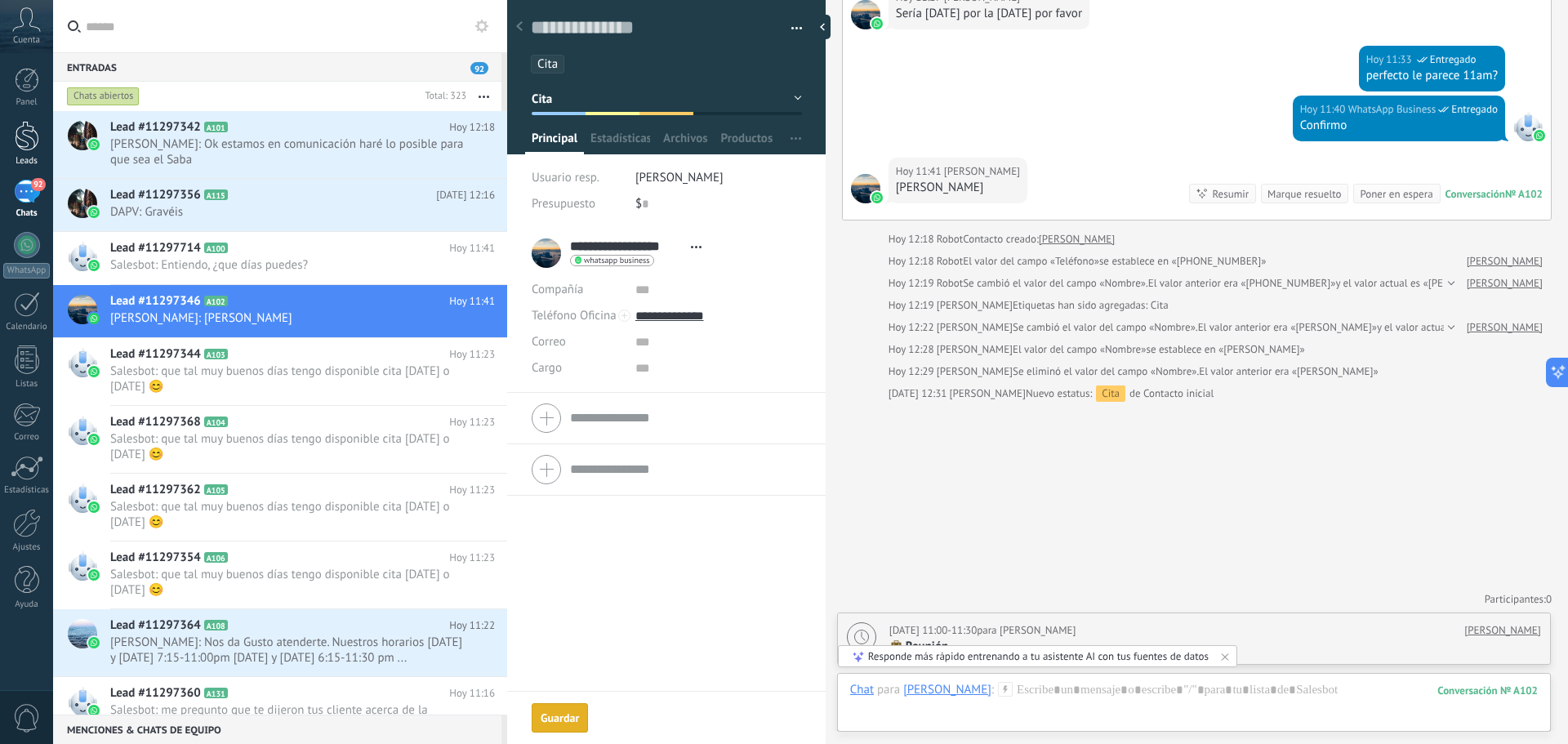
click at [25, 147] on div at bounding box center [27, 136] width 25 height 31
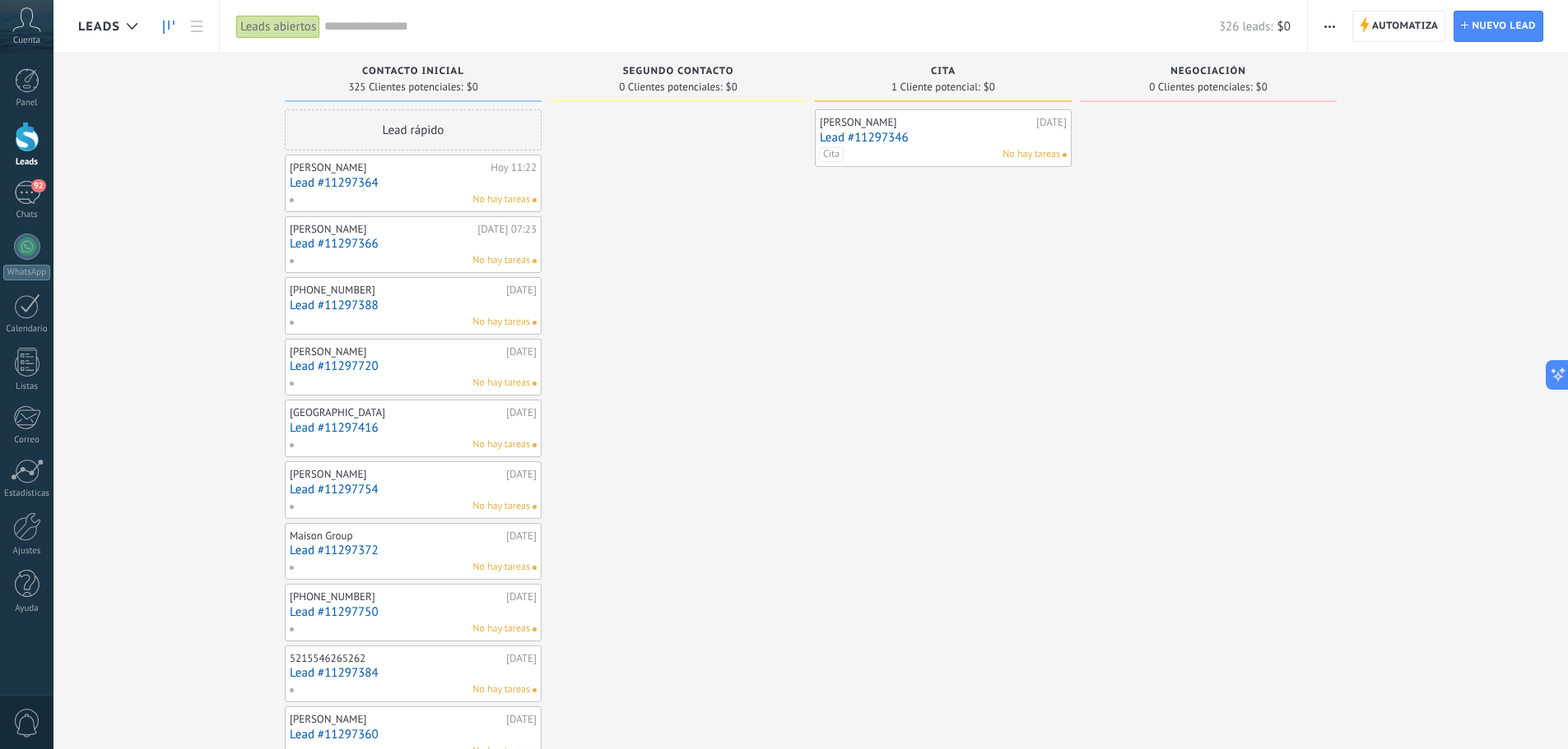
click at [1050, 157] on span "No hay tareas" at bounding box center [1031, 154] width 58 height 14
click at [1050, 153] on span "No hay tareas" at bounding box center [1031, 154] width 58 height 14
click at [936, 148] on div "Cita No hay tareas" at bounding box center [939, 154] width 241 height 14
click at [850, 135] on link "Lead #11297346" at bounding box center [943, 138] width 247 height 14
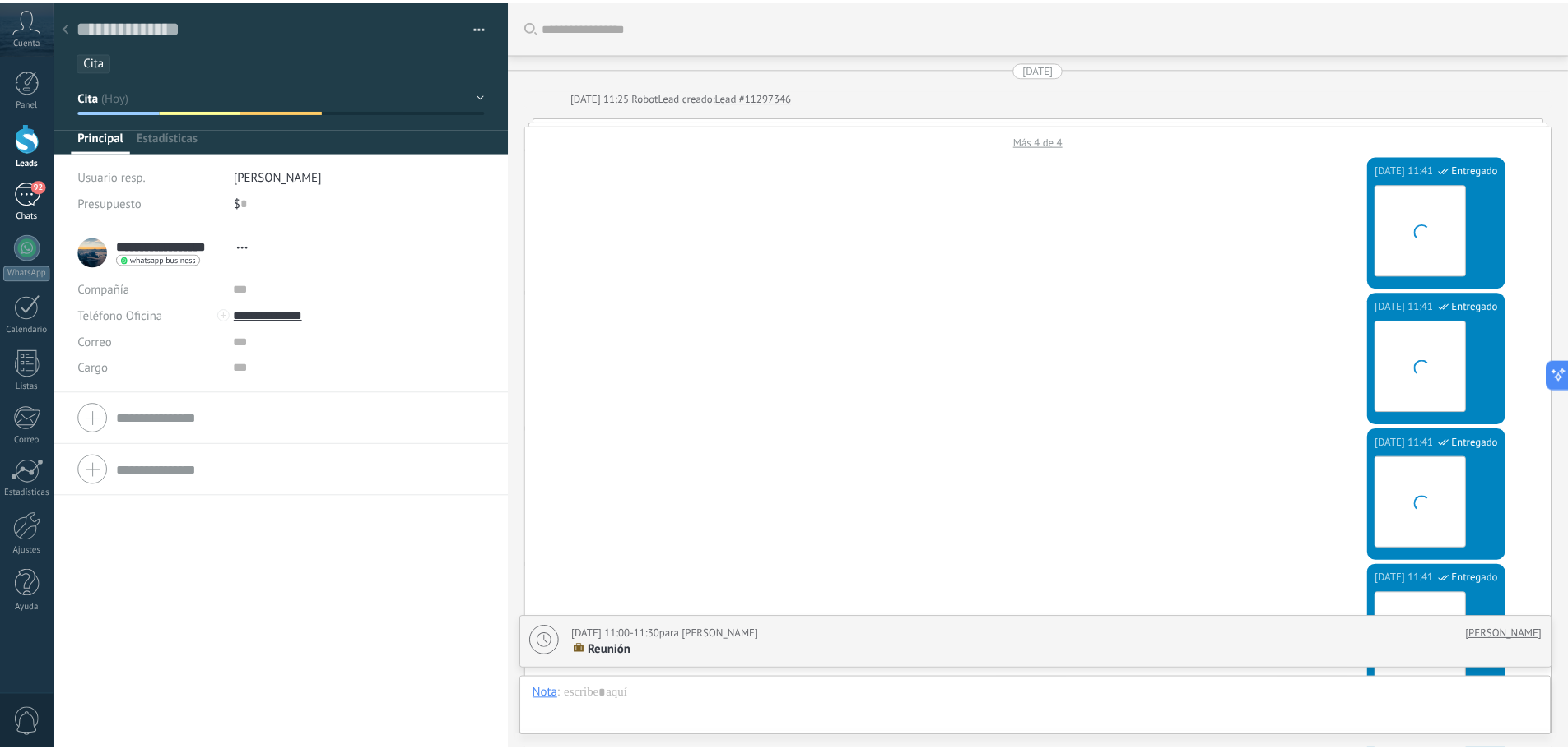
scroll to position [2004, 0]
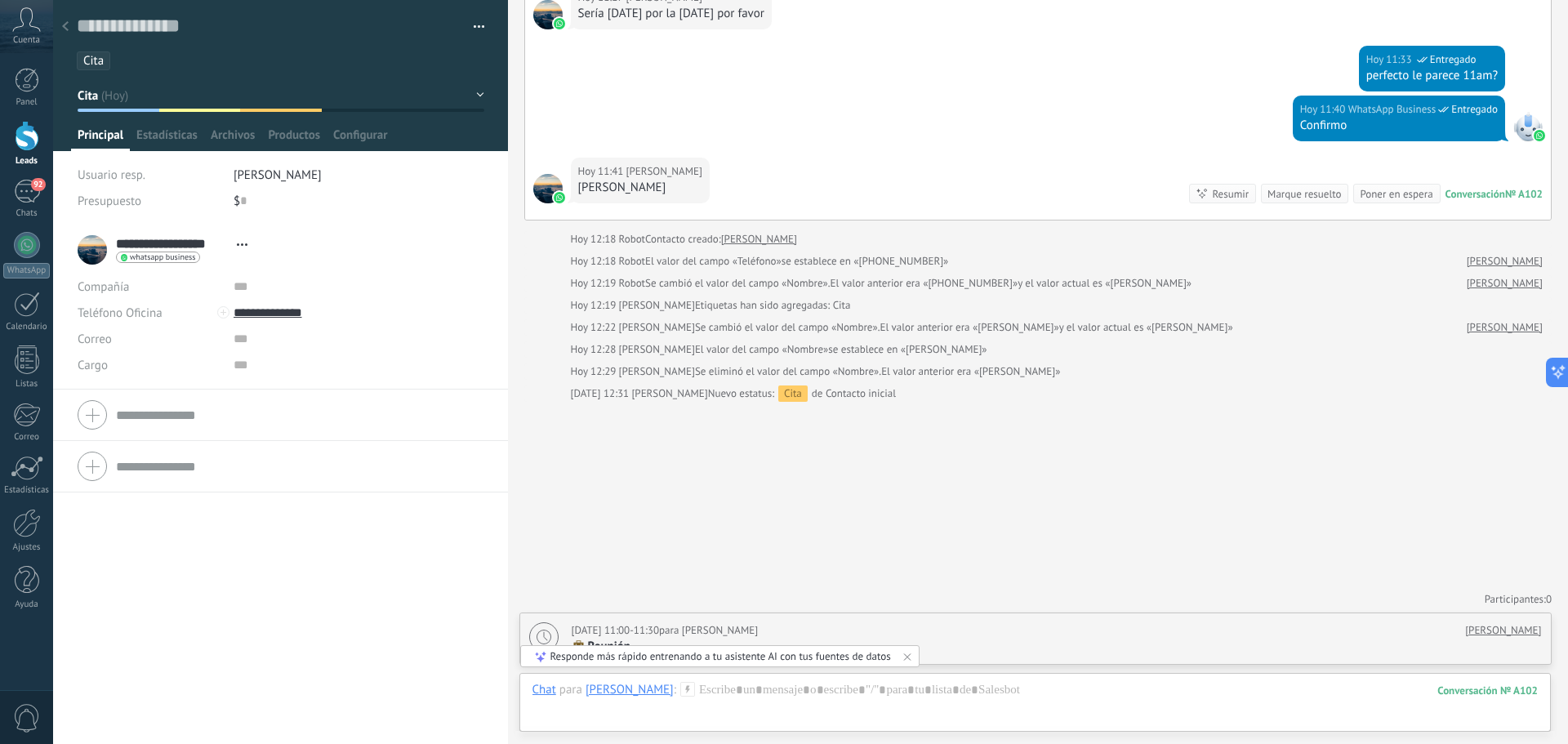
click at [474, 27] on button "button" at bounding box center [473, 27] width 24 height 25
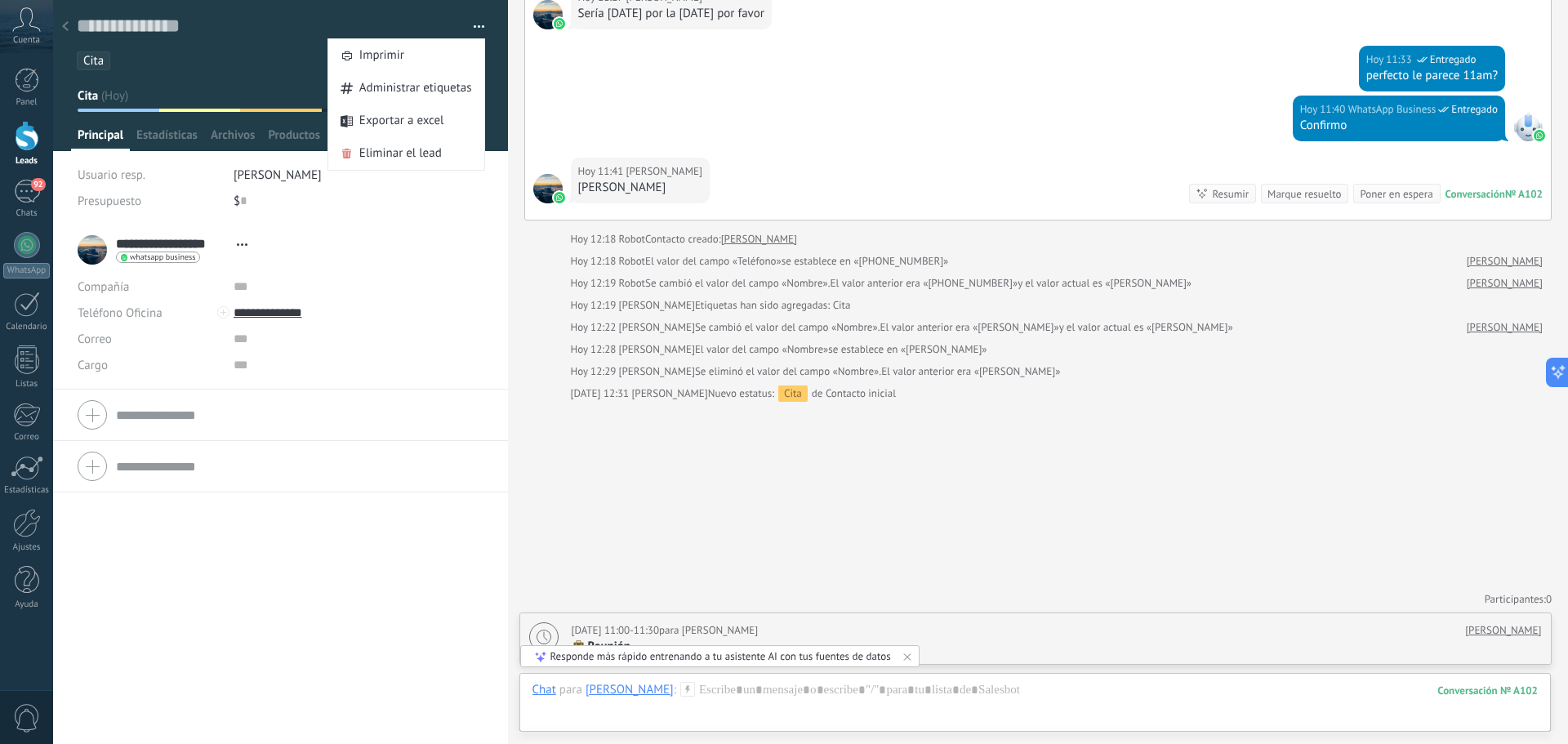
click at [275, 614] on div "**********" at bounding box center [280, 484] width 455 height 520
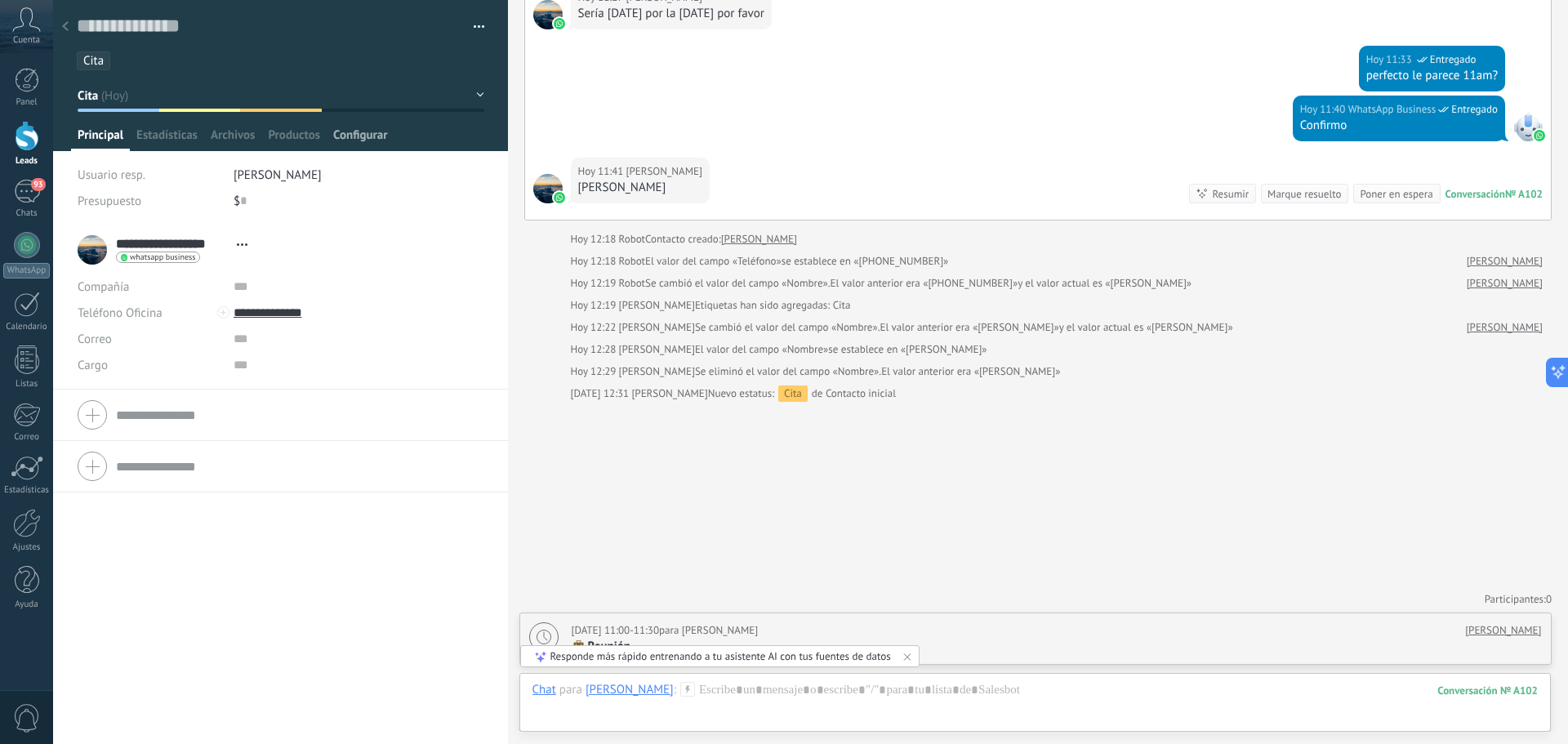
click at [342, 138] on span "Configurar" at bounding box center [360, 139] width 54 height 24
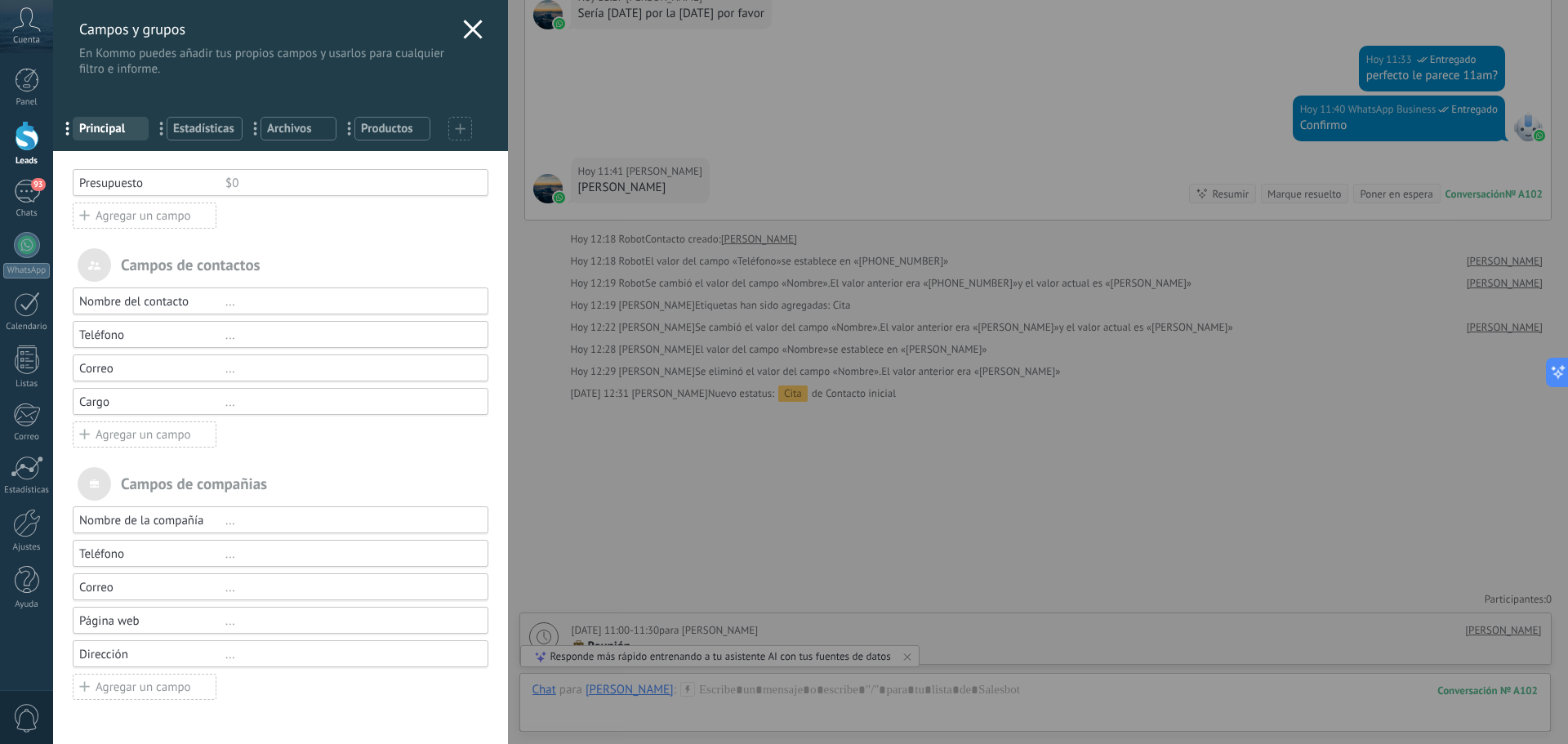
click at [467, 26] on icon at bounding box center [473, 29] width 19 height 19
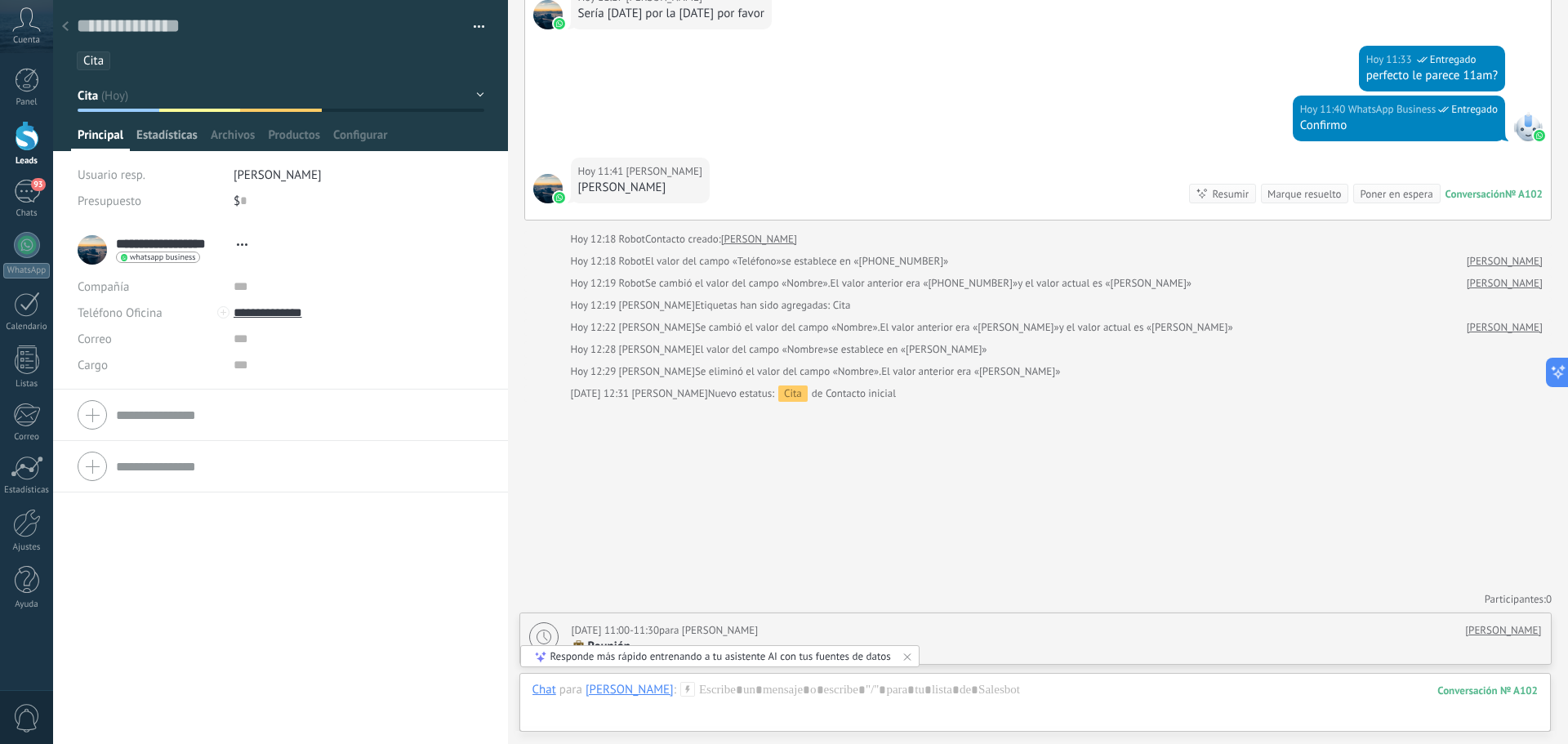
click at [152, 137] on span "Estadísticas" at bounding box center [167, 139] width 61 height 24
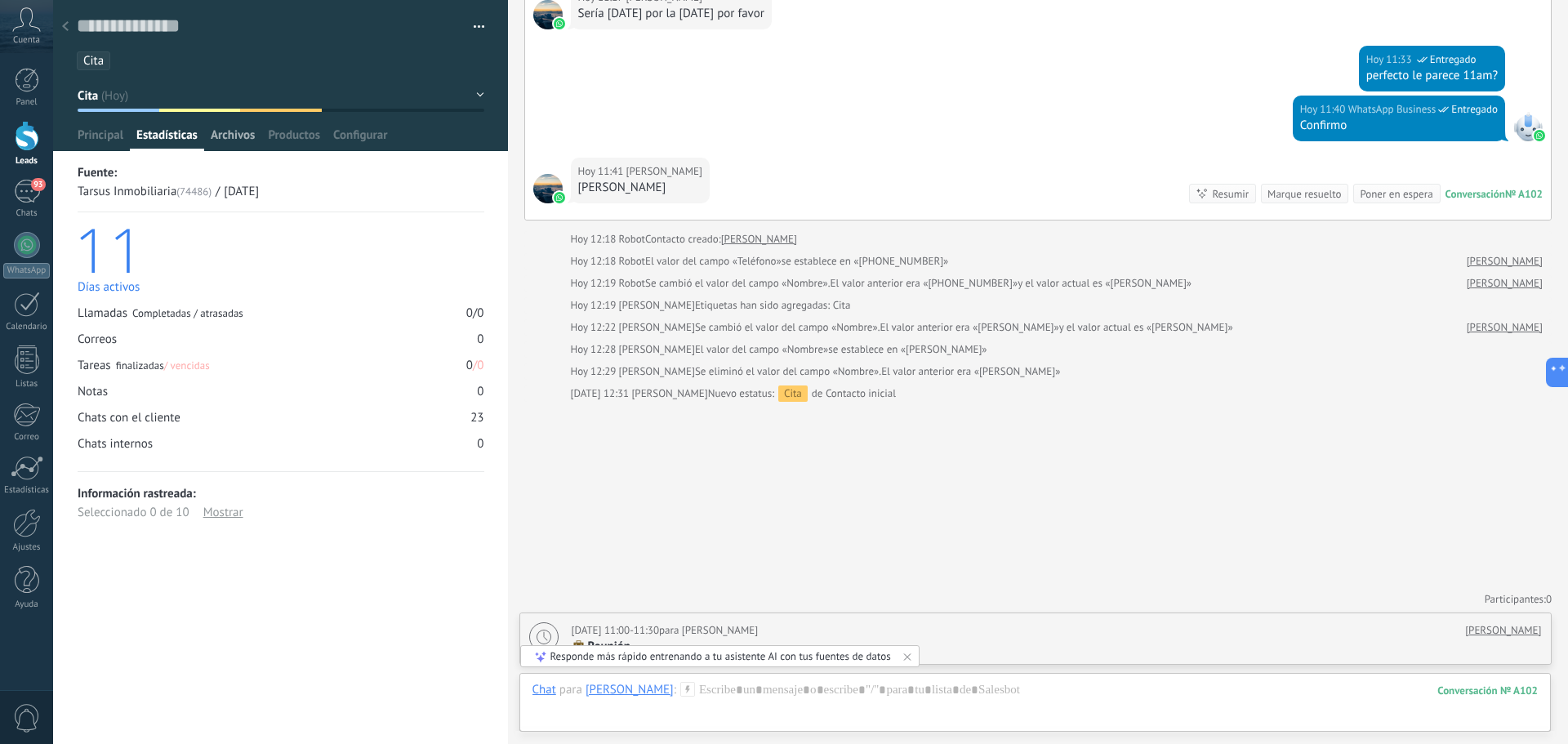
click at [236, 134] on span "Archivos" at bounding box center [233, 139] width 44 height 24
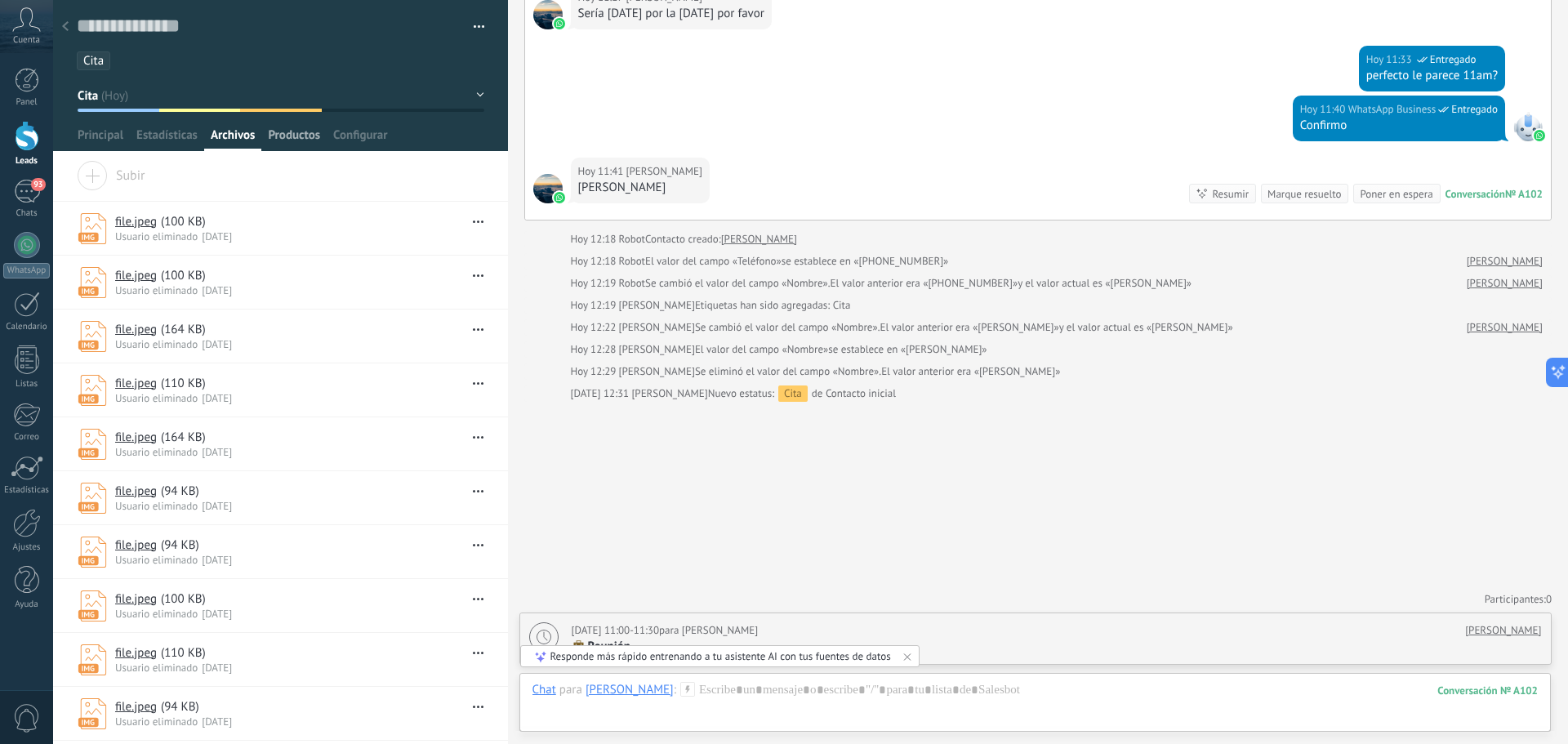
click at [295, 137] on span "Productos" at bounding box center [294, 139] width 53 height 24
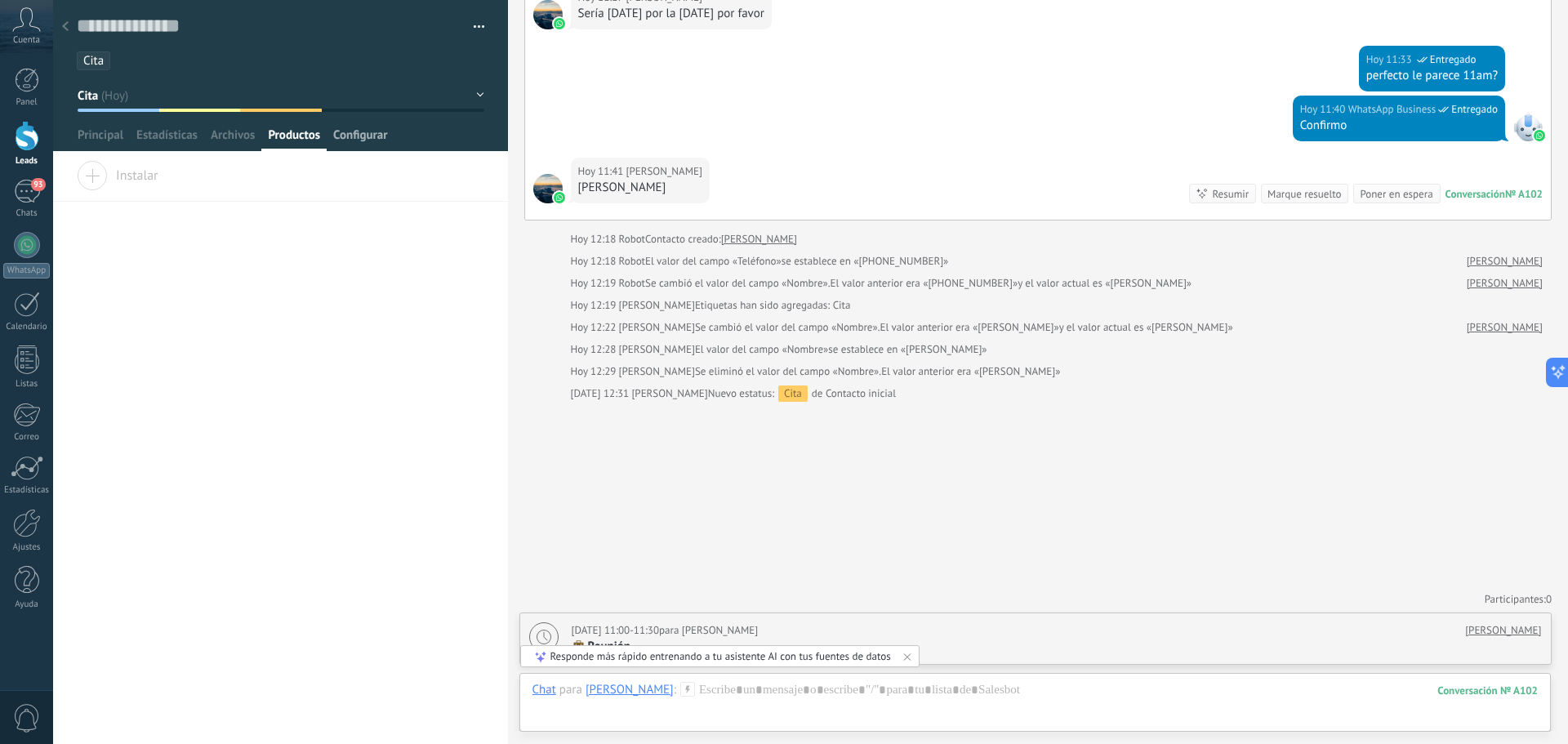
click at [357, 135] on span "Configurar" at bounding box center [360, 139] width 54 height 24
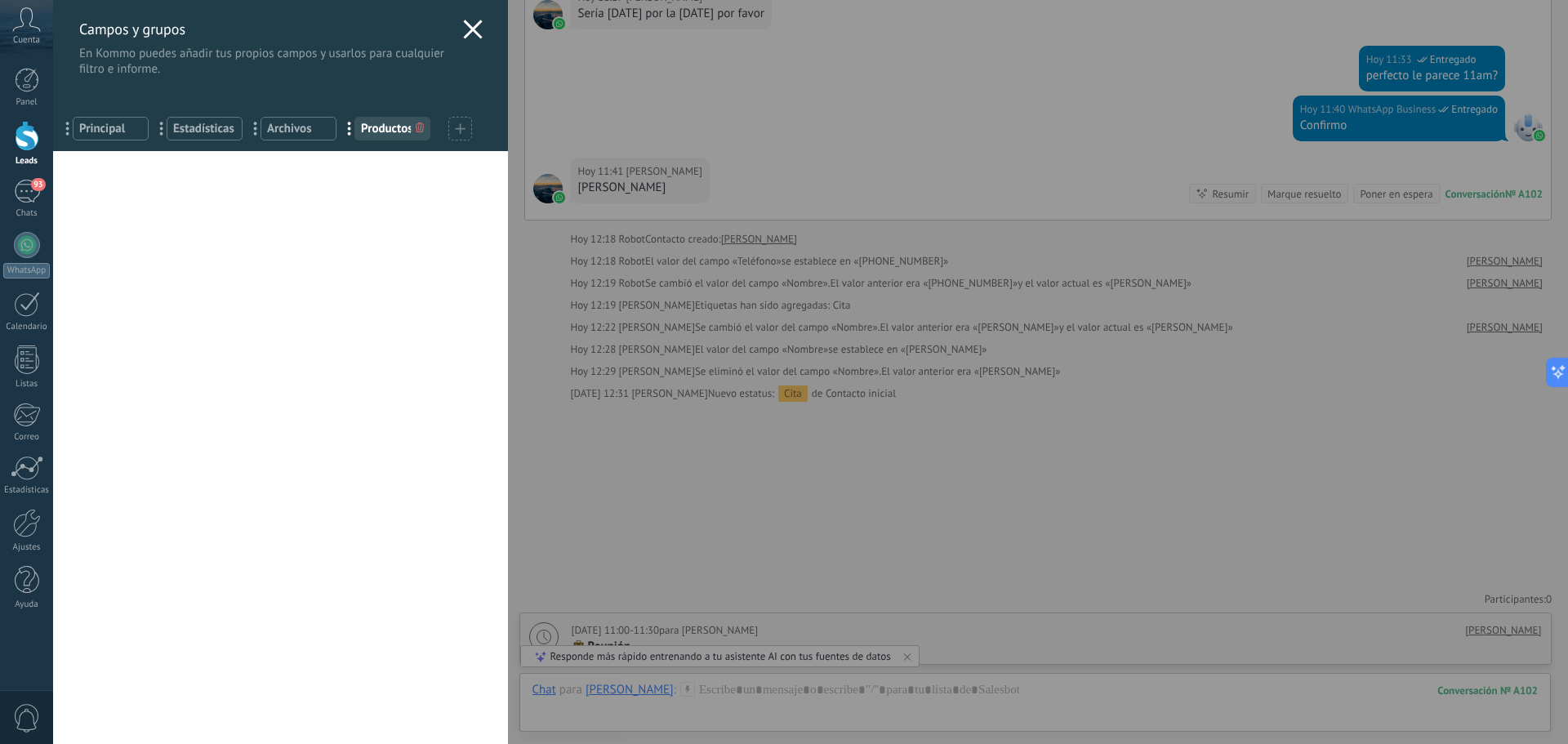
click at [468, 35] on icon at bounding box center [473, 29] width 19 height 19
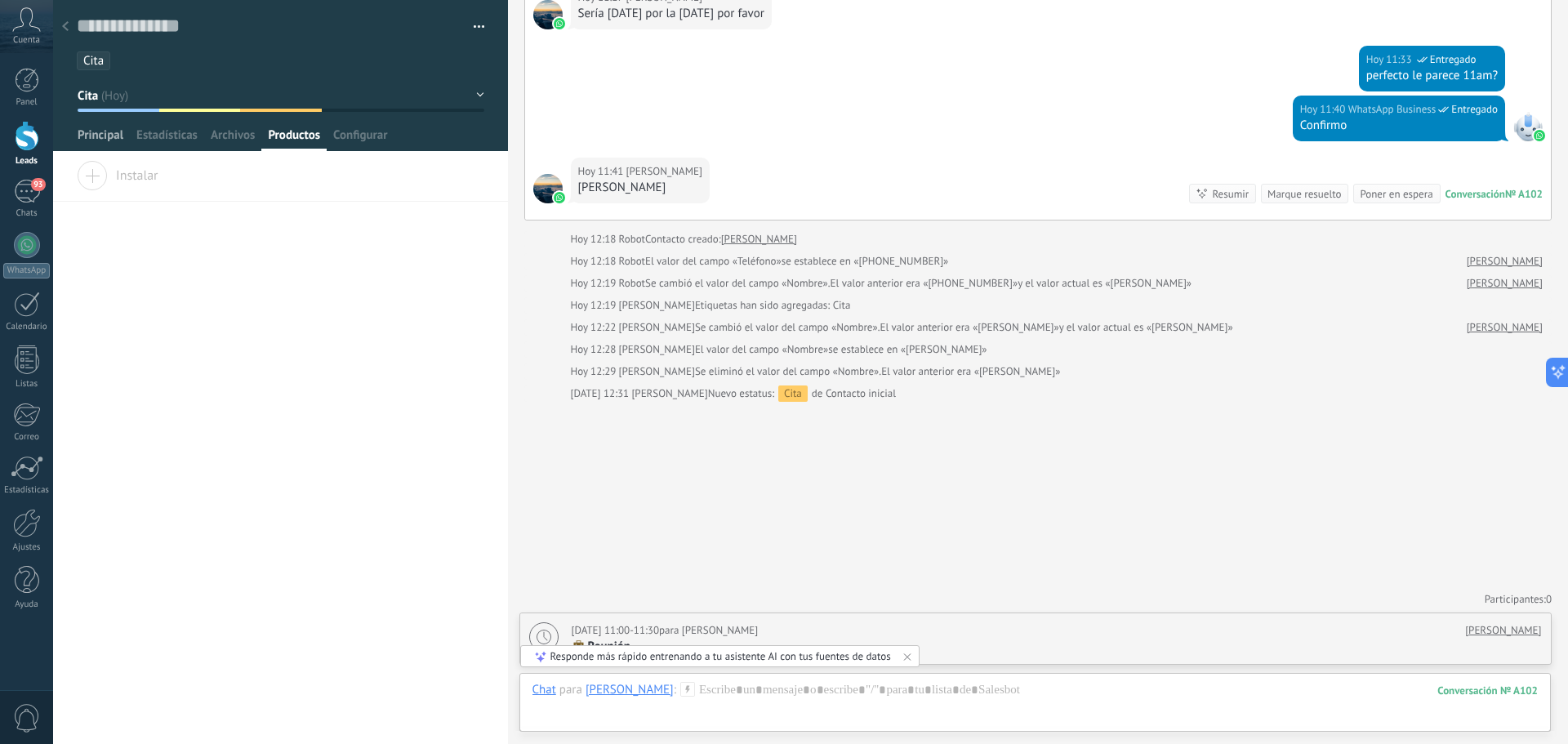
click at [98, 137] on span "Principal" at bounding box center [101, 139] width 46 height 24
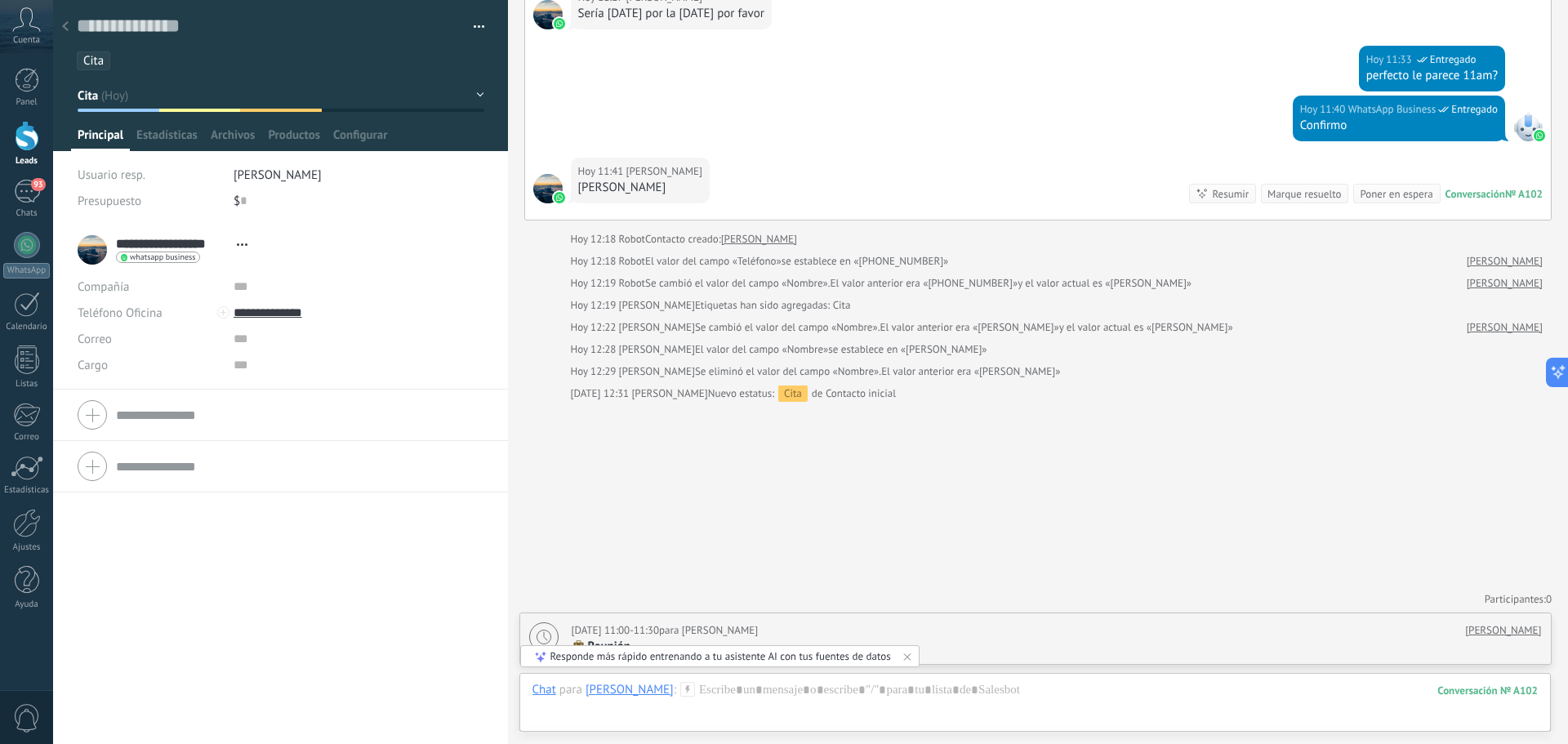
click at [25, 139] on div at bounding box center [27, 136] width 25 height 31
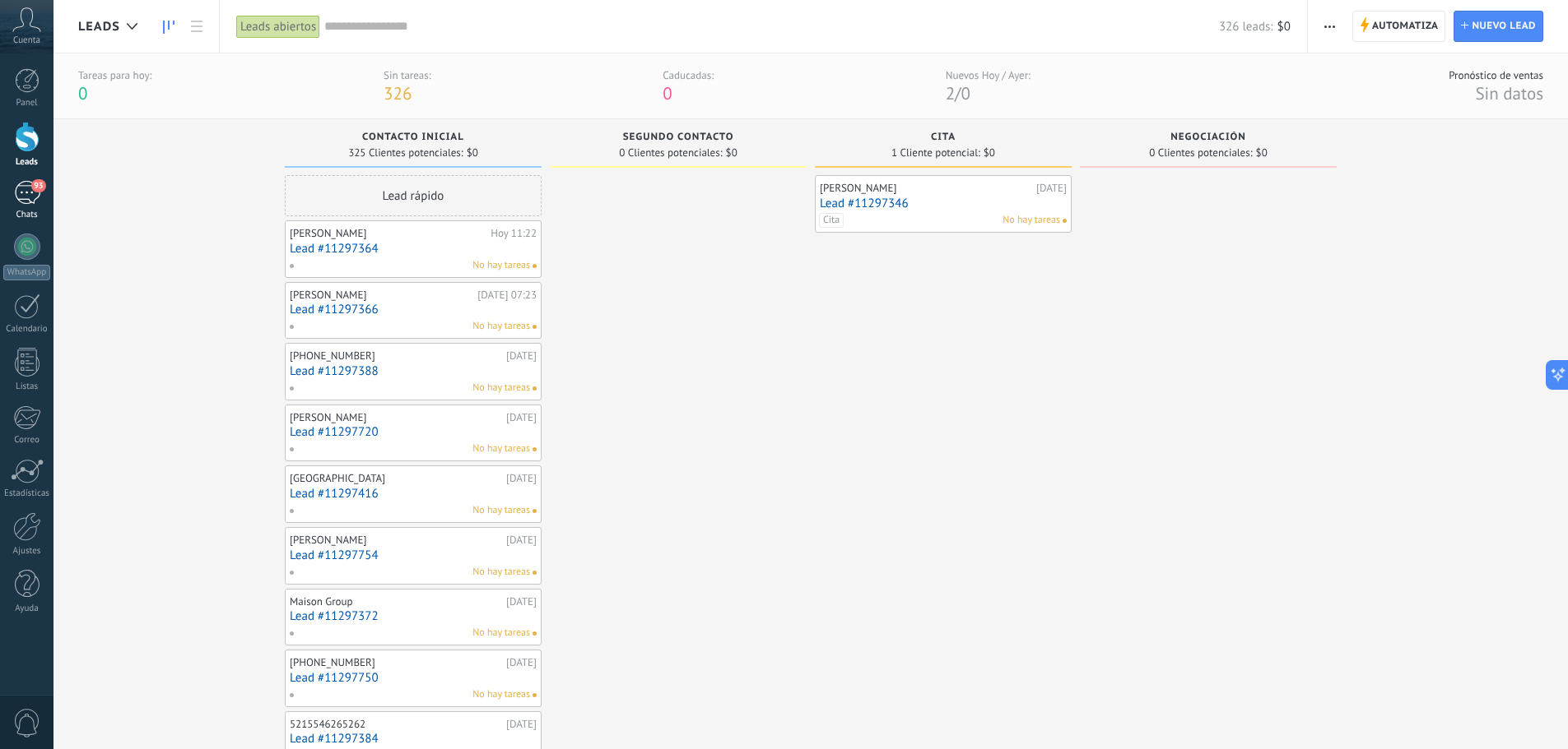
click at [17, 192] on div "93" at bounding box center [26, 193] width 26 height 24
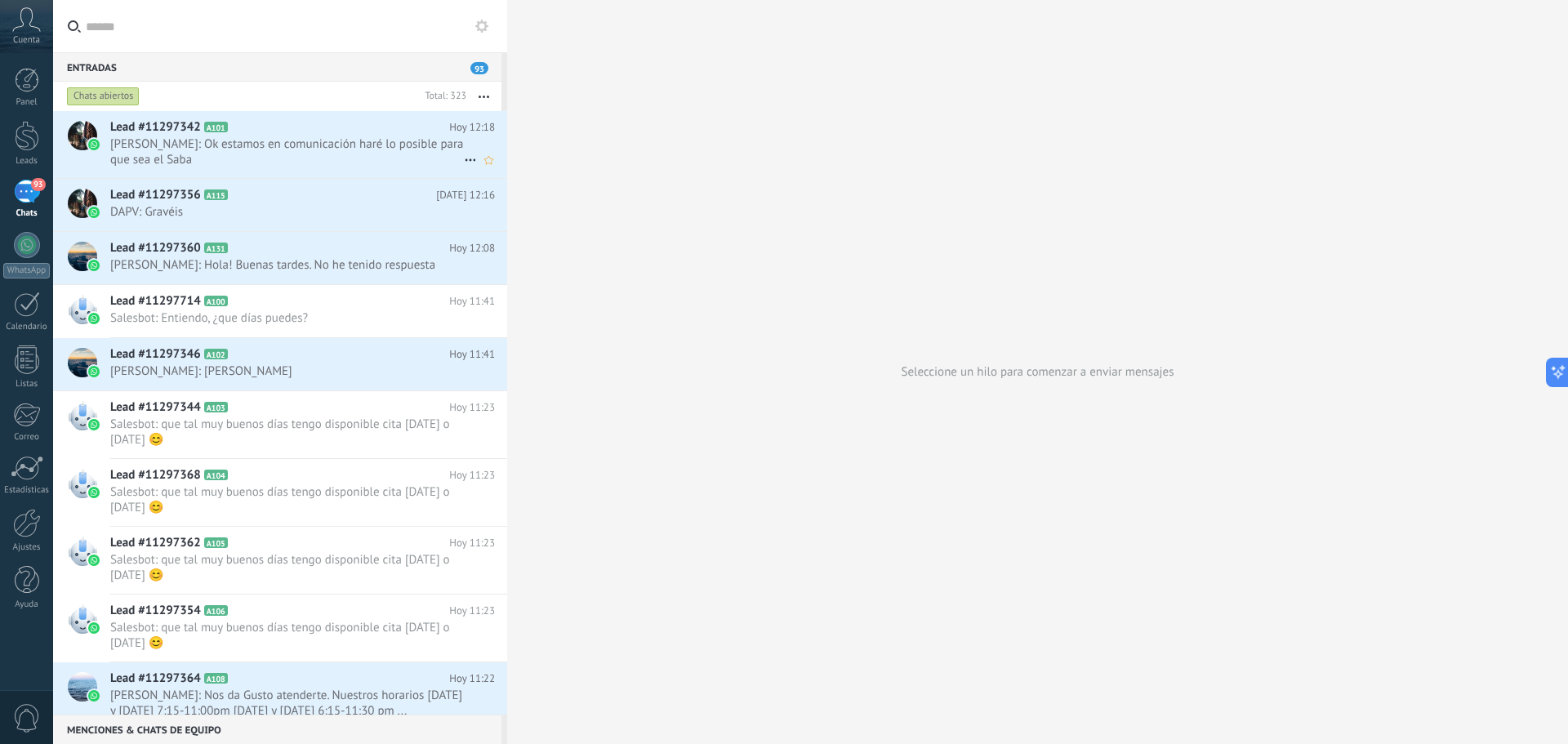
click at [229, 144] on span "[PERSON_NAME]: Ok estamos en comunicación haré lo posible para que sea el Saba" at bounding box center [287, 151] width 354 height 31
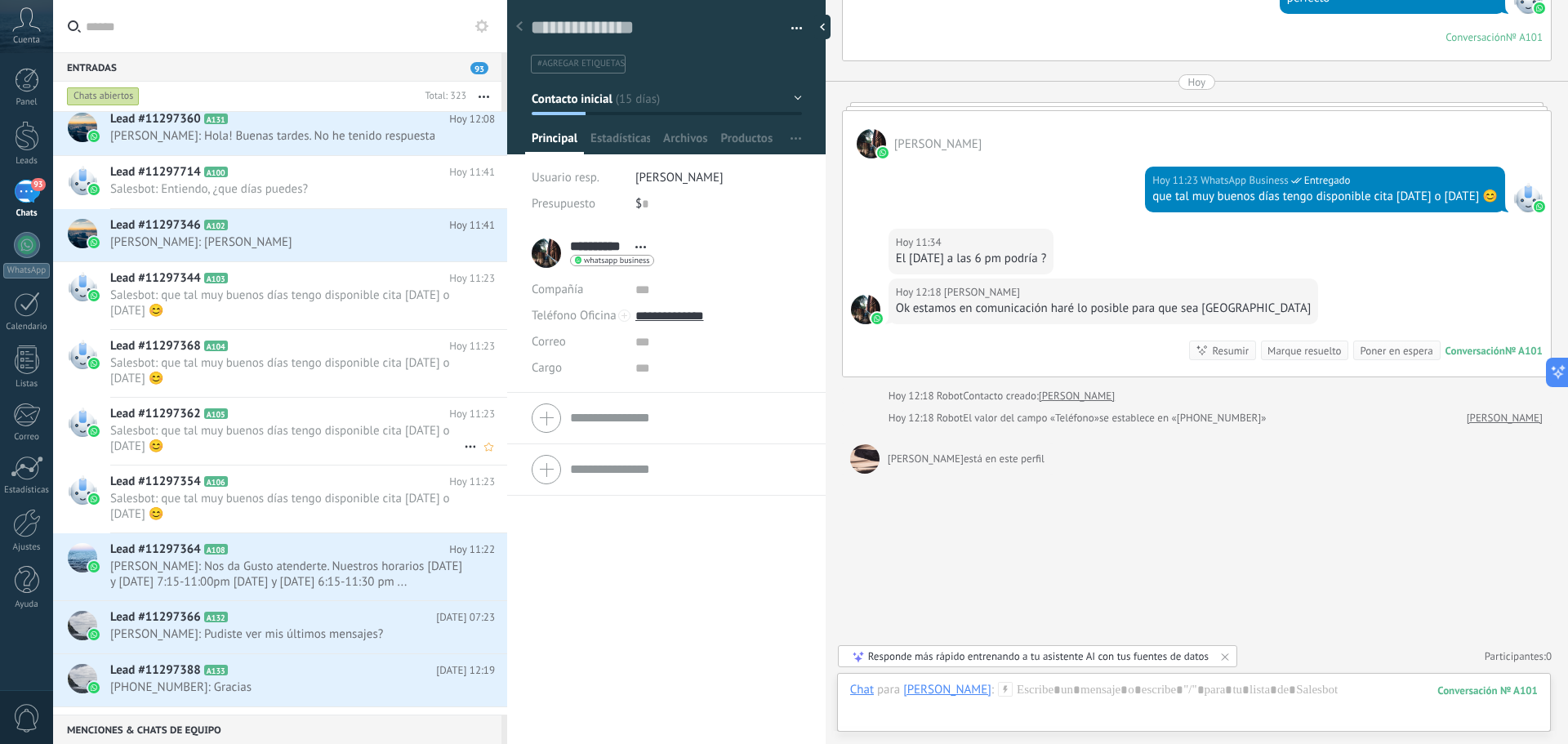
scroll to position [246, 0]
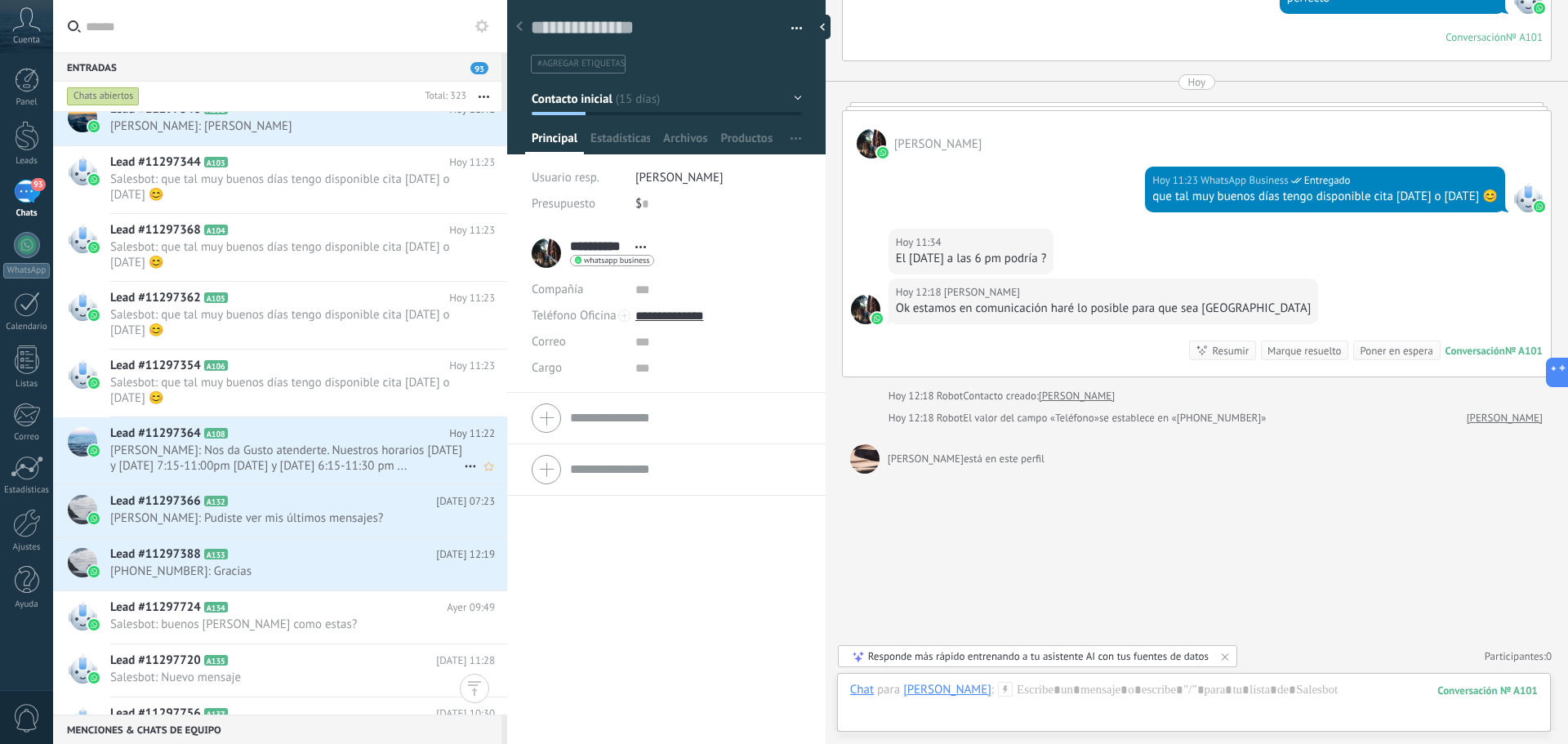
click at [253, 455] on span "[PERSON_NAME]: Nos da Gusto atenderte. Nuestros horarios [DATE] y [DATE] 7:15-1…" at bounding box center [287, 458] width 354 height 31
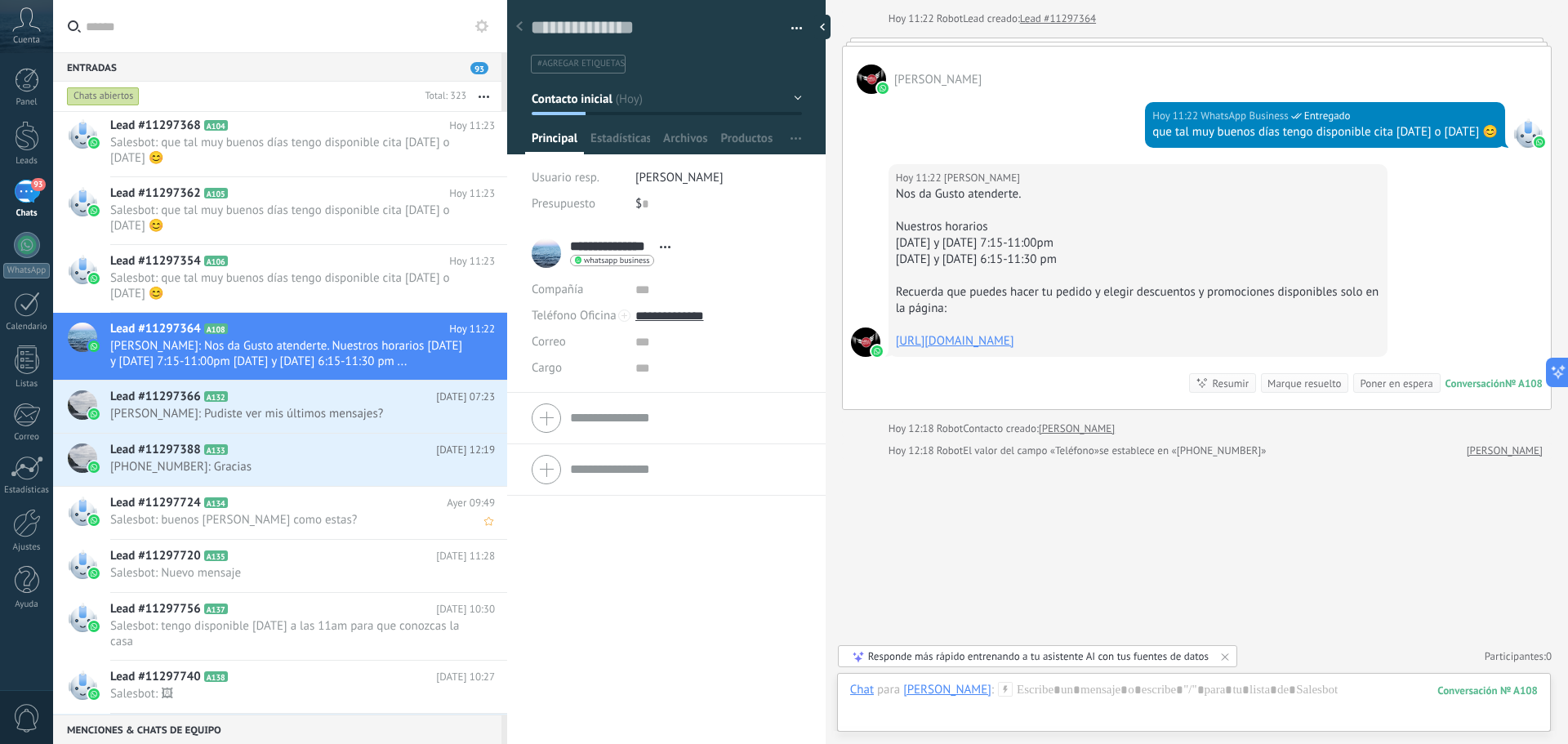
scroll to position [409, 0]
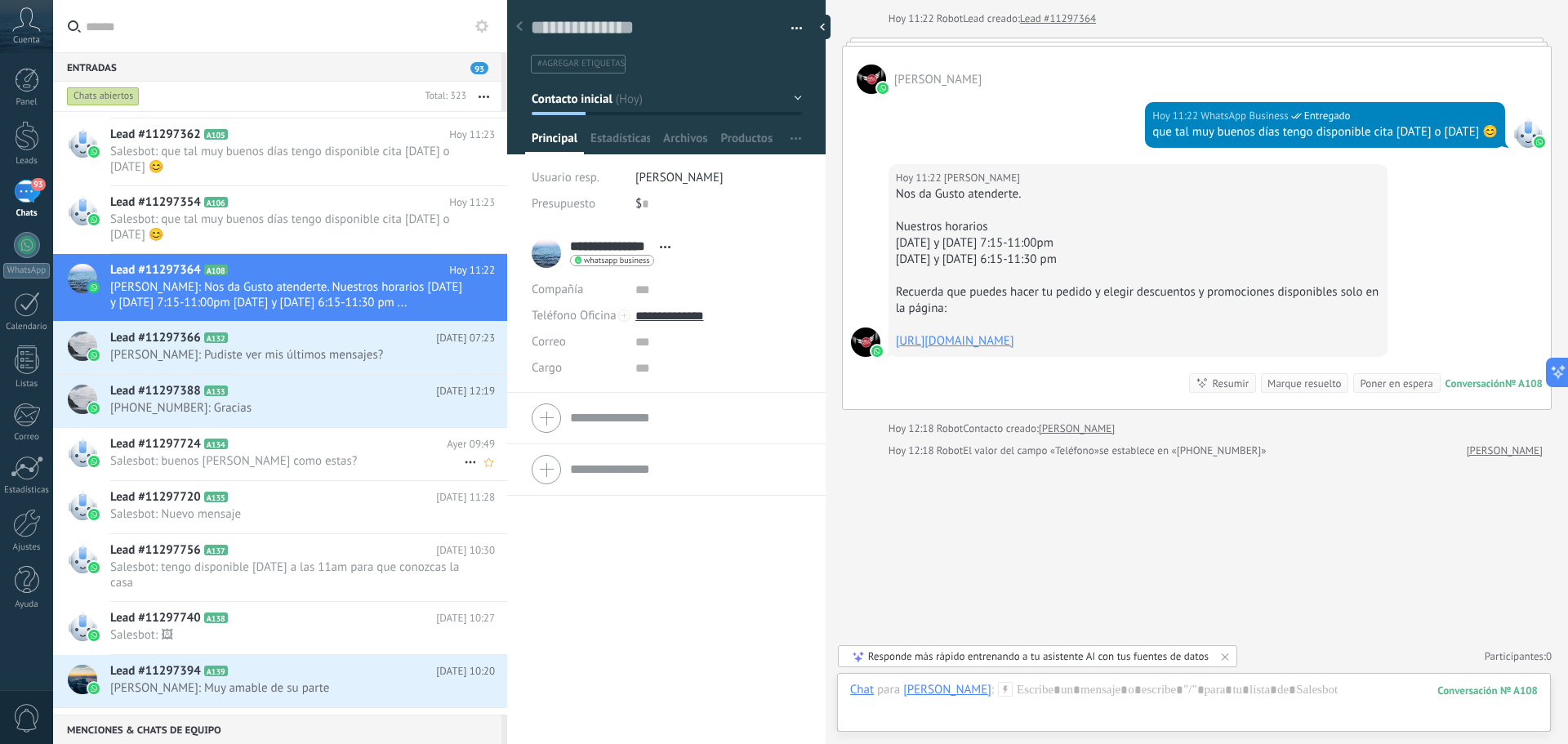
click at [241, 457] on span "Salesbot: buenos [PERSON_NAME] como estas?" at bounding box center [287, 461] width 354 height 15
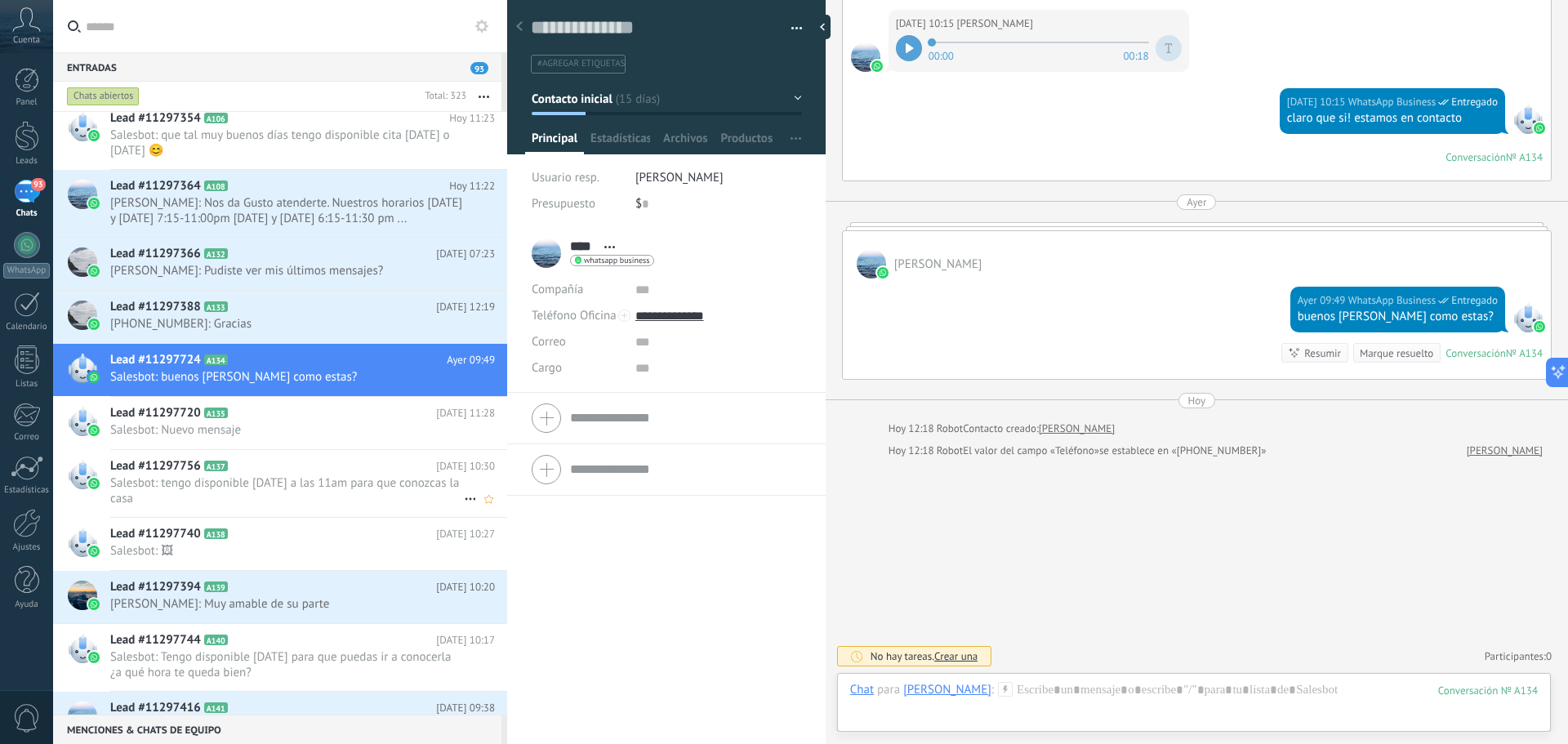
scroll to position [572, 0]
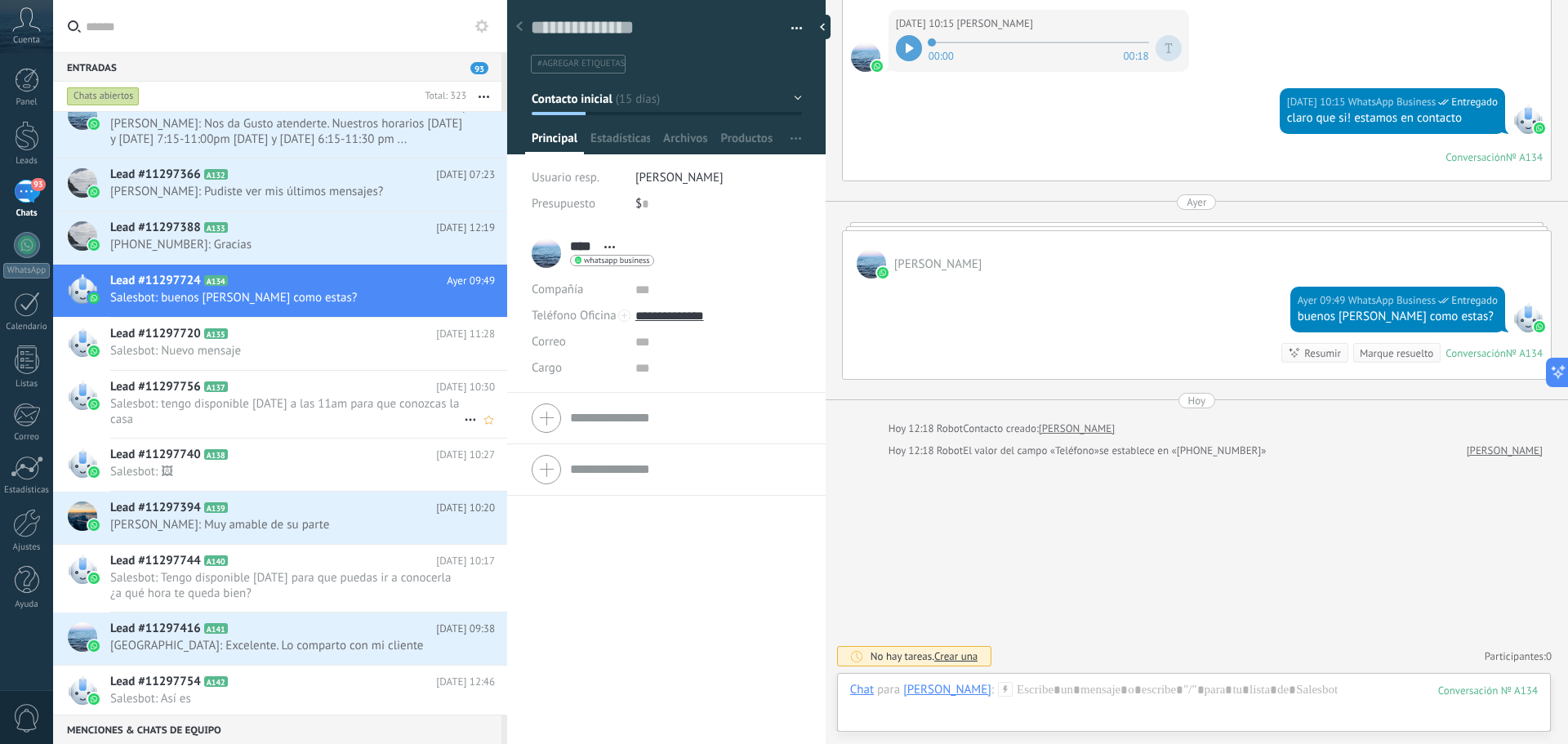
click at [279, 416] on span "Salesbot: tengo disponible [DATE] a las 11am para que conozcas la casa" at bounding box center [287, 411] width 354 height 31
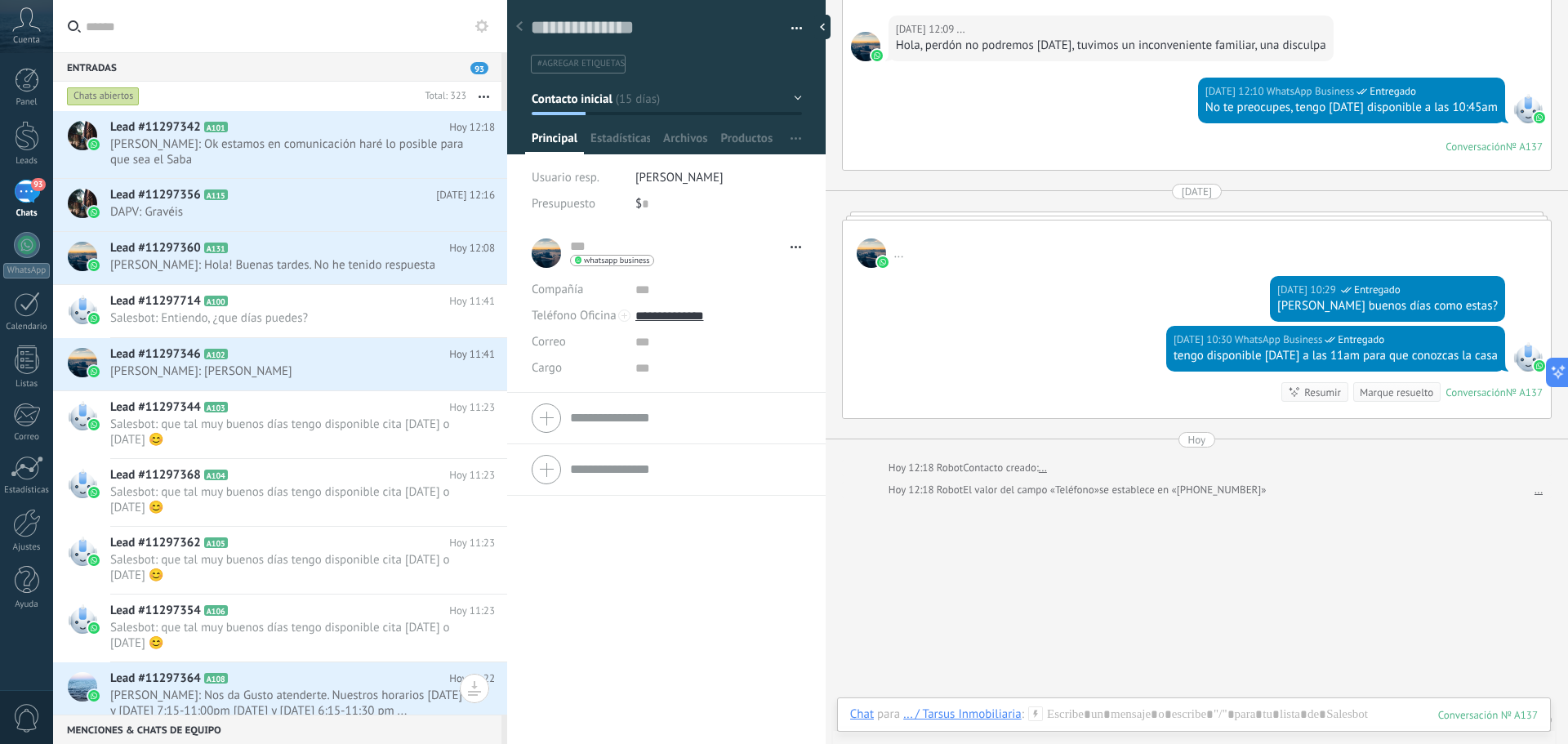
click at [92, 90] on div "Chats abiertos" at bounding box center [104, 96] width 73 height 19
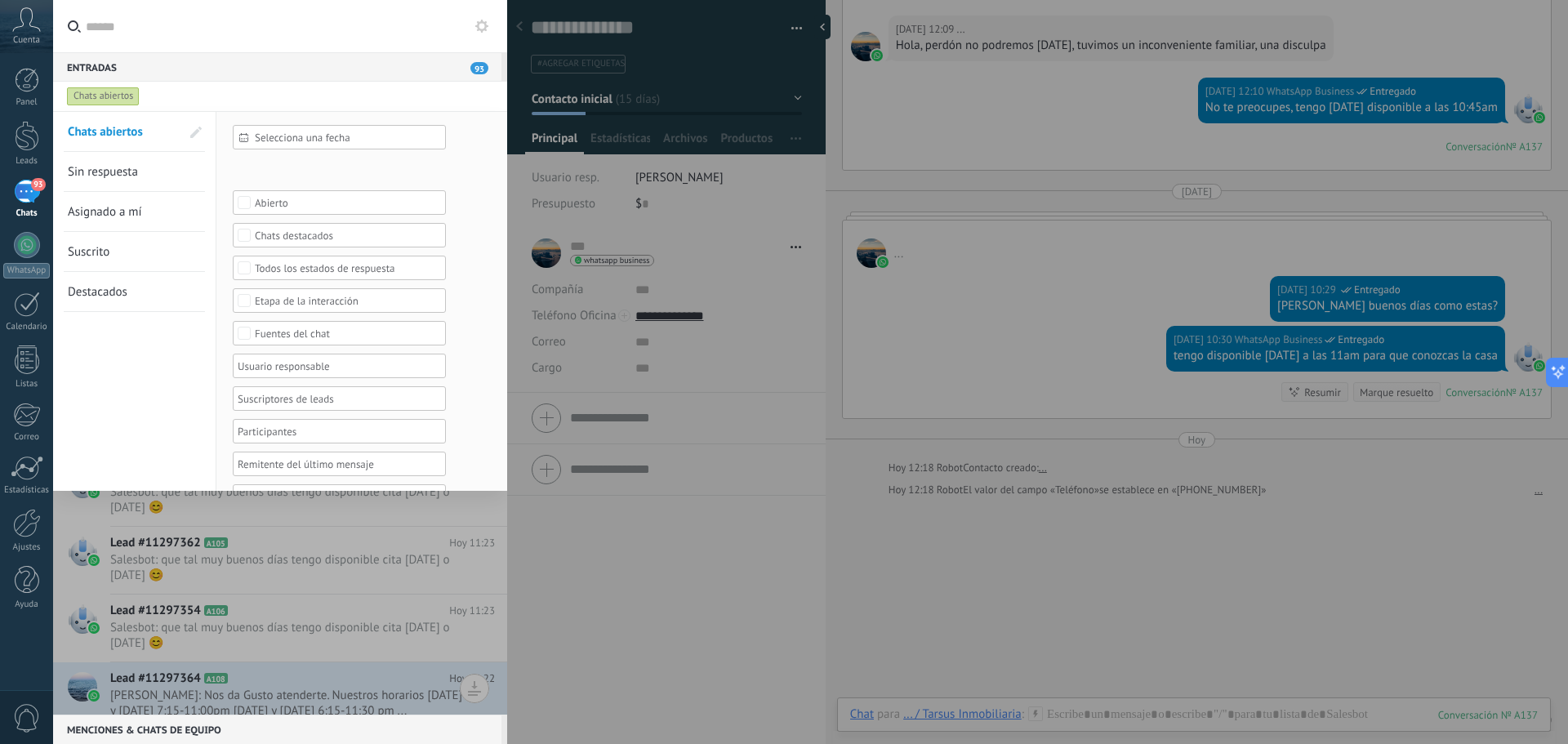
click at [104, 171] on span "Sin respuesta" at bounding box center [103, 172] width 70 height 15
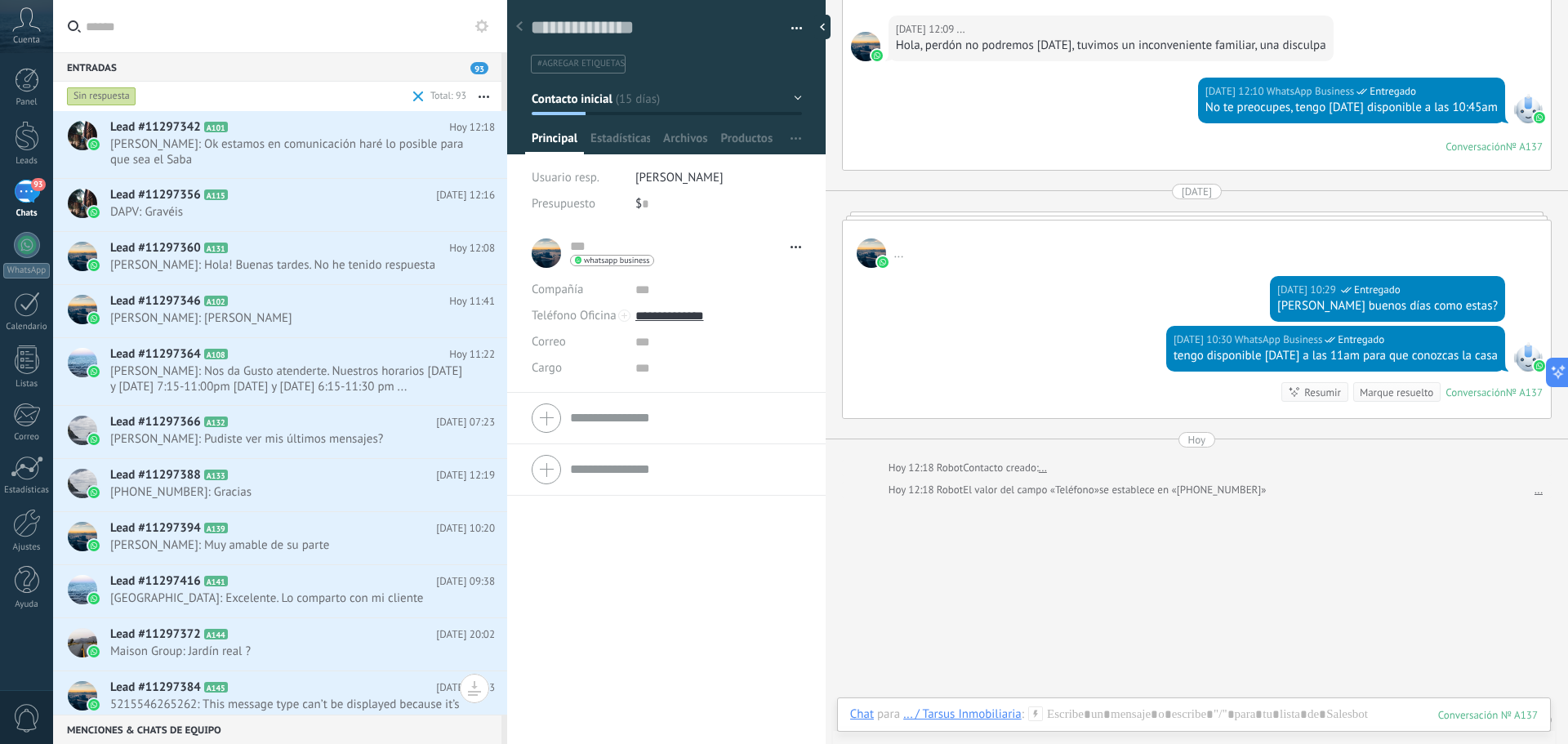
click at [96, 91] on div "Sin respuesta" at bounding box center [102, 96] width 69 height 19
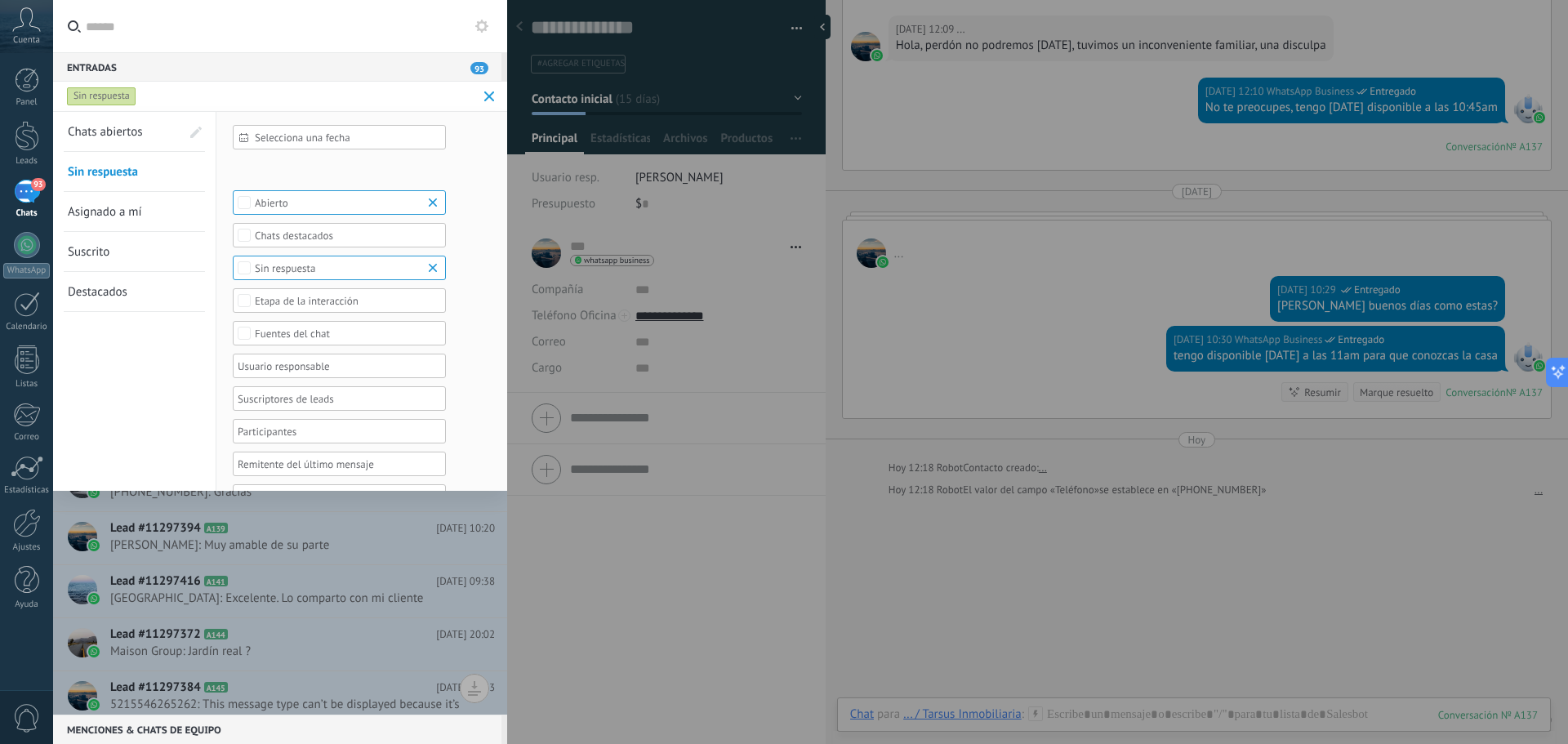
click at [484, 91] on span at bounding box center [489, 96] width 11 height 11
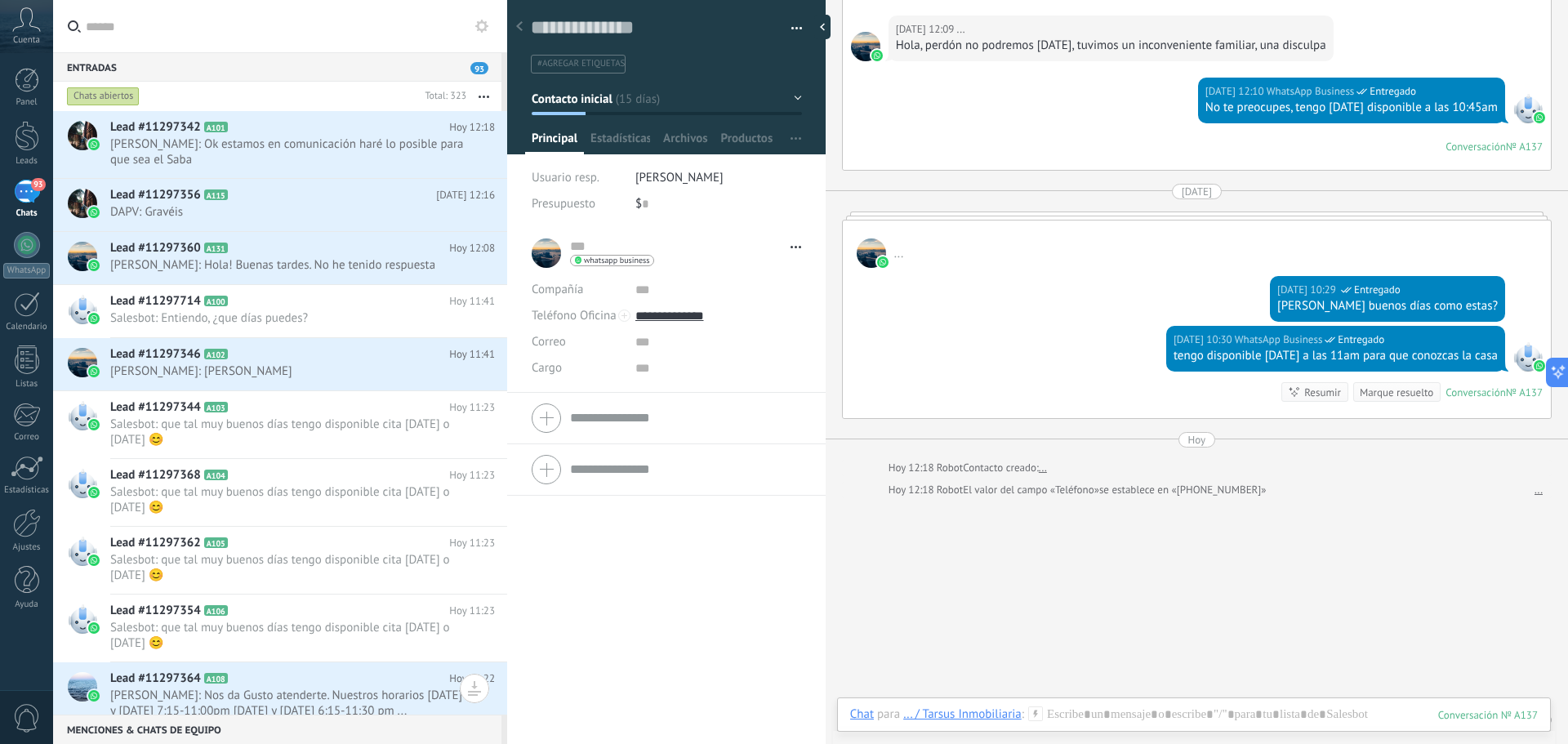
click at [108, 95] on div "Chats abiertos" at bounding box center [104, 96] width 73 height 19
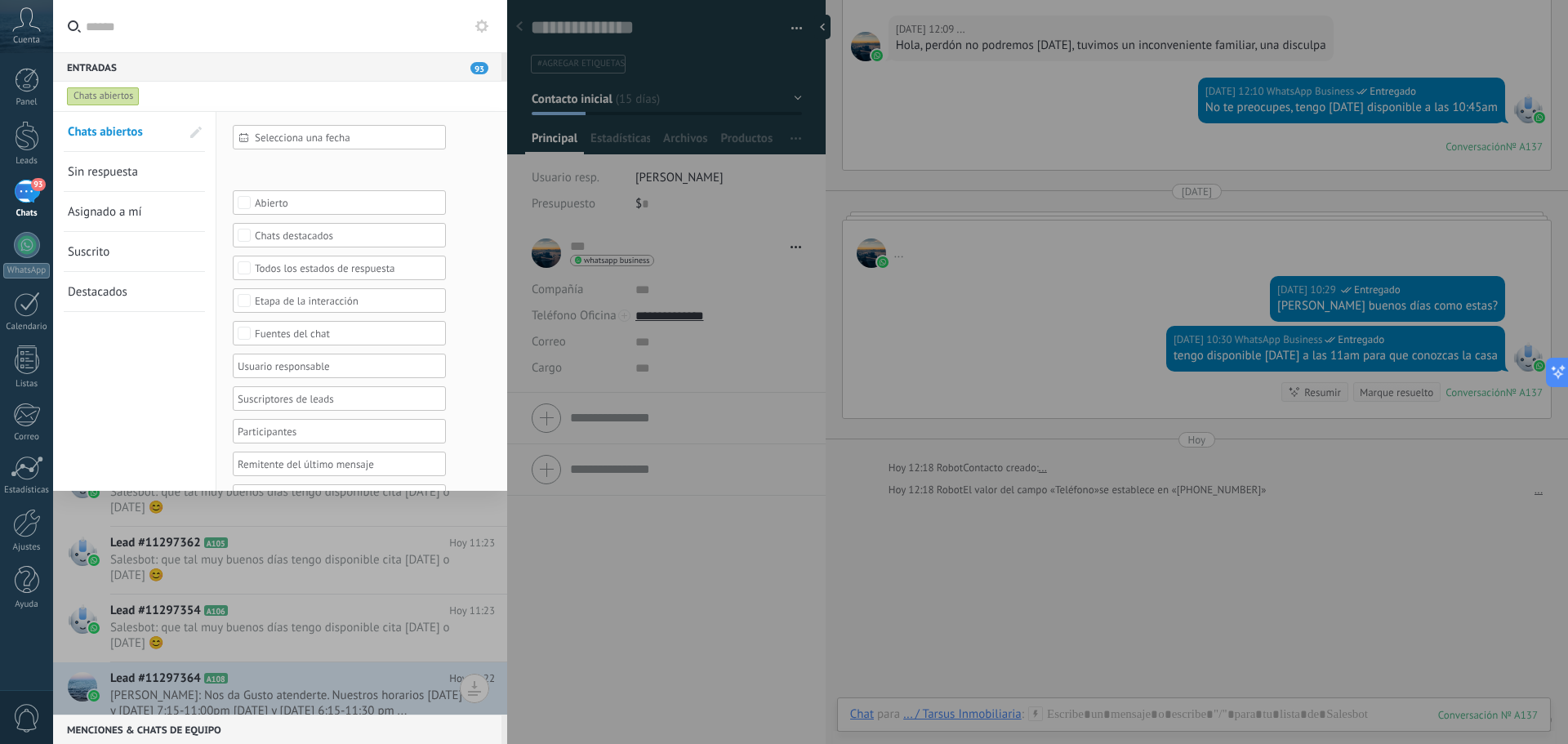
click at [27, 190] on div "93" at bounding box center [26, 192] width 26 height 24
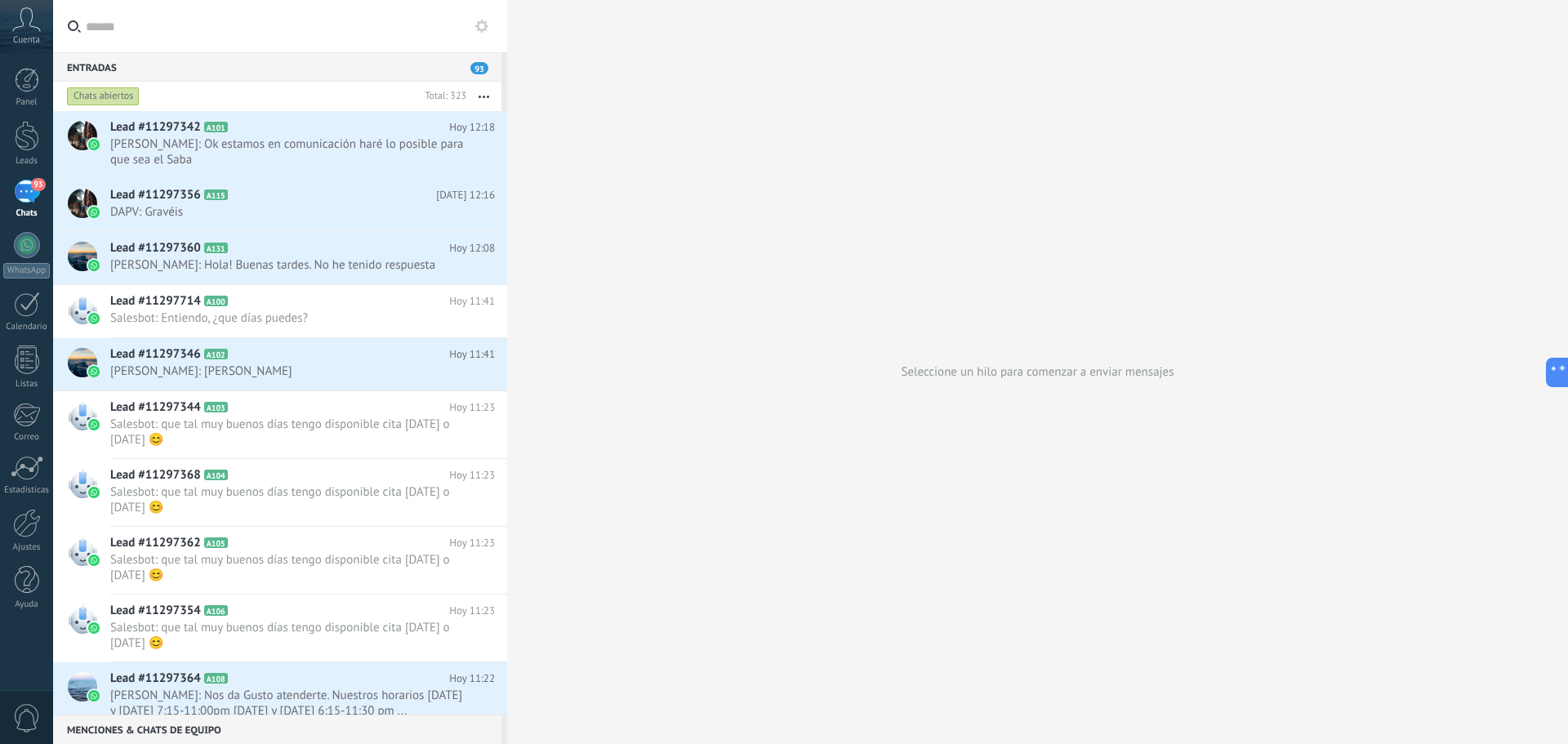
click at [124, 97] on div "Chats abiertos" at bounding box center [104, 96] width 73 height 19
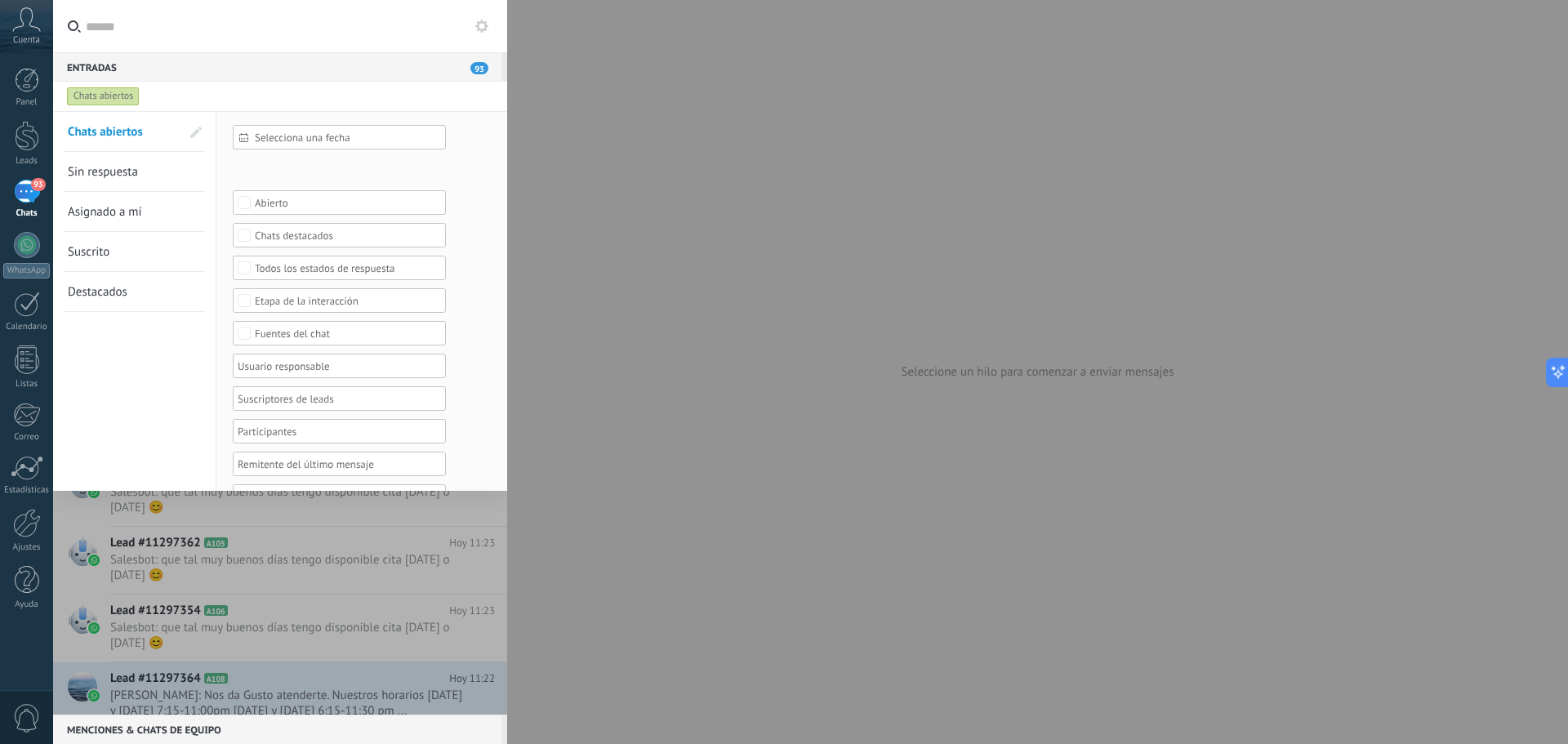
click at [100, 165] on span "Sin respuesta" at bounding box center [103, 172] width 70 height 15
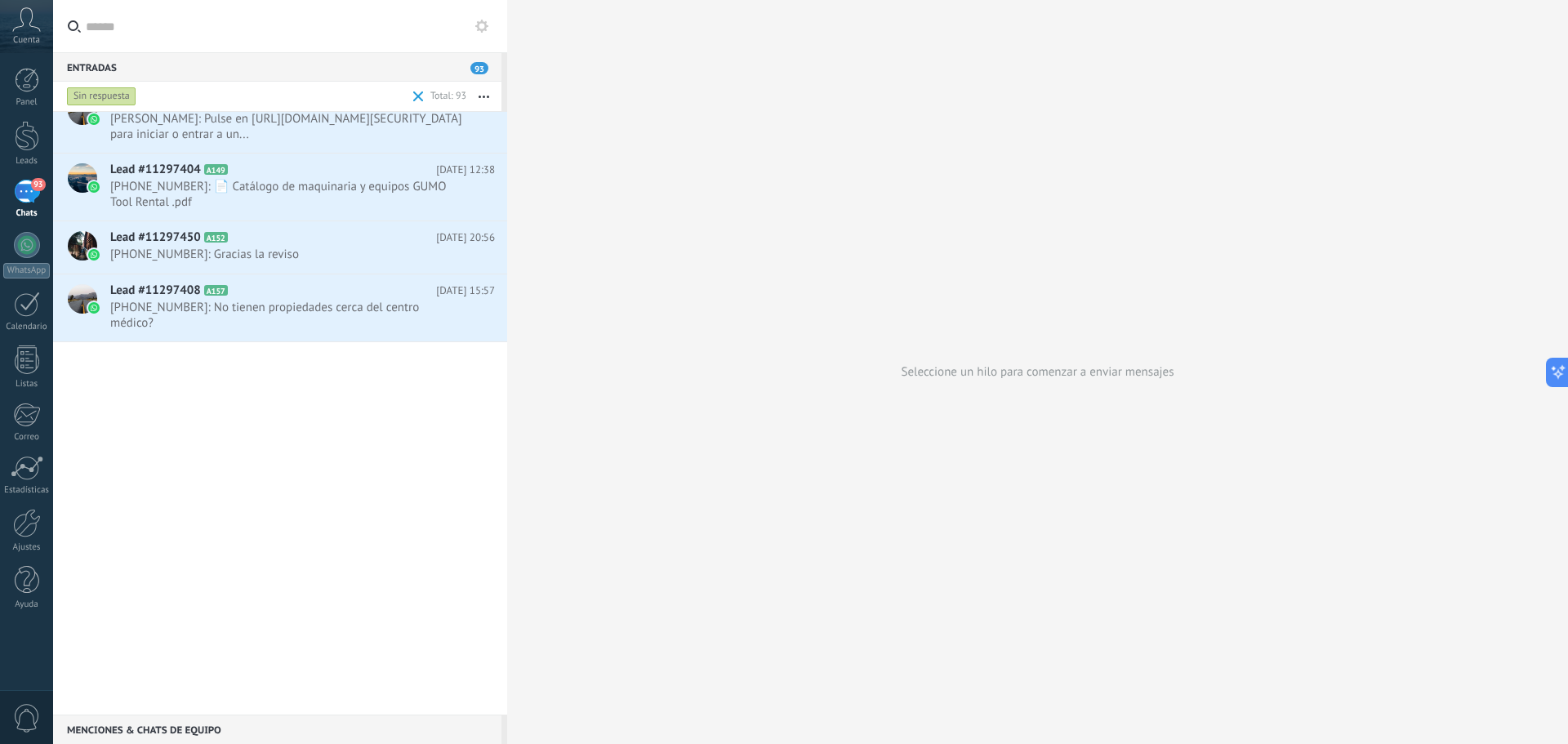
scroll to position [82, 0]
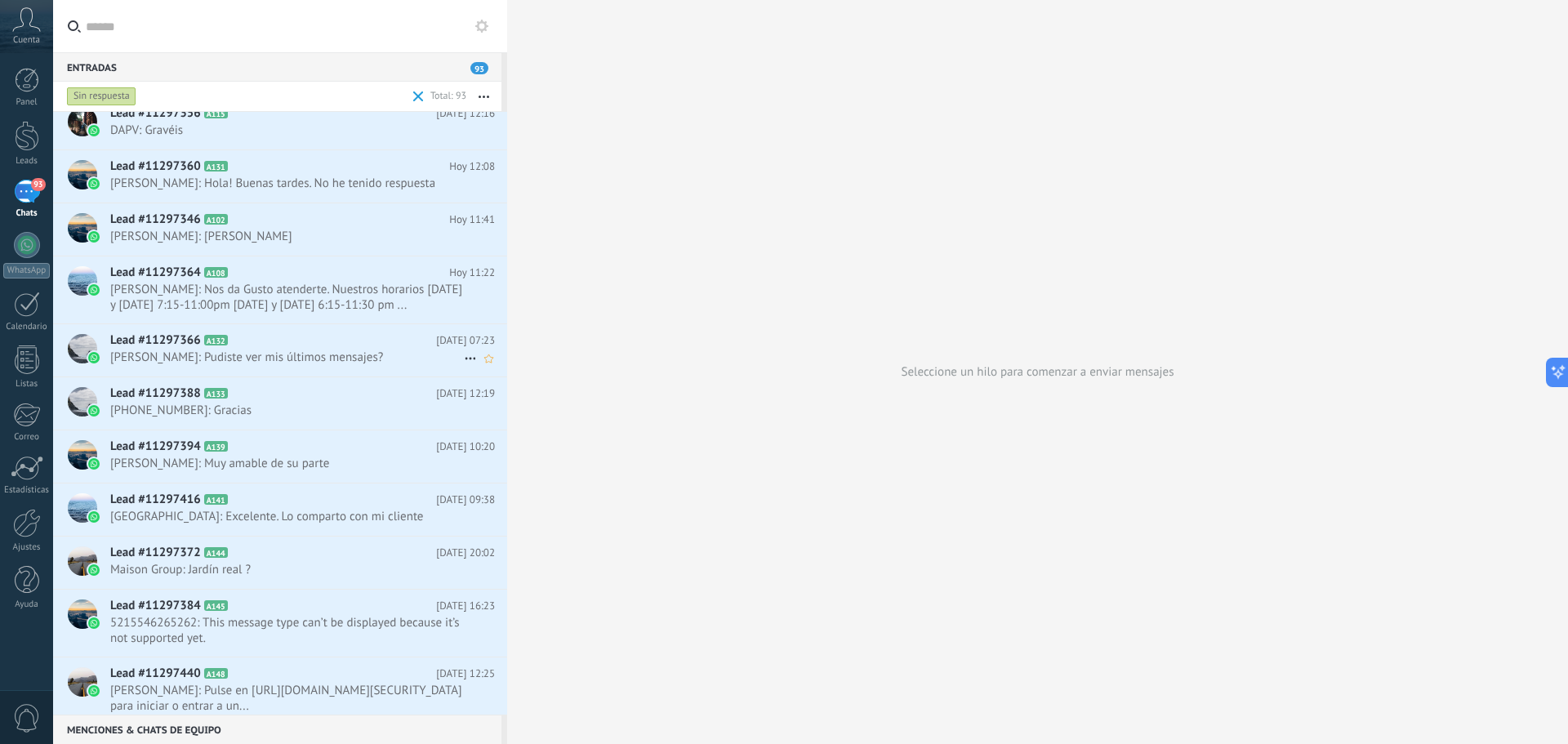
click at [233, 353] on span "[PERSON_NAME]: Pudiste ver mis últimos mensajes?" at bounding box center [287, 358] width 354 height 15
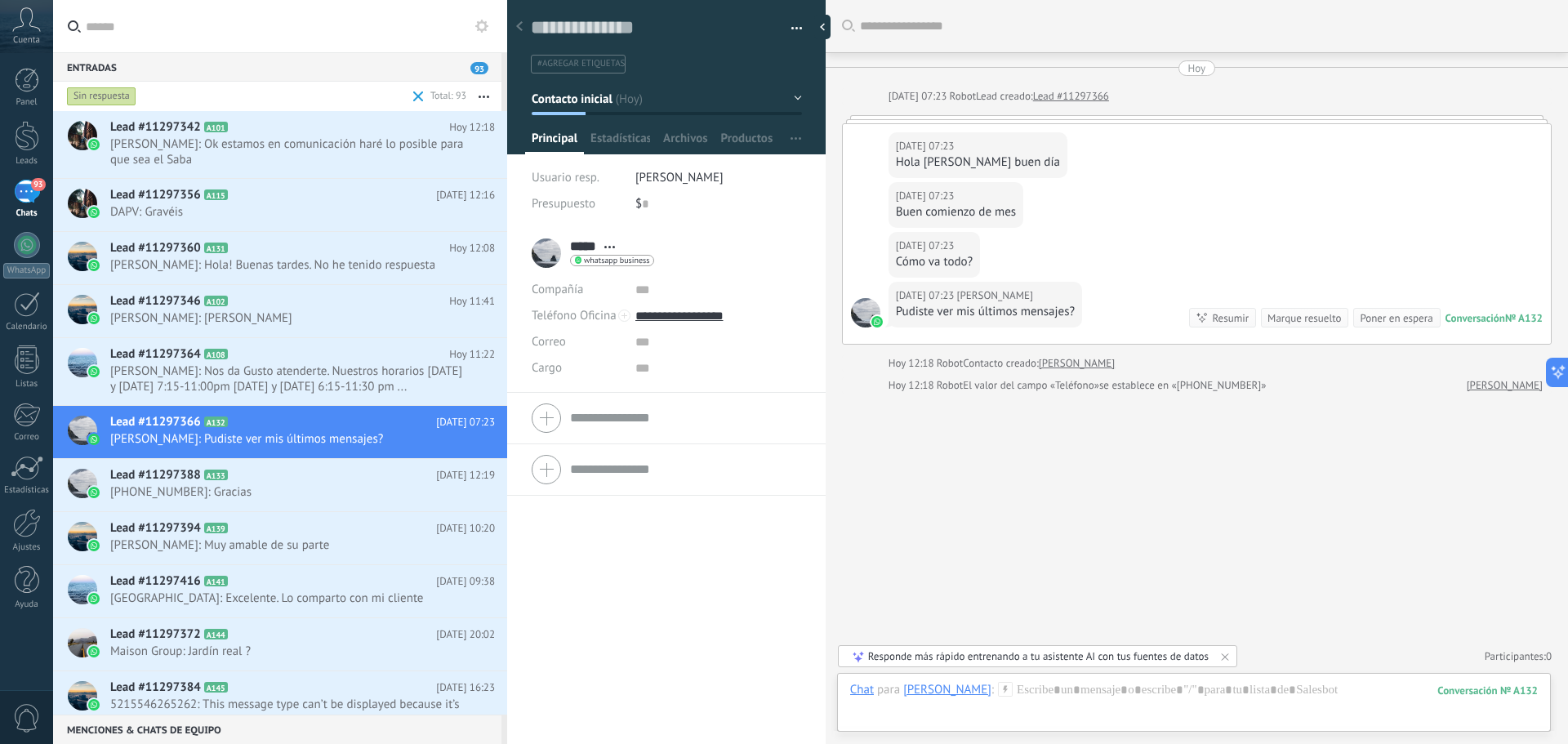
click at [104, 85] on div "Sin respuesta" at bounding box center [236, 96] width 346 height 30
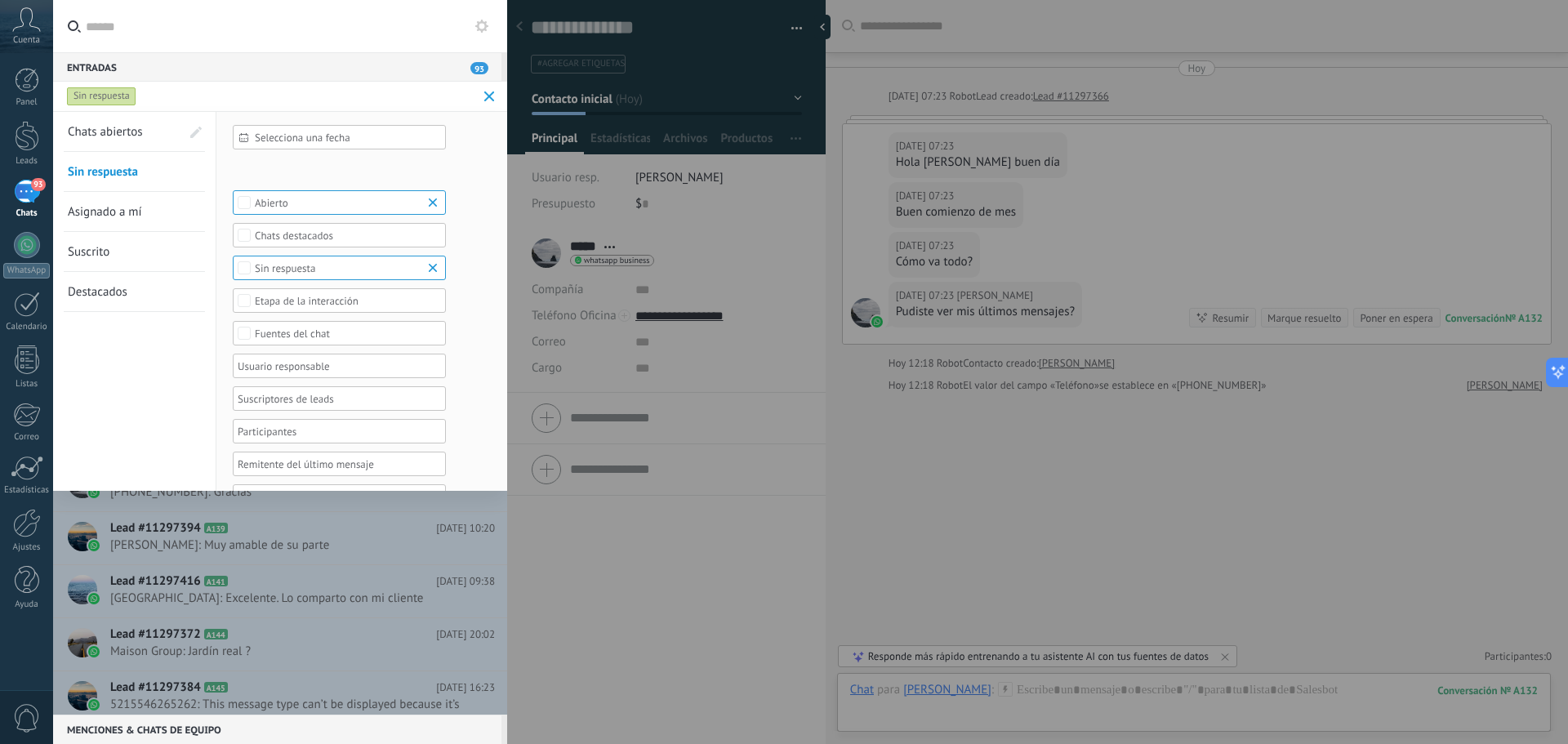
click at [104, 98] on div "Sin respuesta" at bounding box center [102, 96] width 69 height 19
click at [487, 94] on span at bounding box center [489, 96] width 11 height 11
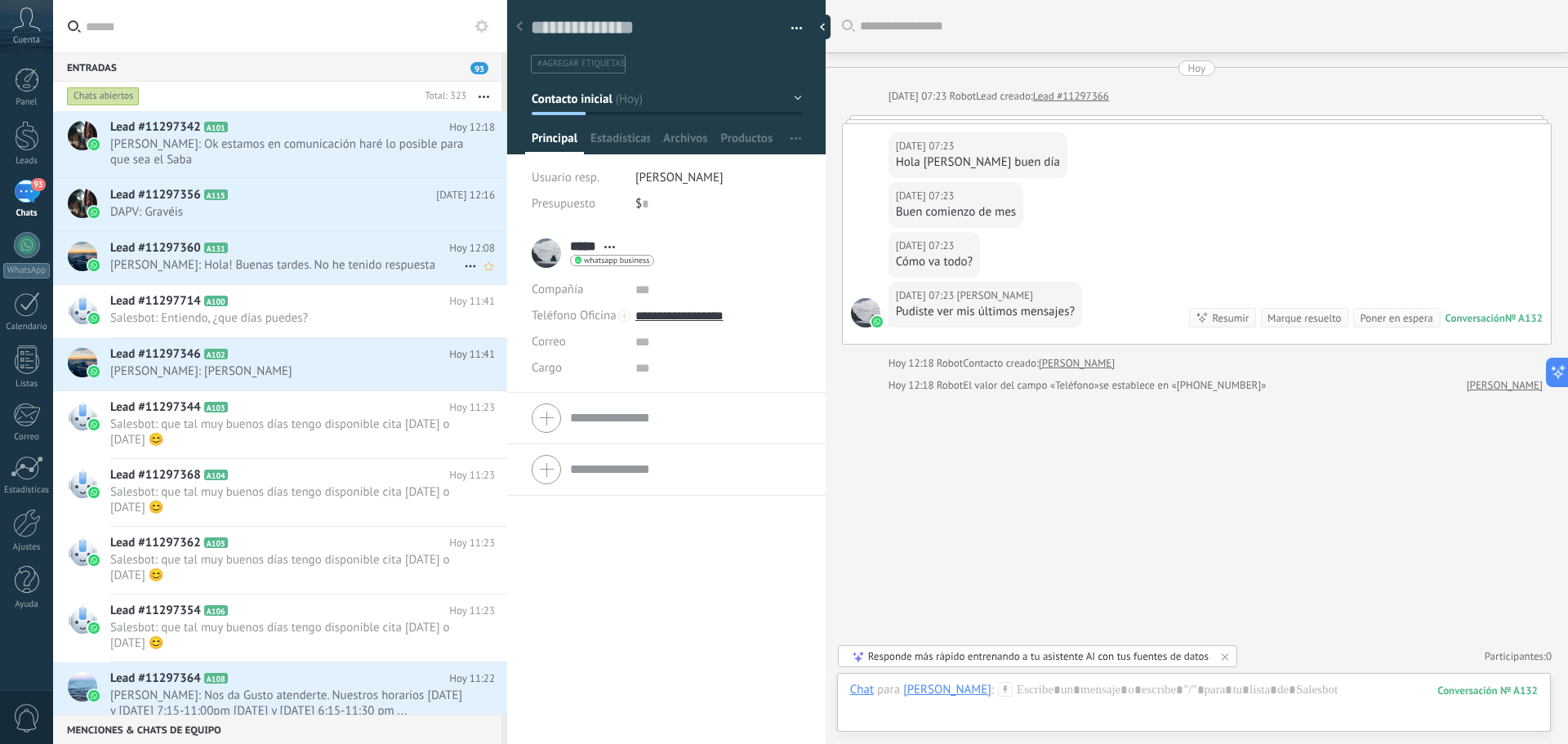
click at [290, 252] on h2 "Lead #11297360 A131" at bounding box center [280, 248] width 339 height 16
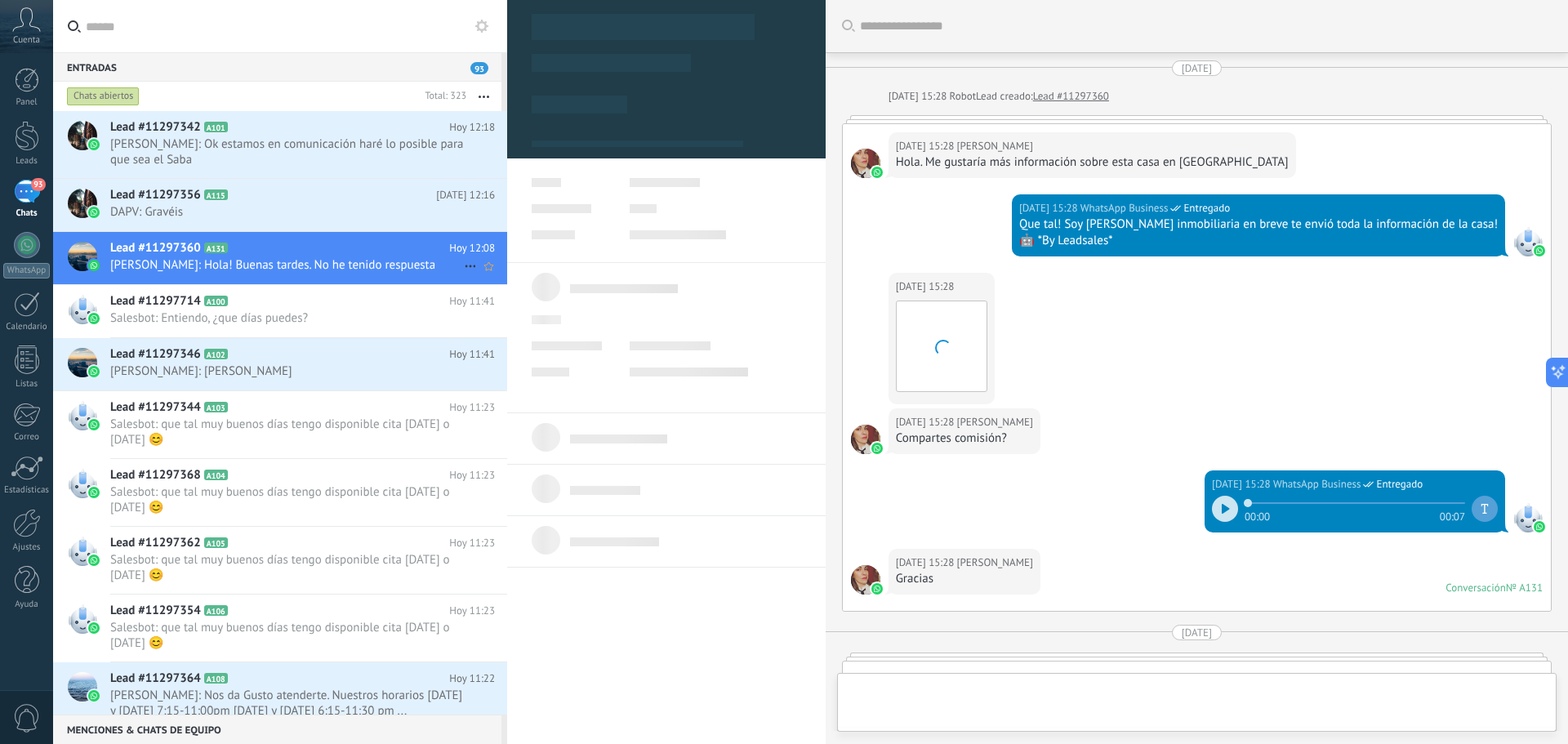
scroll to position [1952, 0]
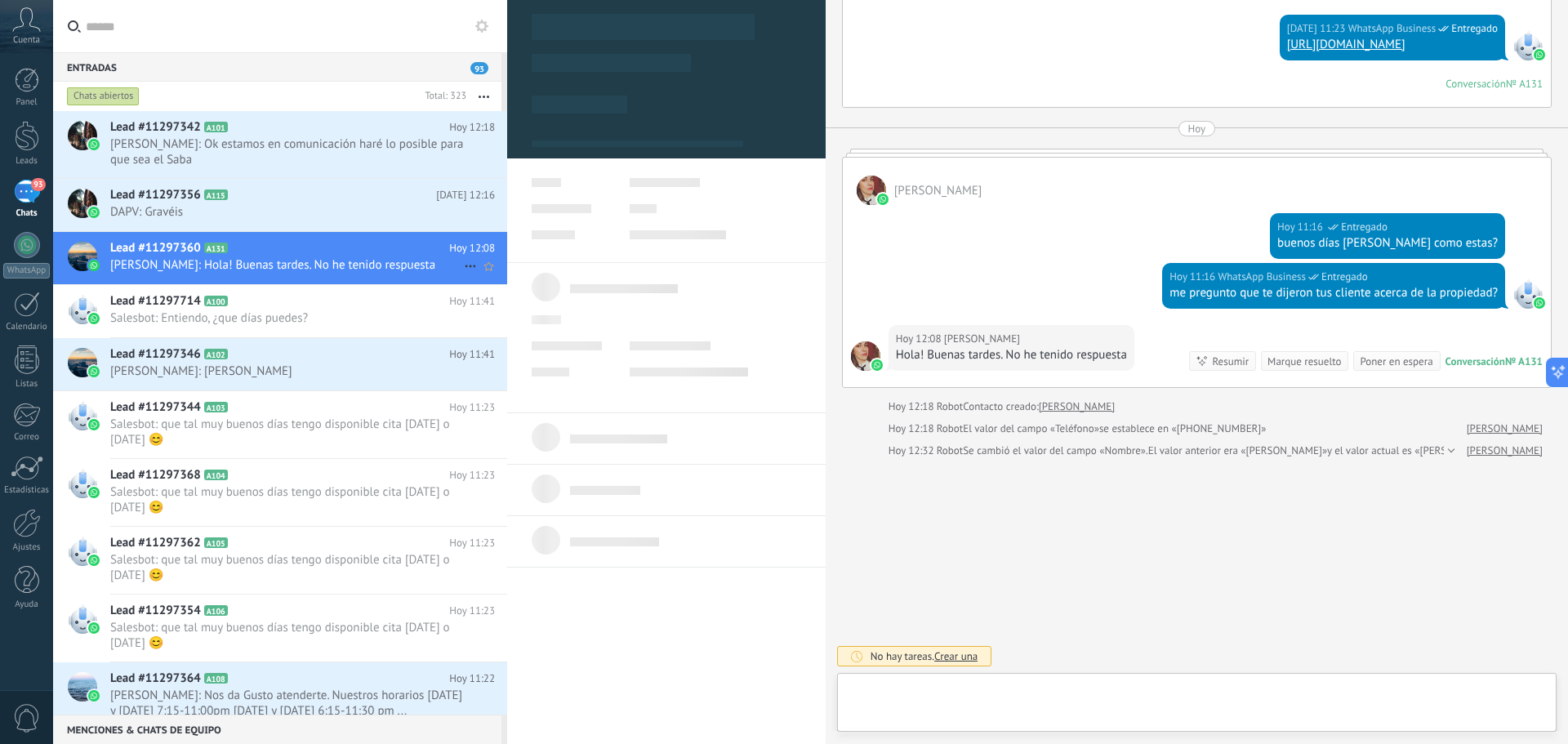
type textarea "**********"
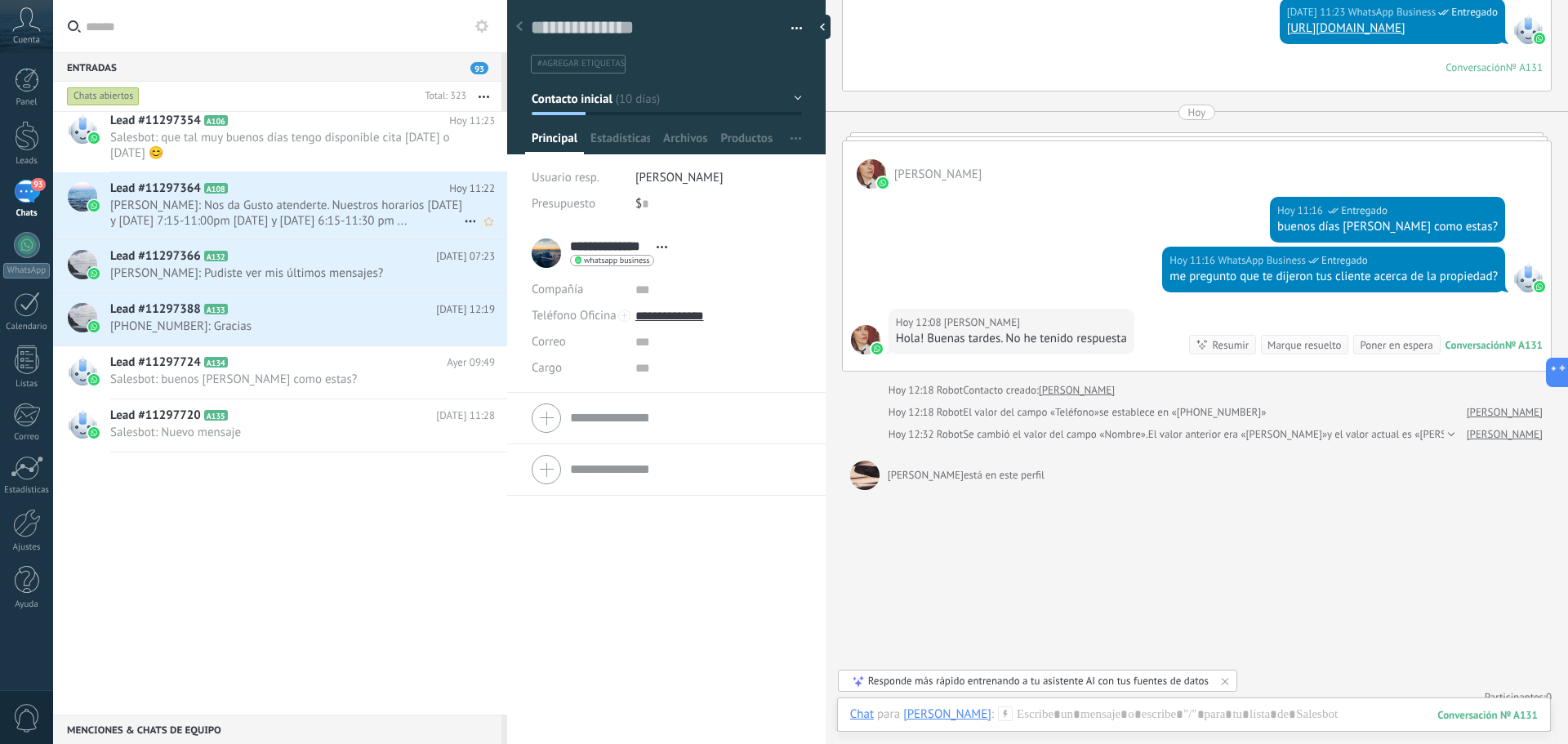
scroll to position [0, 0]
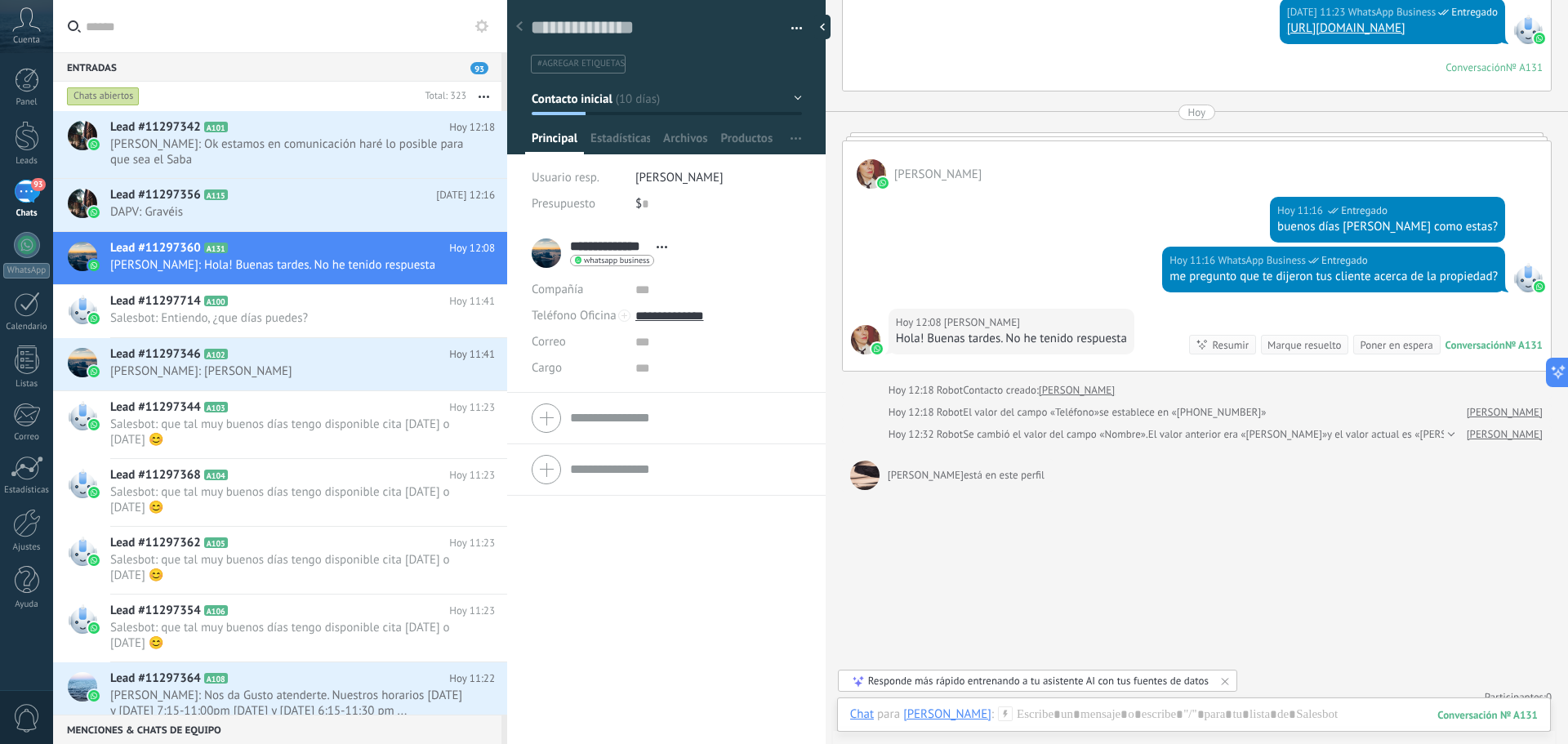
click at [18, 713] on span "0" at bounding box center [27, 719] width 28 height 29
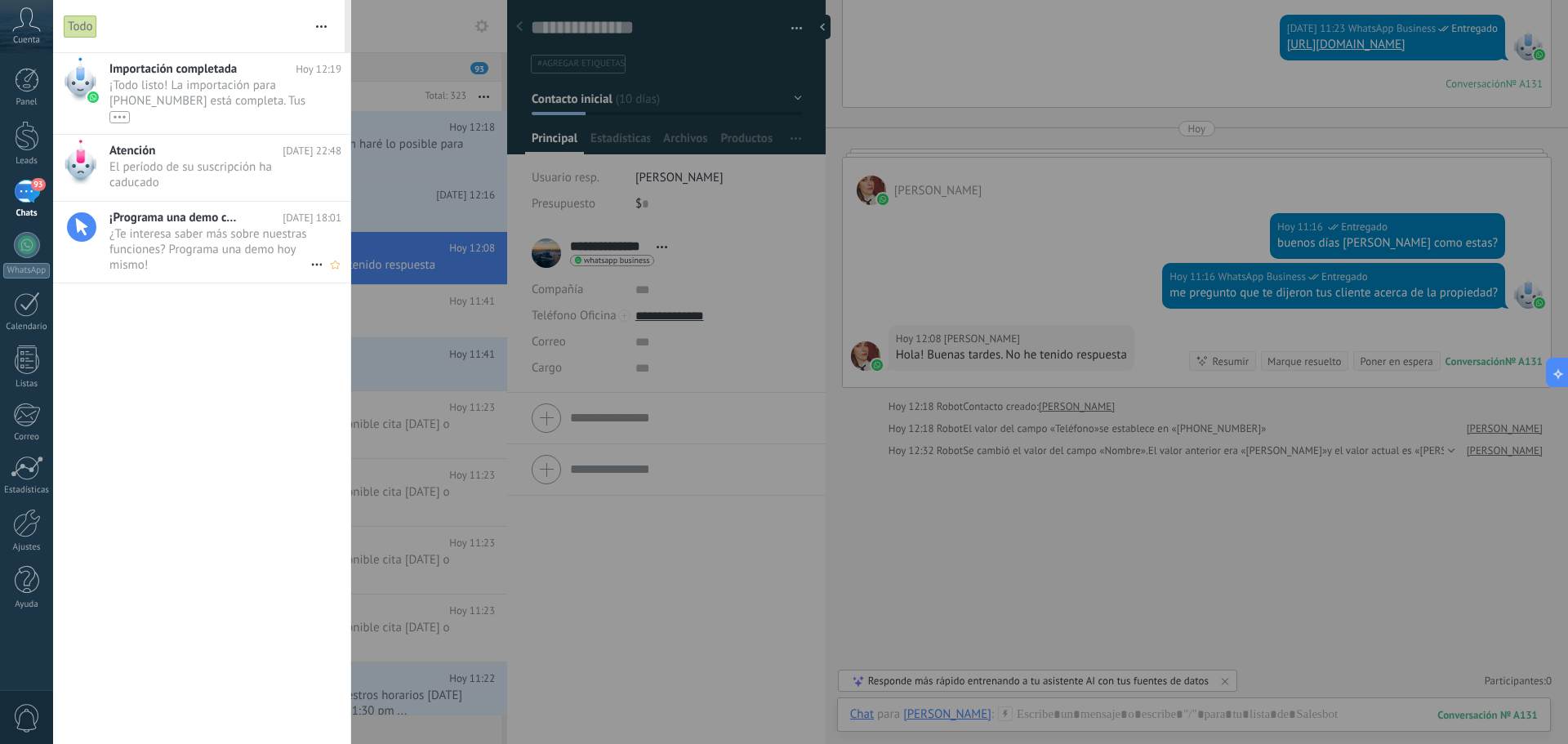
click at [204, 246] on span "¿Te interesa saber más sobre nuestras funciones? Programa una demo hoy mismo! •…" at bounding box center [210, 249] width 201 height 46
click at [21, 365] on div at bounding box center [27, 360] width 25 height 29
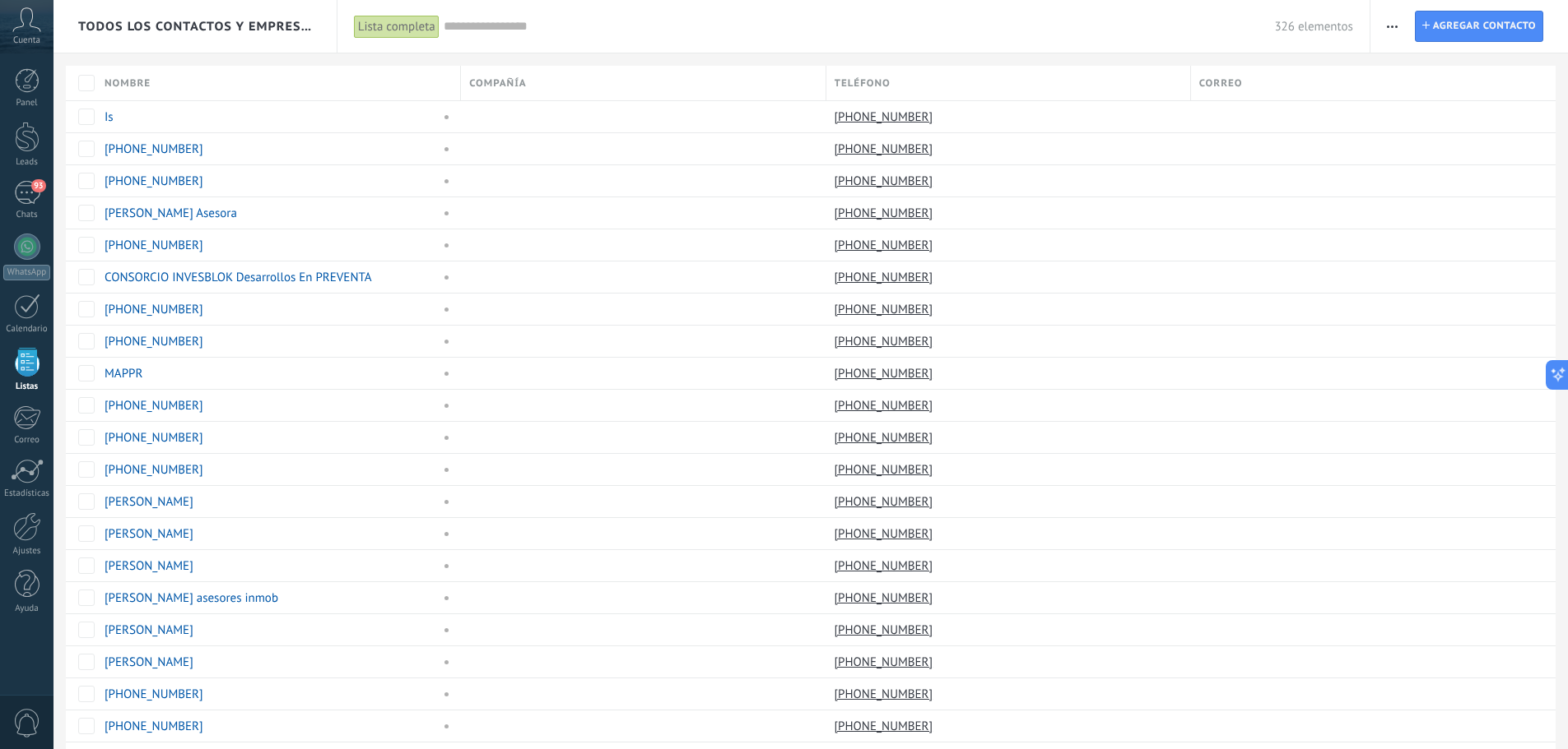
click at [238, 34] on span "Todos los contactos y empresas" at bounding box center [196, 27] width 236 height 15
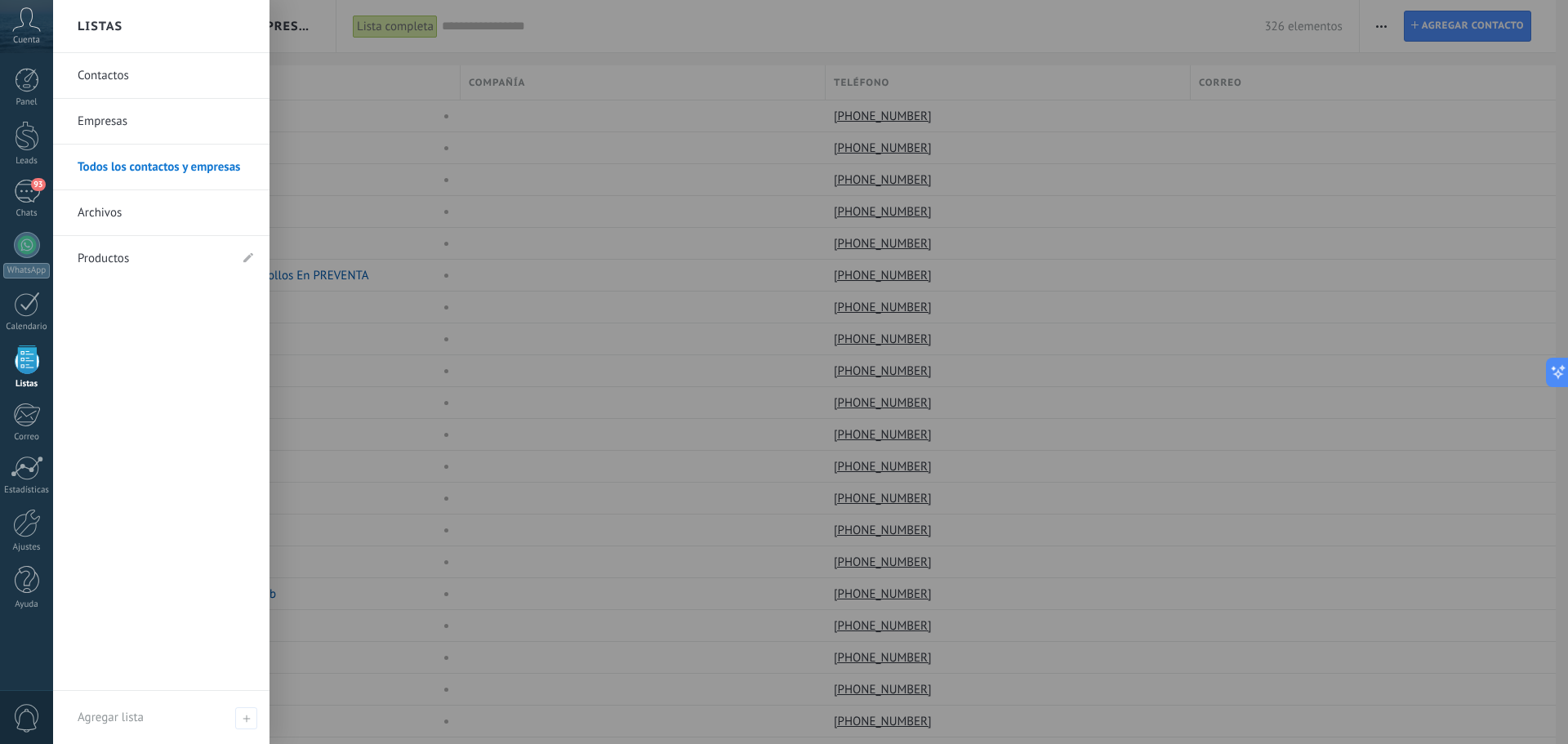
click at [137, 66] on link "Contactos" at bounding box center [165, 76] width 175 height 46
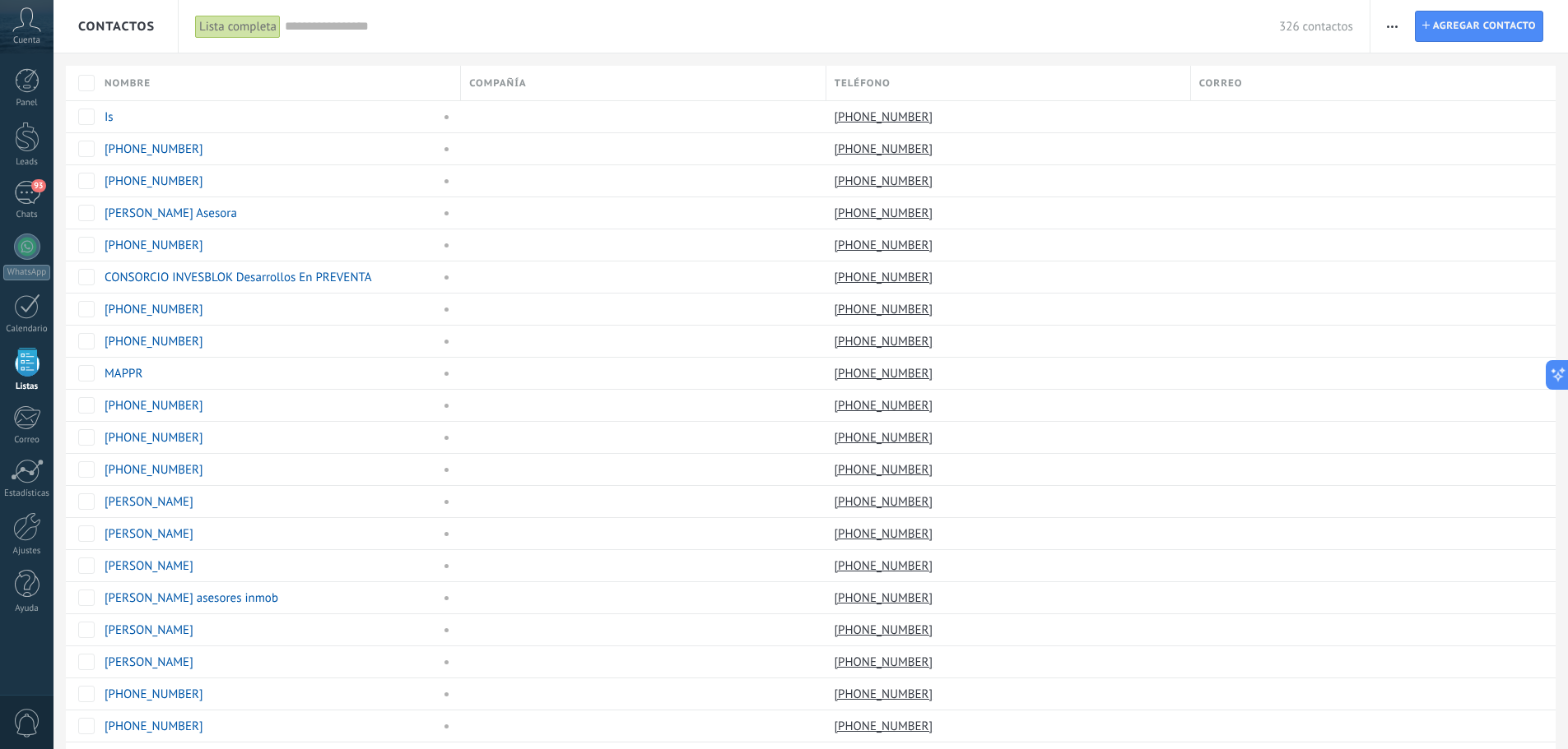
click at [123, 31] on span "Contactos" at bounding box center [116, 27] width 76 height 15
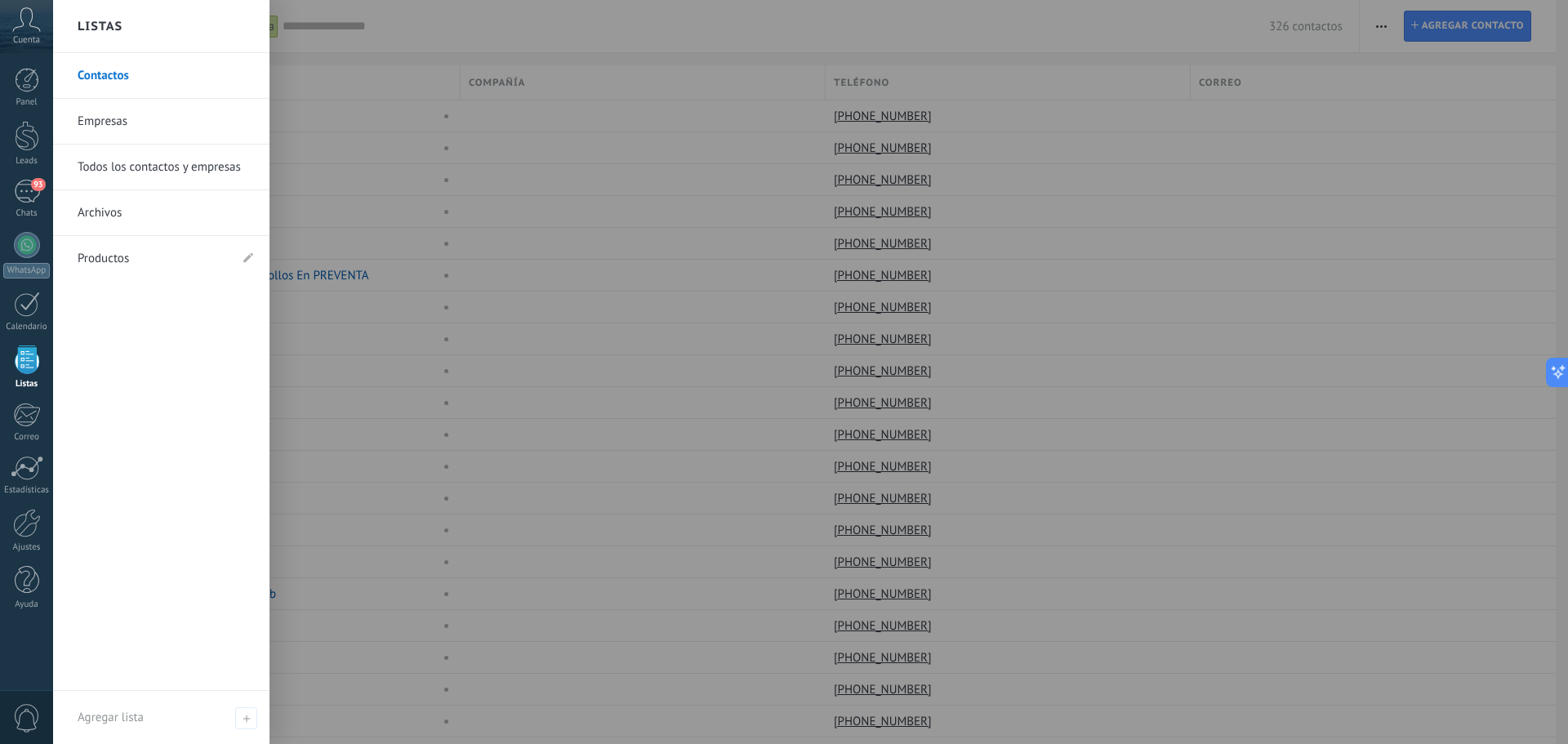
click at [130, 125] on link "Empresas" at bounding box center [165, 122] width 175 height 46
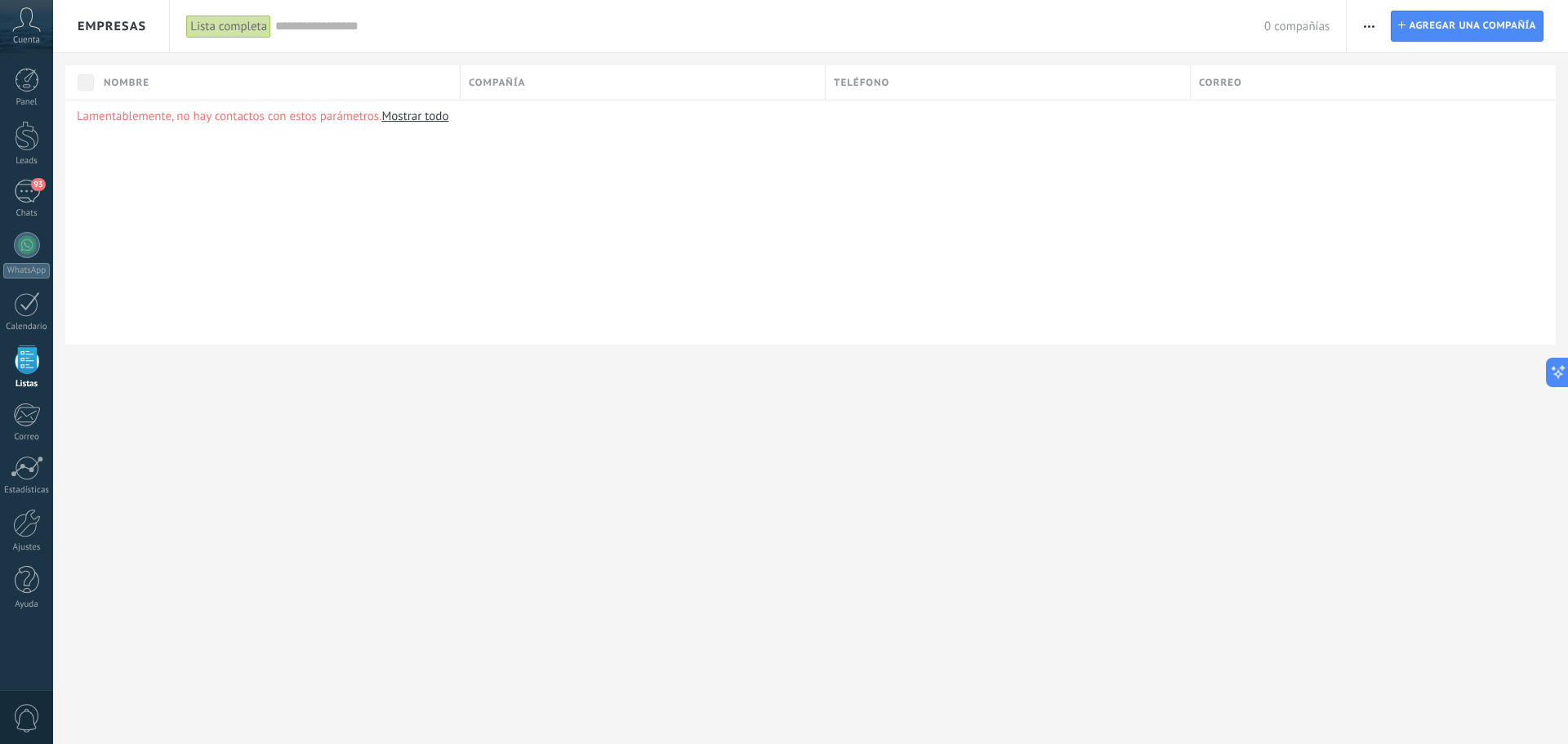
click at [103, 16] on div "Empresas" at bounding box center [112, 26] width 69 height 53
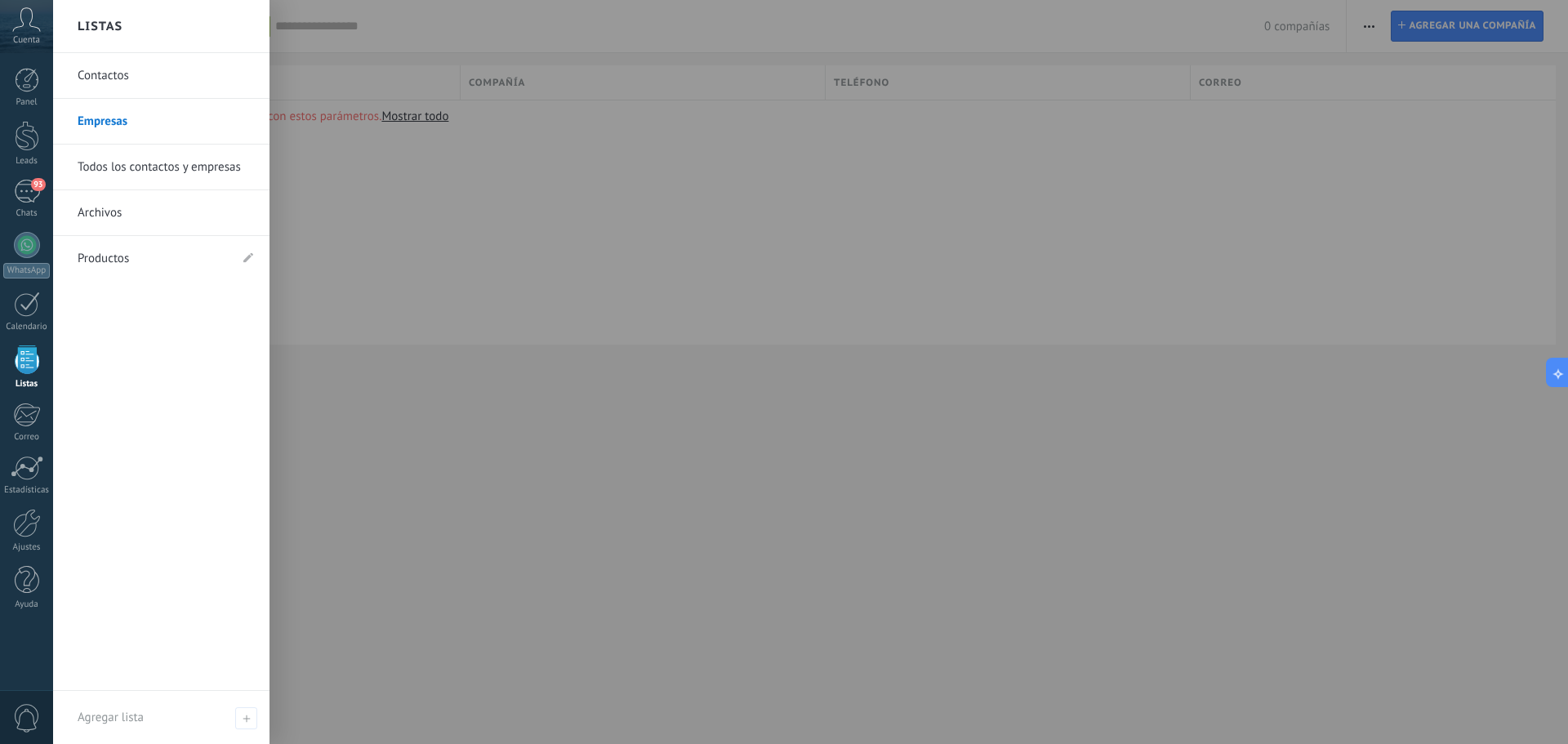
click at [114, 175] on link "Todos los contactos y empresas" at bounding box center [165, 168] width 175 height 46
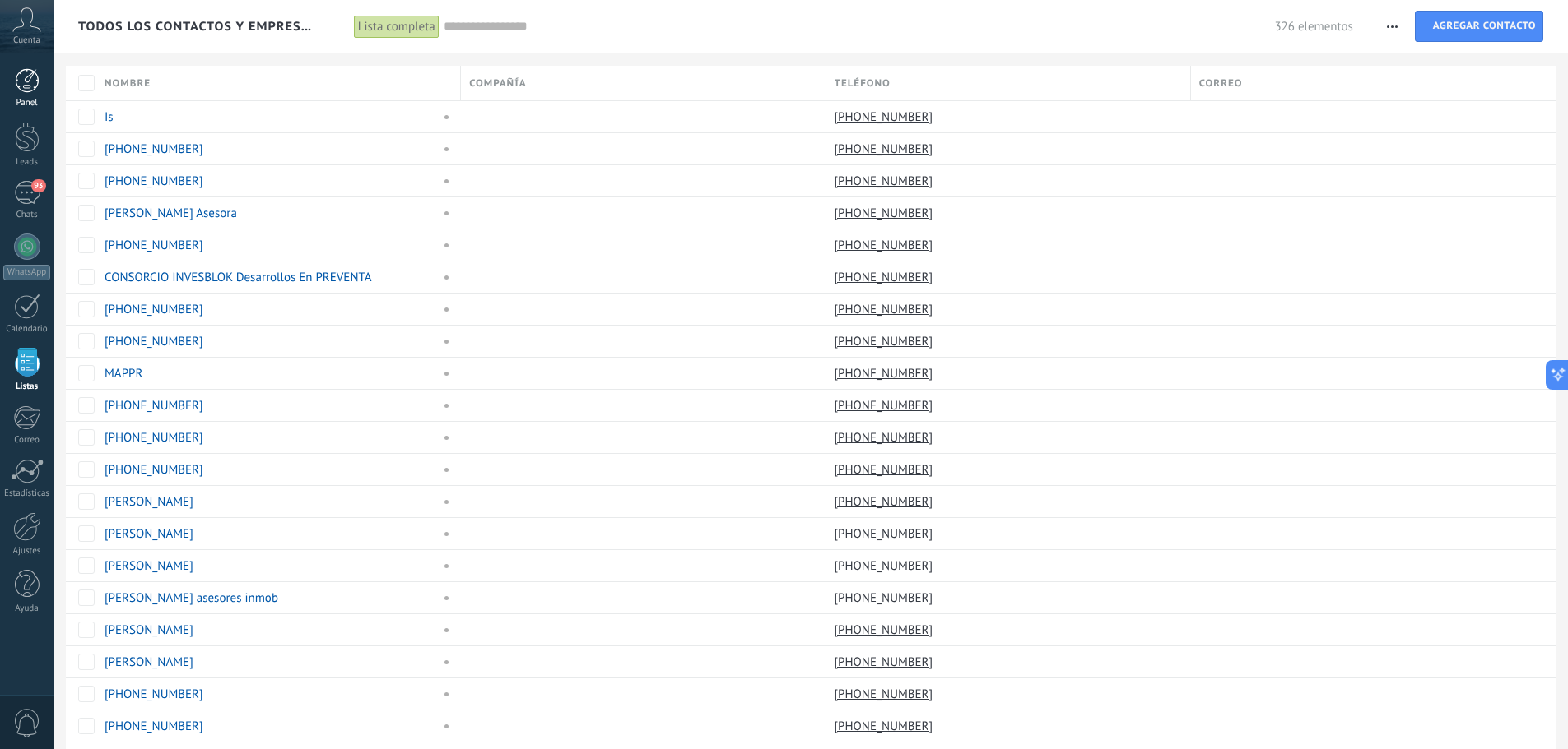
click at [18, 91] on div at bounding box center [27, 81] width 25 height 25
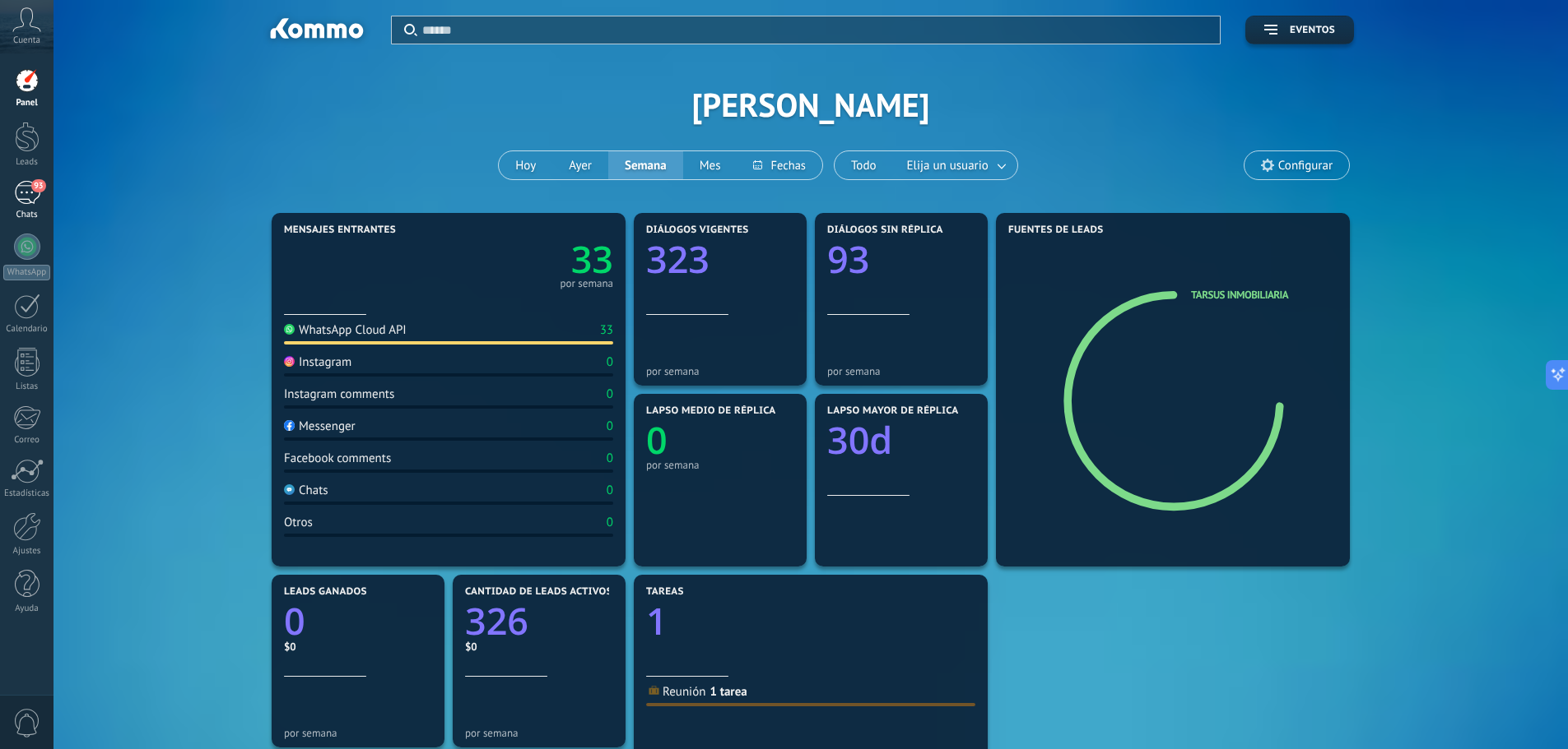
click at [25, 190] on div "93" at bounding box center [26, 193] width 26 height 24
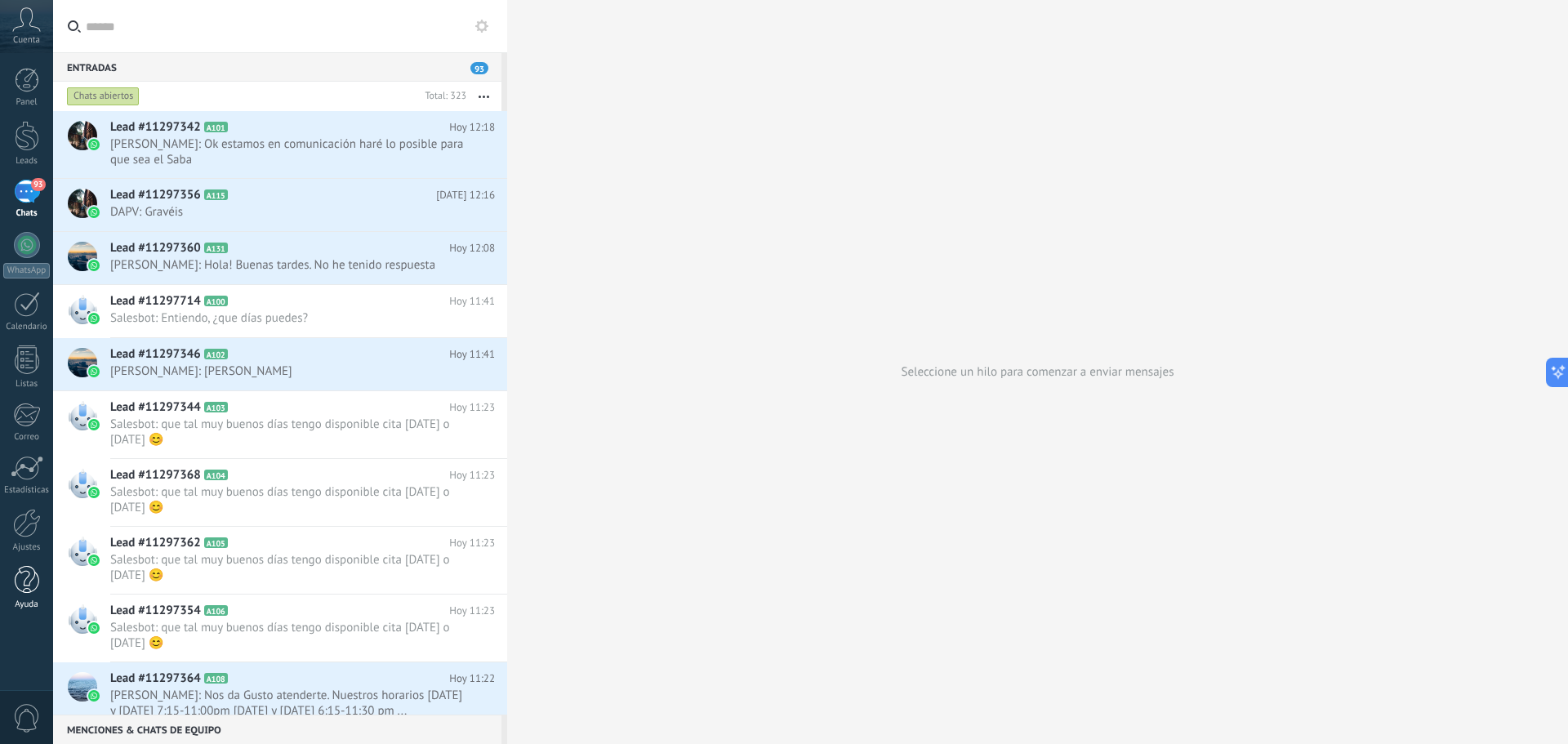
click at [27, 588] on div at bounding box center [27, 581] width 25 height 29
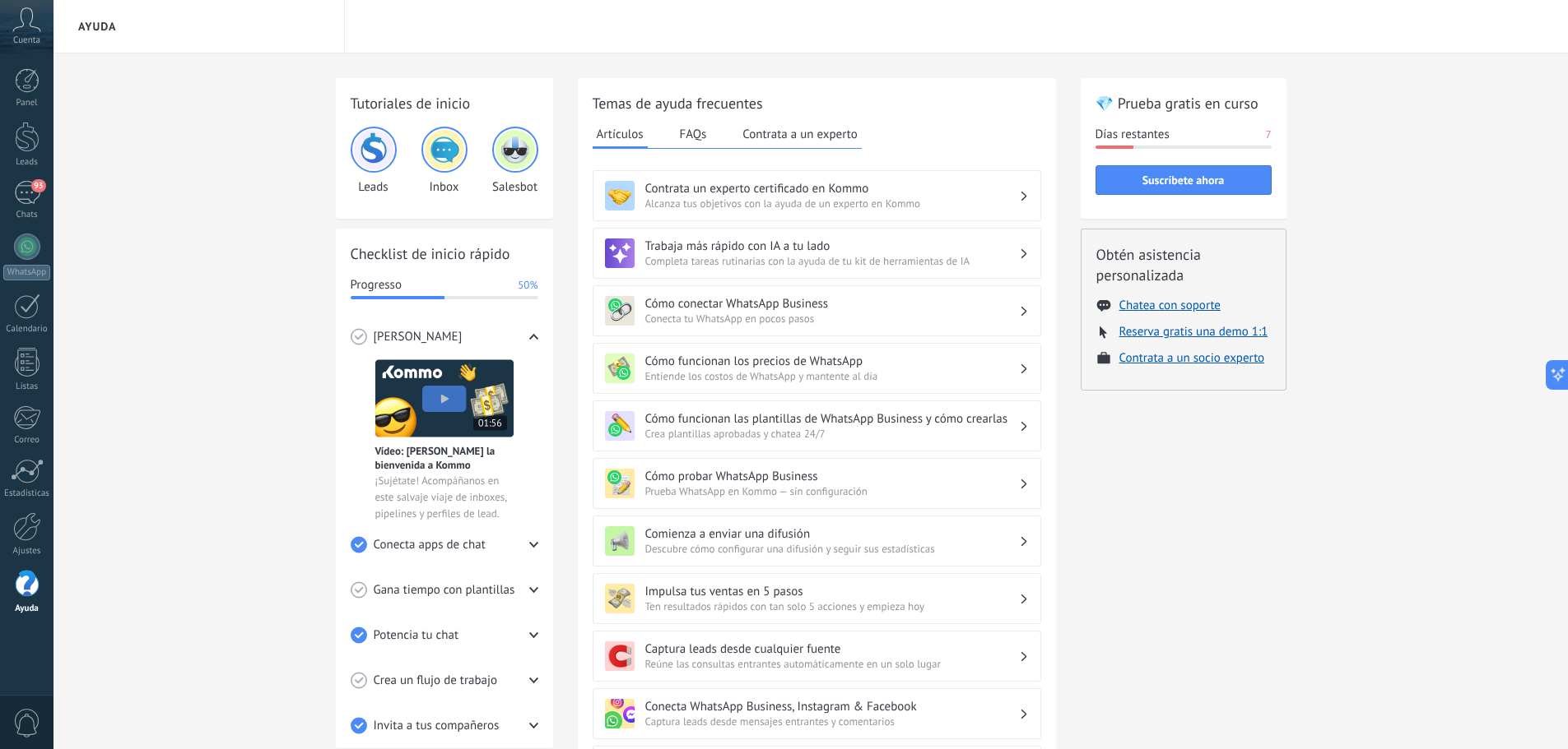
click at [19, 34] on div "Cuenta" at bounding box center [26, 26] width 53 height 53
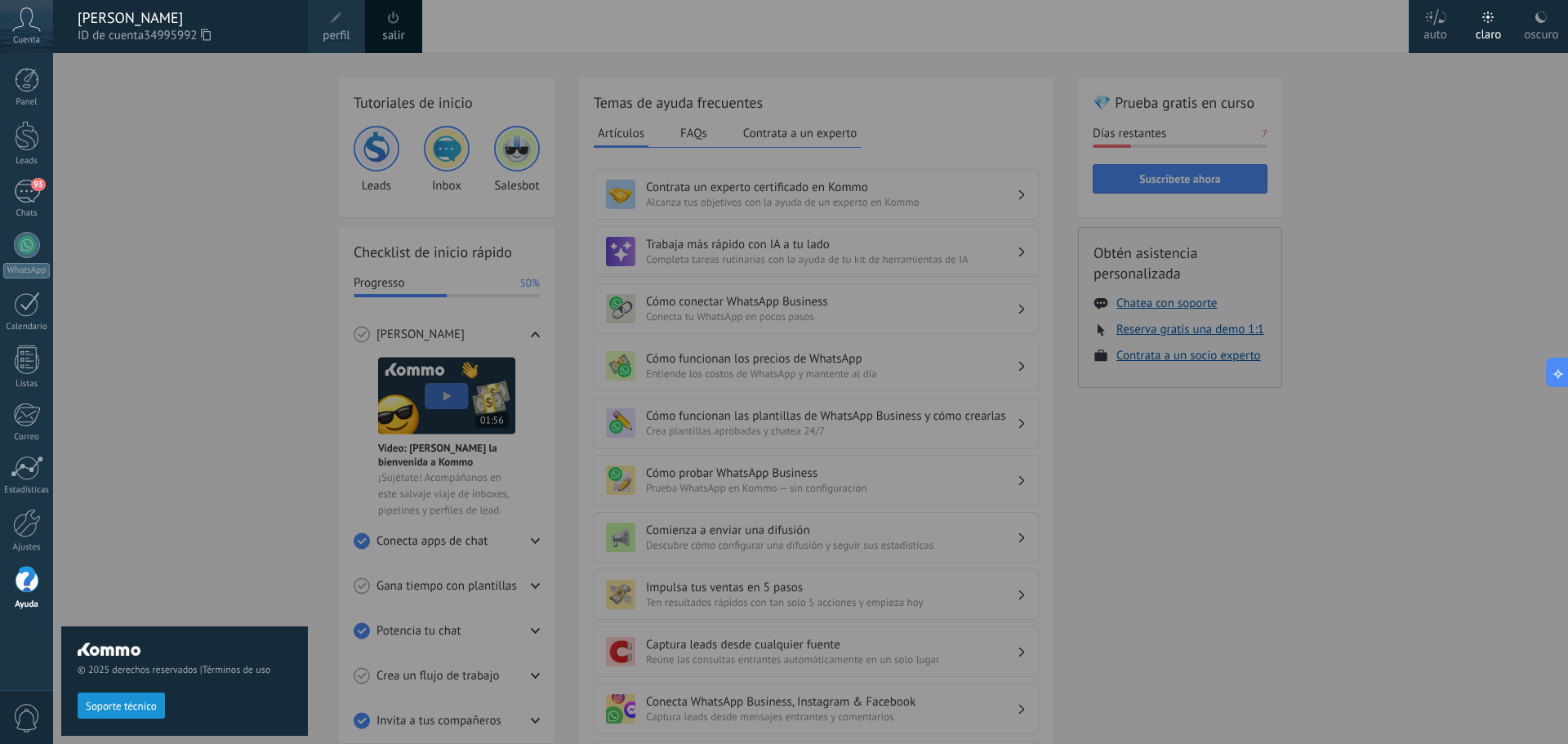
click at [24, 34] on div "Cuenta" at bounding box center [26, 26] width 53 height 53
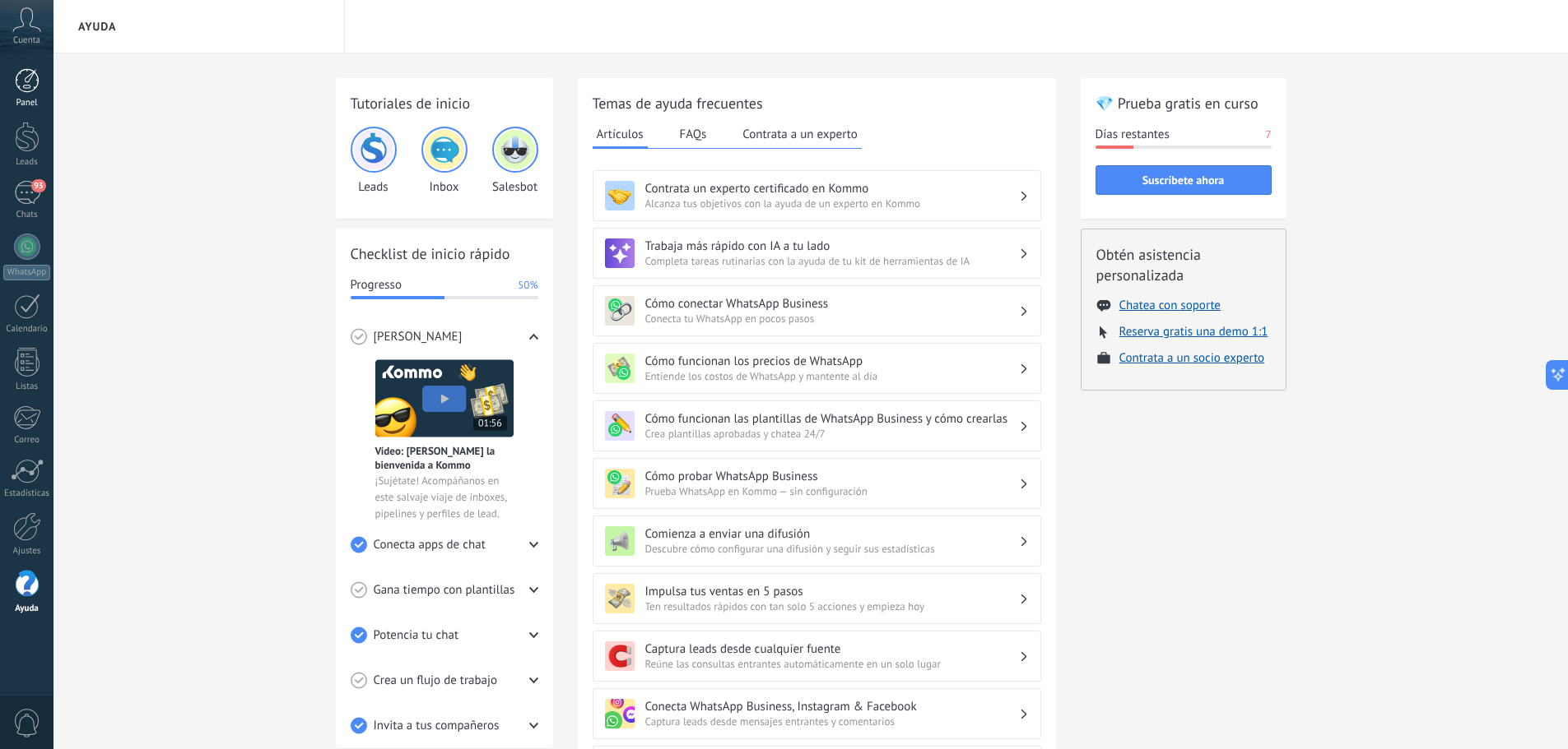
click at [30, 93] on link "Panel" at bounding box center [26, 89] width 53 height 41
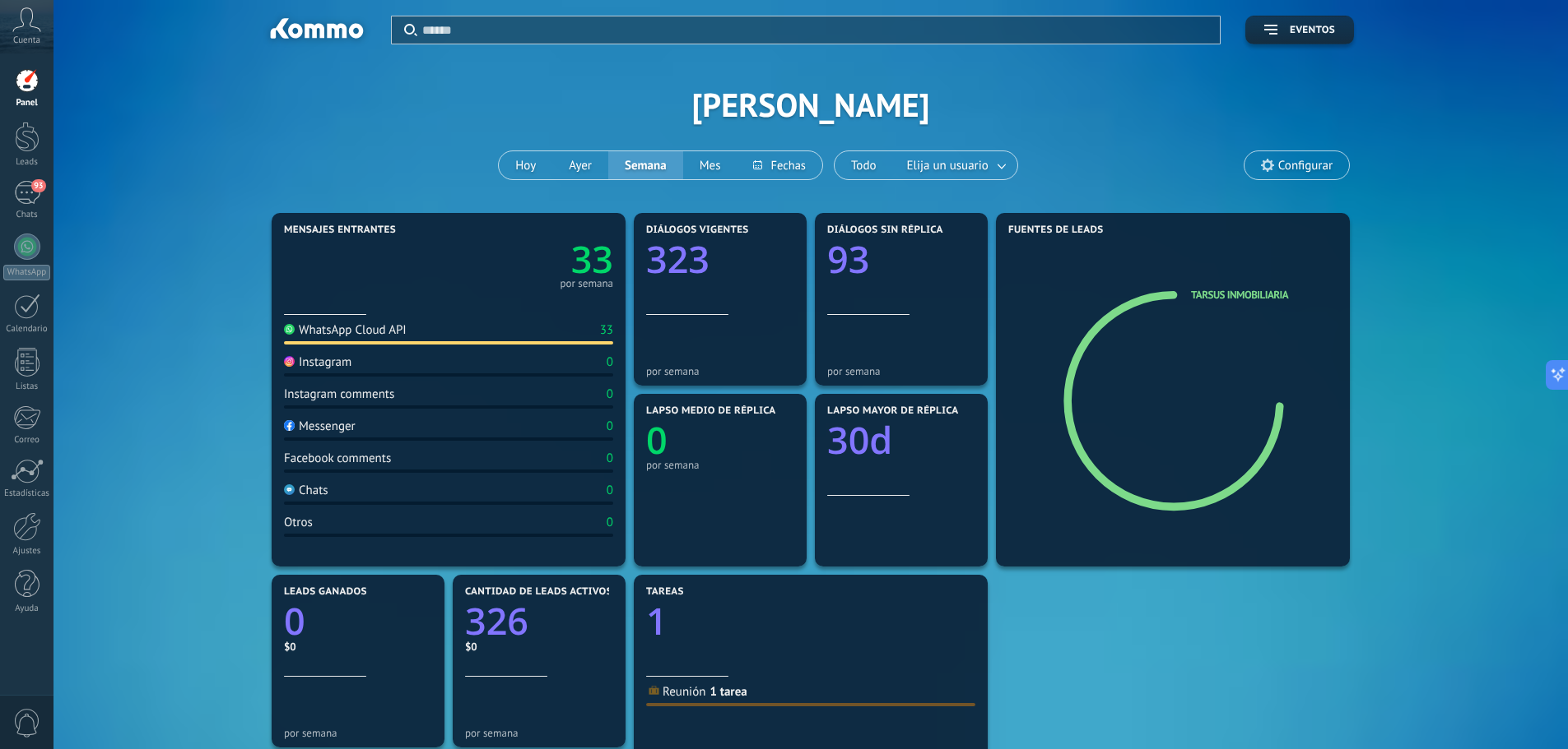
click at [30, 93] on link "Panel" at bounding box center [26, 89] width 53 height 41
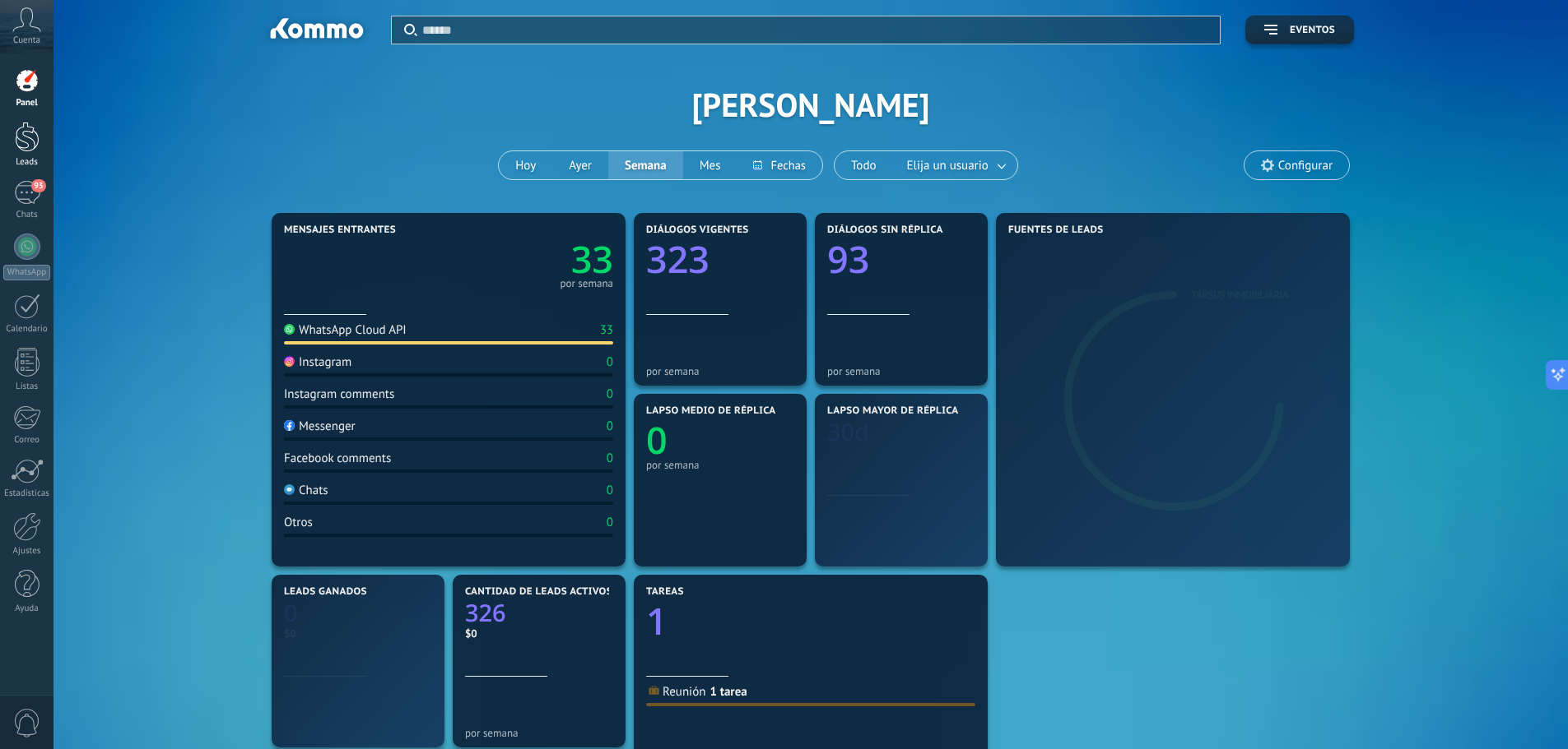
click at [30, 139] on div at bounding box center [27, 137] width 25 height 31
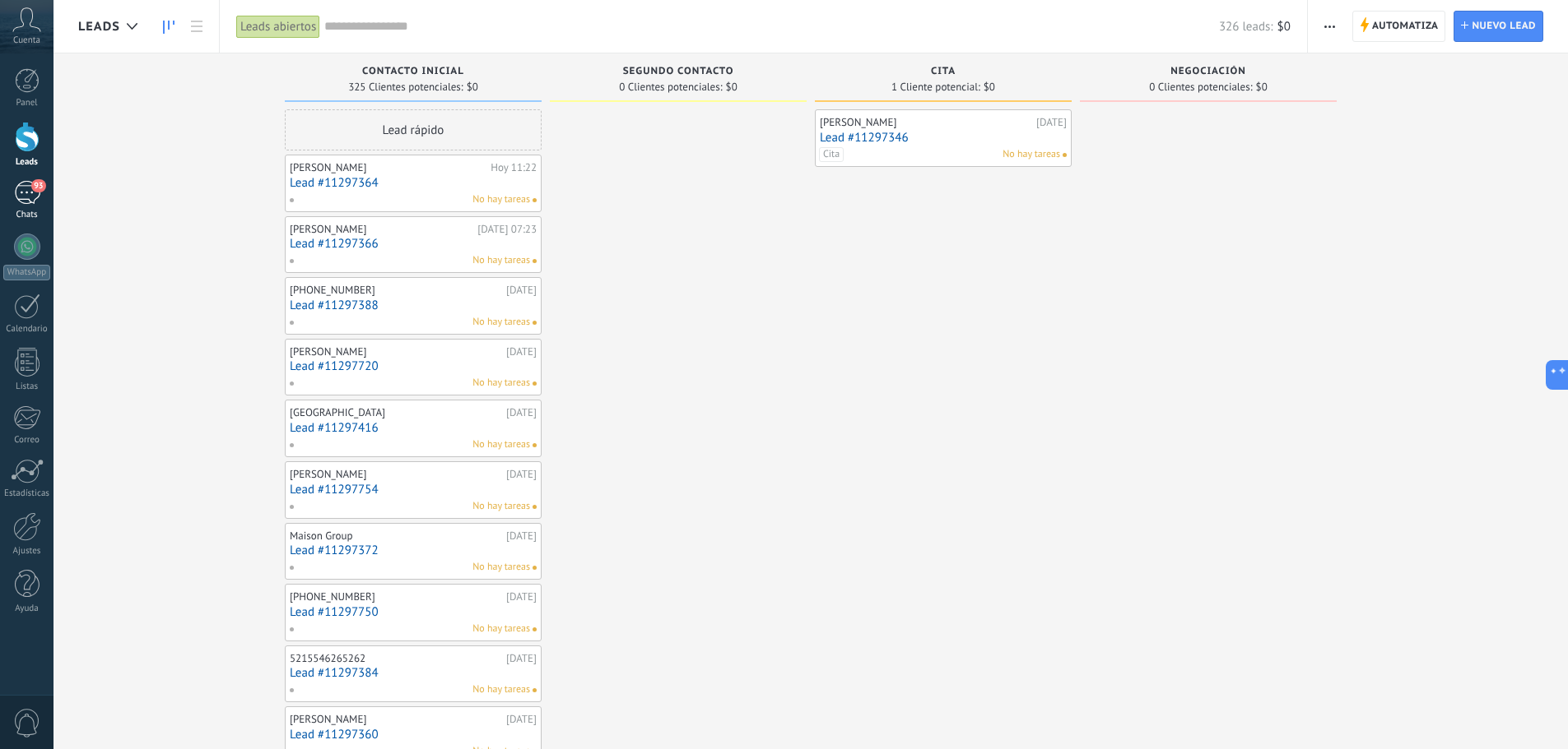
click at [30, 196] on div "93" at bounding box center [26, 193] width 26 height 24
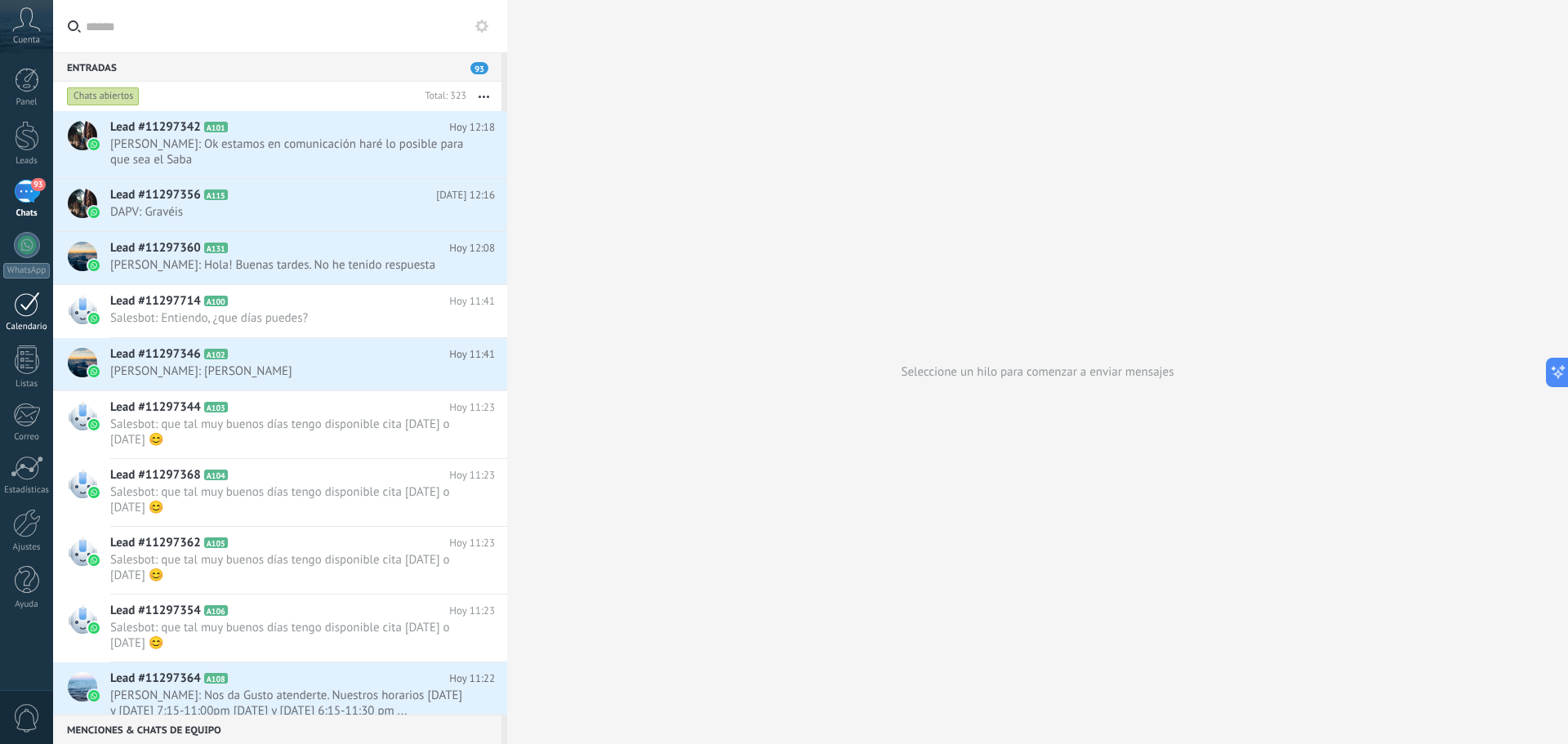
click at [29, 316] on div at bounding box center [26, 304] width 26 height 25
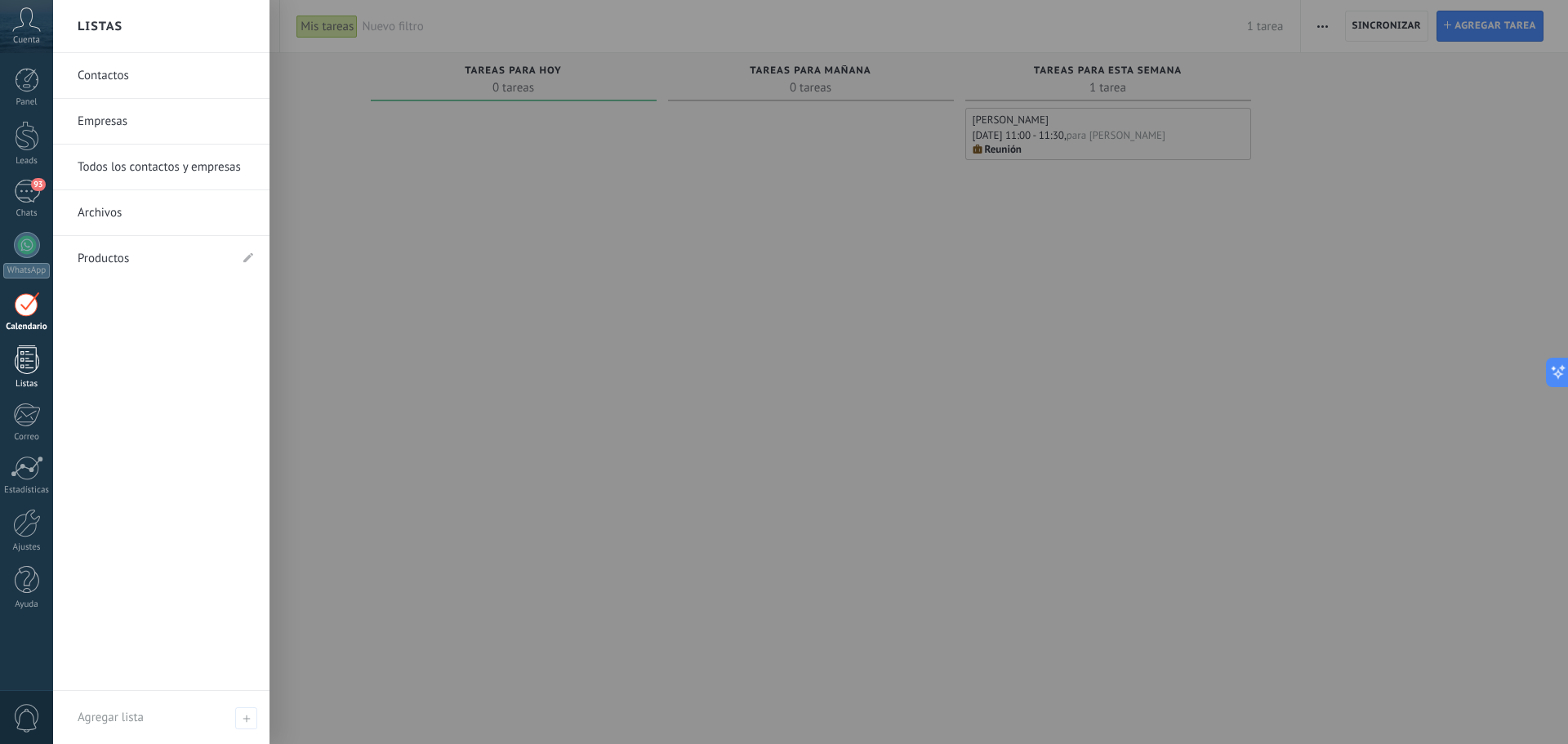
click at [35, 364] on div at bounding box center [27, 360] width 25 height 29
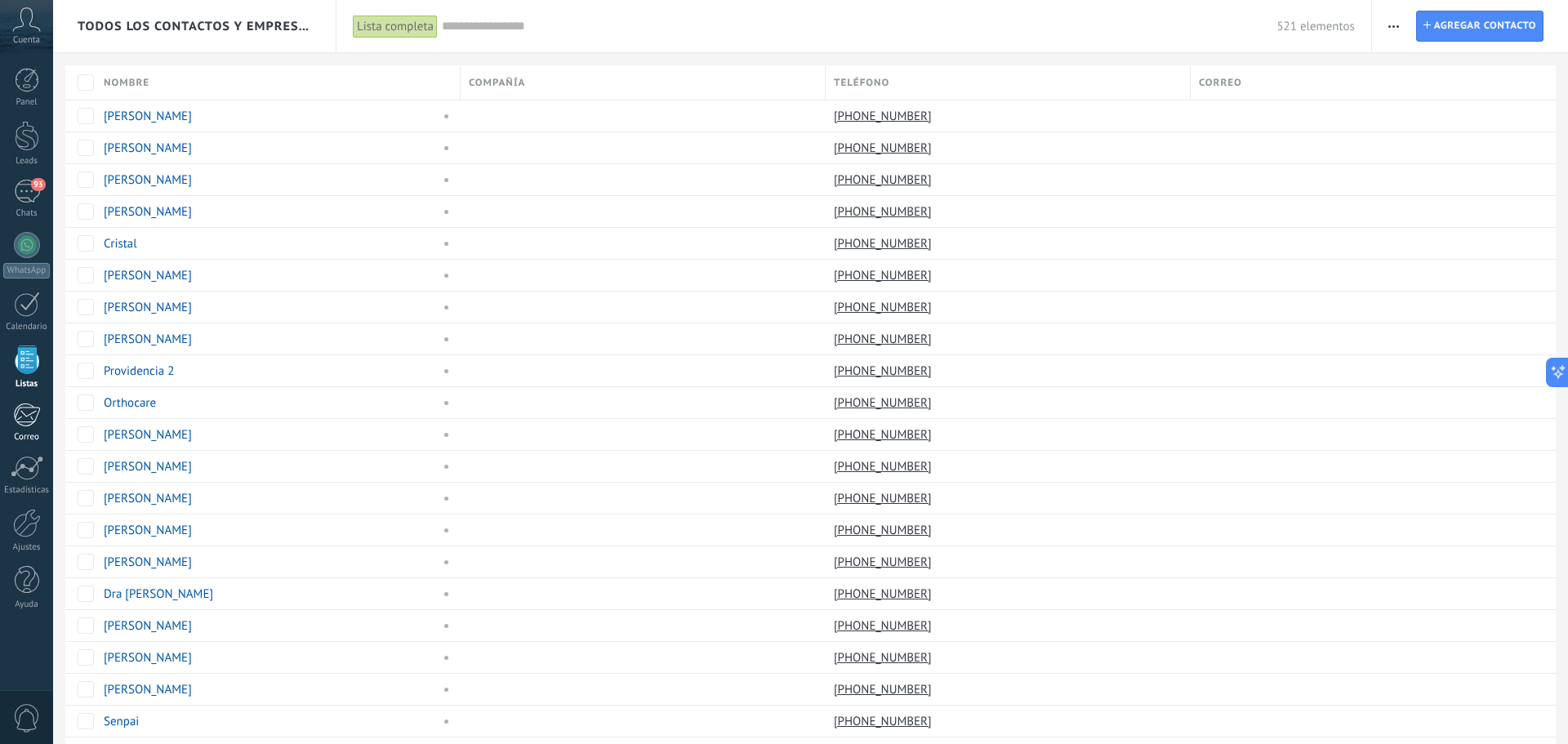
click at [32, 410] on div at bounding box center [27, 415] width 27 height 25
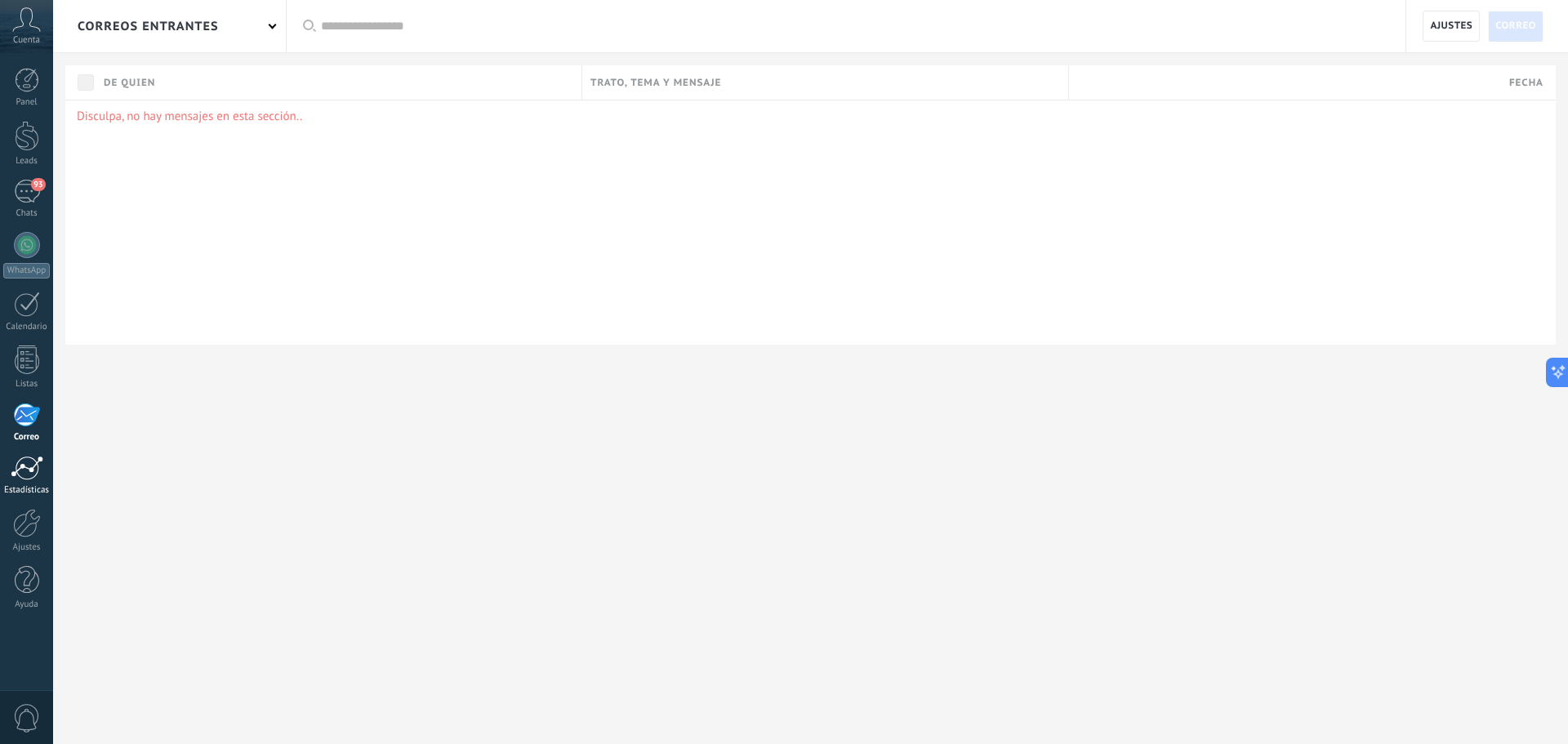
click at [32, 472] on div at bounding box center [27, 469] width 33 height 25
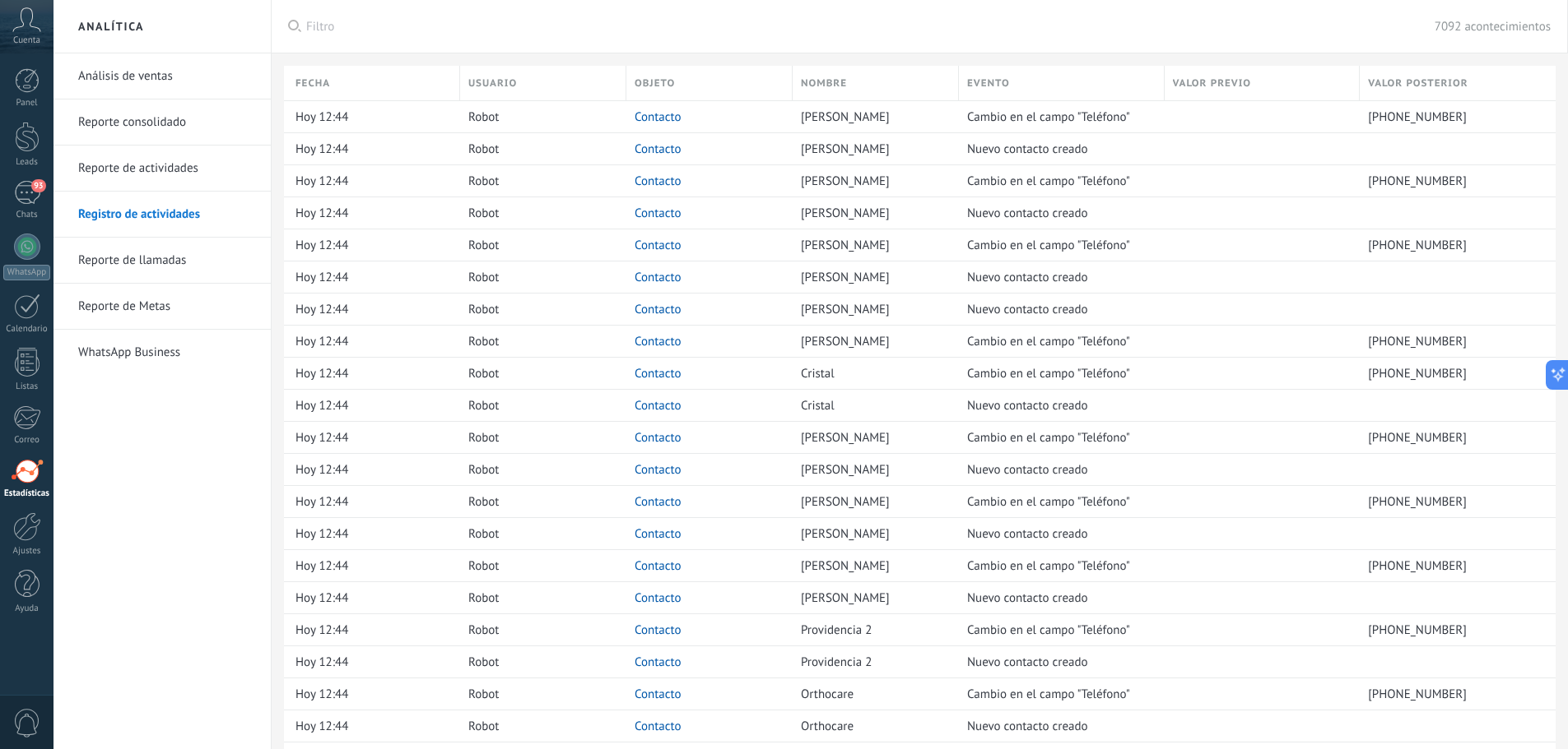
click at [150, 84] on link "Análisis de ventas" at bounding box center [166, 76] width 176 height 46
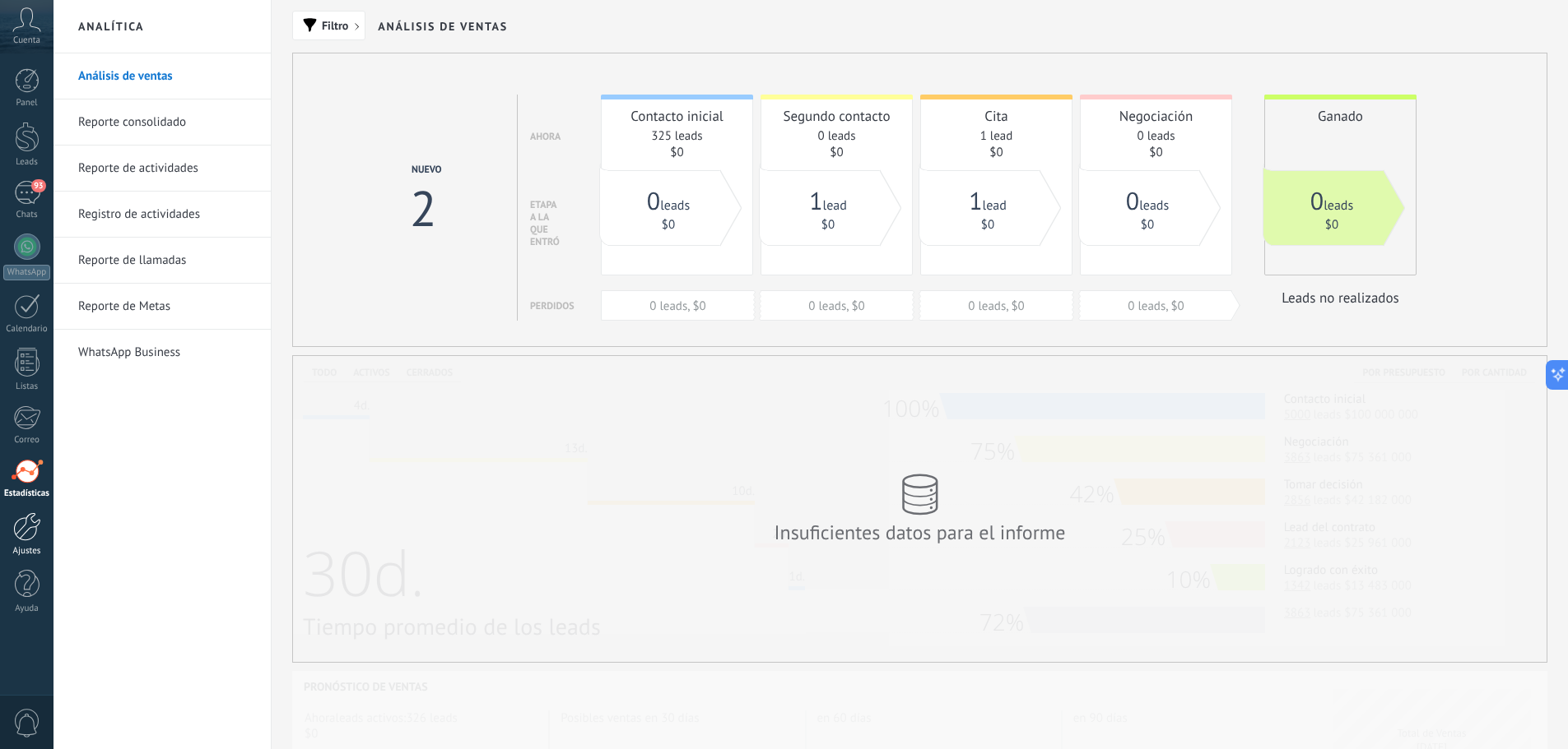
click at [26, 534] on div at bounding box center [27, 527] width 28 height 29
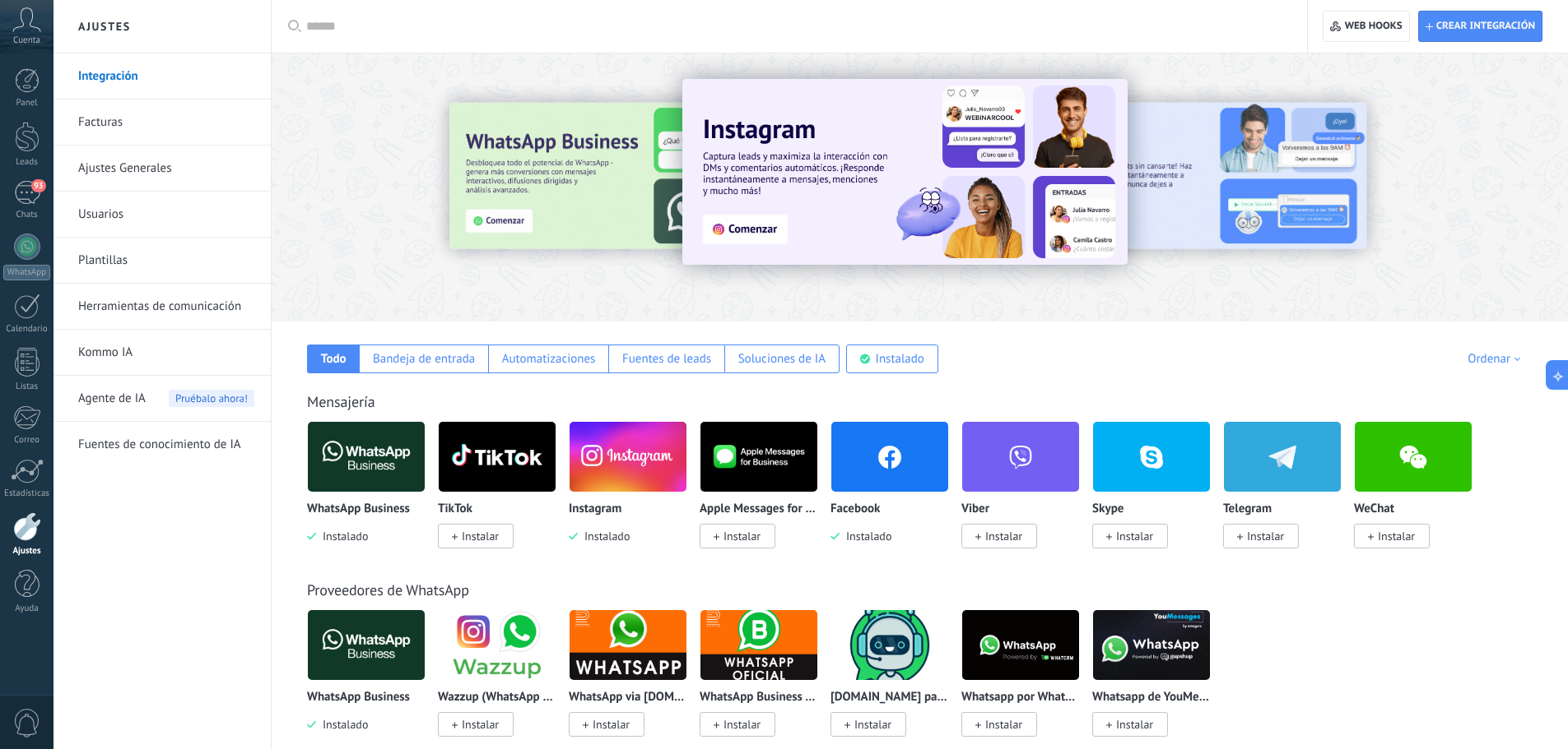
click at [28, 720] on span "0" at bounding box center [27, 724] width 28 height 29
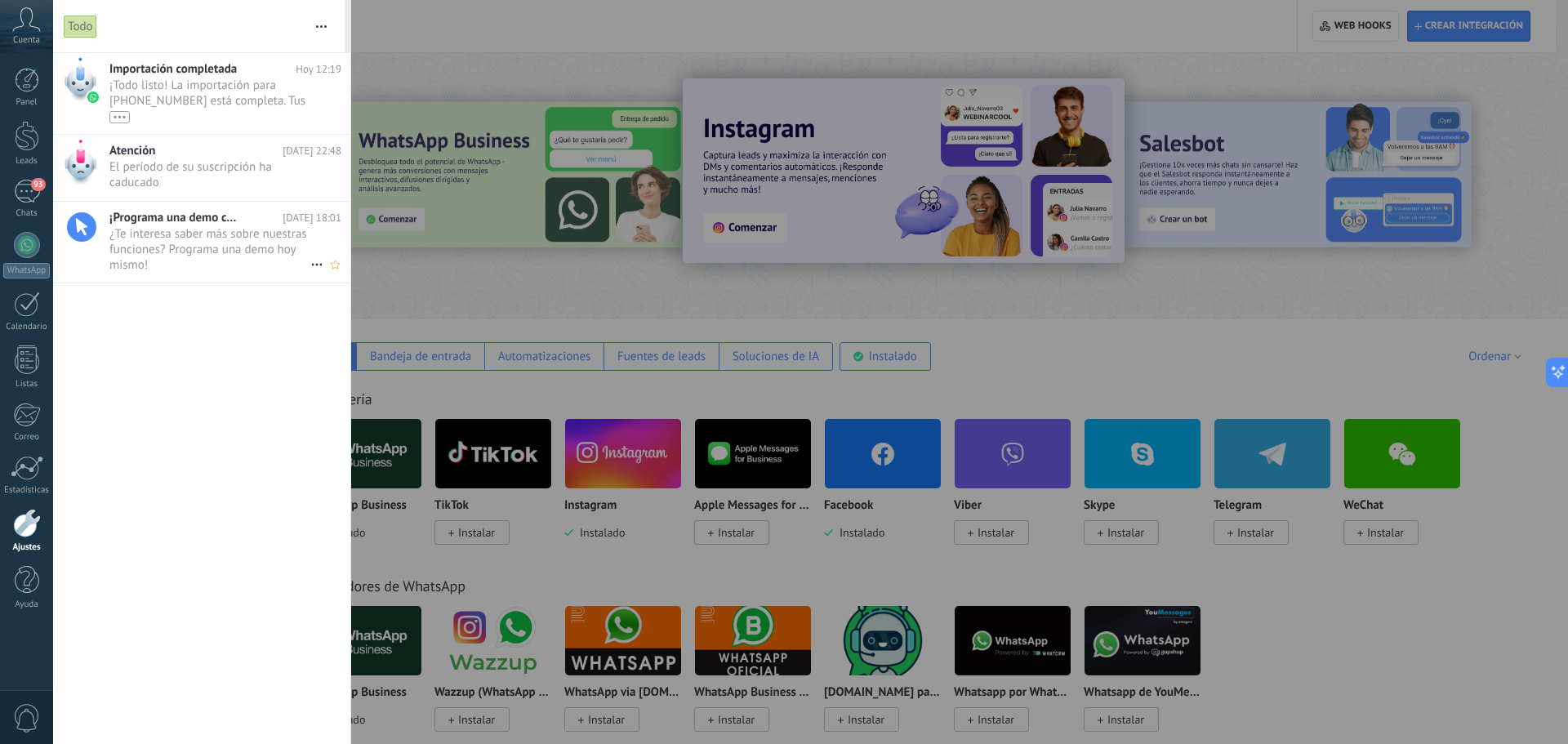
click at [207, 228] on span "¿Te interesa saber más sobre nuestras funciones? Programa una demo hoy mismo! •…" at bounding box center [210, 249] width 201 height 46
